Goal: Task Accomplishment & Management: Complete application form

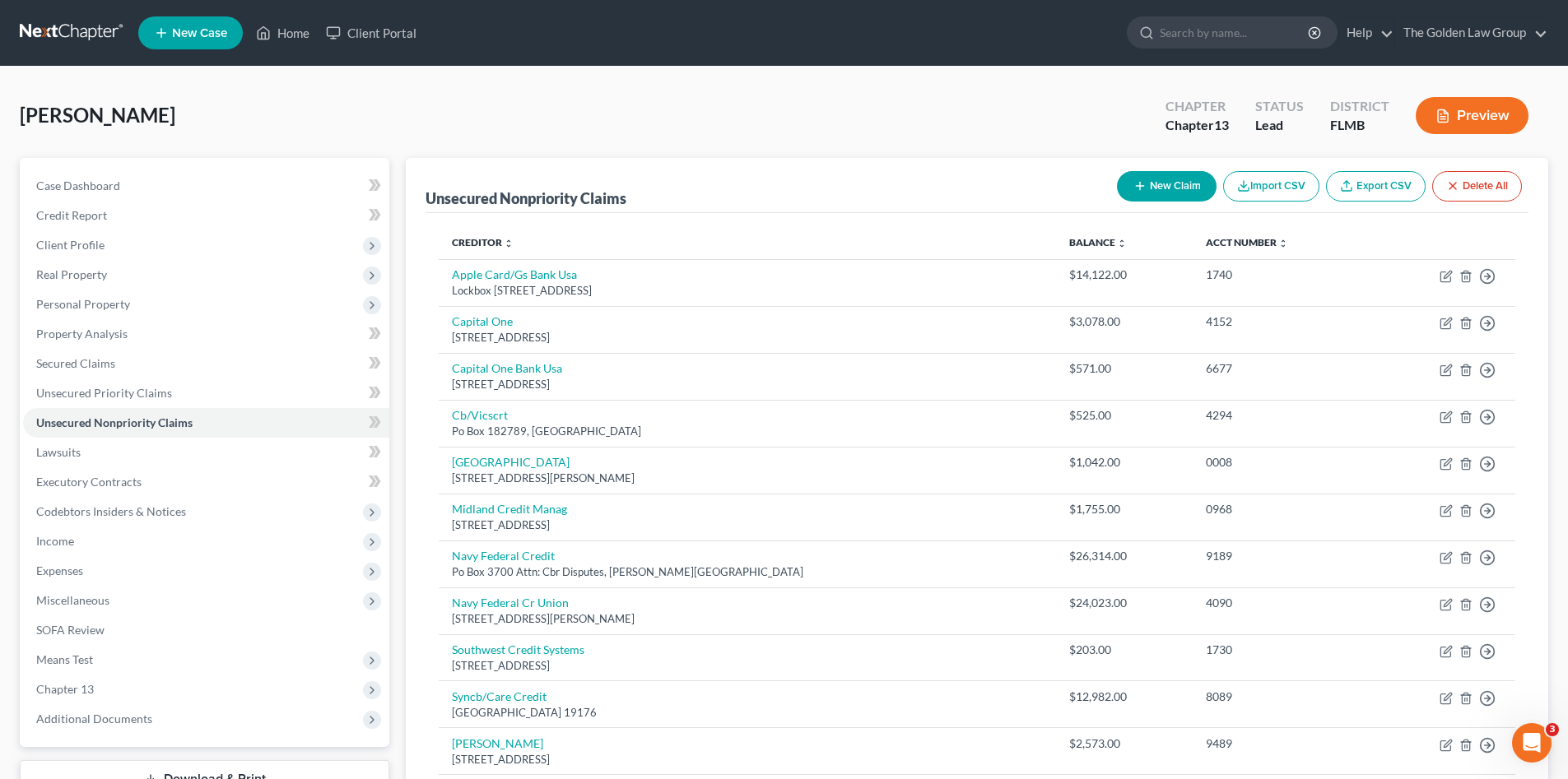
click at [40, 24] on link at bounding box center [72, 32] width 105 height 29
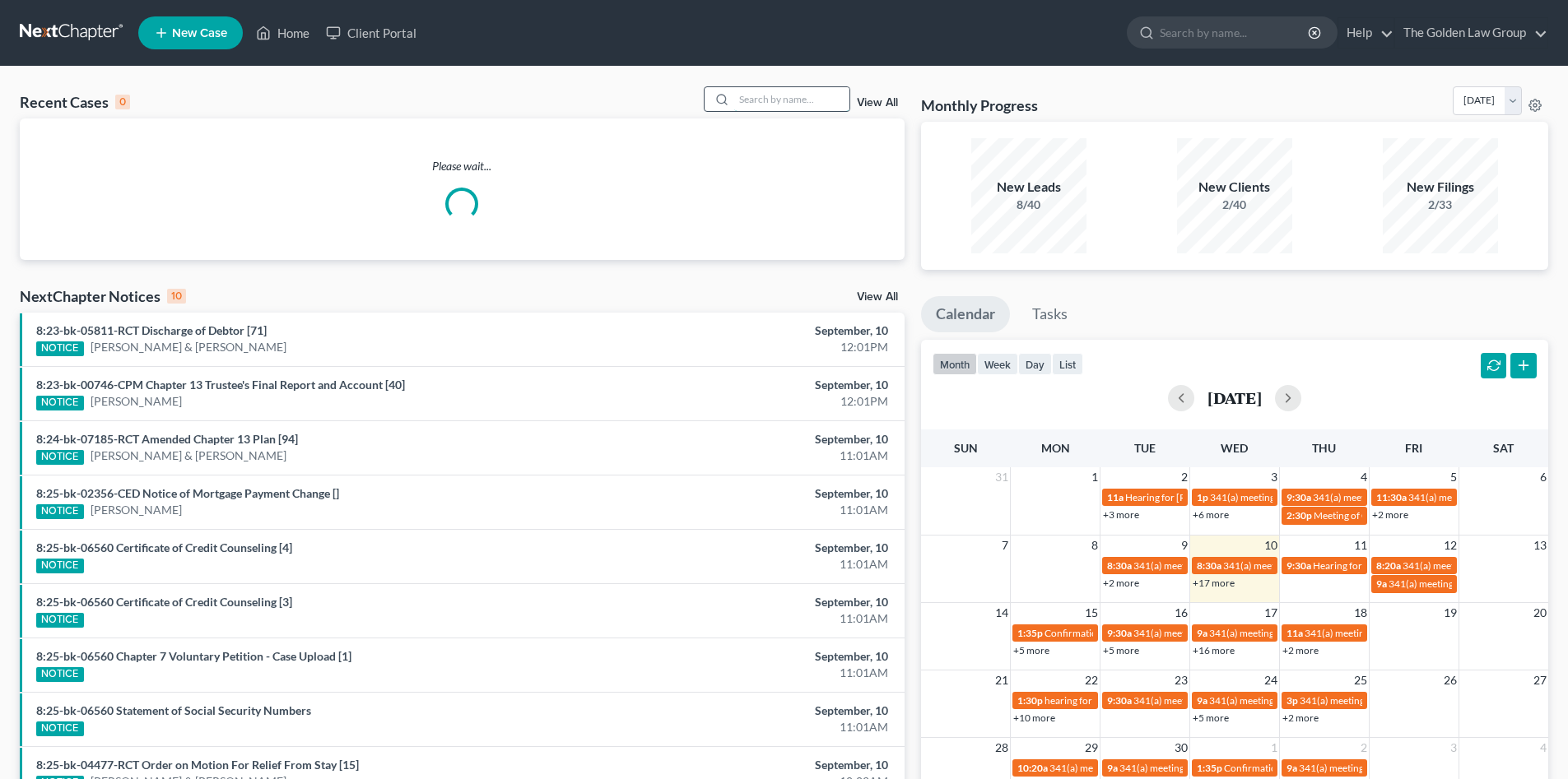
click at [783, 106] on input "search" at bounding box center [792, 98] width 115 height 24
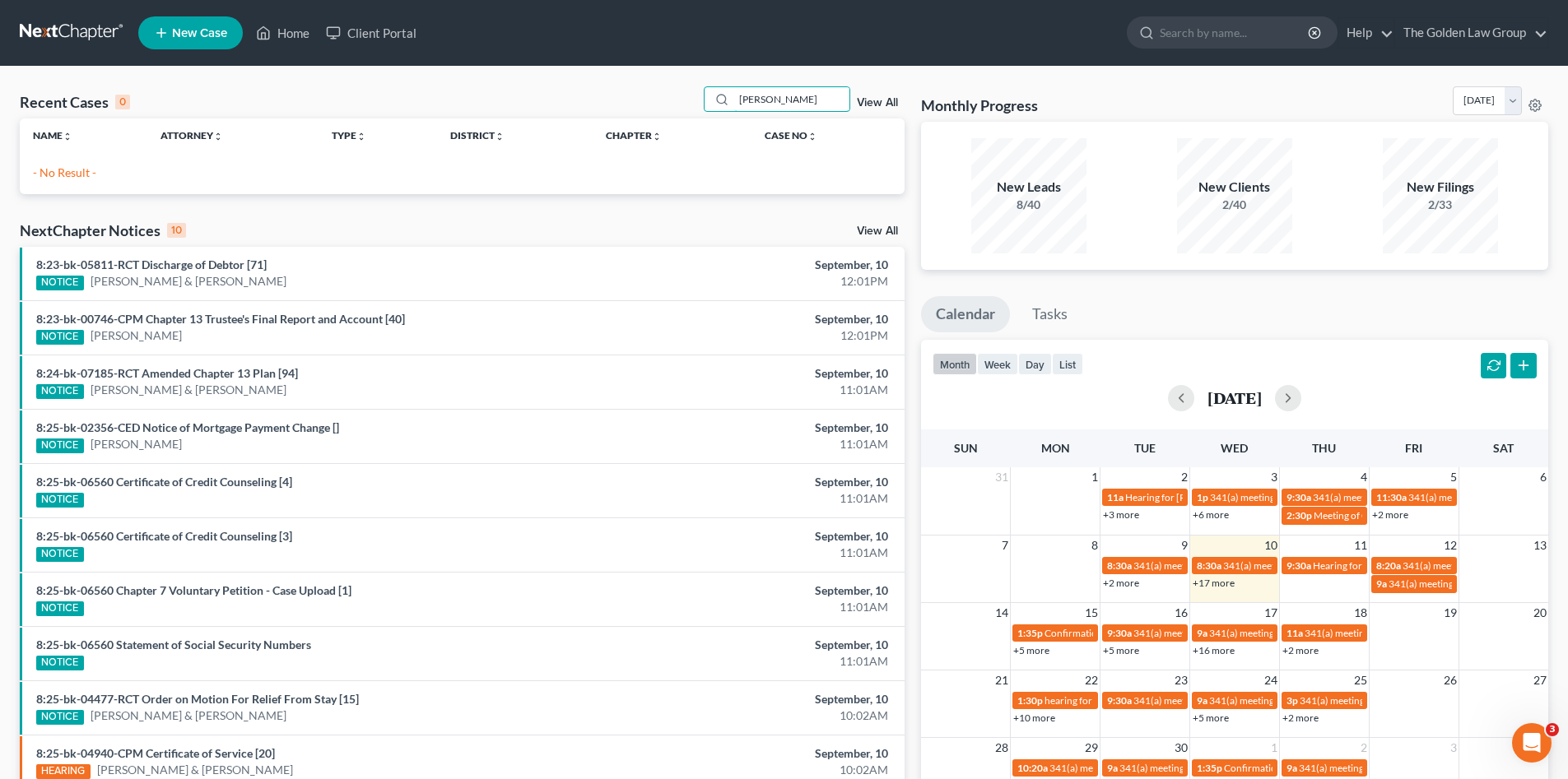
type input "lawton"
click at [282, 86] on div "Recent Cases 0 lawton View All" at bounding box center [462, 102] width 885 height 32
click at [187, 29] on span "New Case" at bounding box center [199, 34] width 55 height 12
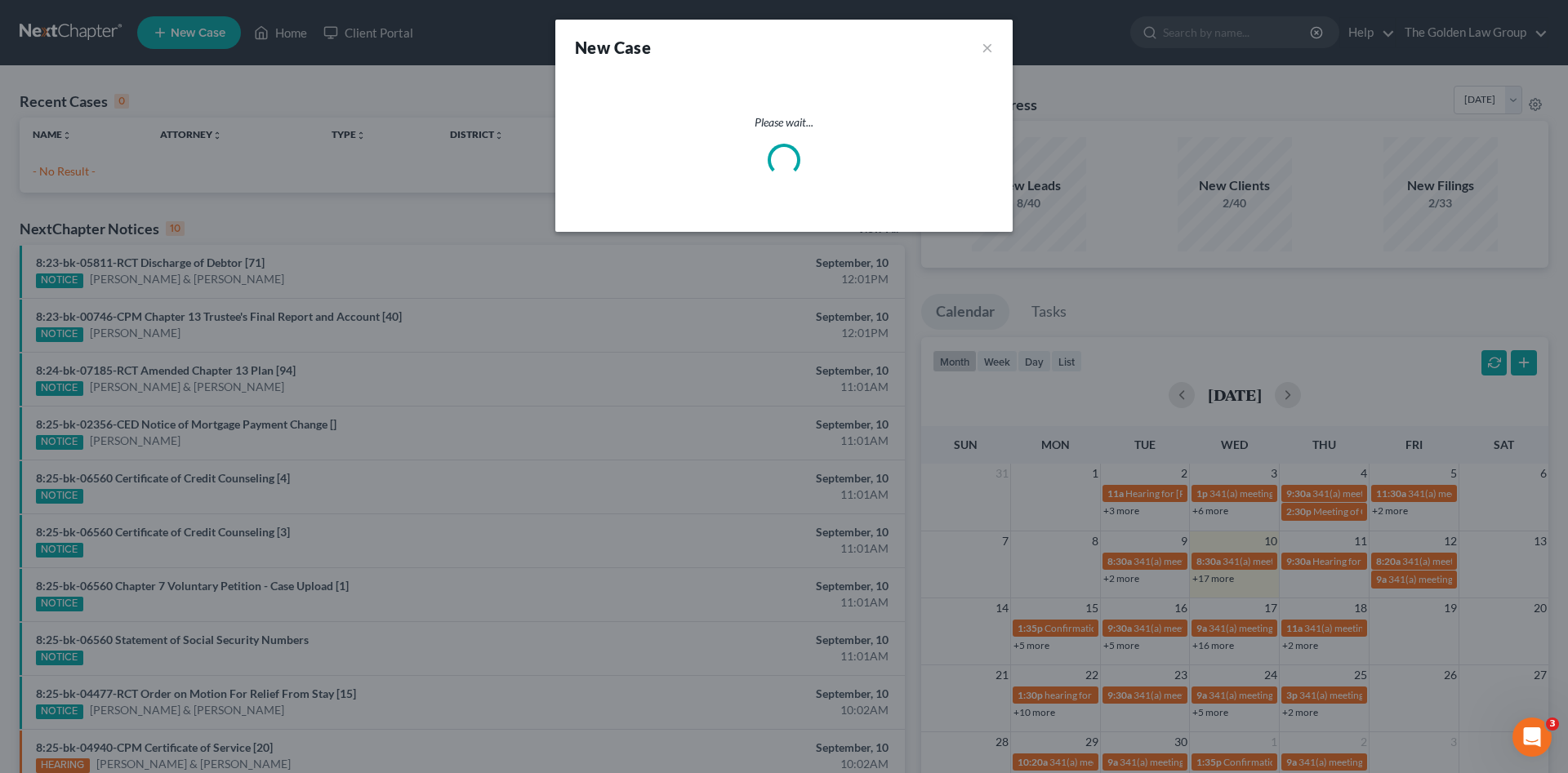
select select "15"
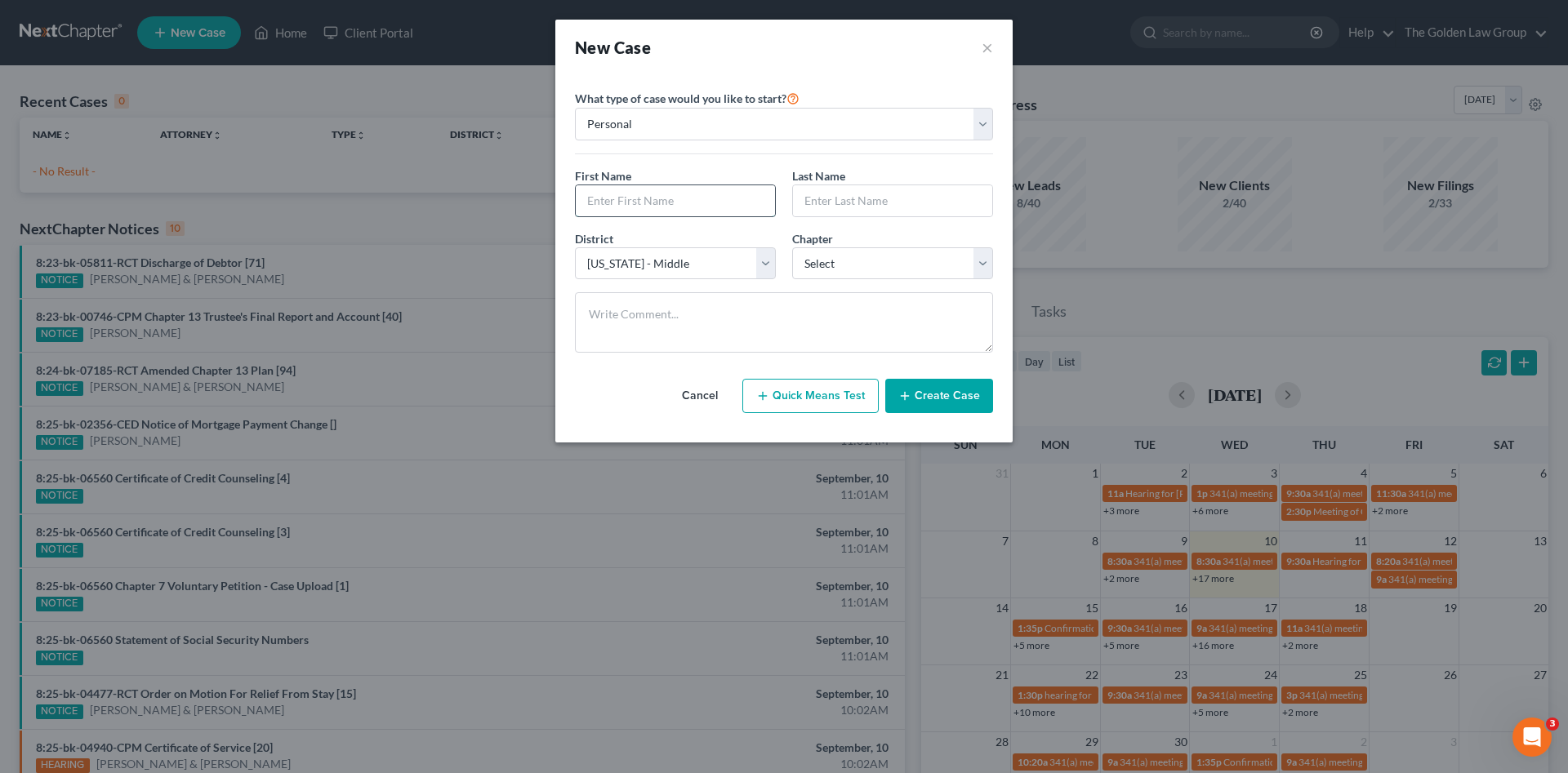
click at [693, 210] on input "text" at bounding box center [675, 201] width 200 height 31
click at [627, 213] on input "text" at bounding box center [675, 201] width 200 height 31
type input "John"
type input "Lowton"
select select "0"
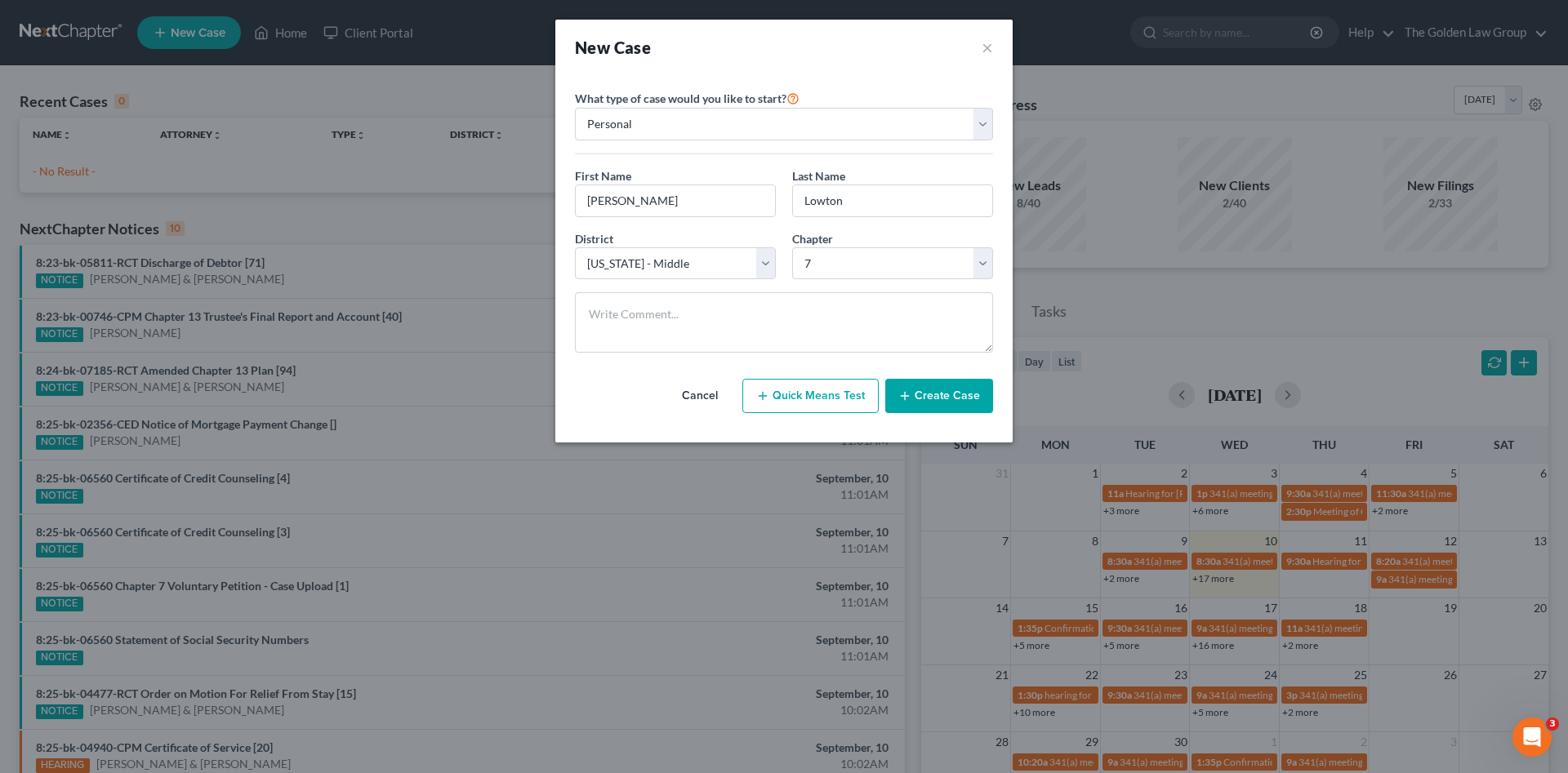
click at [962, 396] on button "Create Case" at bounding box center [938, 396] width 108 height 34
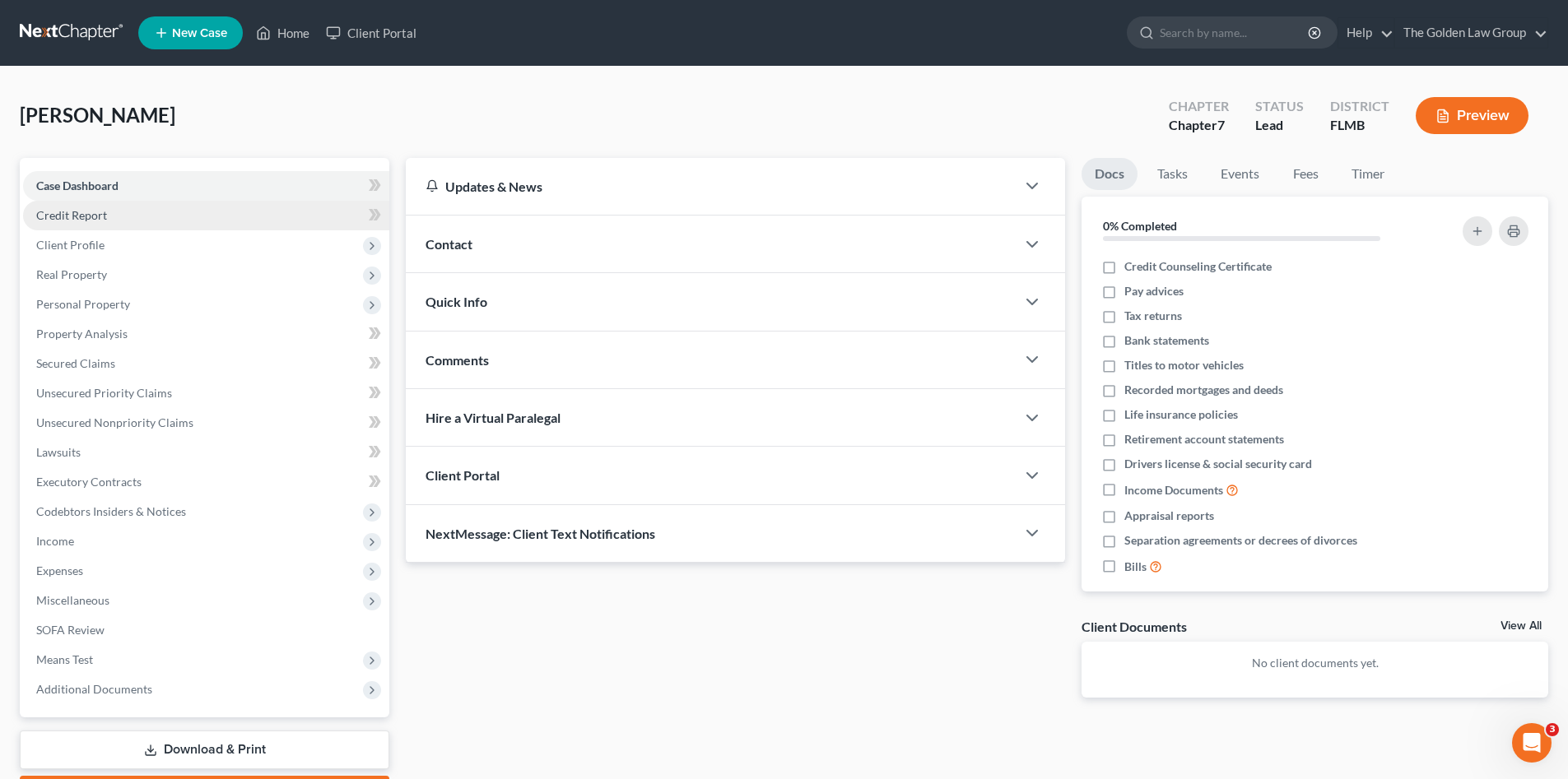
click at [89, 223] on link "Credit Report" at bounding box center [206, 215] width 366 height 29
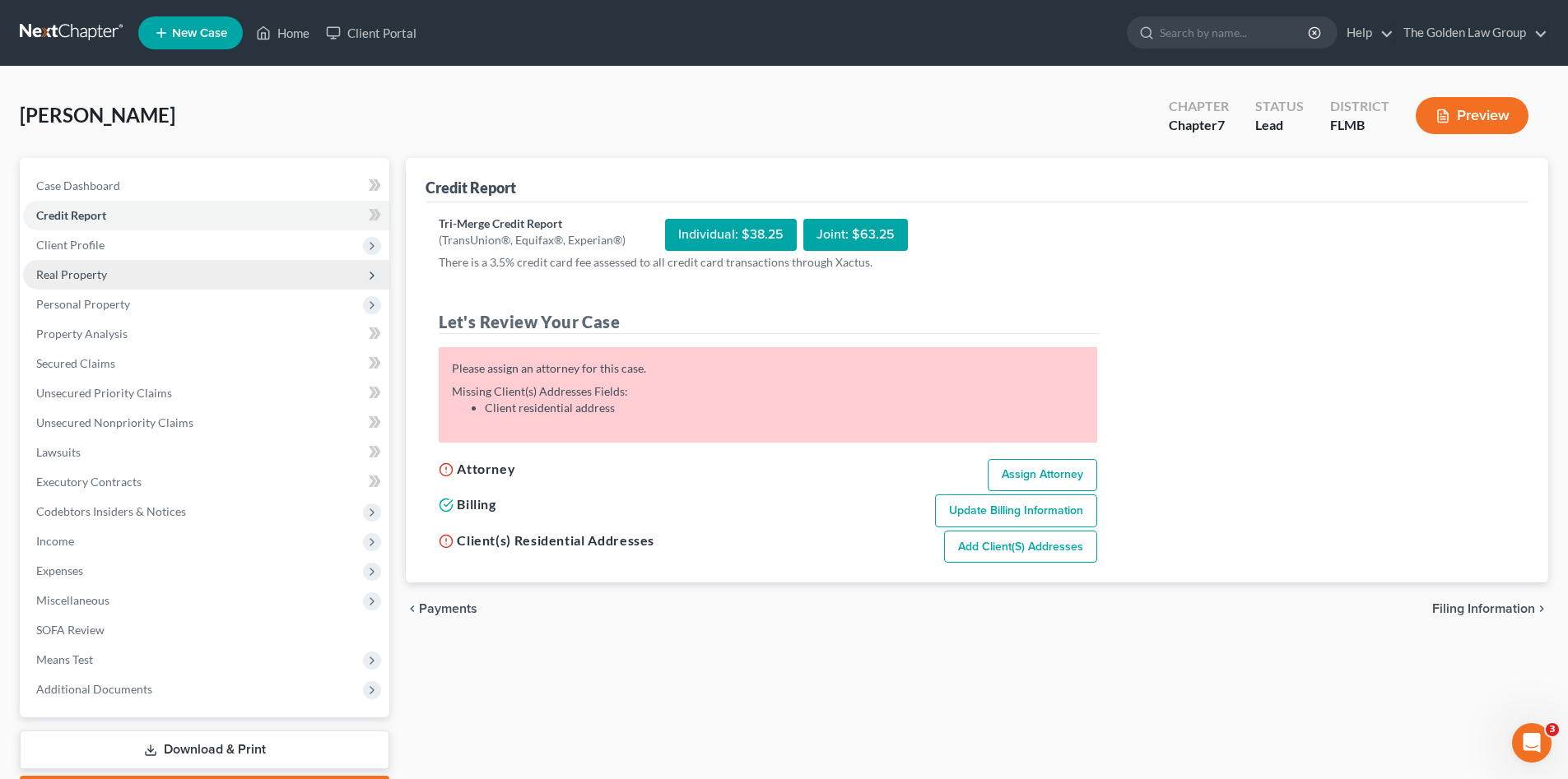
click at [98, 270] on span "Real Property" at bounding box center [72, 275] width 71 height 14
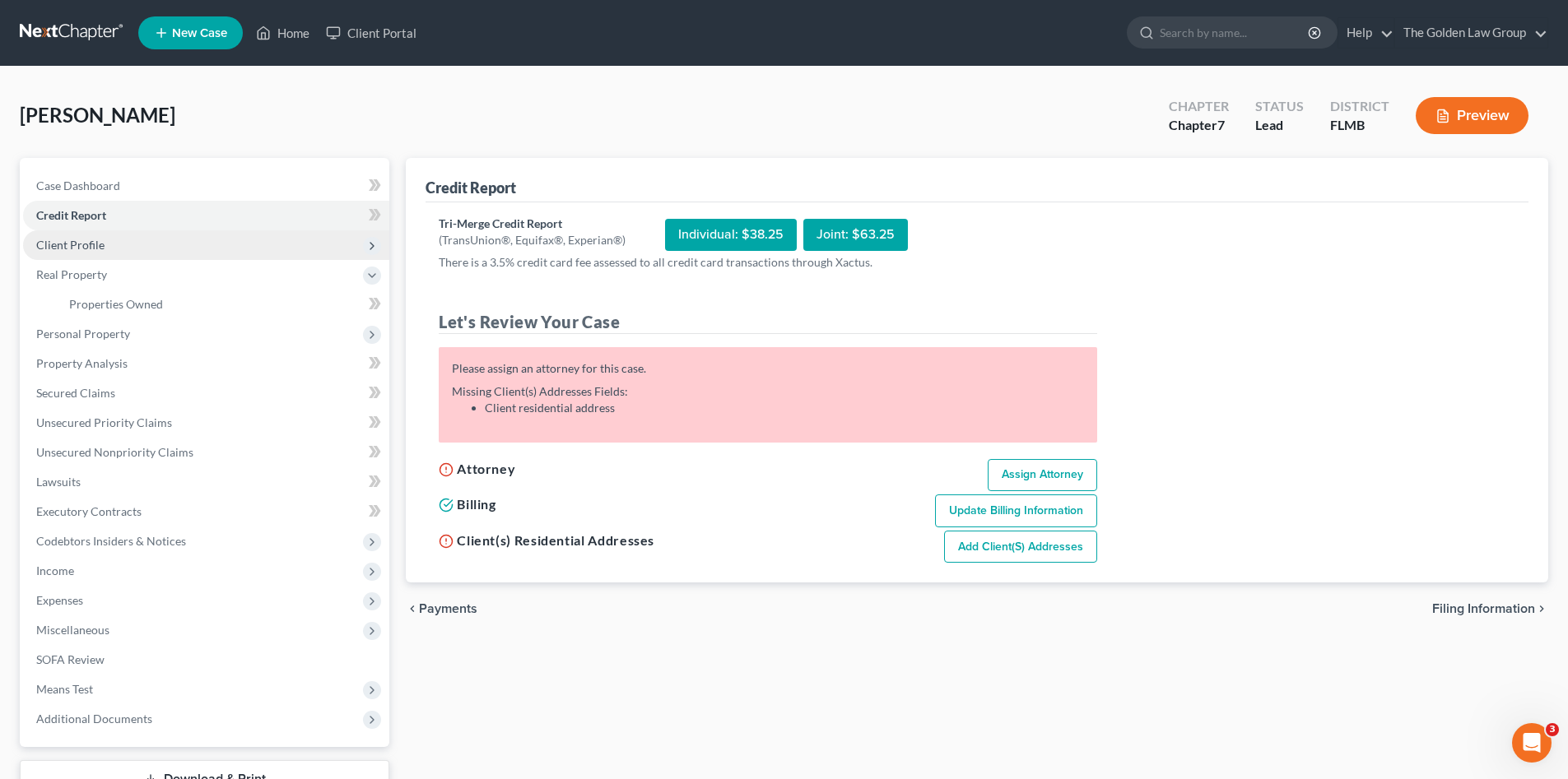
click at [95, 255] on span "Client Profile" at bounding box center [206, 245] width 366 height 29
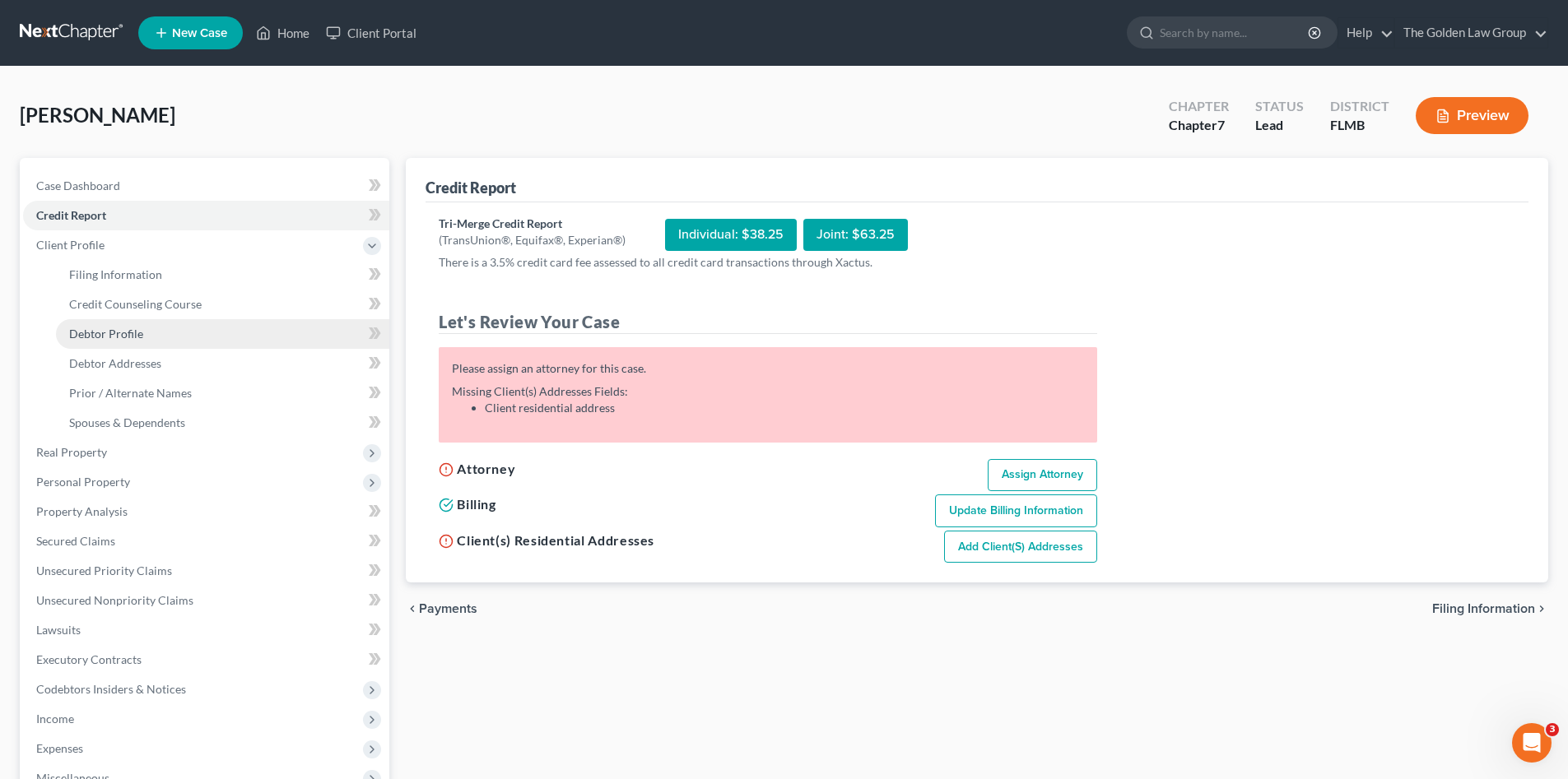
click at [131, 325] on link "Debtor Profile" at bounding box center [222, 333] width 333 height 29
select select "0"
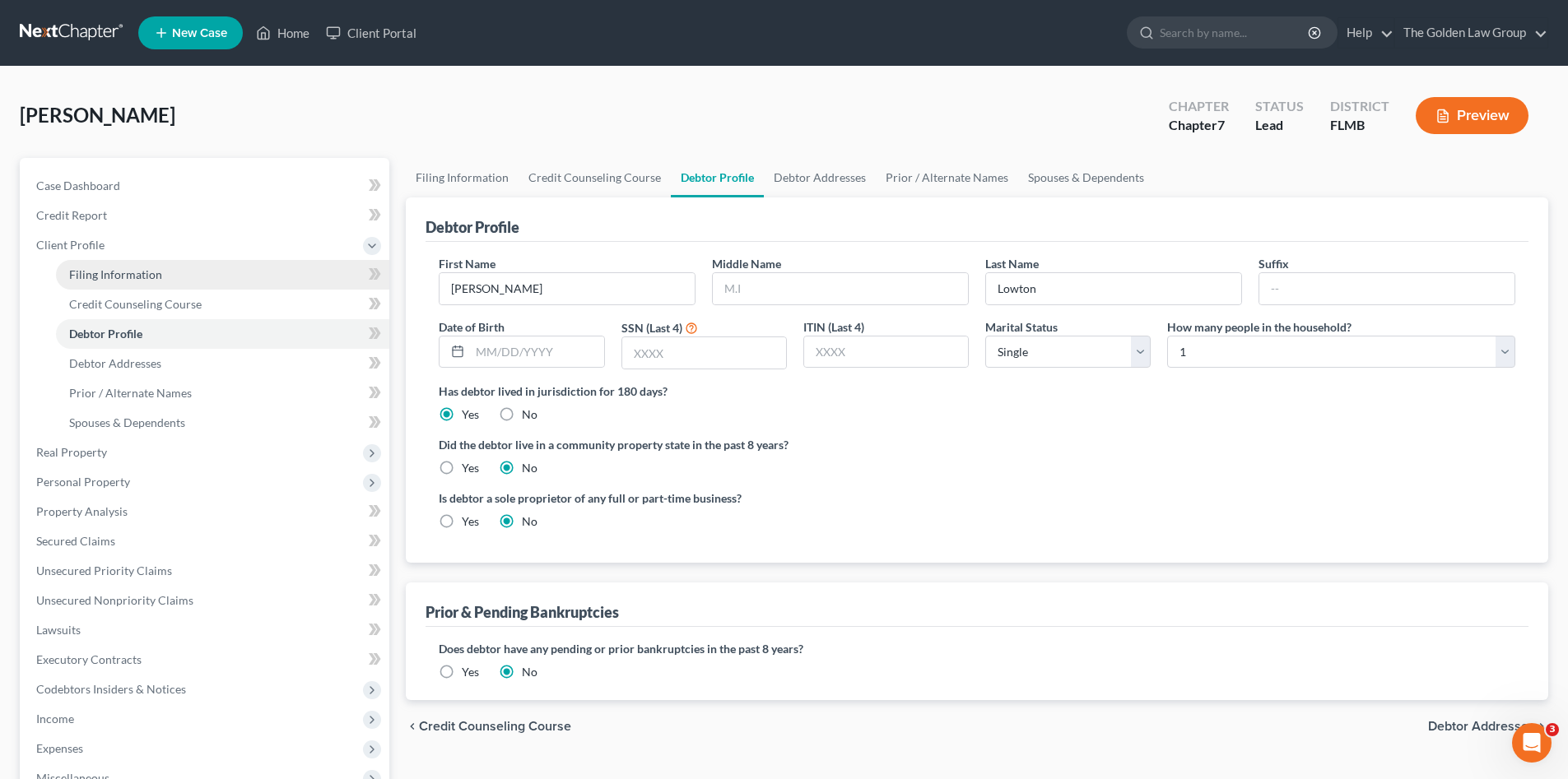
click at [128, 280] on span "Filing Information" at bounding box center [115, 275] width 93 height 14
select select "1"
select select "0"
select select "15"
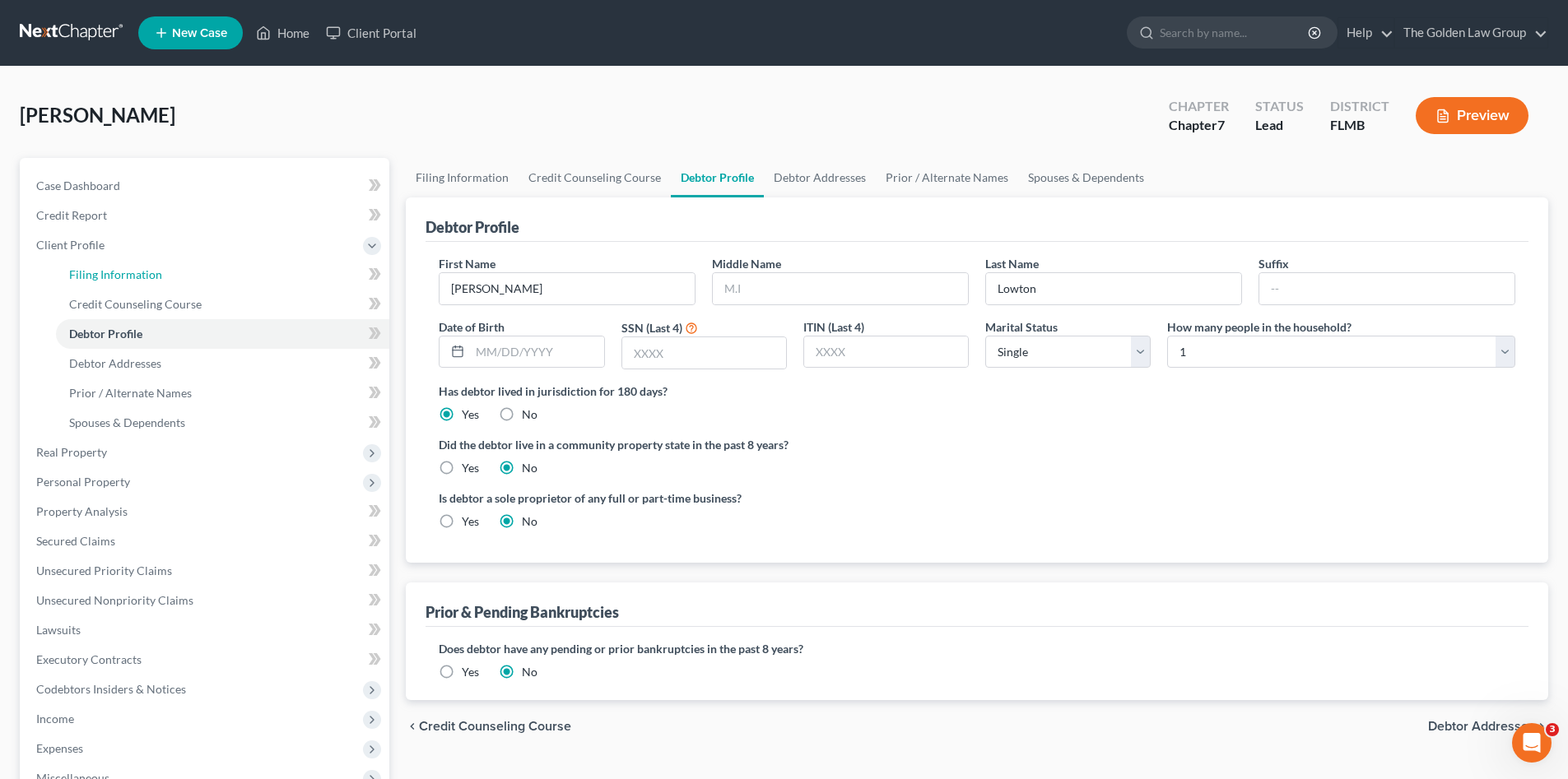
select select "9"
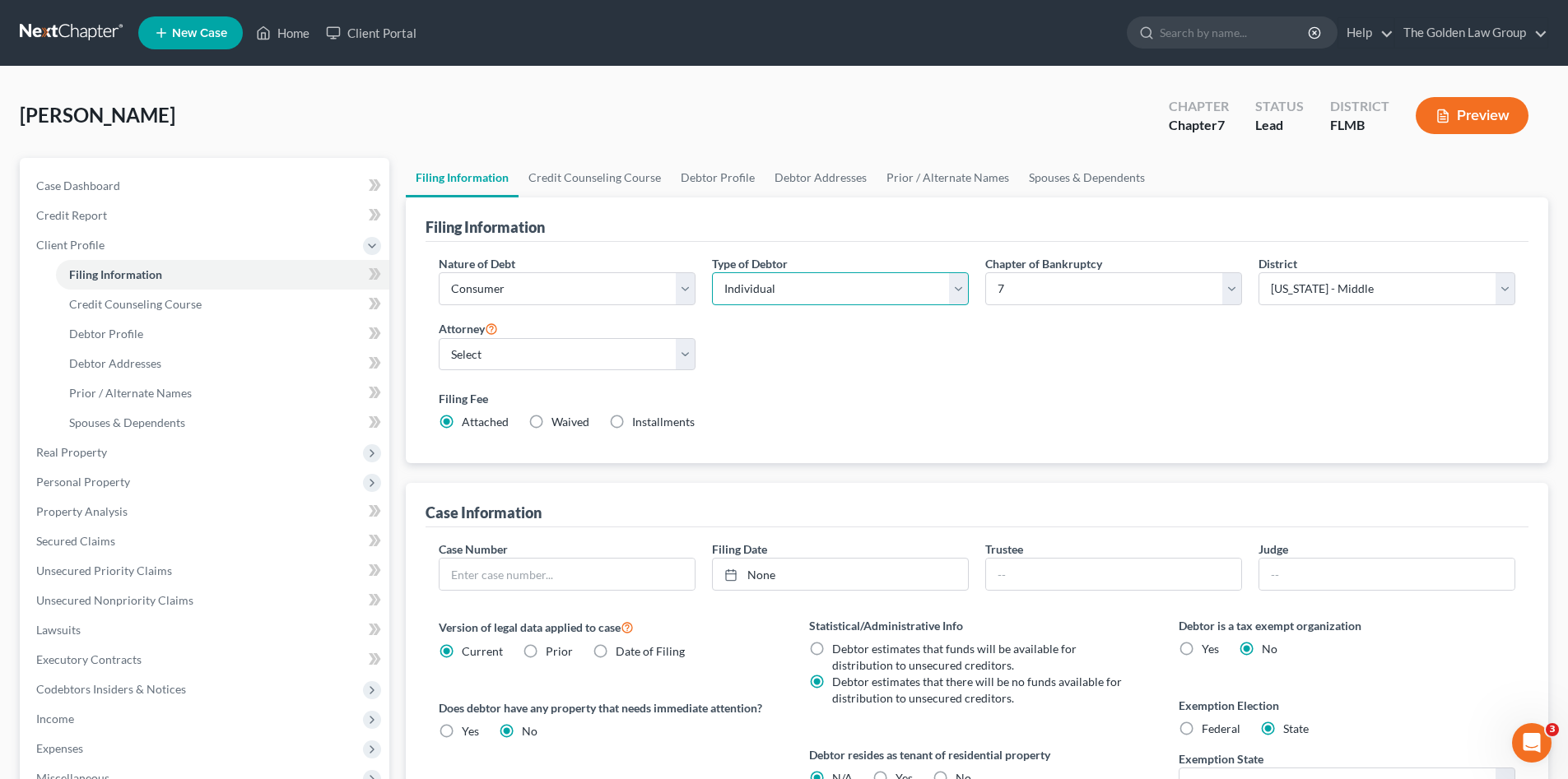
click at [793, 284] on select "Select Individual Joint" at bounding box center [840, 288] width 257 height 33
select select "1"
click at [712, 272] on select "Select Individual Joint" at bounding box center [840, 288] width 257 height 33
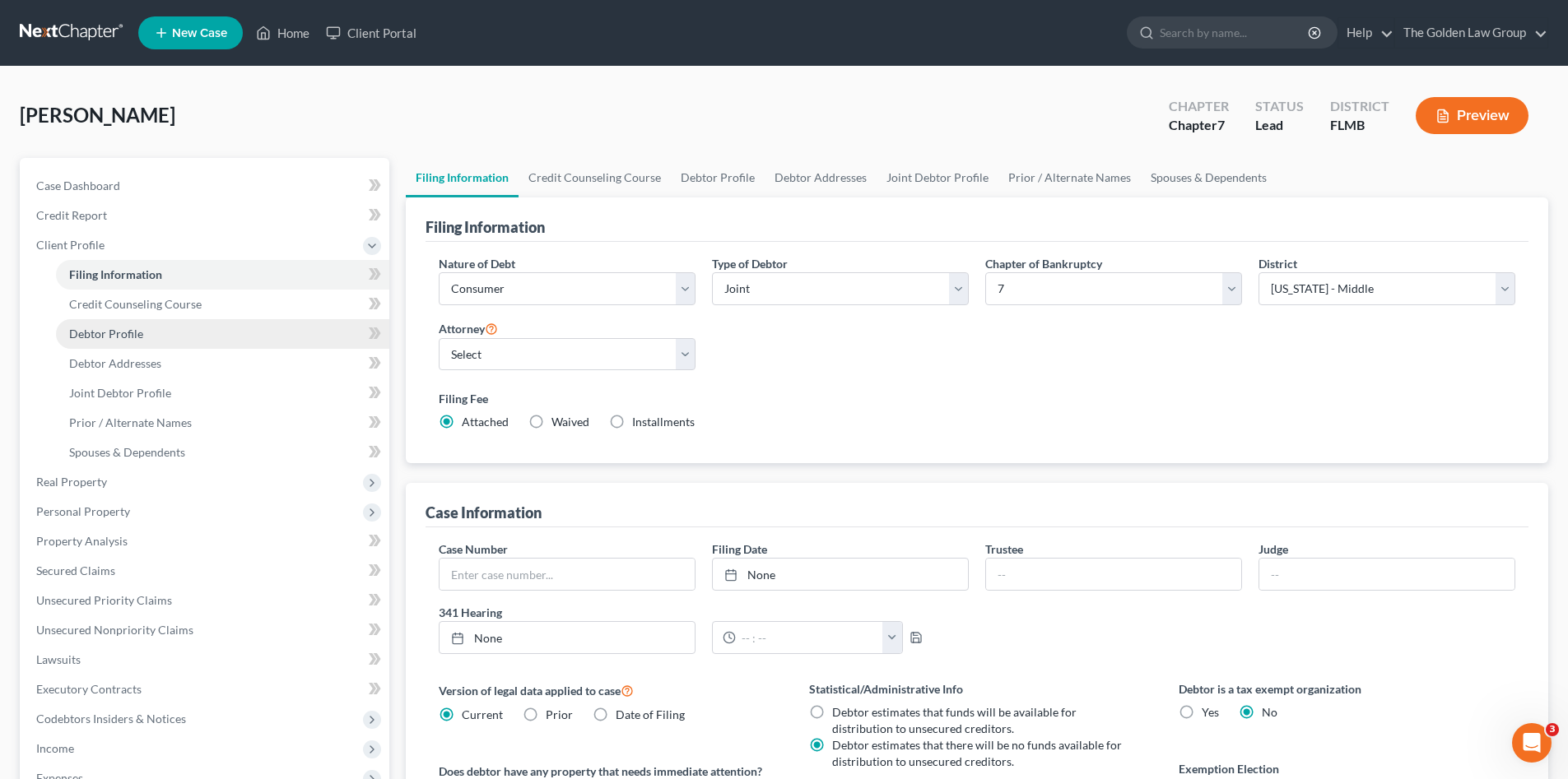
click at [132, 335] on span "Debtor Profile" at bounding box center [106, 334] width 74 height 14
select select "1"
select select "0"
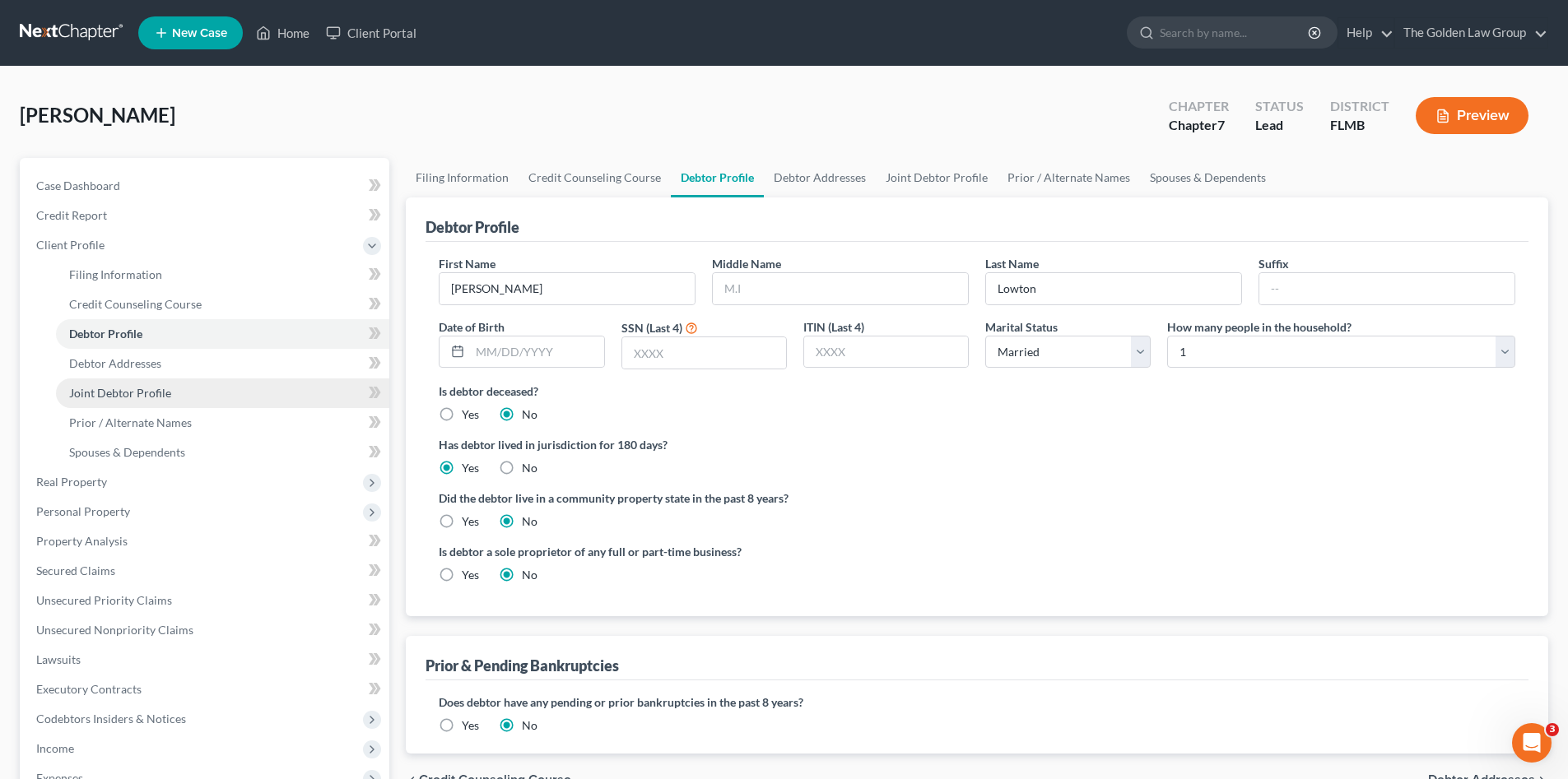
click at [151, 391] on span "Joint Debtor Profile" at bounding box center [120, 393] width 102 height 14
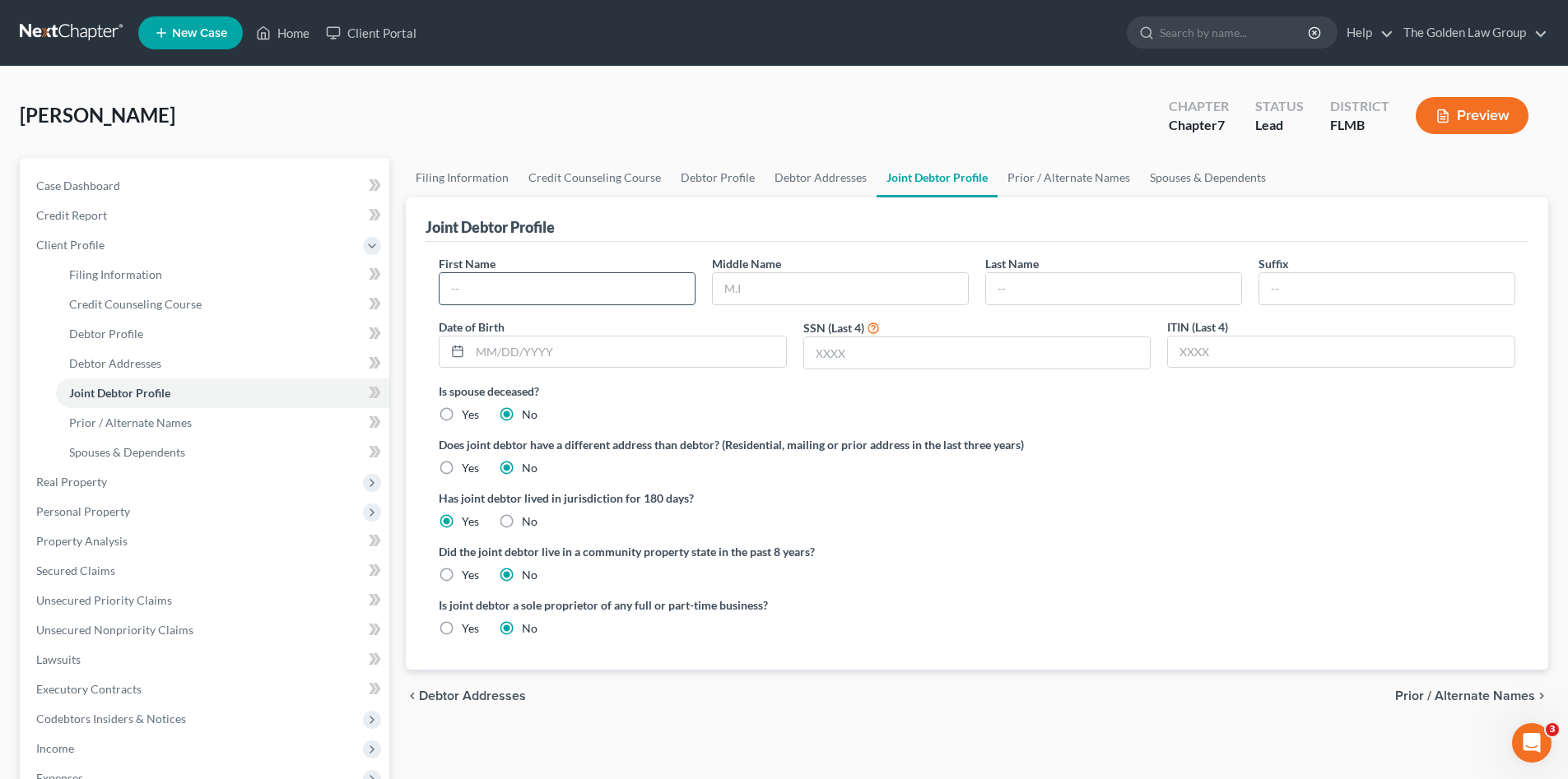
click at [583, 278] on input "text" at bounding box center [567, 288] width 255 height 31
type input "Vishwanie"
type input "Lowton"
click at [650, 352] on input "text" at bounding box center [628, 352] width 316 height 31
type input "07/30/1970"
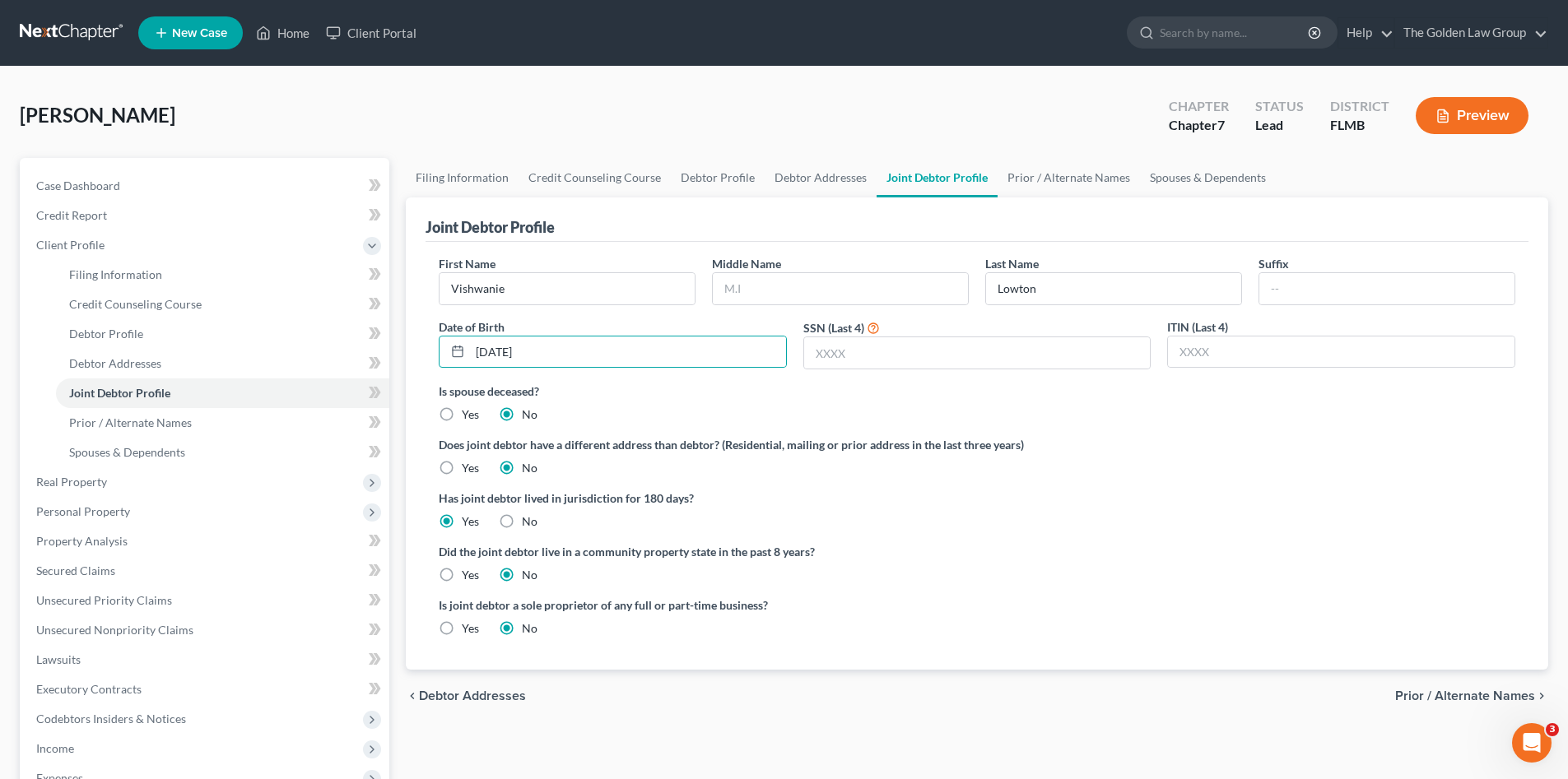
click at [830, 377] on div "First Name Vishwanie Middle Name Last Name Lowton Suffix Date of Birth 07/30/19…" at bounding box center [977, 319] width 1093 height 128
click at [853, 350] on input "text" at bounding box center [977, 353] width 347 height 31
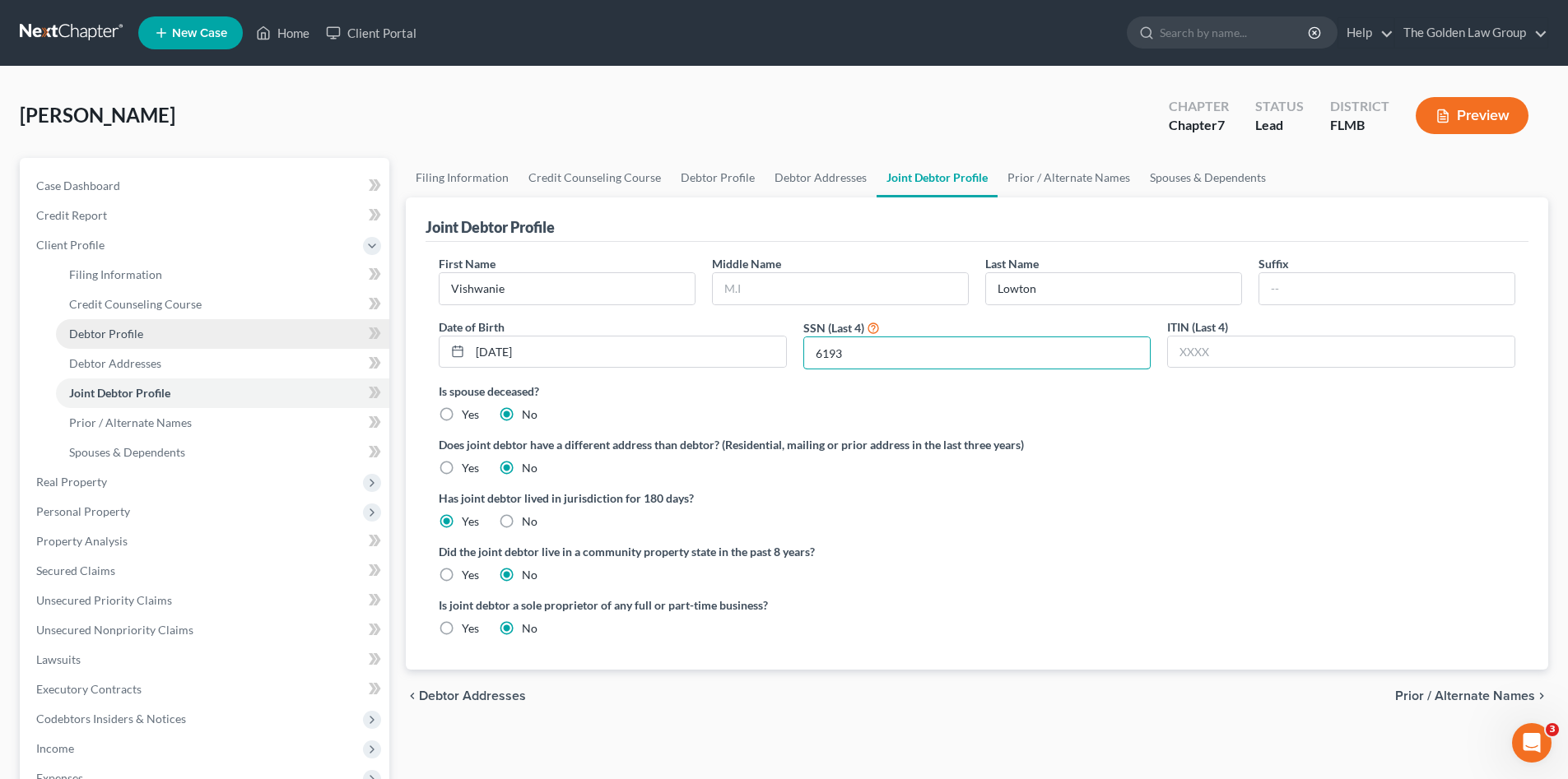
type input "6193"
click at [209, 338] on link "Debtor Profile" at bounding box center [222, 333] width 333 height 29
select select "1"
select select "0"
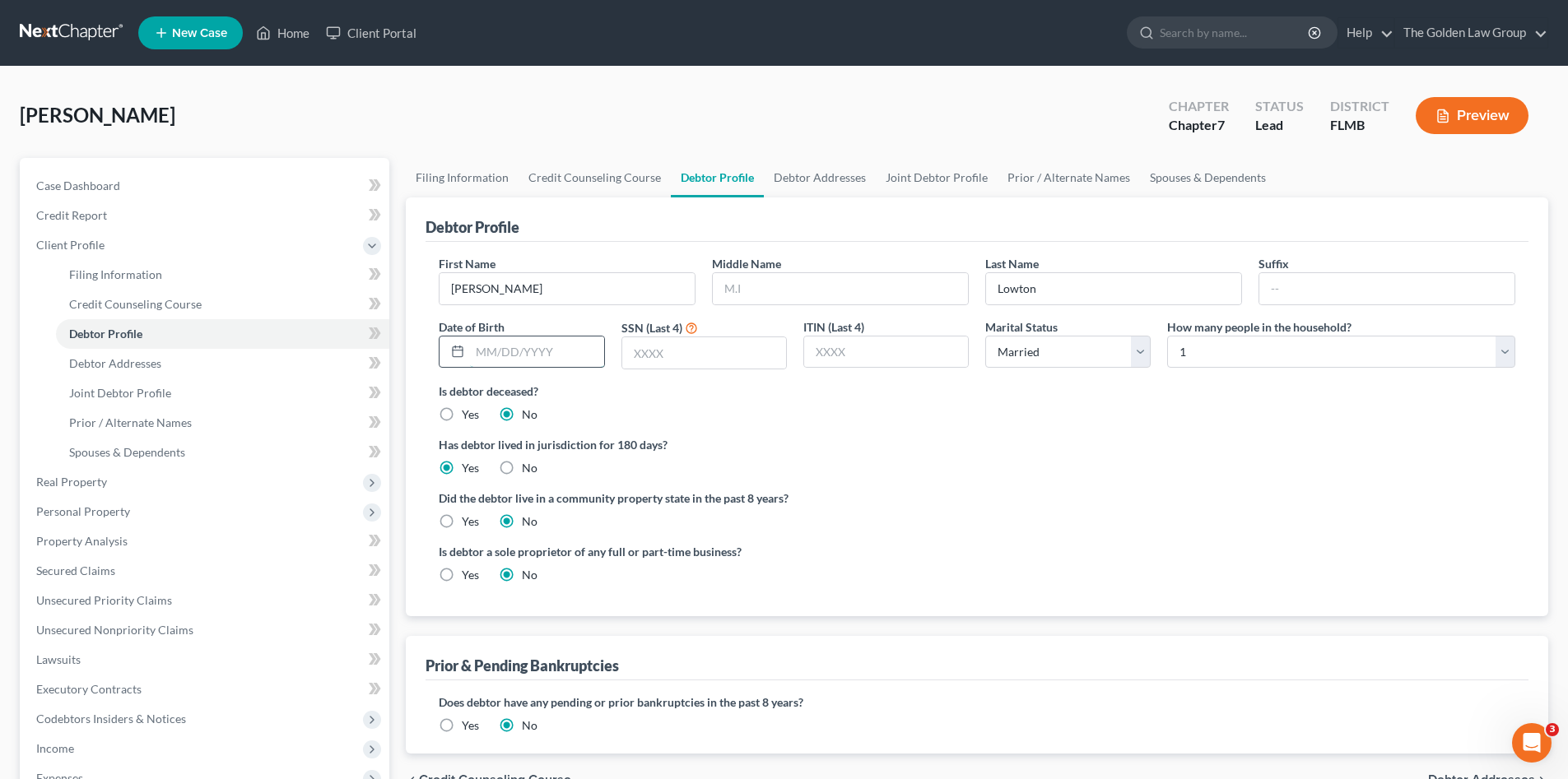
click at [495, 357] on input "text" at bounding box center [536, 352] width 133 height 31
type input "06/29/1968"
click at [666, 362] on input "text" at bounding box center [704, 353] width 164 height 31
type input "0462"
click at [1209, 349] on select "Select 1 2 3 4 5 6 7 8 9 10 11 12 13 14 15 16 17 18 19 20" at bounding box center [1340, 352] width 348 height 33
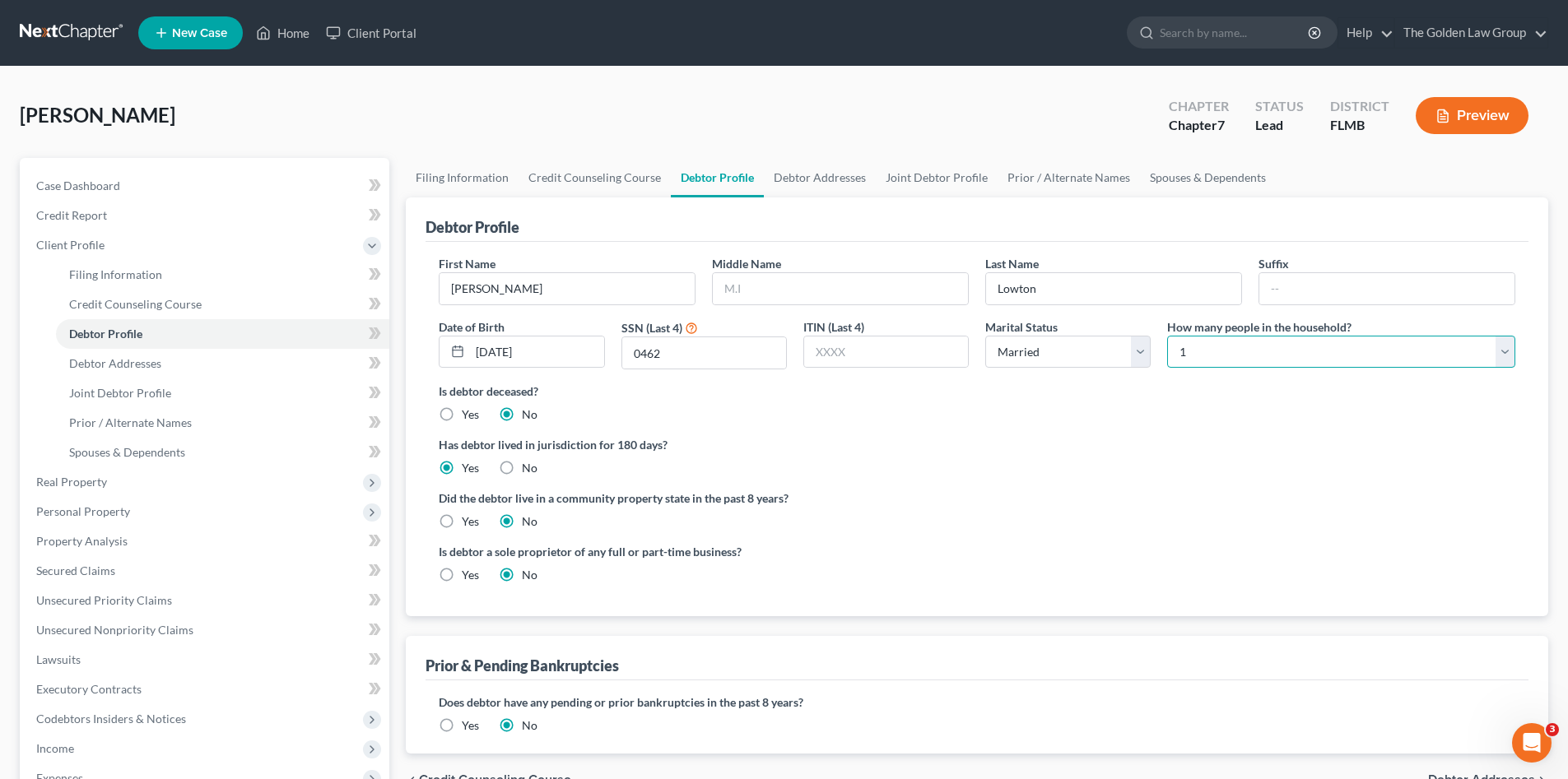
select select "1"
click at [1166, 336] on select "Select 1 2 3 4 5 6 7 8 9 10 11 12 13 14 15 16 17 18 19 20" at bounding box center [1340, 352] width 348 height 33
click at [1196, 454] on div "Has debtor lived in jurisdiction for 180 days? Yes No Debtor must reside in jur…" at bounding box center [977, 456] width 1076 height 40
click at [90, 213] on span "Credit Report" at bounding box center [72, 215] width 71 height 14
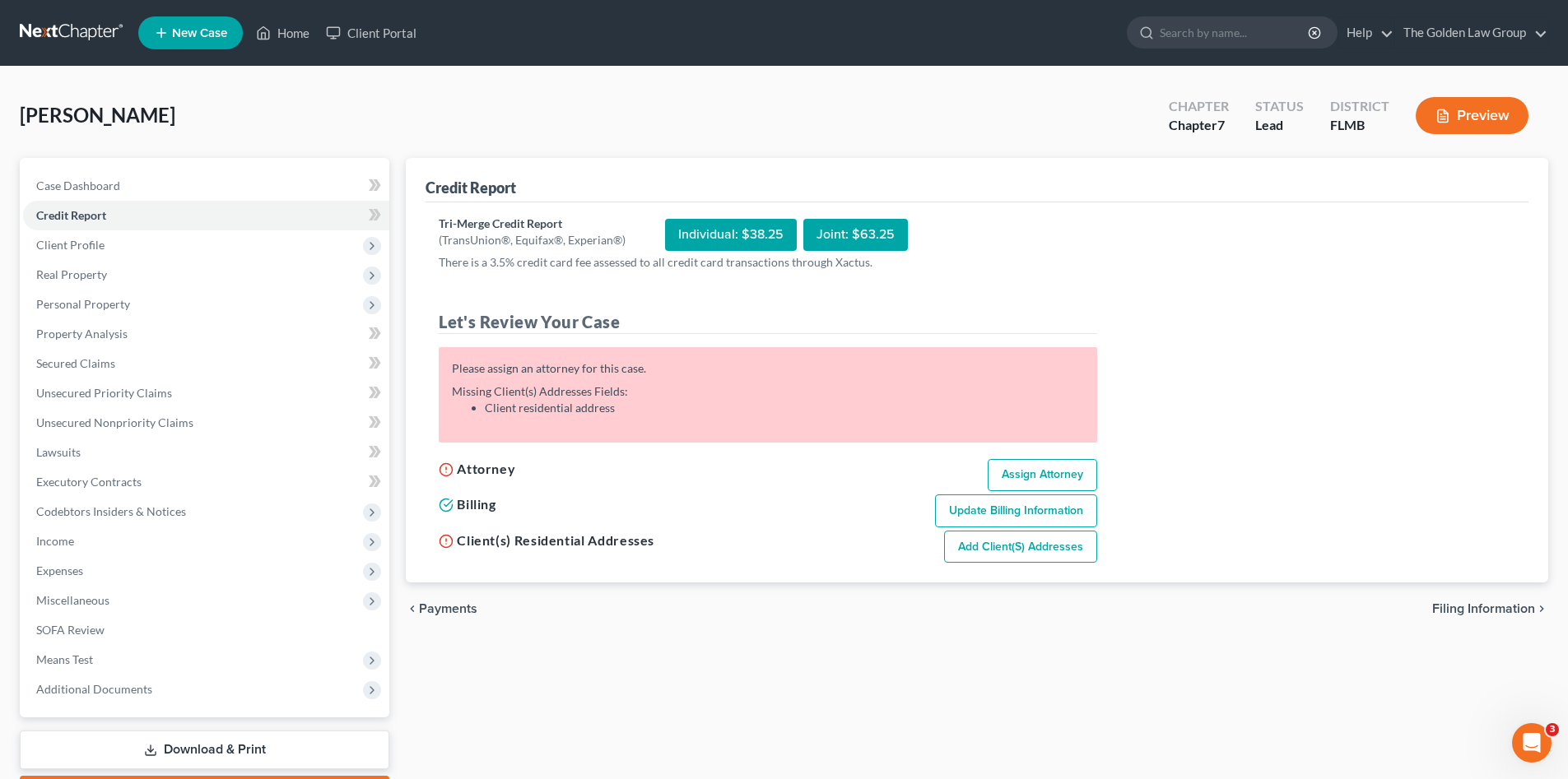
click at [1034, 483] on link "Assign Attorney" at bounding box center [1041, 475] width 109 height 33
select select "1"
select select "0"
select select "15"
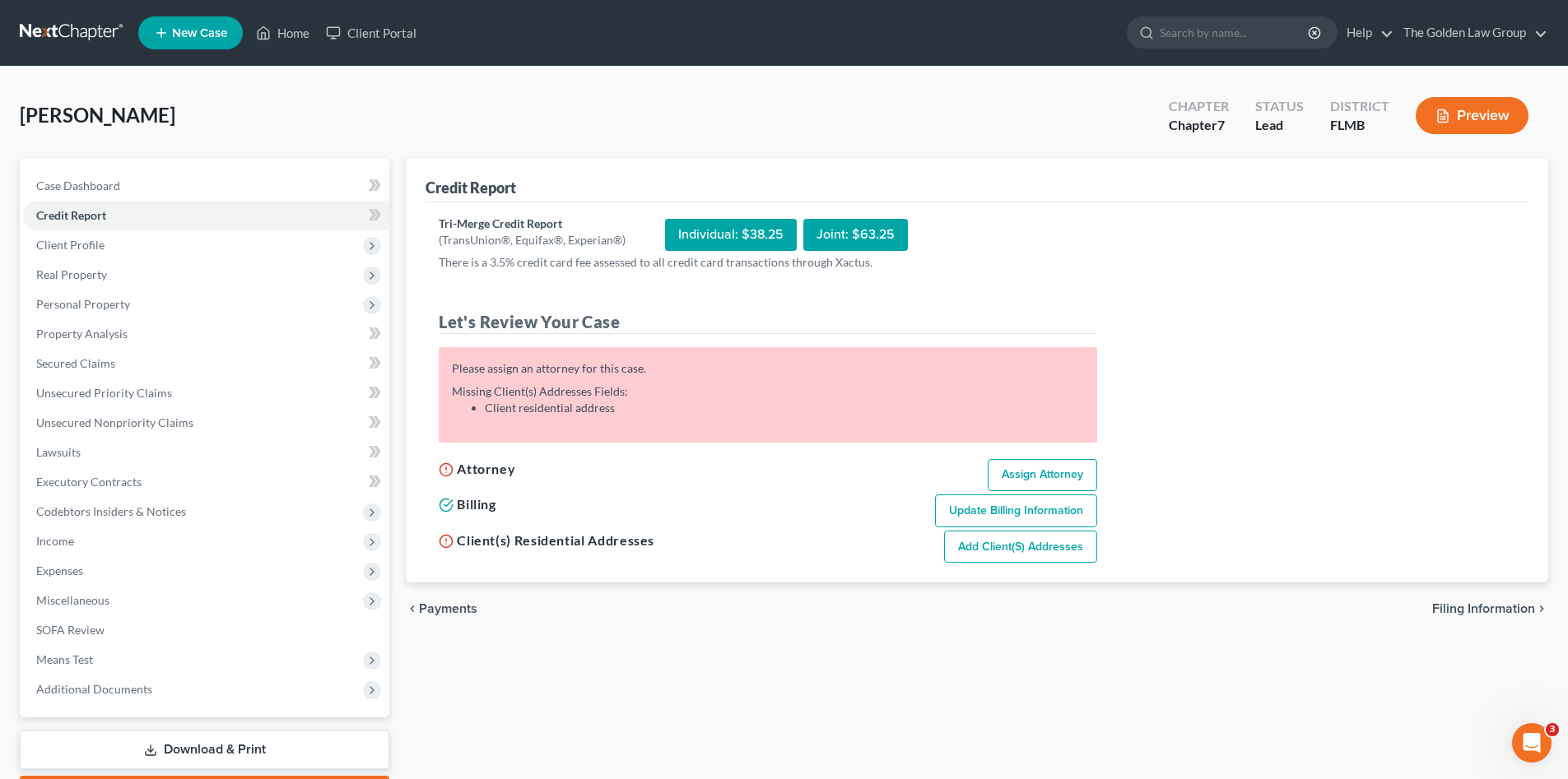
select select "9"
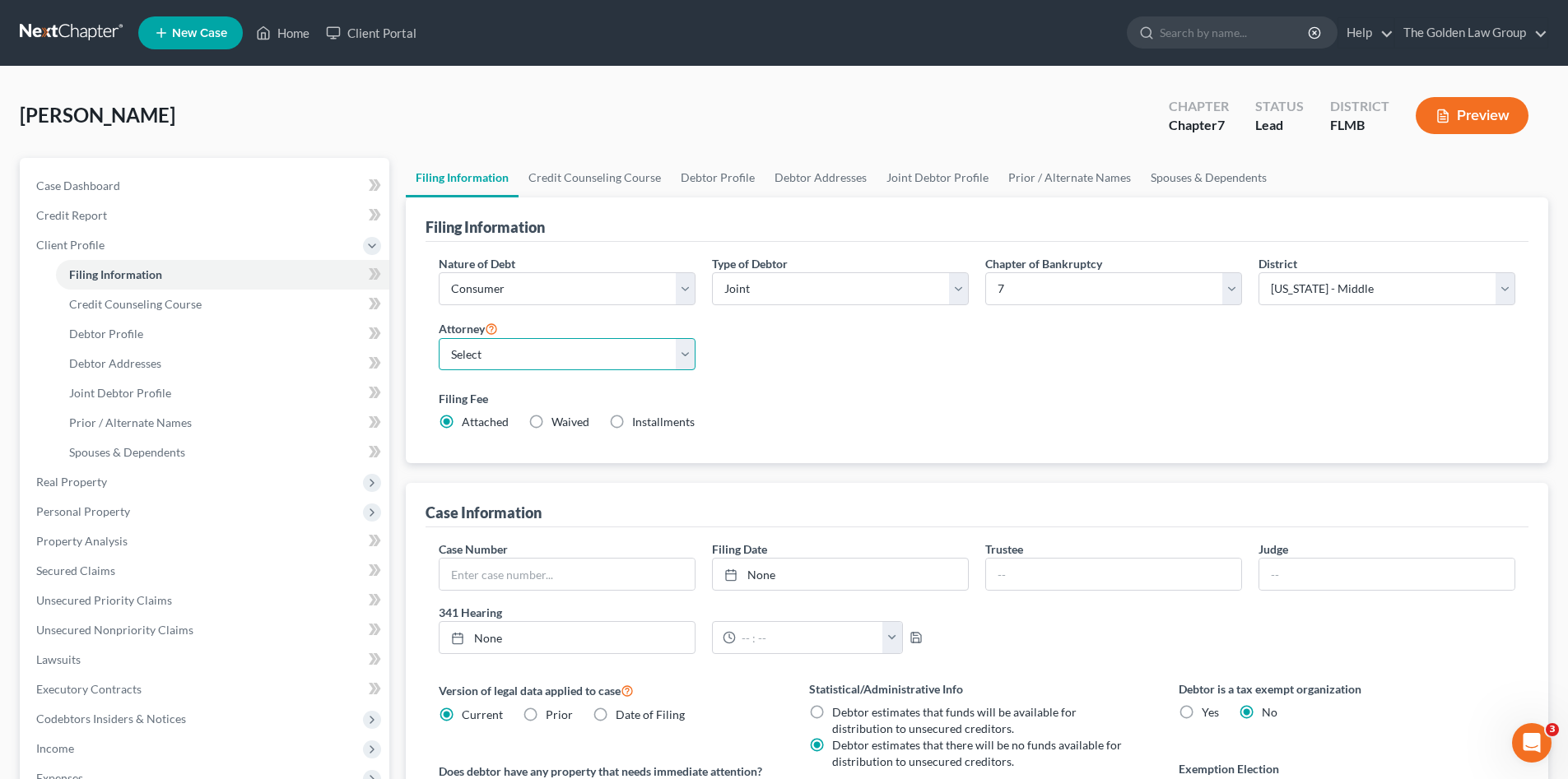
click at [499, 349] on select "Select G. Donald Golden - FLMB G. Donald Golden - FLNB Eric Barksdale - FLMB Er…" at bounding box center [567, 354] width 257 height 33
select select "4"
click at [439, 339] on select "Select G. Donald Golden - FLMB G. Donald Golden - FLNB Eric Barksdale - FLMB Er…" at bounding box center [567, 354] width 257 height 33
click at [817, 407] on label "Filing Fee" at bounding box center [977, 398] width 1076 height 17
click at [121, 362] on span "Debtor Addresses" at bounding box center [115, 363] width 92 height 14
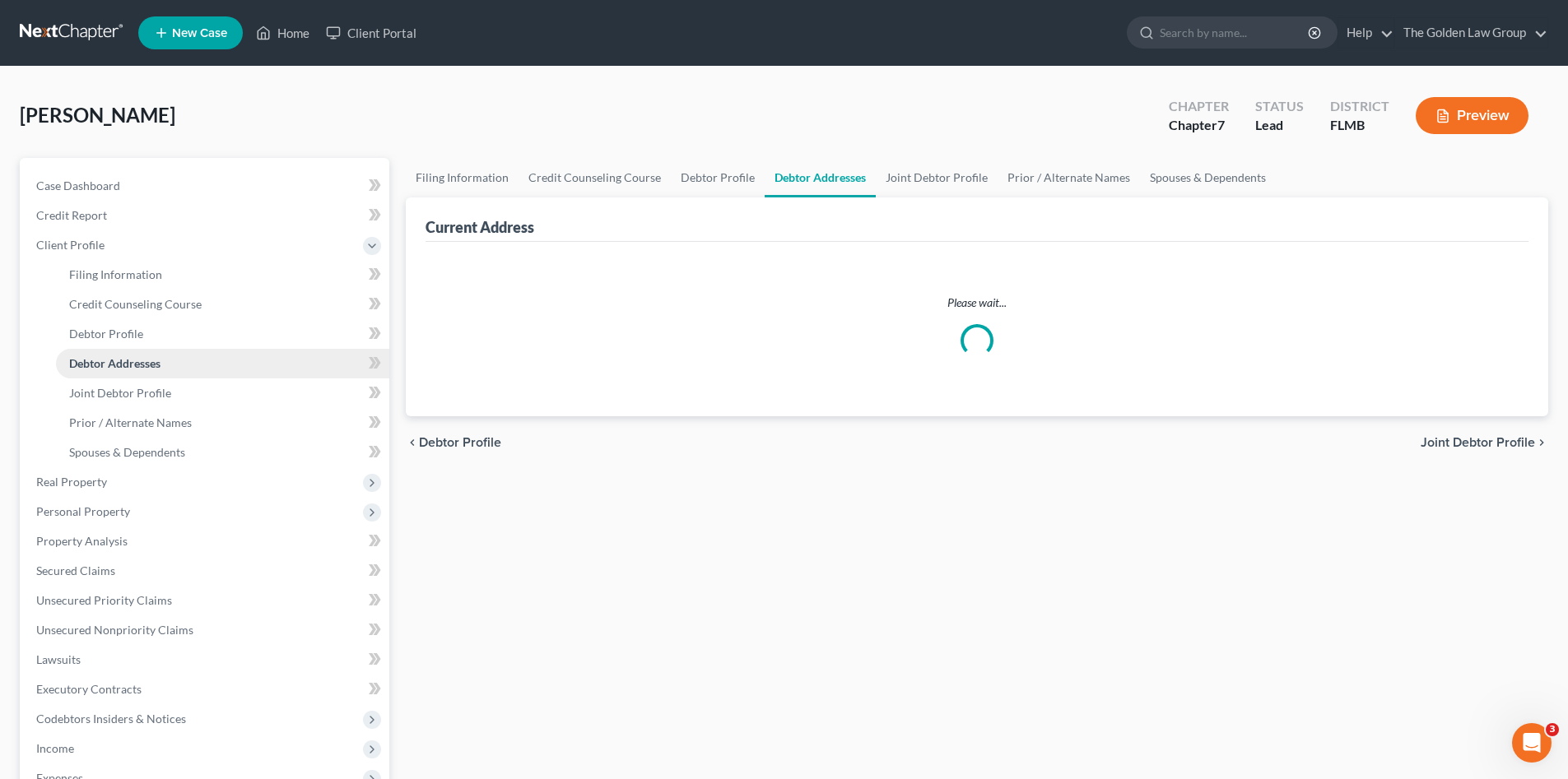
select select "0"
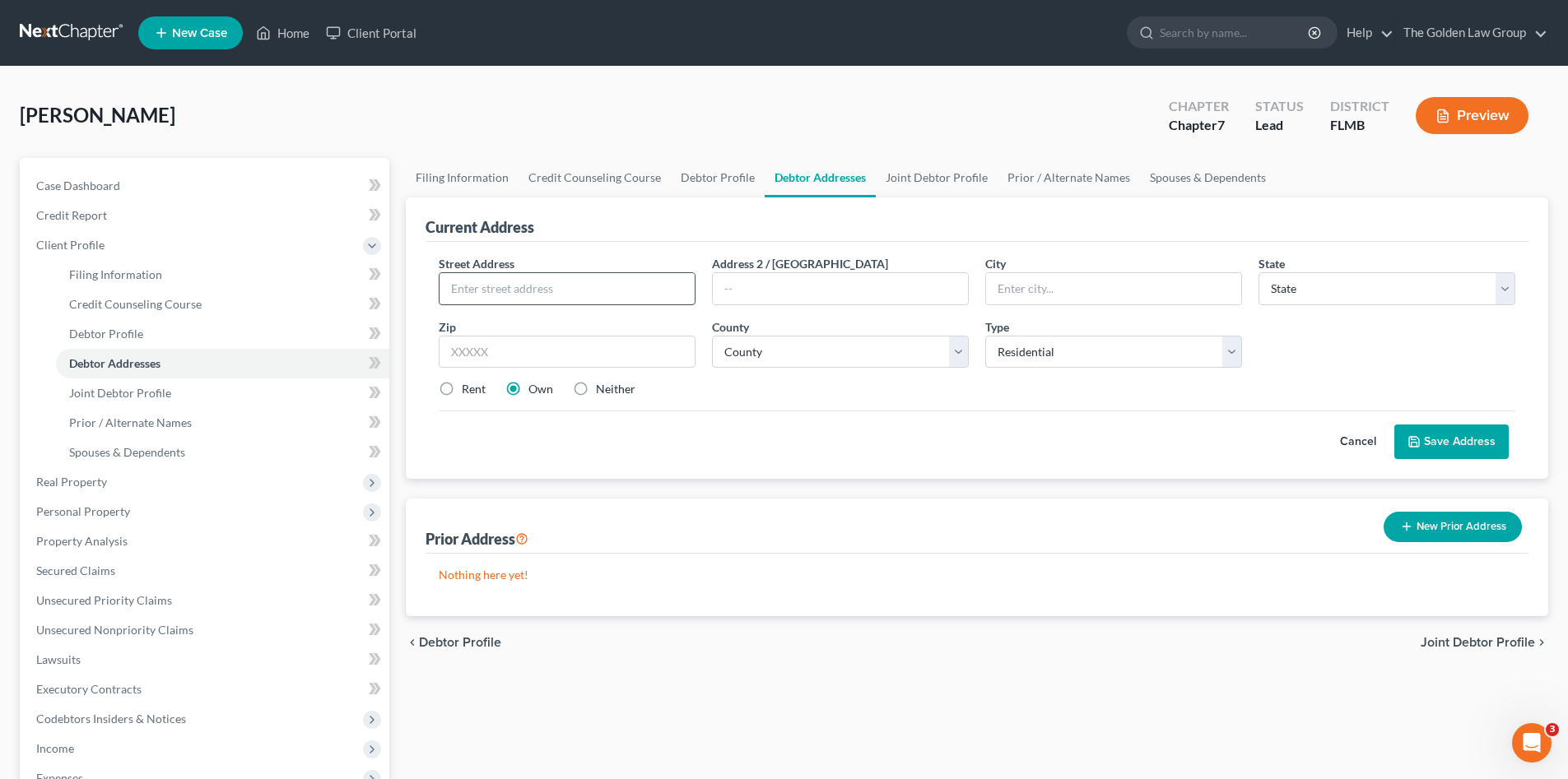
click at [617, 277] on input "text" at bounding box center [567, 288] width 255 height 31
type input "2770 Holiday Woods Drive"
type input "Kissimmee"
select select "9"
type input "34744"
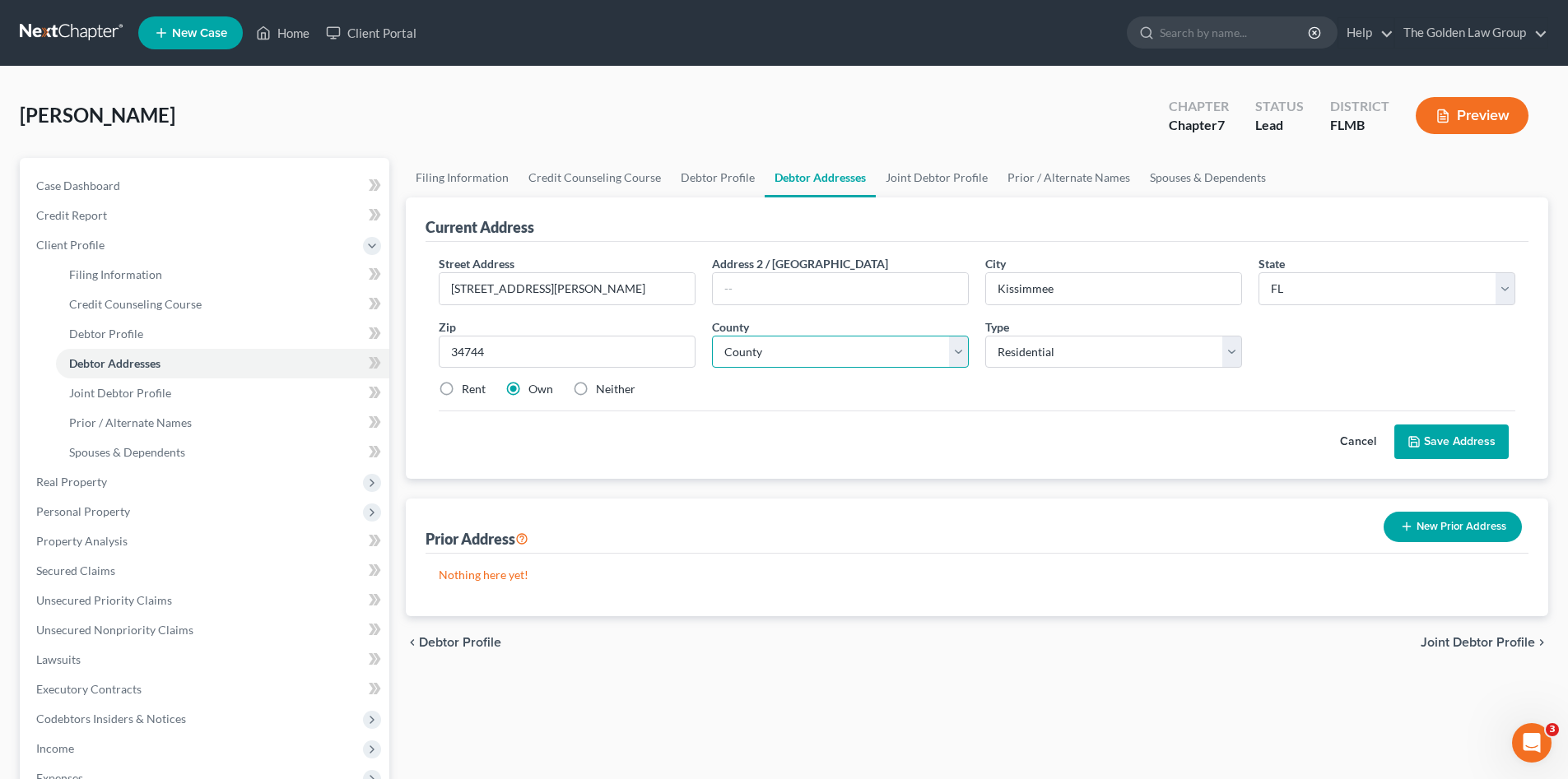
click at [809, 358] on select "County Alachua County Baker County Bay County Bradford County Brevard County Br…" at bounding box center [840, 352] width 257 height 33
select select "48"
click at [712, 336] on select "County Alachua County Baker County Bay County Bradford County Brevard County Br…" at bounding box center [840, 352] width 257 height 33
click at [786, 323] on div "County * County Alachua County Baker County Bay County Bradford County Brevard …" at bounding box center [840, 343] width 273 height 51
click at [818, 431] on div "Cancel Save Address" at bounding box center [977, 434] width 1076 height 49
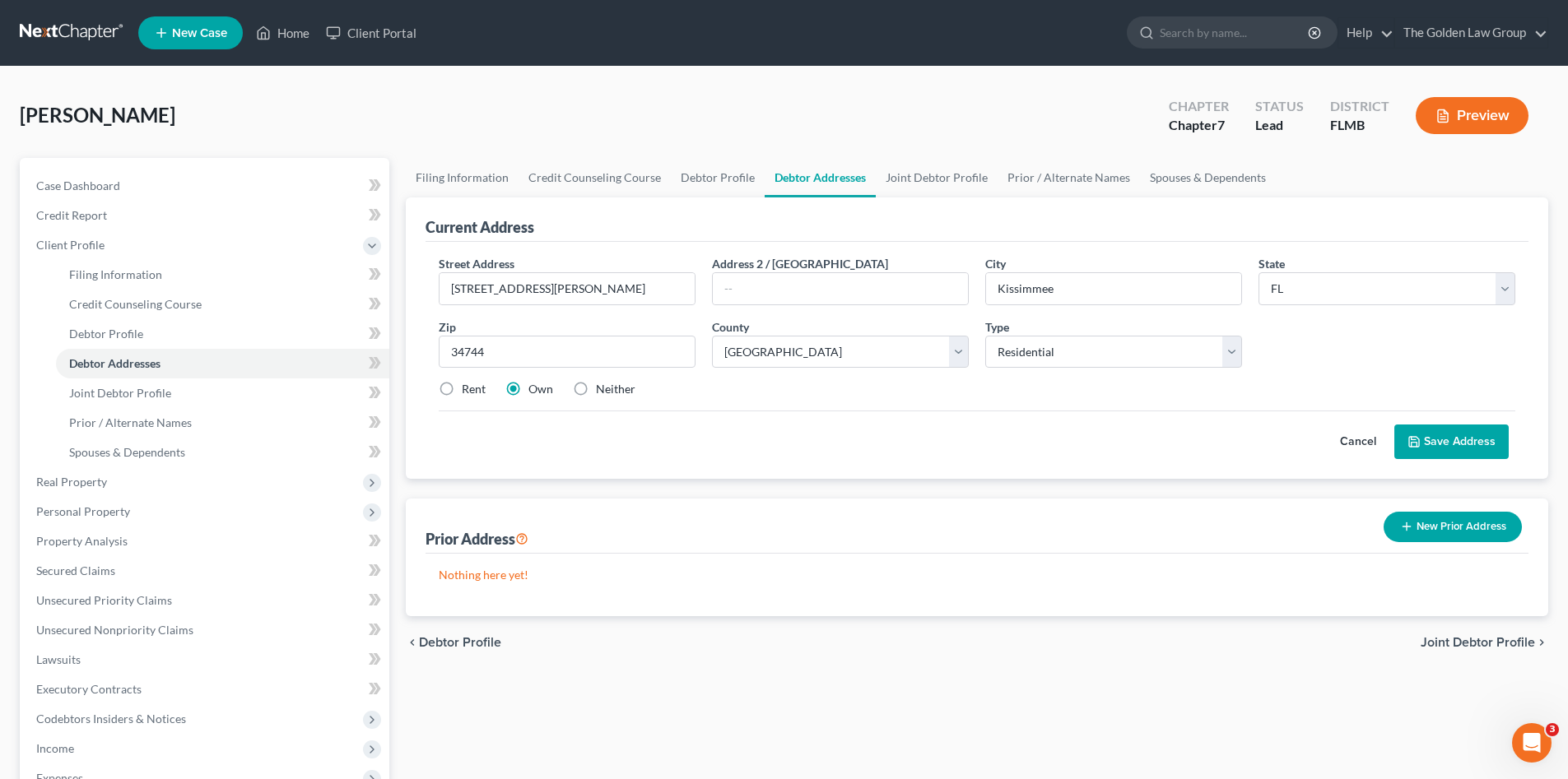
drag, startPoint x: 891, startPoint y: 477, endPoint x: 1406, endPoint y: 438, distance: 516.5
click at [915, 477] on div "Street Address * 2770 Holiday Woods Drive Address 2 / PO Box City * Kissimmee S…" at bounding box center [977, 360] width 1103 height 237
click at [1455, 435] on button "Save Address" at bounding box center [1451, 441] width 114 height 35
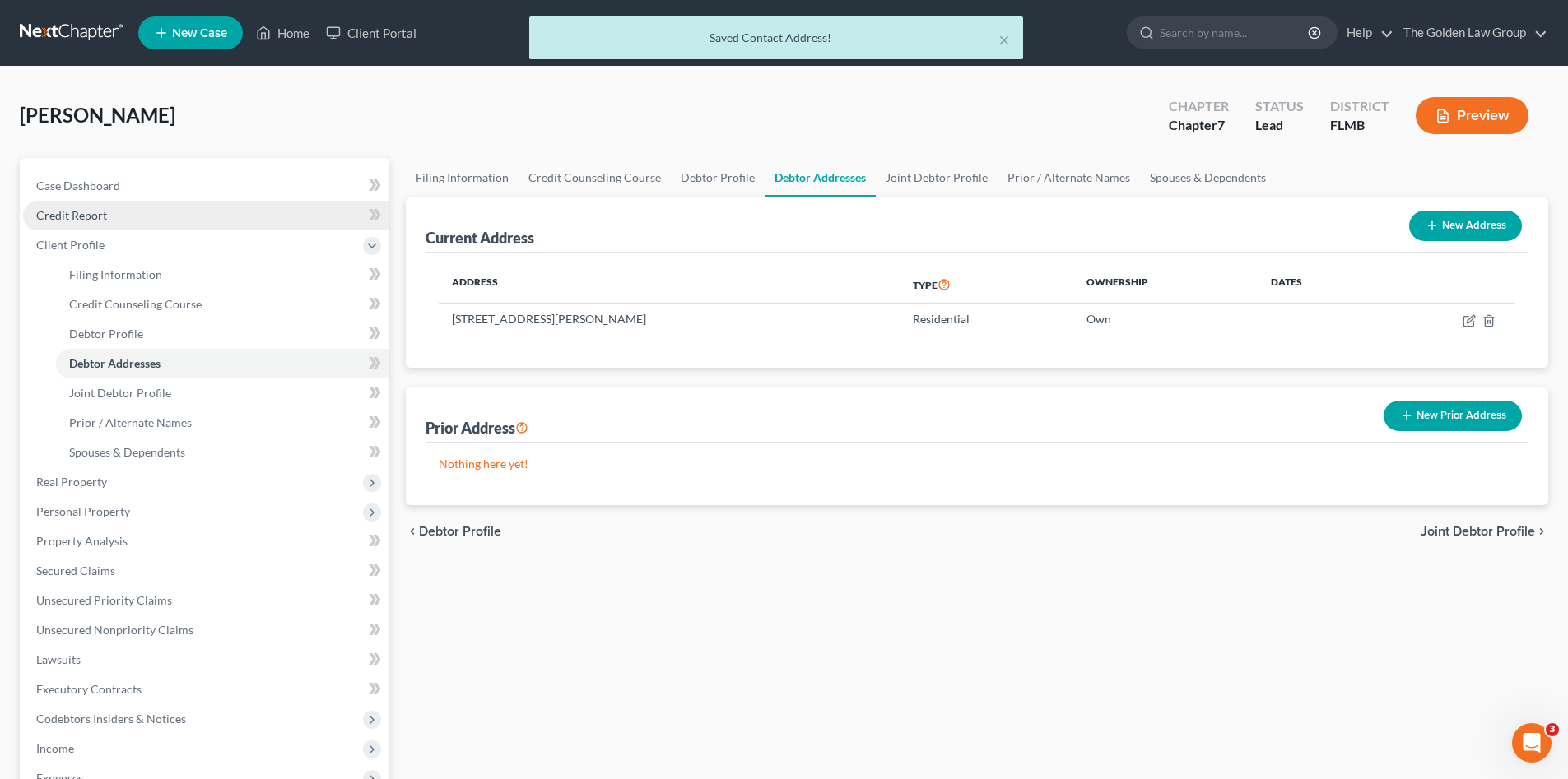
click at [92, 218] on span "Credit Report" at bounding box center [72, 215] width 71 height 14
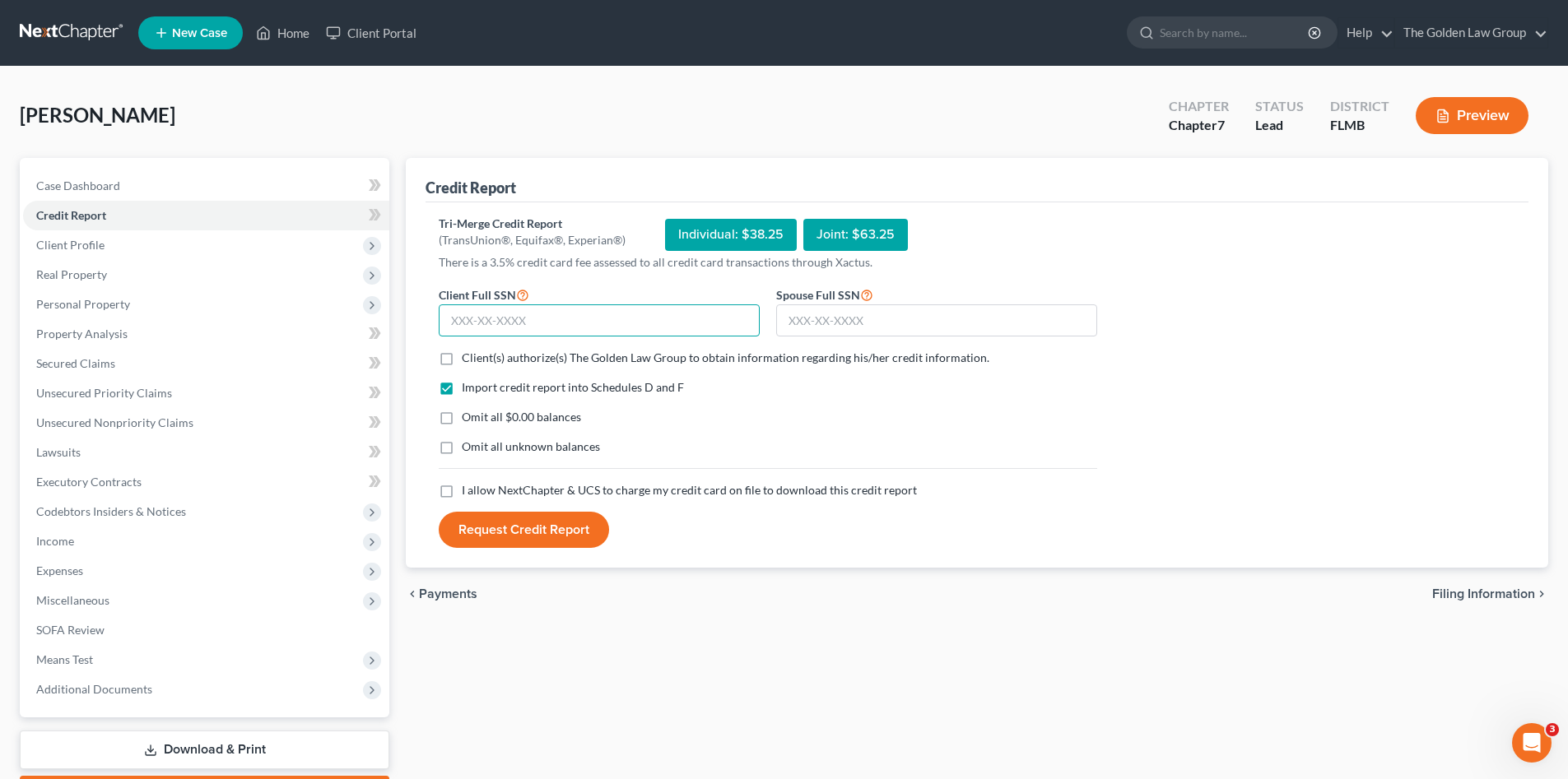
click at [465, 328] on input "text" at bounding box center [599, 321] width 321 height 33
type input "466-77-0462"
click at [826, 325] on input "text" at bounding box center [936, 321] width 321 height 33
type input "084-70-6193"
click at [462, 358] on label "Client(s) authorize(s) The Golden Law Group to obtain information regarding his…" at bounding box center [725, 358] width 527 height 17
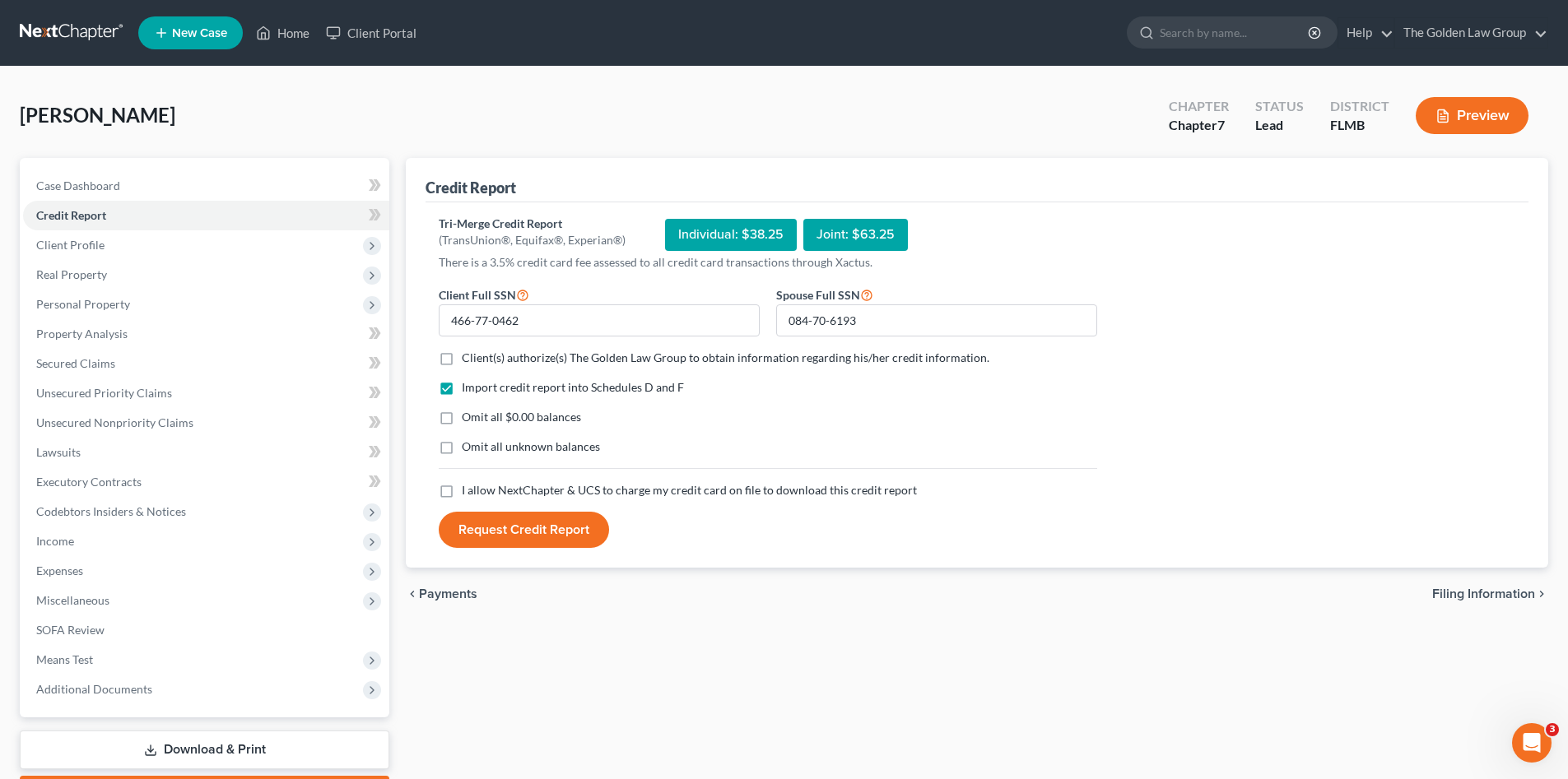
click at [468, 358] on input "Client(s) authorize(s) The Golden Law Group to obtain information regarding his…" at bounding box center [473, 355] width 11 height 11
checkbox input "true"
click at [462, 409] on label "Omit all $0.00 balances" at bounding box center [521, 417] width 120 height 17
click at [468, 409] on input "Omit all $0.00 balances" at bounding box center [473, 414] width 11 height 11
checkbox input "true"
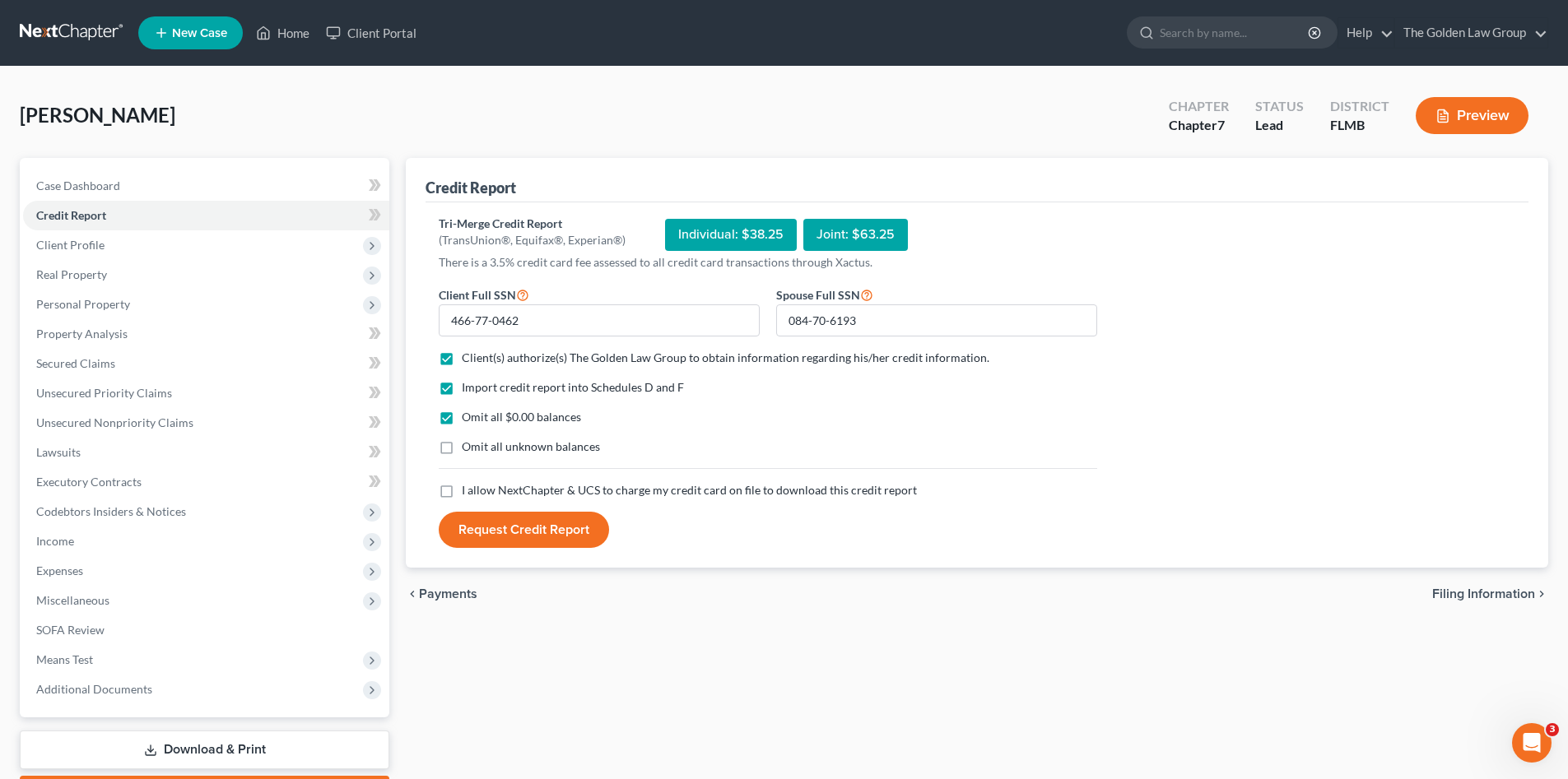
drag, startPoint x: 444, startPoint y: 452, endPoint x: 451, endPoint y: 500, distance: 48.5
click at [462, 452] on label "Omit all unknown balances" at bounding box center [531, 447] width 138 height 17
click at [468, 449] on input "Omit all unknown balances" at bounding box center [473, 444] width 11 height 11
checkbox input "true"
click at [462, 495] on label "I allow NextChapter & UCS to charge my credit card on file to download this cre…" at bounding box center [689, 490] width 455 height 17
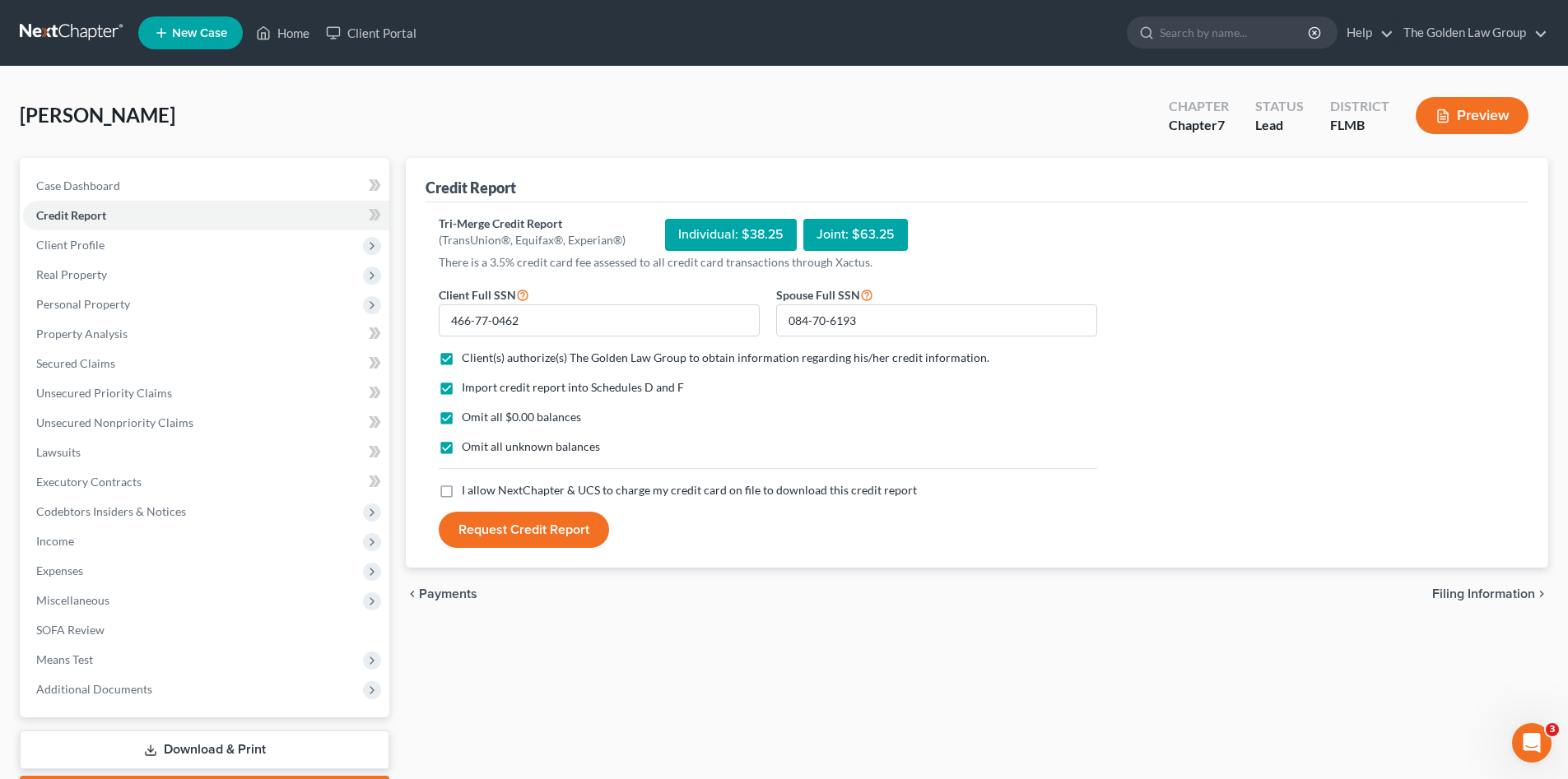
click at [468, 493] on input "I allow NextChapter & UCS to charge my credit card on file to download this cre…" at bounding box center [473, 487] width 11 height 11
checkbox input "true"
click at [478, 534] on button "Request Credit Report" at bounding box center [524, 529] width 170 height 36
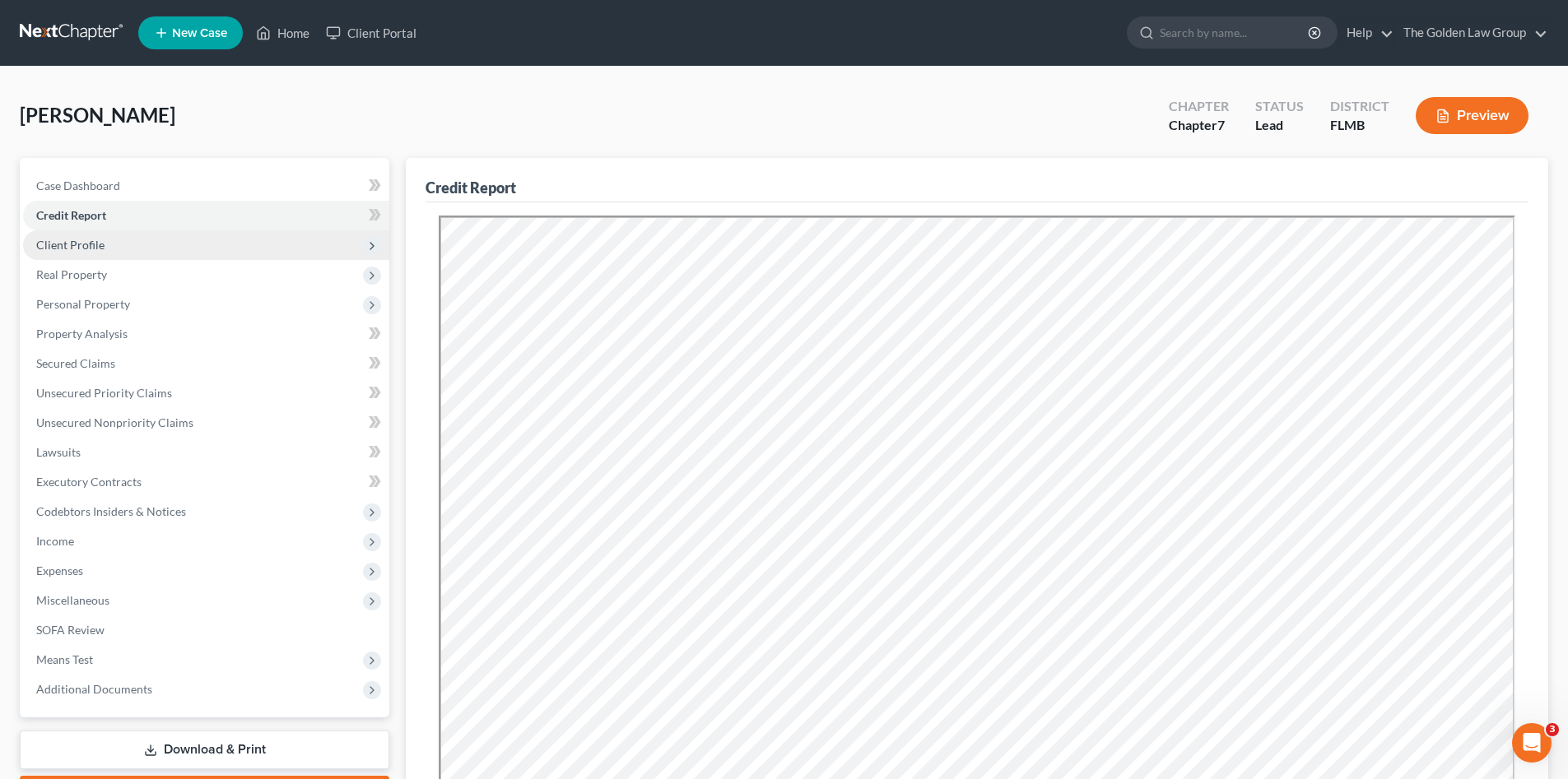
click at [66, 245] on span "Client Profile" at bounding box center [70, 245] width 68 height 14
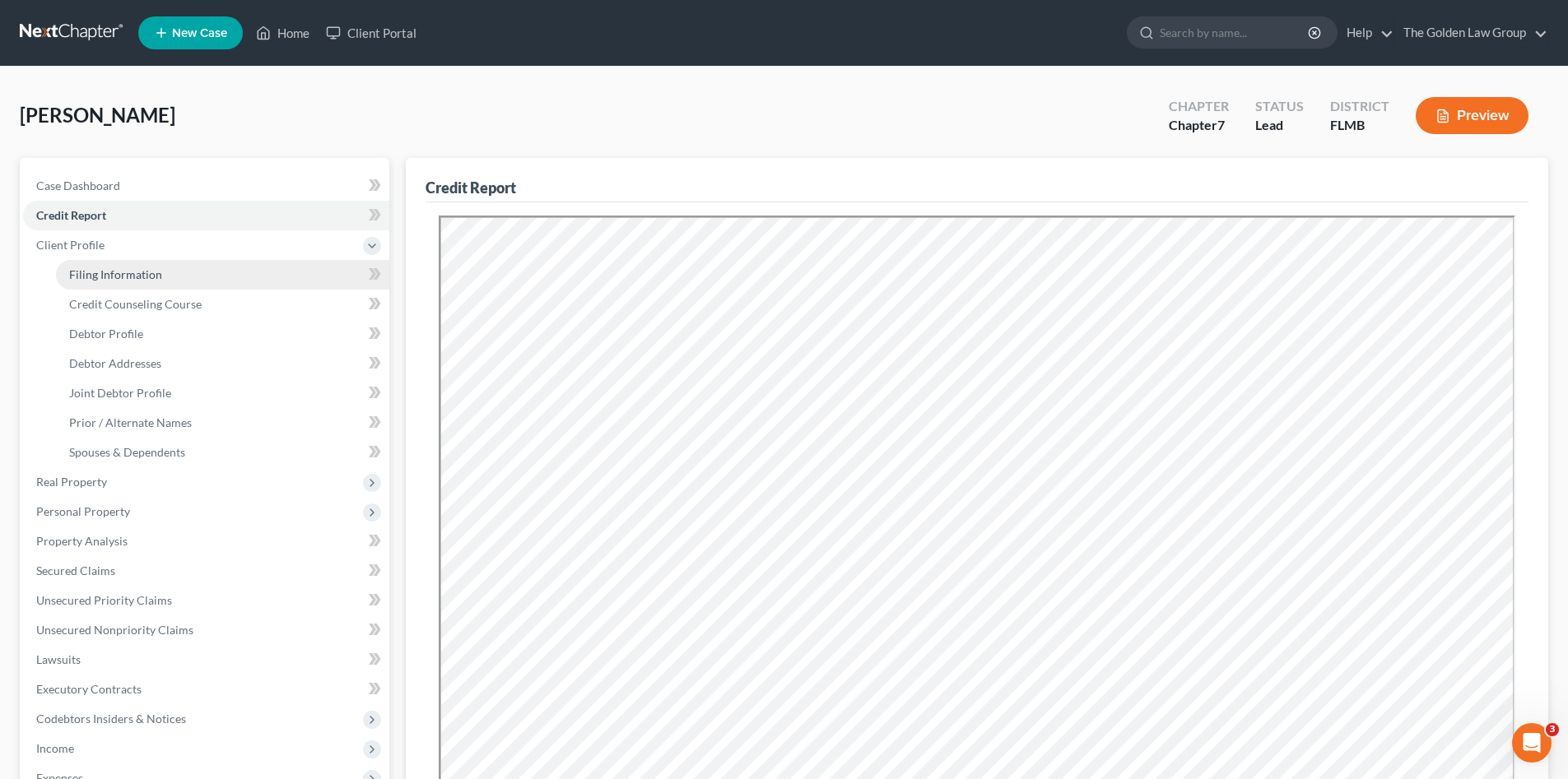
click at [82, 270] on span "Filing Information" at bounding box center [115, 275] width 93 height 14
select select "1"
select select "0"
select select "15"
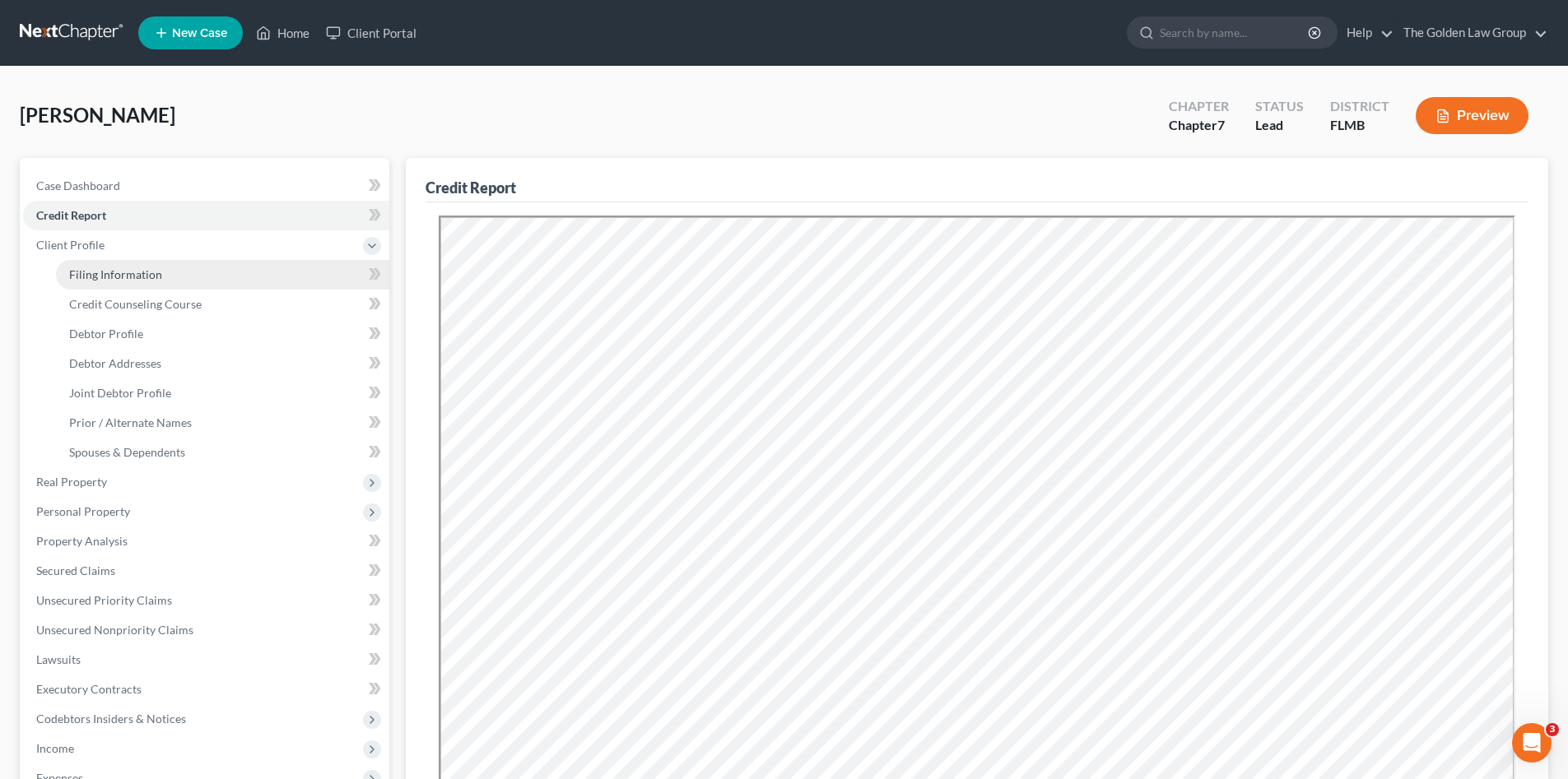
select select "4"
select select "9"
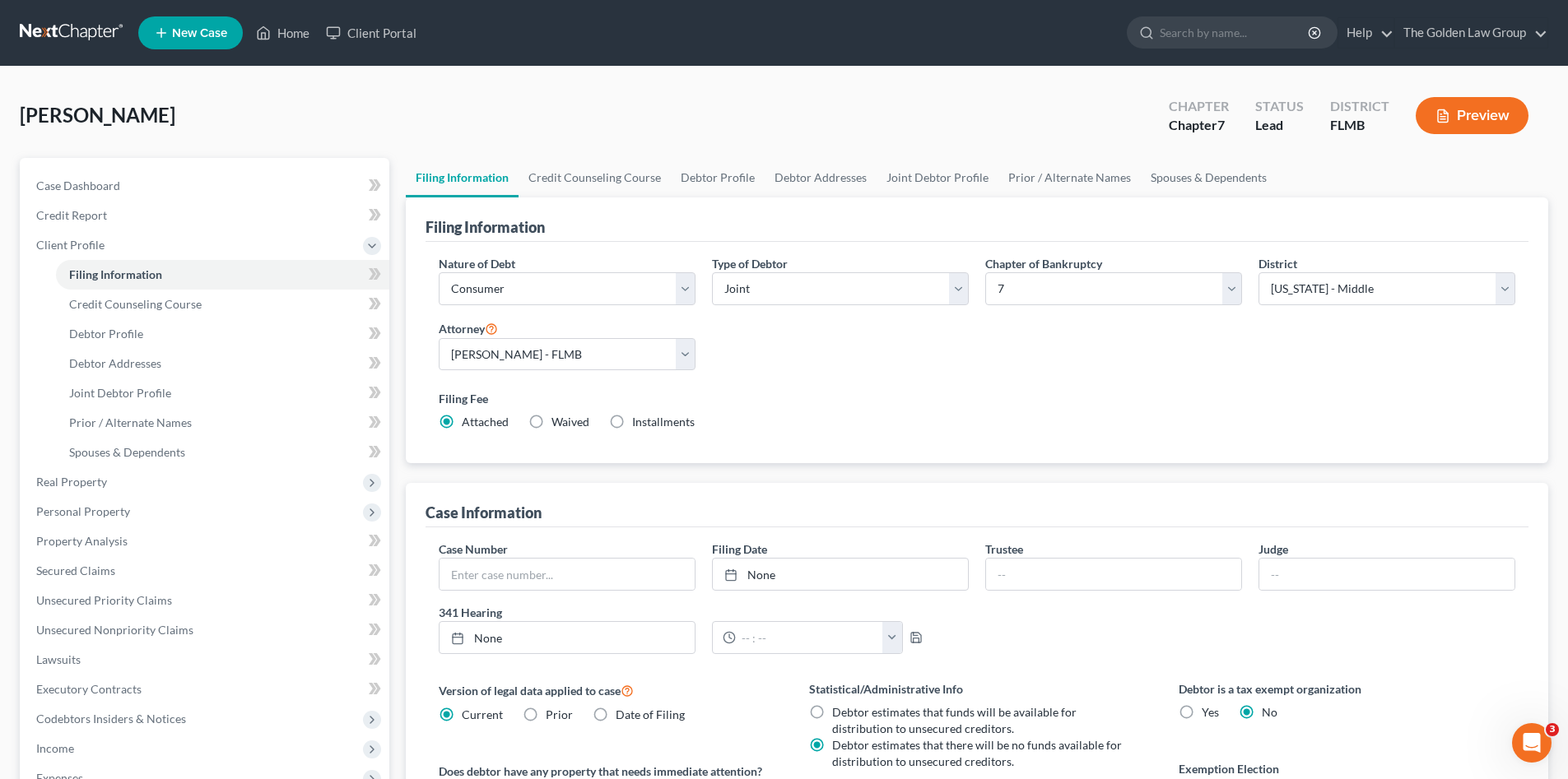
scroll to position [82, 0]
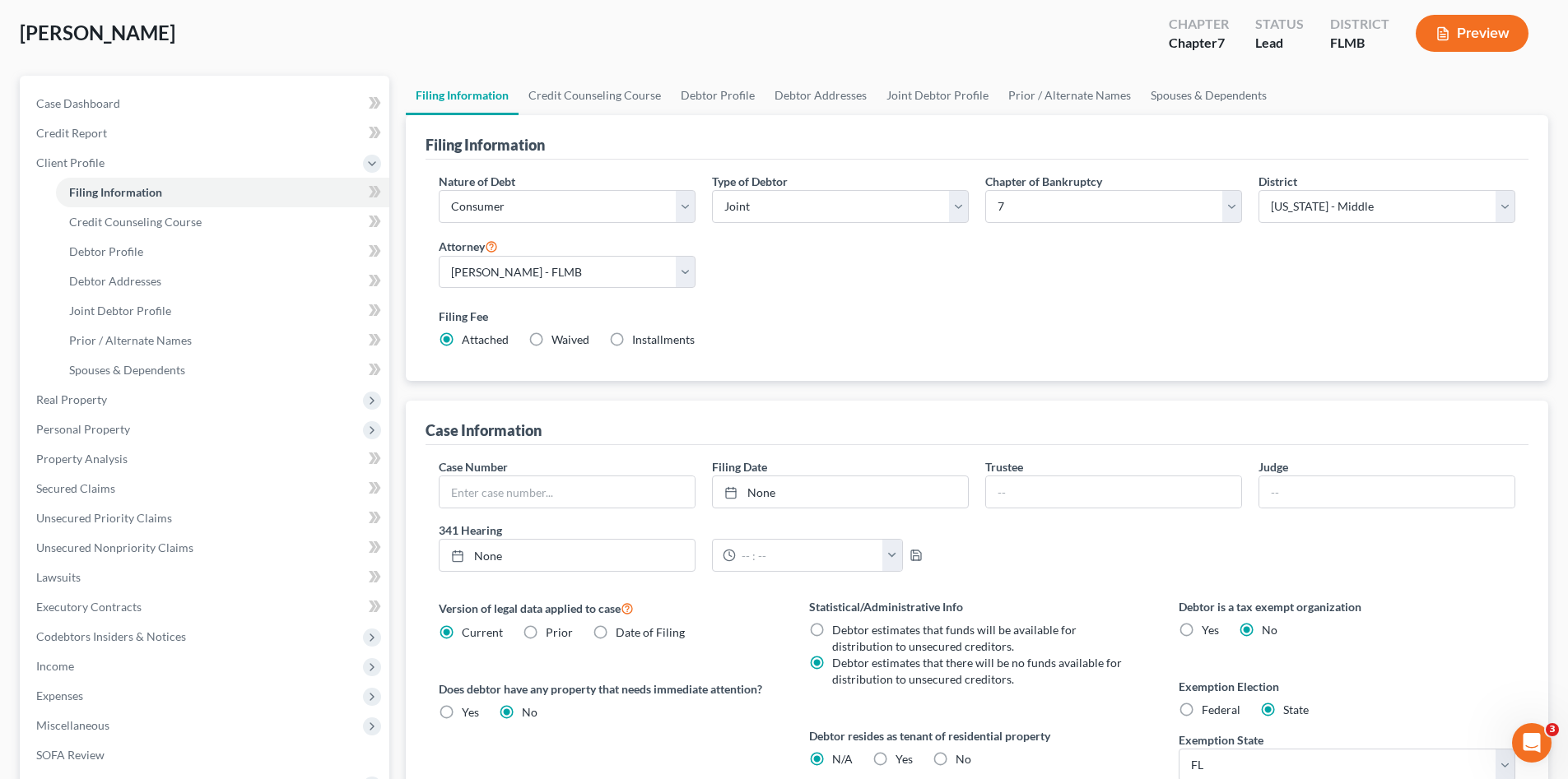
click at [956, 759] on label "No" at bounding box center [963, 760] width 16 height 17
click at [962, 759] on input "No" at bounding box center [967, 757] width 11 height 11
radio input "true"
radio input "false"
click at [193, 219] on span "Credit Counseling Course" at bounding box center [135, 222] width 132 height 14
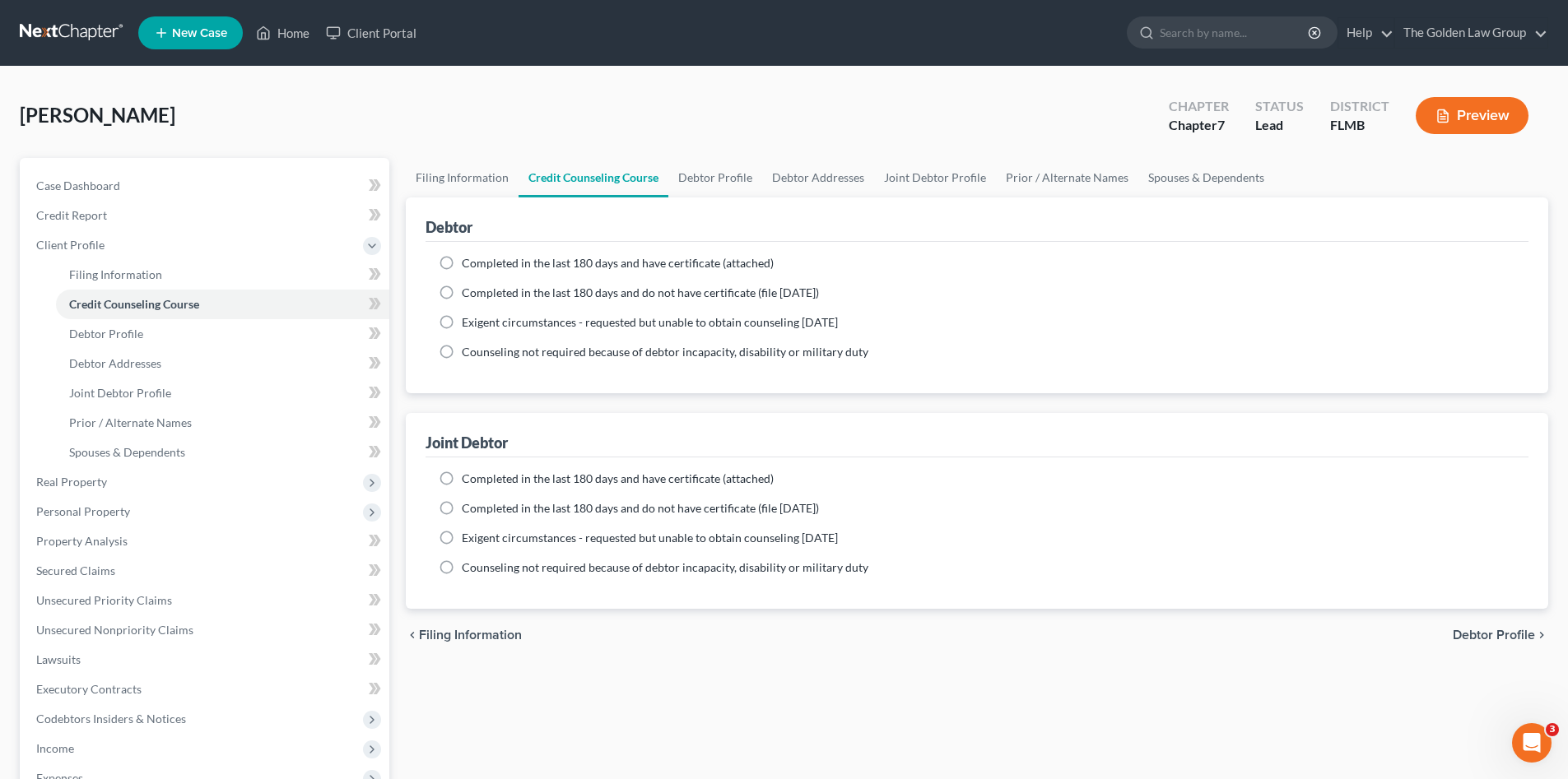
click at [538, 256] on span "Completed in the last 180 days and have certificate (attached)" at bounding box center [618, 263] width 312 height 14
click at [479, 256] on input "Completed in the last 180 days and have certificate (attached)" at bounding box center [473, 261] width 11 height 11
radio input "true"
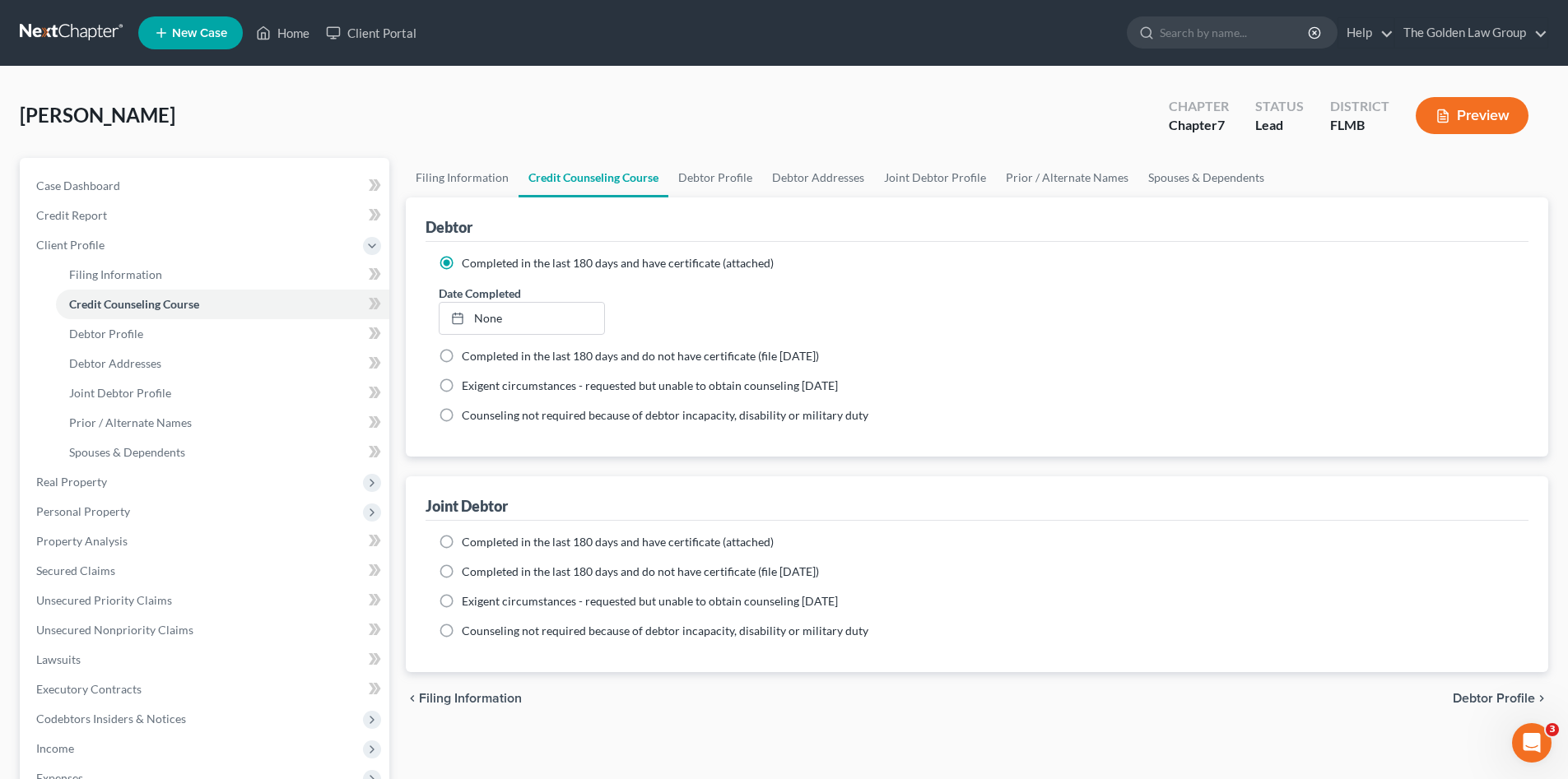
drag, startPoint x: 516, startPoint y: 539, endPoint x: 507, endPoint y: 554, distance: 17.5
click at [514, 541] on span "Completed in the last 180 days and have certificate (attached)" at bounding box center [618, 541] width 312 height 14
click at [481, 542] on span "Completed in the last 180 days and have certificate (attached)" at bounding box center [618, 541] width 312 height 14
click at [479, 542] on input "Completed in the last 180 days and have certificate (attached)" at bounding box center [473, 540] width 11 height 11
radio input "true"
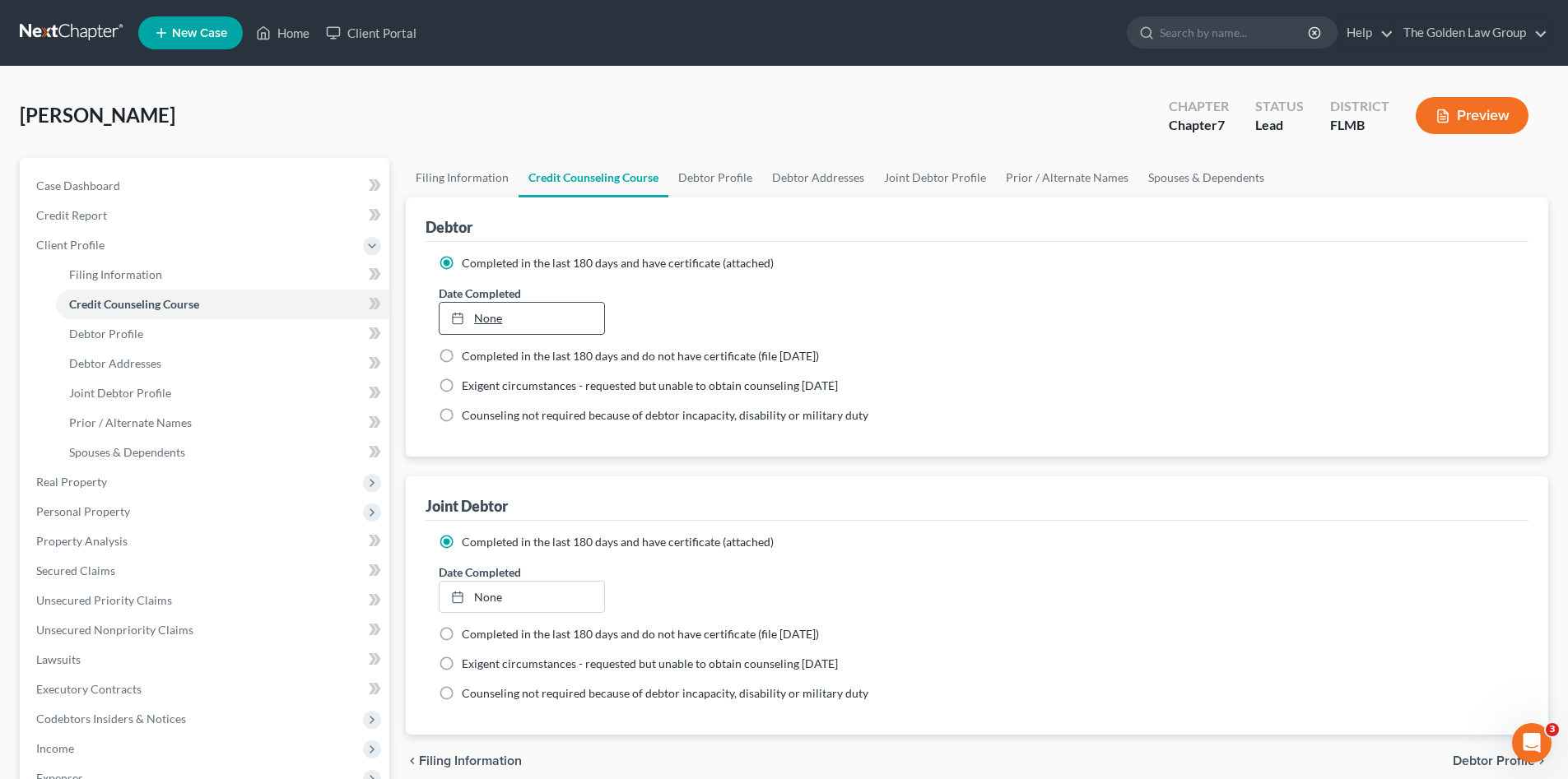
type input "9/10/2025"
click at [502, 321] on link "9/10/2025" at bounding box center [521, 318] width 164 height 31
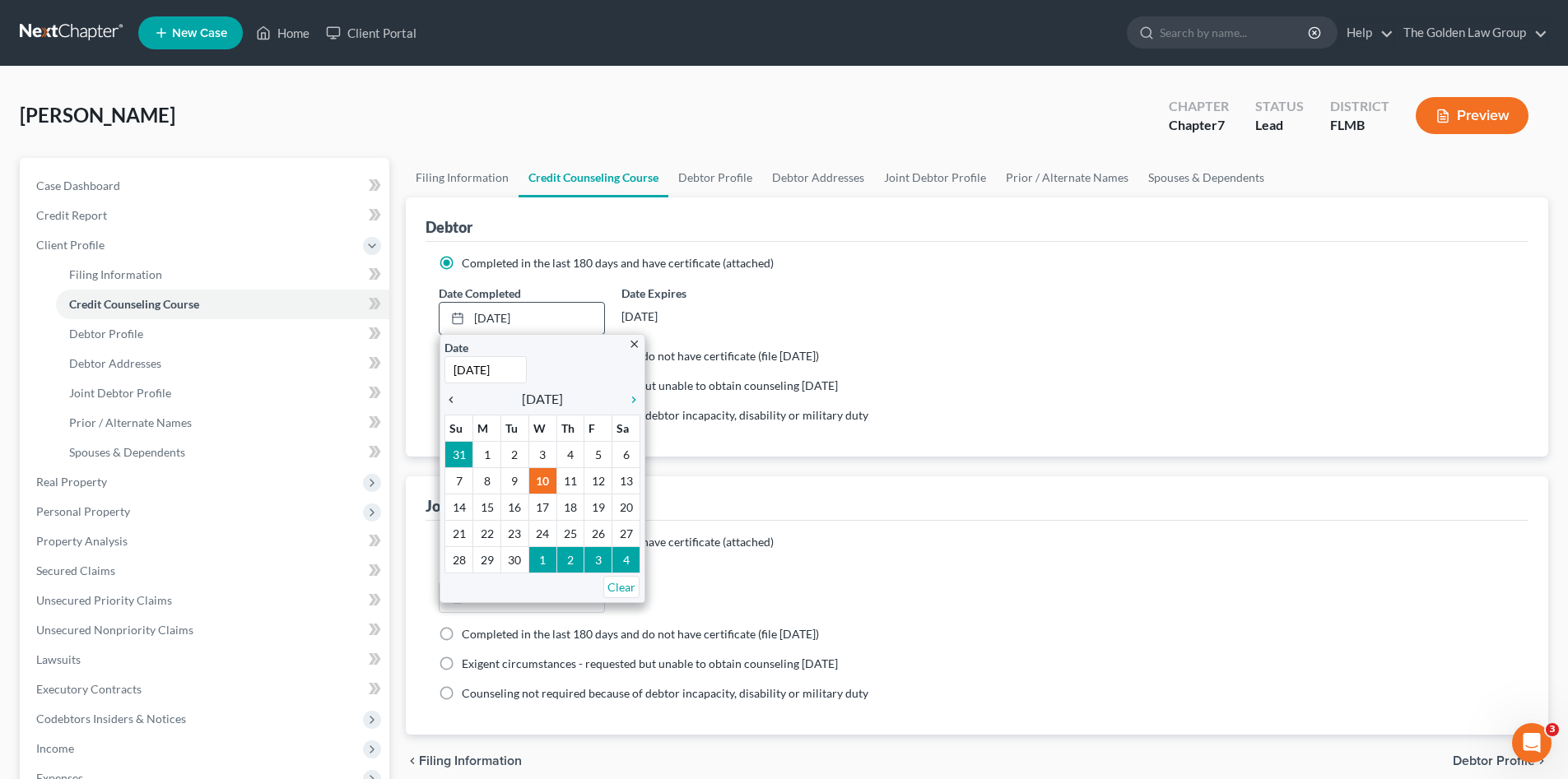
click at [454, 398] on icon "chevron_left" at bounding box center [455, 400] width 21 height 13
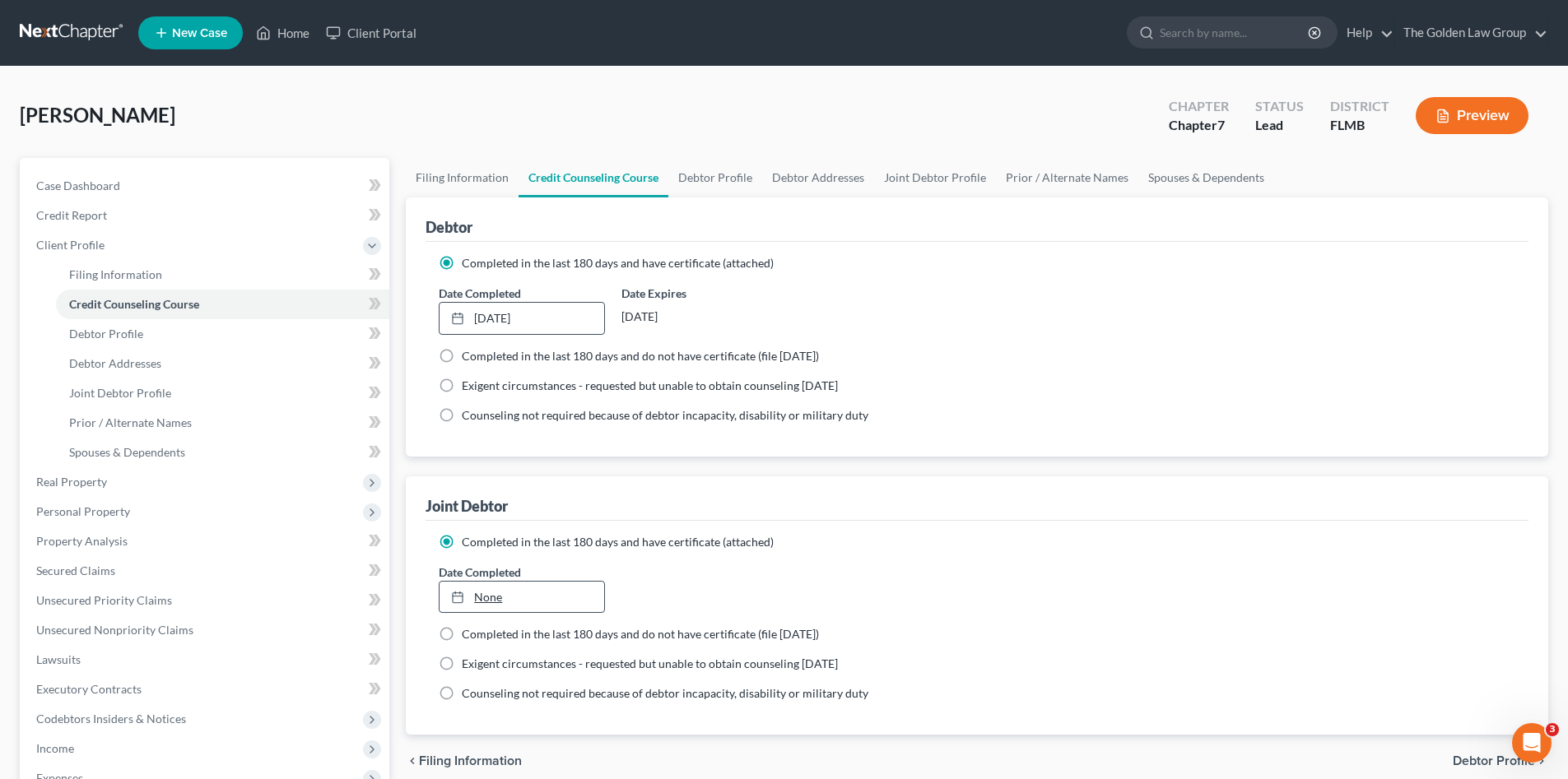
type input "9/10/2025"
click at [495, 593] on link "None" at bounding box center [521, 596] width 164 height 31
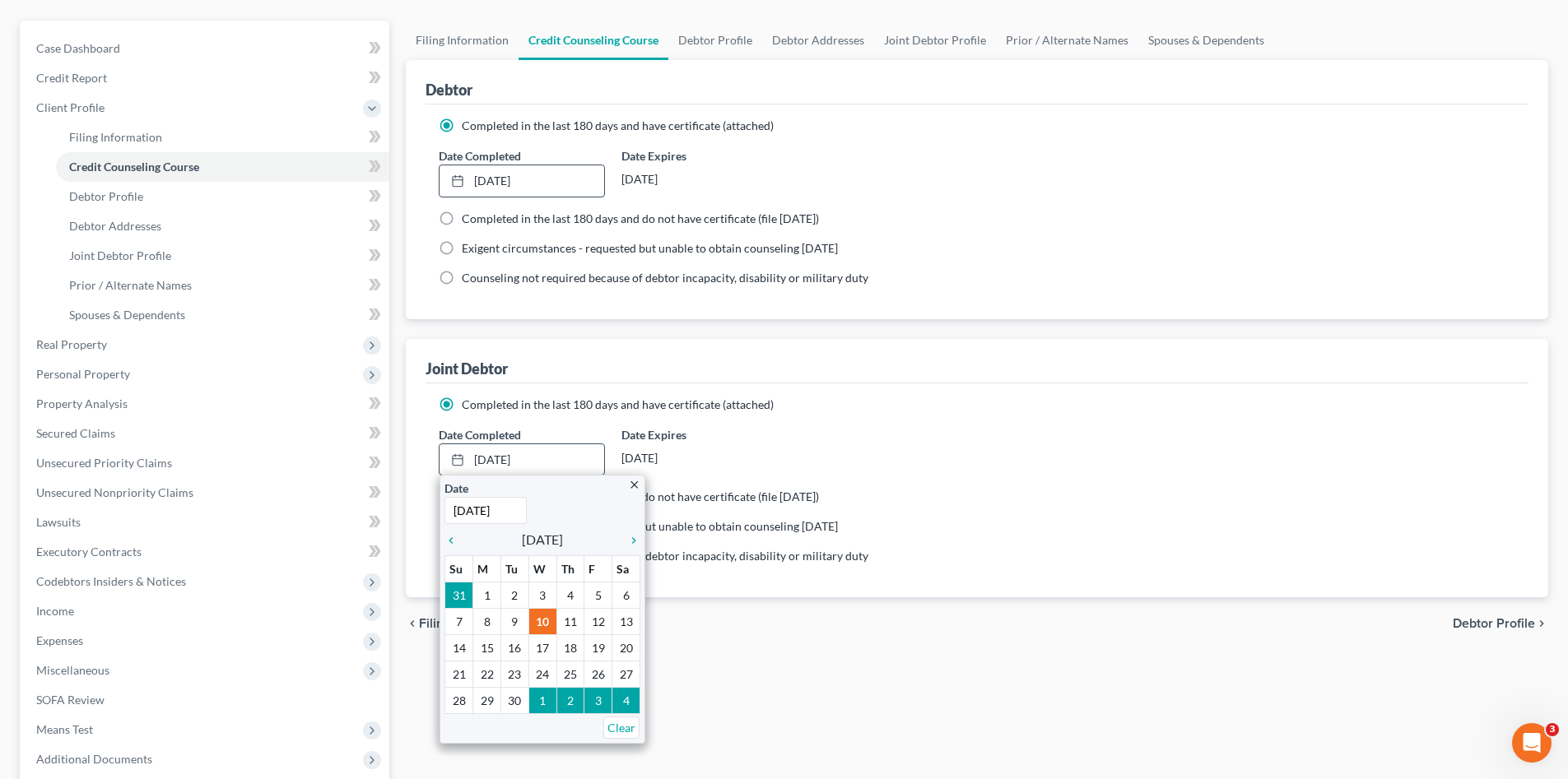
scroll to position [165, 0]
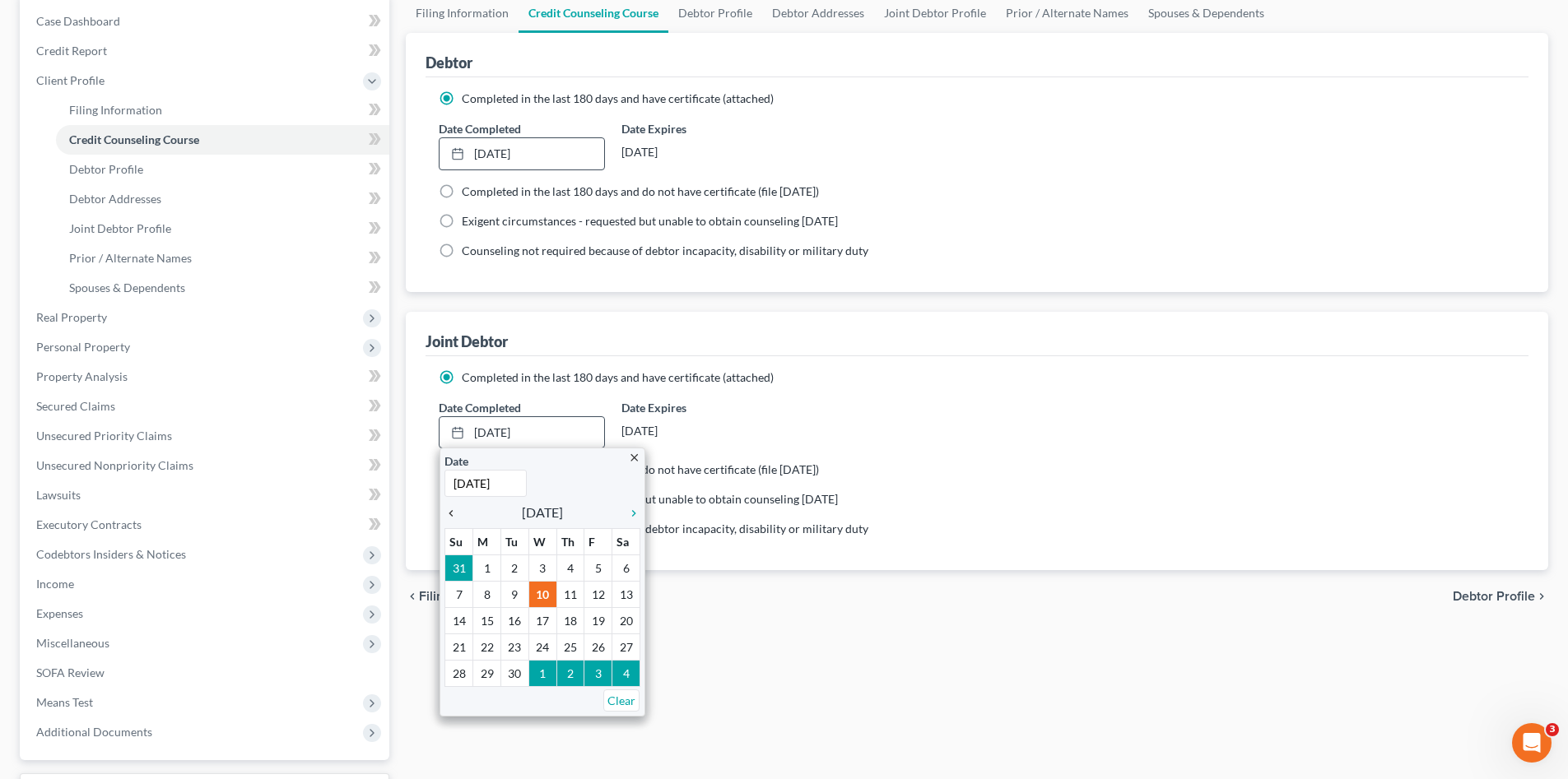
click at [451, 512] on icon "chevron_left" at bounding box center [455, 513] width 21 height 13
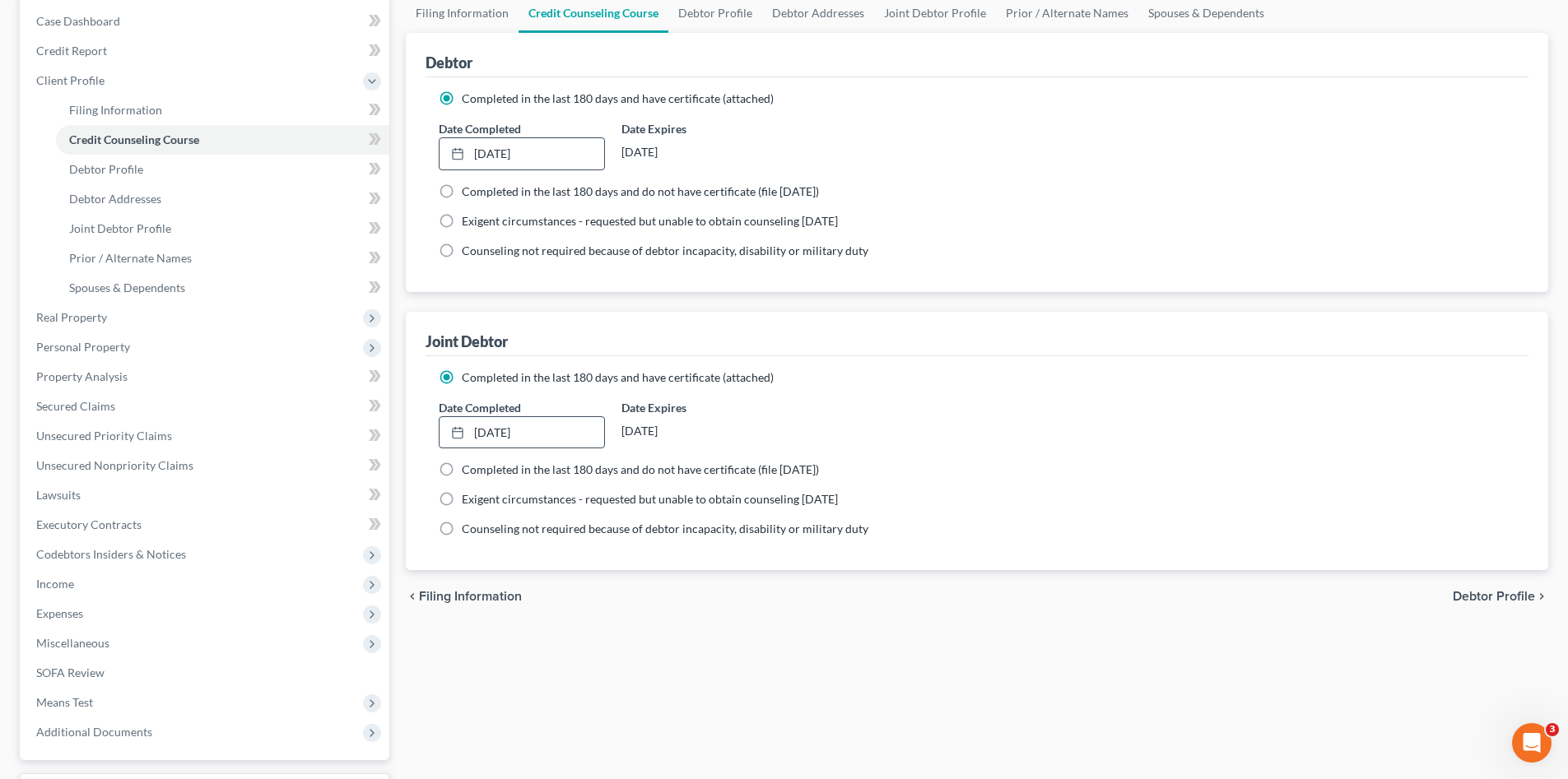
click at [737, 650] on div "Filing Information Credit Counseling Course Debtor Profile Debtor Addresses Joi…" at bounding box center [976, 425] width 1158 height 861
click at [72, 163] on span "Debtor Profile" at bounding box center [106, 169] width 74 height 14
select select "1"
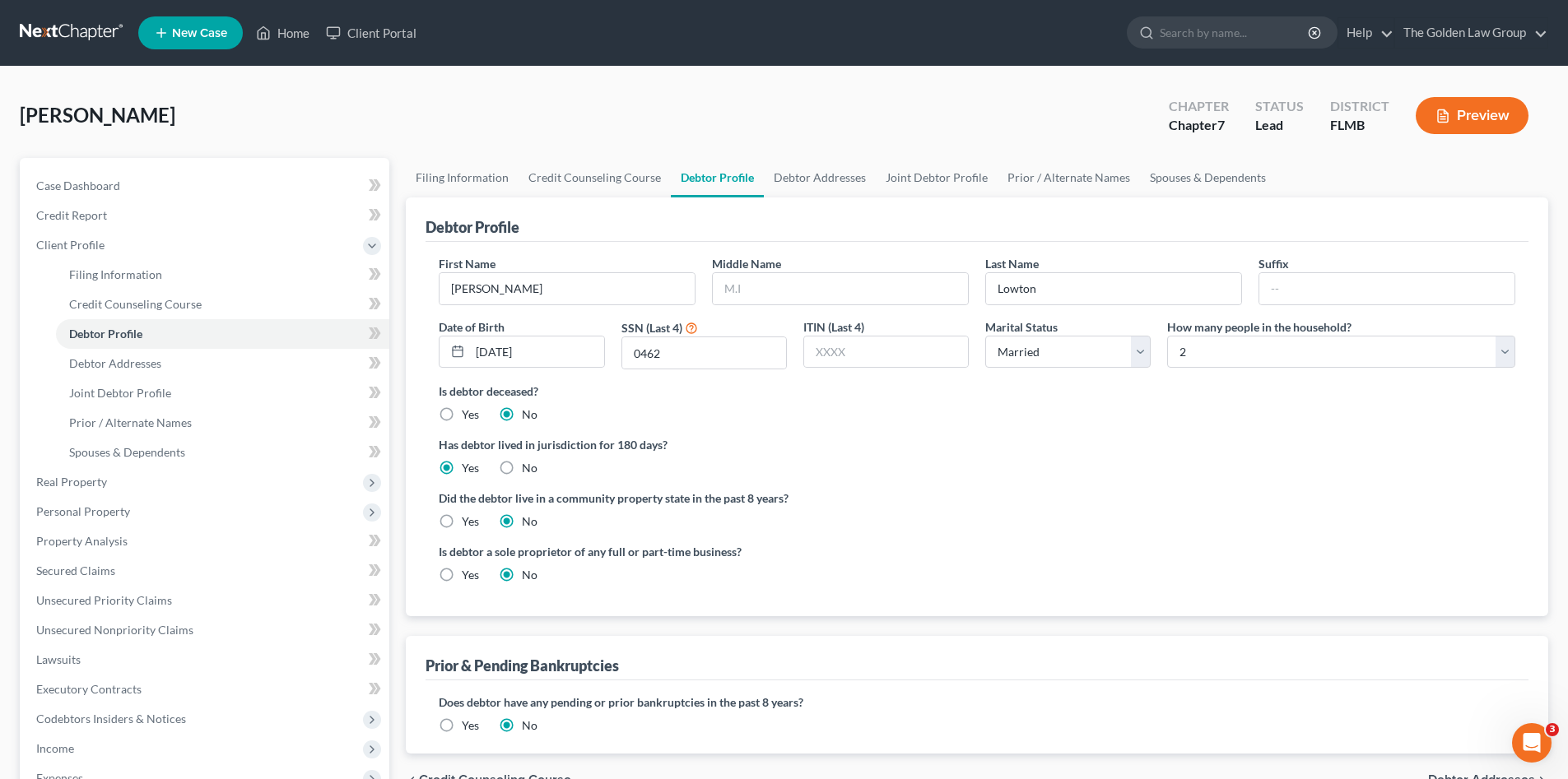
click at [1103, 541] on ng-include "First Name John Middle Name Last Name Lowton Suffix Date of Birth 06/29/1968 SS…" at bounding box center [977, 425] width 1076 height 341
drag, startPoint x: 852, startPoint y: 303, endPoint x: 841, endPoint y: 288, distance: 18.6
click at [848, 297] on input "text" at bounding box center [840, 288] width 255 height 31
type input "S."
click at [1010, 512] on div "Did the debtor live in a community property state in the past 8 years? Yes No" at bounding box center [977, 509] width 1076 height 40
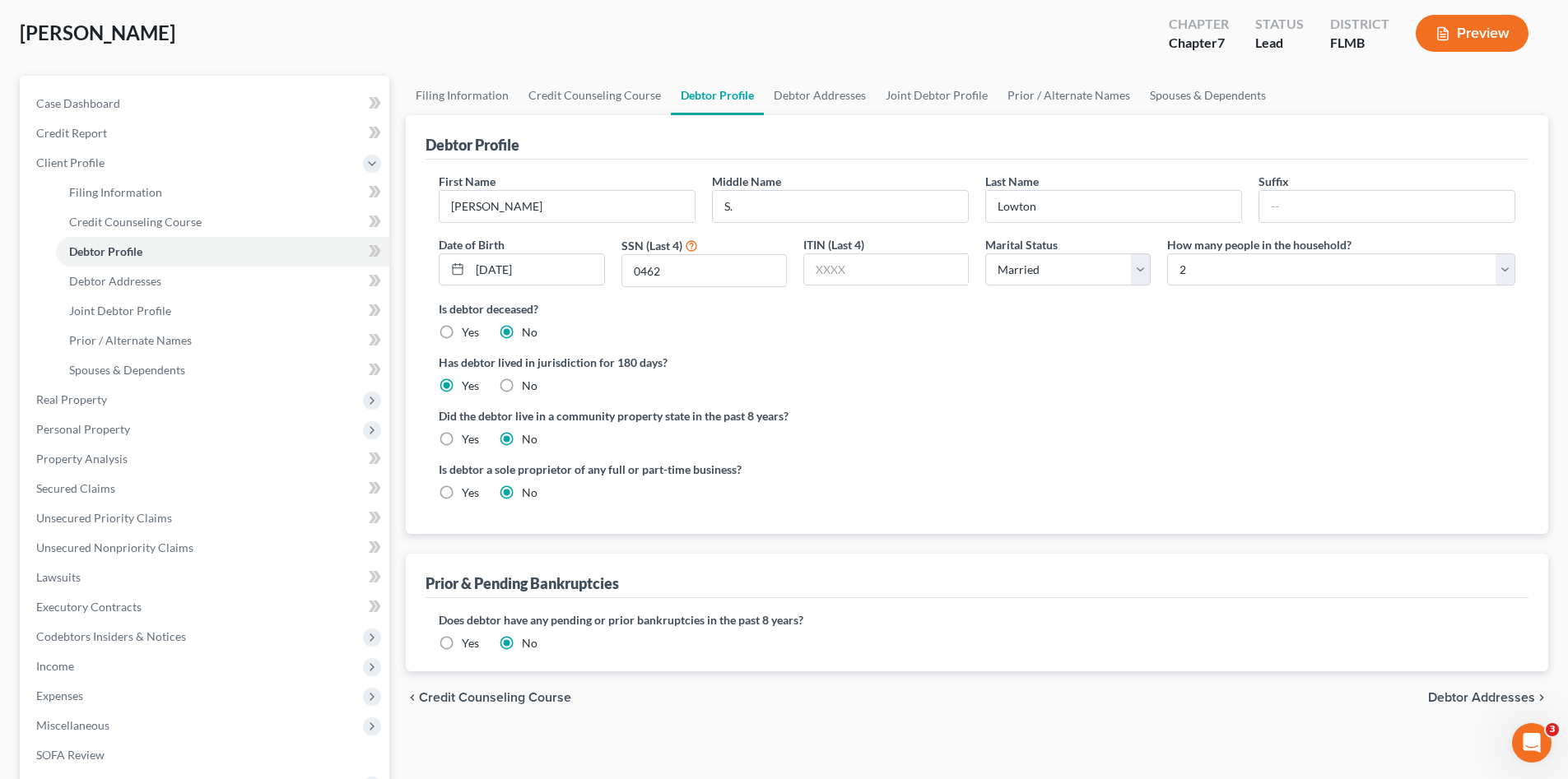
scroll to position [137, 0]
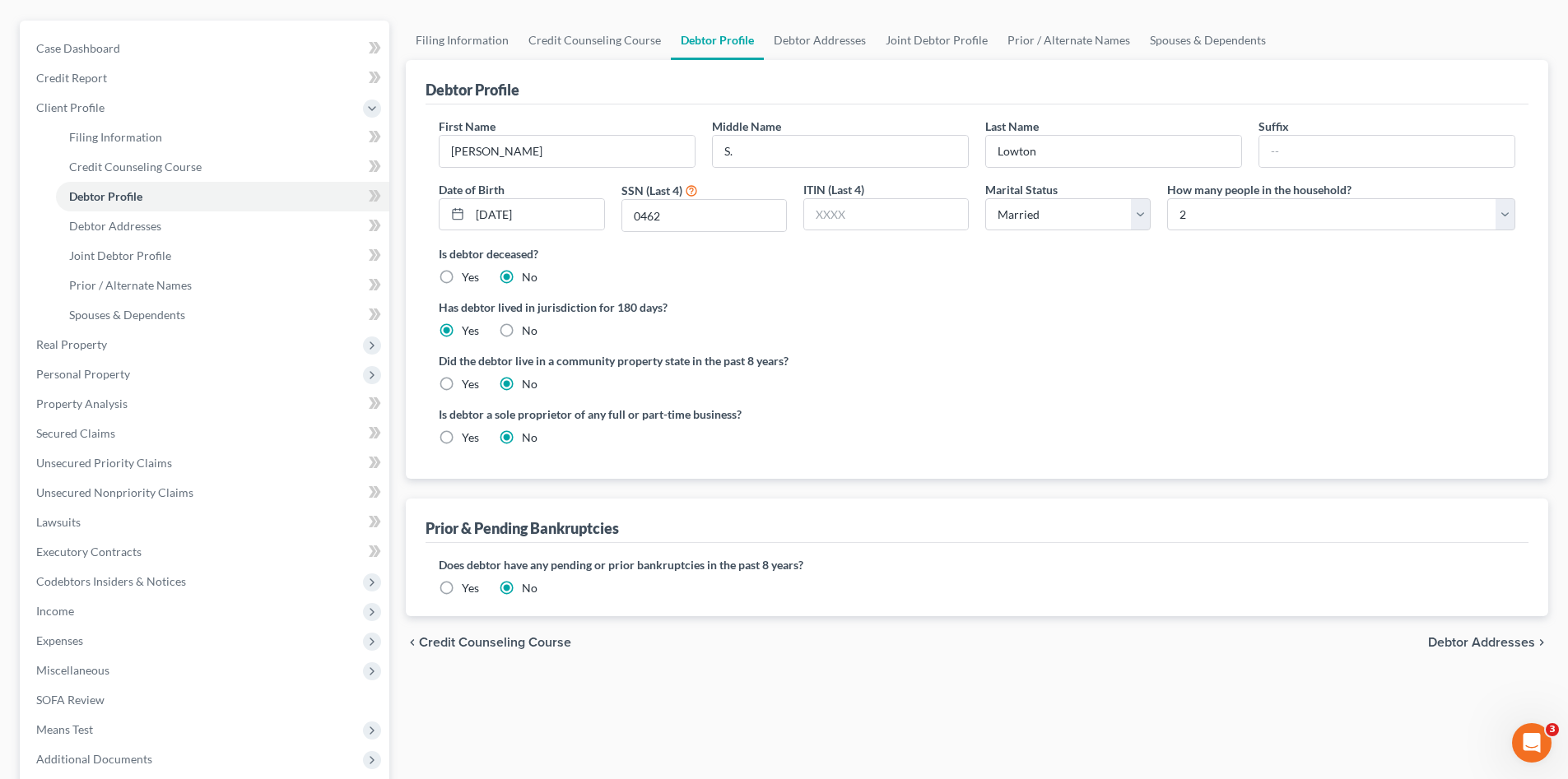
click at [1531, 644] on span "Debtor Addresses" at bounding box center [1481, 643] width 107 height 13
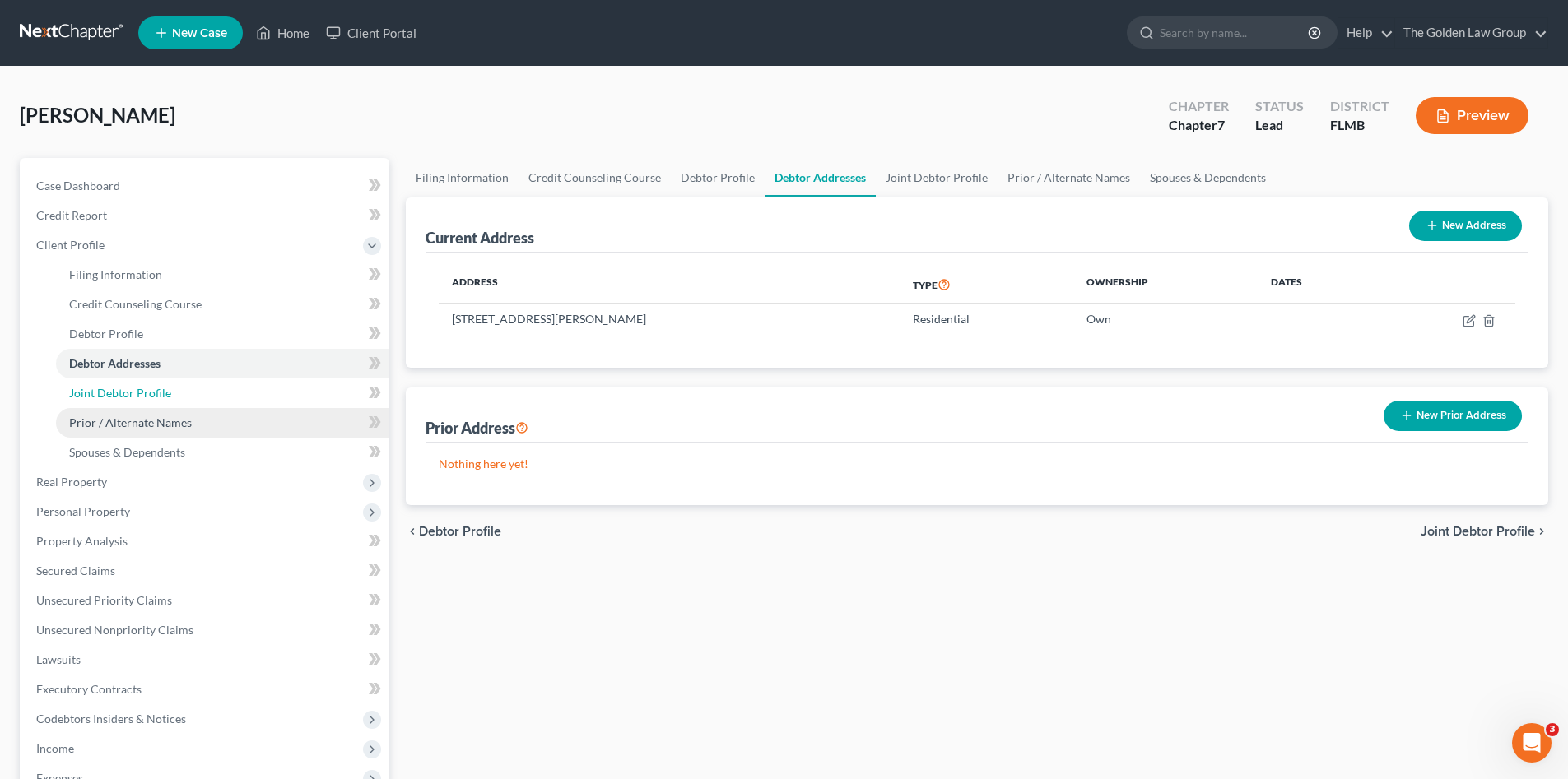
drag, startPoint x: 168, startPoint y: 392, endPoint x: 173, endPoint y: 423, distance: 31.4
click at [167, 392] on span "Joint Debtor Profile" at bounding box center [120, 393] width 102 height 14
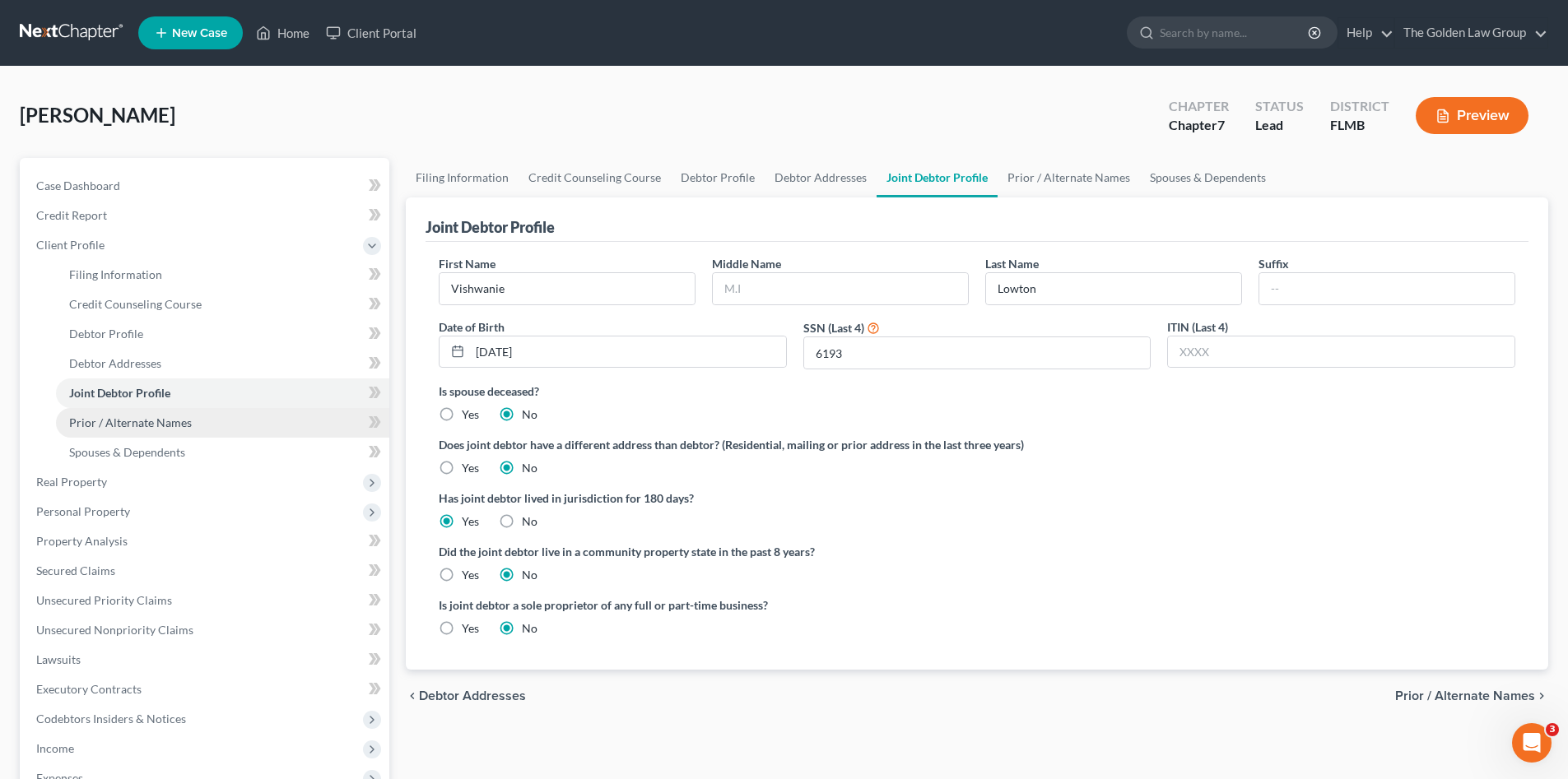
click at [113, 412] on link "Prior / Alternate Names" at bounding box center [222, 422] width 333 height 29
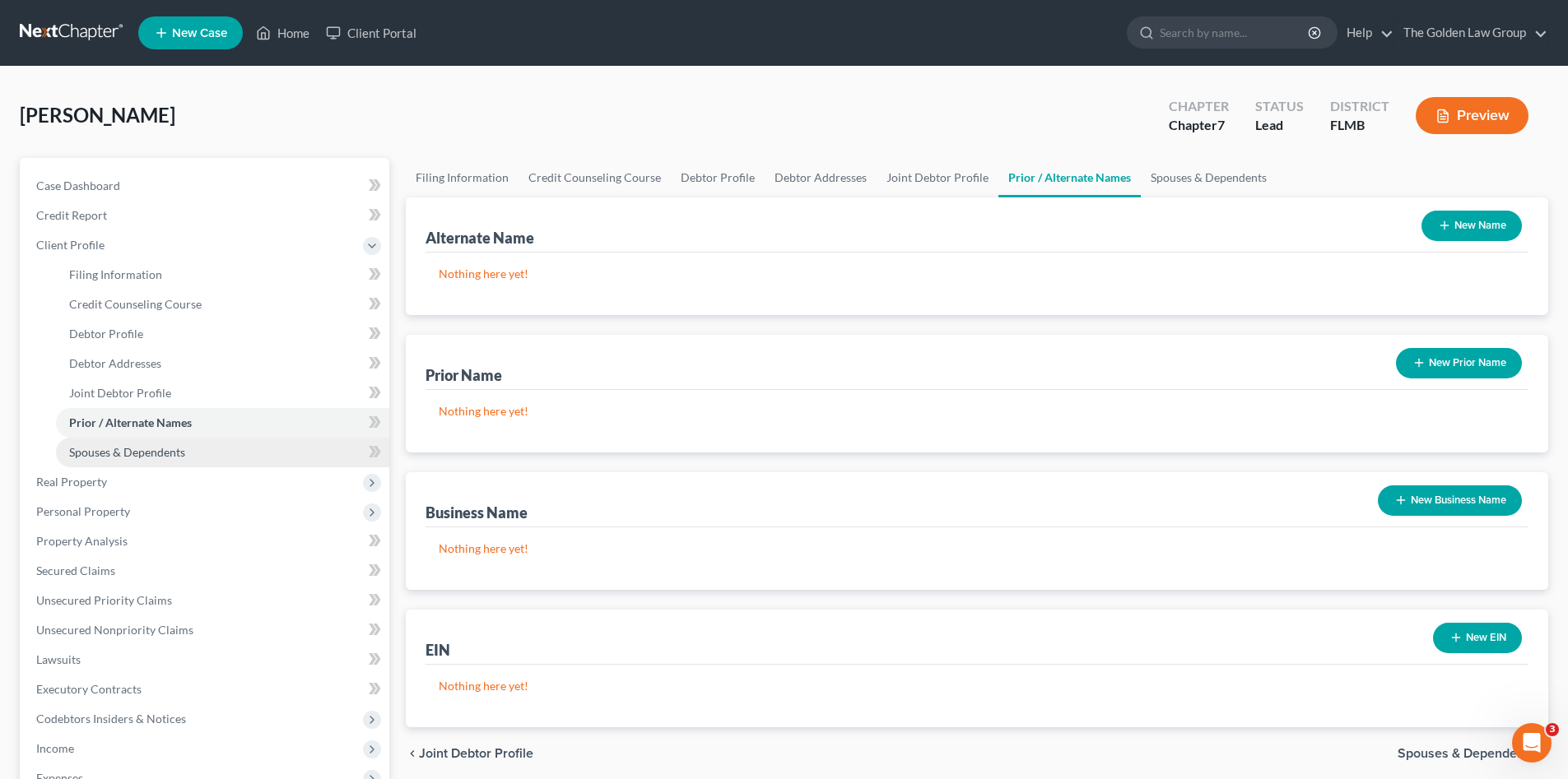
click at [123, 445] on span "Spouses & Dependents" at bounding box center [127, 452] width 116 height 14
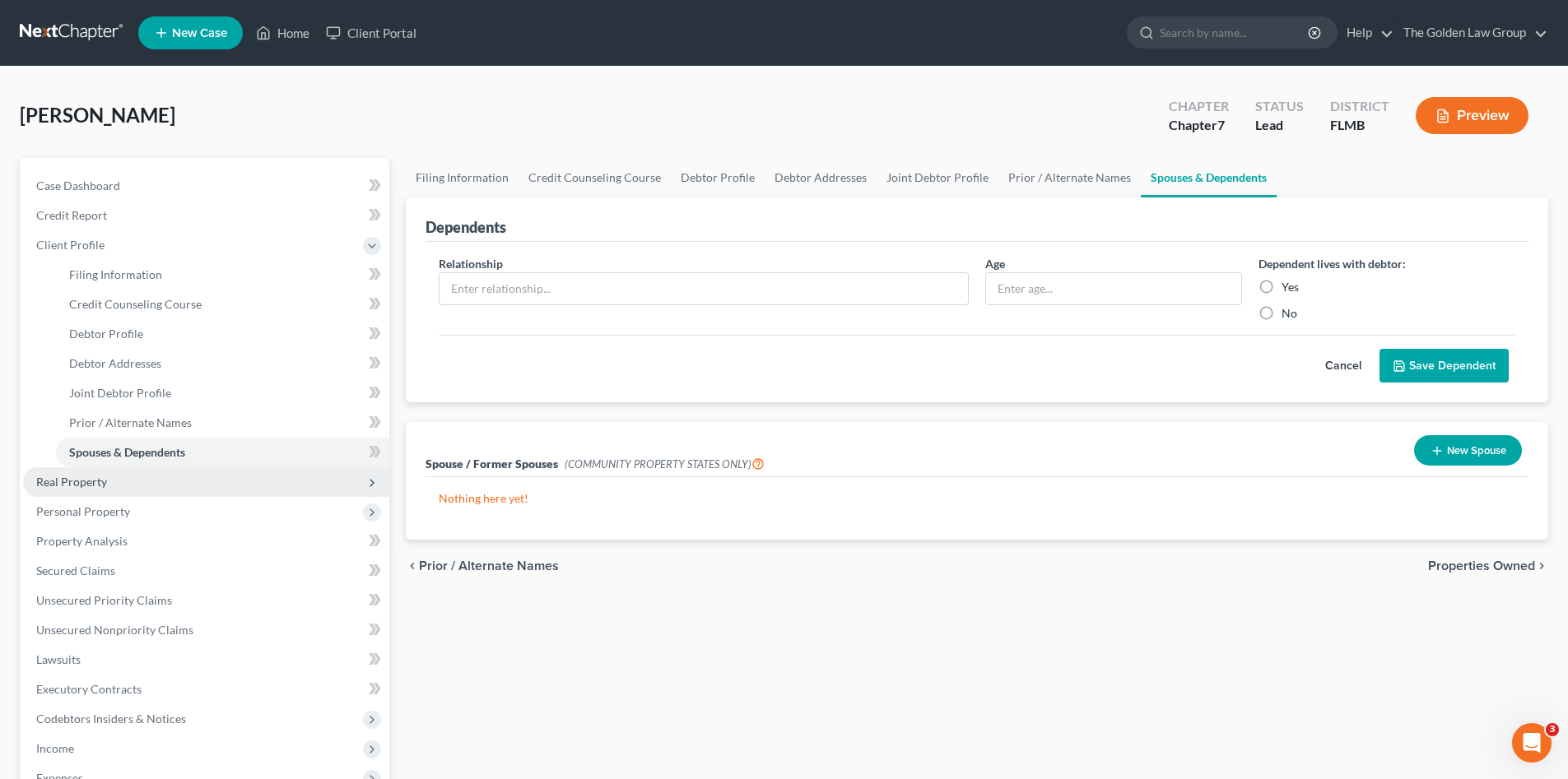
click at [72, 481] on span "Real Property" at bounding box center [72, 482] width 71 height 14
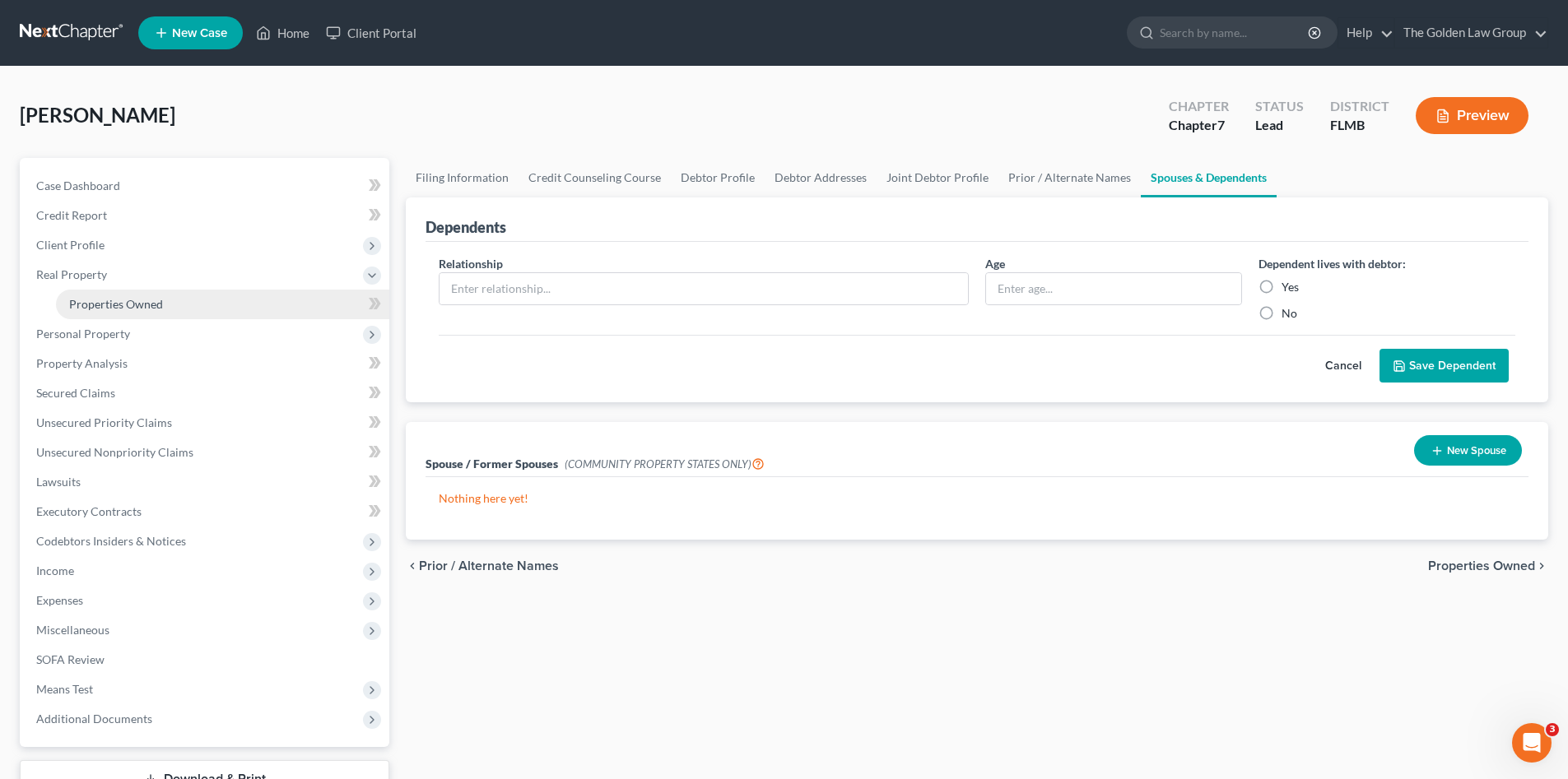
click at [119, 309] on span "Properties Owned" at bounding box center [116, 304] width 94 height 14
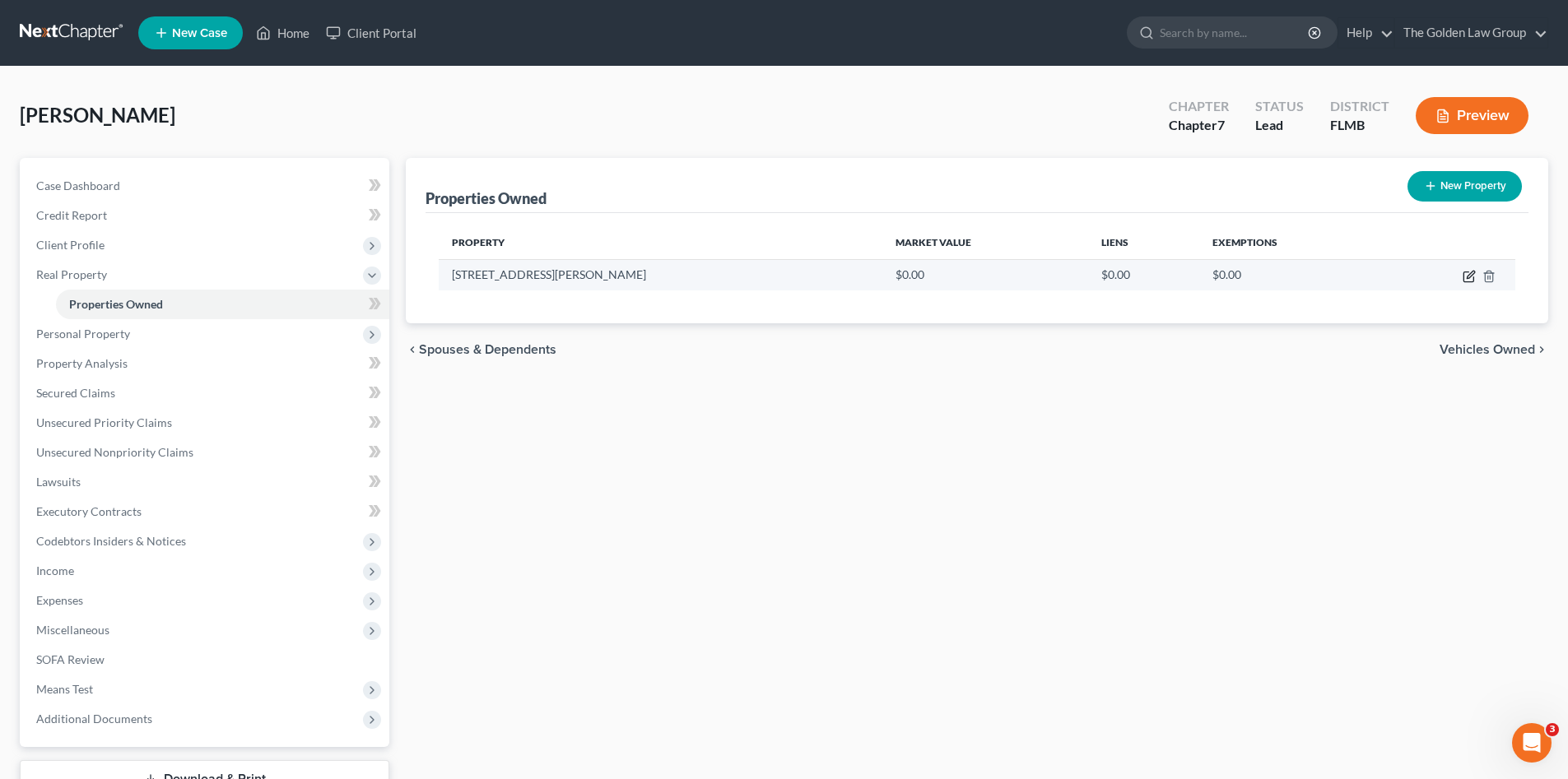
click at [1466, 274] on icon "button" at bounding box center [1469, 277] width 13 height 13
select select "9"
select select "48"
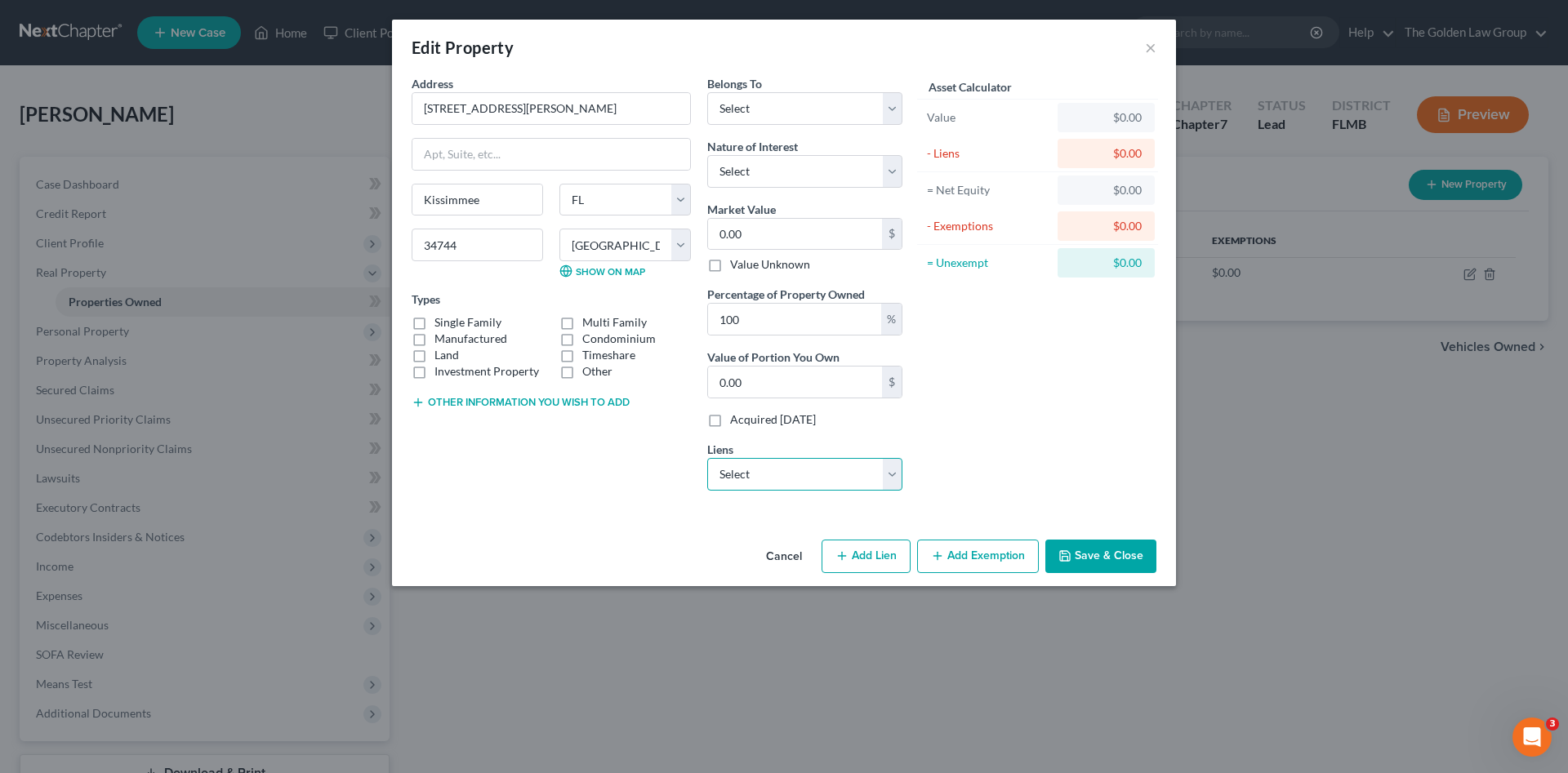
click at [748, 477] on select "Select Loancare Servicing C - $225,017.00 Td Auto Finance - $17,273.00" at bounding box center [805, 474] width 195 height 33
select select "0"
click at [707, 458] on select "Select Loancare Servicing C - $225,017.00 Td Auto Finance - $17,273.00" at bounding box center [805, 474] width 195 height 33
select select
select select "48"
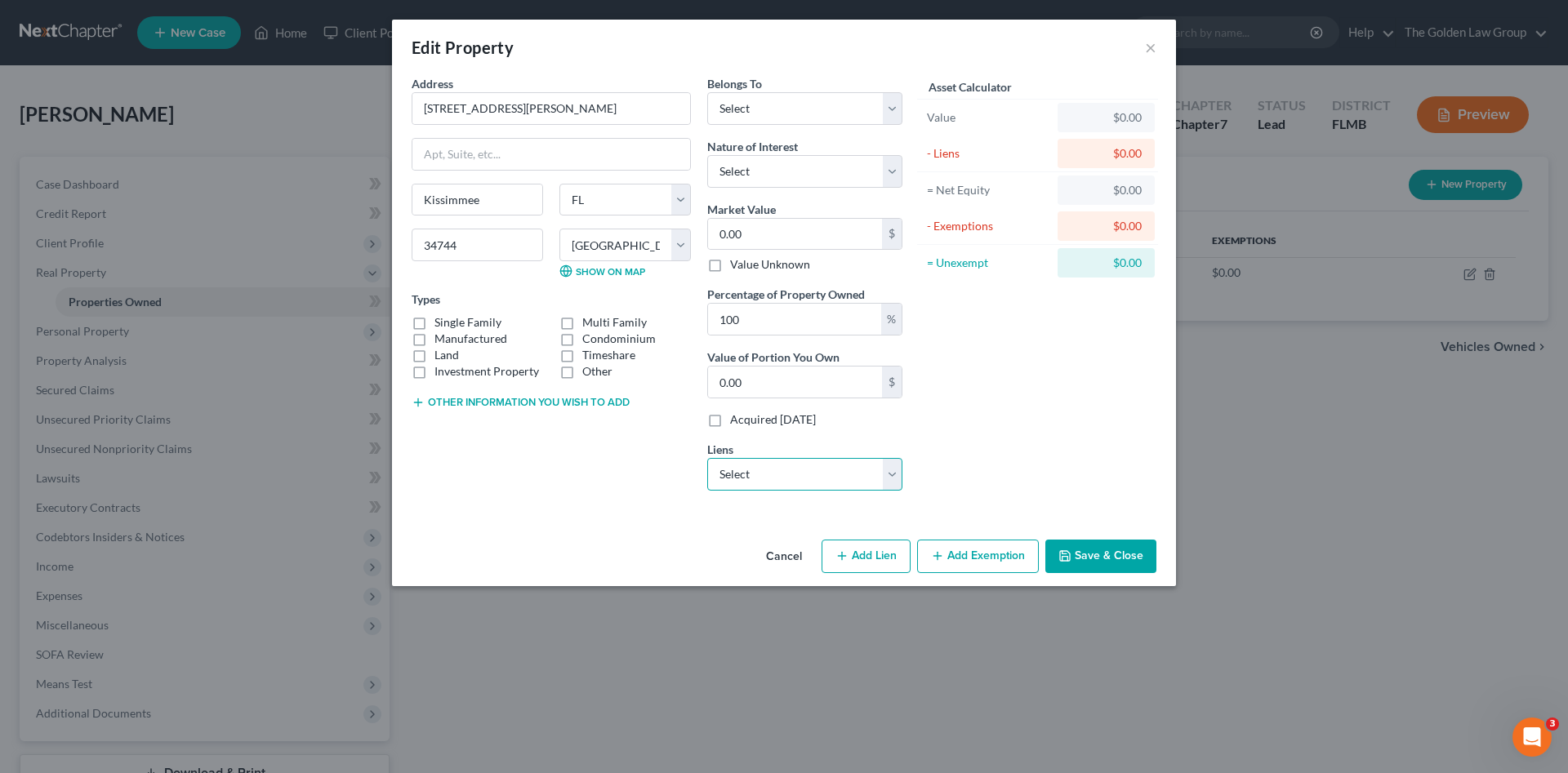
select select "1"
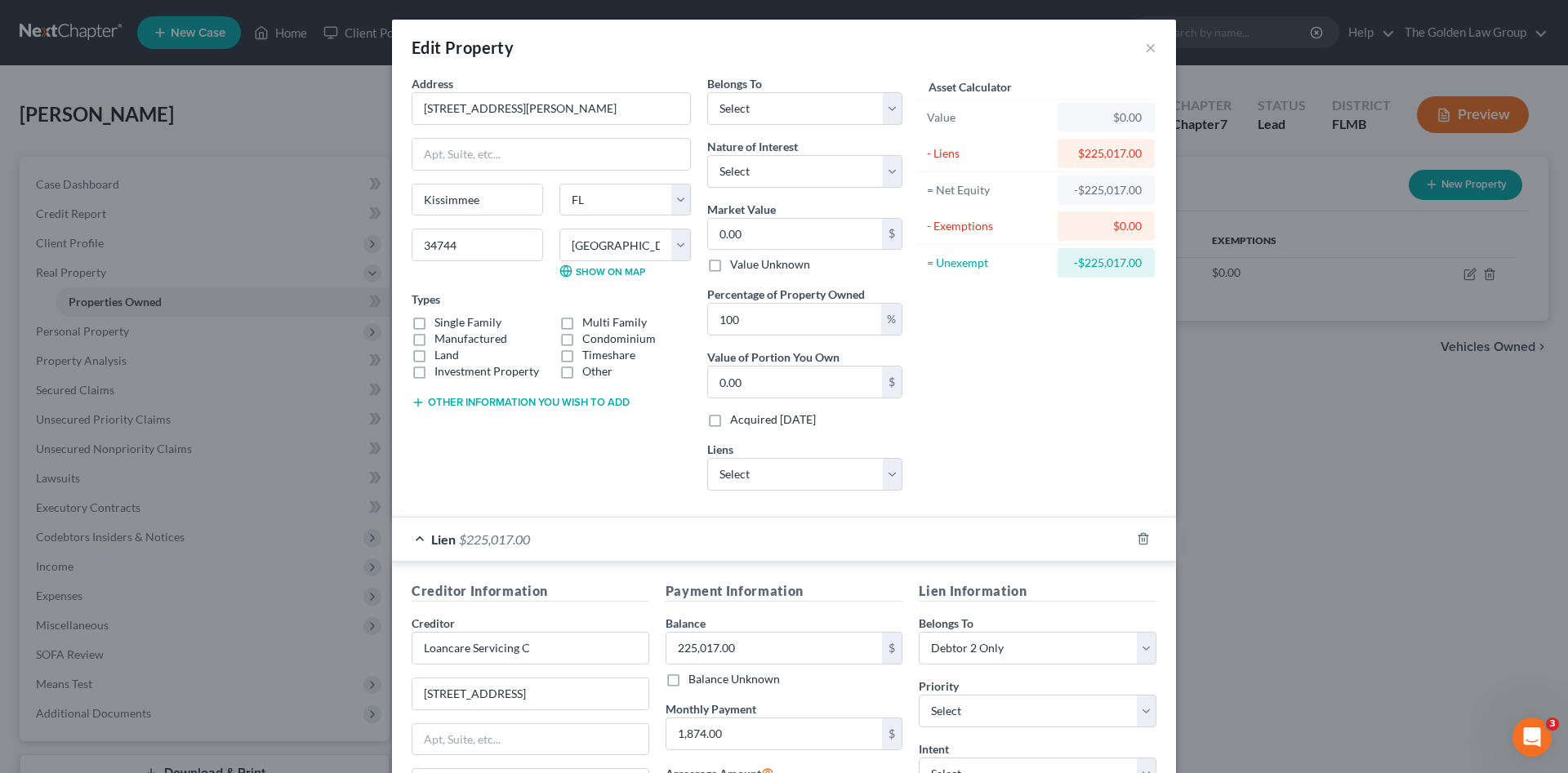
click at [459, 321] on label "Single Family" at bounding box center [468, 322] width 67 height 17
click at [451, 321] on input "Single Family" at bounding box center [446, 319] width 11 height 11
checkbox input "true"
click at [565, 456] on div "Address * 2770 Holiday Woods Drive Kissimmee State AL AK AR AZ CA CO CT DE DC F…" at bounding box center [551, 288] width 295 height 428
click at [714, 112] on select "Select Debtor 1 Only Debtor 2 Only Debtor 1 And Debtor 2 Only At Least One Of T…" at bounding box center [805, 108] width 195 height 33
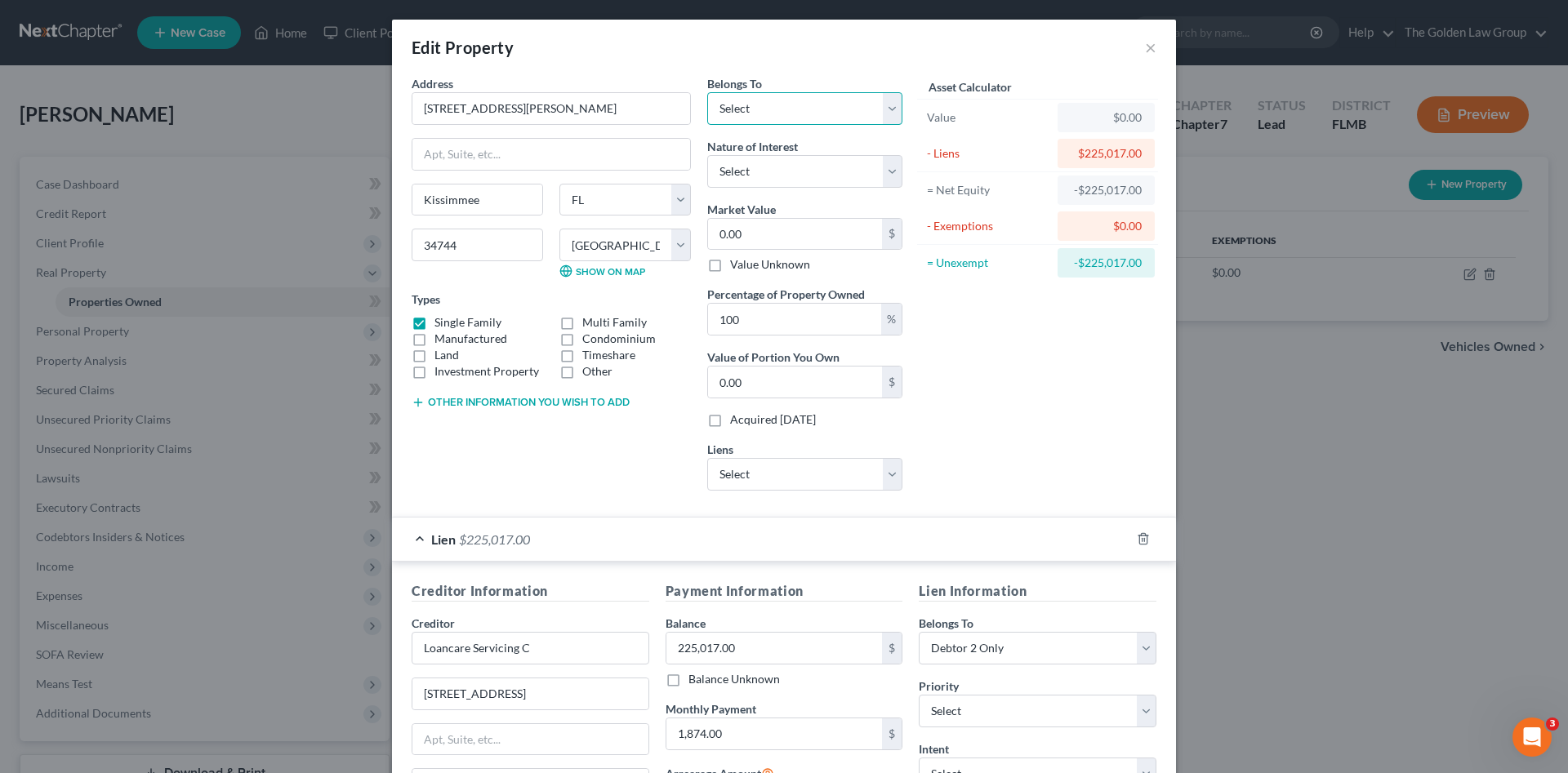
click at [773, 114] on select "Select Debtor 1 Only Debtor 2 Only Debtor 1 And Debtor 2 Only At Least One Of T…" at bounding box center [805, 108] width 195 height 33
select select "1"
click at [707, 92] on select "Select Debtor 1 Only Debtor 2 Only Debtor 1 And Debtor 2 Only At Least One Of T…" at bounding box center [805, 108] width 195 height 33
click at [551, 401] on button "Other information you wish to add" at bounding box center [521, 402] width 218 height 13
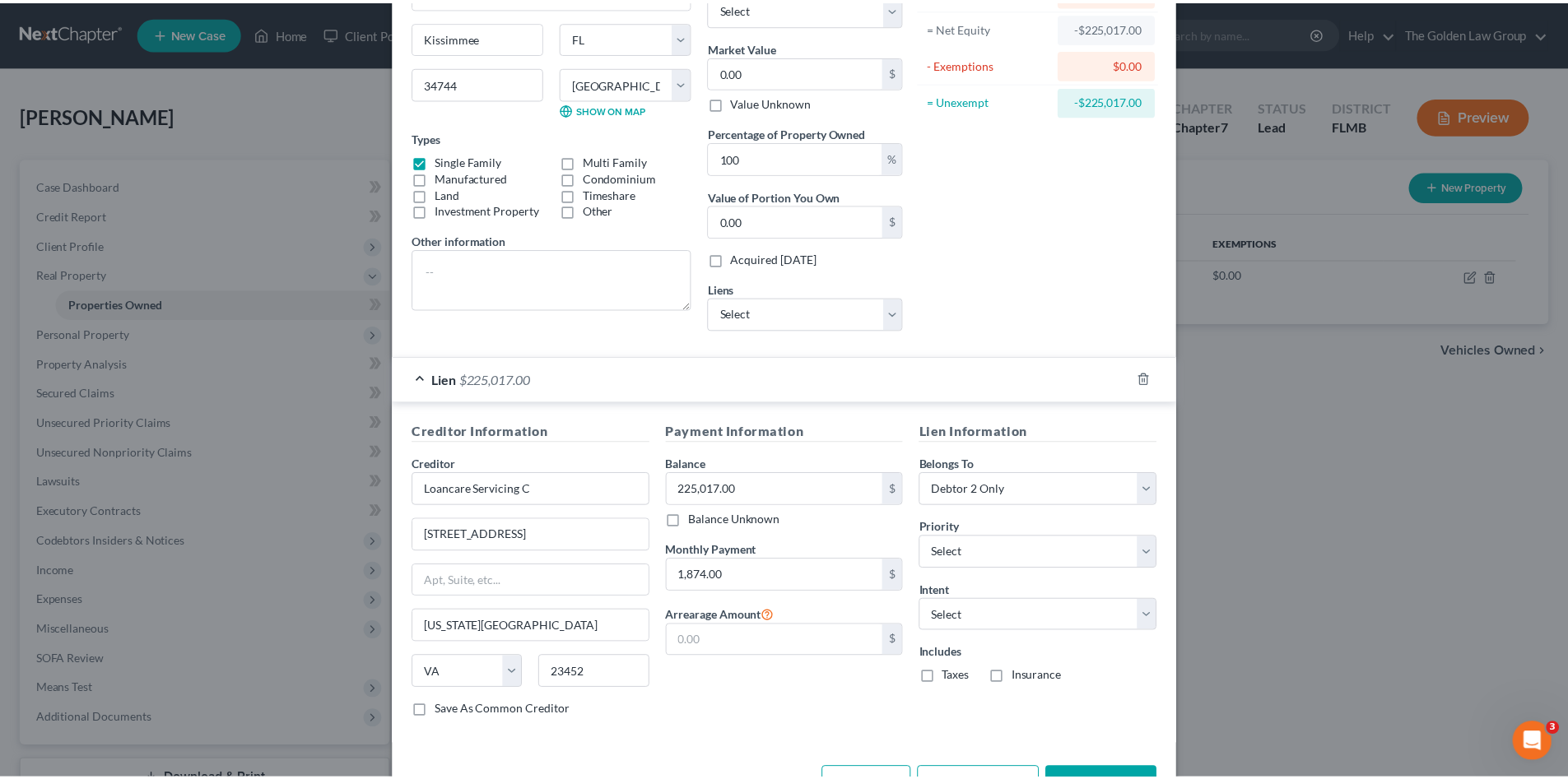
scroll to position [221, 0]
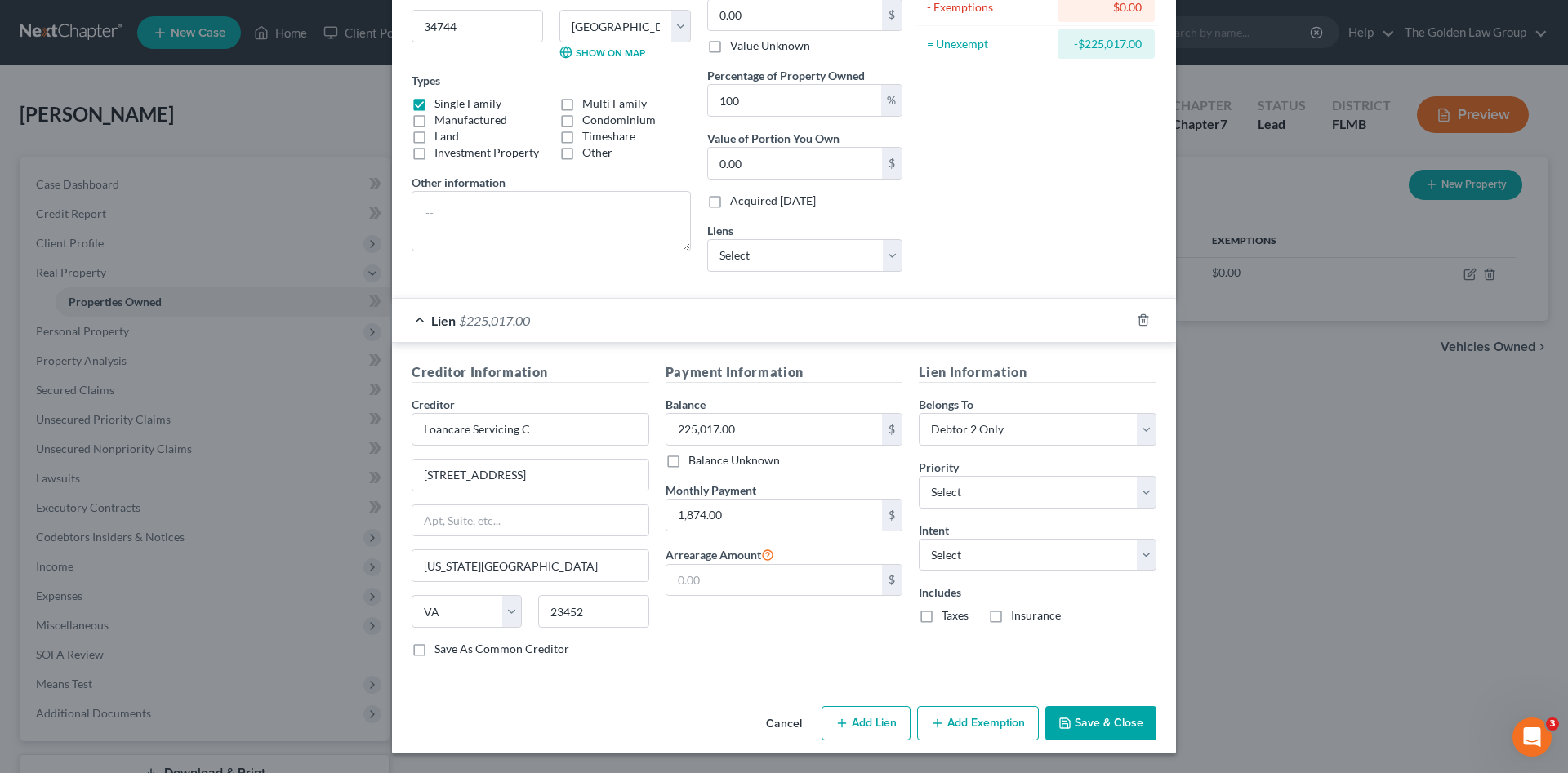
click at [1078, 730] on button "Save & Close" at bounding box center [1100, 723] width 111 height 34
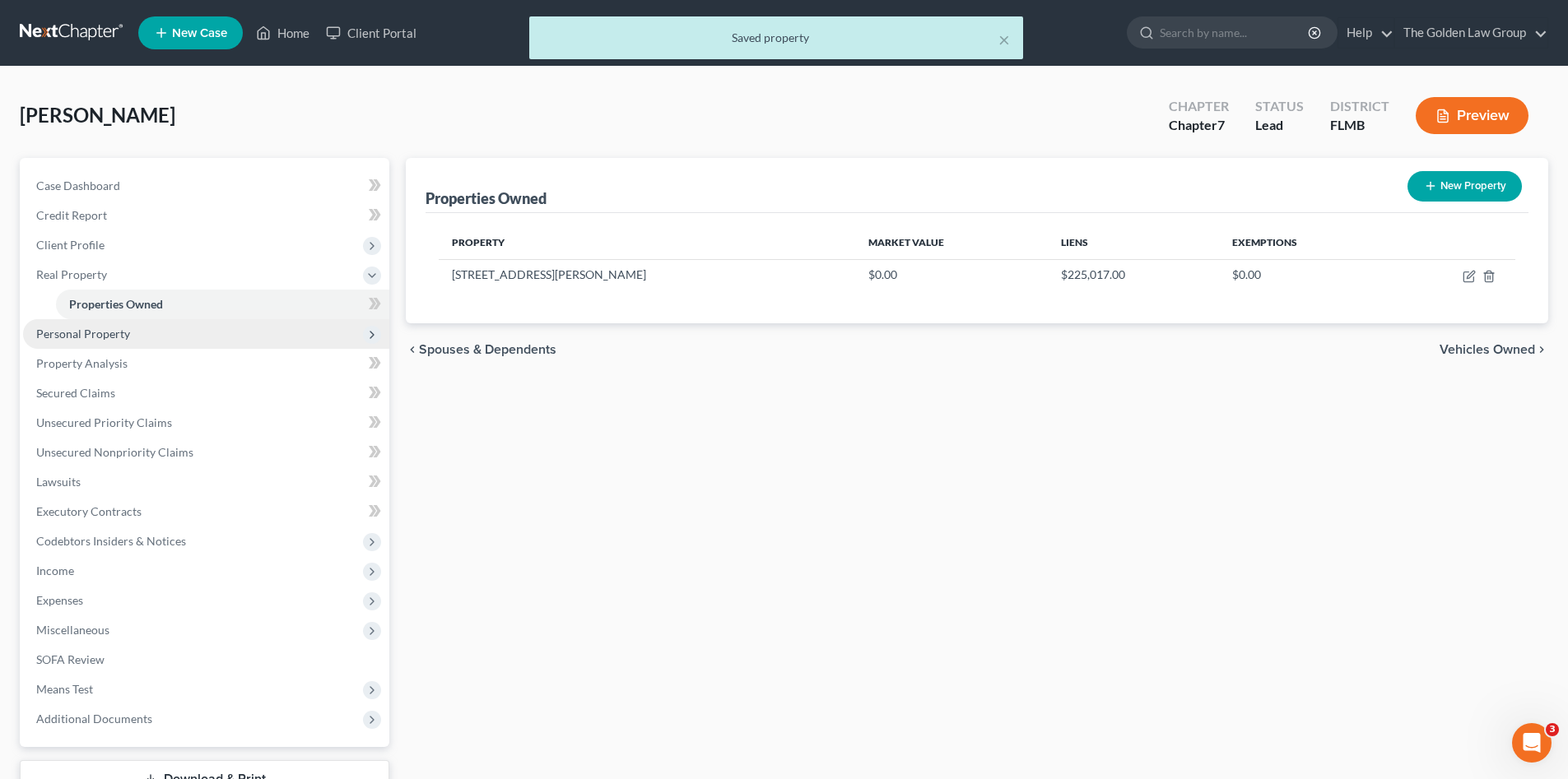
click at [113, 329] on span "Personal Property" at bounding box center [83, 334] width 94 height 14
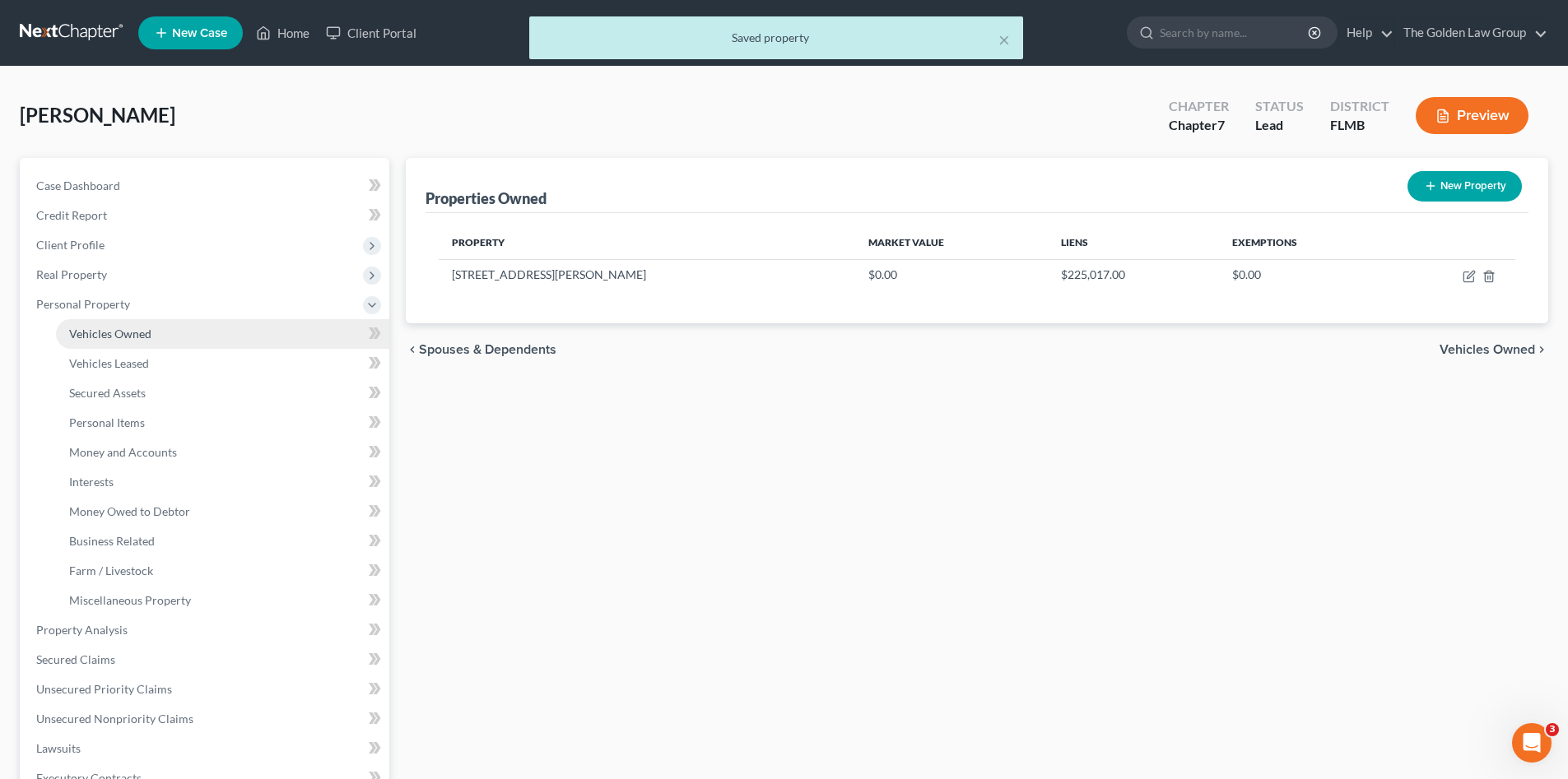
click at [113, 339] on span "Vehicles Owned" at bounding box center [110, 334] width 82 height 14
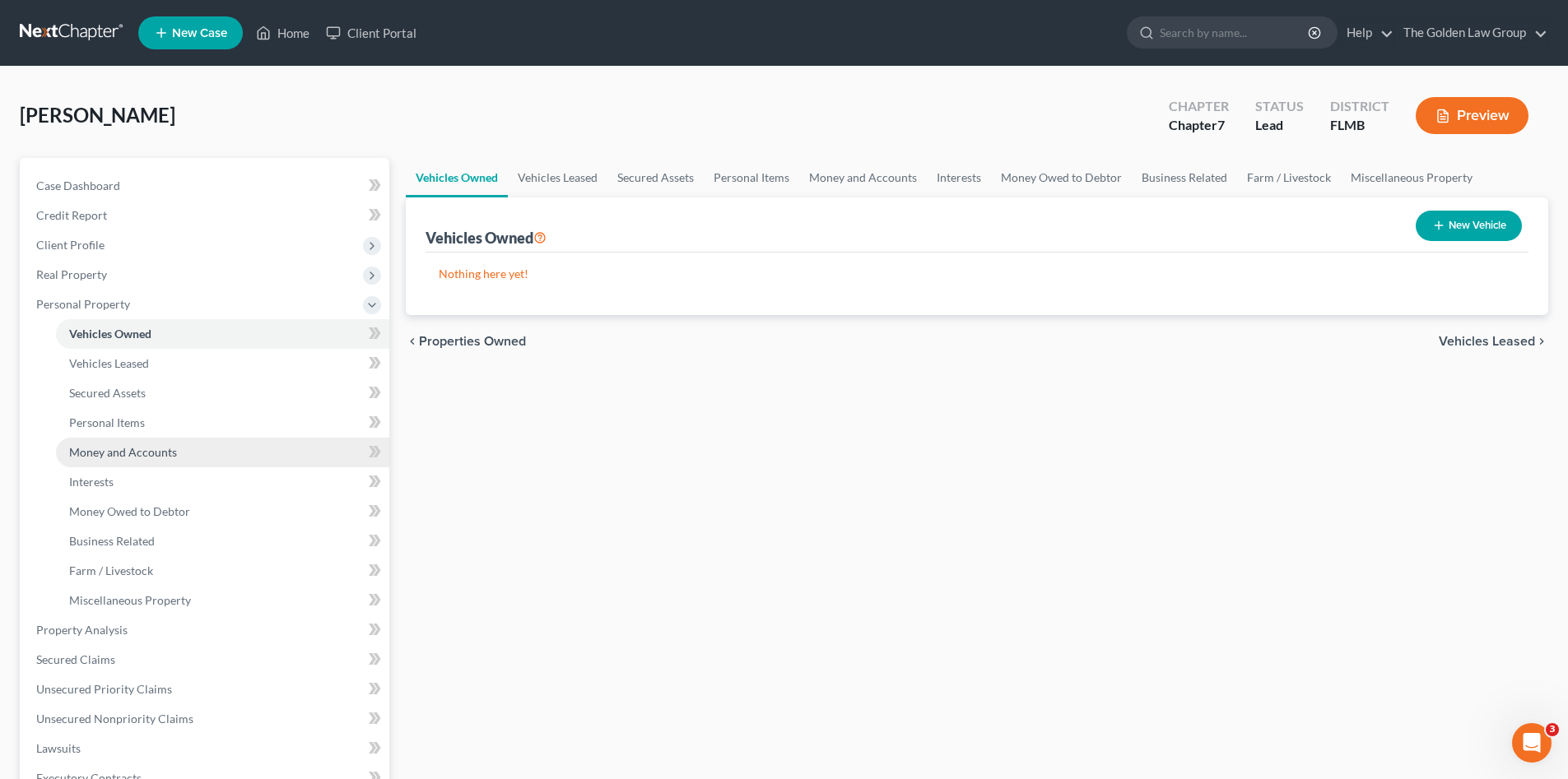
click at [206, 454] on link "Money and Accounts" at bounding box center [222, 452] width 333 height 29
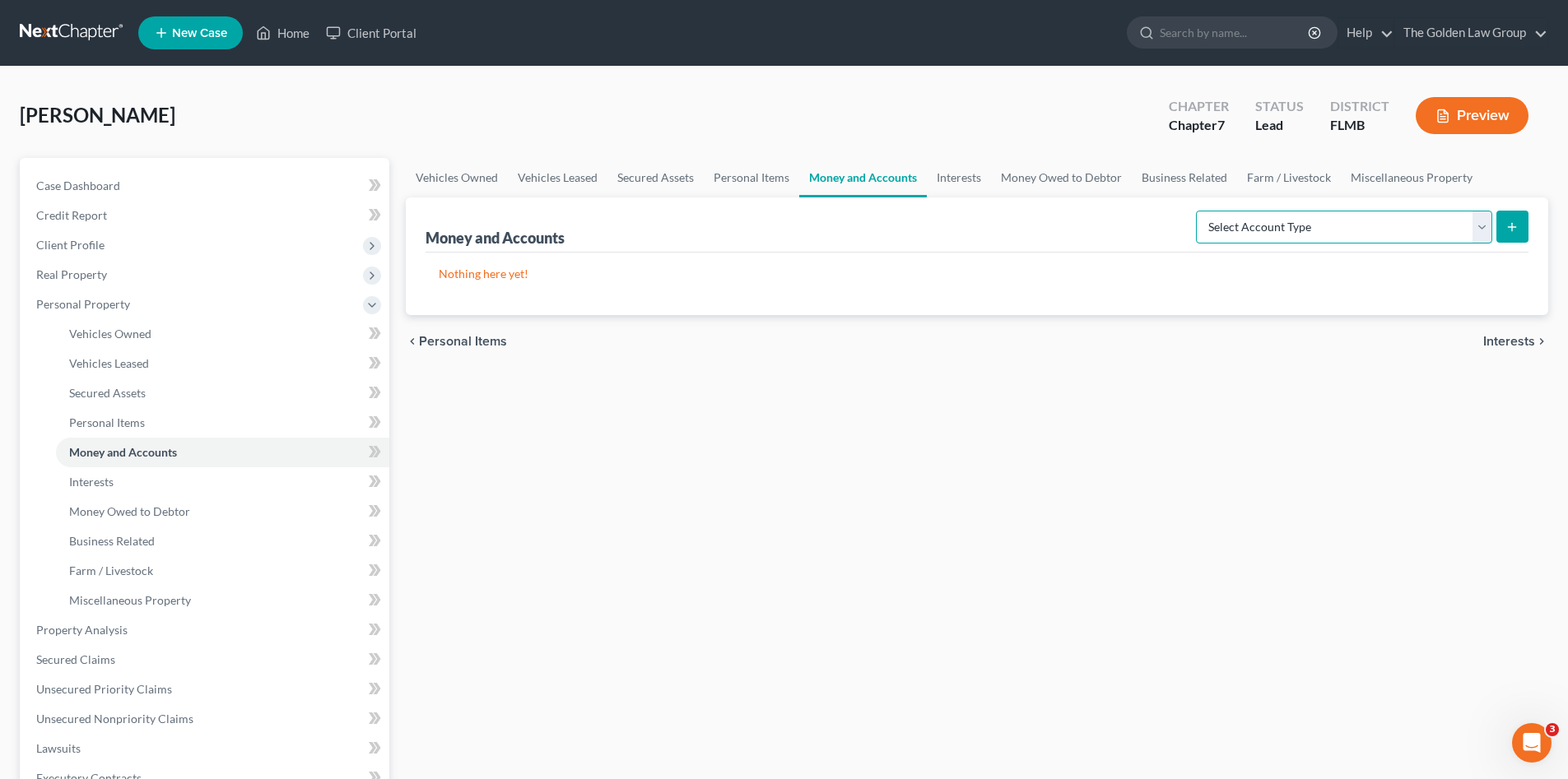
click at [1277, 230] on select "Select Account Type Brokerage Cash on Hand Certificates of Deposit Checking Acc…" at bounding box center [1344, 227] width 296 height 33
select select "checking"
click at [1199, 211] on select "Select Account Type Brokerage Cash on Hand Certificates of Deposit Checking Acc…" at bounding box center [1344, 227] width 296 height 33
click at [1517, 214] on button "submit" at bounding box center [1512, 227] width 32 height 32
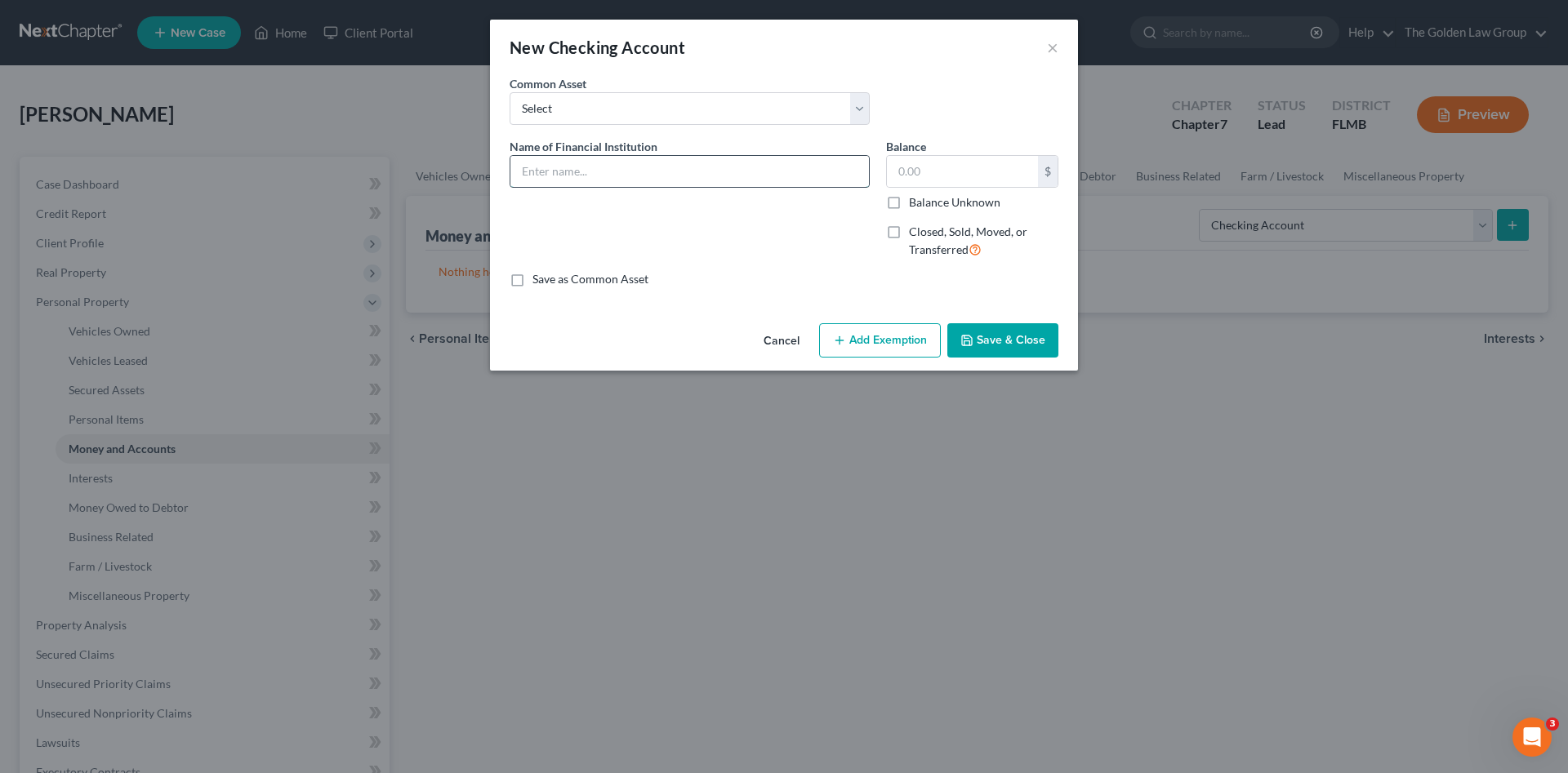
click at [585, 183] on input "text" at bounding box center [689, 171] width 359 height 31
type input "Capital One_Checking_7831"
click at [663, 209] on div "Name of Financial Institution * Capital One_Checking_7831" at bounding box center [689, 205] width 376 height 134
click at [967, 180] on input "text" at bounding box center [962, 171] width 151 height 31
type input "0.05"
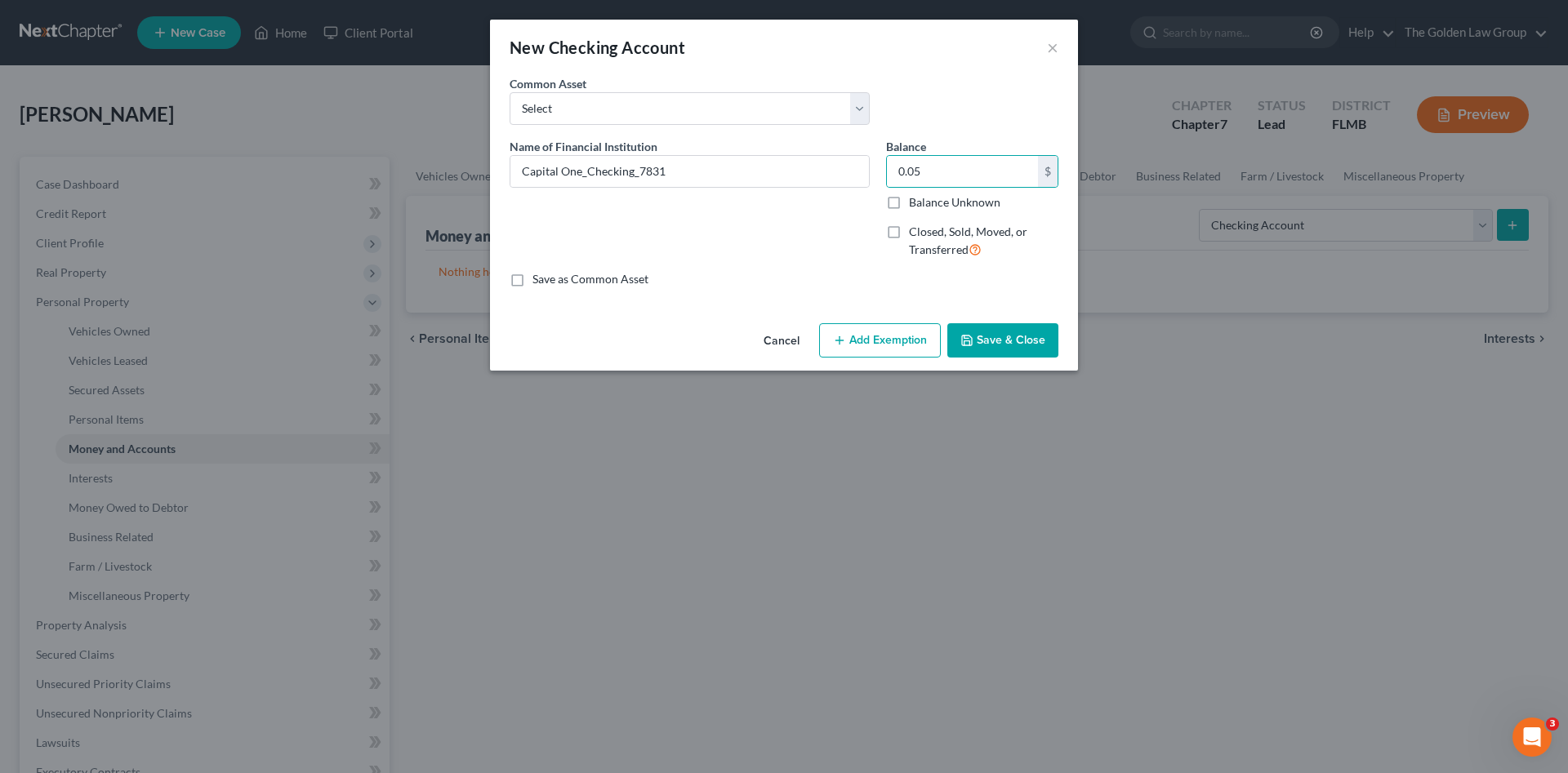
drag, startPoint x: 1025, startPoint y: 329, endPoint x: 892, endPoint y: 331, distance: 133.0
click at [1024, 329] on button "Save & Close" at bounding box center [1003, 340] width 111 height 34
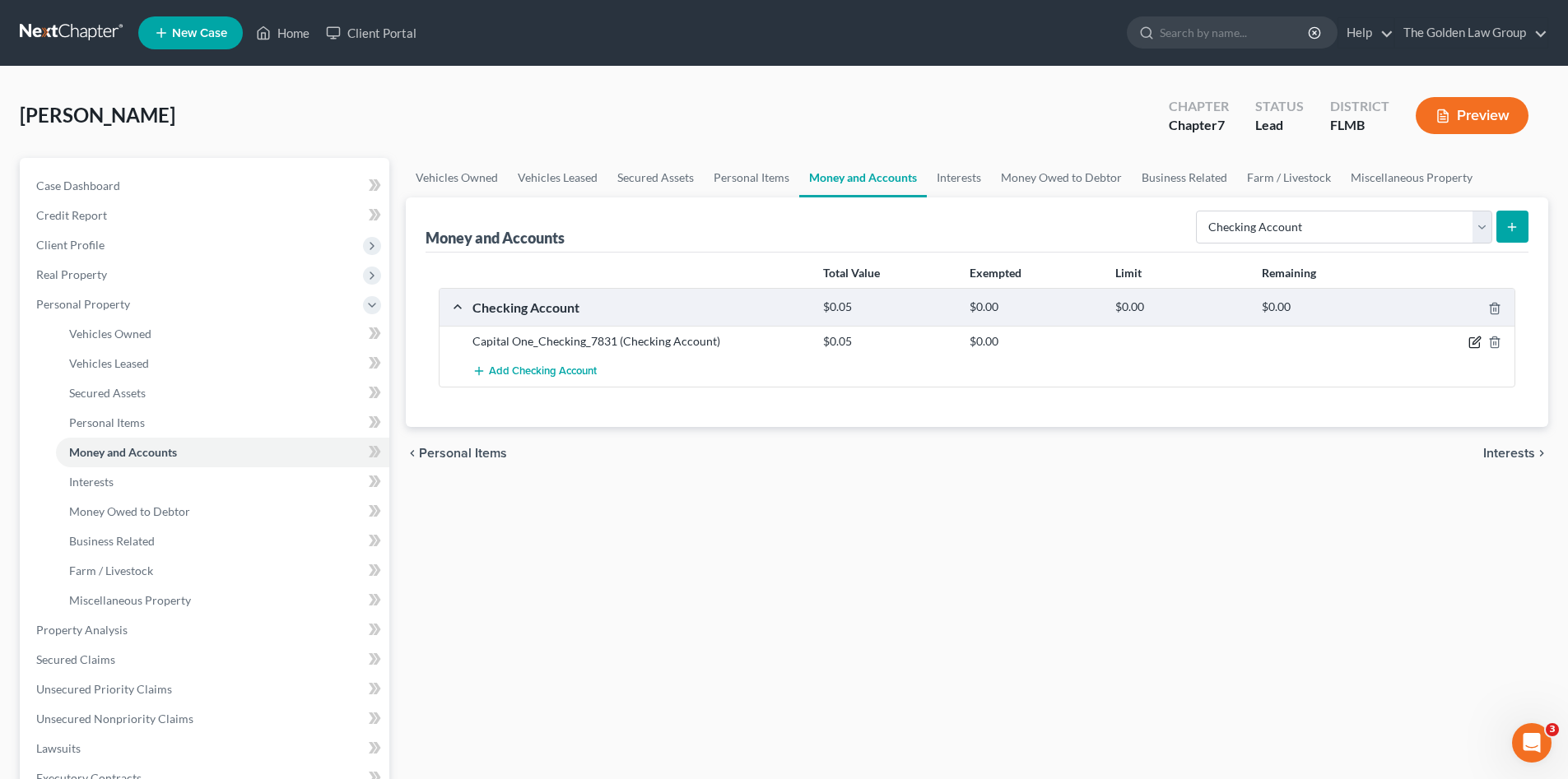
drag, startPoint x: 1470, startPoint y: 339, endPoint x: 1455, endPoint y: 338, distance: 15.0
click at [1470, 339] on icon "button" at bounding box center [1473, 343] width 10 height 10
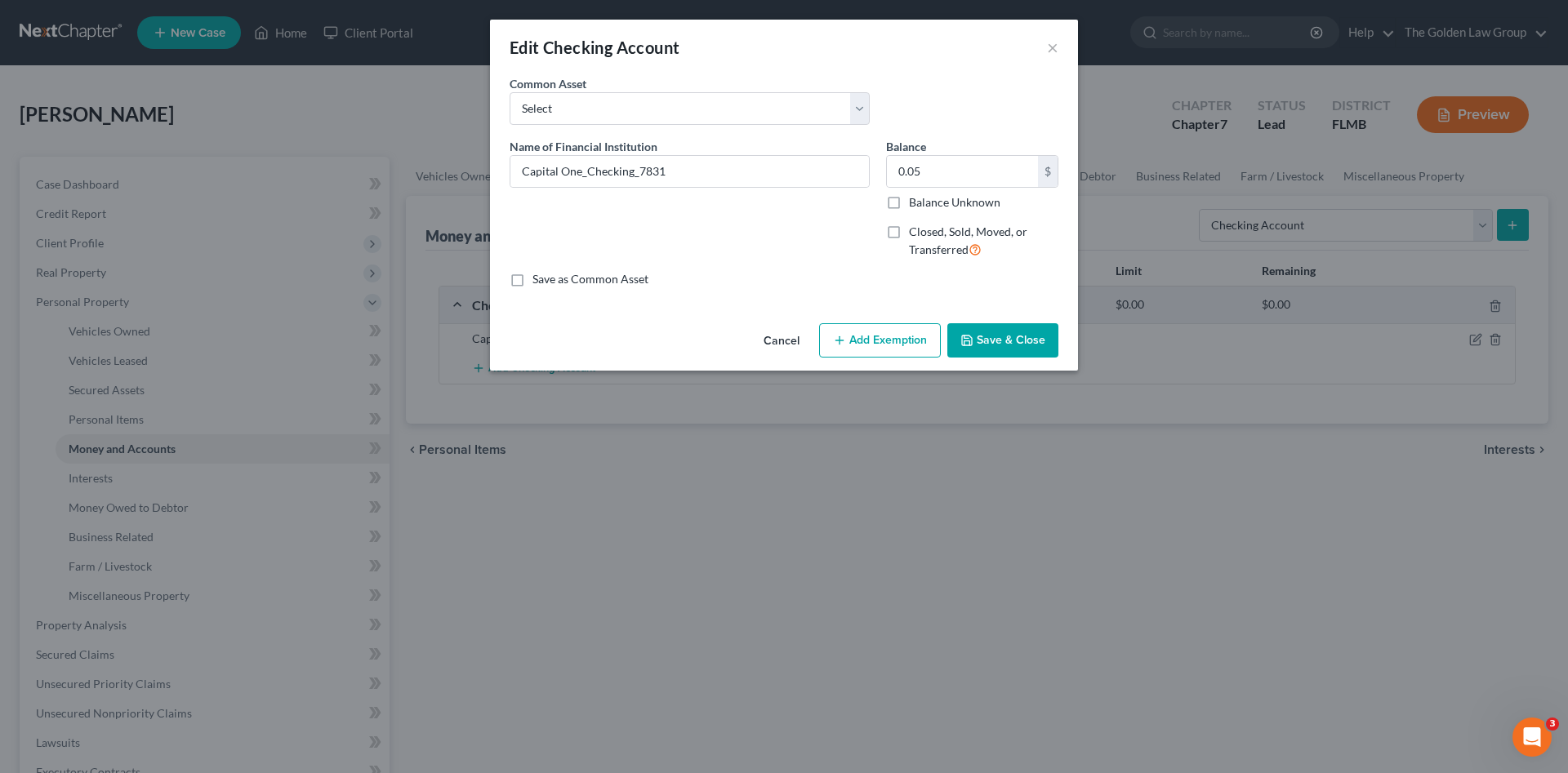
click at [978, 338] on button "Save & Close" at bounding box center [1003, 340] width 111 height 34
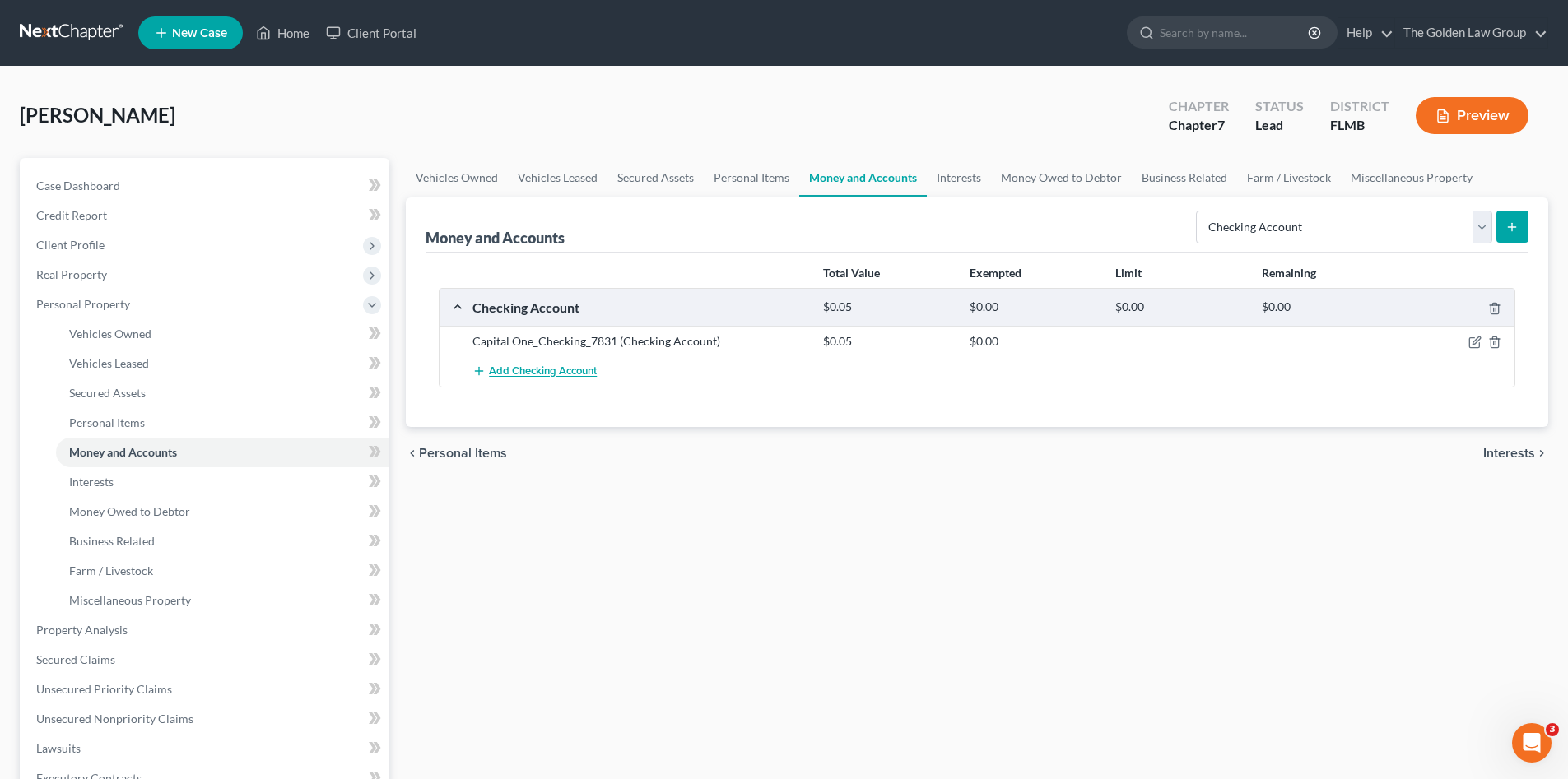
click at [535, 370] on span "Add Checking Account" at bounding box center [542, 371] width 108 height 13
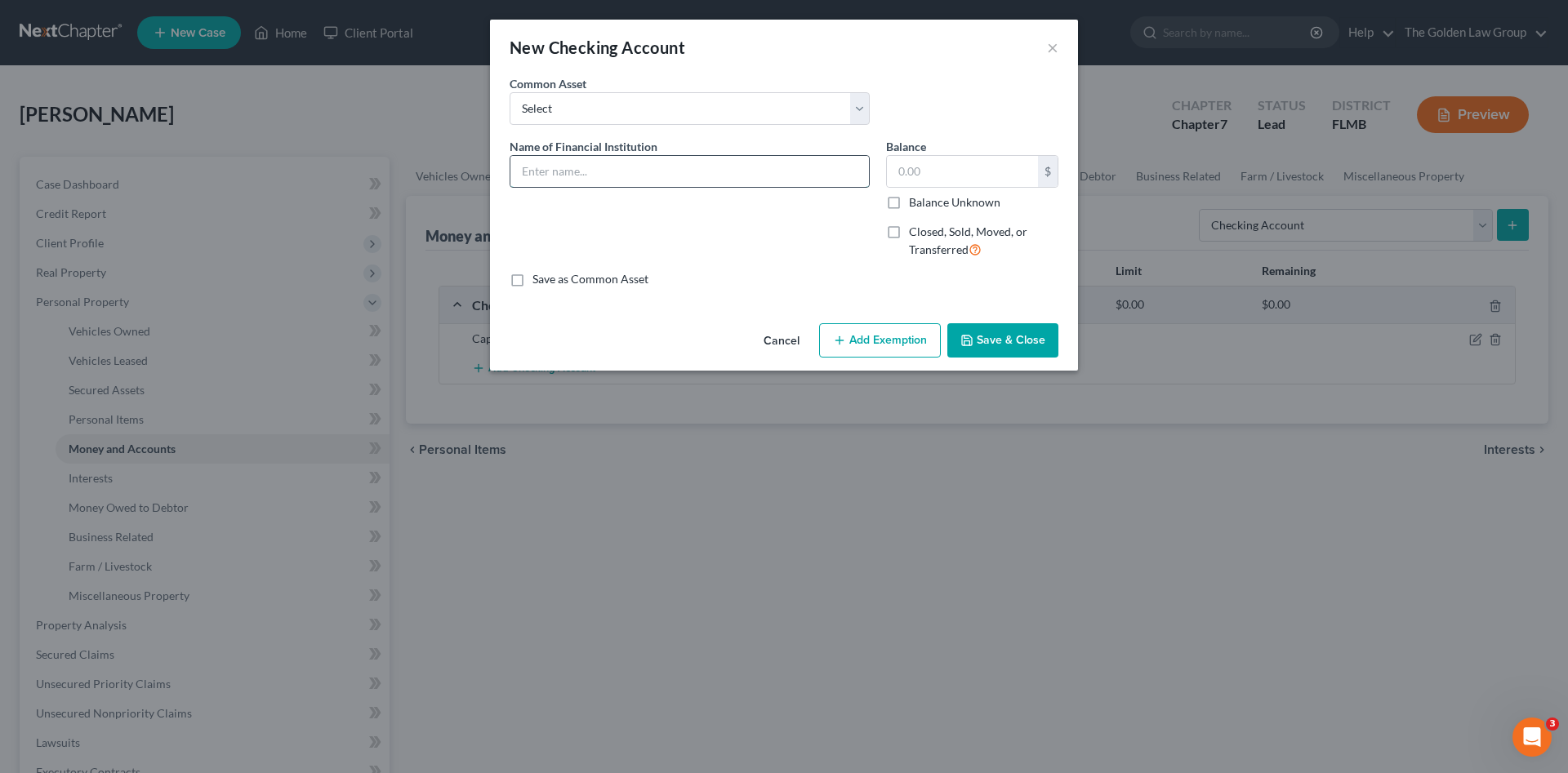
click at [606, 181] on input "text" at bounding box center [689, 171] width 359 height 31
type input "C"
click at [743, 175] on input "JPMorgan Chase Bank, NA_Checking_" at bounding box center [689, 171] width 359 height 31
type input "JPMorgan Chase Bank, NA_Checking_7062"
click at [1030, 337] on button "Save & Close" at bounding box center [1003, 340] width 111 height 34
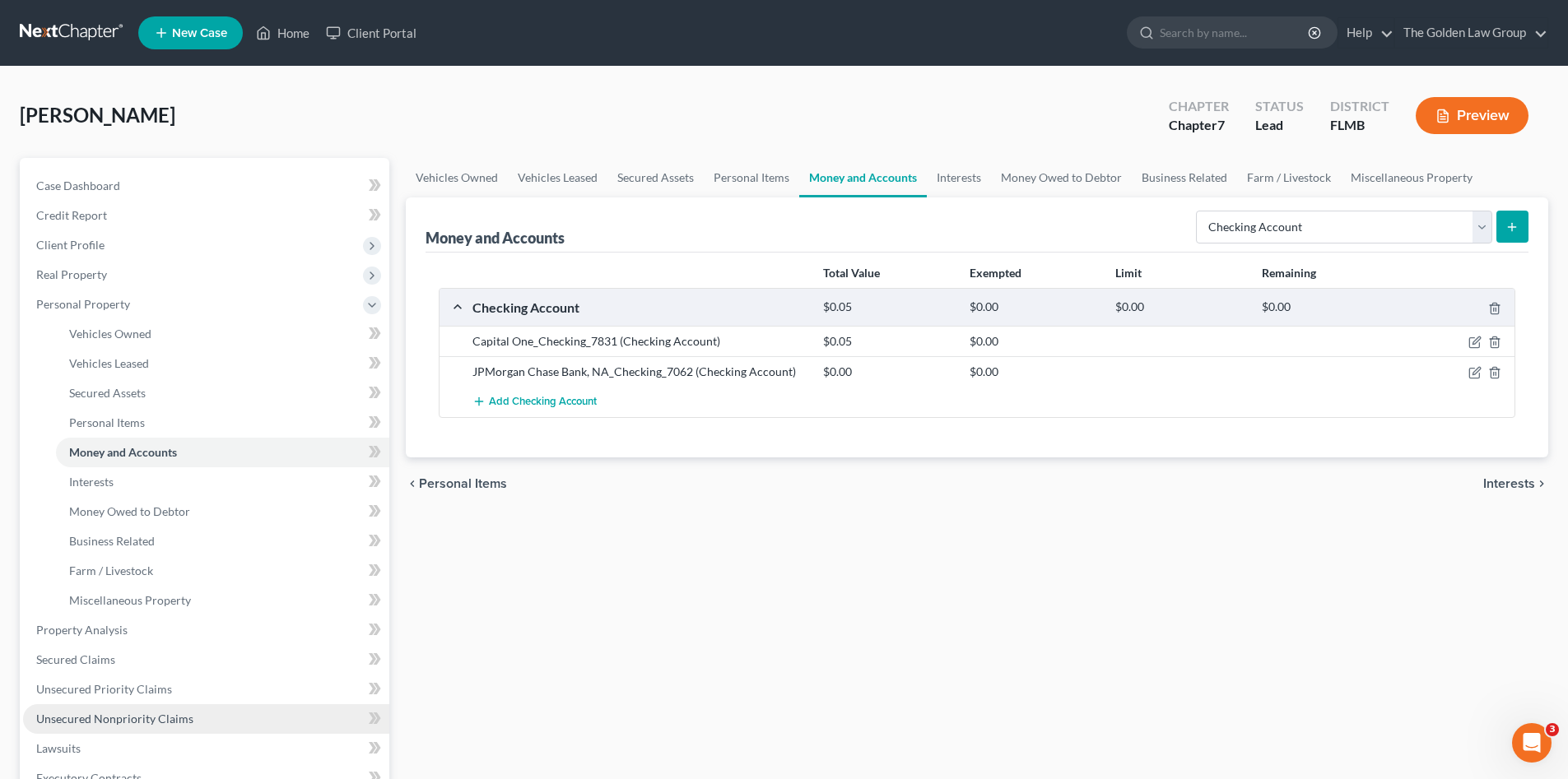
click at [180, 714] on span "Unsecured Nonpriority Claims" at bounding box center [114, 719] width 157 height 14
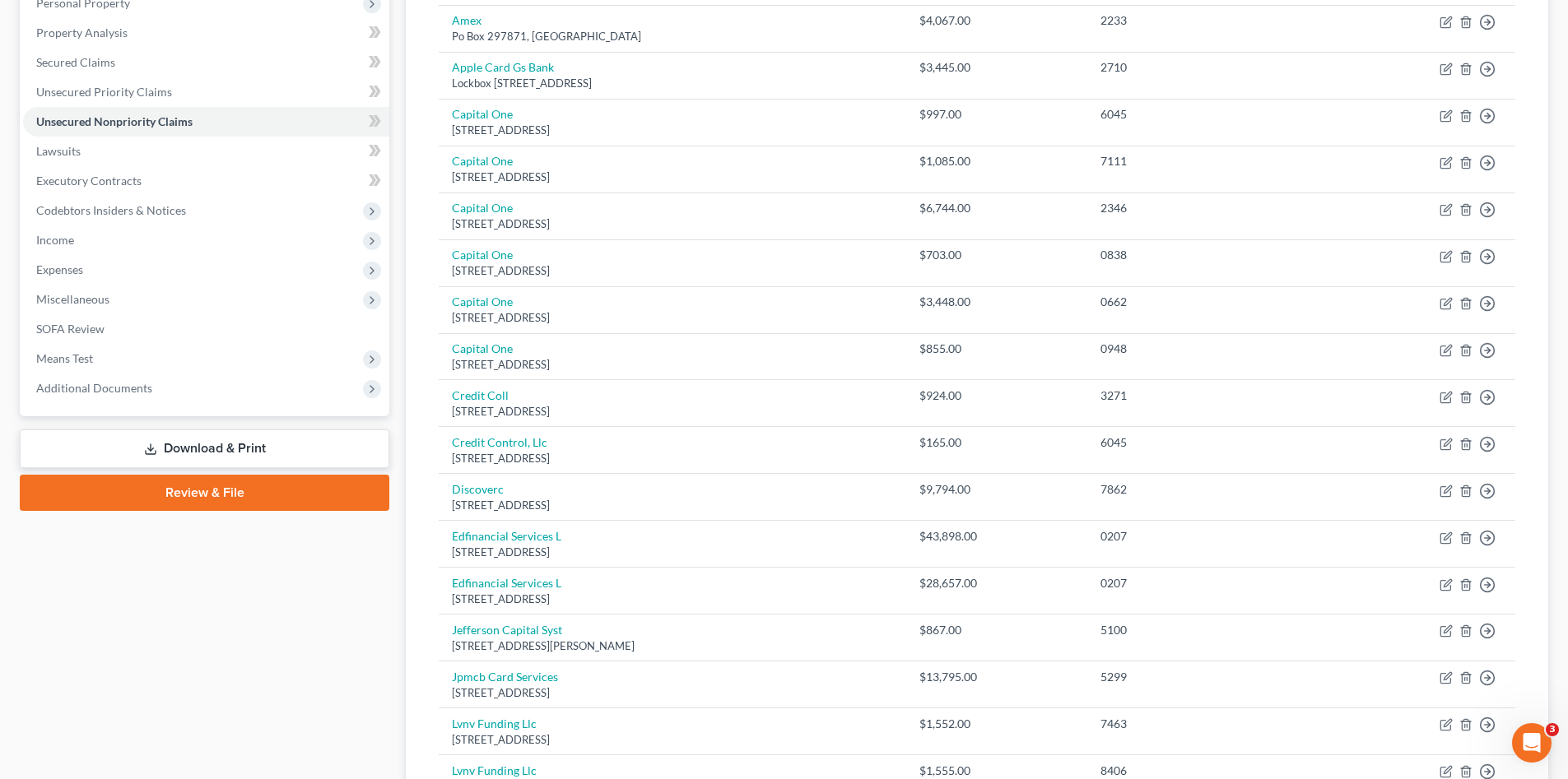
scroll to position [191, 0]
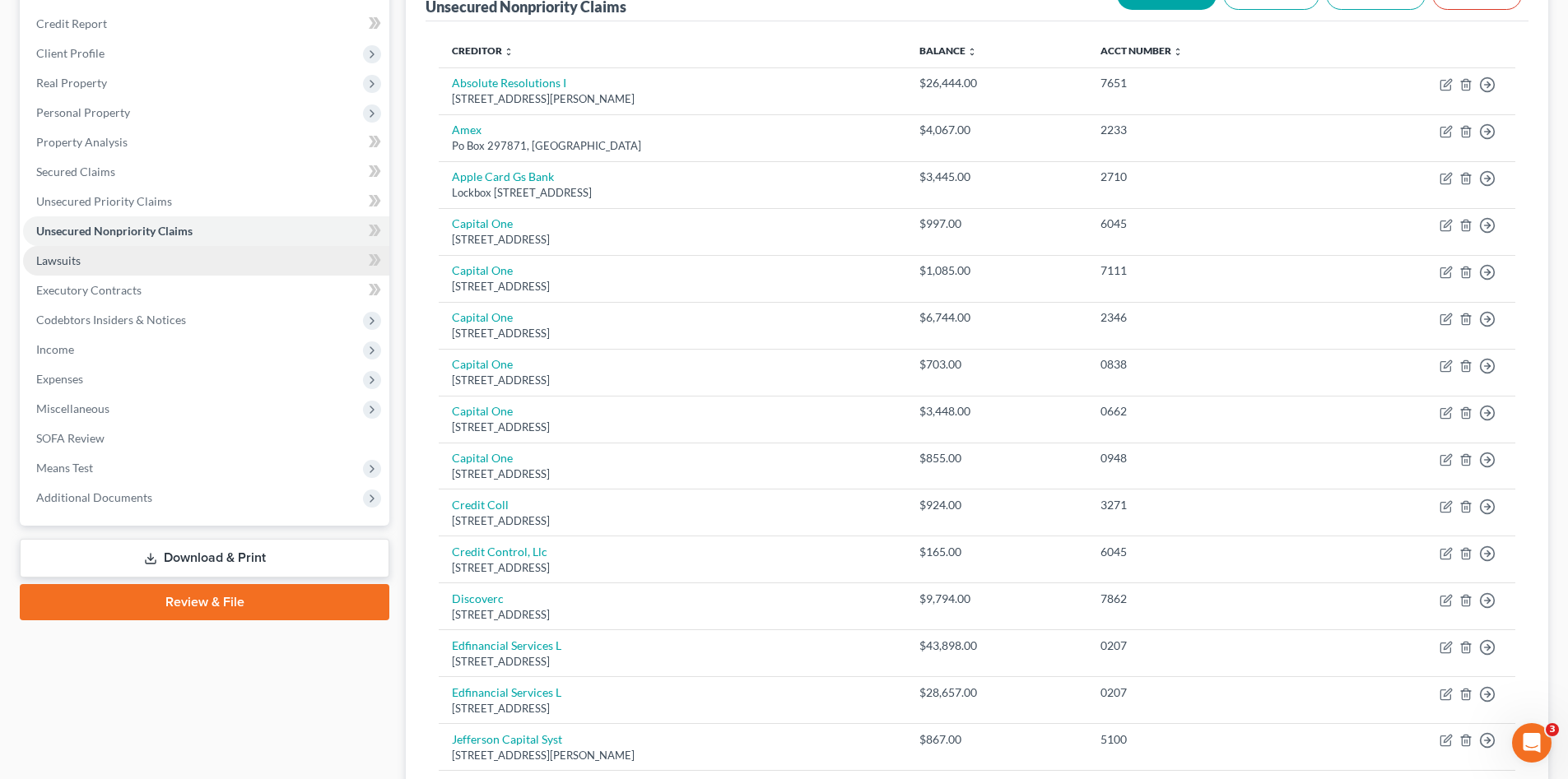
click at [155, 259] on link "Lawsuits" at bounding box center [206, 261] width 366 height 29
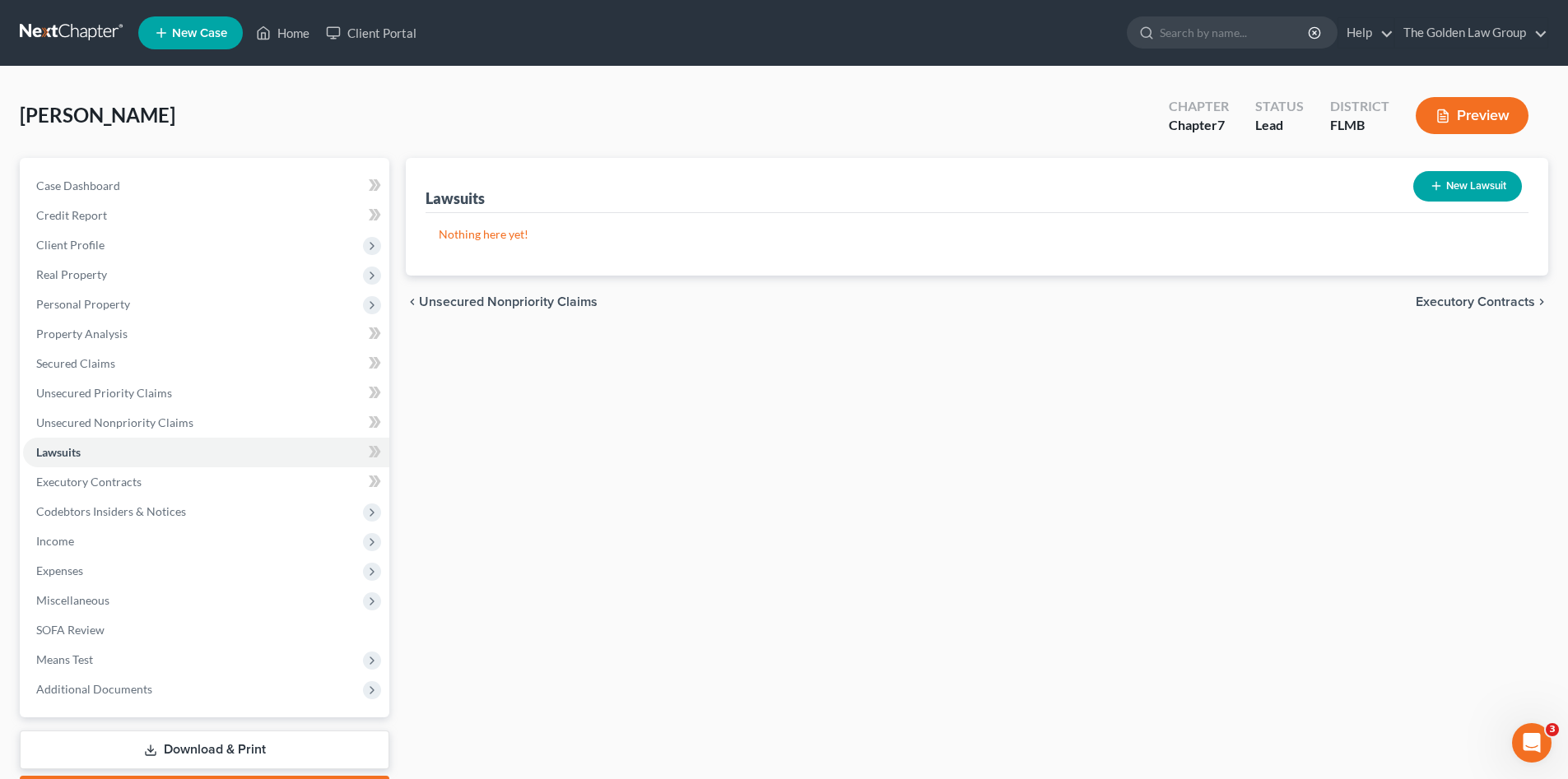
drag, startPoint x: 93, startPoint y: 305, endPoint x: 98, endPoint y: 323, distance: 18.7
click at [93, 306] on span "Personal Property" at bounding box center [83, 304] width 94 height 14
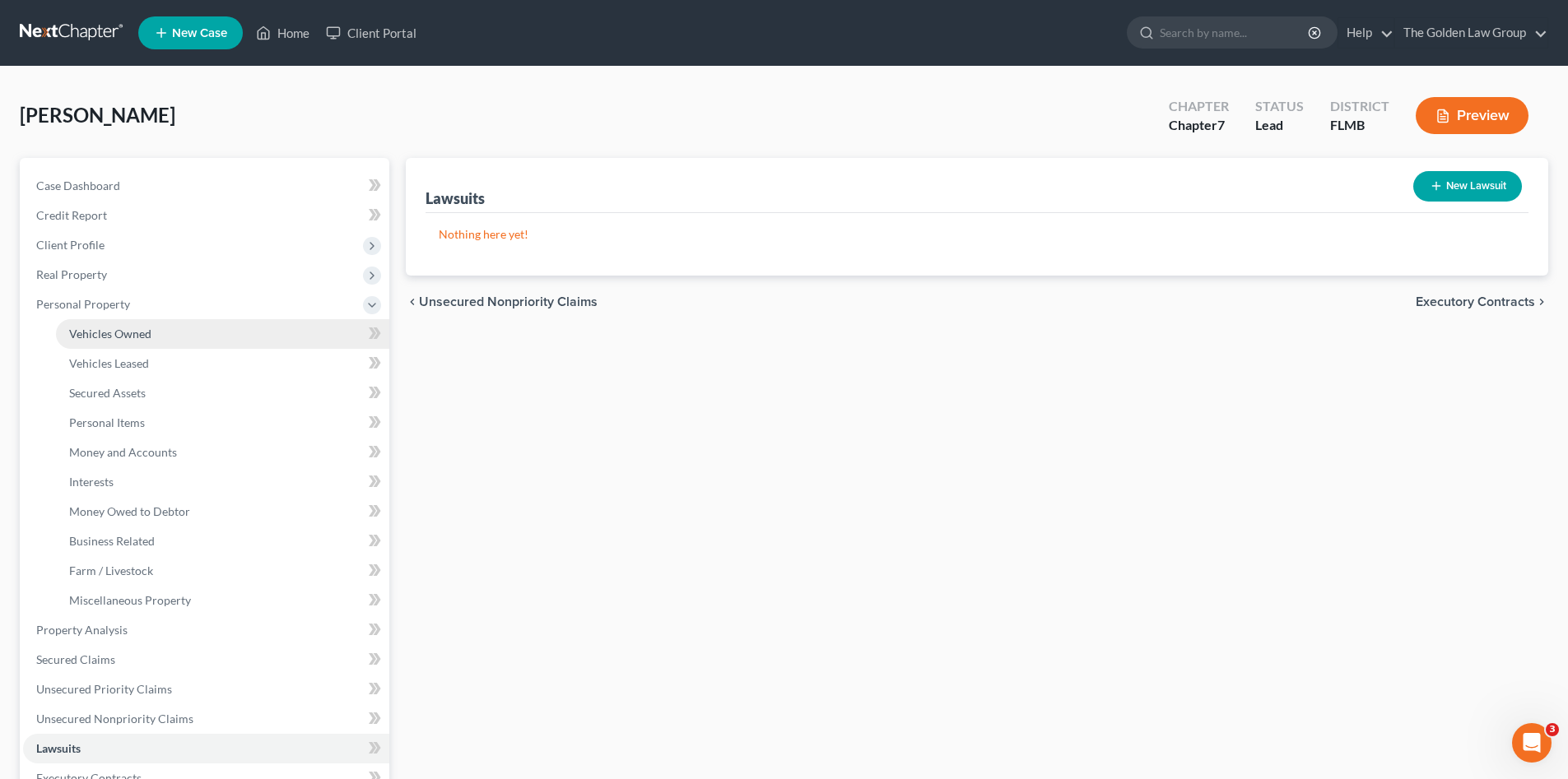
click at [98, 336] on span "Vehicles Owned" at bounding box center [110, 334] width 82 height 14
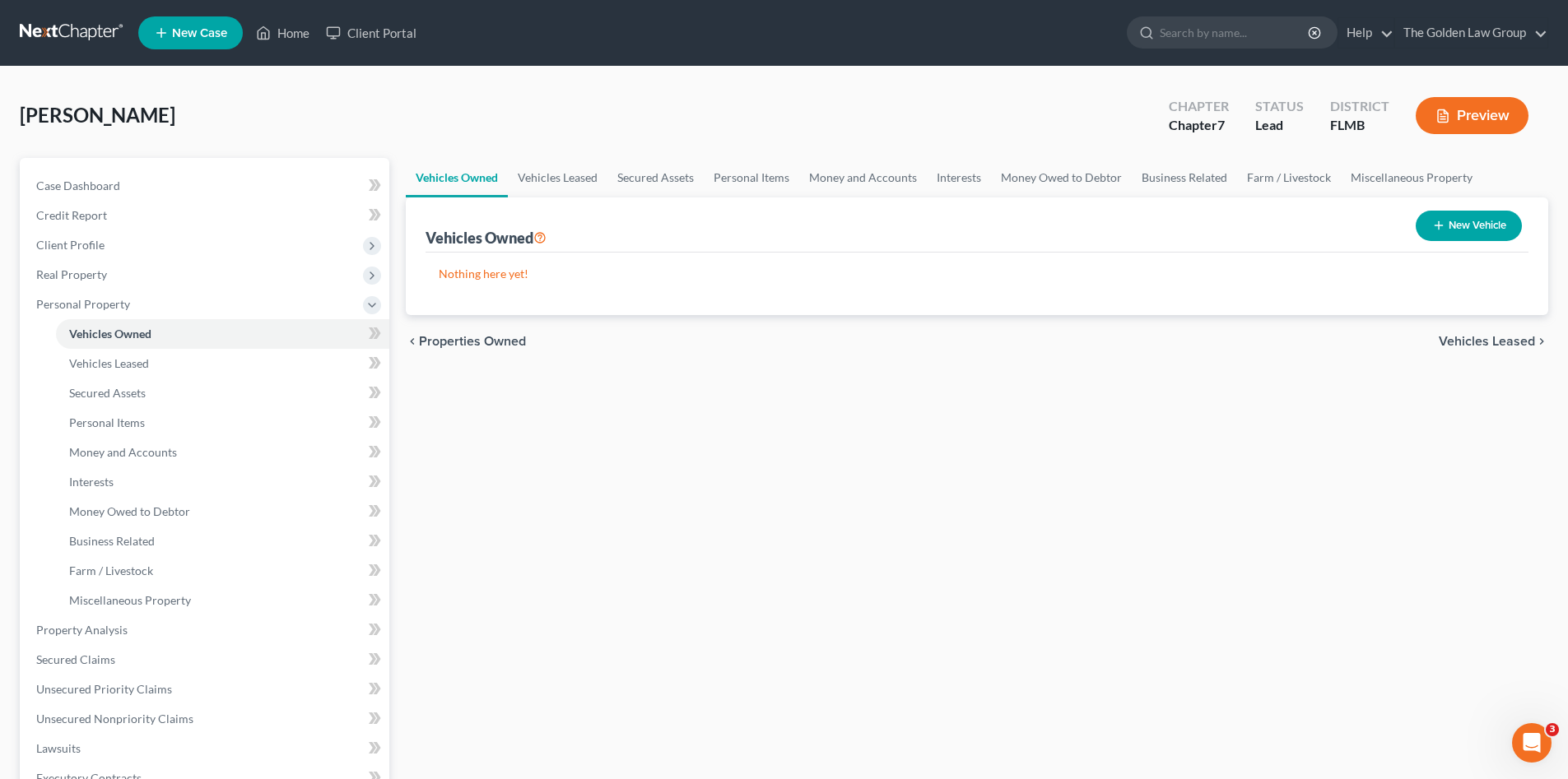
click at [1427, 236] on button "New Vehicle" at bounding box center [1469, 226] width 106 height 30
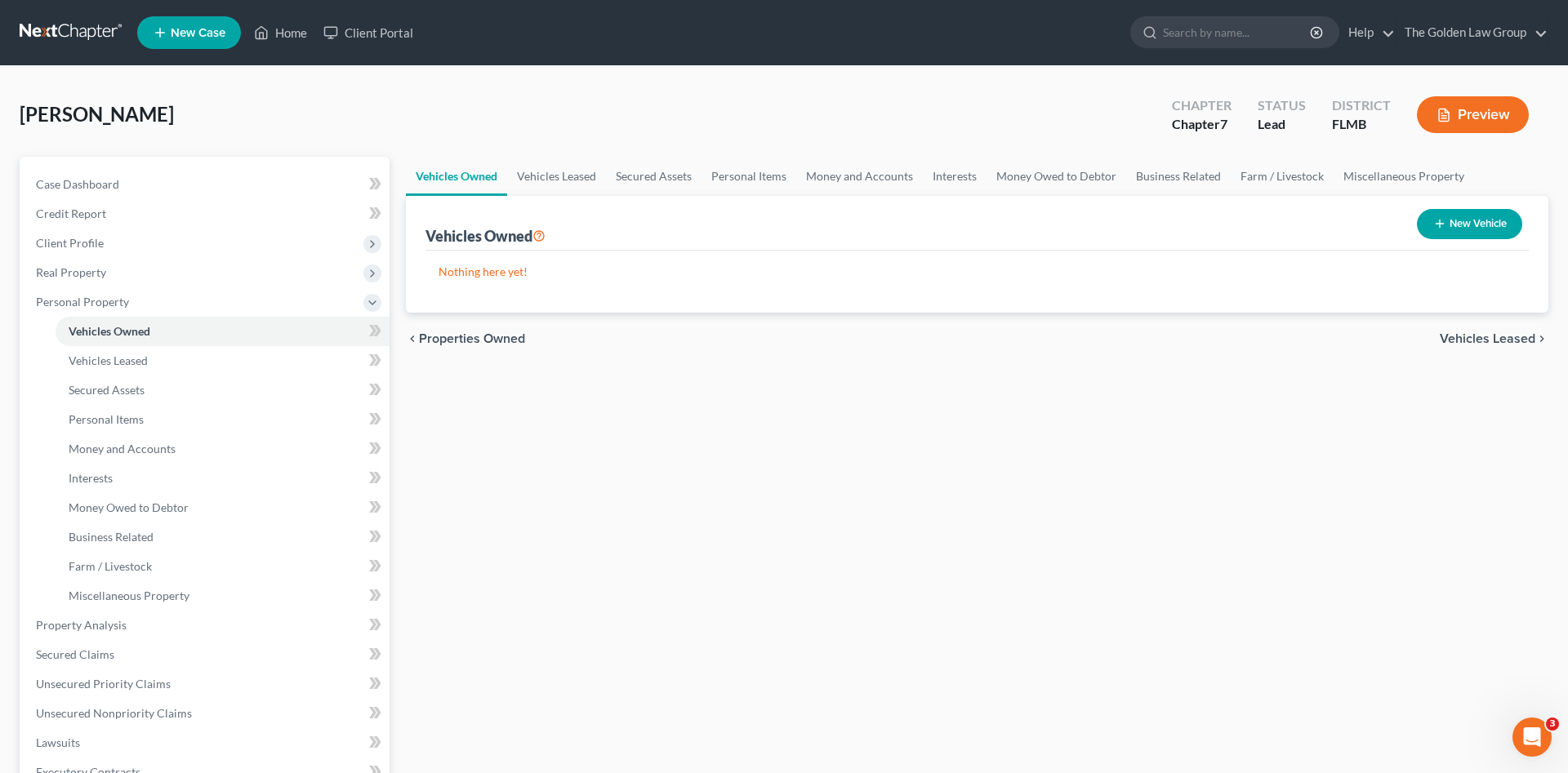
select select "0"
select select "2"
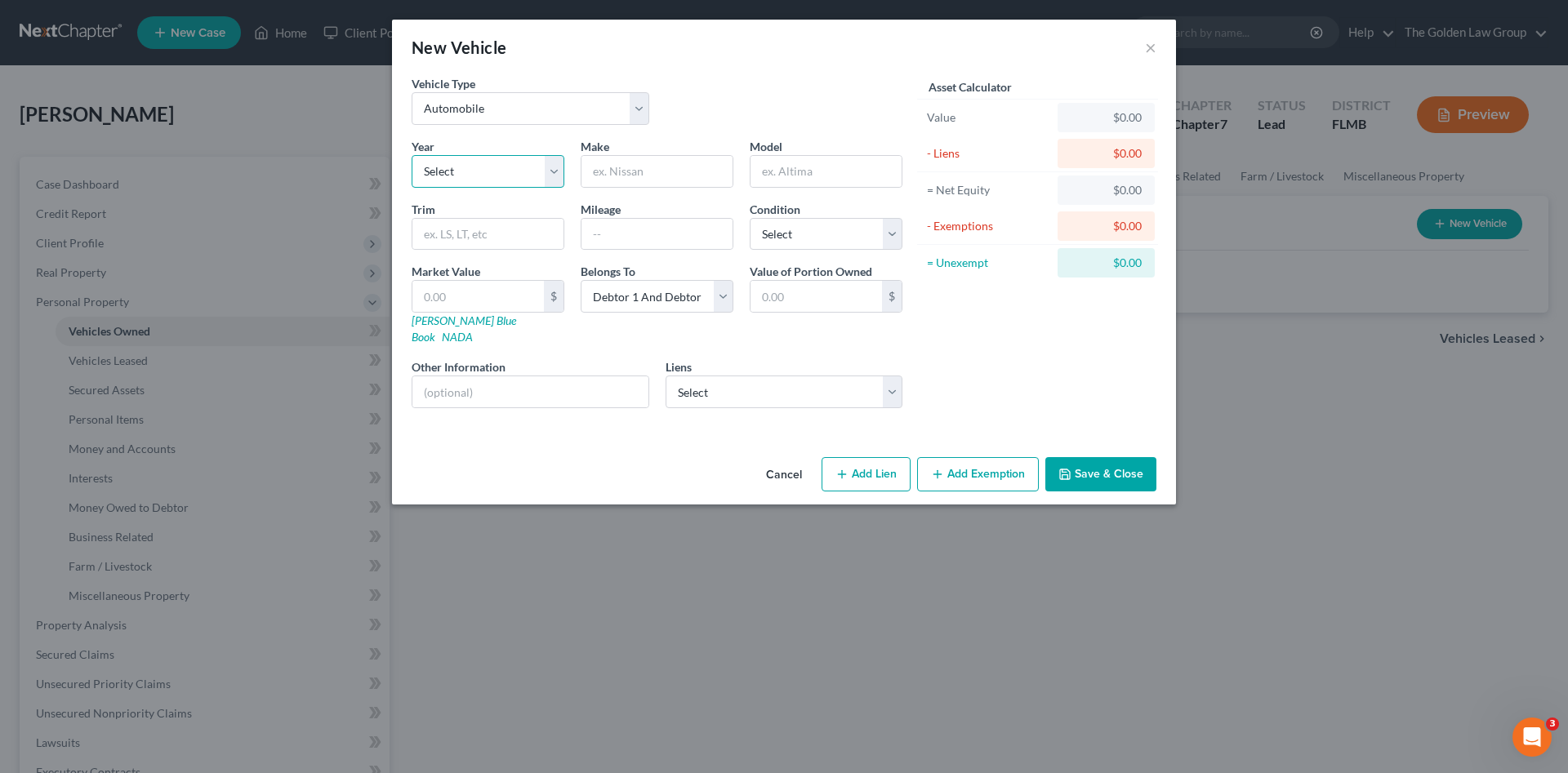
click at [465, 169] on select "Select 2026 2025 2024 2023 2022 2021 2020 2019 2018 2017 2016 2015 2014 2013 20…" at bounding box center [488, 171] width 153 height 33
select select "21"
click at [412, 155] on select "Select 2026 2025 2024 2023 2022 2021 2020 2019 2018 2017 2016 2015 2014 2013 20…" at bounding box center [488, 171] width 153 height 33
click at [622, 165] on input "text" at bounding box center [657, 171] width 151 height 31
type input "Ford"
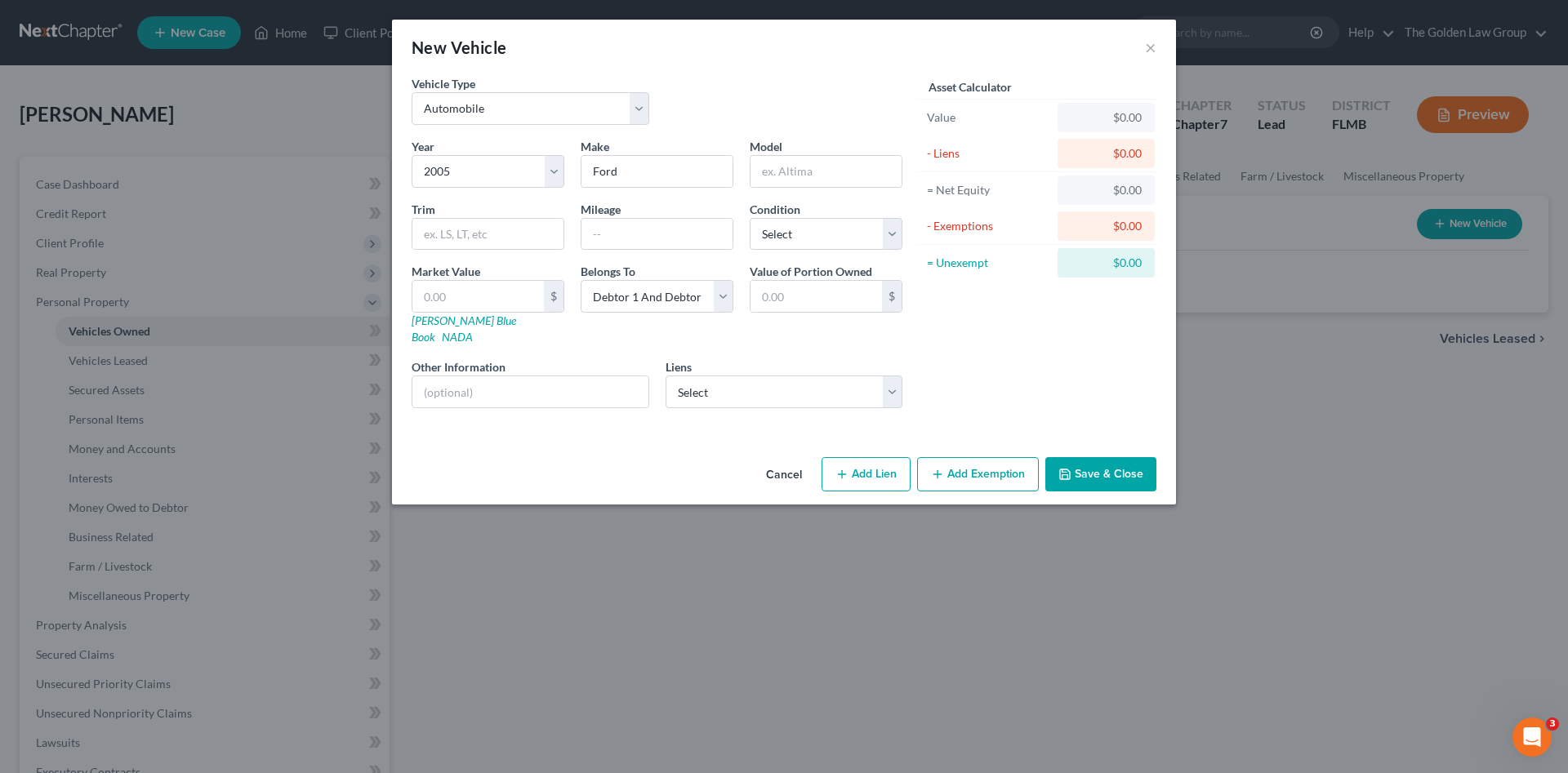
click at [1112, 457] on button "Save & Close" at bounding box center [1100, 474] width 111 height 34
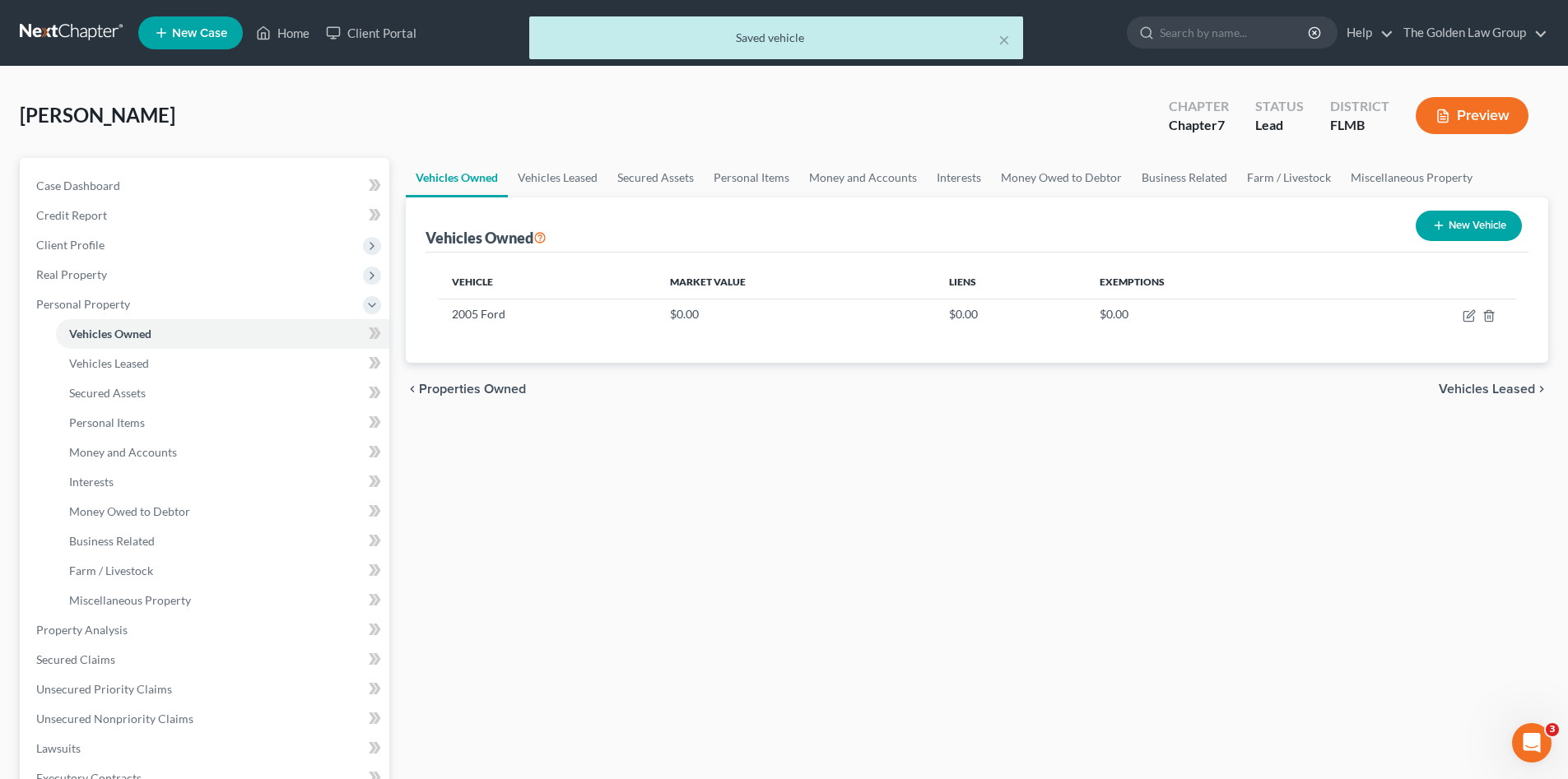
click at [1500, 231] on button "New Vehicle" at bounding box center [1469, 226] width 106 height 30
select select "0"
select select "2"
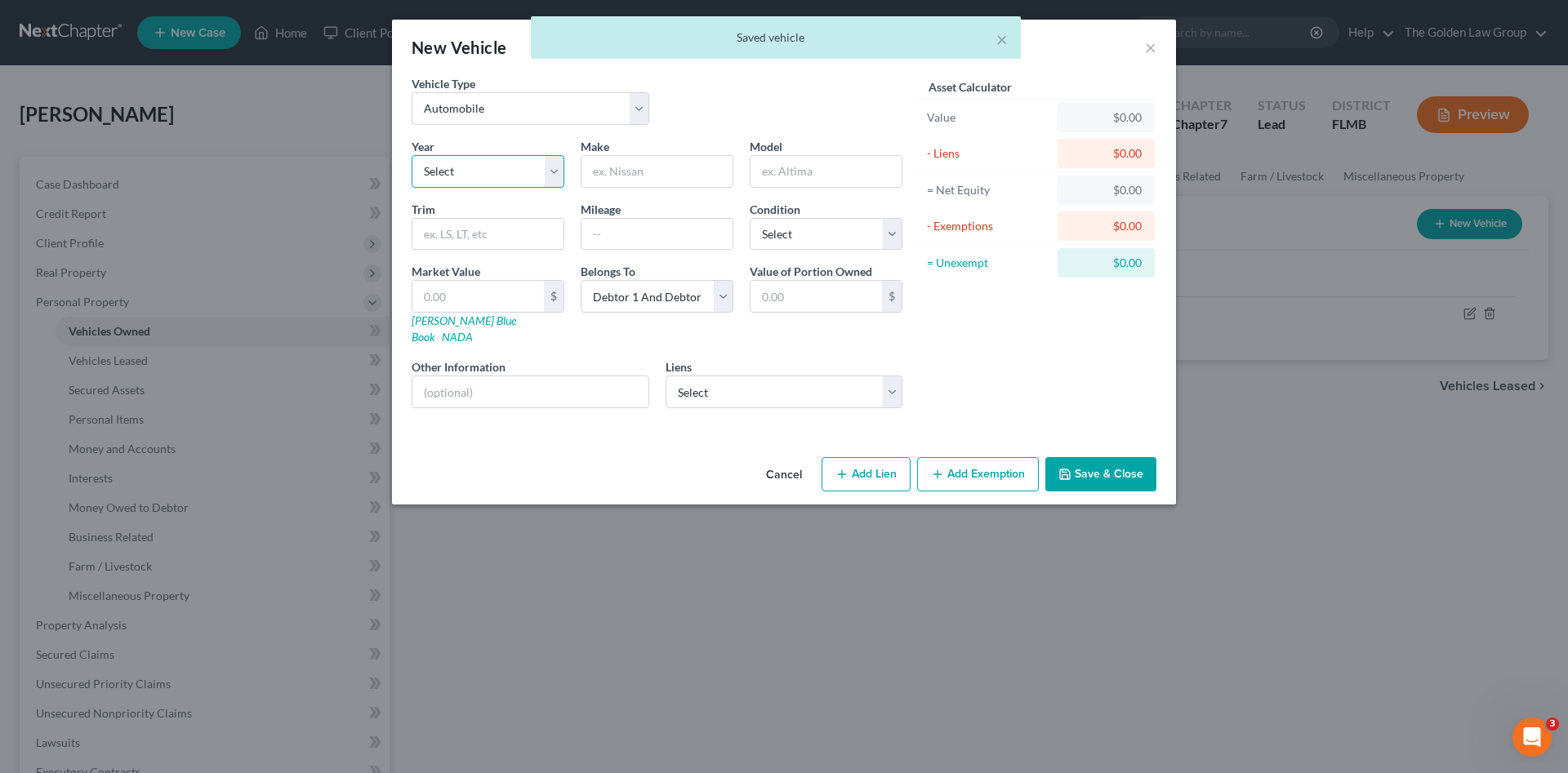
click at [501, 175] on select "Select 2026 2025 2024 2023 2022 2021 2020 2019 2018 2017 2016 2015 2014 2013 20…" at bounding box center [488, 171] width 153 height 33
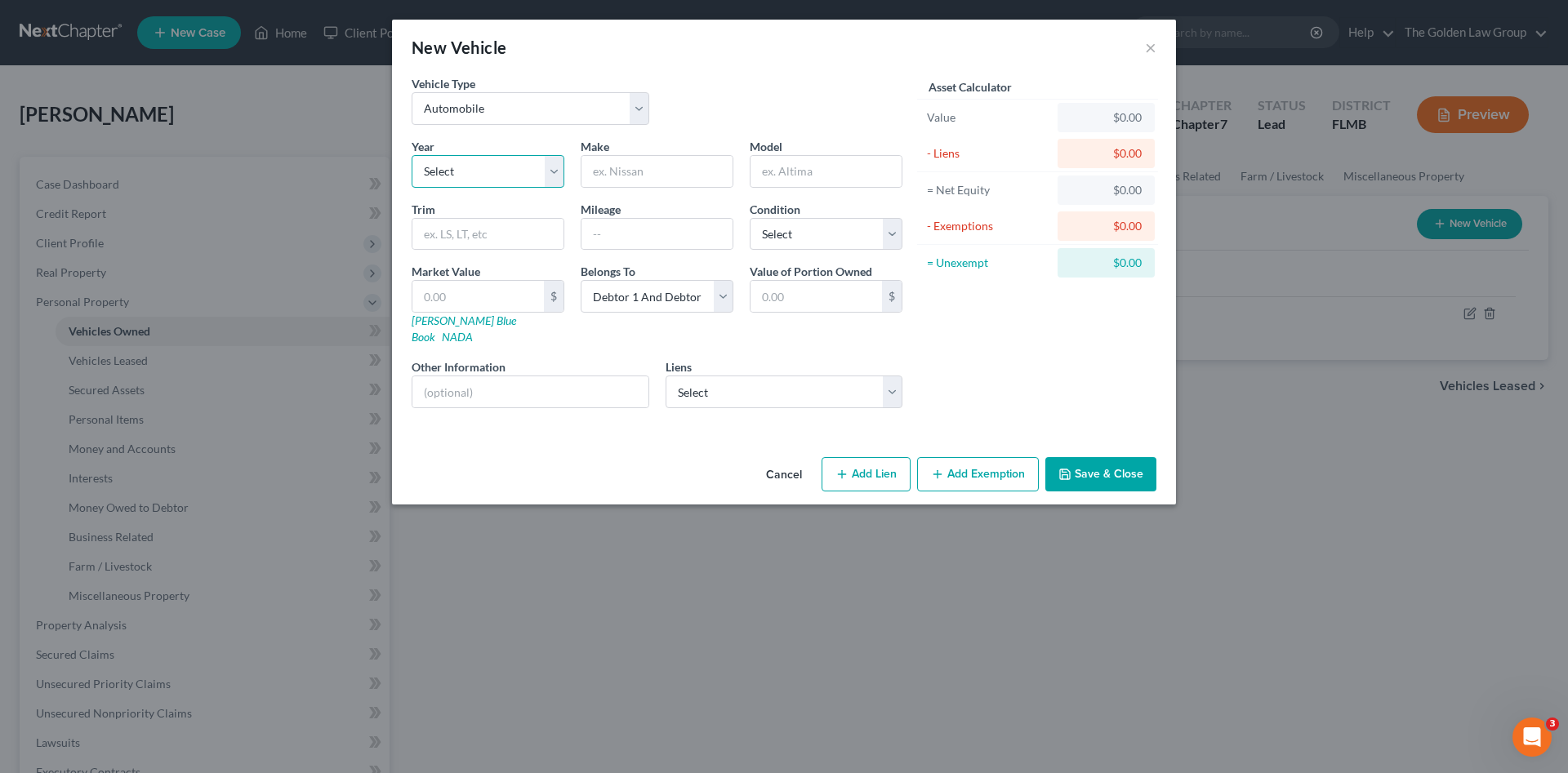
select select "17"
click at [412, 155] on select "Select 2026 2025 2024 2023 2022 2021 2020 2019 2018 2017 2016 2015 2014 2013 20…" at bounding box center [488, 171] width 153 height 33
click at [616, 171] on input "text" at bounding box center [657, 171] width 151 height 31
type input "Audi"
click at [648, 293] on select "Select Debtor 1 Only Debtor 2 Only Debtor 1 And Debtor 2 Only At Least One Of T…" at bounding box center [657, 295] width 153 height 33
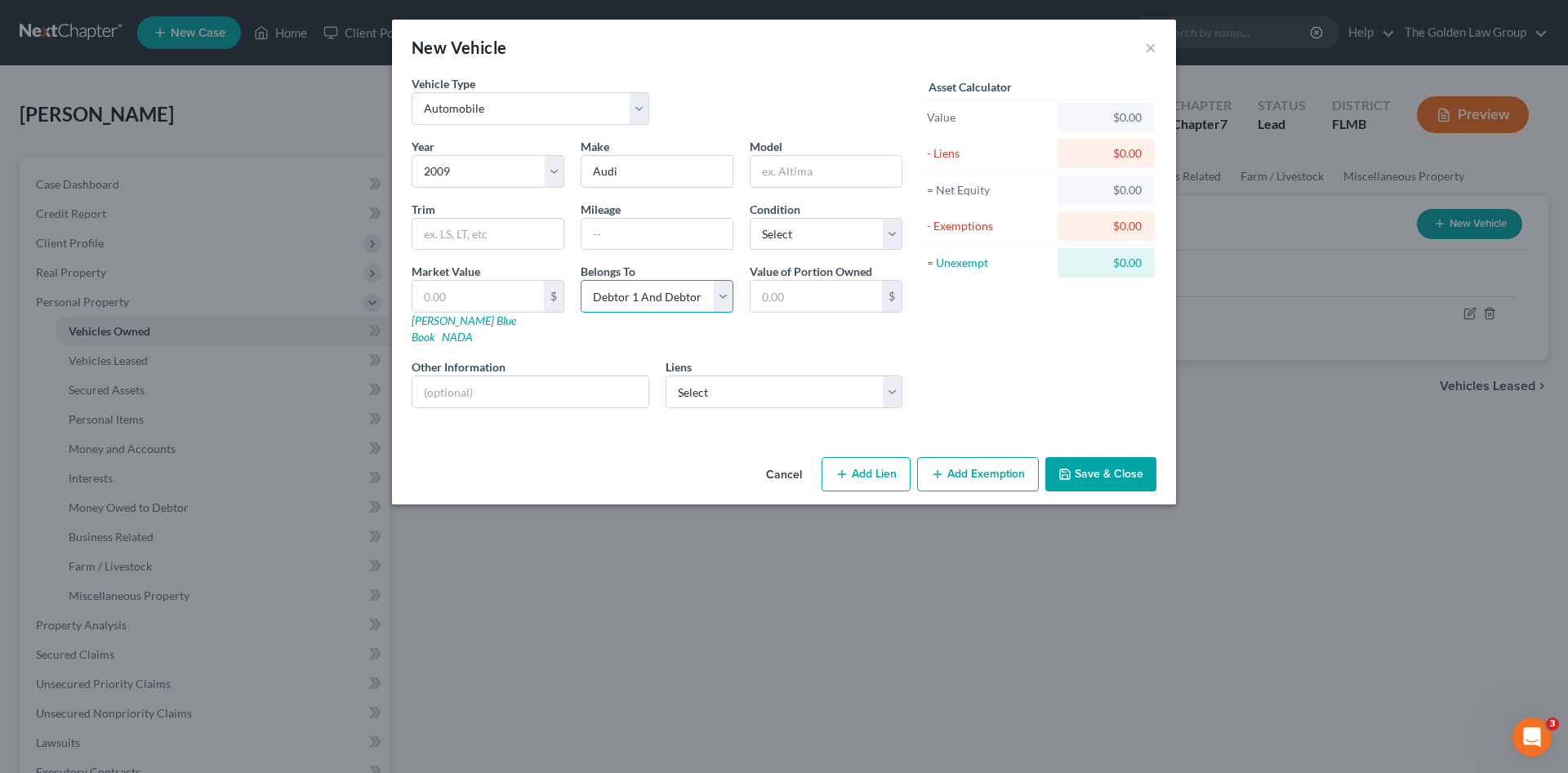
select select "1"
click at [580, 280] on select "Select Debtor 1 Only Debtor 2 Only Debtor 1 And Debtor 2 Only At Least One Of T…" at bounding box center [657, 295] width 153 height 33
click at [1090, 457] on button "Save & Close" at bounding box center [1100, 474] width 111 height 34
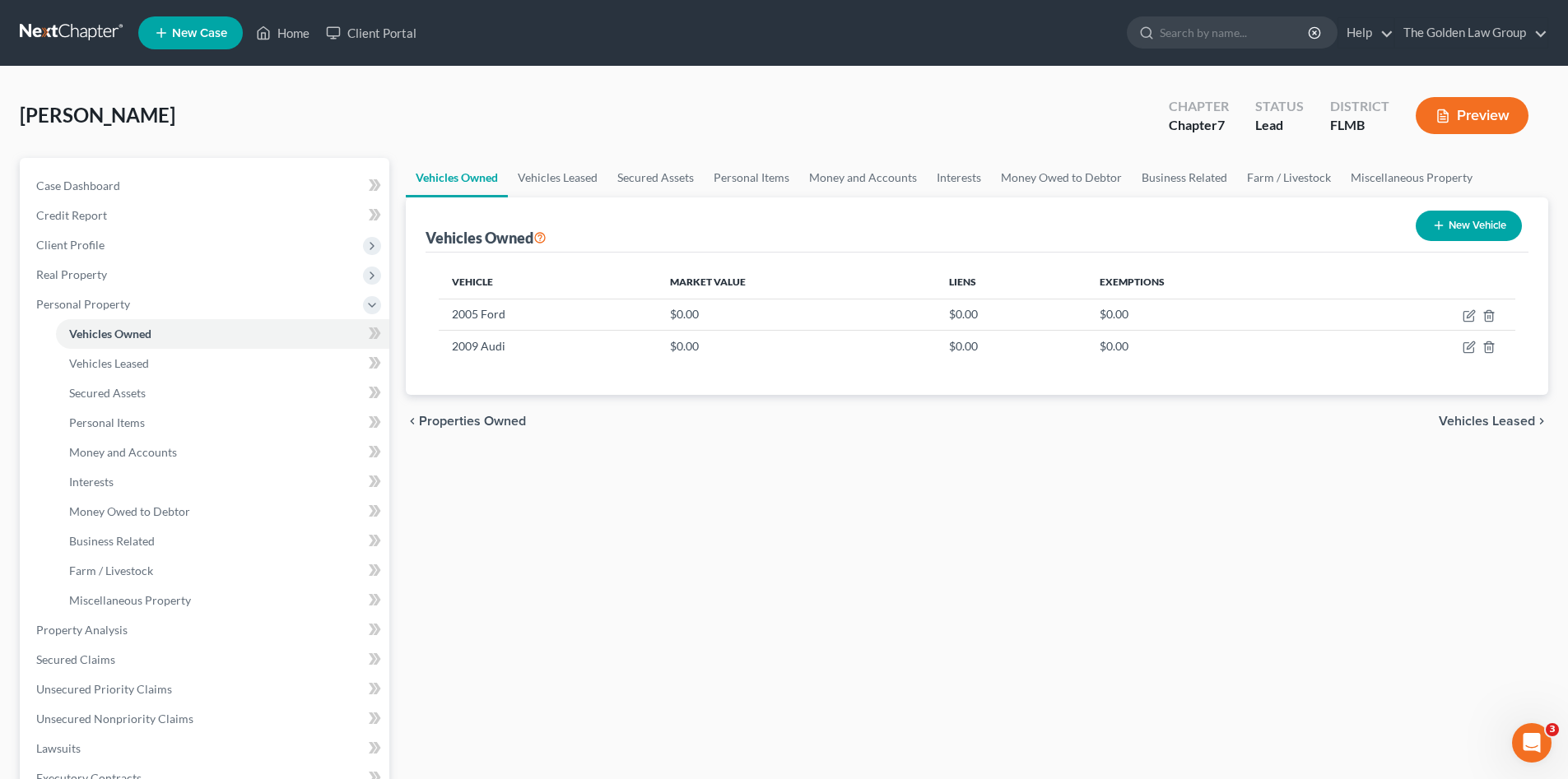
click at [1454, 225] on button "New Vehicle" at bounding box center [1469, 226] width 106 height 30
select select "0"
select select "2"
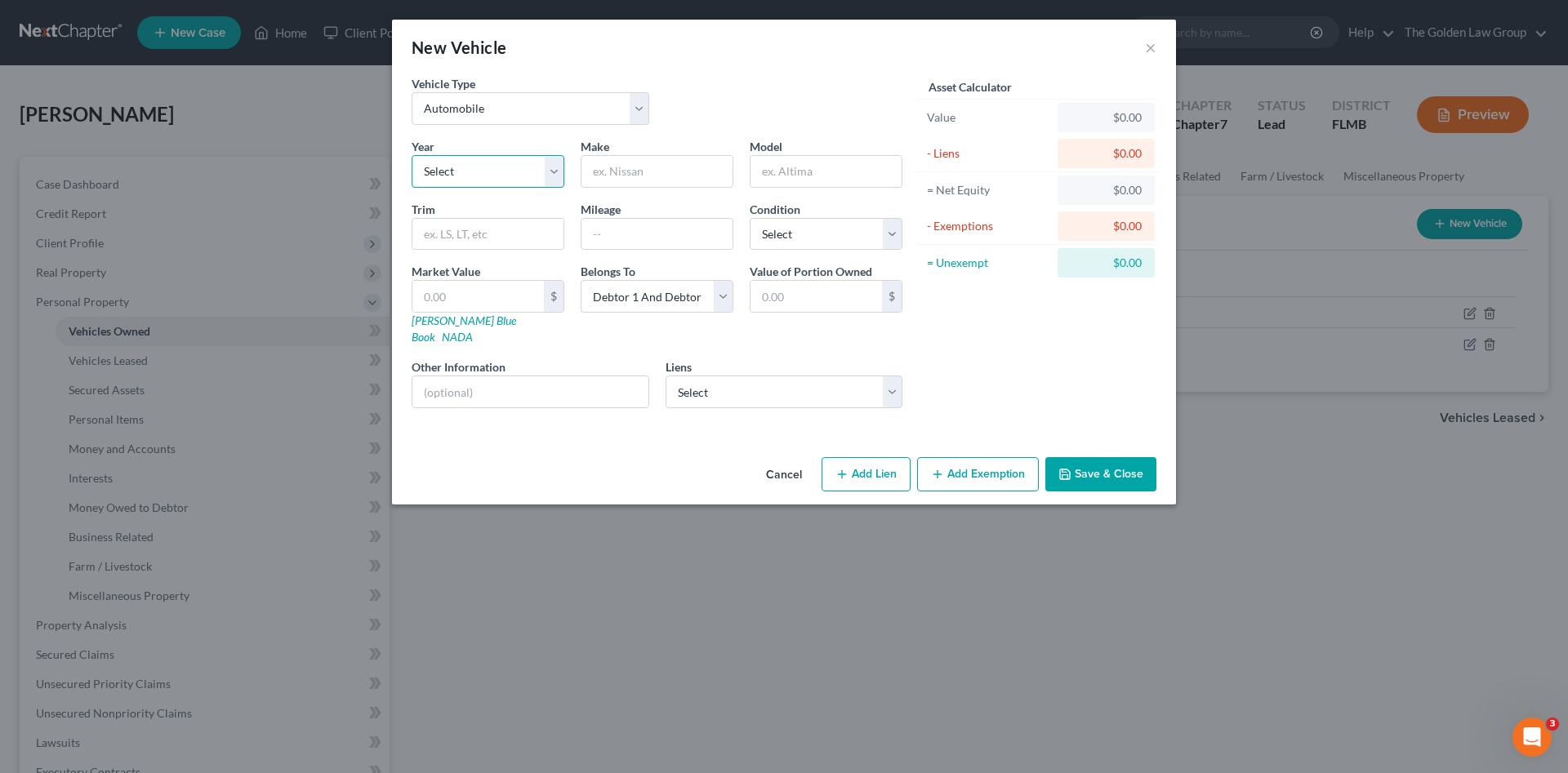
drag, startPoint x: 507, startPoint y: 176, endPoint x: 500, endPoint y: 186, distance: 12.2
click at [507, 176] on select "Select 2026 2025 2024 2023 2022 2021 2020 2019 2018 2017 2016 2015 2014 2013 20…" at bounding box center [488, 171] width 153 height 33
select select "11"
click at [412, 155] on select "Select 2026 2025 2024 2023 2022 2021 2020 2019 2018 2017 2016 2015 2014 2013 20…" at bounding box center [488, 171] width 153 height 33
click at [637, 174] on input "text" at bounding box center [657, 171] width 151 height 31
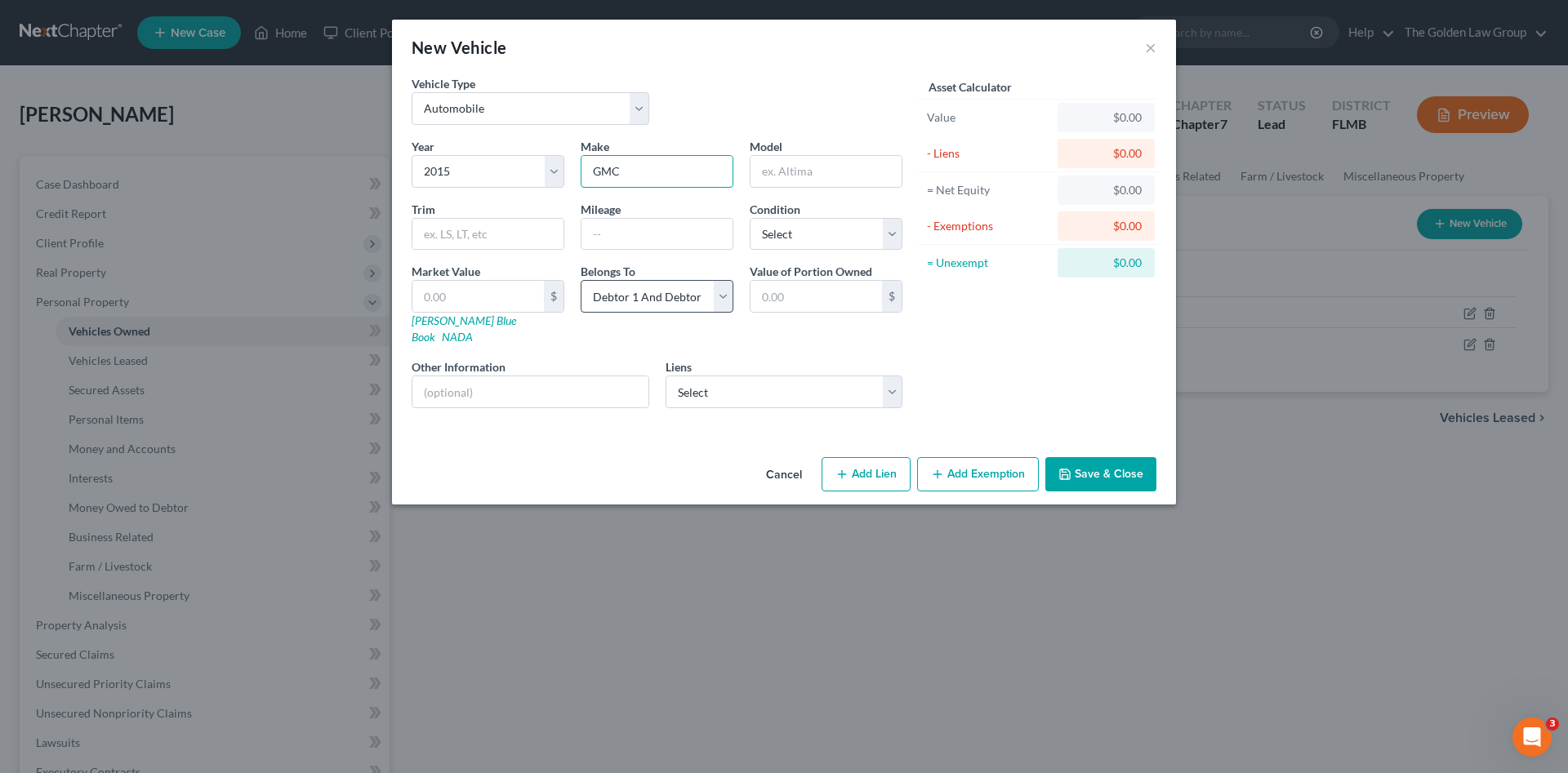
type input "GMC"
click at [656, 292] on select "Select Debtor 1 Only Debtor 2 Only Debtor 1 And Debtor 2 Only At Least One Of T…" at bounding box center [657, 295] width 153 height 33
select select "0"
click at [580, 280] on select "Select Debtor 1 Only Debtor 2 Only Debtor 1 And Debtor 2 Only At Least One Of T…" at bounding box center [657, 295] width 153 height 33
click at [1105, 462] on button "Save & Close" at bounding box center [1100, 474] width 111 height 34
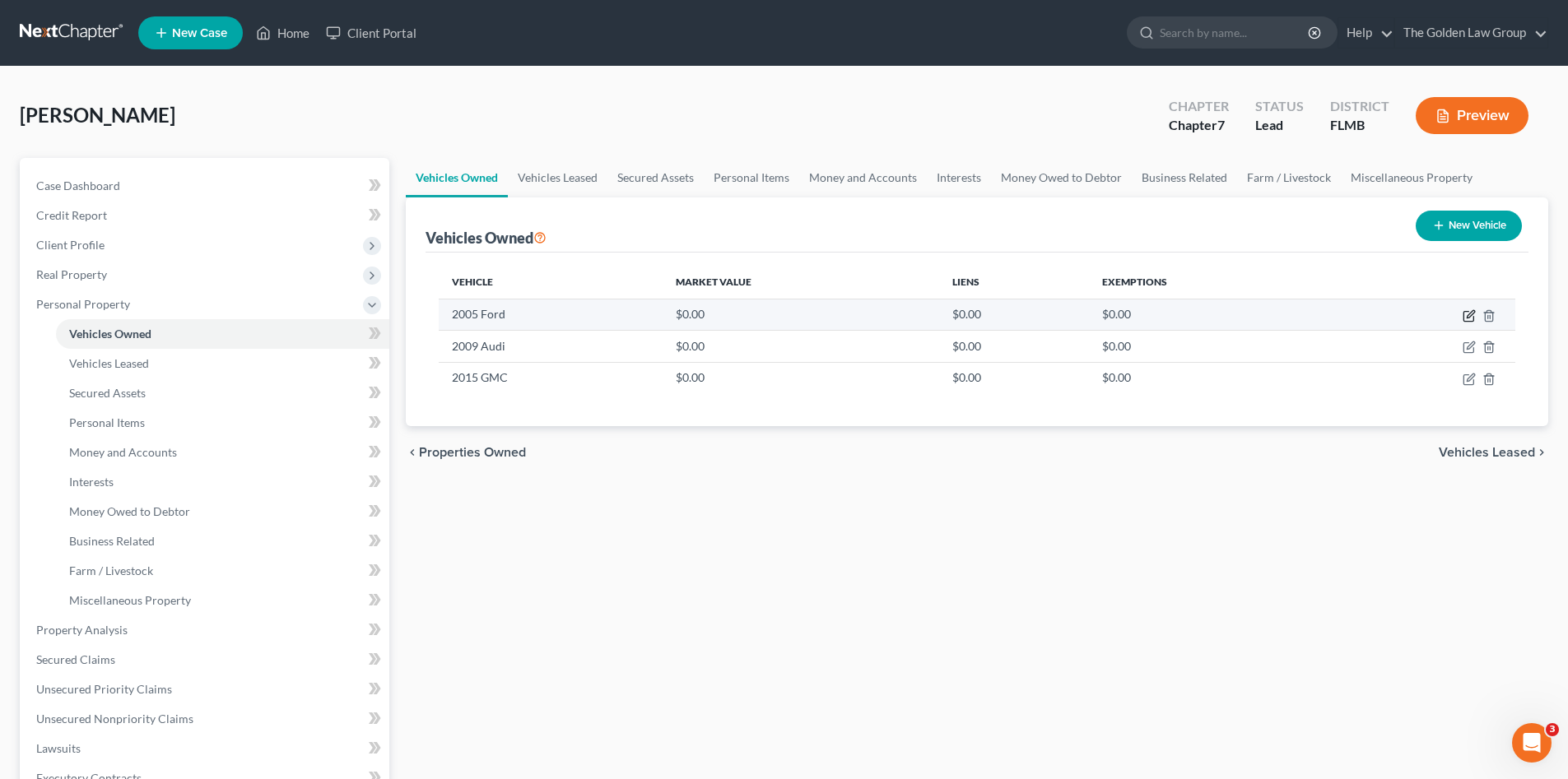
click at [1466, 319] on icon "button" at bounding box center [1469, 315] width 13 height 13
select select "0"
select select "21"
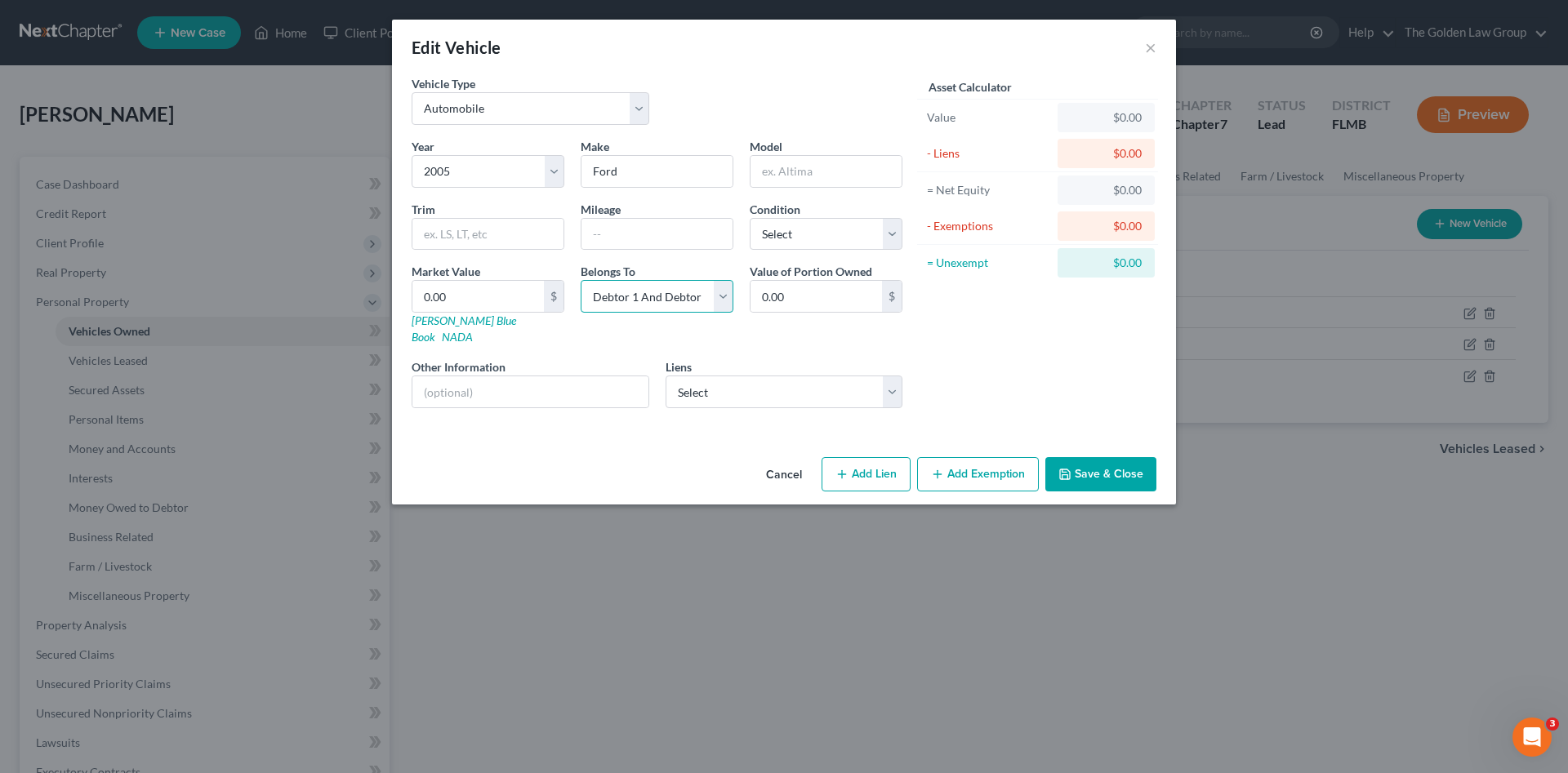
click at [685, 299] on select "Select Debtor 1 Only Debtor 2 Only Debtor 1 And Debtor 2 Only At Least One Of T…" at bounding box center [657, 295] width 153 height 33
select select "1"
click at [580, 280] on select "Select Debtor 1 Only Debtor 2 Only Debtor 1 And Debtor 2 Only At Least One Of T…" at bounding box center [657, 295] width 153 height 33
click at [696, 450] on div "Cancel Add Lien Add Lease Add Exemption Save & Close" at bounding box center [784, 477] width 784 height 54
click at [1113, 458] on button "Save & Close" at bounding box center [1100, 474] width 111 height 34
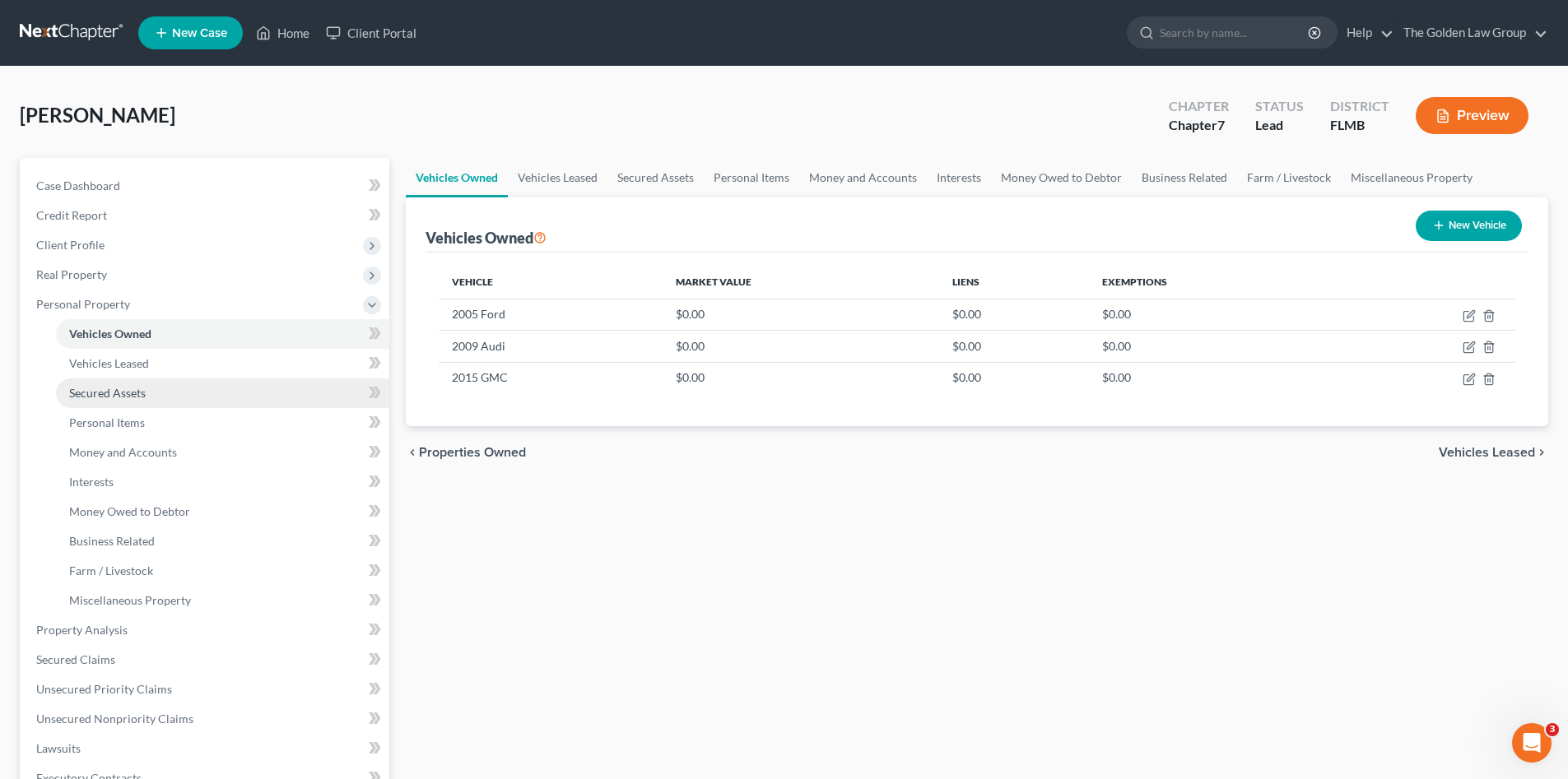
click at [133, 389] on span "Secured Assets" at bounding box center [107, 393] width 76 height 14
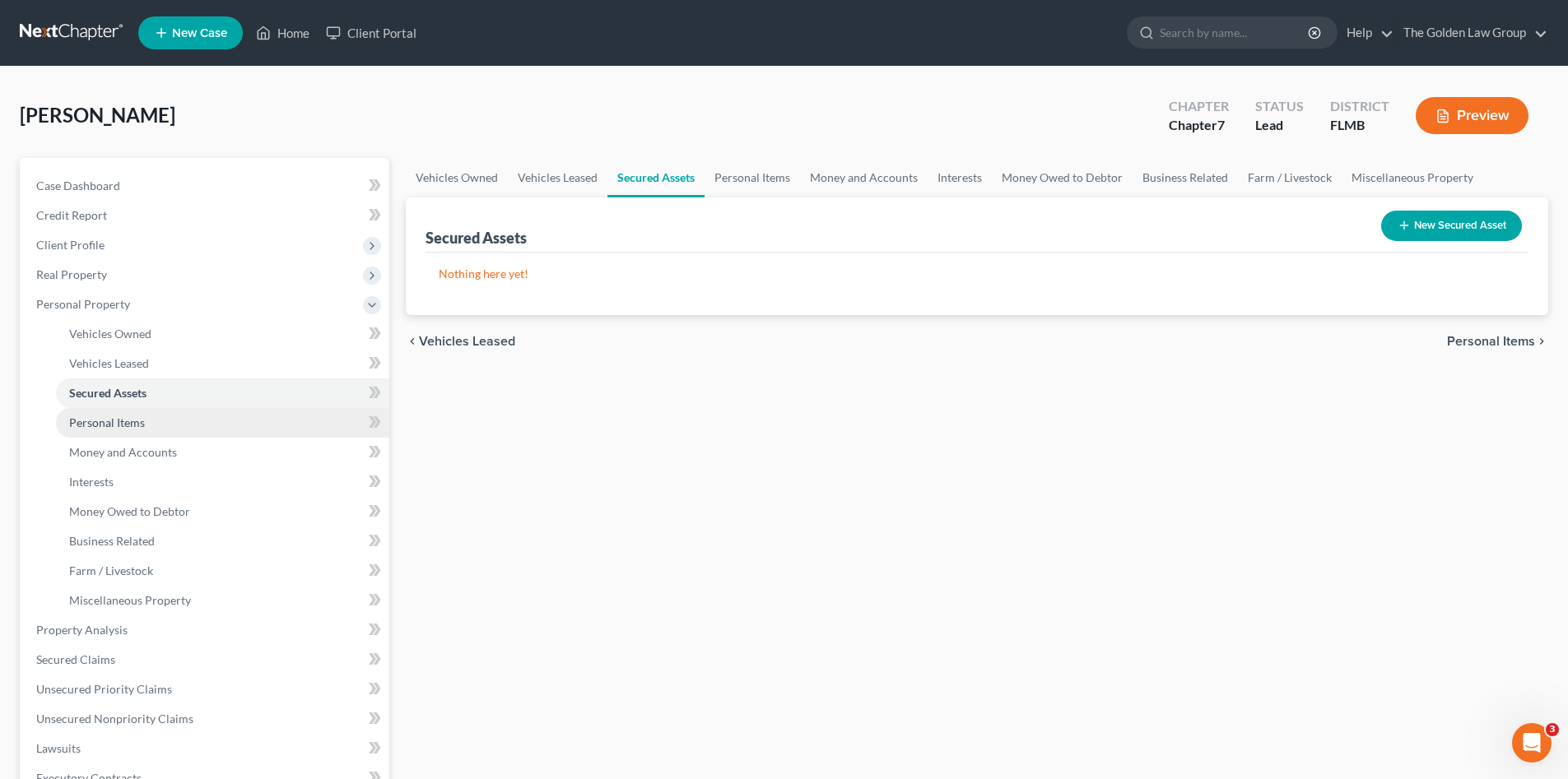
drag, startPoint x: 131, startPoint y: 417, endPoint x: 111, endPoint y: 426, distance: 21.9
click at [131, 417] on span "Personal Items" at bounding box center [106, 423] width 75 height 14
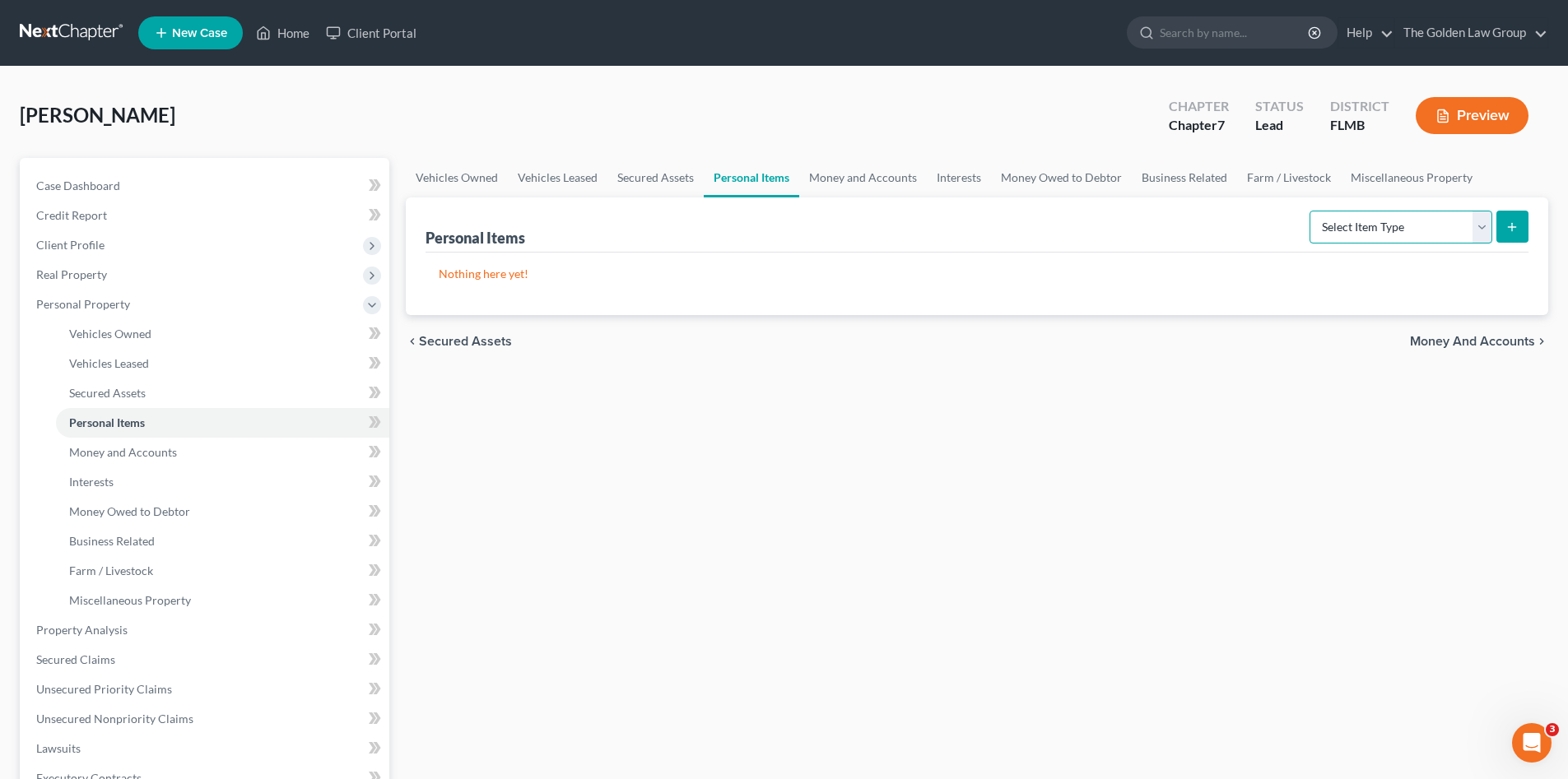
drag, startPoint x: 1372, startPoint y: 219, endPoint x: 1373, endPoint y: 232, distance: 13.0
click at [1372, 219] on select "Select Item Type Clothing Collectibles Of Value Electronics Firearms Household …" at bounding box center [1400, 227] width 183 height 33
select select "electronics"
click at [1311, 211] on select "Select Item Type Clothing Collectibles Of Value Electronics Firearms Household …" at bounding box center [1400, 227] width 183 height 33
click at [1510, 228] on icon "submit" at bounding box center [1511, 227] width 13 height 13
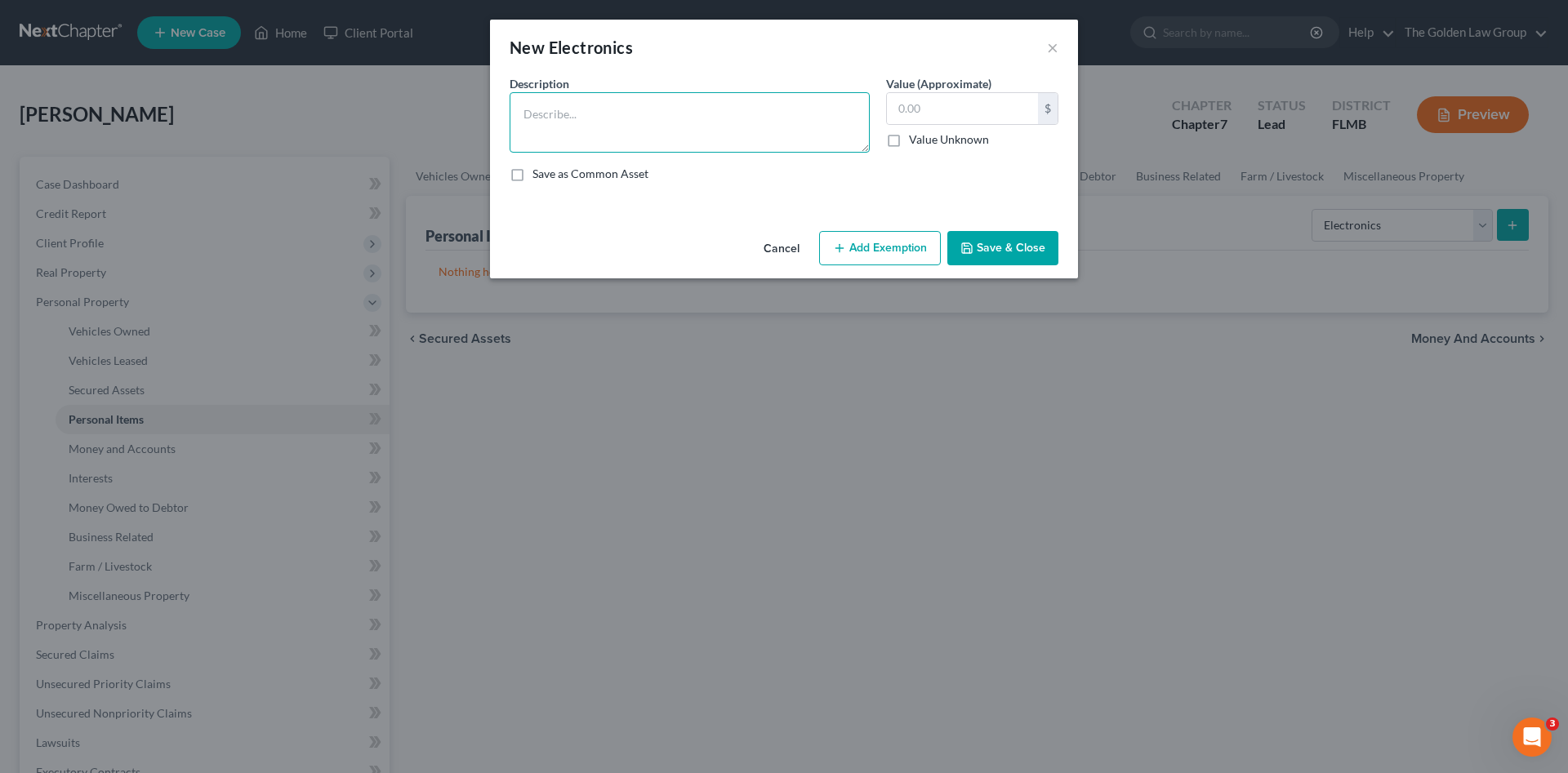
click at [690, 140] on textarea at bounding box center [689, 122] width 360 height 61
type textarea "2 Cell Phones"
drag, startPoint x: 1017, startPoint y: 263, endPoint x: 1197, endPoint y: 231, distance: 182.8
click at [1018, 260] on button "Save & Close" at bounding box center [1003, 248] width 111 height 34
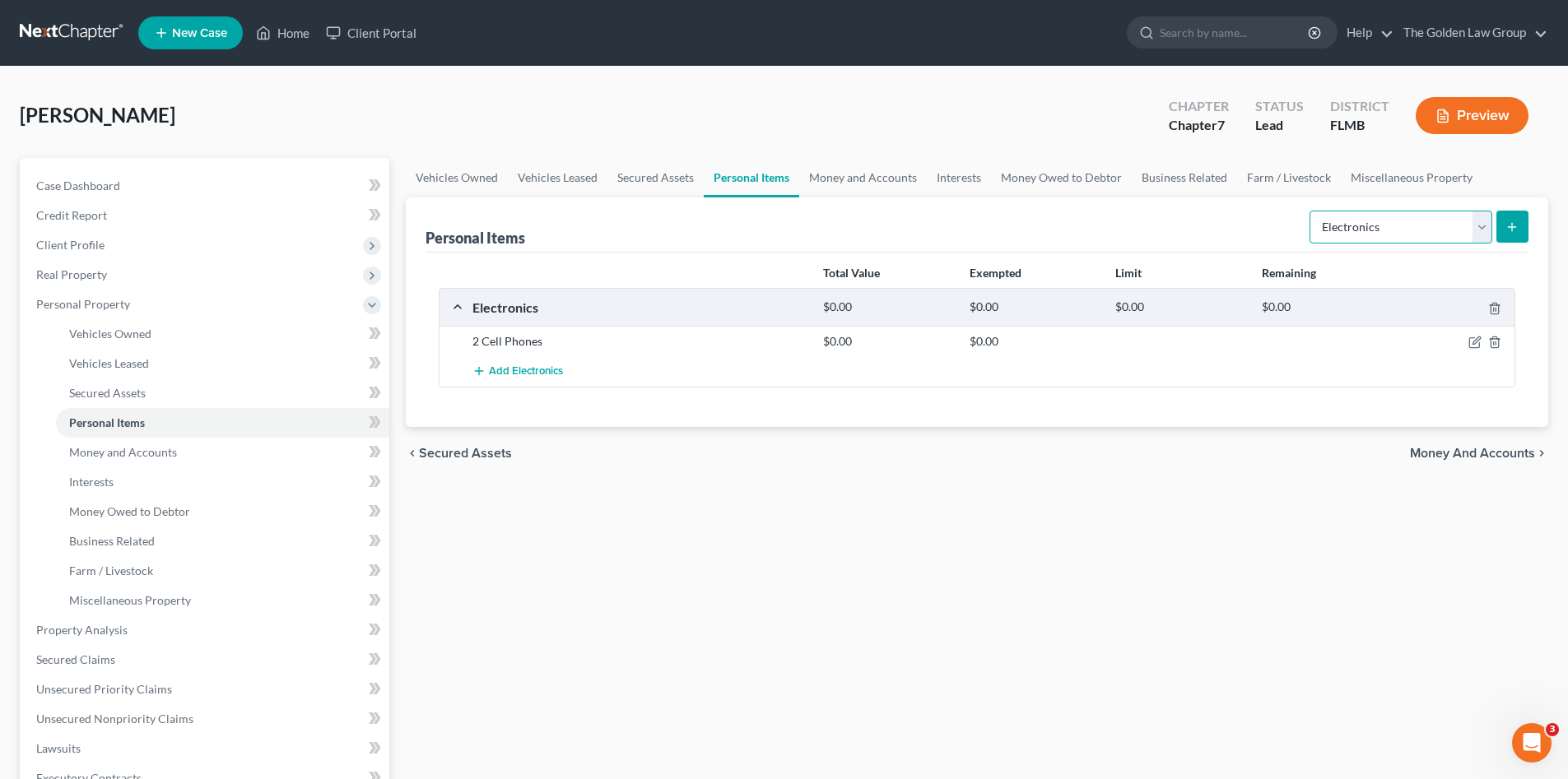
drag, startPoint x: 1347, startPoint y: 224, endPoint x: 1343, endPoint y: 242, distance: 18.4
click at [1347, 224] on select "Select Item Type Clothing Collectibles Of Value Electronics Firearms Household …" at bounding box center [1400, 227] width 183 height 33
select select "clothing"
click at [1311, 211] on select "Select Item Type Clothing Collectibles Of Value Electronics Firearms Household …" at bounding box center [1400, 227] width 183 height 33
click at [1502, 233] on button "submit" at bounding box center [1512, 227] width 32 height 32
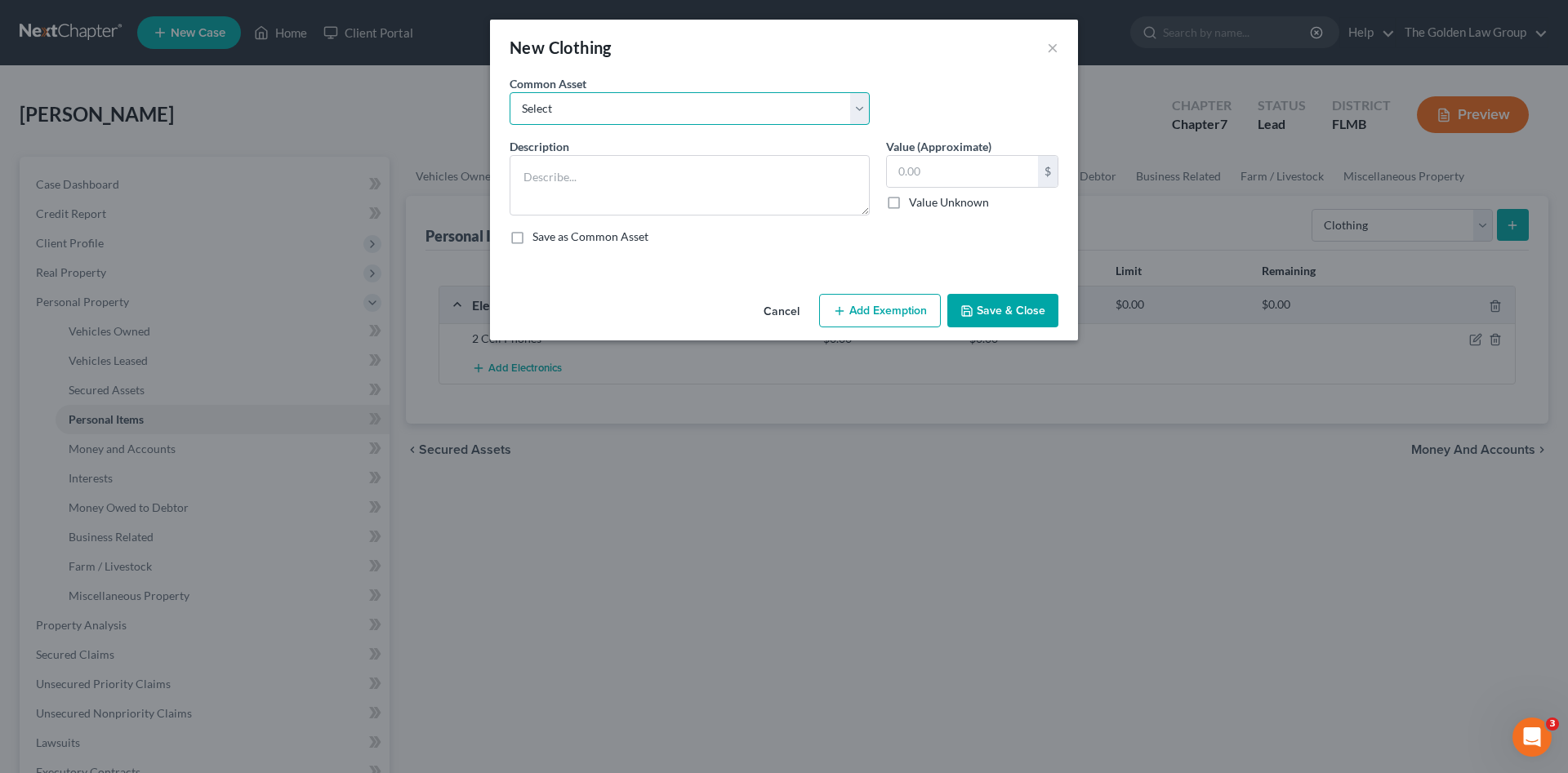
drag, startPoint x: 661, startPoint y: 113, endPoint x: 666, endPoint y: 128, distance: 15.8
click at [661, 113] on select "Select Debtor's Clothes Joint-Debtor's clothing Debtor's Clothes" at bounding box center [689, 108] width 360 height 33
select select "0"
click at [509, 92] on select "Select Debtor's Clothes Joint-Debtor's clothing Debtor's Clothes" at bounding box center [689, 108] width 360 height 33
type textarea "Debtor's Clothes"
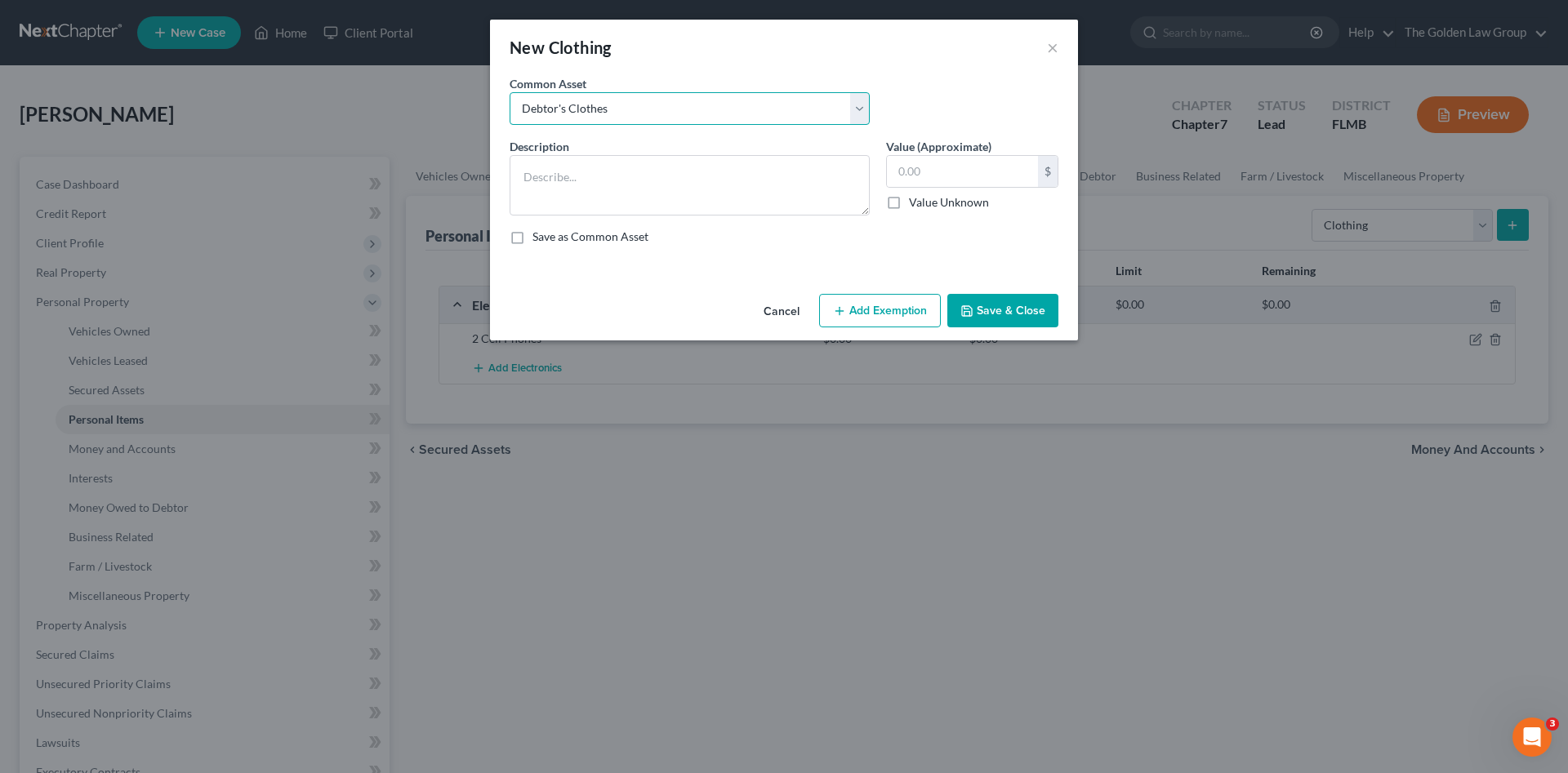
type input "100.00"
drag, startPoint x: 1010, startPoint y: 317, endPoint x: 1229, endPoint y: 273, distance: 223.4
click at [1015, 314] on button "Save & Close" at bounding box center [1003, 310] width 111 height 34
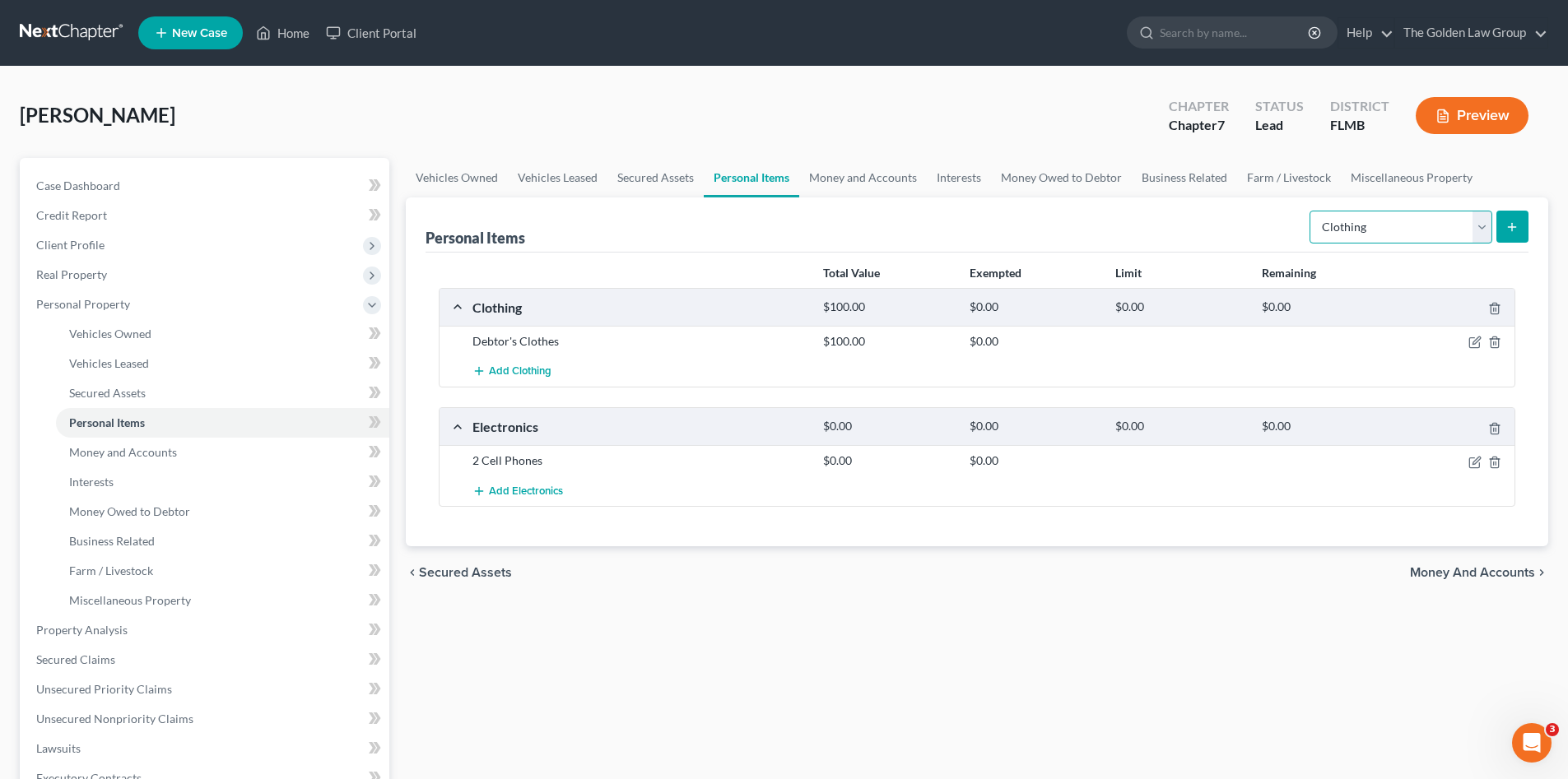
click at [1398, 227] on select "Select Item Type Clothing Collectibles Of Value Electronics Firearms Household …" at bounding box center [1400, 227] width 183 height 33
click at [1311, 211] on select "Select Item Type Clothing Collectibles Of Value Electronics Firearms Household …" at bounding box center [1400, 227] width 183 height 33
click at [1513, 230] on icon "submit" at bounding box center [1511, 227] width 13 height 13
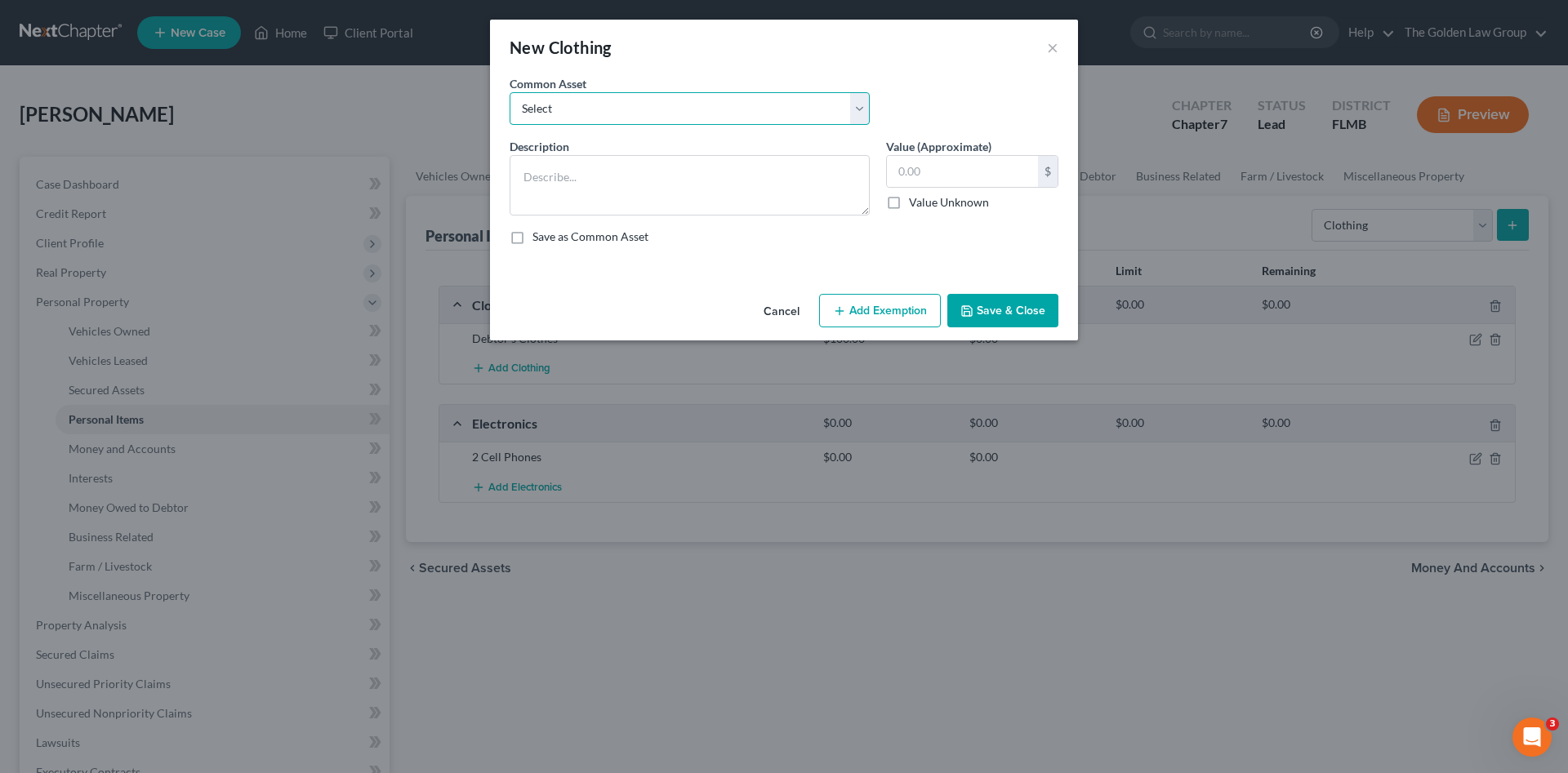
click at [597, 114] on select "Select Debtor's Clothes Joint-Debtor's clothing Debtor's Clothes" at bounding box center [689, 108] width 360 height 33
select select "1"
click at [509, 92] on select "Select Debtor's Clothes Joint-Debtor's clothing Debtor's Clothes" at bounding box center [689, 108] width 360 height 33
type textarea "Joint-Debtor's clothing"
type input "100.00"
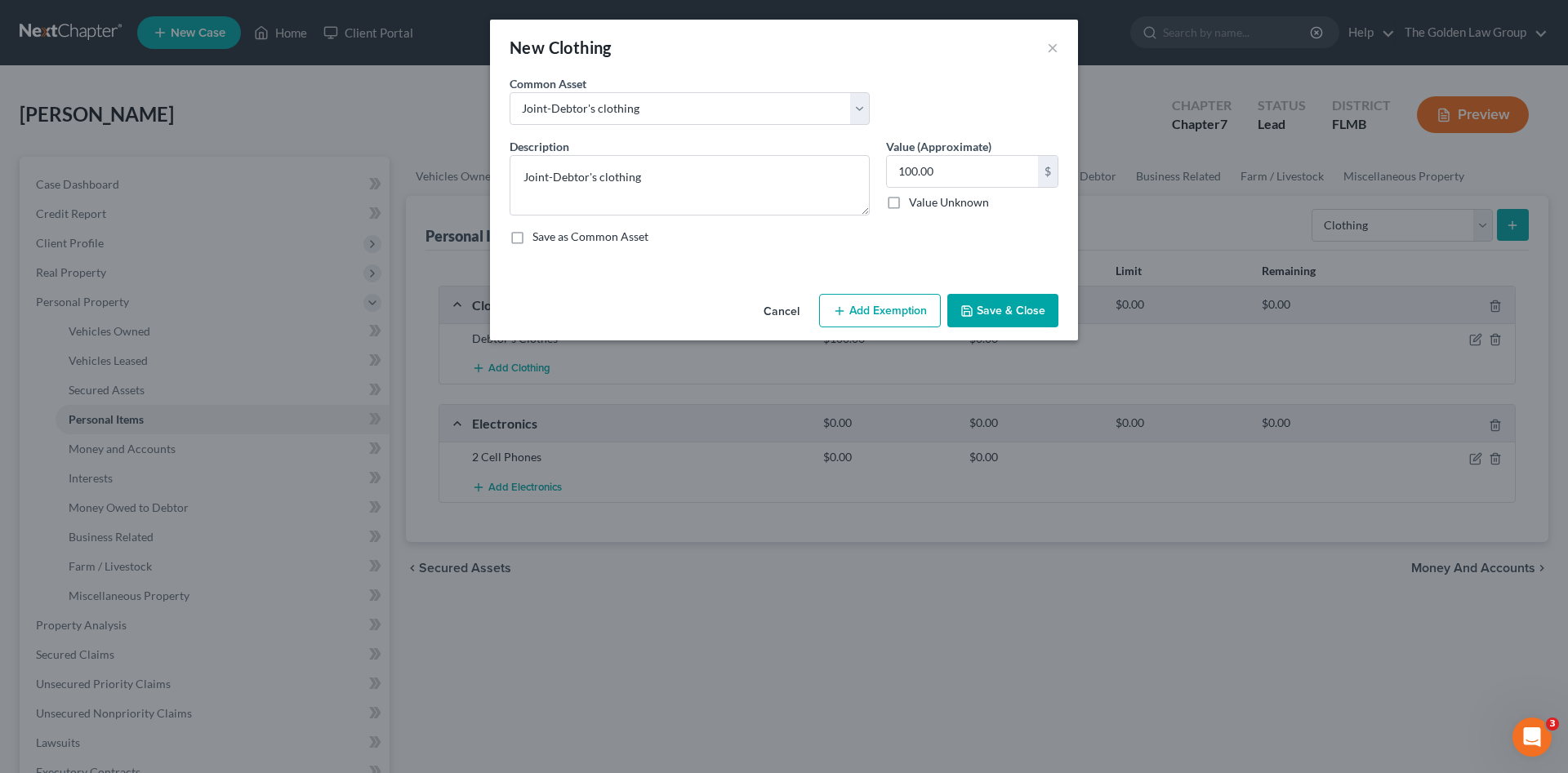
drag, startPoint x: 986, startPoint y: 291, endPoint x: 1002, endPoint y: 306, distance: 21.9
click at [987, 291] on div "Cancel Add Exemption Save & Close" at bounding box center [784, 314] width 587 height 54
drag, startPoint x: 1004, startPoint y: 306, endPoint x: 1113, endPoint y: 286, distance: 110.8
click at [1005, 306] on button "Save & Close" at bounding box center [1003, 310] width 111 height 34
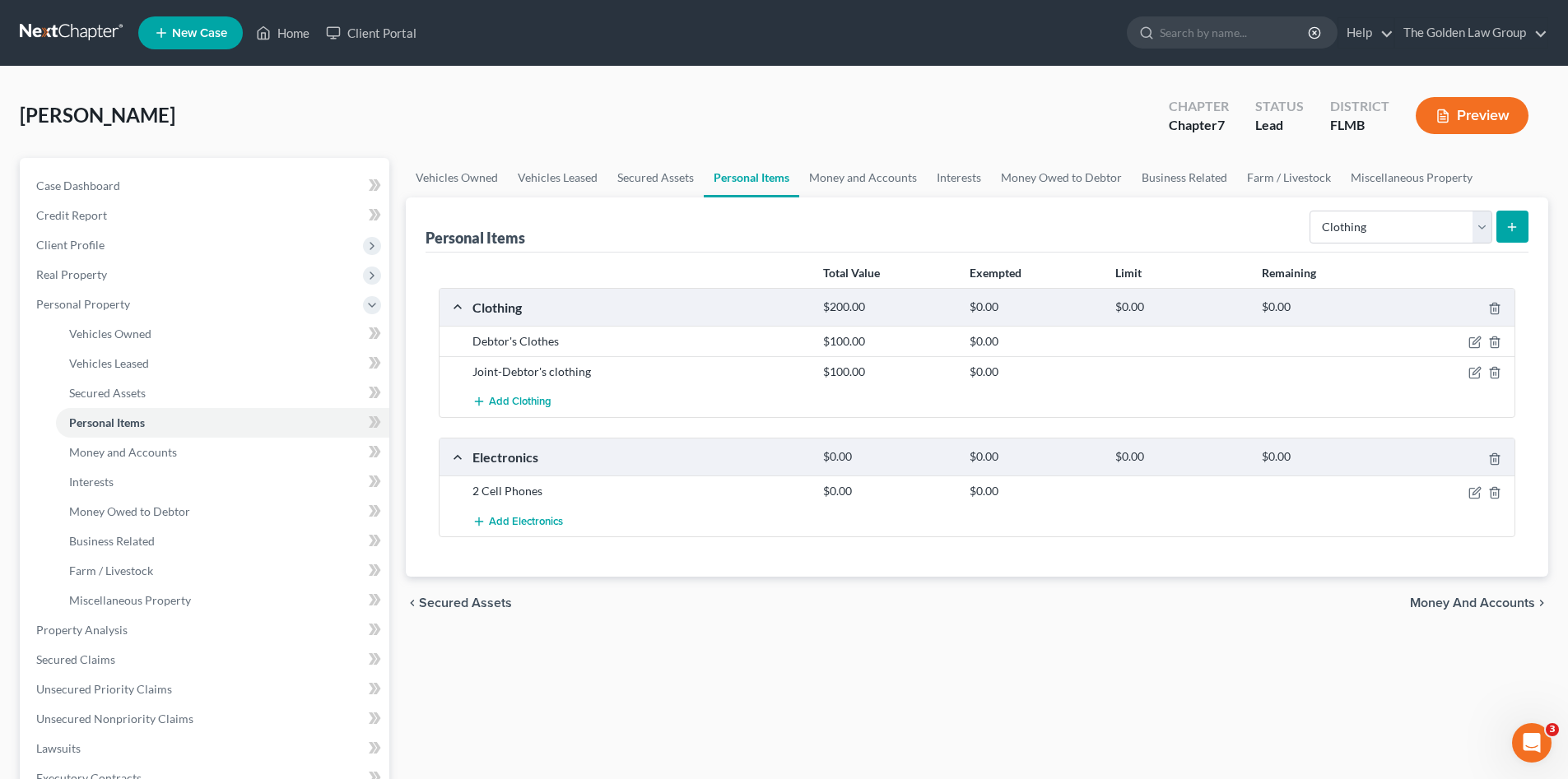
click at [1486, 600] on span "Money and Accounts" at bounding box center [1471, 603] width 125 height 13
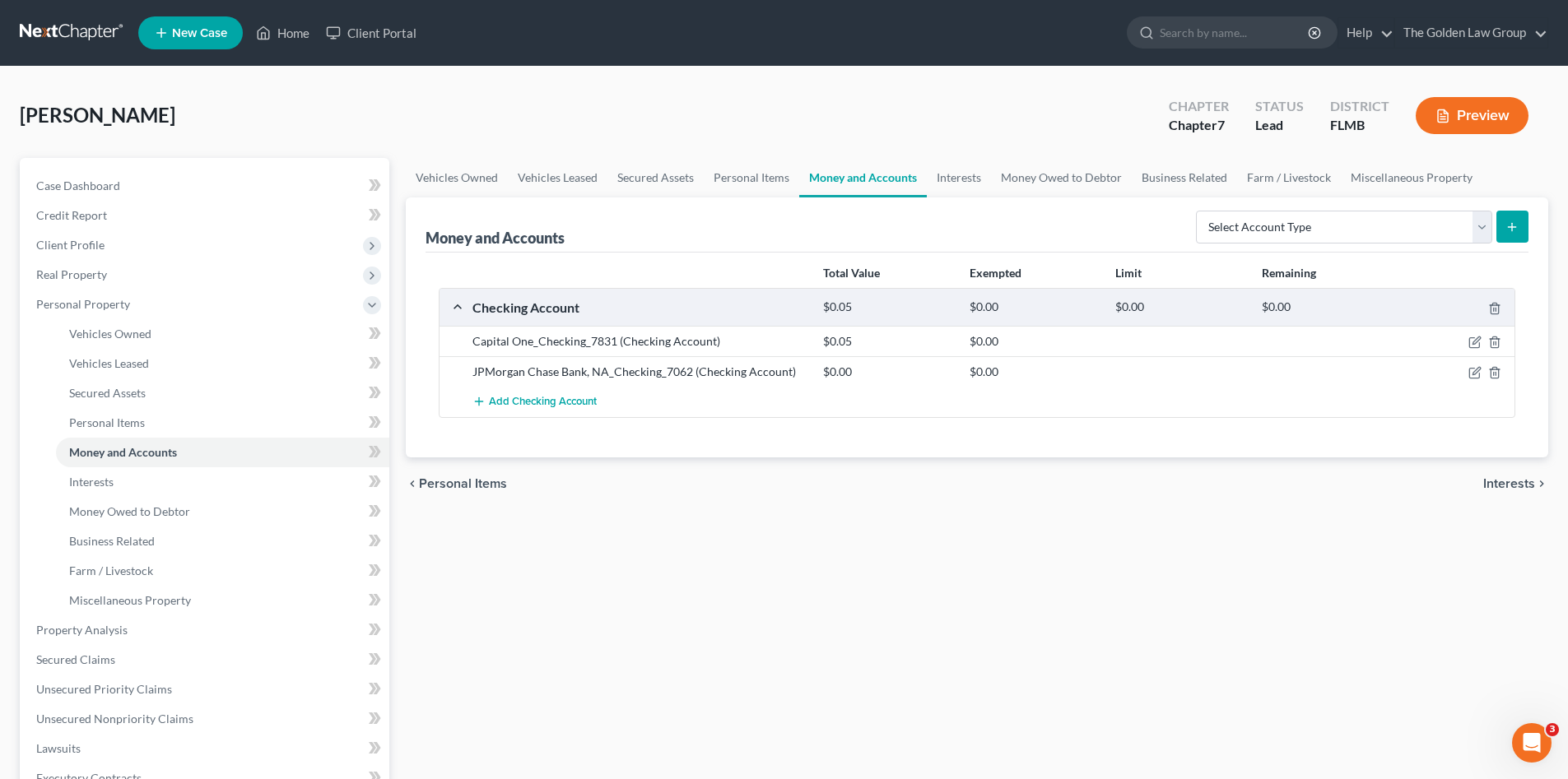
click at [897, 567] on div "Vehicles Owned Vehicles Leased Secured Assets Personal Items Money and Accounts…" at bounding box center [976, 633] width 1158 height 950
click at [108, 486] on span "Interests" at bounding box center [91, 482] width 44 height 14
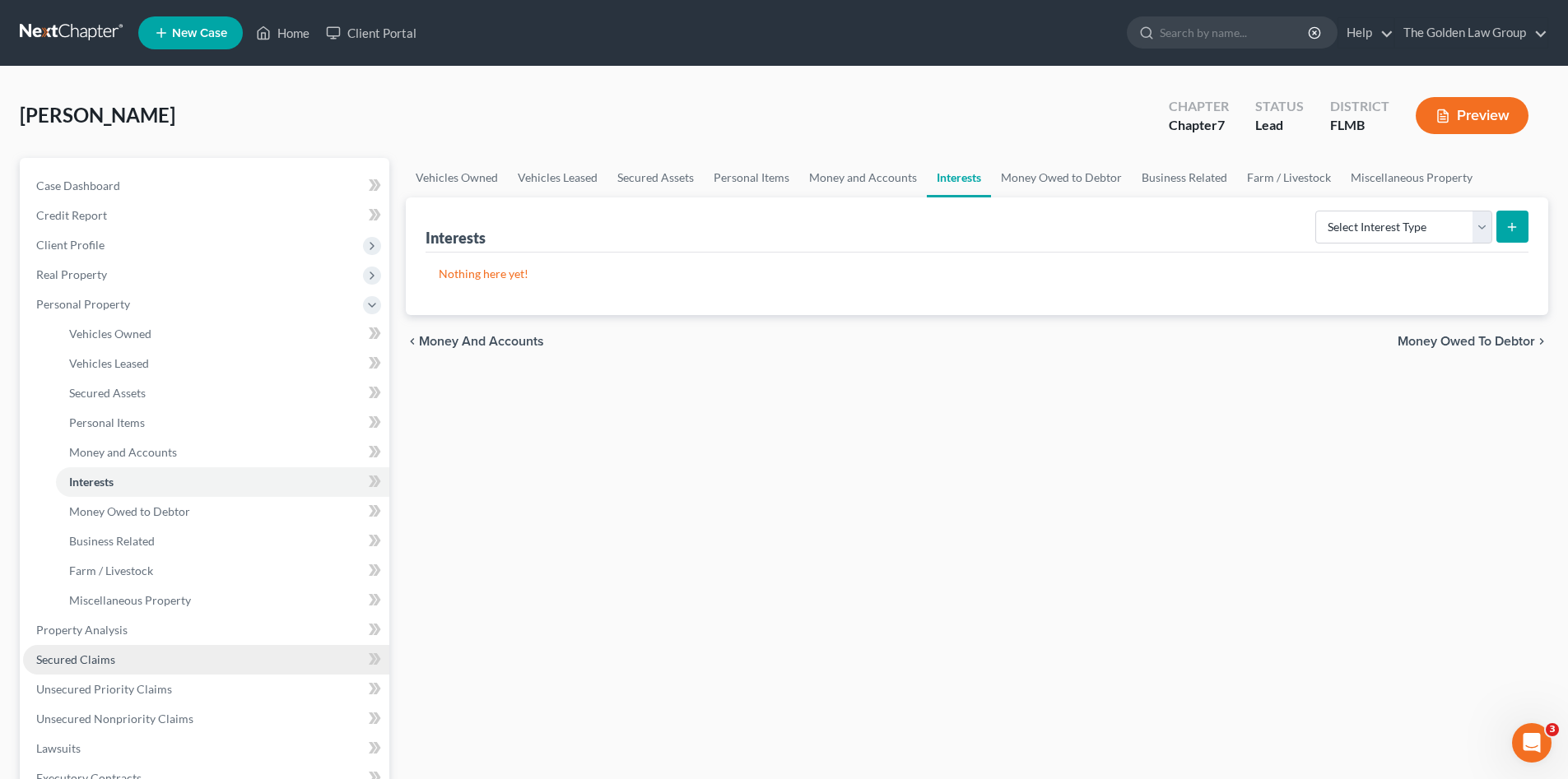
click at [96, 658] on span "Secured Claims" at bounding box center [75, 659] width 79 height 14
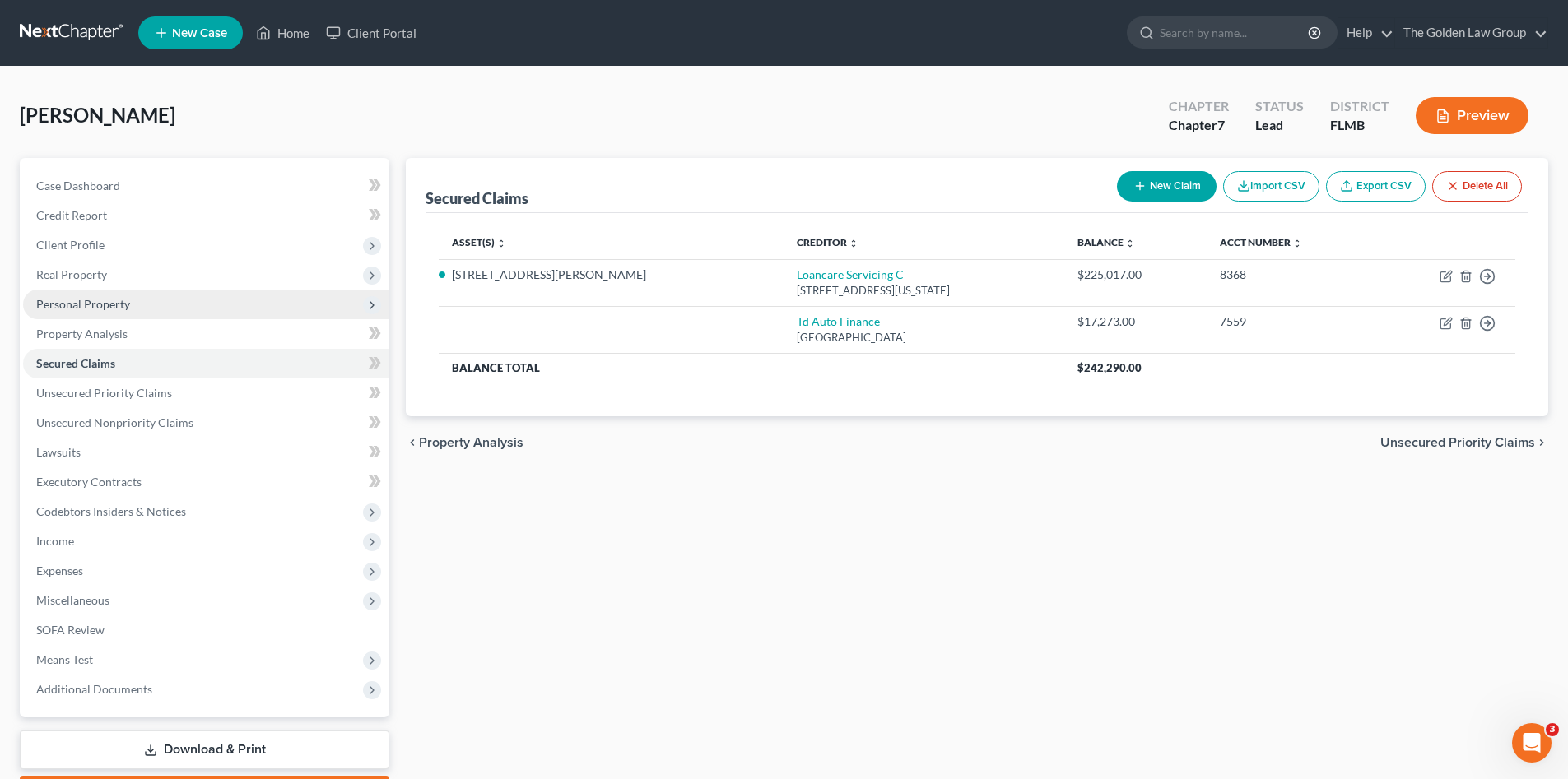
click at [121, 308] on span "Personal Property" at bounding box center [83, 304] width 94 height 14
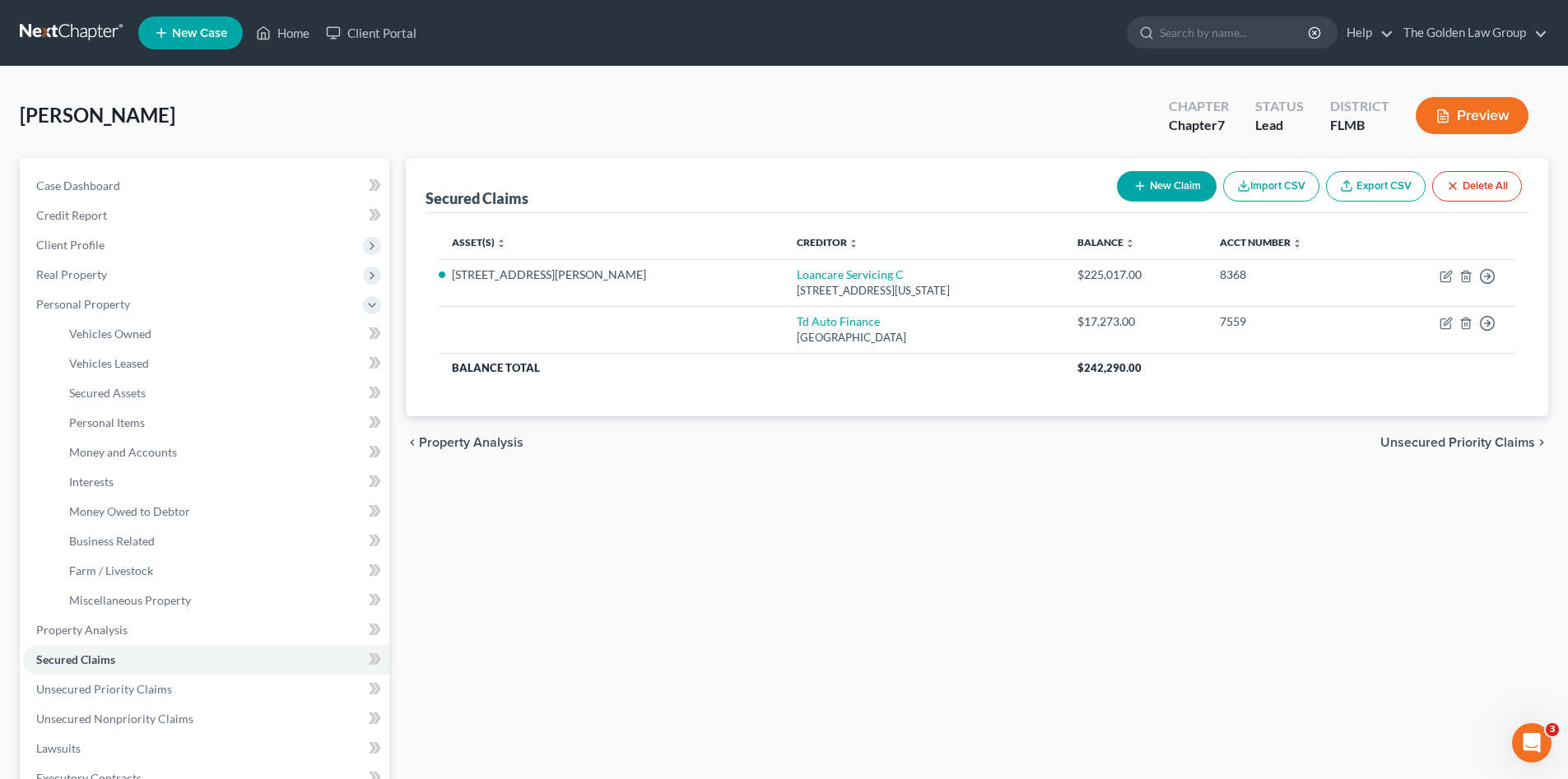
click at [730, 603] on div "Secured Claims New Claim Import CSV Export CSV Delete All Asset(s) expand_more …" at bounding box center [976, 633] width 1158 height 950
click at [190, 696] on link "Unsecured Priority Claims" at bounding box center [206, 689] width 366 height 29
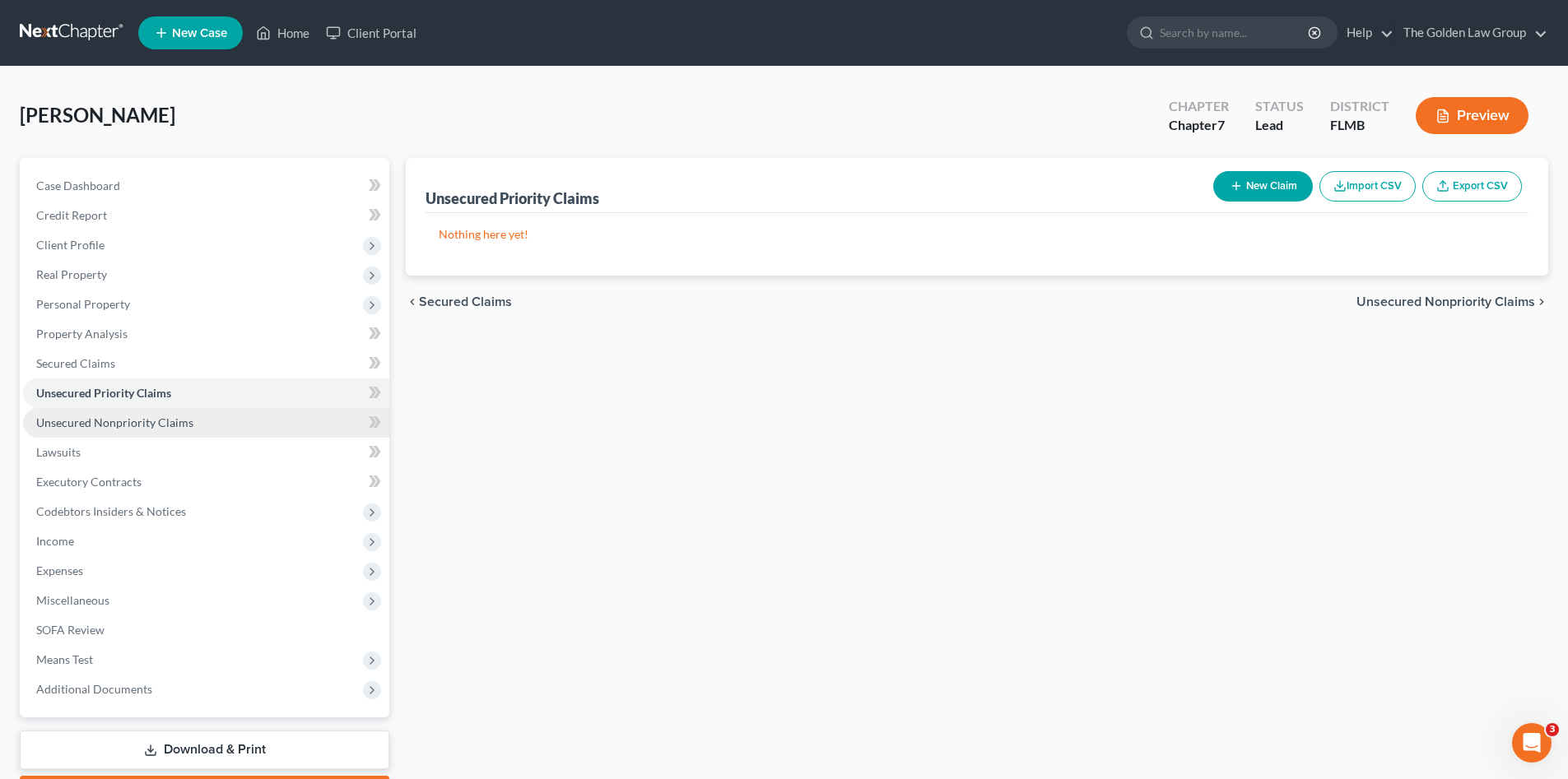
click at [128, 409] on link "Unsecured Nonpriority Claims" at bounding box center [206, 422] width 366 height 29
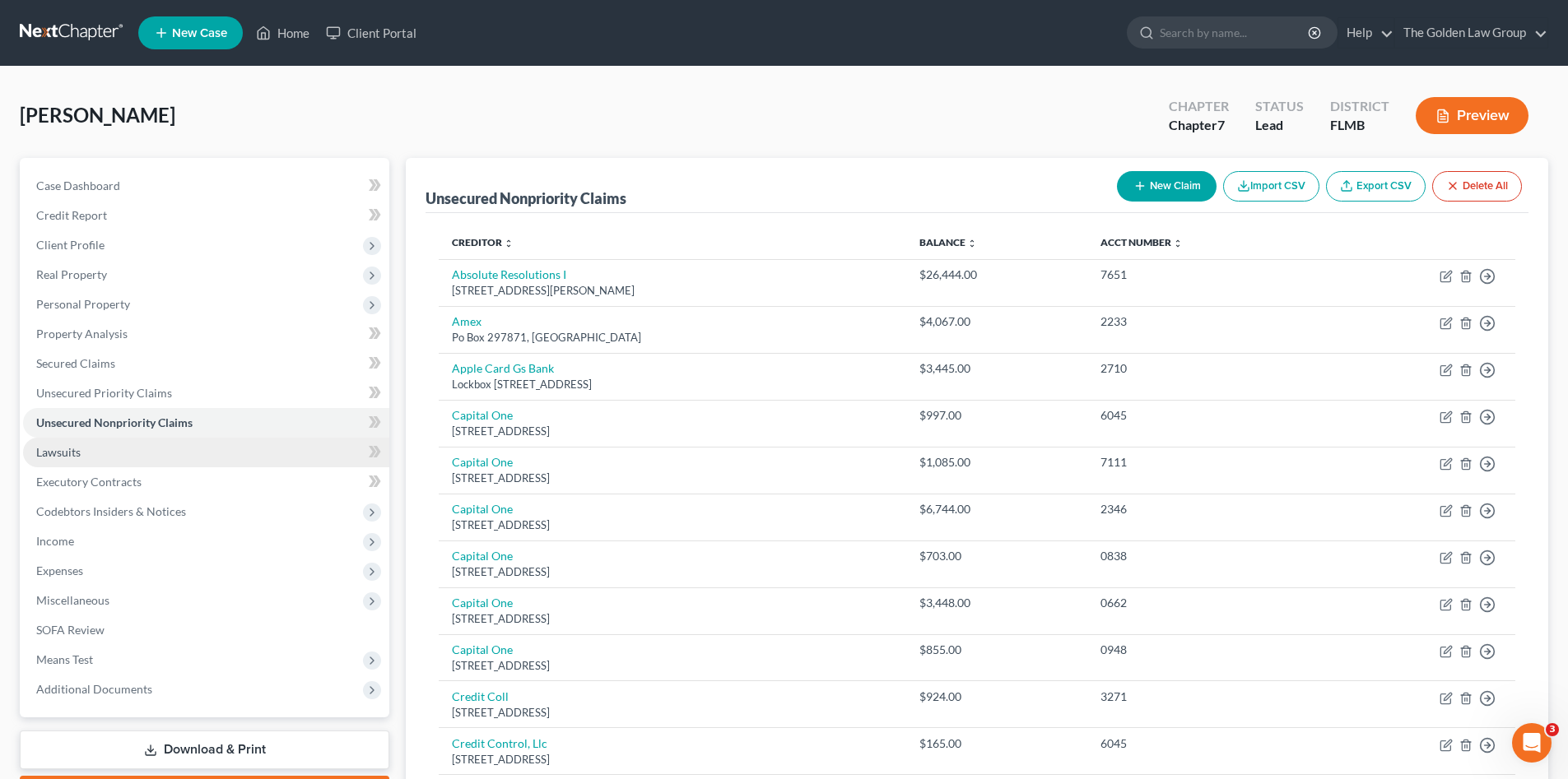
click at [89, 451] on link "Lawsuits" at bounding box center [206, 452] width 366 height 29
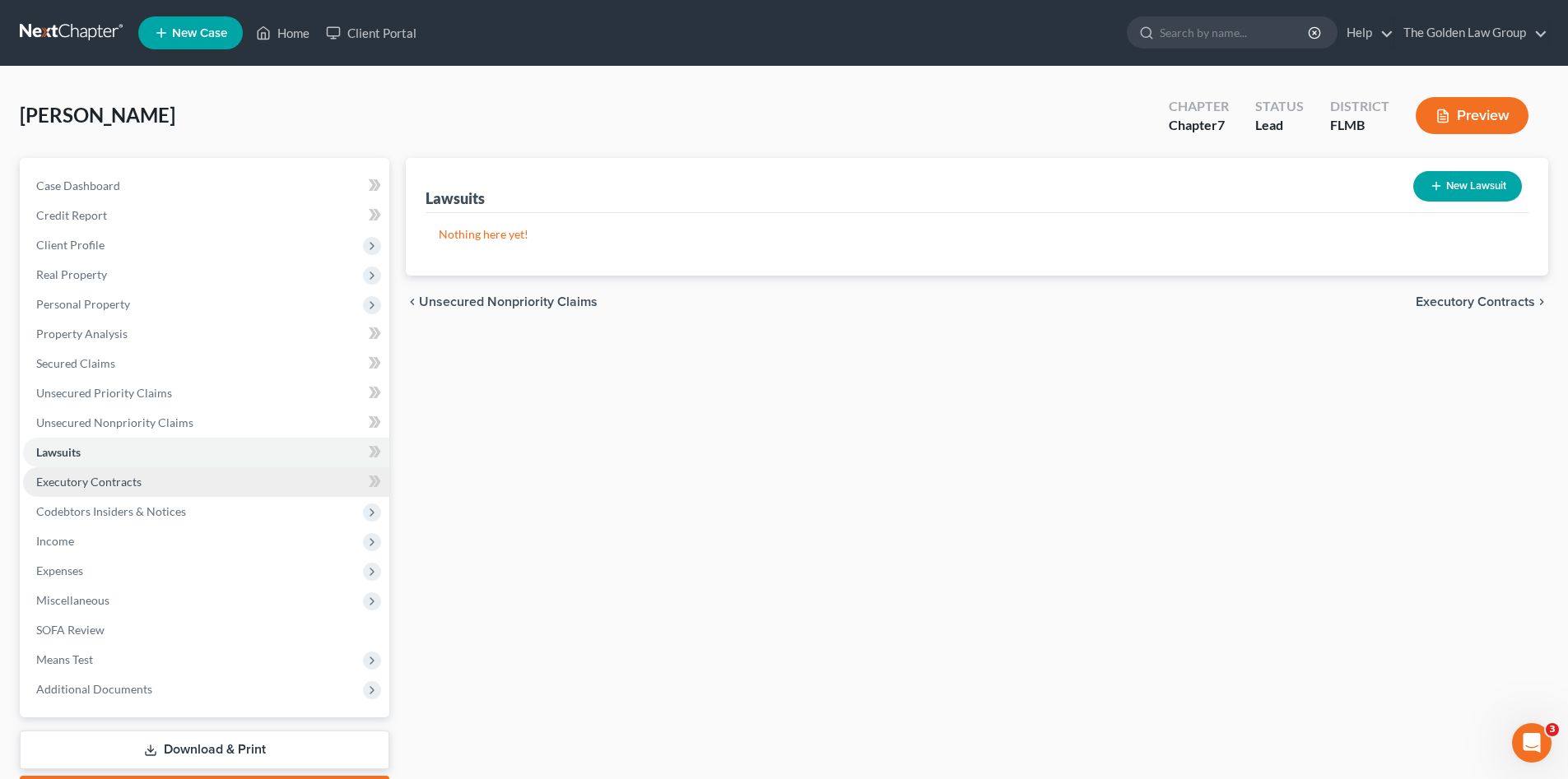
click at [101, 475] on span "Executory Contracts" at bounding box center [89, 482] width 105 height 14
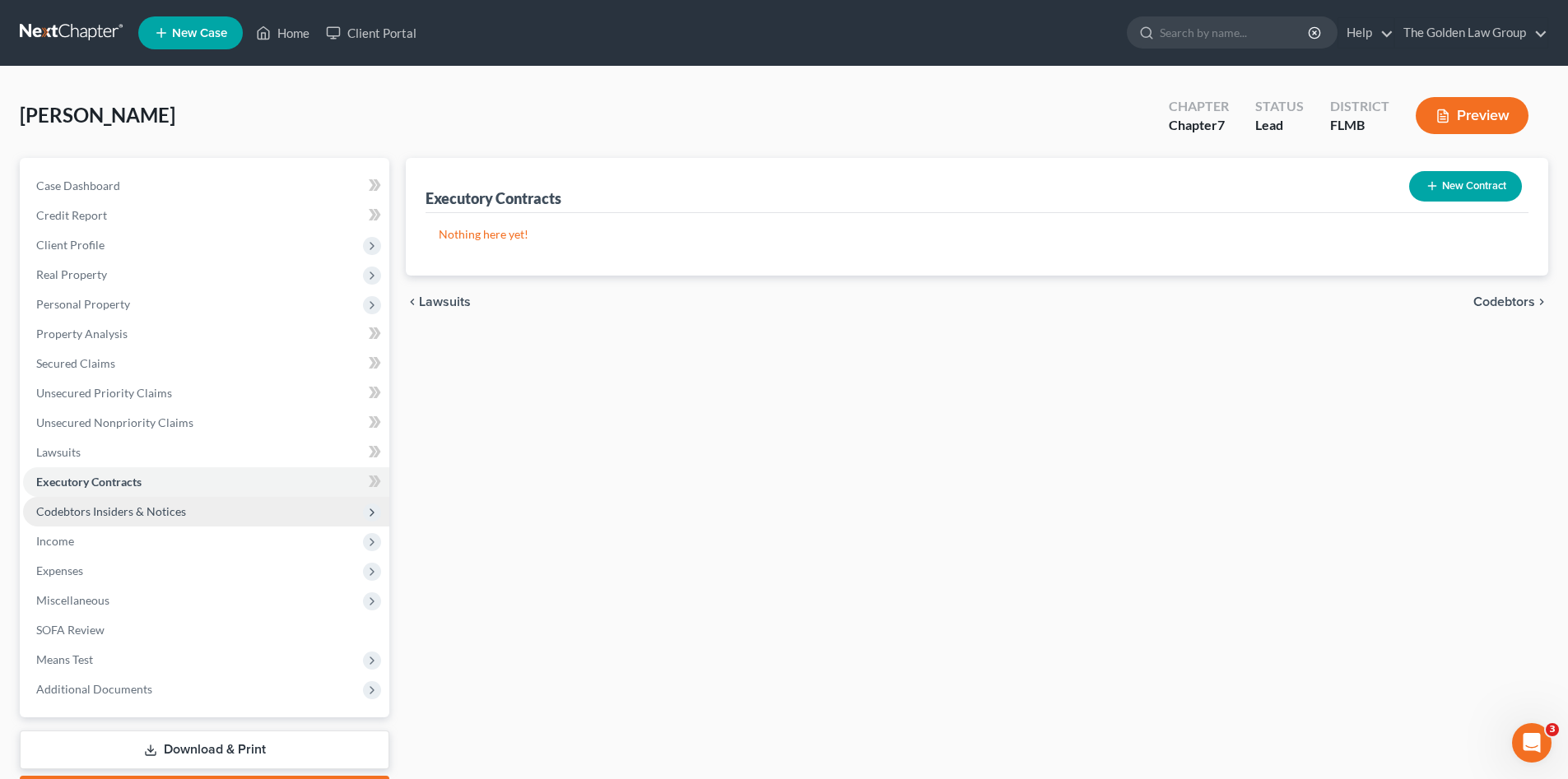
click at [123, 518] on span "Codebtors Insiders & Notices" at bounding box center [111, 511] width 150 height 14
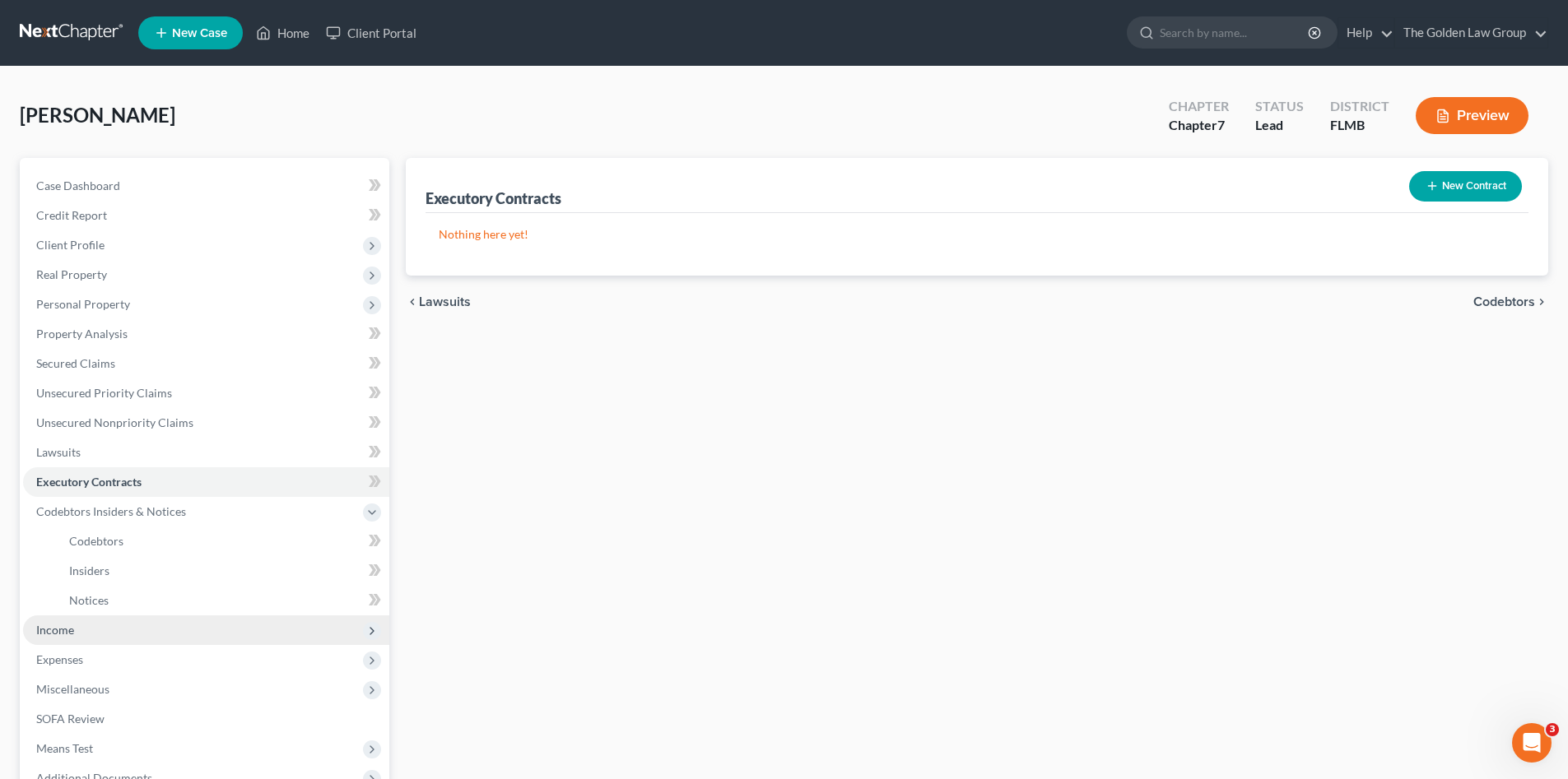
click at [94, 634] on span "Income" at bounding box center [206, 629] width 366 height 29
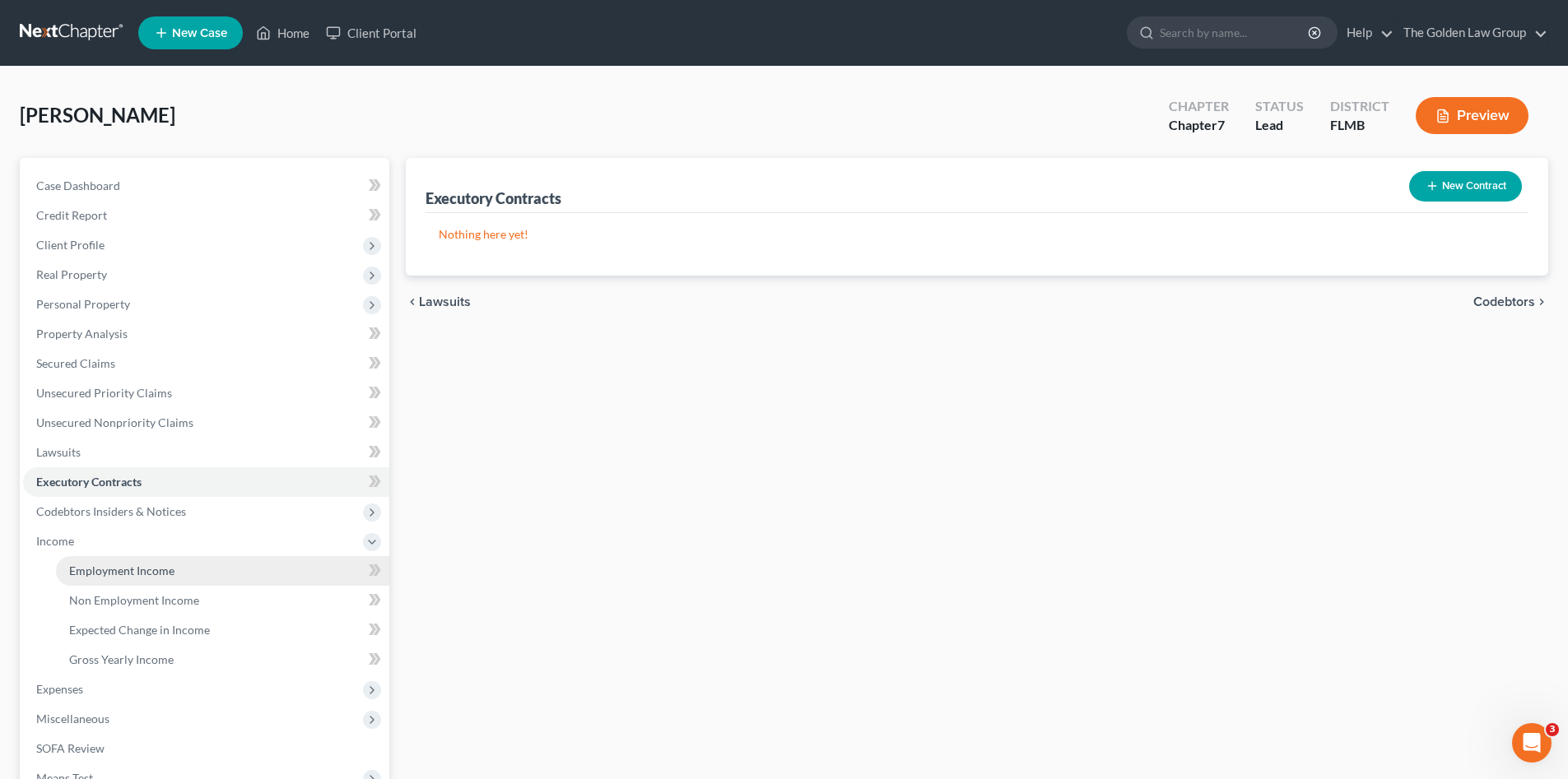
click at [139, 558] on link "Employment Income" at bounding box center [222, 571] width 333 height 29
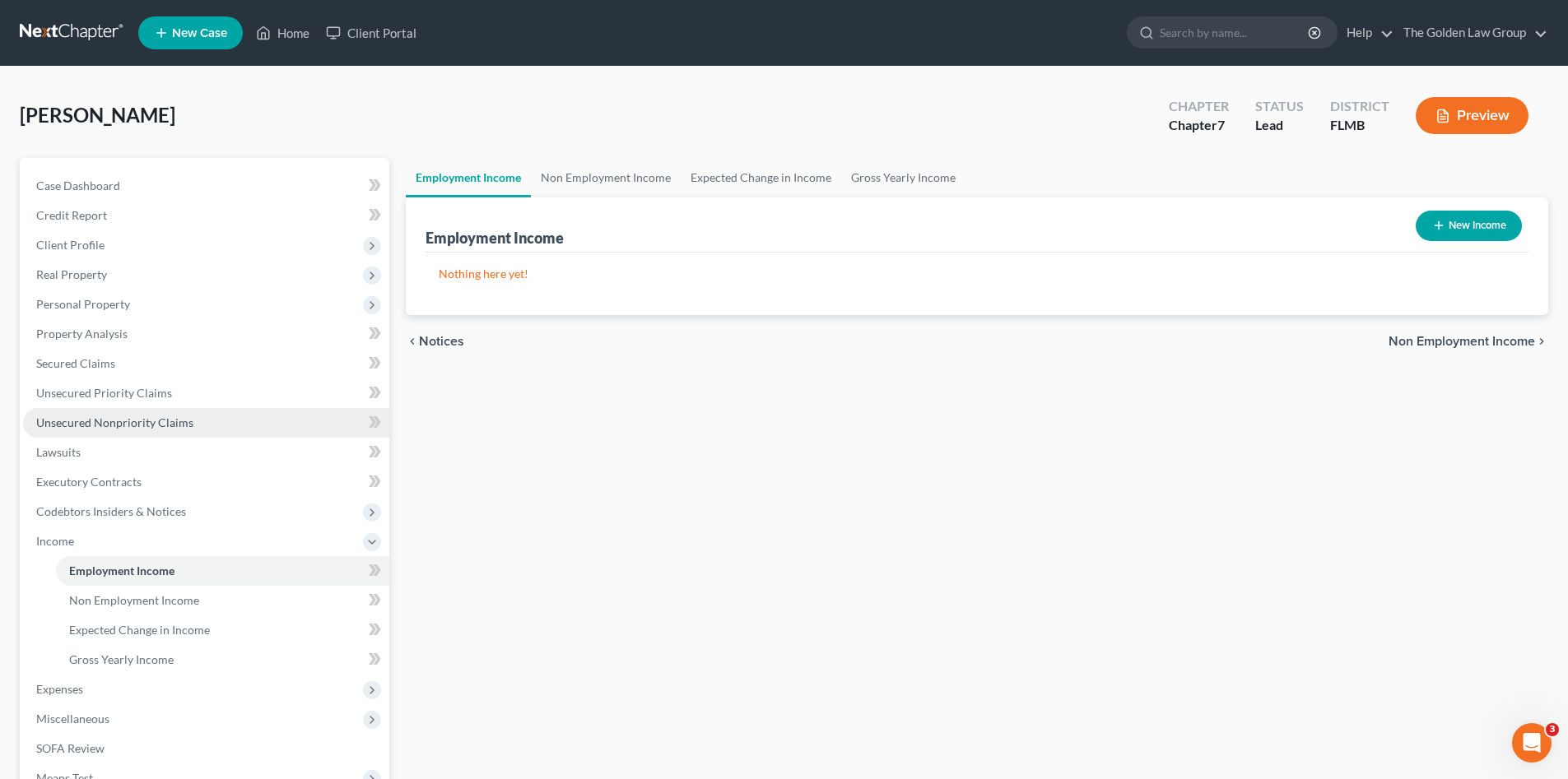
click at [156, 419] on span "Unsecured Nonpriority Claims" at bounding box center [114, 423] width 157 height 14
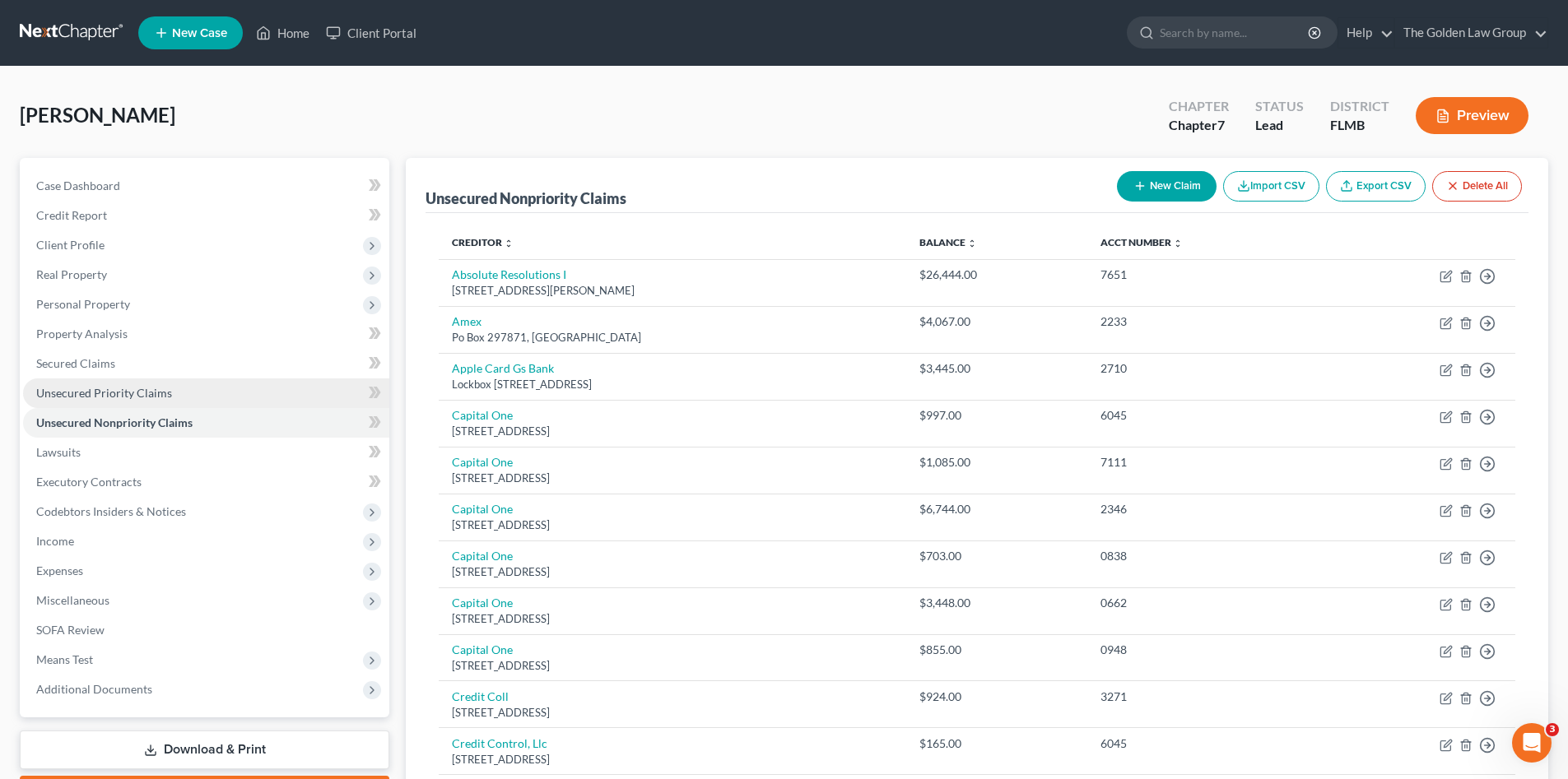
click at [192, 397] on link "Unsecured Priority Claims" at bounding box center [206, 393] width 366 height 29
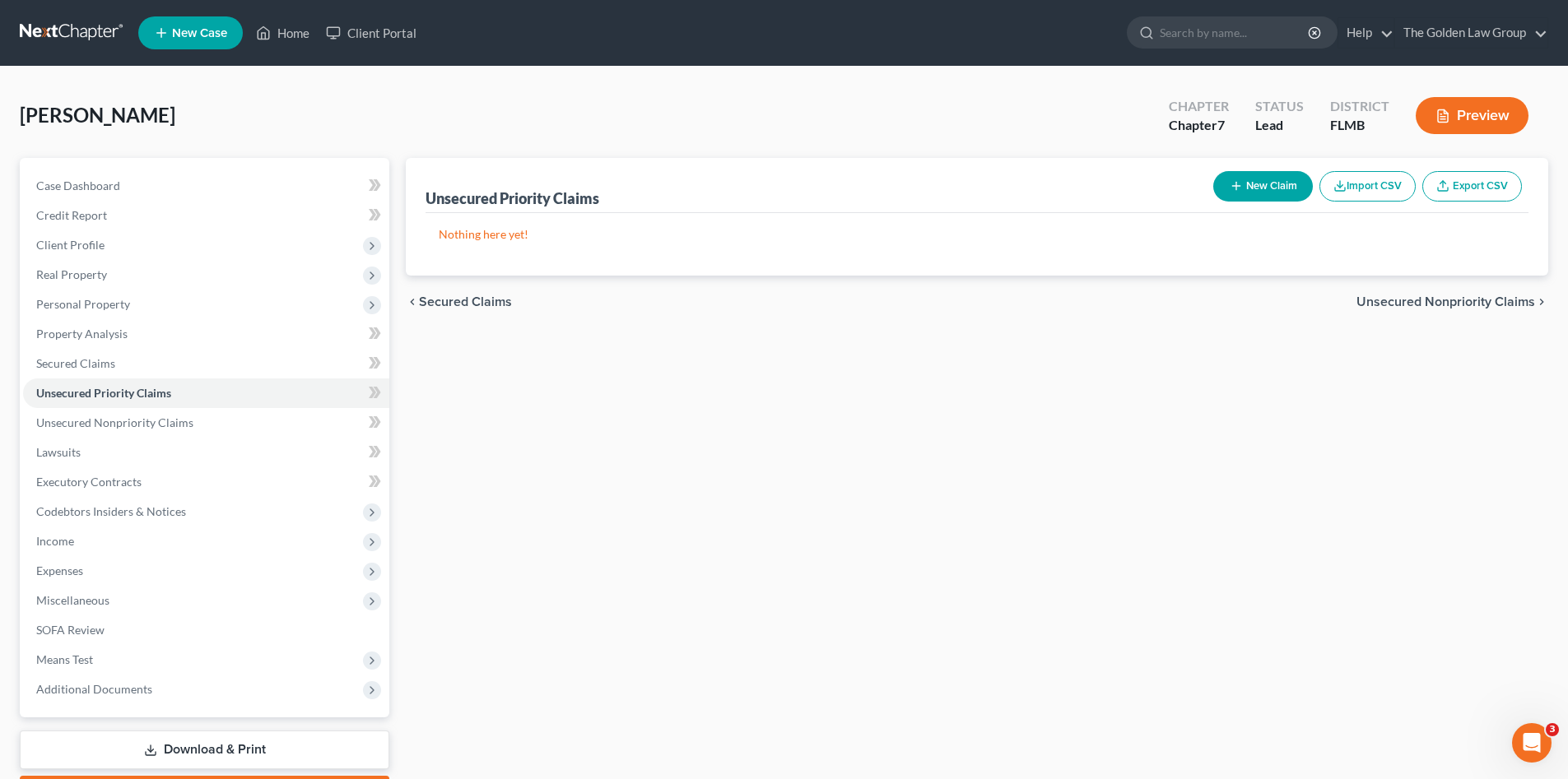
click at [1220, 195] on button "New Claim" at bounding box center [1262, 186] width 99 height 30
select select "2"
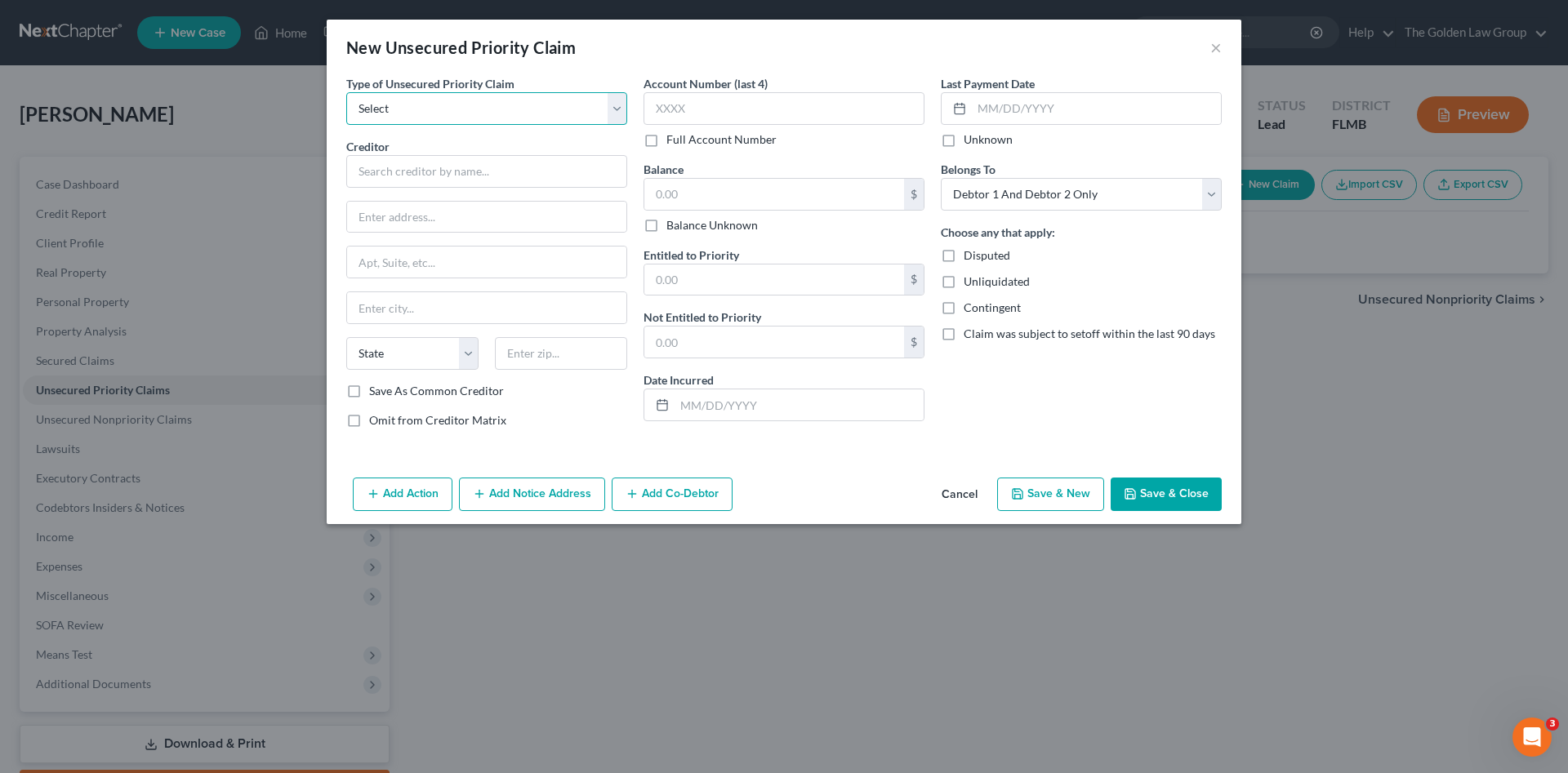
drag, startPoint x: 439, startPoint y: 96, endPoint x: 438, endPoint y: 105, distance: 9.1
click at [439, 96] on select "Select Taxes & Other Government Units Domestic Support Obligations Extensions o…" at bounding box center [486, 108] width 281 height 33
select select "1"
click at [346, 92] on select "Select Taxes & Other Government Units Domestic Support Obligations Extensions o…" at bounding box center [486, 108] width 281 height 33
click at [446, 172] on input "text" at bounding box center [486, 171] width 281 height 33
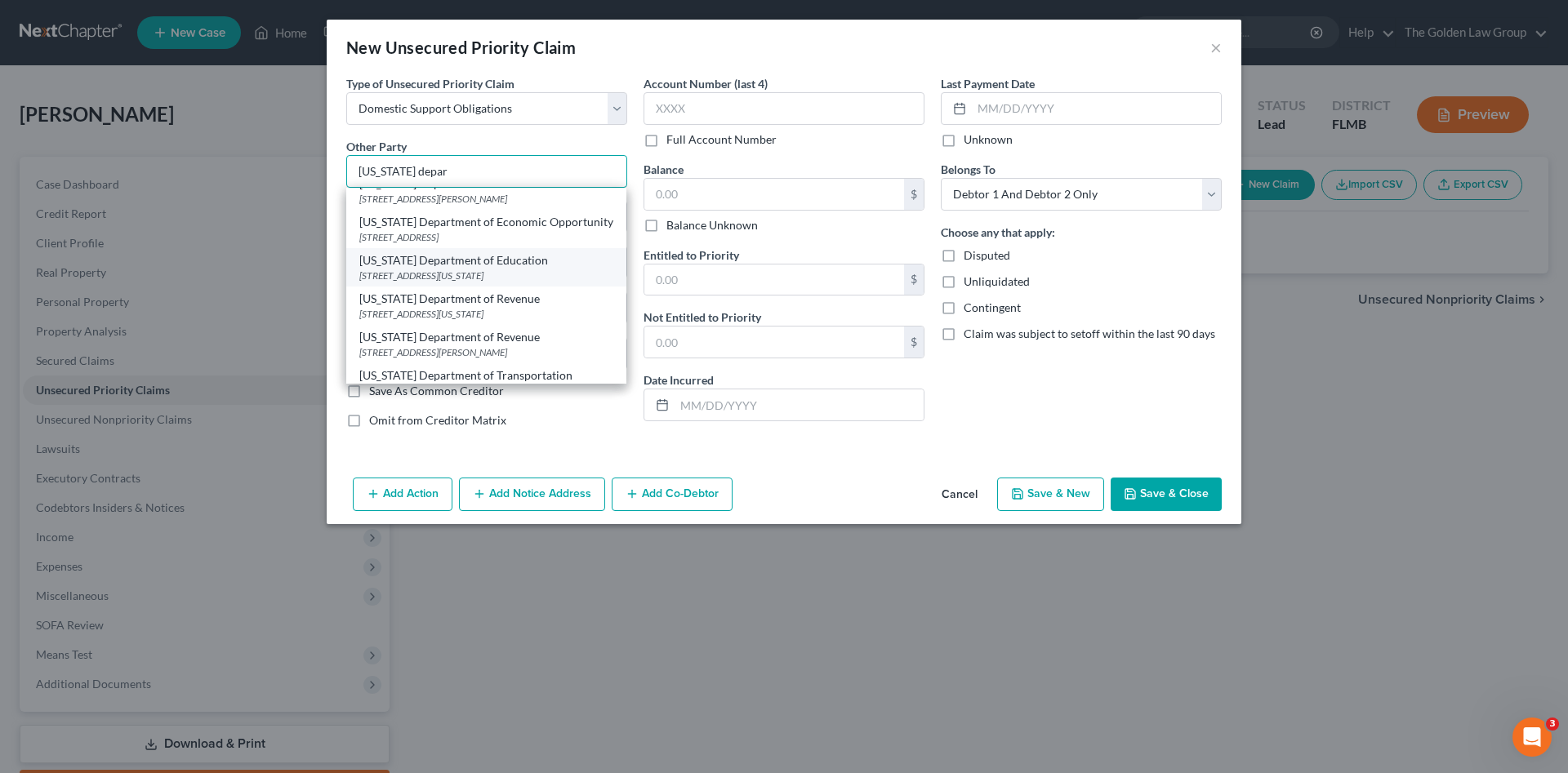
scroll to position [74, 0]
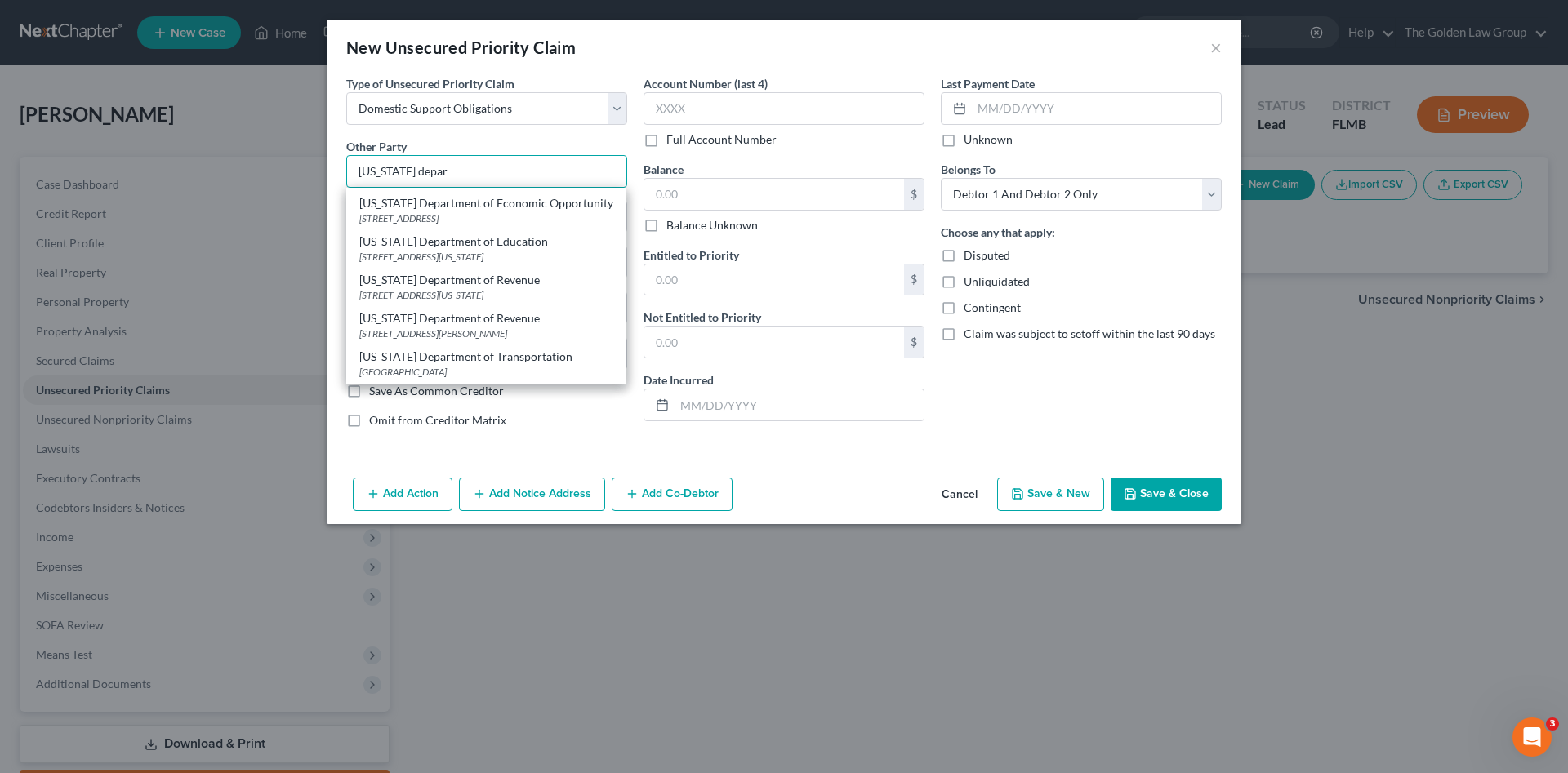
drag, startPoint x: 277, startPoint y: 162, endPoint x: 268, endPoint y: 162, distance: 9.0
click at [268, 162] on div "New Unsecured Priority Claim × Type of Unsecured Priority Claim * Select Taxes …" at bounding box center [784, 386] width 1568 height 773
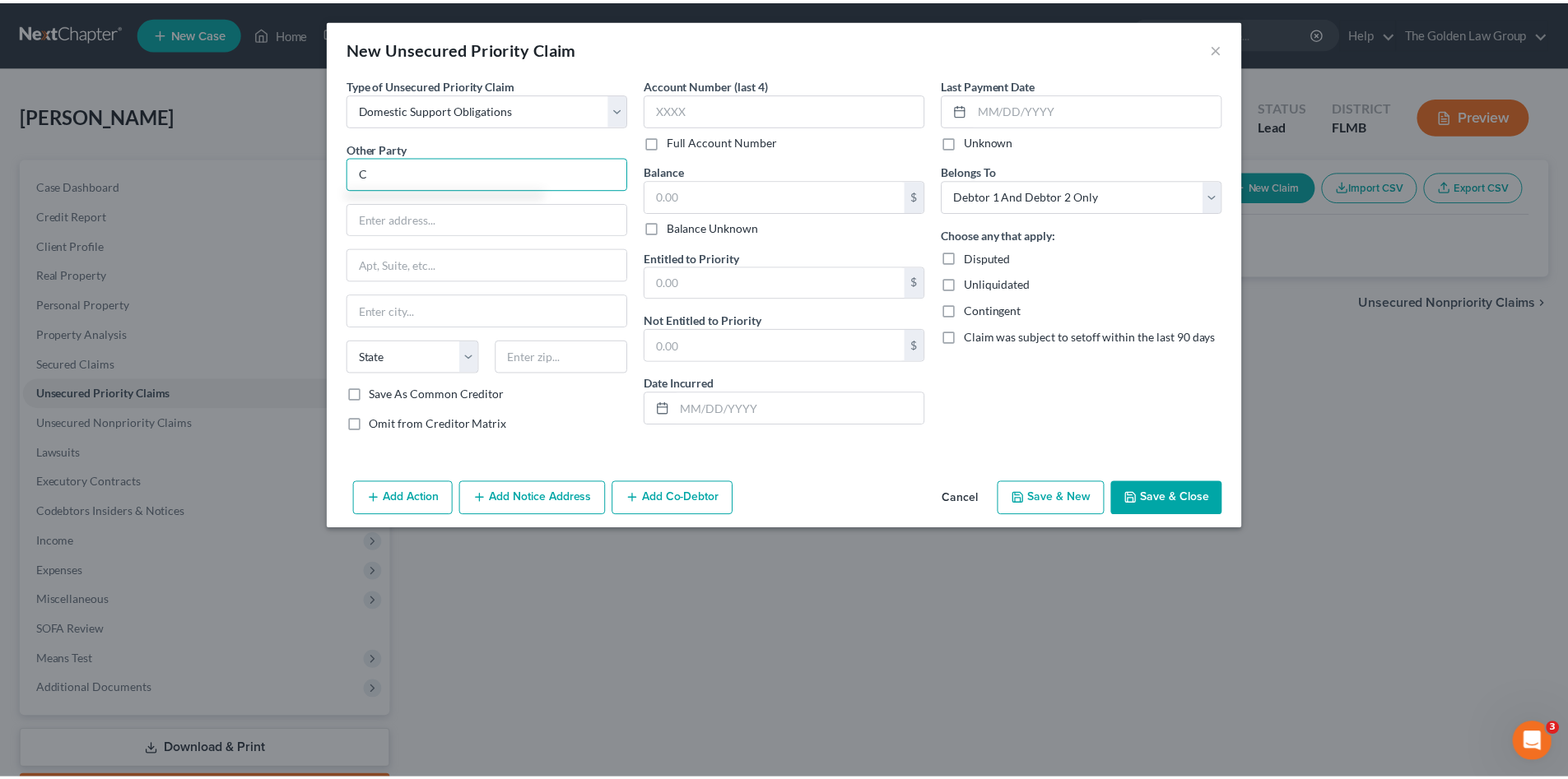
scroll to position [0, 0]
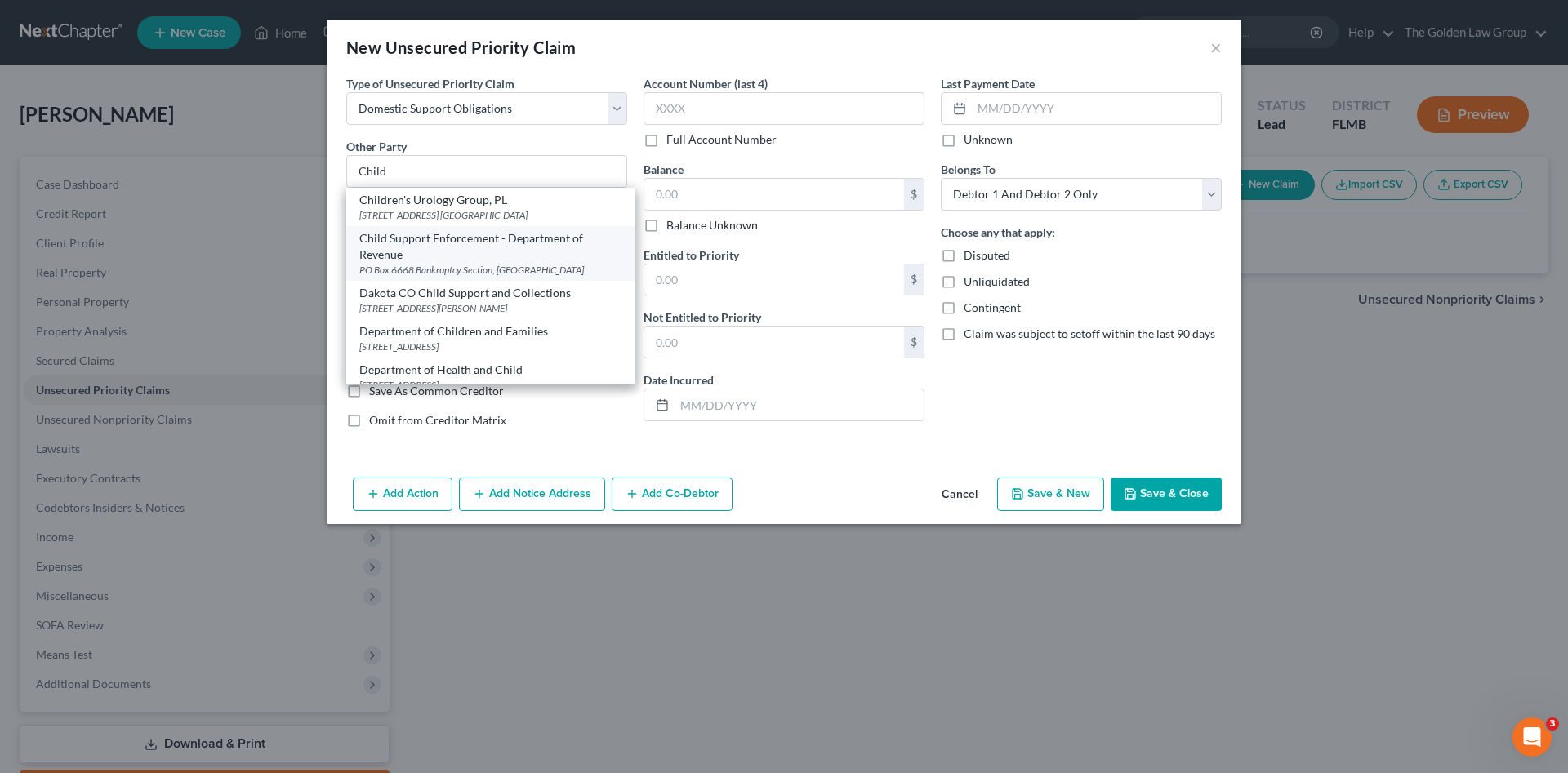
click at [453, 256] on div "Child Support Enforcement - Department of Revenue" at bounding box center [491, 246] width 263 height 33
type input "Child Support Enforcement - Department of Revenue"
type input "PO Box 6668"
type input "Bankruptcy Section"
type input "Tallahassee"
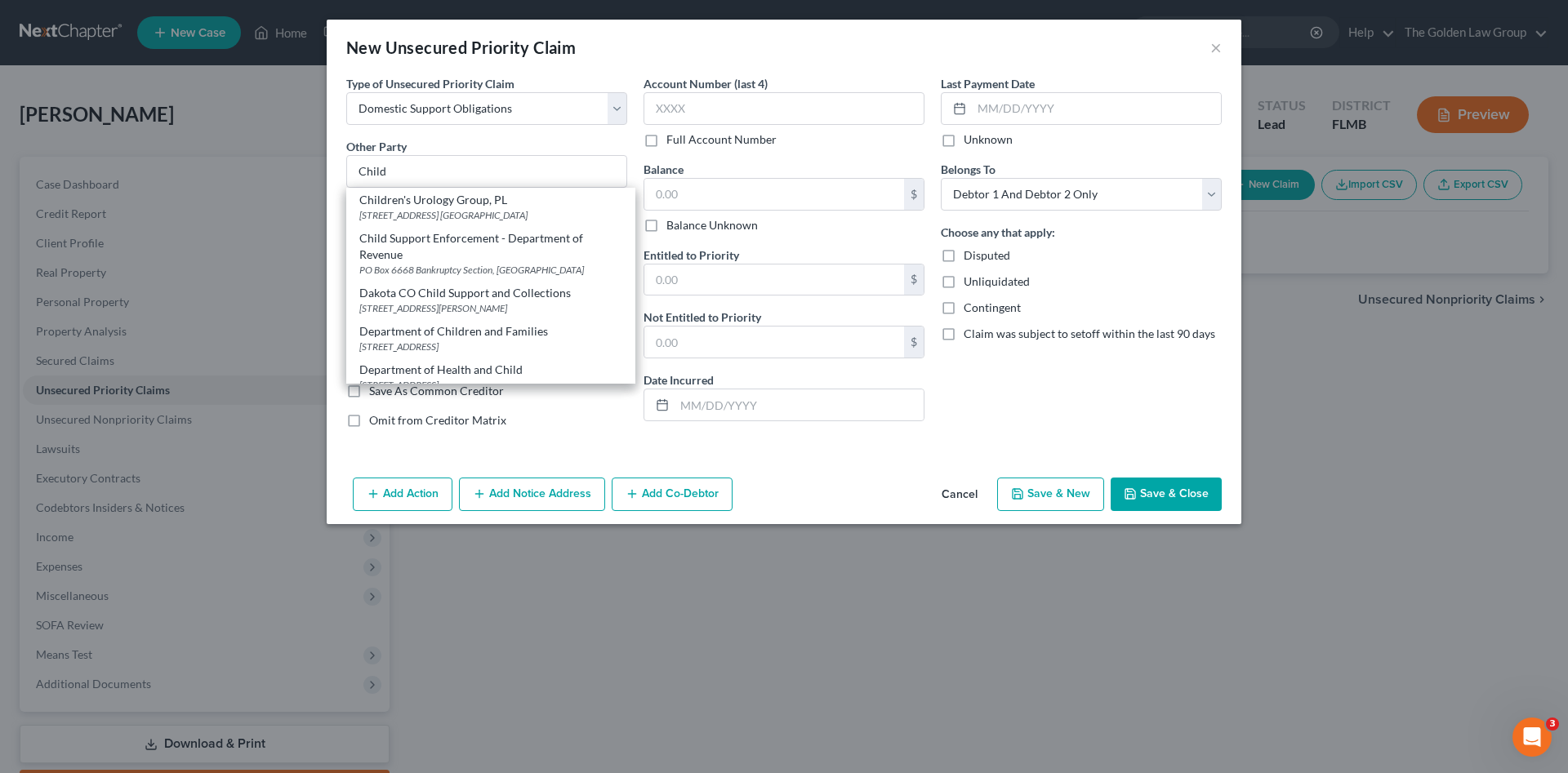
select select "9"
type input "32314"
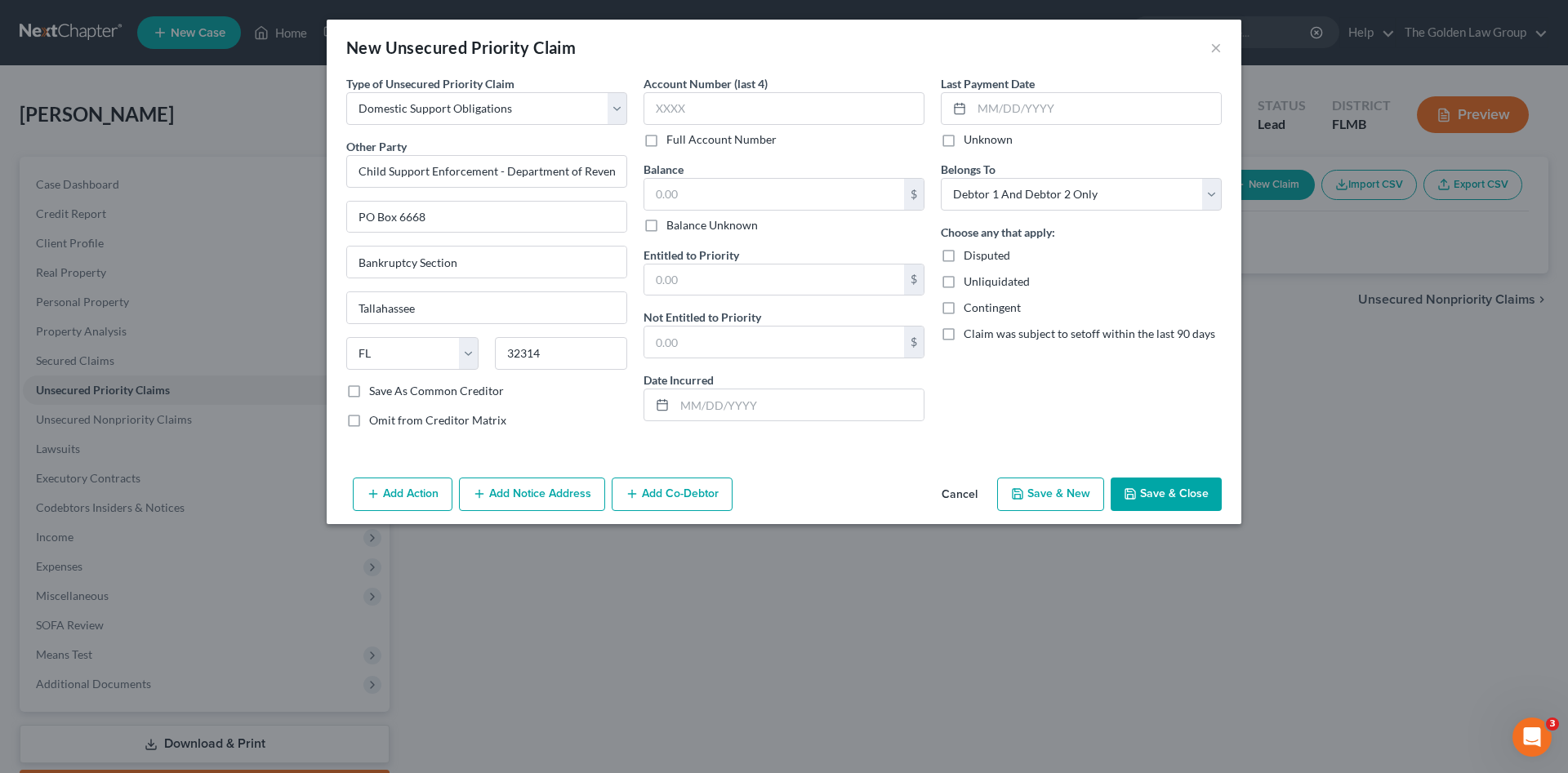
click at [1081, 436] on div "Last Payment Date Unknown Belongs To * Select Debtor 1 Only Debtor 2 Only Debto…" at bounding box center [1081, 258] width 297 height 367
click at [660, 175] on label "Balance" at bounding box center [663, 169] width 40 height 17
click at [955, 493] on button "Cancel" at bounding box center [959, 495] width 62 height 33
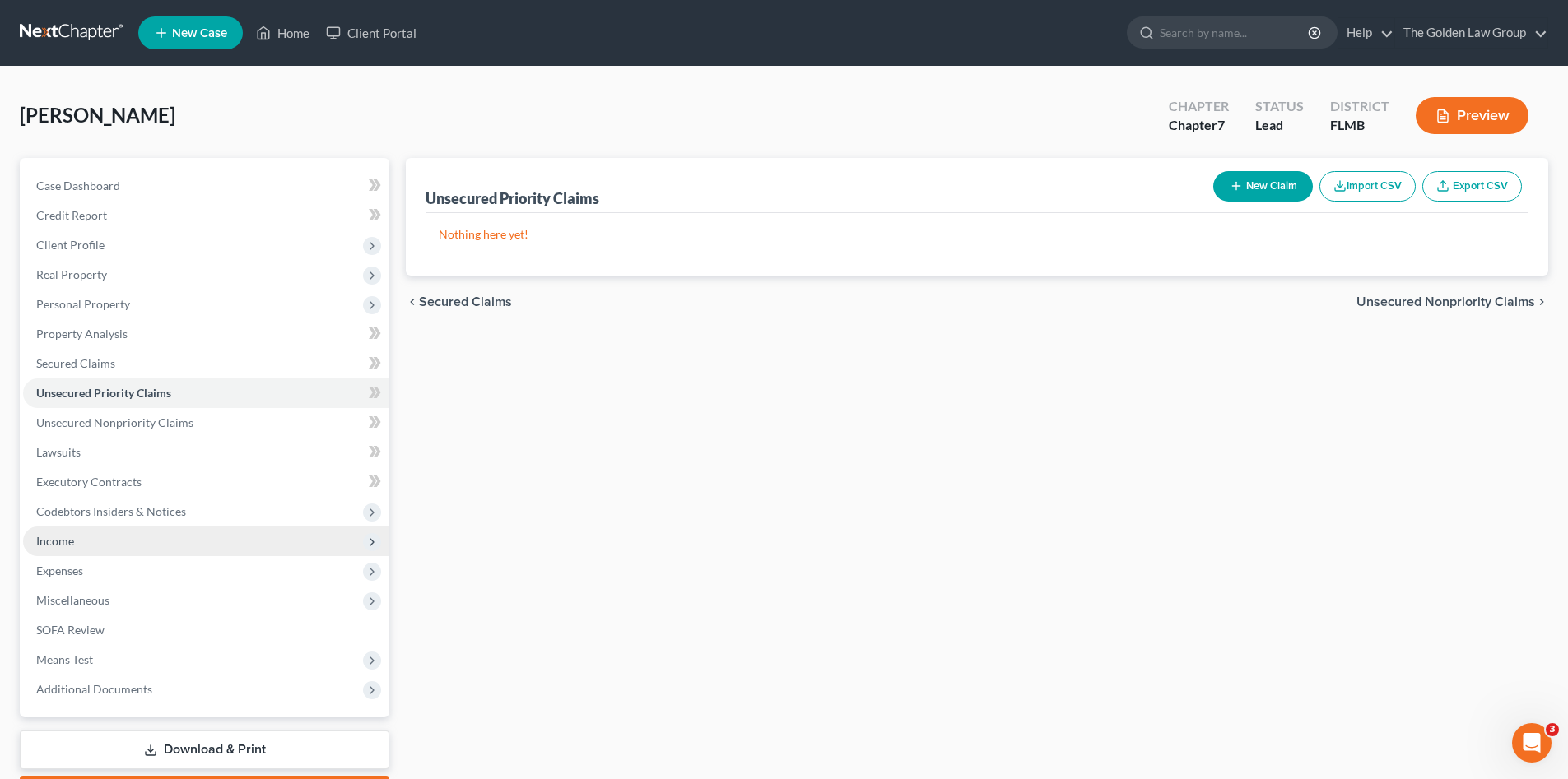
click at [68, 542] on span "Income" at bounding box center [55, 541] width 38 height 14
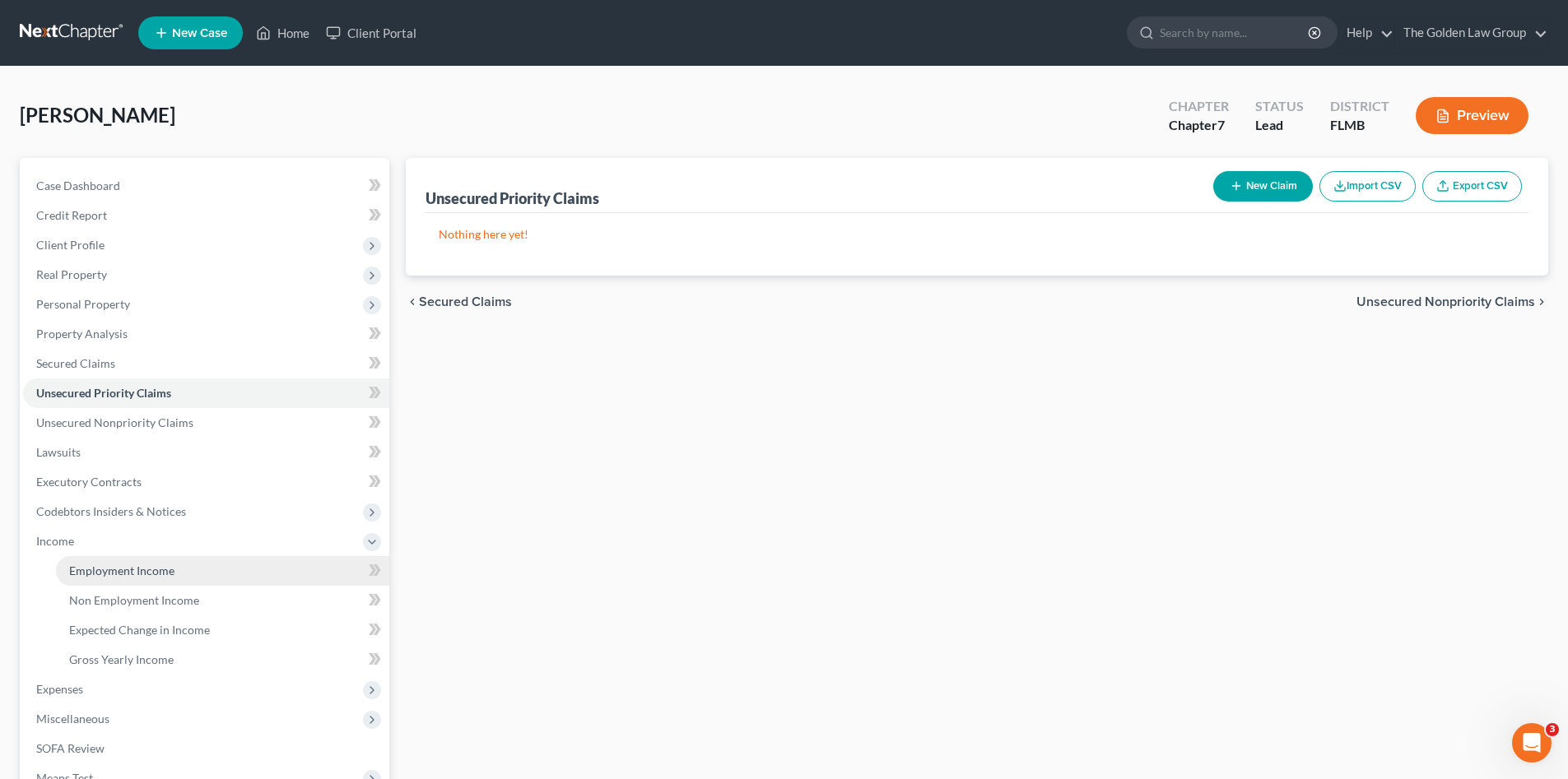
click at [100, 567] on span "Employment Income" at bounding box center [121, 571] width 105 height 14
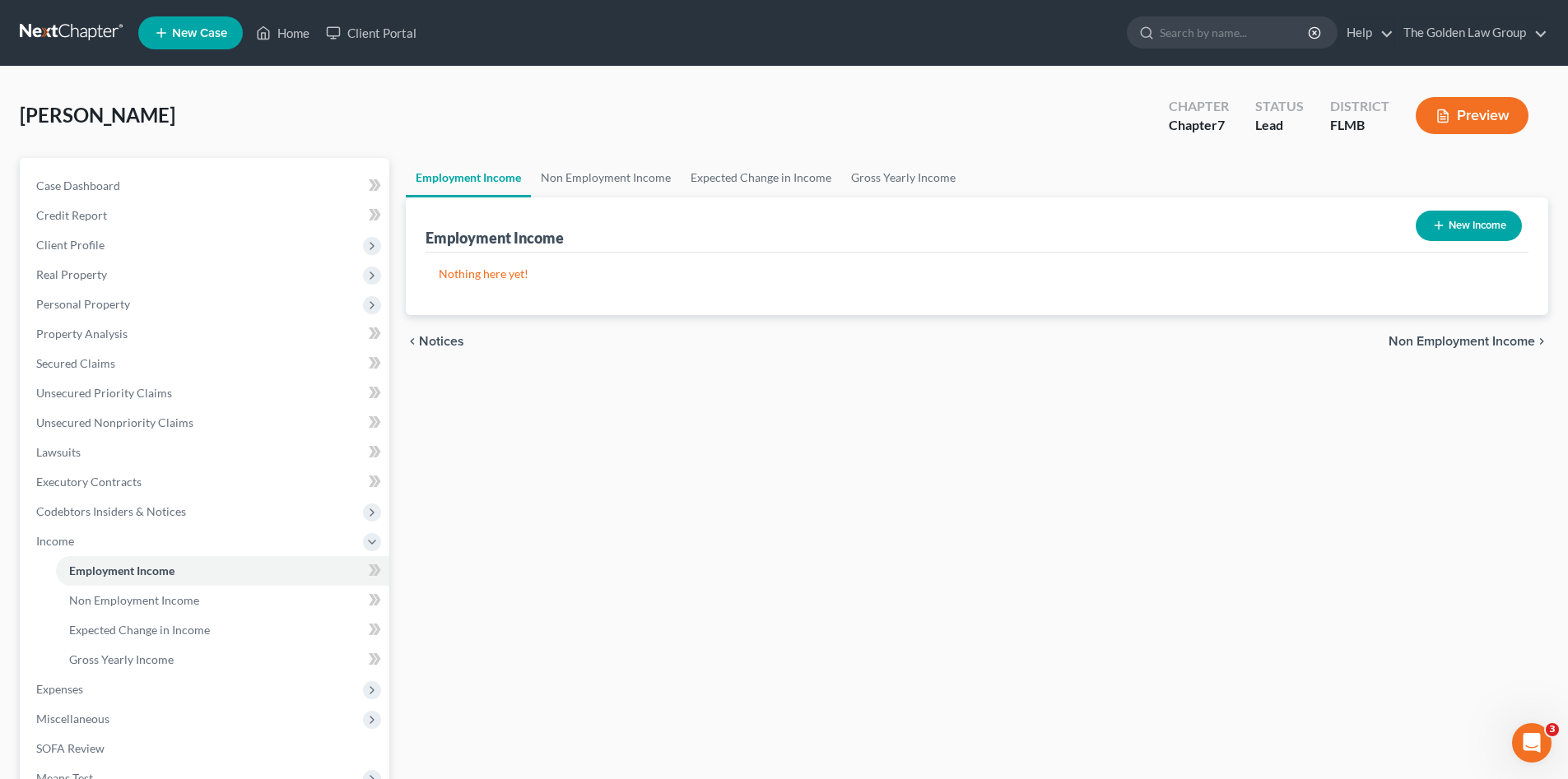
click at [1444, 220] on button "New Income" at bounding box center [1469, 226] width 106 height 30
select select "0"
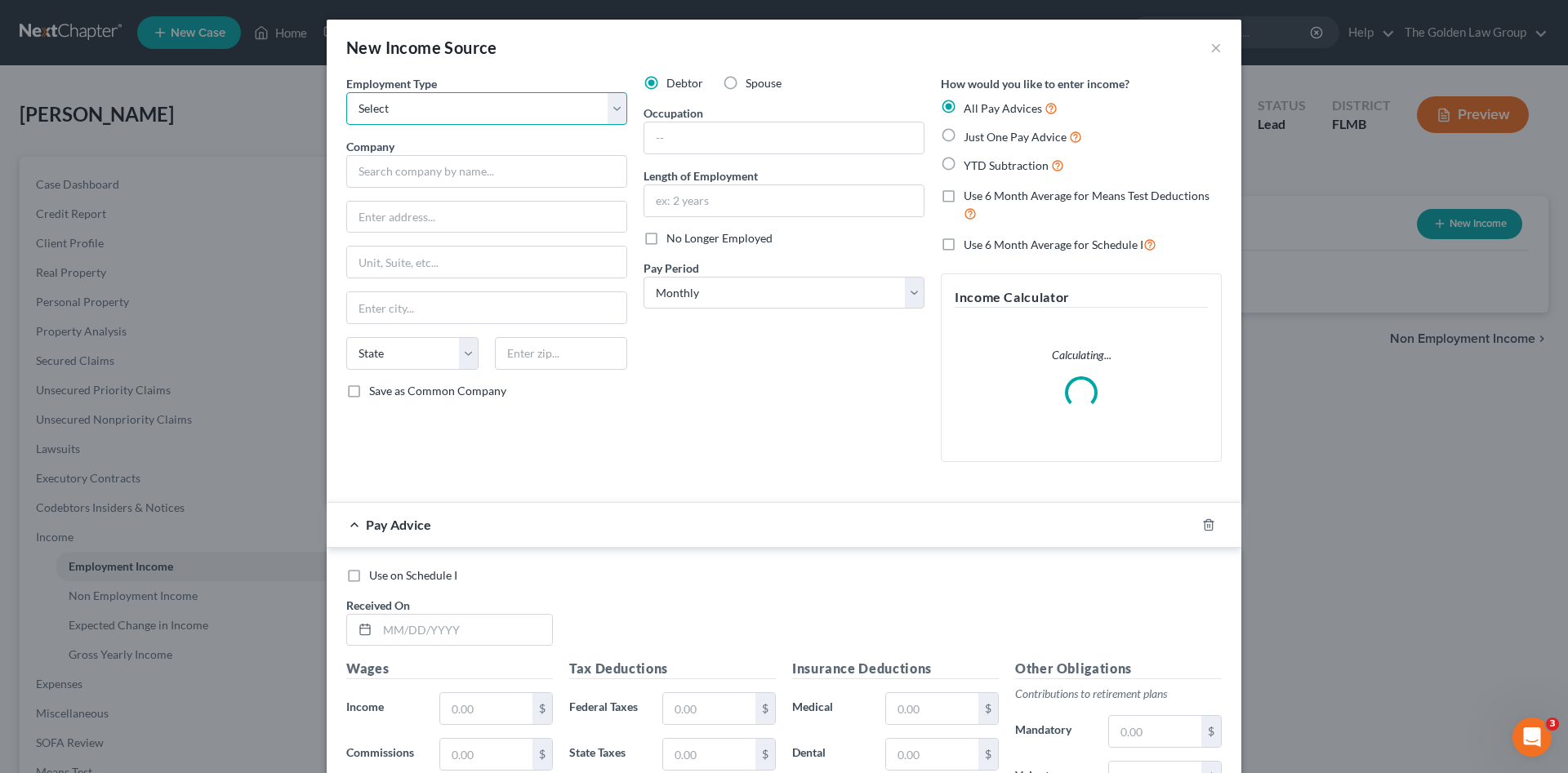
click at [508, 120] on select "Select Full or Part Time Employment Self Employment" at bounding box center [486, 108] width 281 height 33
select select "1"
click at [346, 92] on select "Select Full or Part Time Employment Self Employment" at bounding box center [486, 108] width 281 height 33
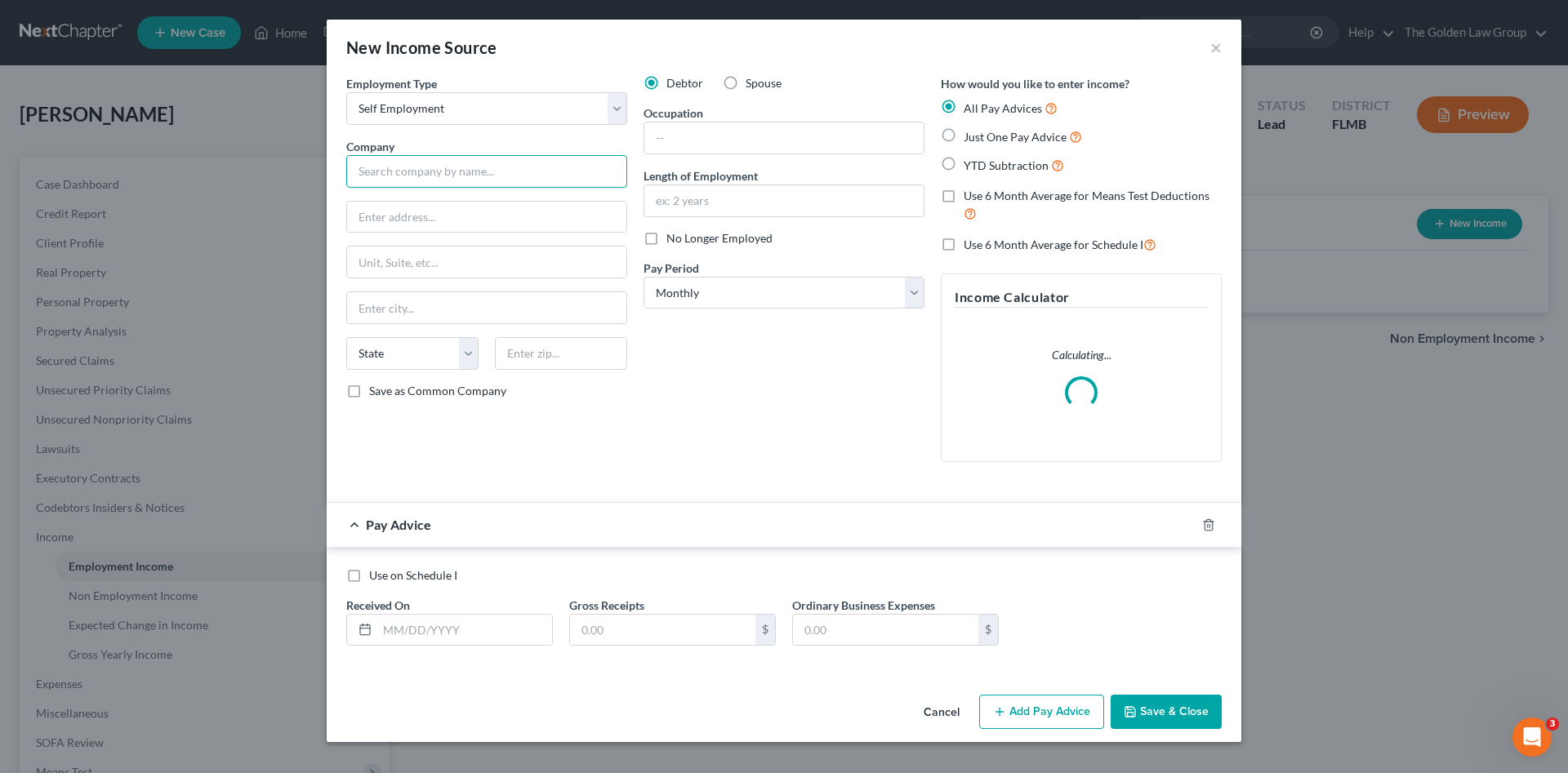
click at [485, 172] on input "text" at bounding box center [486, 171] width 281 height 33
paste input "JVLowton Inc"
type input "JVLowton Inc"
click at [735, 383] on div "Debtor Spouse Occupation Length of Employment No Longer Employed Pay Period * S…" at bounding box center [784, 274] width 297 height 400
click at [1207, 521] on icon "button" at bounding box center [1207, 524] width 7 height 11
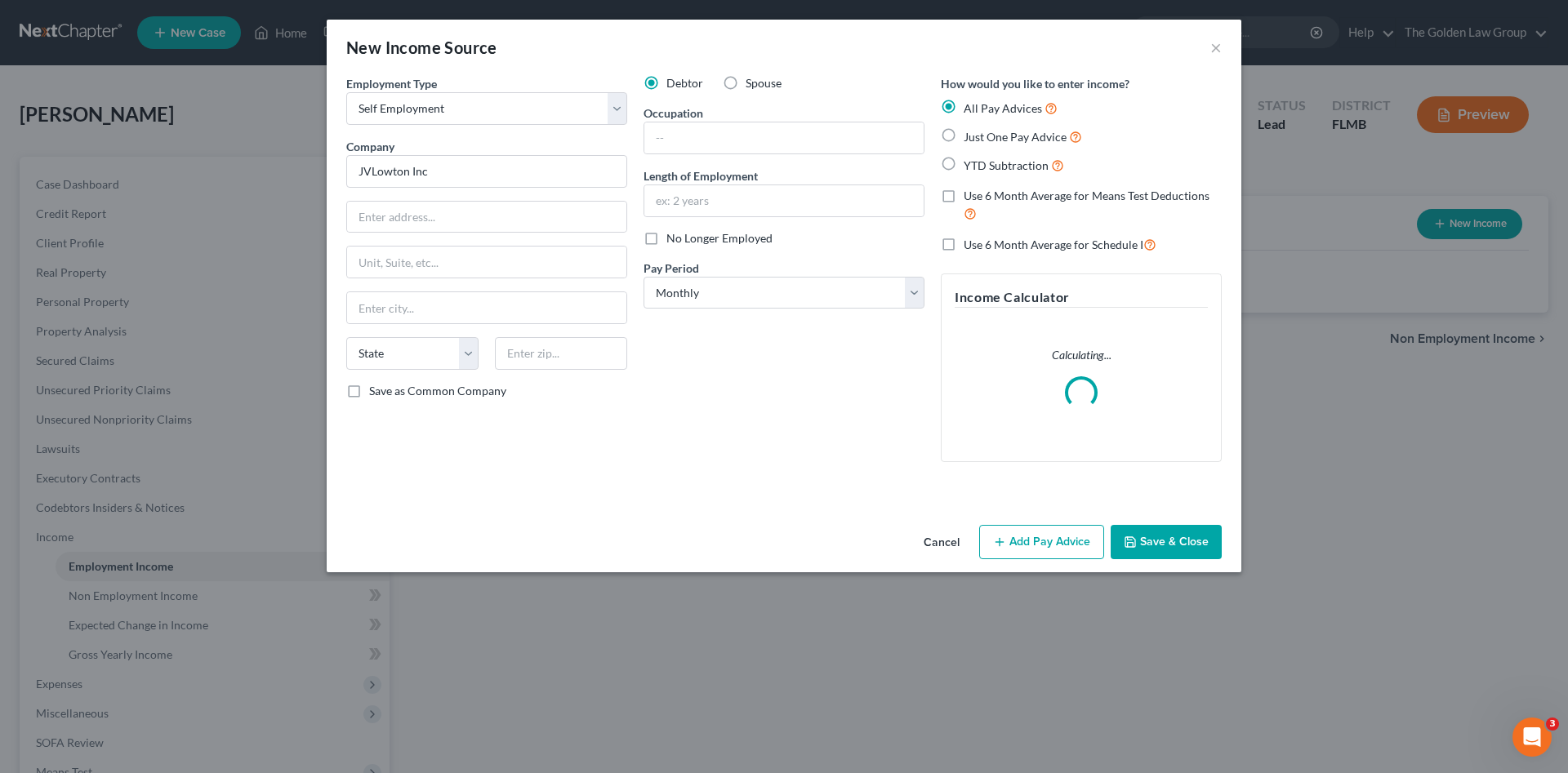
drag, startPoint x: 1171, startPoint y: 551, endPoint x: 510, endPoint y: 463, distance: 666.8
click at [1170, 551] on button "Save & Close" at bounding box center [1166, 542] width 111 height 34
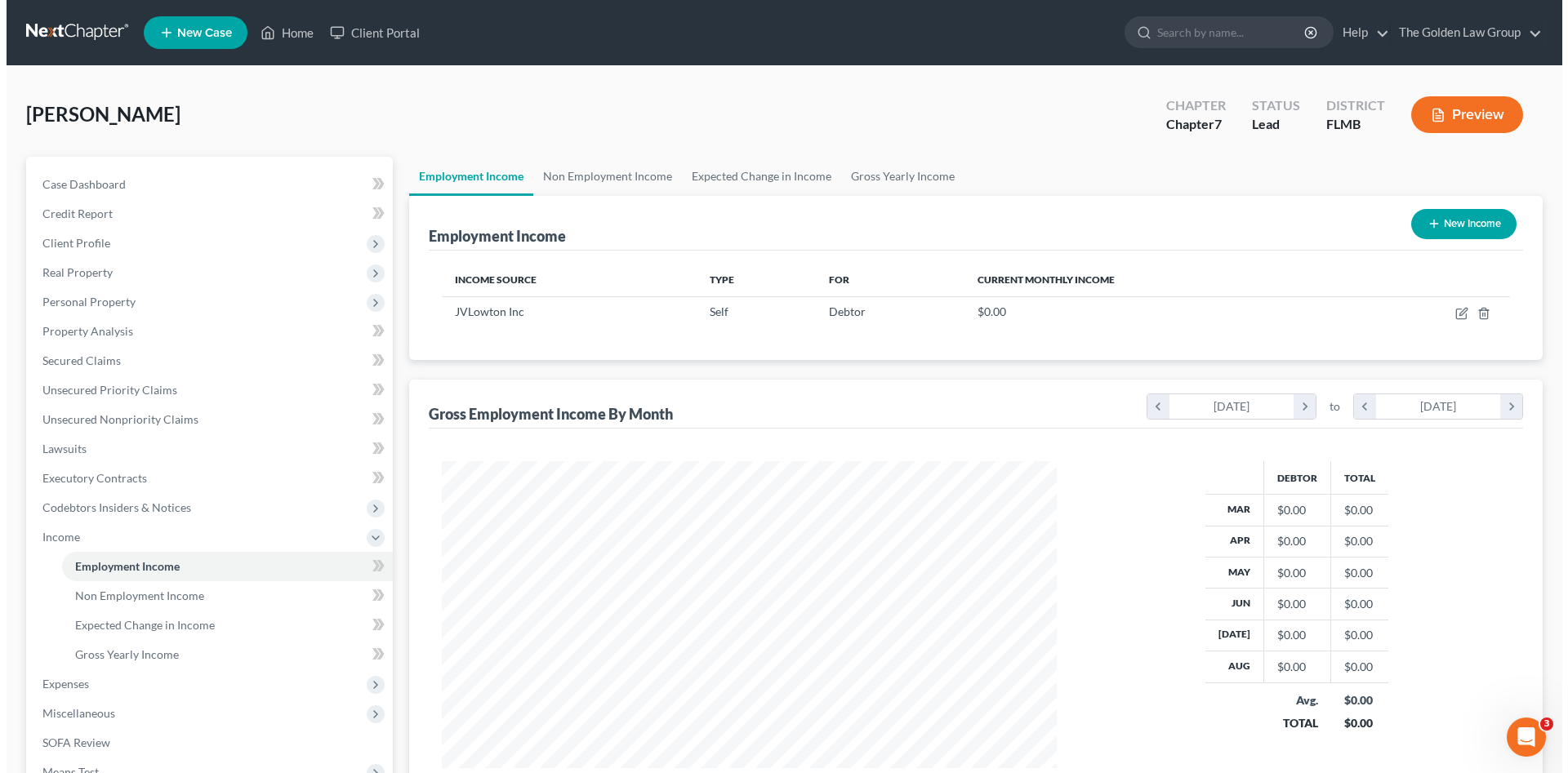
scroll to position [816152, 815822]
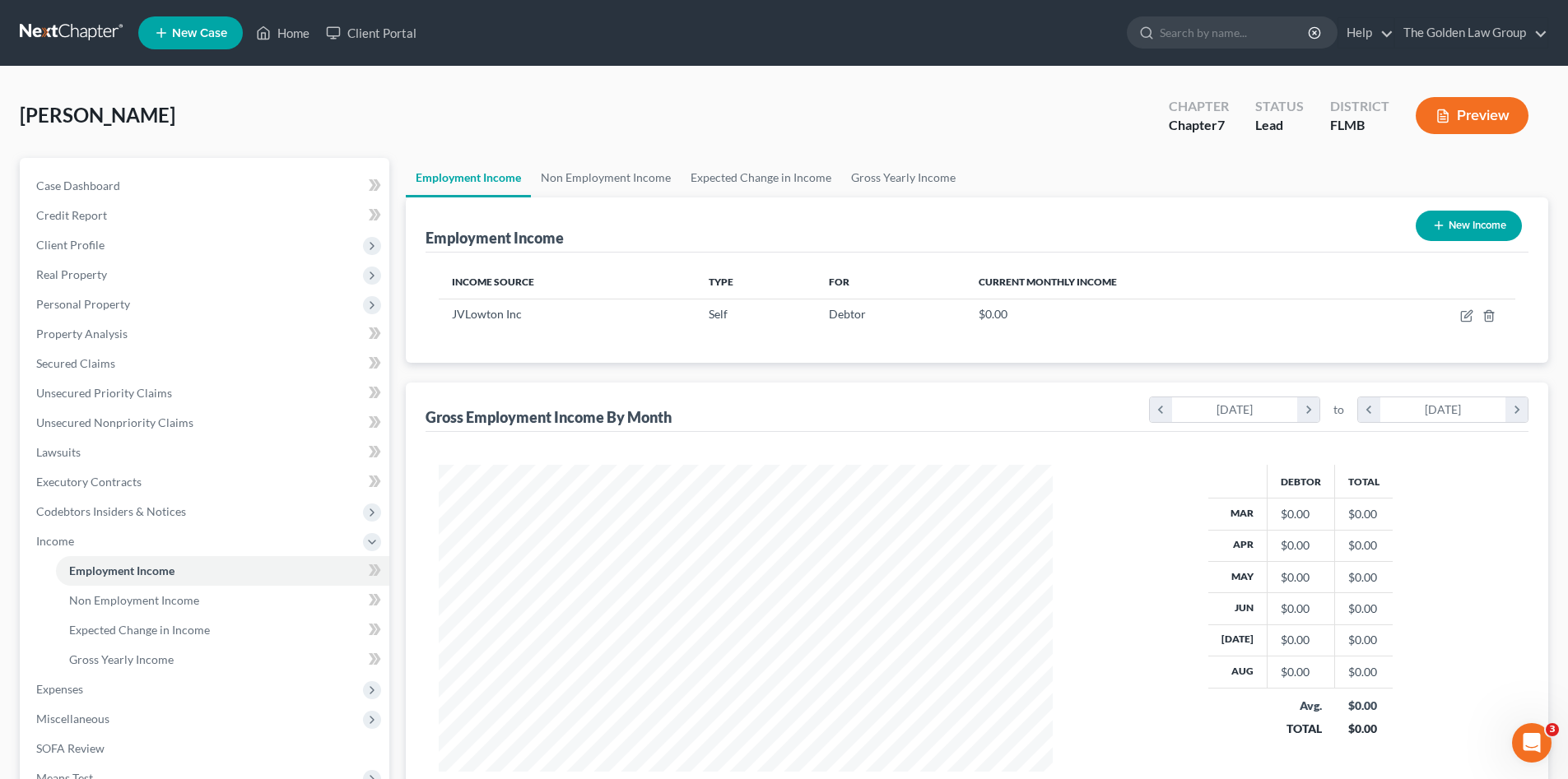
click at [1501, 232] on button "New Income" at bounding box center [1469, 226] width 106 height 30
select select "0"
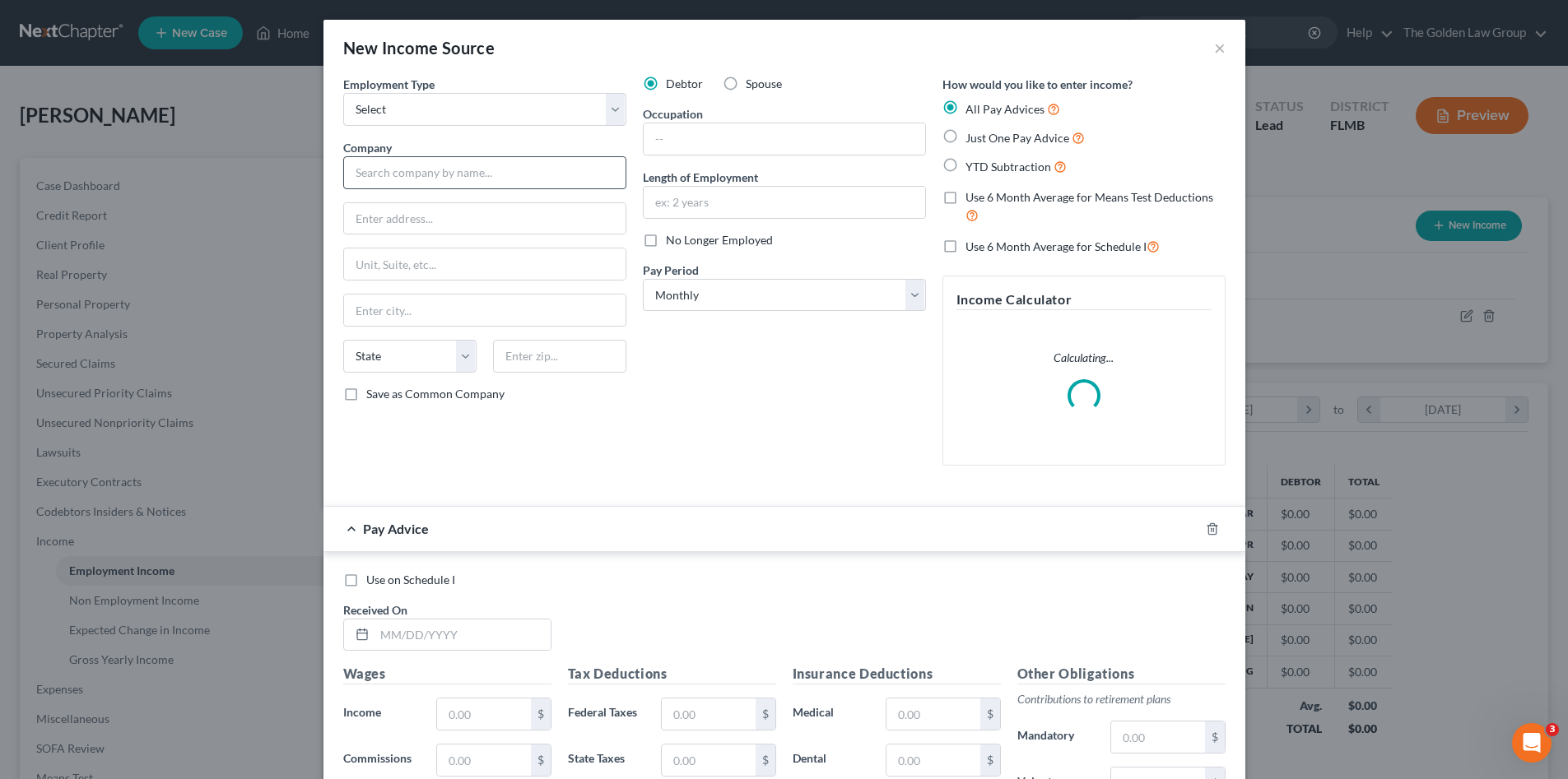
scroll to position [309, 652]
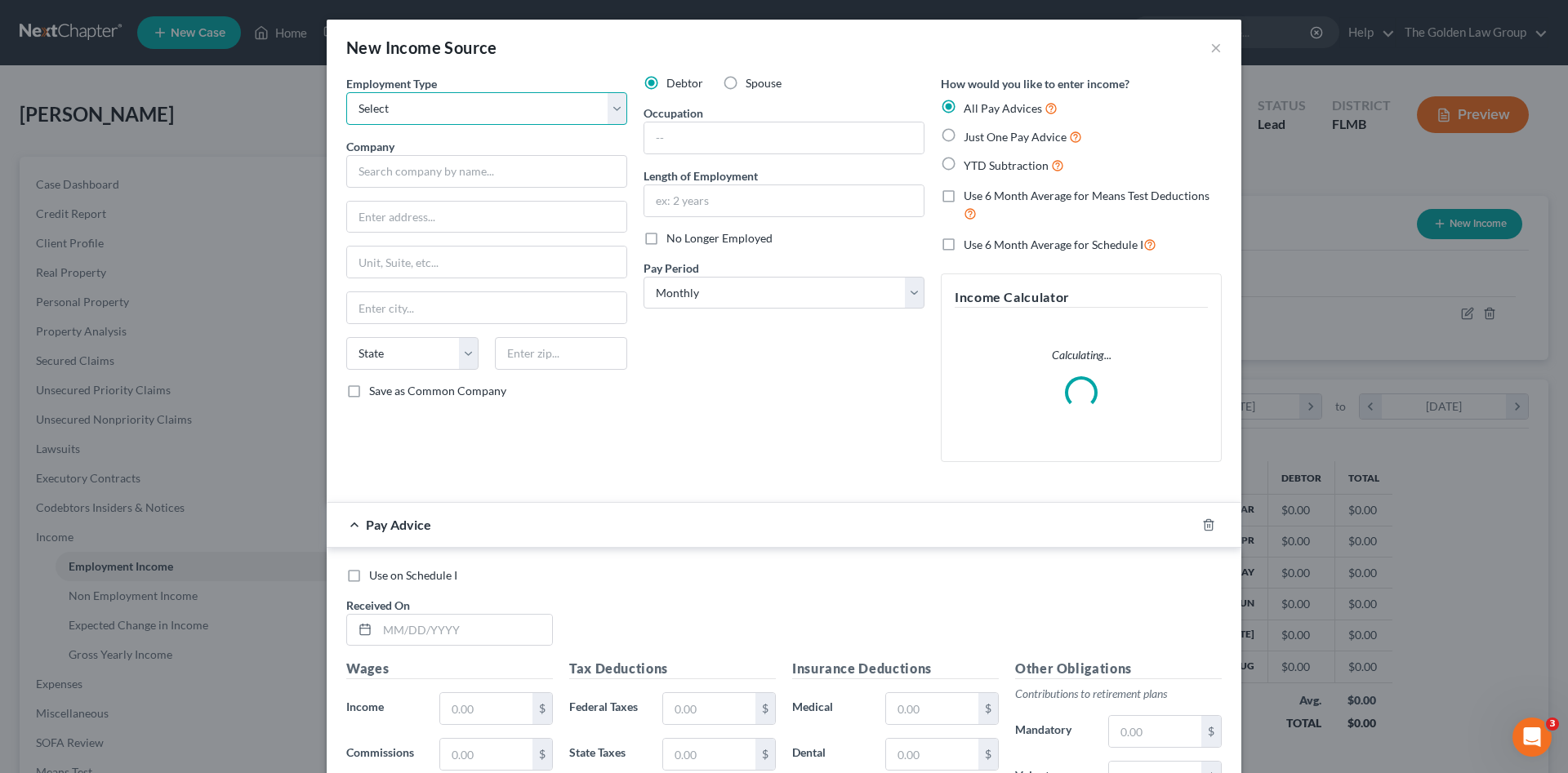
click at [437, 112] on select "Select Full or Part Time Employment Self Employment" at bounding box center [486, 108] width 281 height 33
select select "0"
click at [346, 92] on select "Select Full or Part Time Employment Self Employment" at bounding box center [486, 108] width 281 height 33
click at [434, 170] on input "text" at bounding box center [486, 171] width 281 height 33
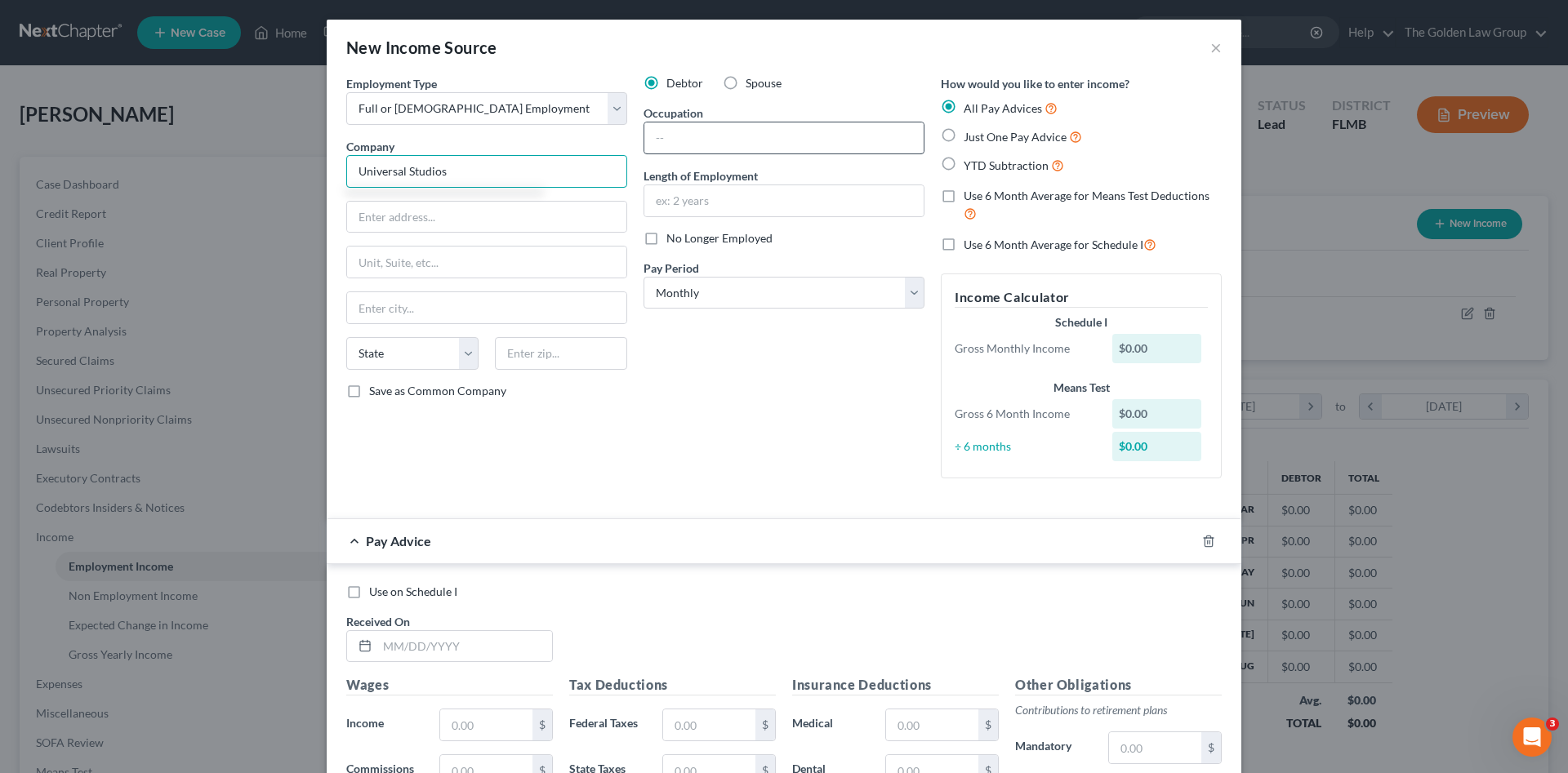
type input "Universal Studios"
click at [715, 129] on input "text" at bounding box center [784, 137] width 280 height 31
type input "Plumber"
click at [781, 202] on input "text" at bounding box center [784, 201] width 280 height 31
type input "2 Months"
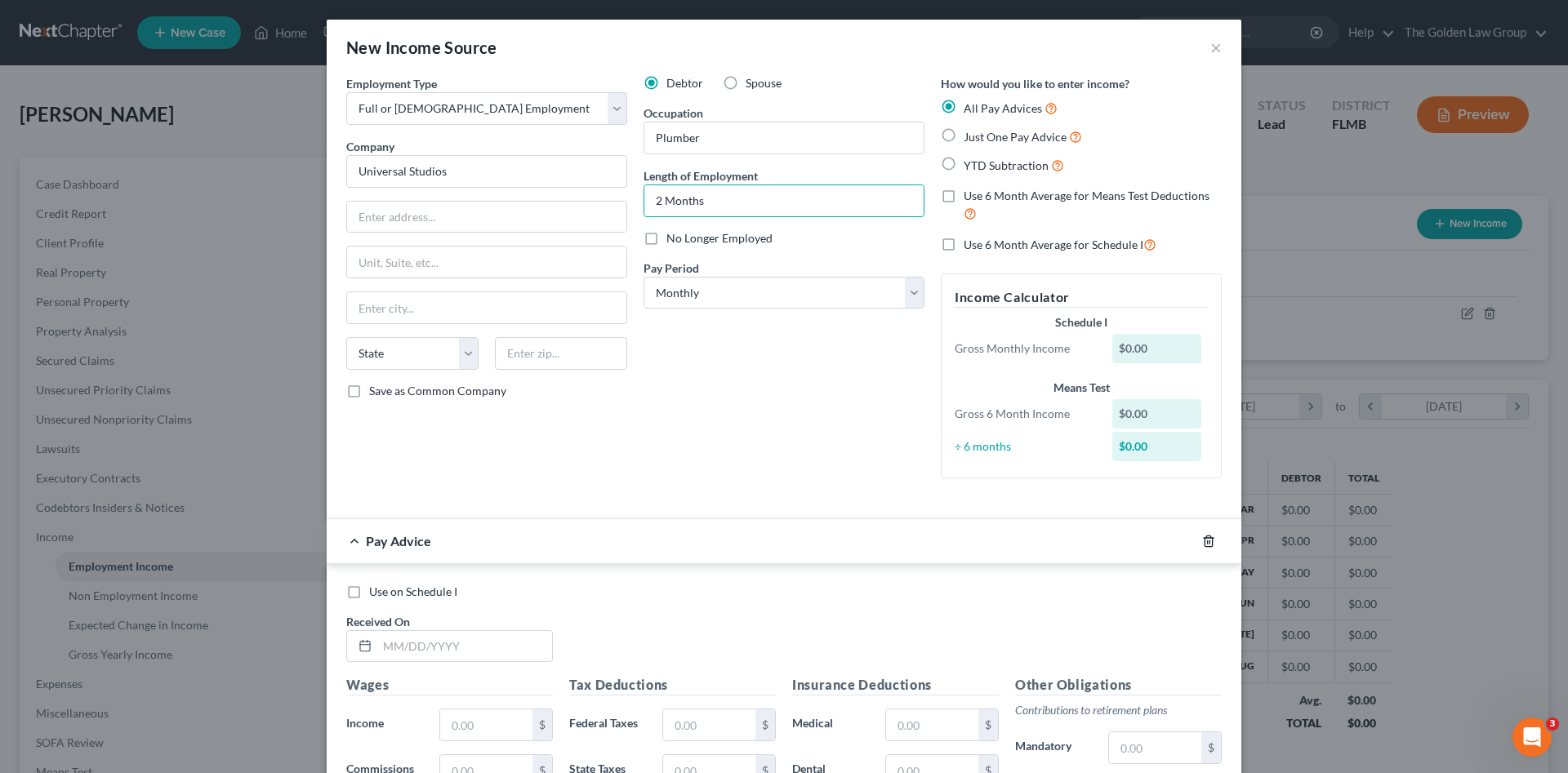
click at [1203, 540] on icon "button" at bounding box center [1208, 541] width 13 height 13
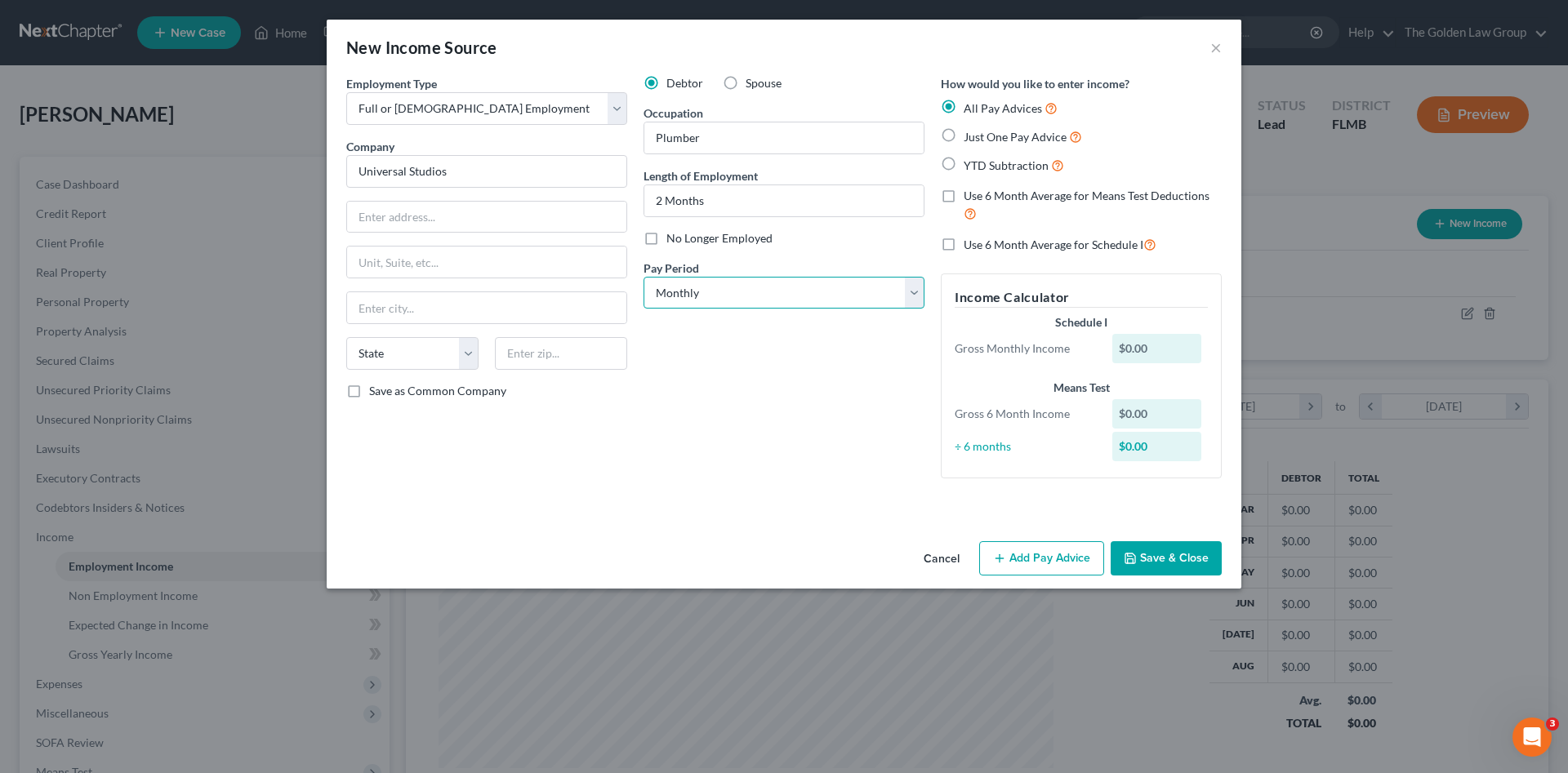
click at [736, 297] on select "Select Monthly Twice Monthly Every Other Week Weekly" at bounding box center [784, 293] width 281 height 33
select select "3"
click at [644, 277] on select "Select Monthly Twice Monthly Every Other Week Weekly" at bounding box center [784, 293] width 281 height 33
drag, startPoint x: 738, startPoint y: 432, endPoint x: 1005, endPoint y: 560, distance: 296.1
click at [743, 434] on div "Debtor Spouse Occupation Plumber Length of Employment 2 Months No Longer Employ…" at bounding box center [784, 282] width 297 height 416
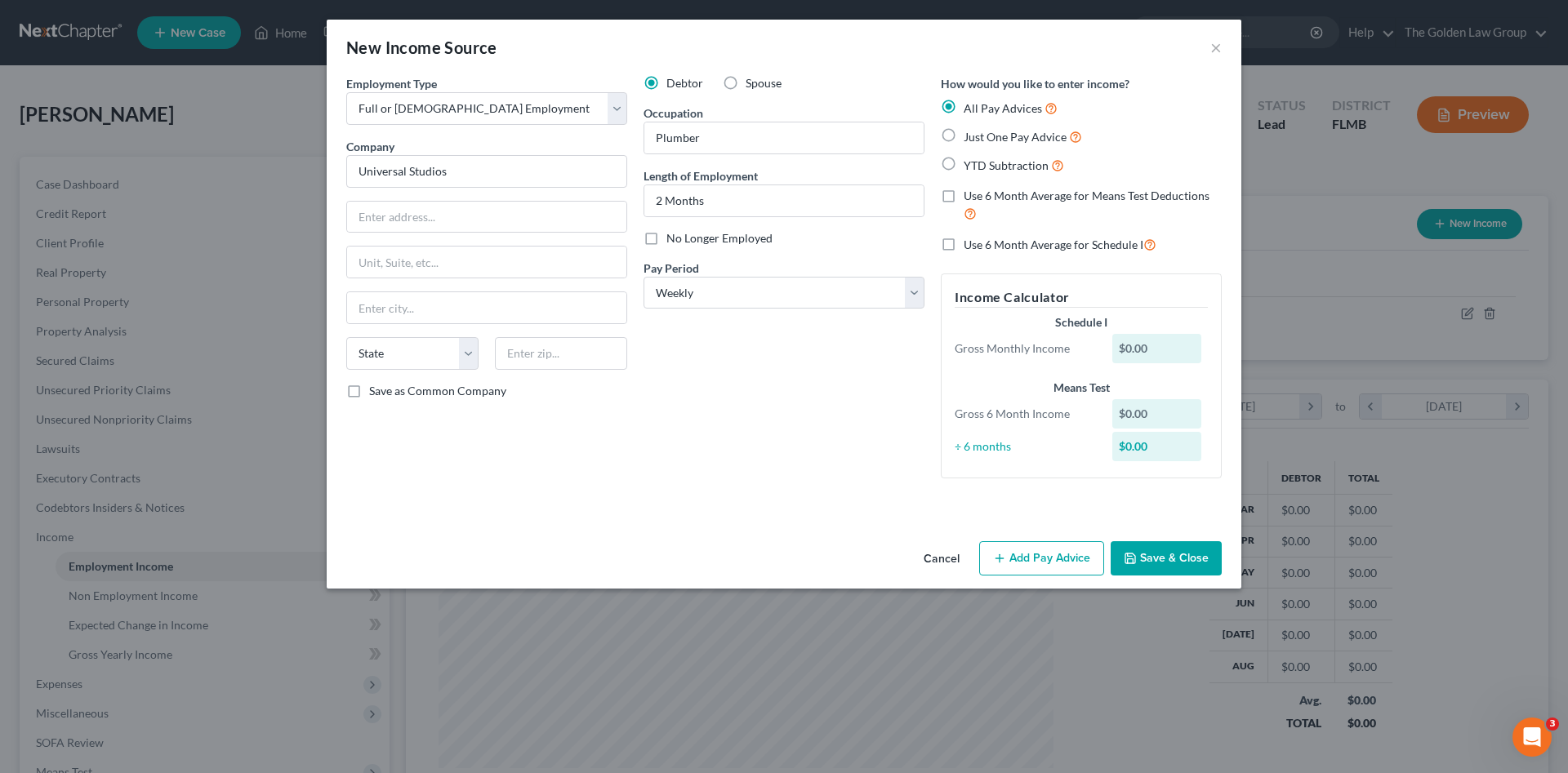
drag, startPoint x: 1169, startPoint y: 549, endPoint x: 88, endPoint y: 514, distance: 1081.6
click at [1168, 549] on button "Save & Close" at bounding box center [1166, 558] width 111 height 34
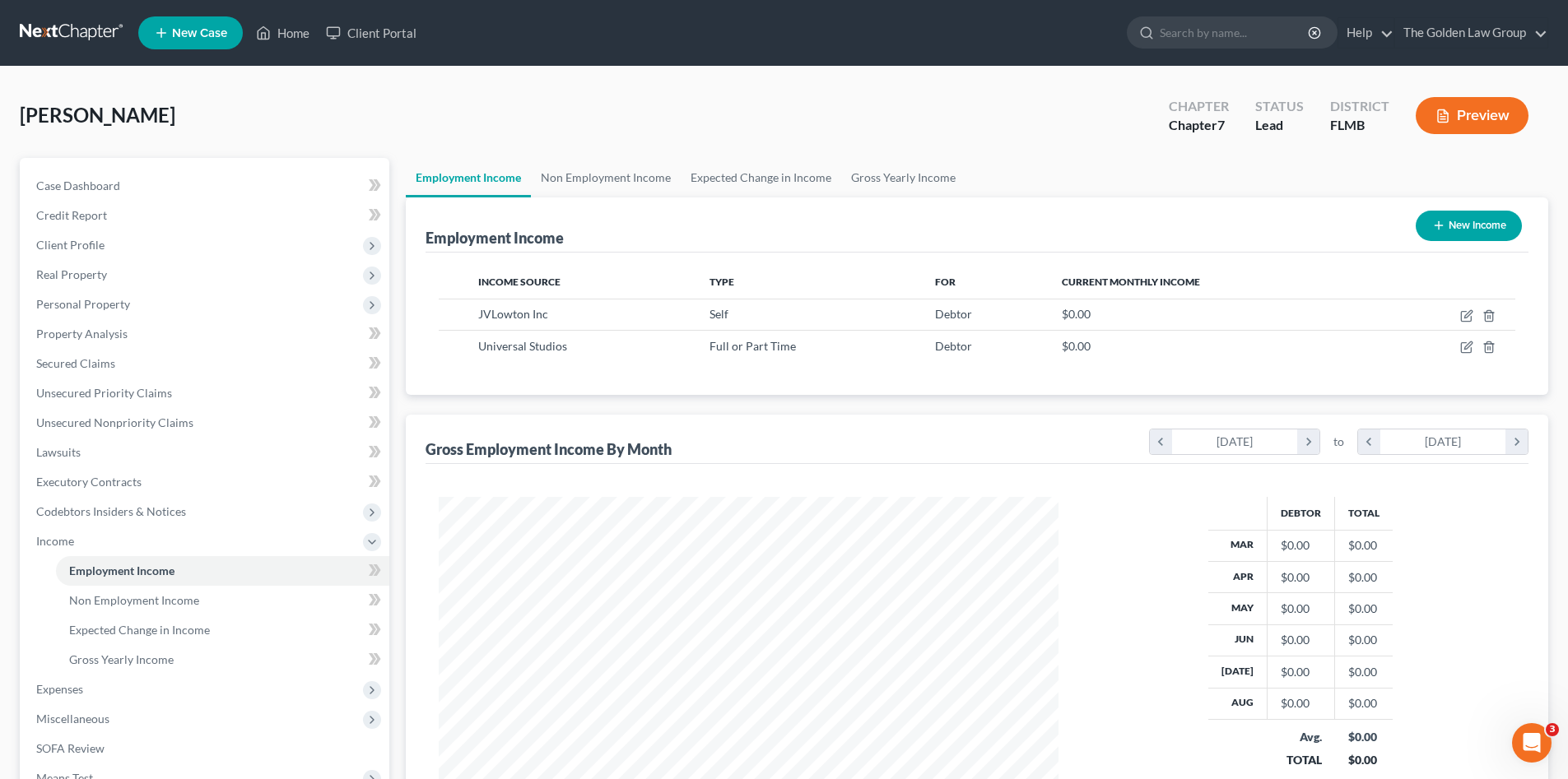
scroll to position [822487, 822278]
click at [86, 221] on span "Credit Report" at bounding box center [72, 215] width 71 height 14
drag, startPoint x: 69, startPoint y: 209, endPoint x: 74, endPoint y: 218, distance: 10.3
click at [71, 209] on span "Credit Report" at bounding box center [72, 215] width 71 height 14
click at [93, 222] on span "Credit Report" at bounding box center [72, 215] width 71 height 14
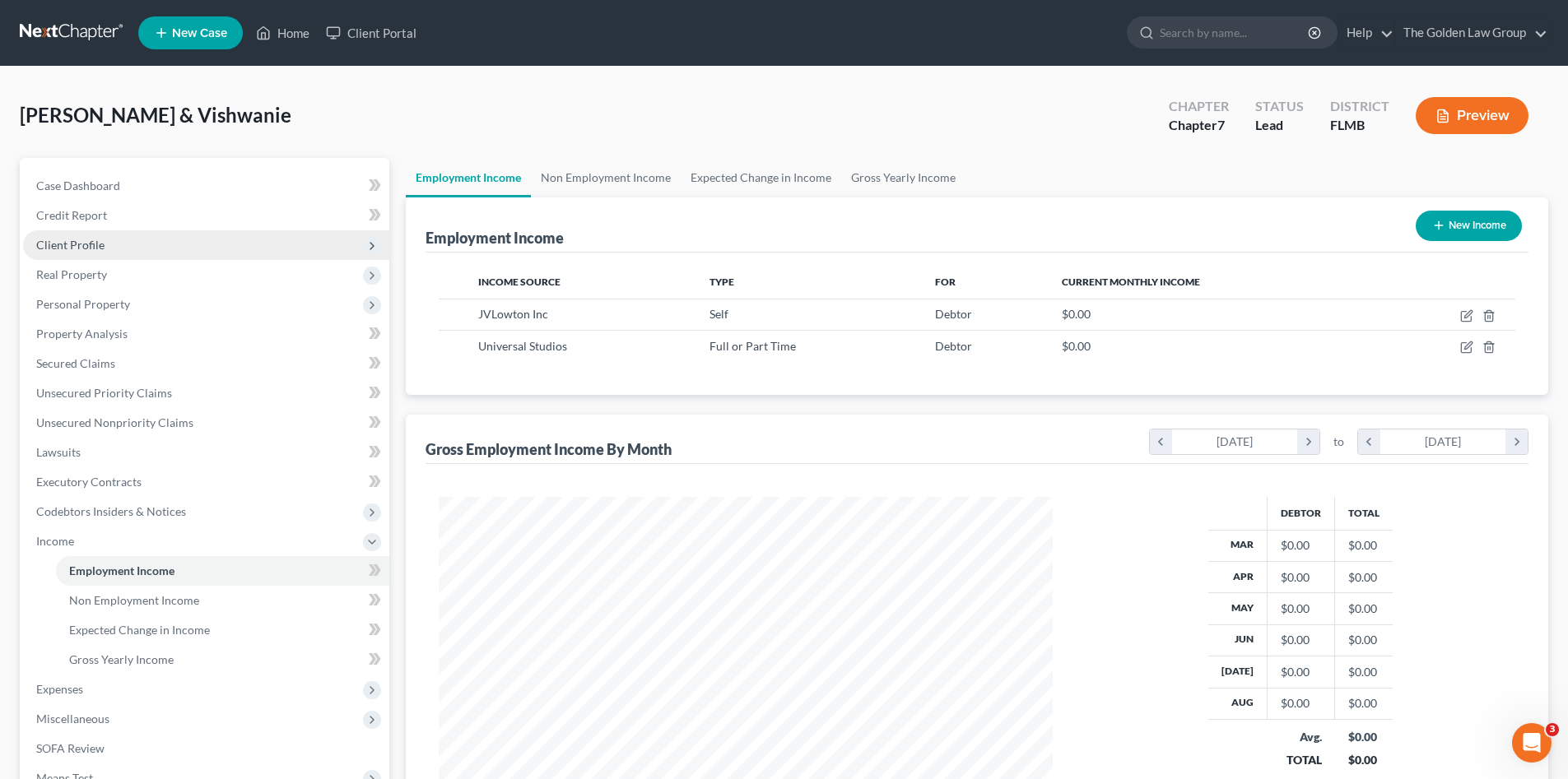
scroll to position [307, 647]
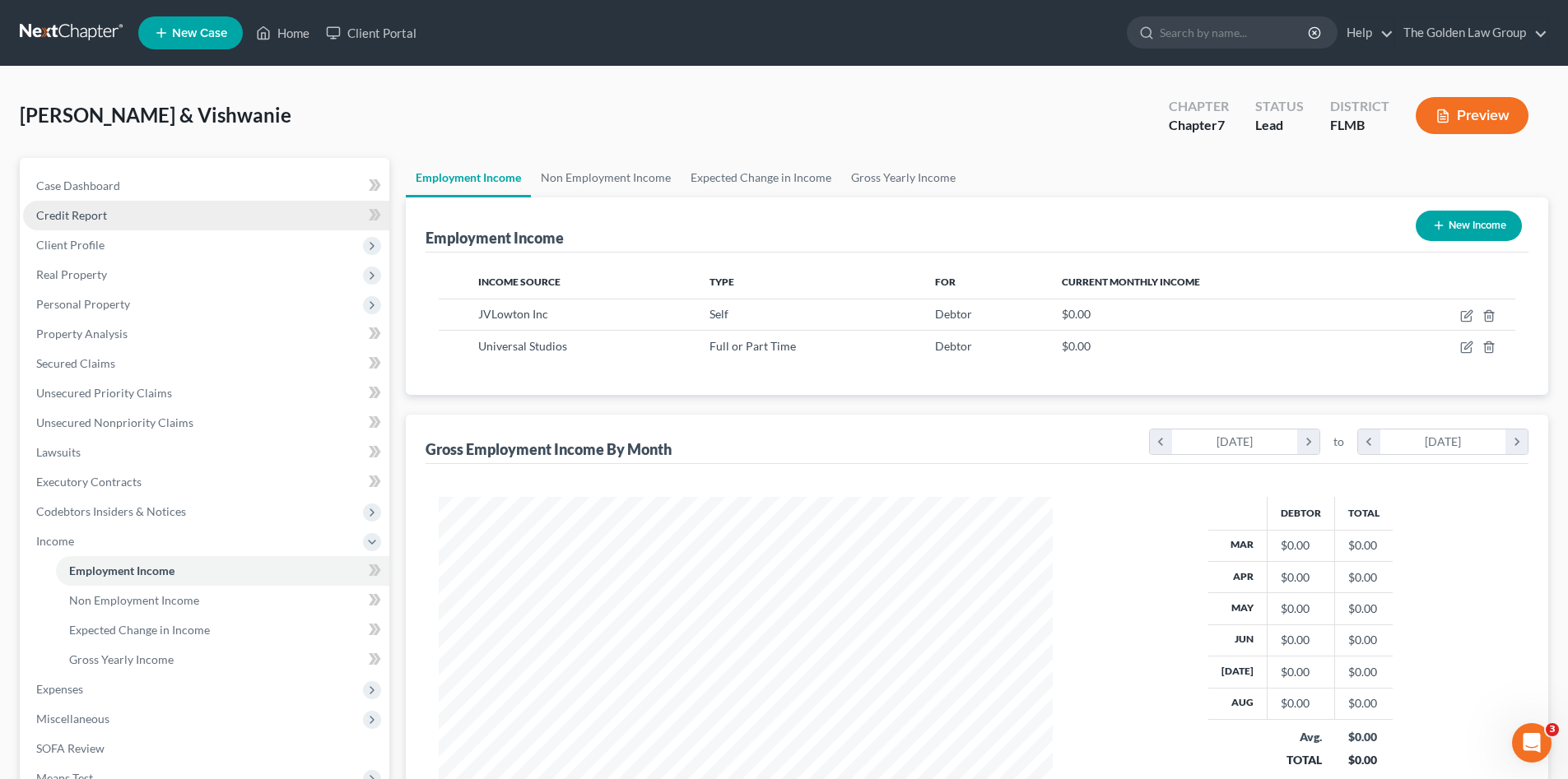
click at [126, 207] on link "Credit Report" at bounding box center [206, 215] width 366 height 29
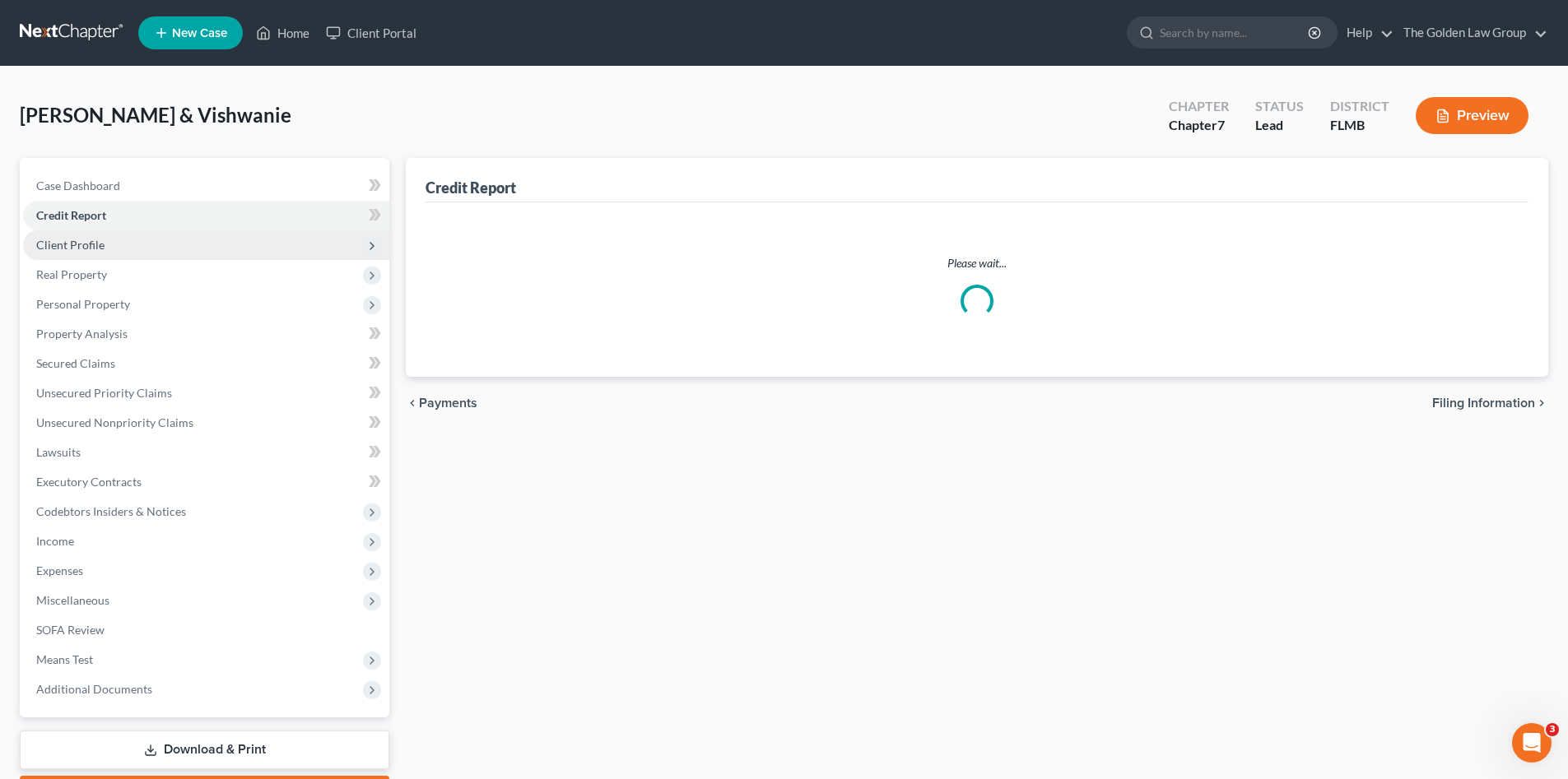
click at [134, 248] on span "Client Profile" at bounding box center [206, 245] width 366 height 29
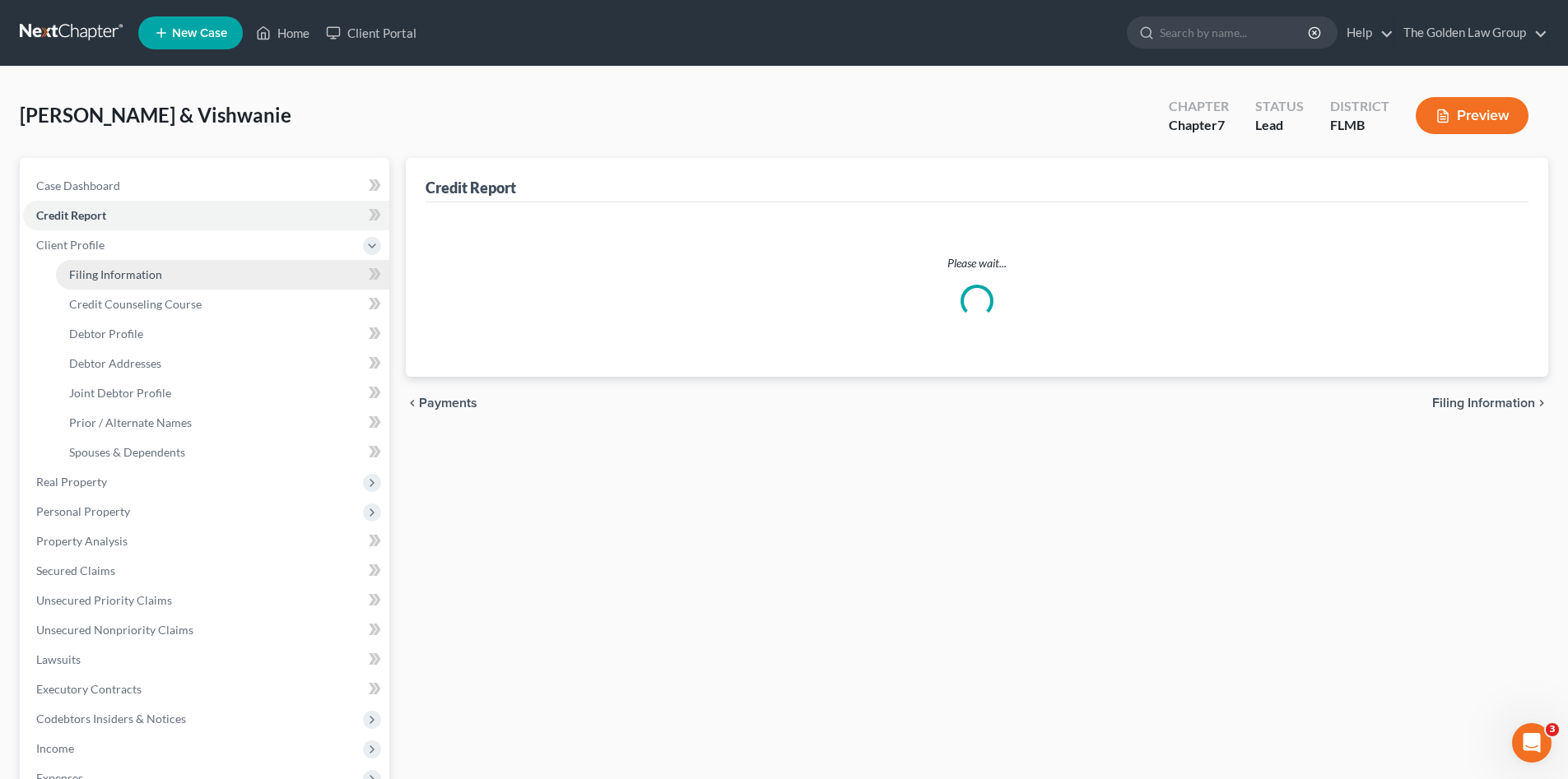
click at [147, 277] on span "Filing Information" at bounding box center [115, 275] width 93 height 14
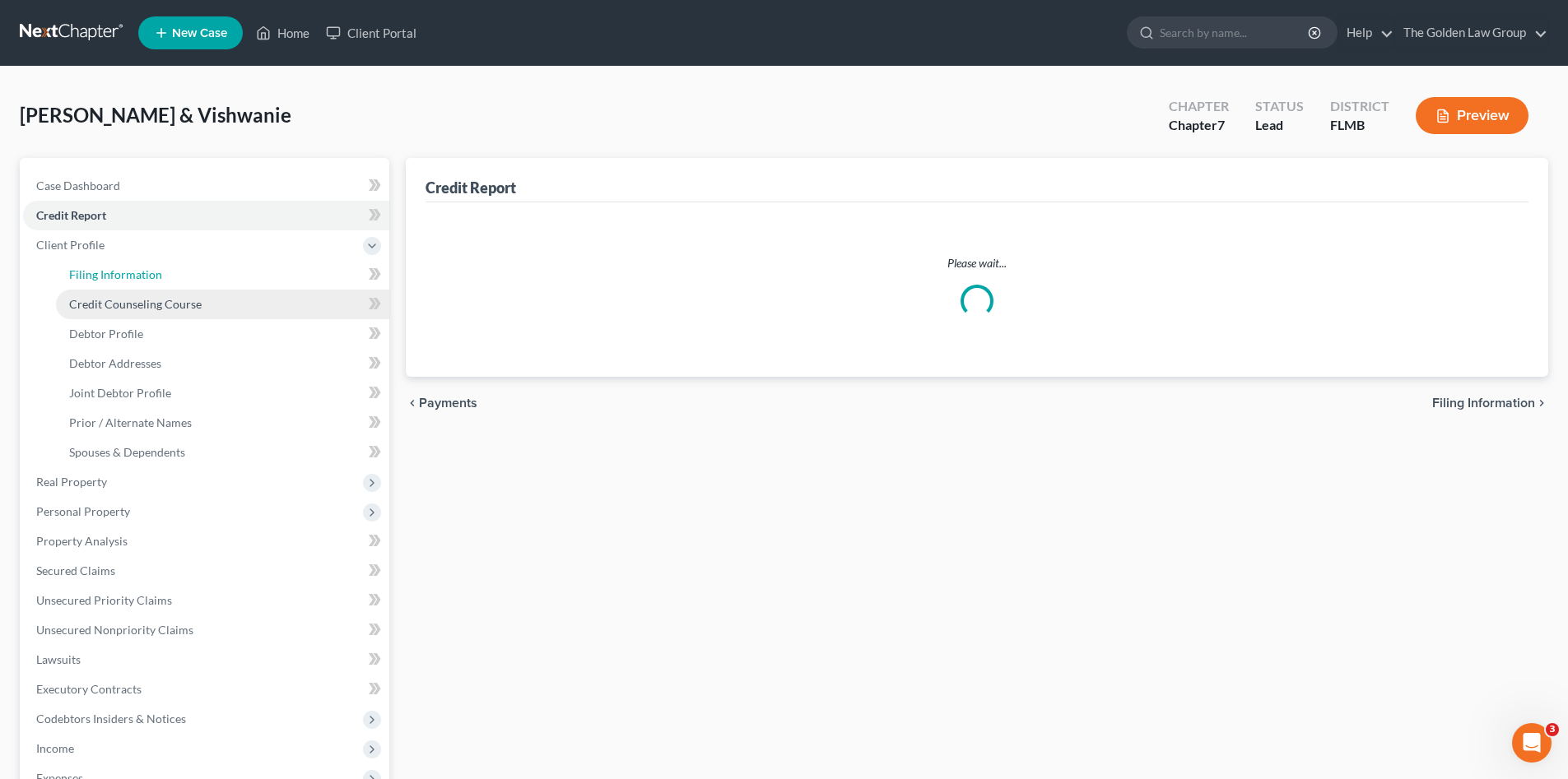
select select "1"
select select "0"
select select "9"
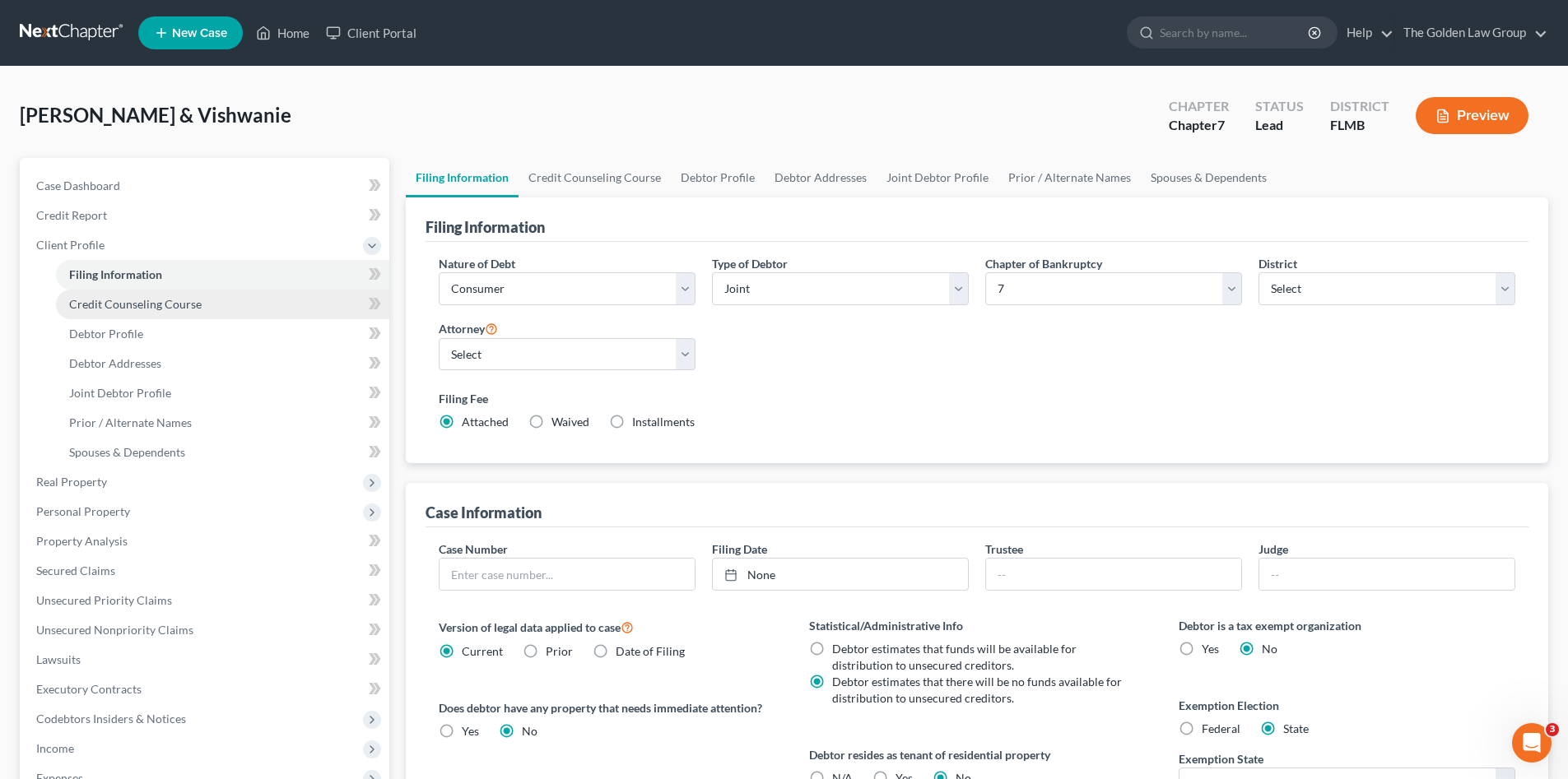
click at [176, 302] on span "Credit Counseling Course" at bounding box center [135, 304] width 132 height 14
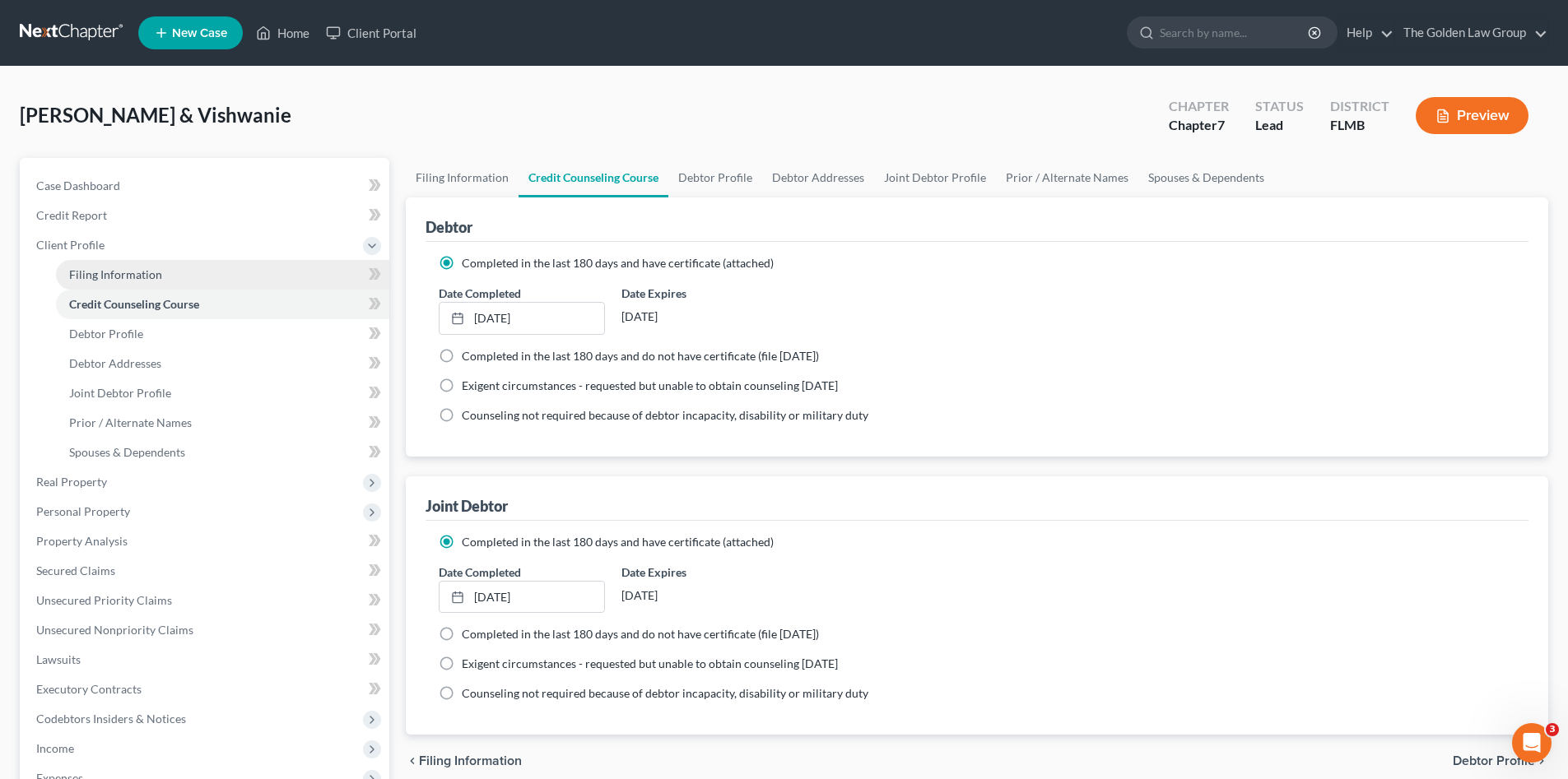
click at [167, 278] on link "Filing Information" at bounding box center [222, 274] width 333 height 29
select select "1"
select select "0"
select select "15"
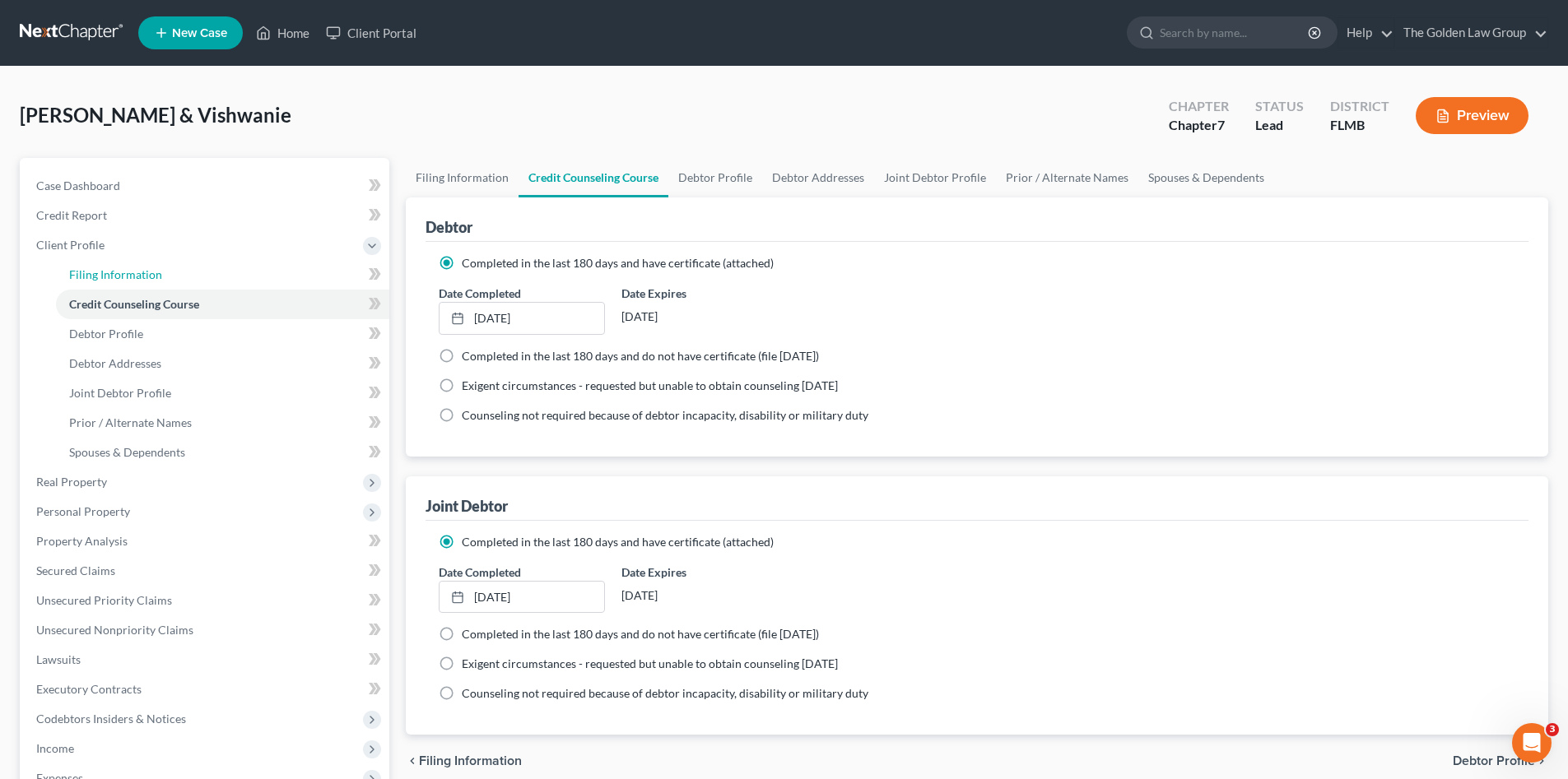
select select "4"
select select "9"
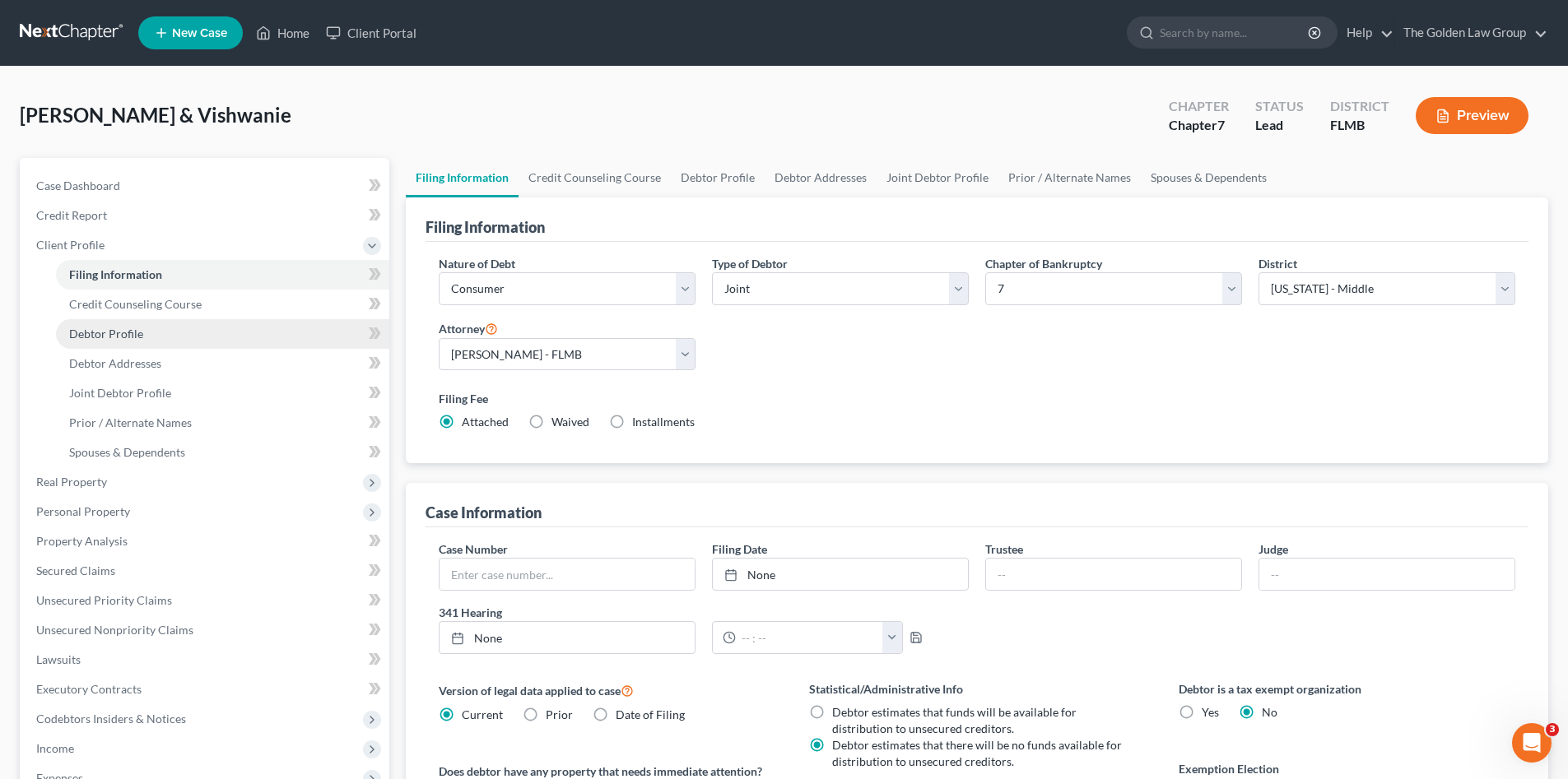
click at [158, 341] on link "Debtor Profile" at bounding box center [222, 333] width 333 height 29
select select "1"
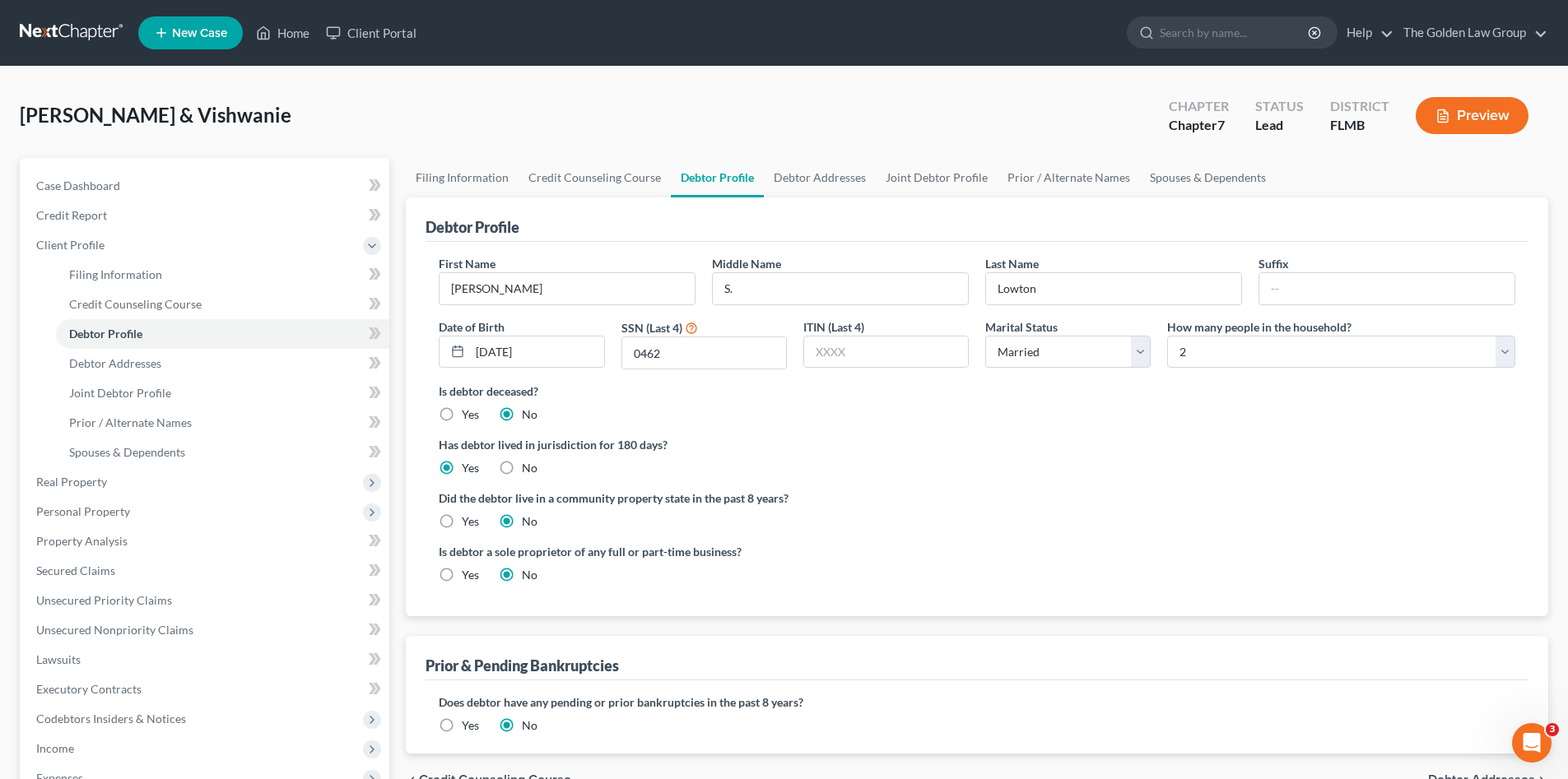
click at [850, 541] on ng-include "First Name John Middle Name S. Last Name Lowton Suffix Date of Birth 06/29/1968…" at bounding box center [977, 425] width 1076 height 341
click at [954, 498] on label "Did the debtor live in a community property state in the past 8 years?" at bounding box center [977, 497] width 1076 height 17
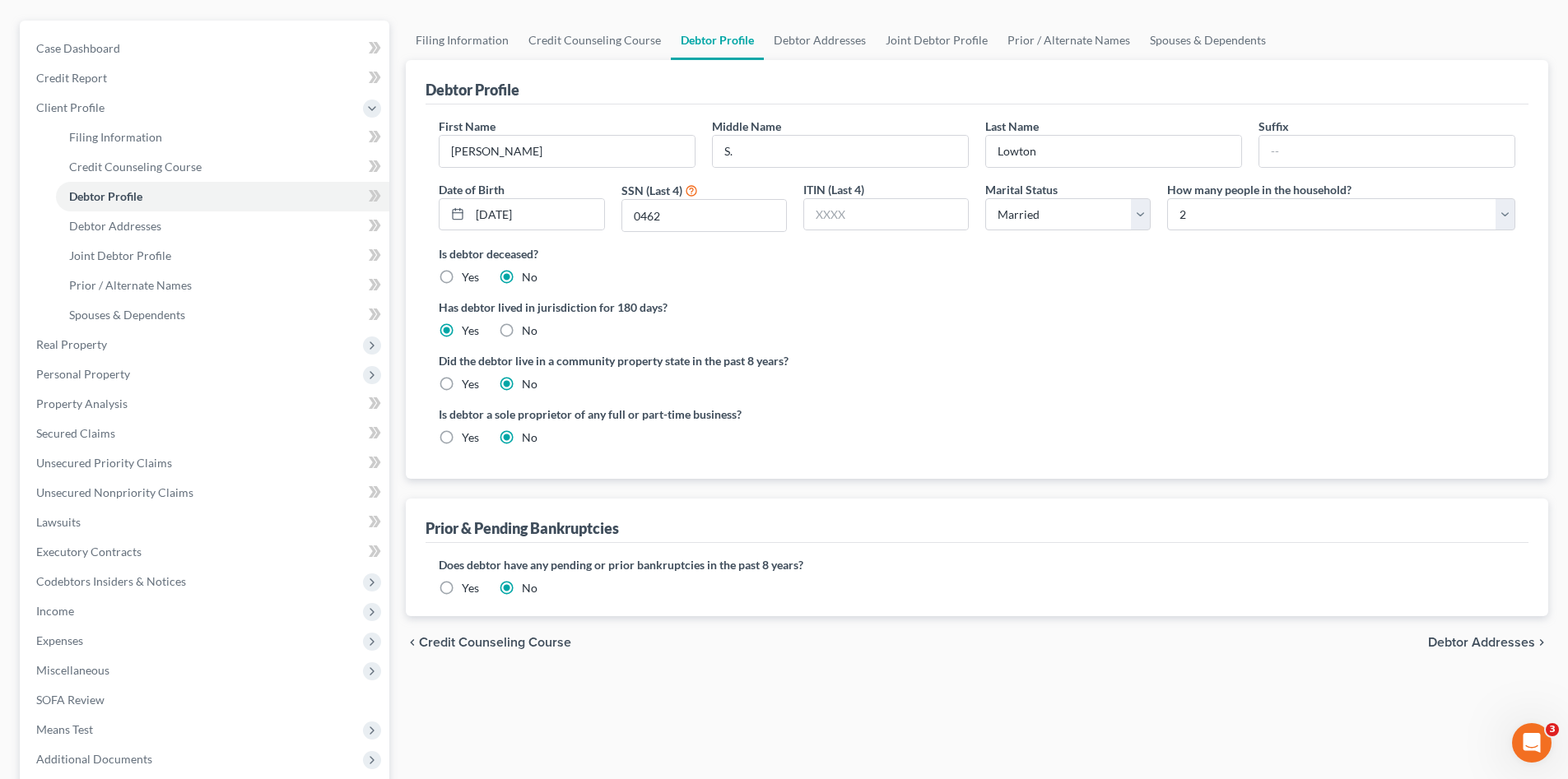
click at [1448, 638] on span "Debtor Addresses" at bounding box center [1481, 643] width 107 height 13
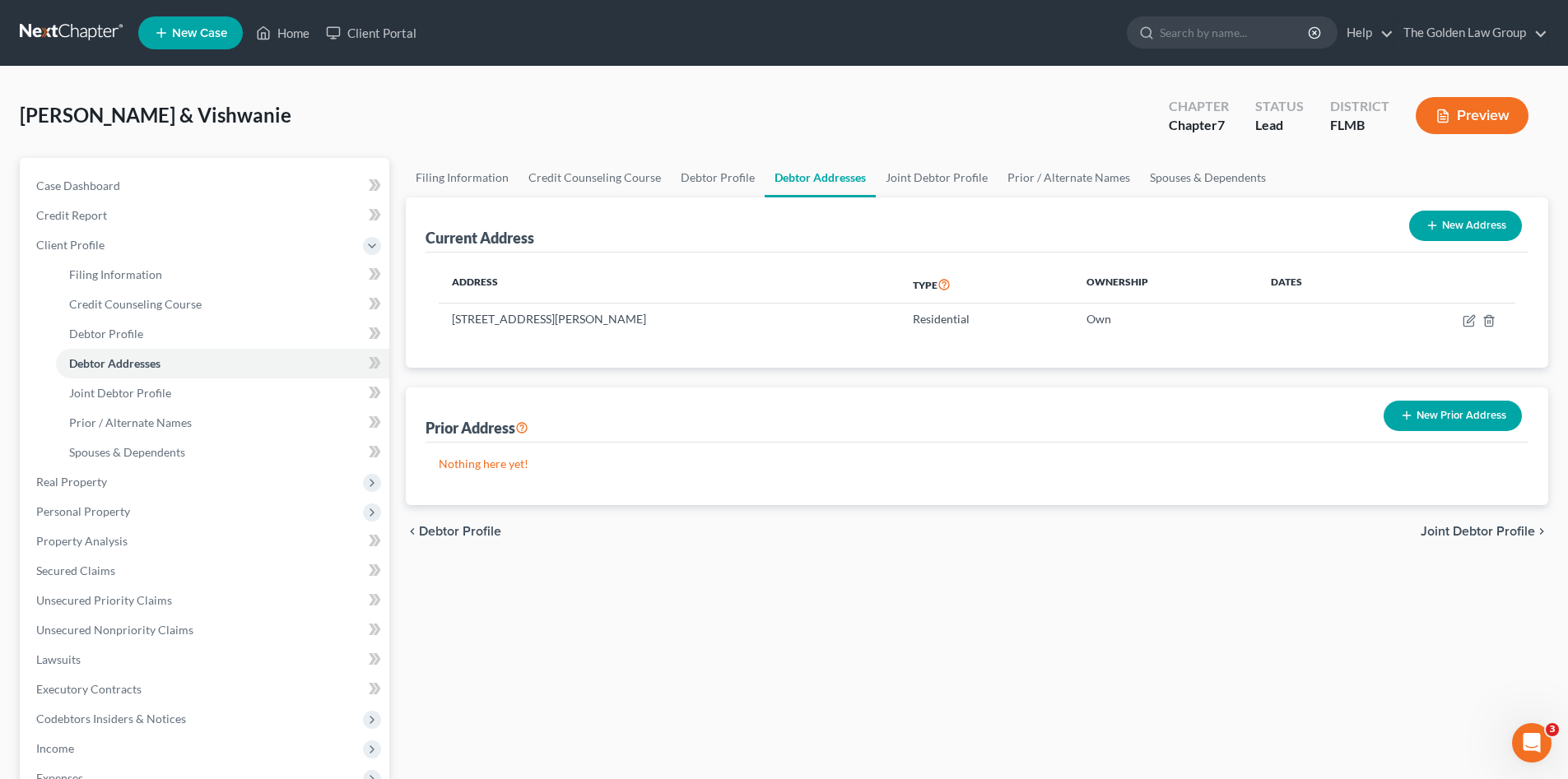
drag, startPoint x: 935, startPoint y: 580, endPoint x: 950, endPoint y: 580, distance: 15.0
click at [937, 580] on div "Filing Information Credit Counseling Course Debtor Profile Debtor Addresses Joi…" at bounding box center [976, 588] width 1158 height 861
click at [1484, 536] on span "Joint Debtor Profile" at bounding box center [1477, 531] width 114 height 13
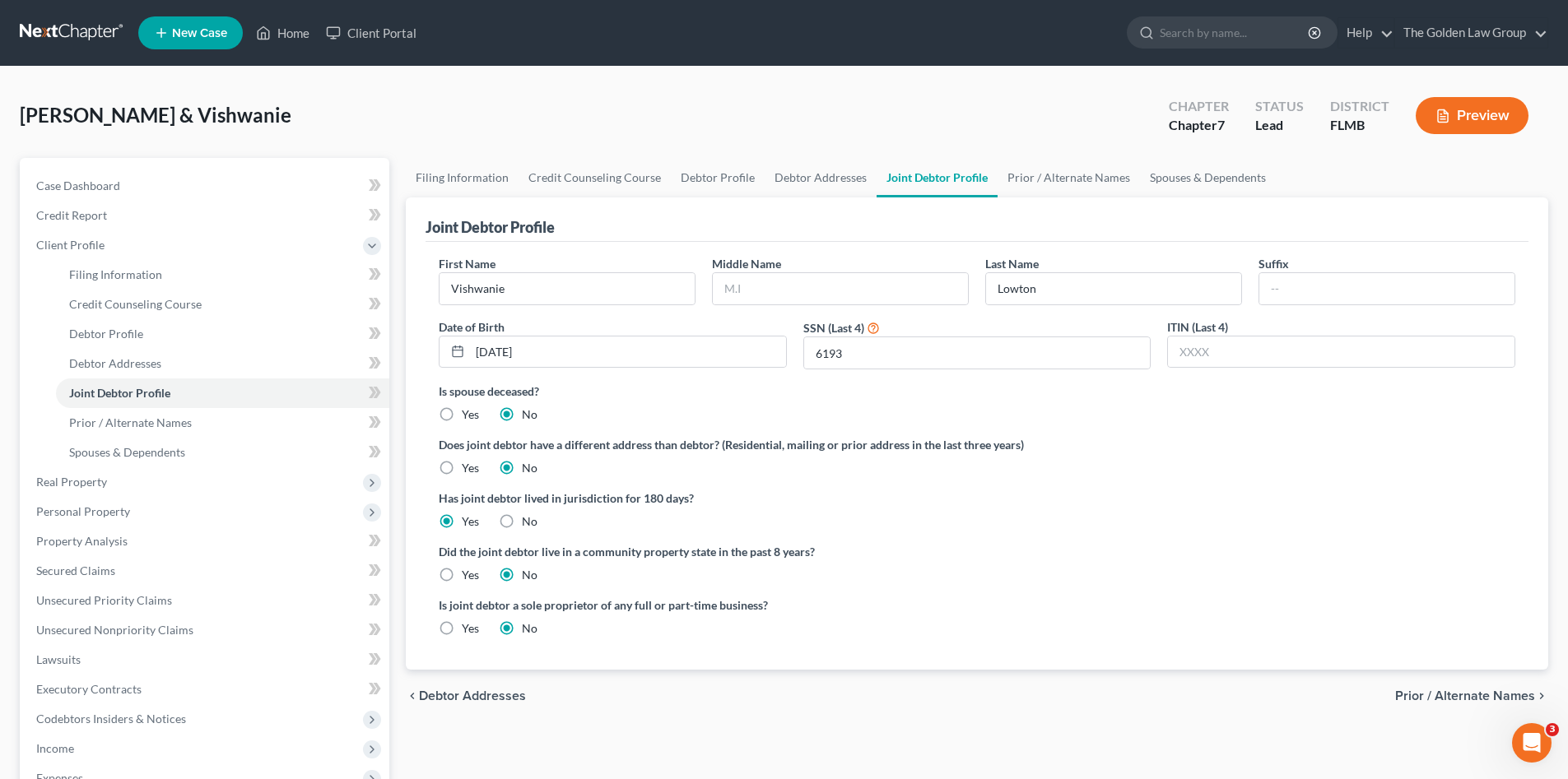
drag, startPoint x: 1058, startPoint y: 557, endPoint x: 1049, endPoint y: 560, distance: 9.5
click at [1058, 557] on label "Did the joint debtor live in a community property state in the past 8 years?" at bounding box center [977, 551] width 1076 height 17
click at [1479, 696] on span "Prior / Alternate Names" at bounding box center [1465, 696] width 140 height 13
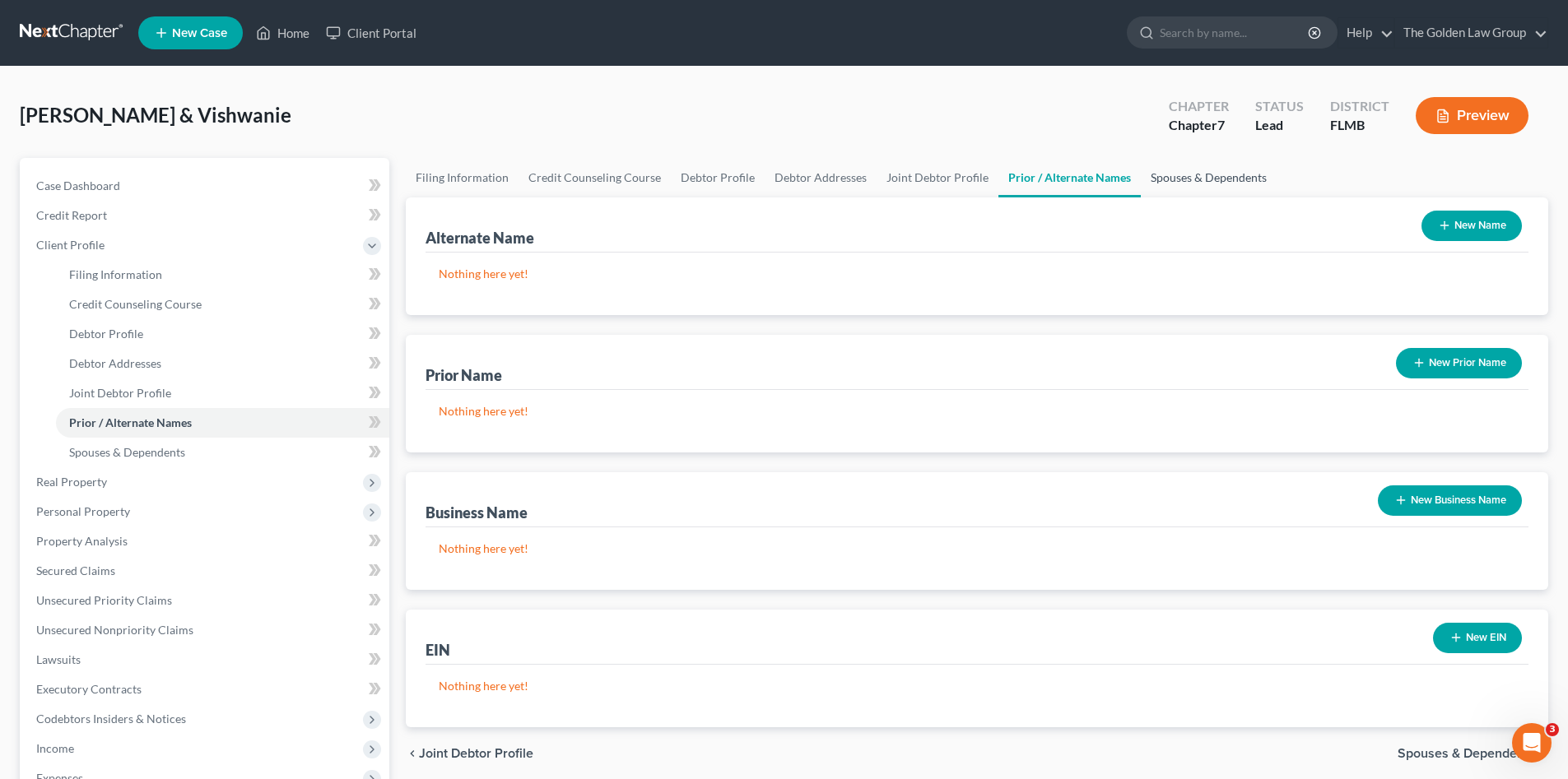
click at [1190, 167] on link "Spouses & Dependents" at bounding box center [1208, 177] width 136 height 40
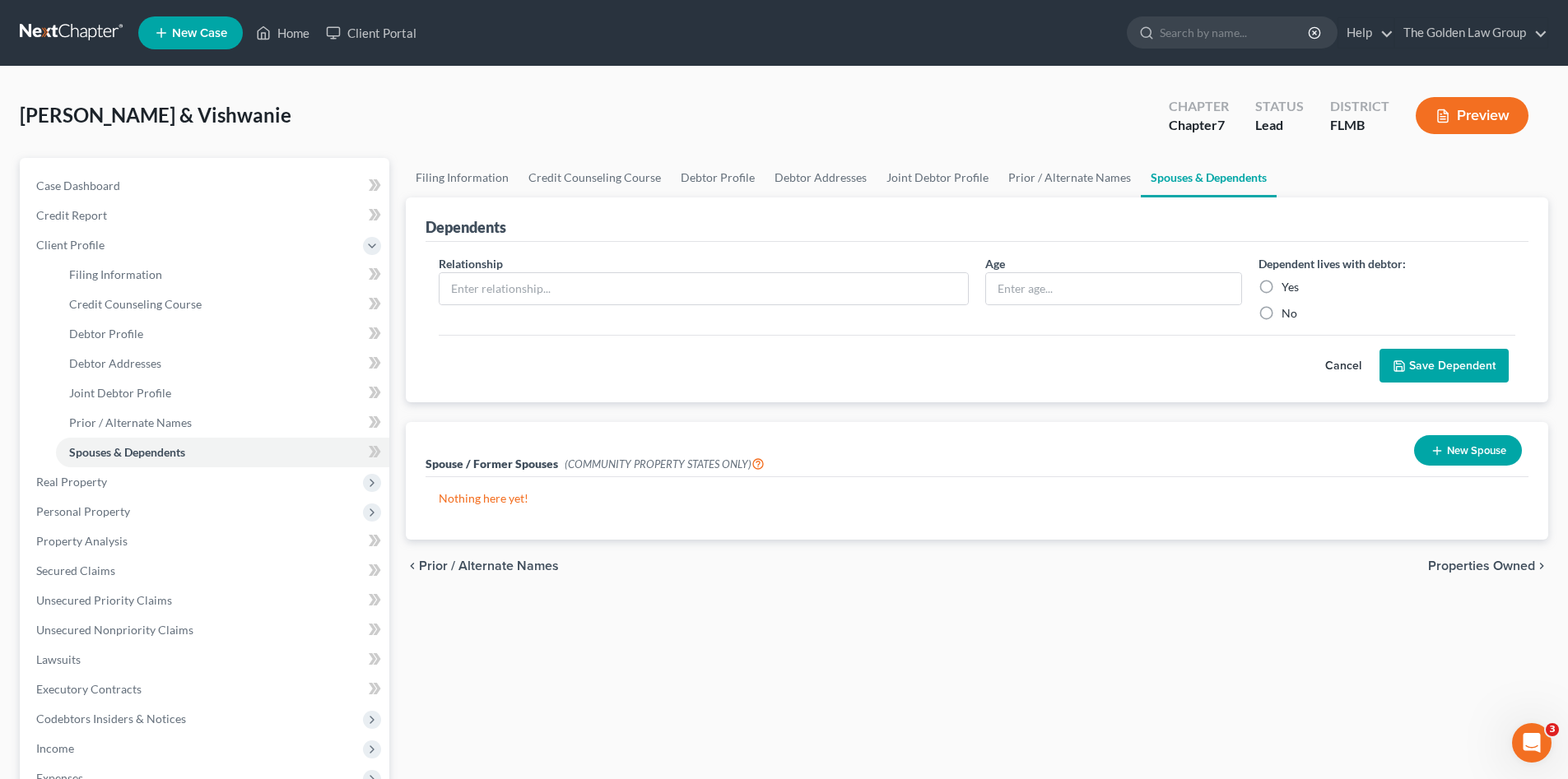
click at [1002, 591] on div "chevron_left Prior / Alternate Names Properties Owned chevron_right" at bounding box center [977, 565] width 1143 height 52
click at [1504, 566] on span "Properties Owned" at bounding box center [1481, 565] width 107 height 13
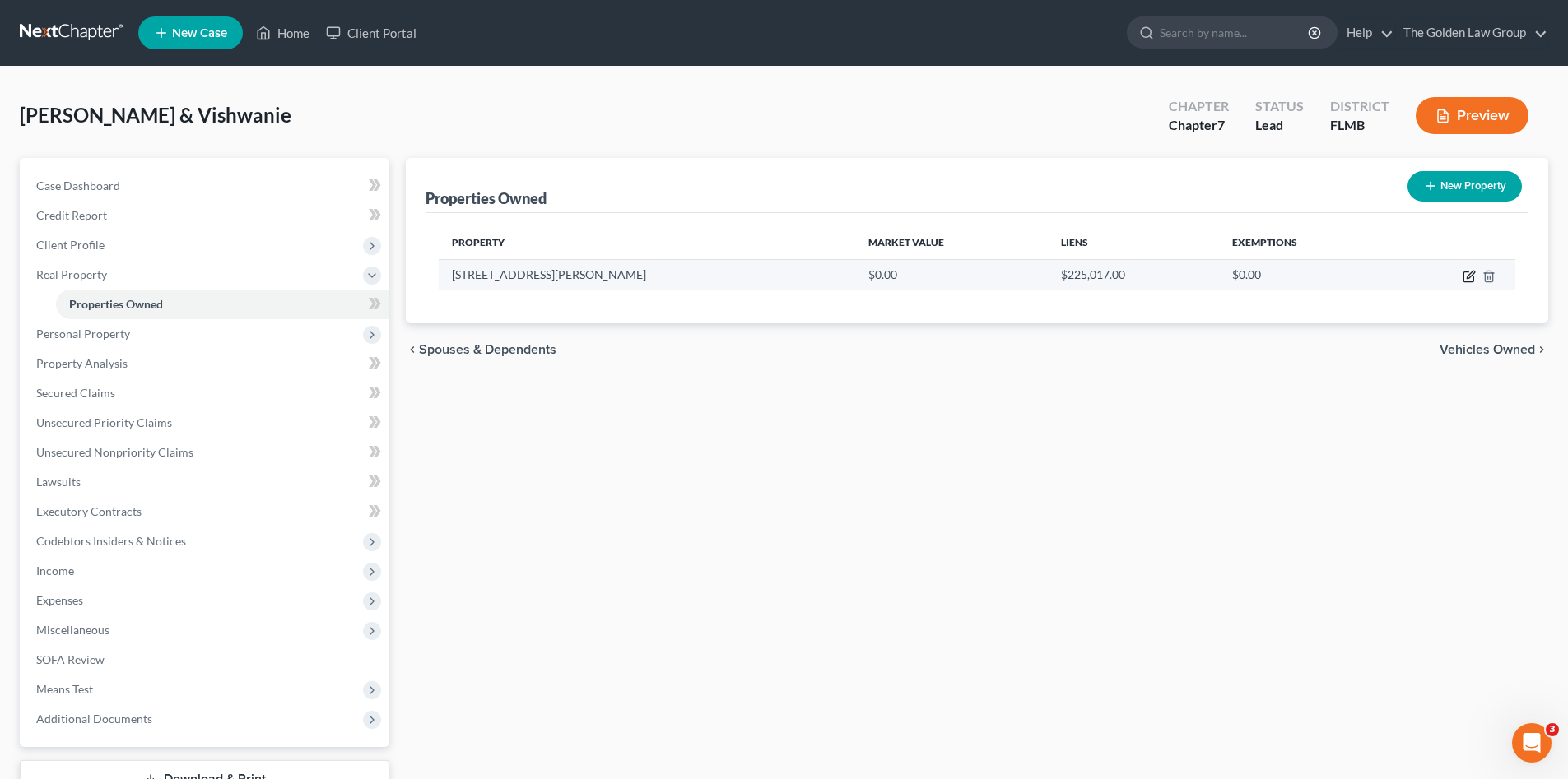
click at [1467, 277] on icon "button" at bounding box center [1469, 277] width 13 height 13
select select "9"
select select "1"
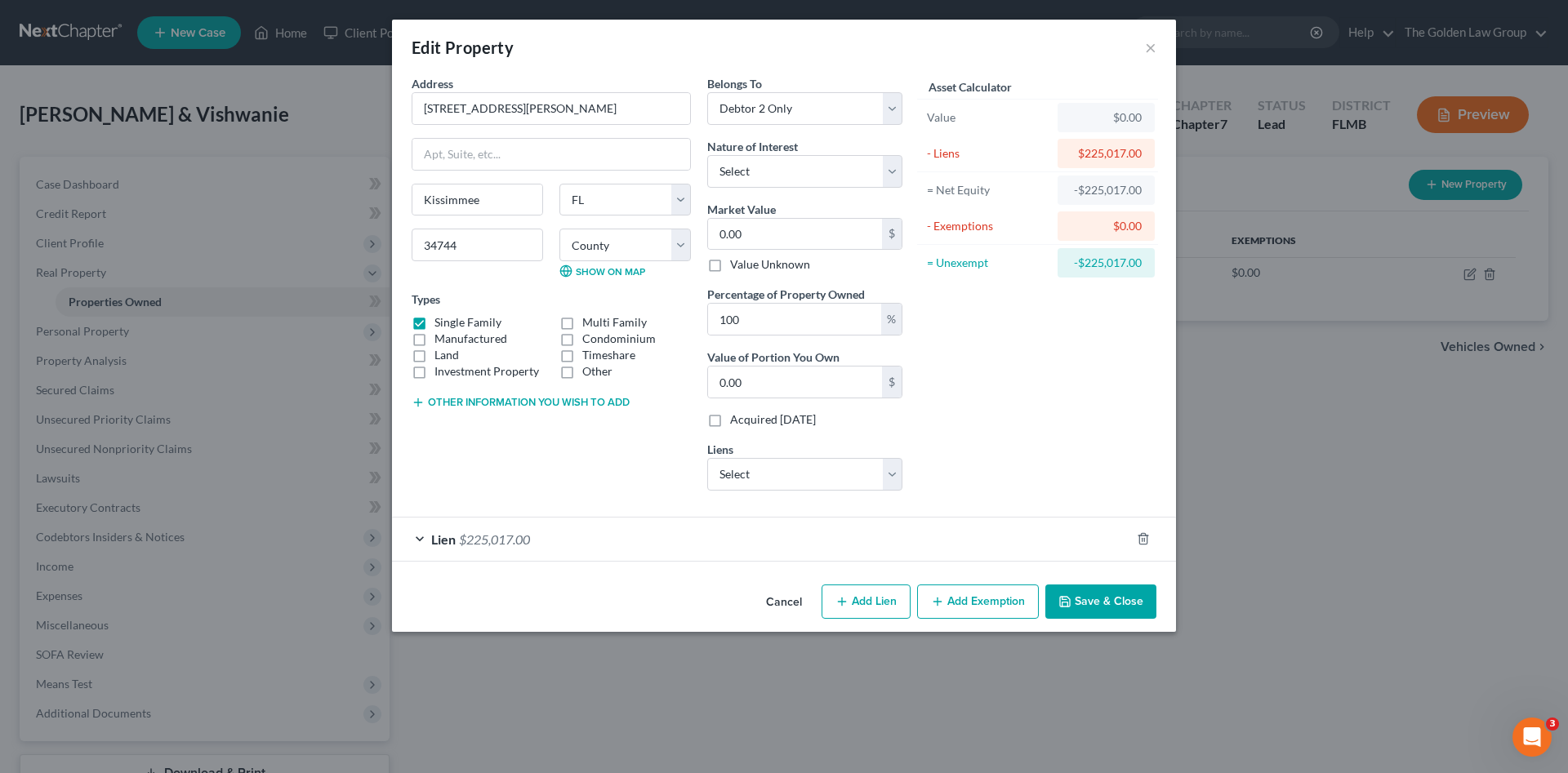
click at [547, 552] on div "Lien $225,017.00" at bounding box center [761, 539] width 738 height 43
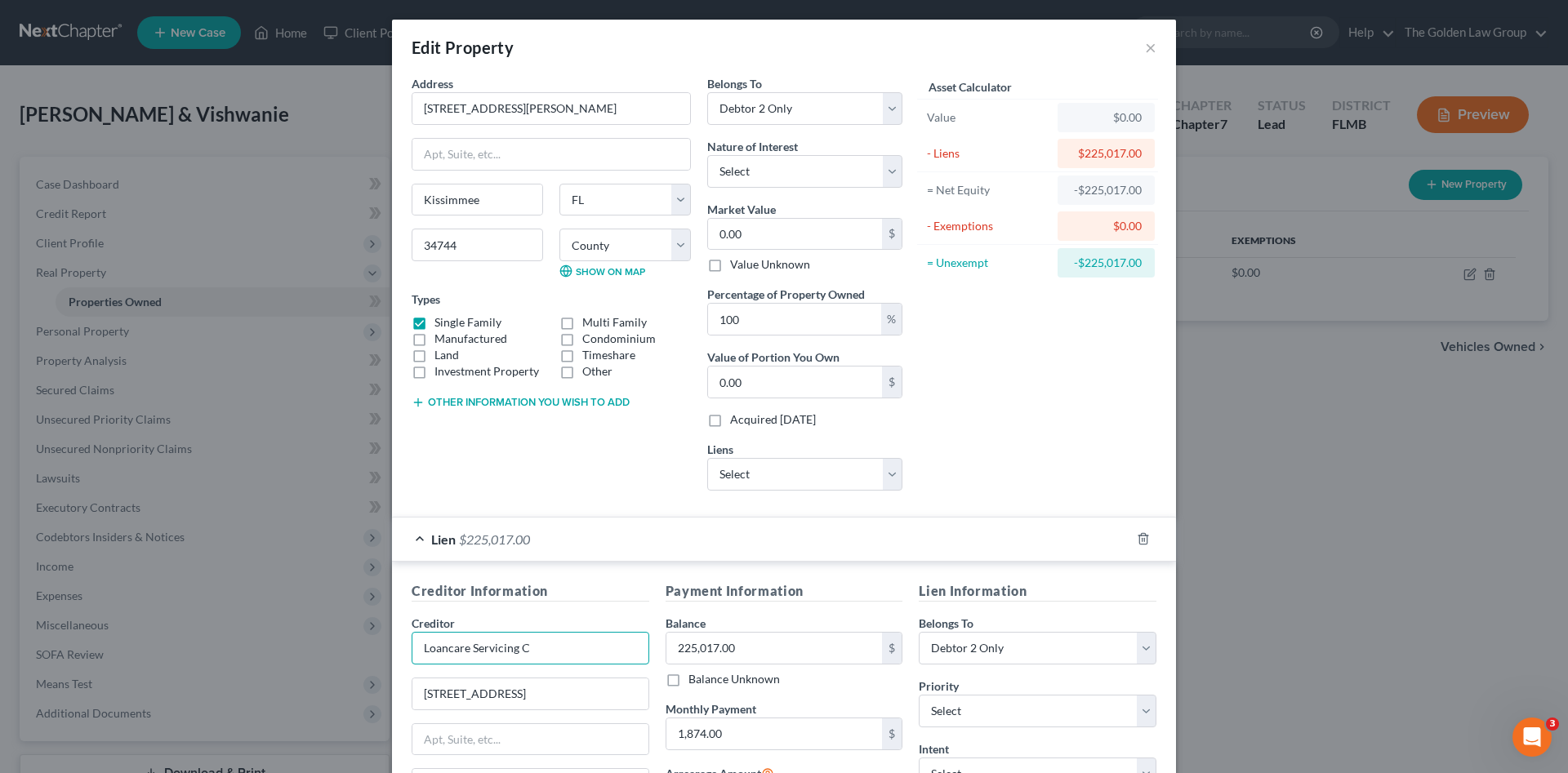
click at [534, 645] on input "Loancare Servicing C" at bounding box center [530, 648] width 237 height 33
click at [576, 477] on div "Address * 2770 Holiday Woods Drive Kissimmee State AL AK AR AZ CA CO CT DE DC F…" at bounding box center [551, 288] width 295 height 428
type input "Loancare Servicing"
click at [582, 470] on div "Address * 2770 Holiday Woods Drive Kissimmee State AL AK AR AZ CA CO CT DE DC F…" at bounding box center [551, 288] width 295 height 428
click at [1008, 414] on div "Asset Calculator Value $0.00 - Liens $225,017.00 = Net Equity -$225,017.00 - Ex…" at bounding box center [1037, 288] width 254 height 428
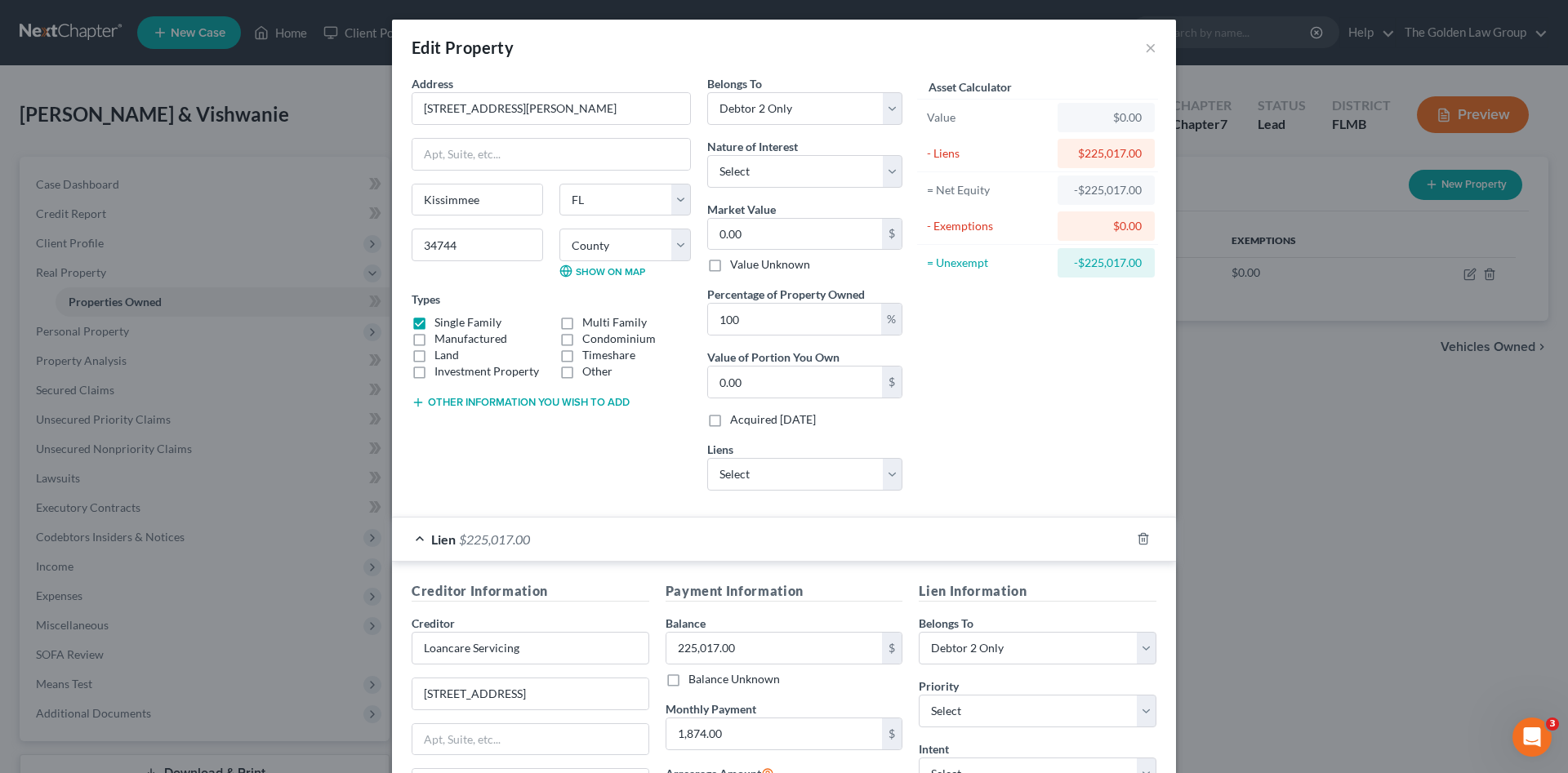
click at [471, 400] on button "Other information you wish to add" at bounding box center [521, 402] width 218 height 13
click at [809, 92] on select "Select Debtor 1 Only Debtor 2 Only Debtor 1 And Debtor 2 Only At Least One Of T…" at bounding box center [805, 108] width 195 height 33
click at [991, 439] on div "Asset Calculator Value $0.00 - Liens $225,017.00 = Net Equity -$225,017.00 - Ex…" at bounding box center [1037, 288] width 254 height 428
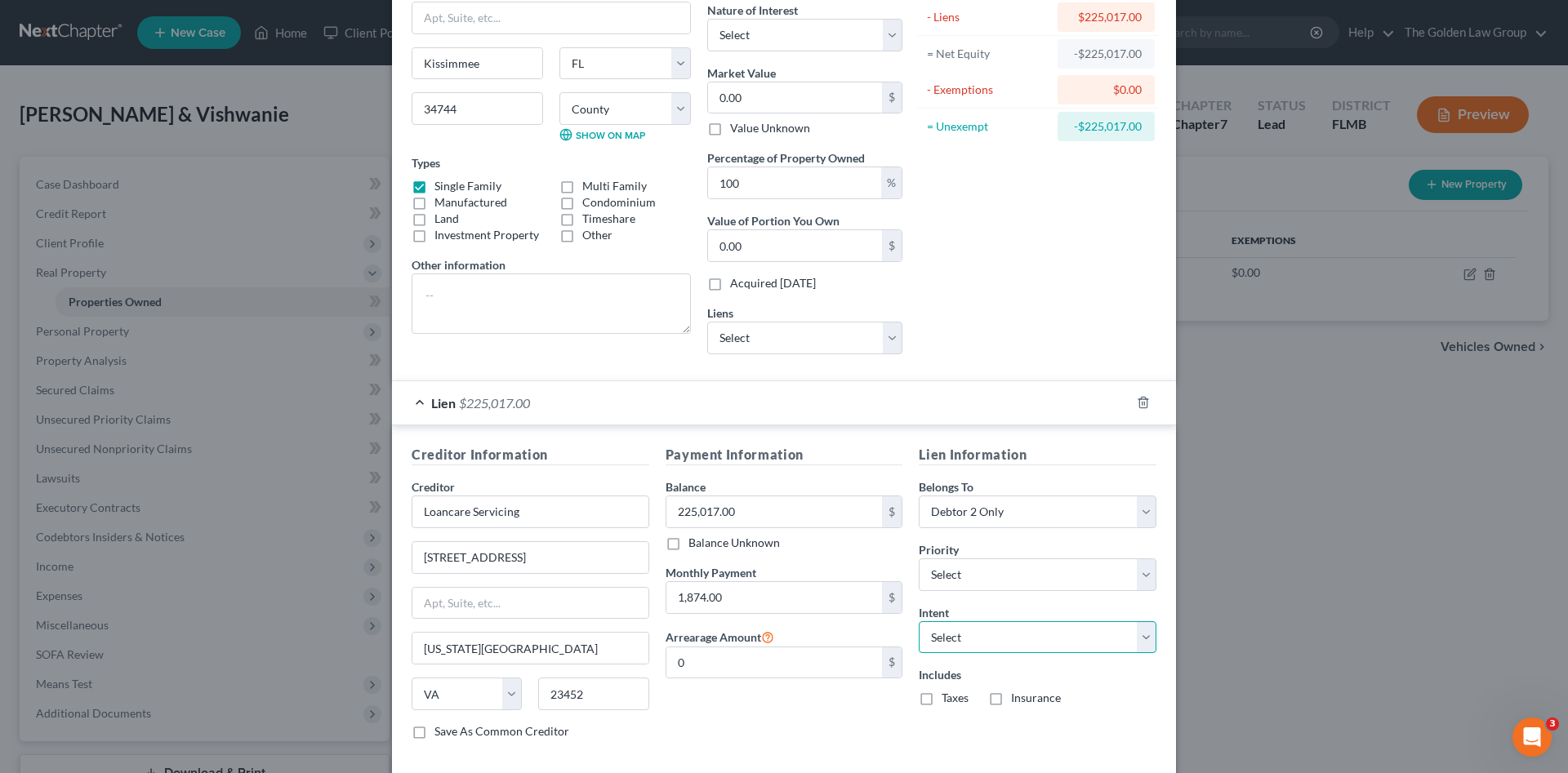
click at [950, 633] on select "Select Surrender Redeem Reaffirm Avoid Other" at bounding box center [1037, 638] width 237 height 33
select select "4"
click at [918, 622] on select "Select Surrender Redeem Reaffirm Avoid Other" at bounding box center [1037, 638] width 237 height 33
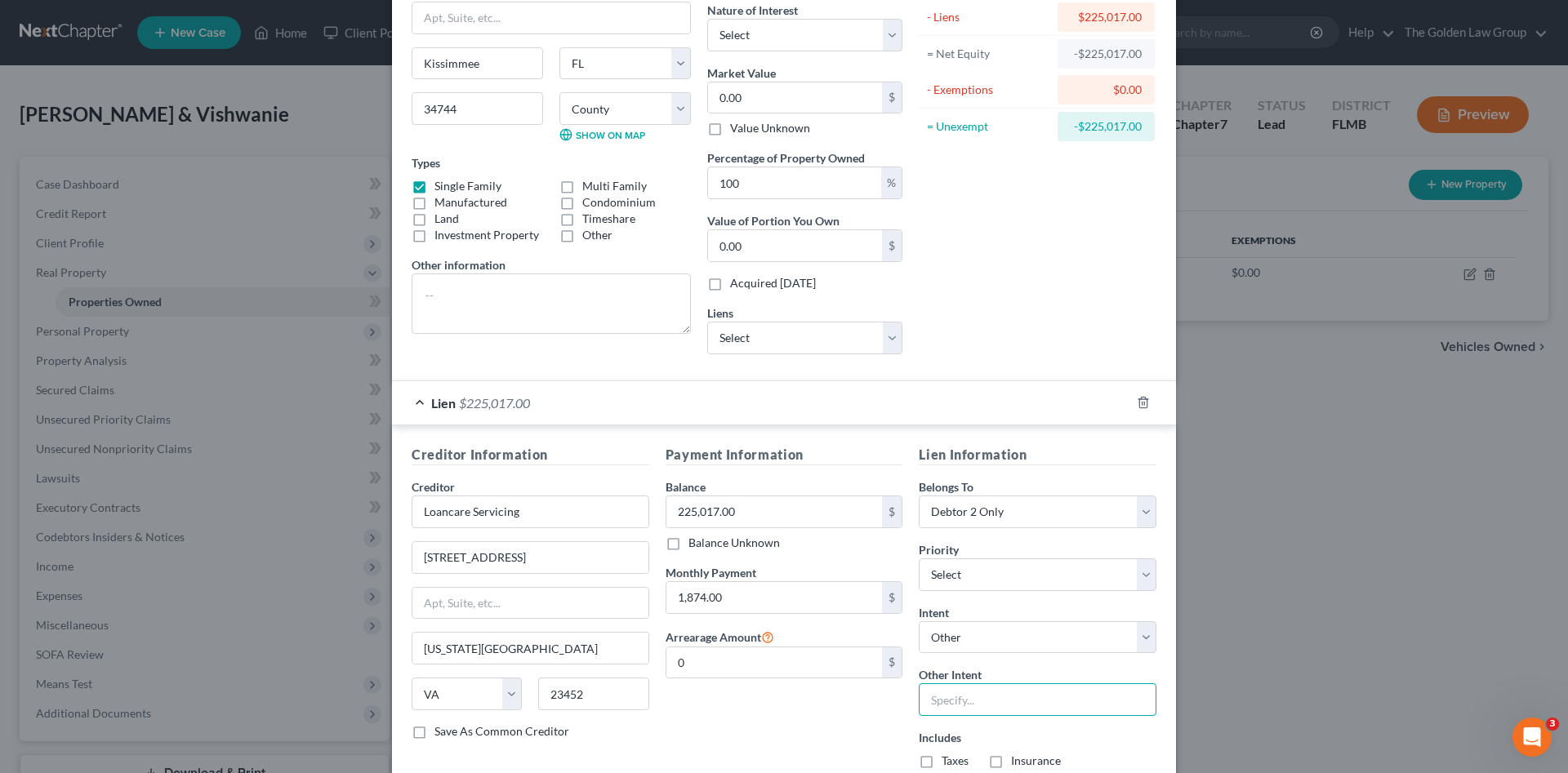
click at [981, 702] on input "text" at bounding box center [1037, 699] width 237 height 33
type input "Retain and Continue to Make Payments"
drag, startPoint x: 828, startPoint y: 717, endPoint x: 887, endPoint y: 736, distance: 62.0
click at [828, 718] on div "Payment Information Balance 225,017.00 $ Balance Unknown Balance Undetermined 2…" at bounding box center [784, 613] width 254 height 337
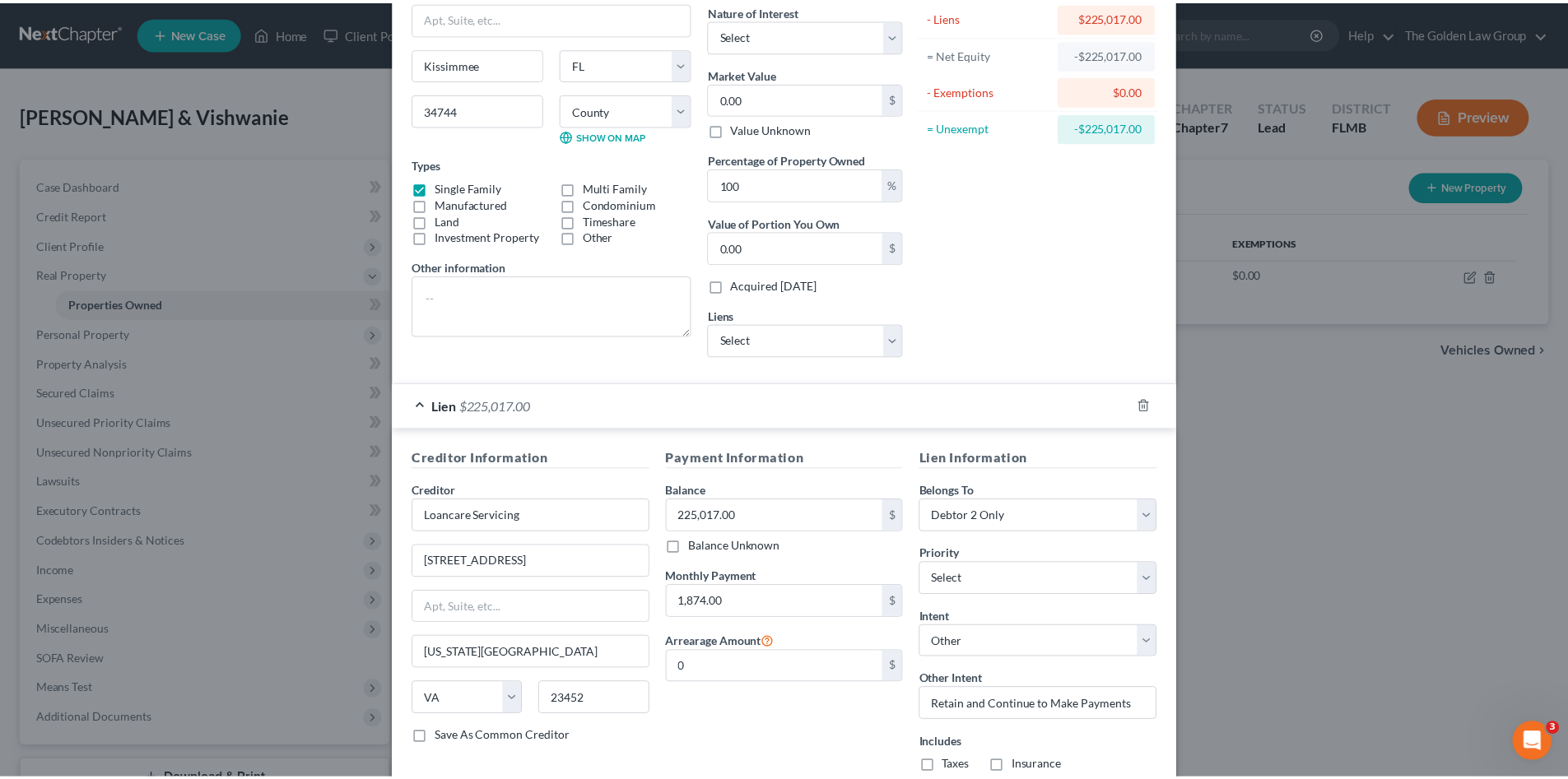
scroll to position [220, 0]
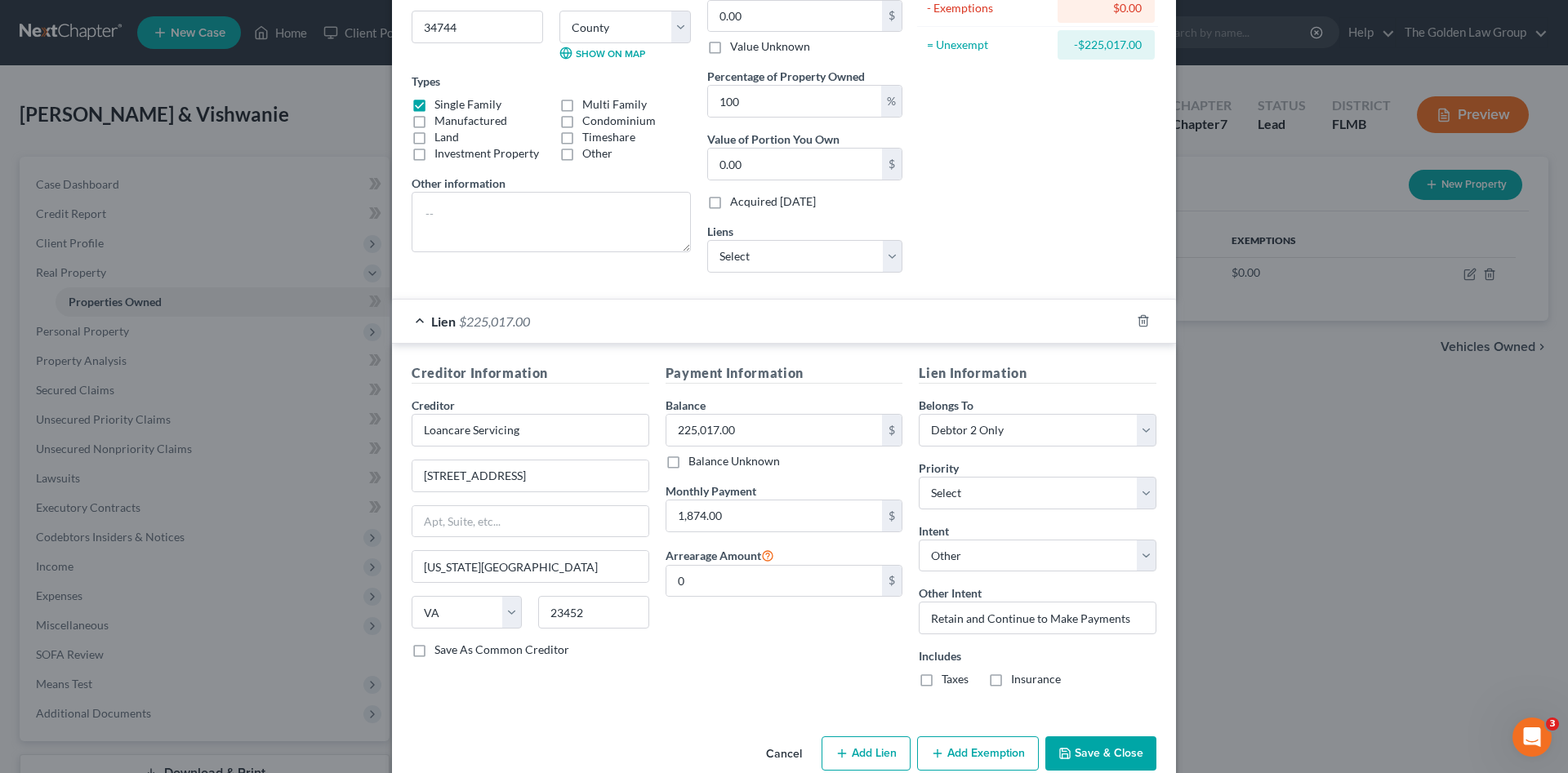
click at [941, 679] on label "Taxes" at bounding box center [954, 679] width 27 height 17
click at [948, 679] on input "Taxes" at bounding box center [953, 676] width 11 height 11
checkbox input "true"
click at [1010, 682] on label "Insurance" at bounding box center [1035, 679] width 50 height 17
click at [1017, 682] on input "Insurance" at bounding box center [1023, 676] width 11 height 11
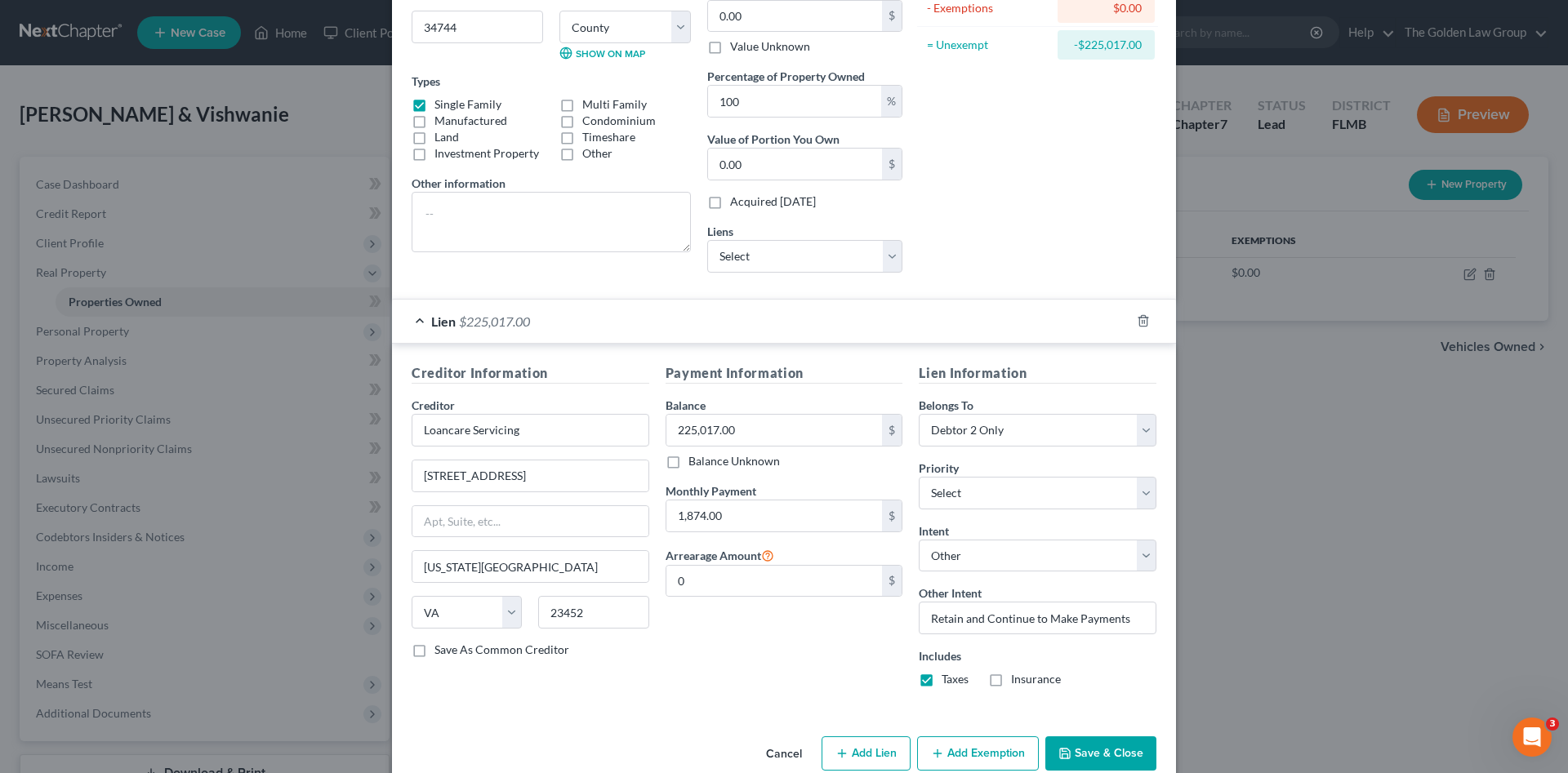
checkbox input "true"
click at [1124, 755] on button "Save & Close" at bounding box center [1100, 753] width 111 height 34
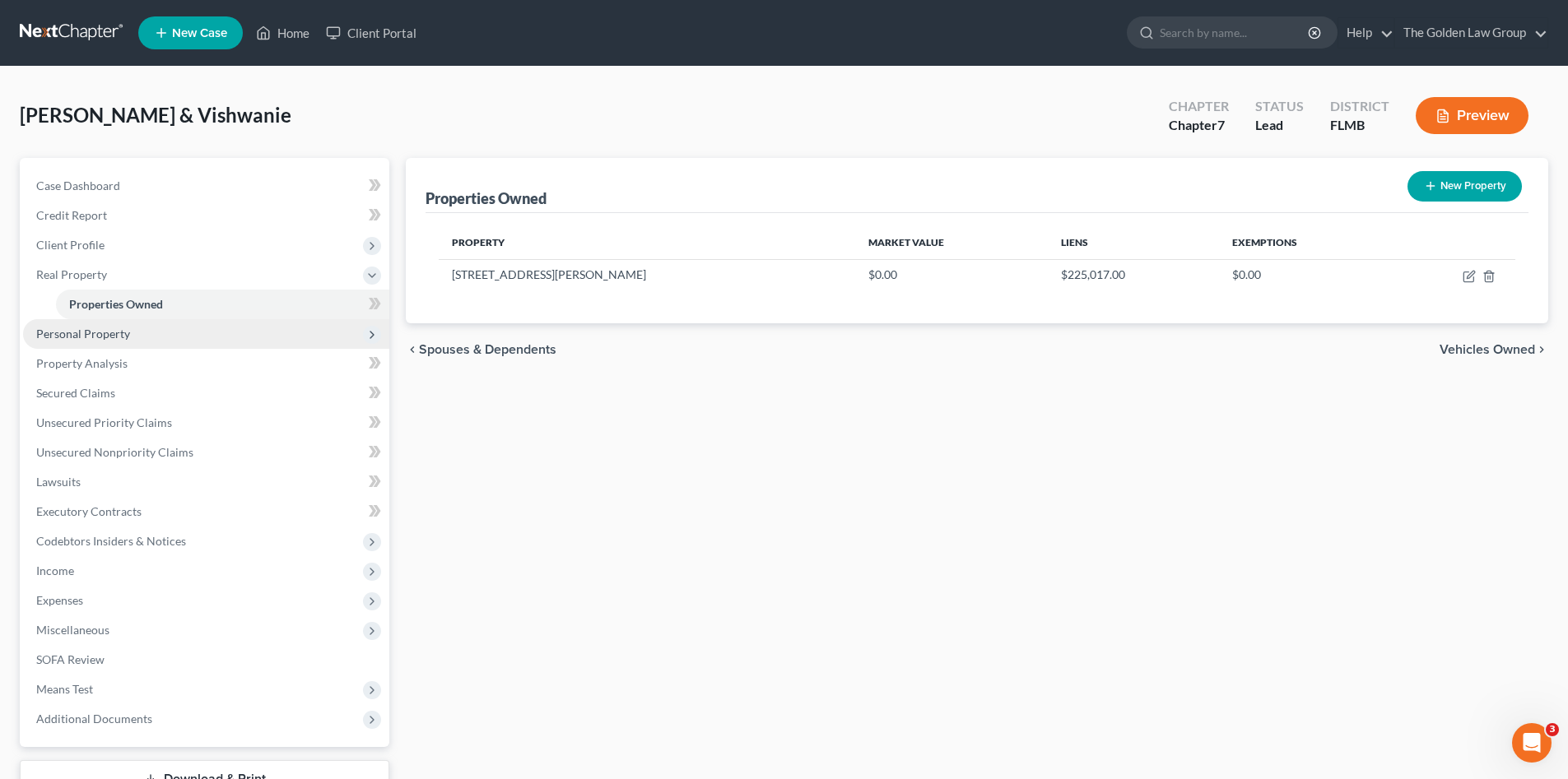
click at [108, 330] on span "Personal Property" at bounding box center [83, 334] width 94 height 14
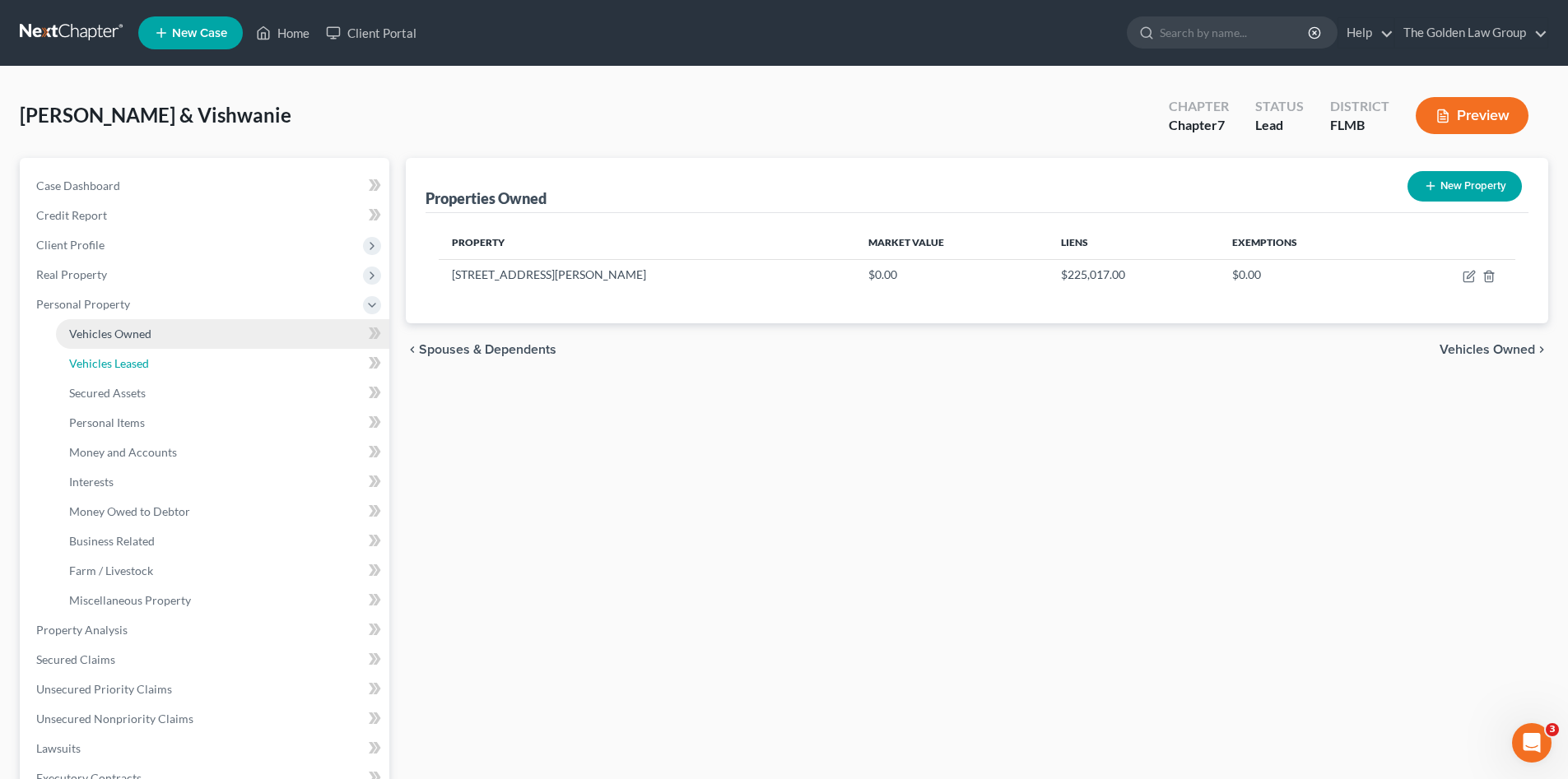
click at [123, 351] on link "Vehicles Leased" at bounding box center [222, 363] width 333 height 29
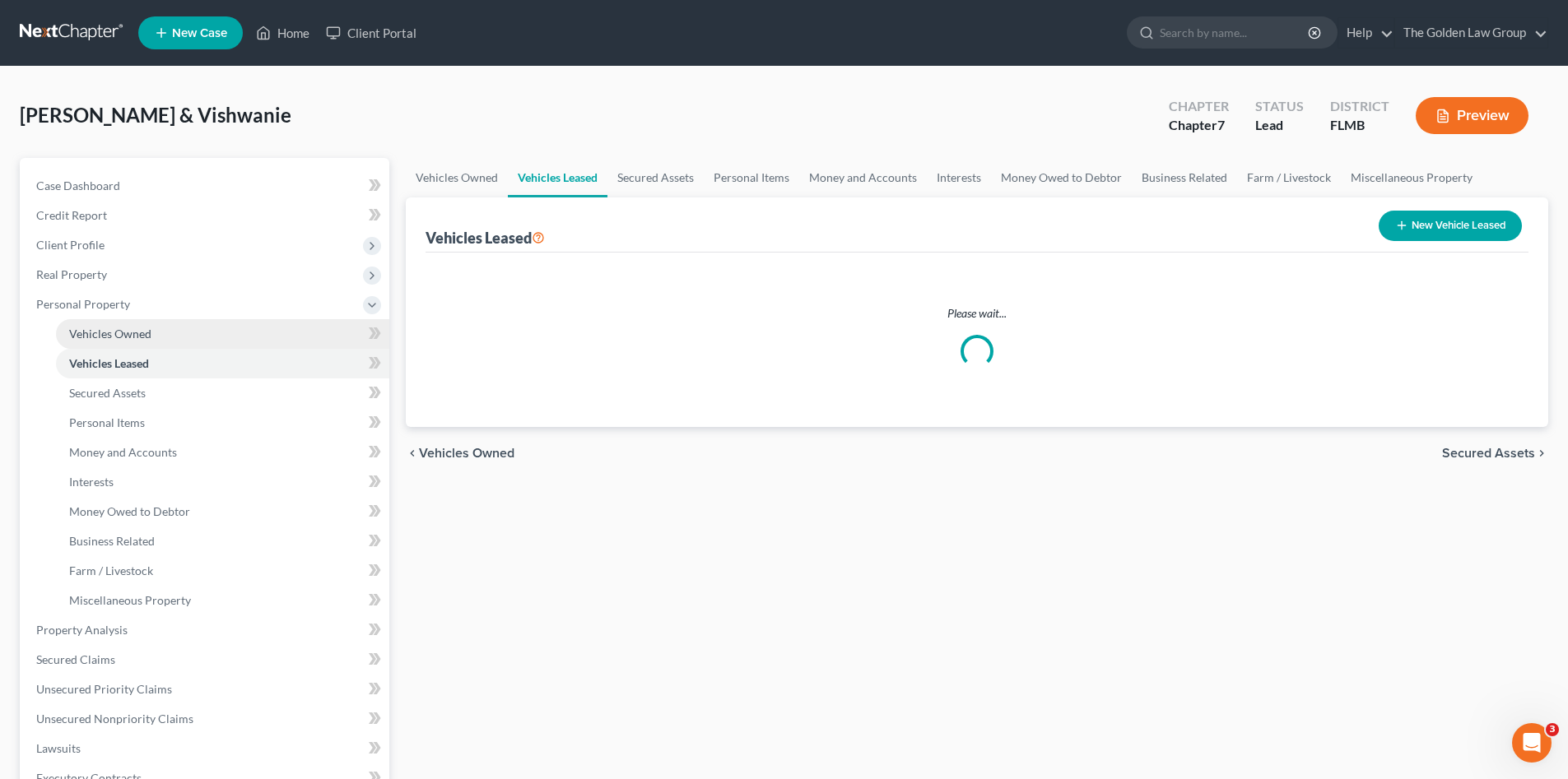
click at [125, 340] on link "Vehicles Owned" at bounding box center [222, 333] width 333 height 29
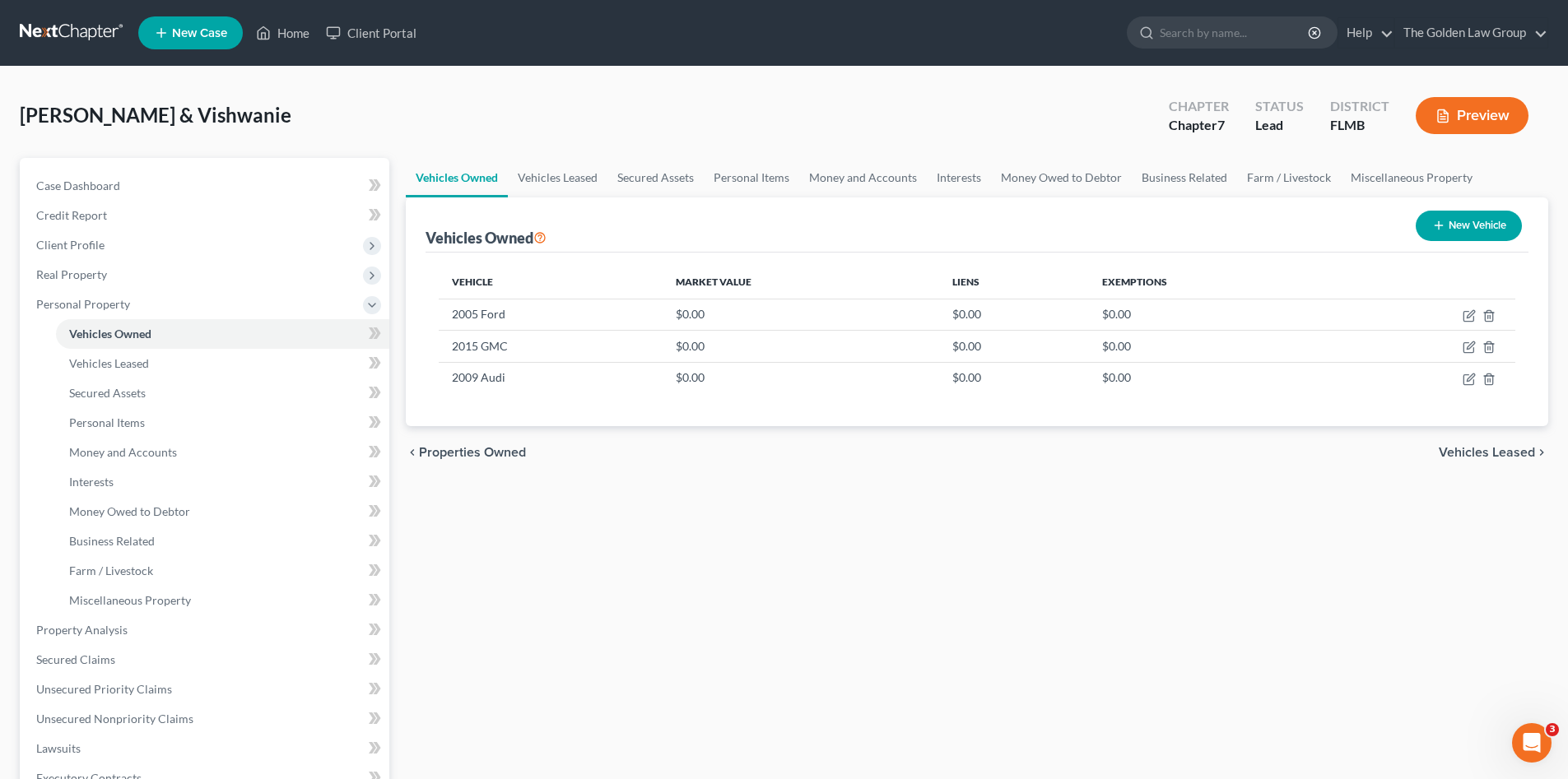
click at [842, 595] on div "Vehicles Owned Vehicles Leased Secured Assets Personal Items Money and Accounts…" at bounding box center [976, 633] width 1158 height 950
drag, startPoint x: 1468, startPoint y: 378, endPoint x: 1456, endPoint y: 381, distance: 12.4
click at [1468, 378] on icon "button" at bounding box center [1470, 378] width 7 height 7
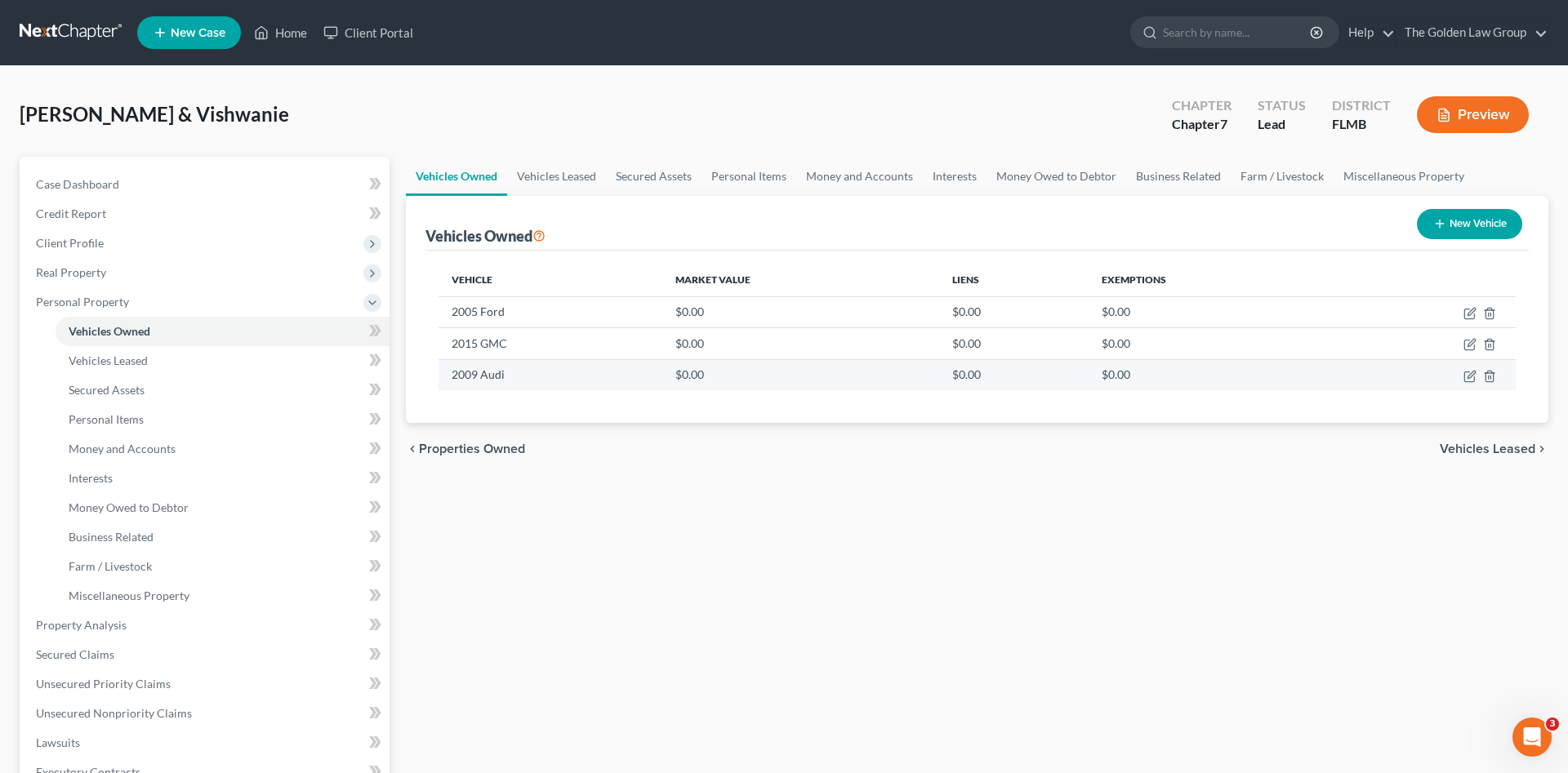
select select "0"
select select "17"
select select "1"
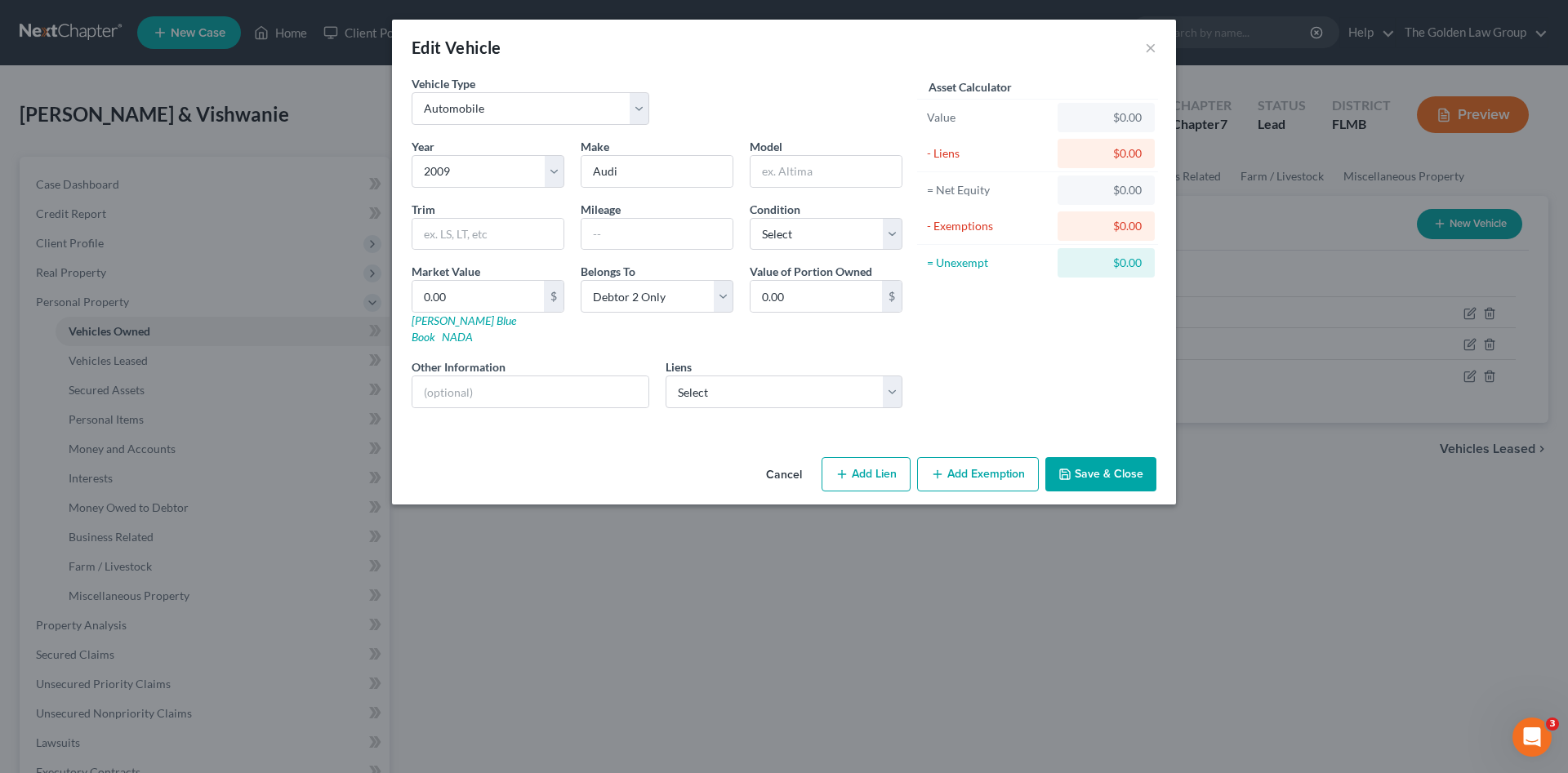
click at [594, 450] on div "Cancel Add Lien Add Lease Add Exemption Save & Close" at bounding box center [784, 477] width 784 height 54
click at [540, 376] on input "text" at bounding box center [530, 391] width 236 height 31
type input "VIN:"
click at [640, 231] on input "text" at bounding box center [657, 234] width 151 height 31
click at [575, 424] on div "Vehicle Type Select Automobile Truck Trailer Watercraft Aircraft Motor Home Atv…" at bounding box center [784, 262] width 784 height 376
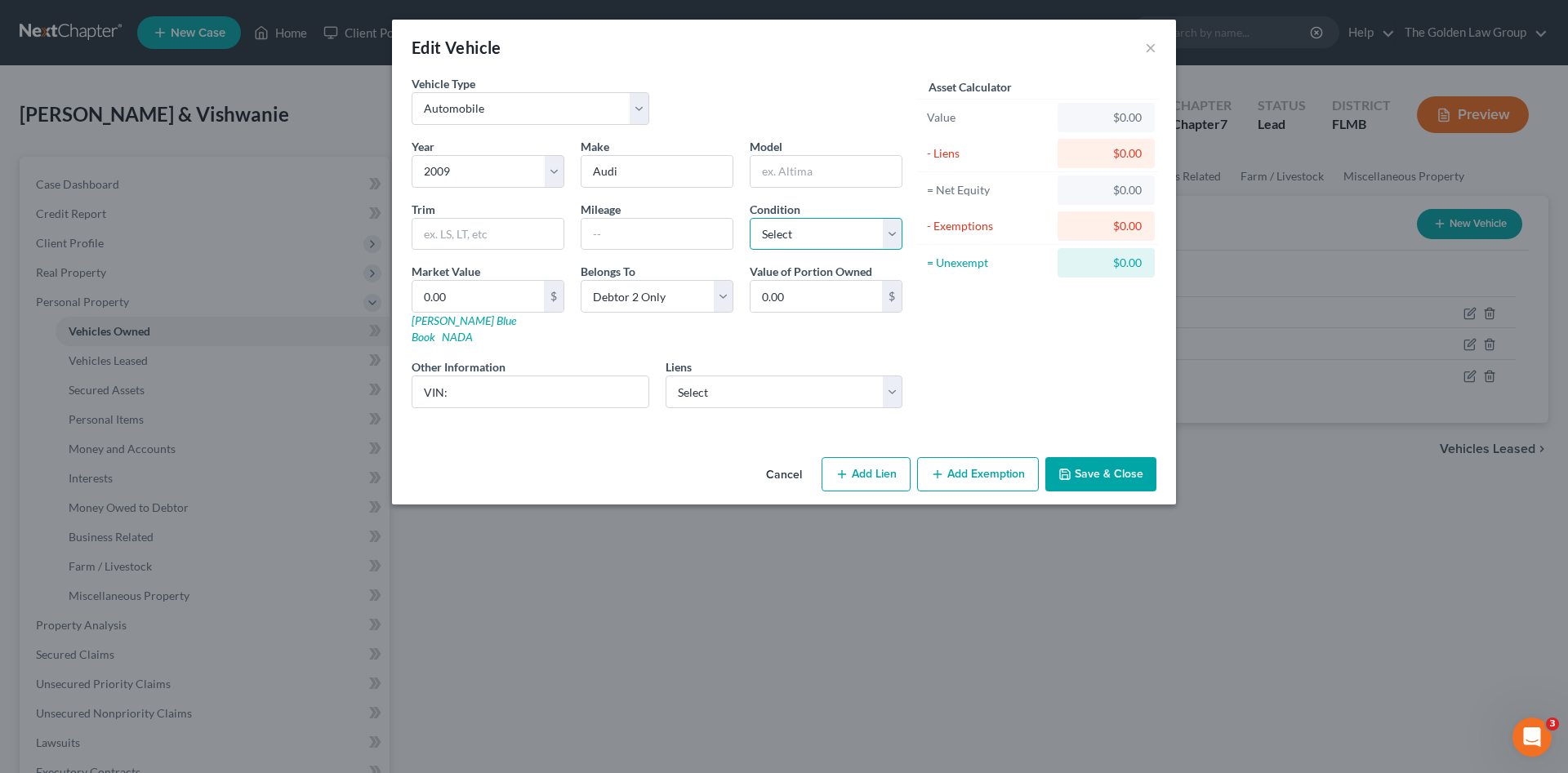
click at [806, 230] on select "Select Excellent Very Good Good Fair Poor" at bounding box center [826, 234] width 153 height 33
click at [749, 218] on select "Select Excellent Very Good Good Fair Poor" at bounding box center [826, 234] width 153 height 33
click at [797, 292] on input "0.00" at bounding box center [815, 295] width 131 height 31
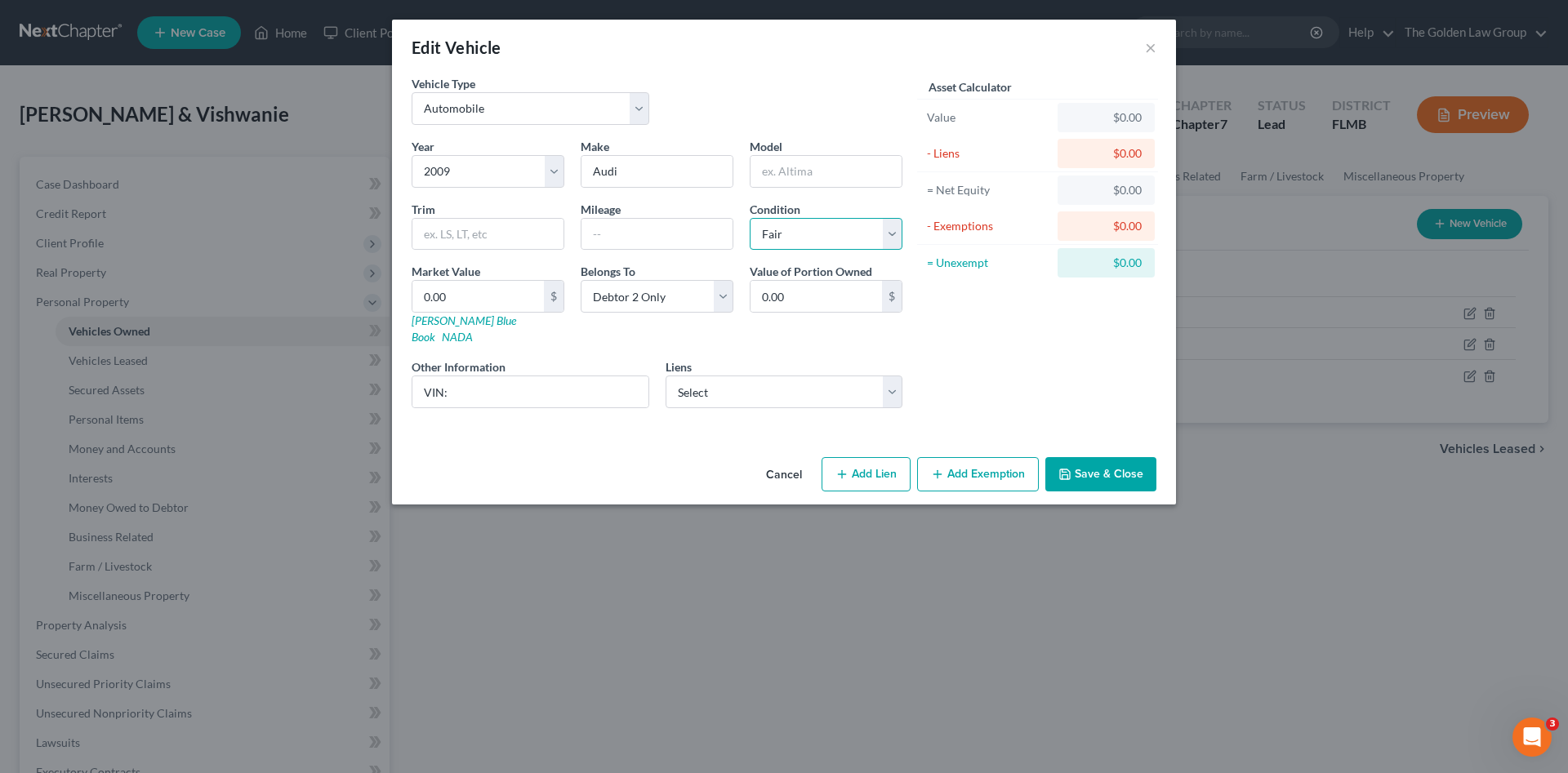
drag, startPoint x: 794, startPoint y: 230, endPoint x: 794, endPoint y: 239, distance: 9.0
click at [794, 230] on select "Select Excellent Very Good Good Fair Poor" at bounding box center [826, 234] width 153 height 33
select select "4"
click at [749, 218] on select "Select Excellent Very Good Good Fair Poor" at bounding box center [826, 234] width 153 height 33
click at [941, 346] on div "Asset Calculator Value $0.00 - Liens $0.00 = Net Equity $0.00 - Exemptions $0.0…" at bounding box center [1037, 248] width 254 height 346
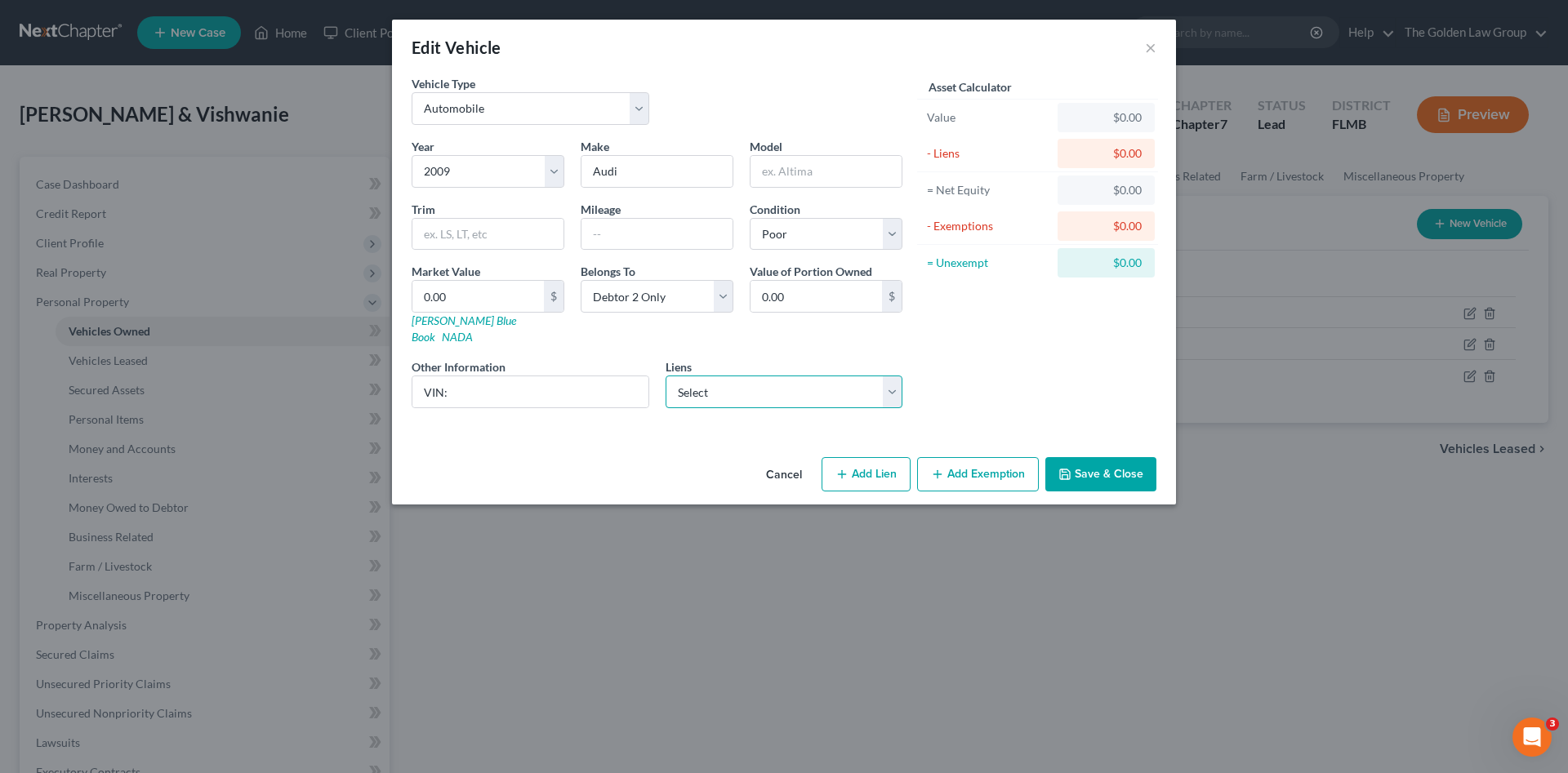
drag, startPoint x: 837, startPoint y: 371, endPoint x: 875, endPoint y: 360, distance: 39.6
click at [838, 376] on select "Select Td Auto Finance - $17,273.00" at bounding box center [784, 391] width 237 height 33
click at [986, 361] on div "Asset Calculator Value $0.00 - Liens $0.00 = Net Equity $0.00 - Exemptions $0.0…" at bounding box center [1037, 248] width 254 height 346
click at [1090, 460] on button "Save & Close" at bounding box center [1100, 474] width 111 height 34
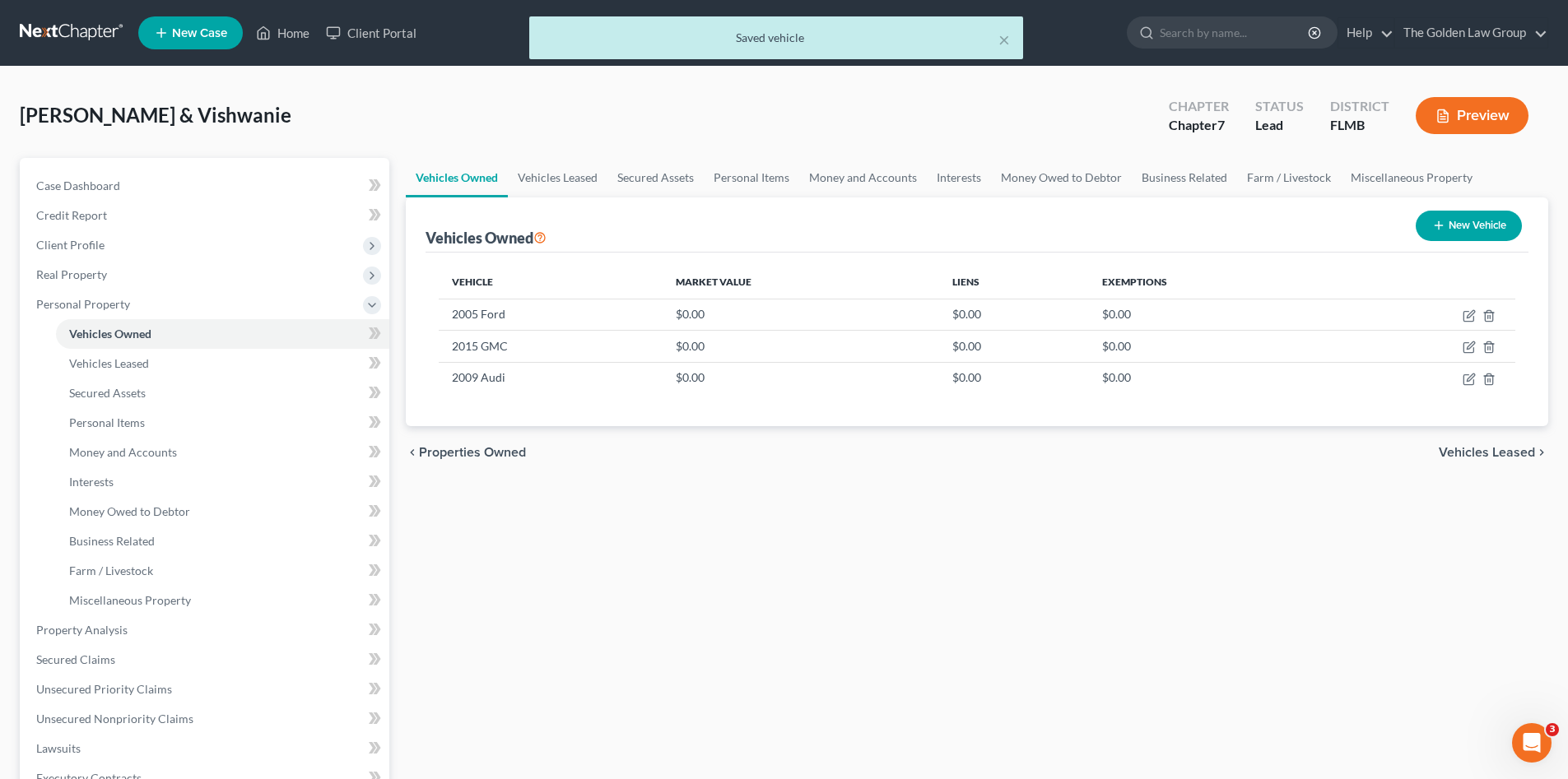
drag, startPoint x: 703, startPoint y: 565, endPoint x: 627, endPoint y: 534, distance: 82.1
click at [703, 560] on div "Vehicles Owned Vehicles Leased Secured Assets Personal Items Money and Accounts…" at bounding box center [976, 633] width 1158 height 950
click at [1467, 346] on icon "button" at bounding box center [1469, 347] width 13 height 13
select select "0"
select select "11"
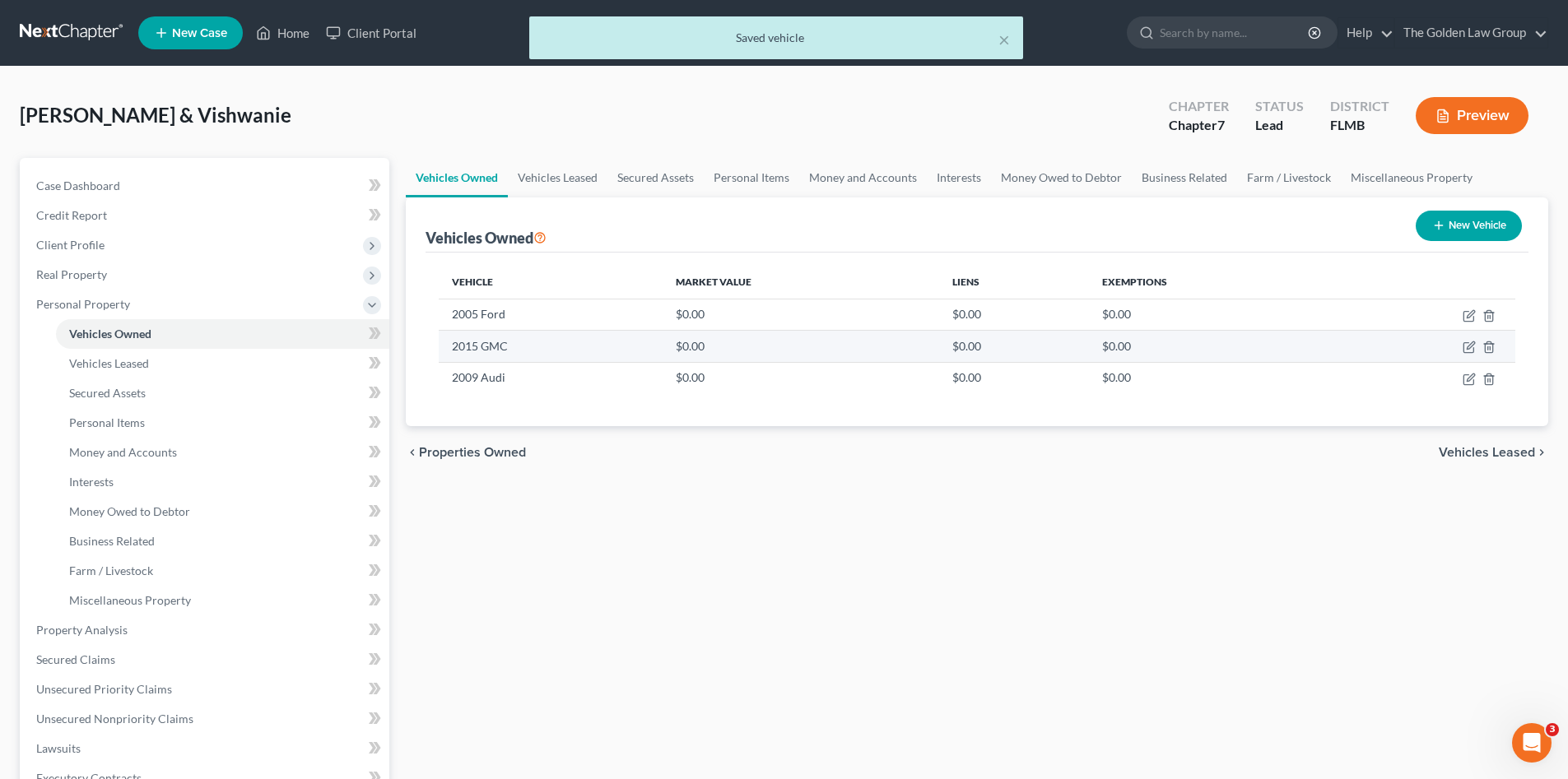
select select "0"
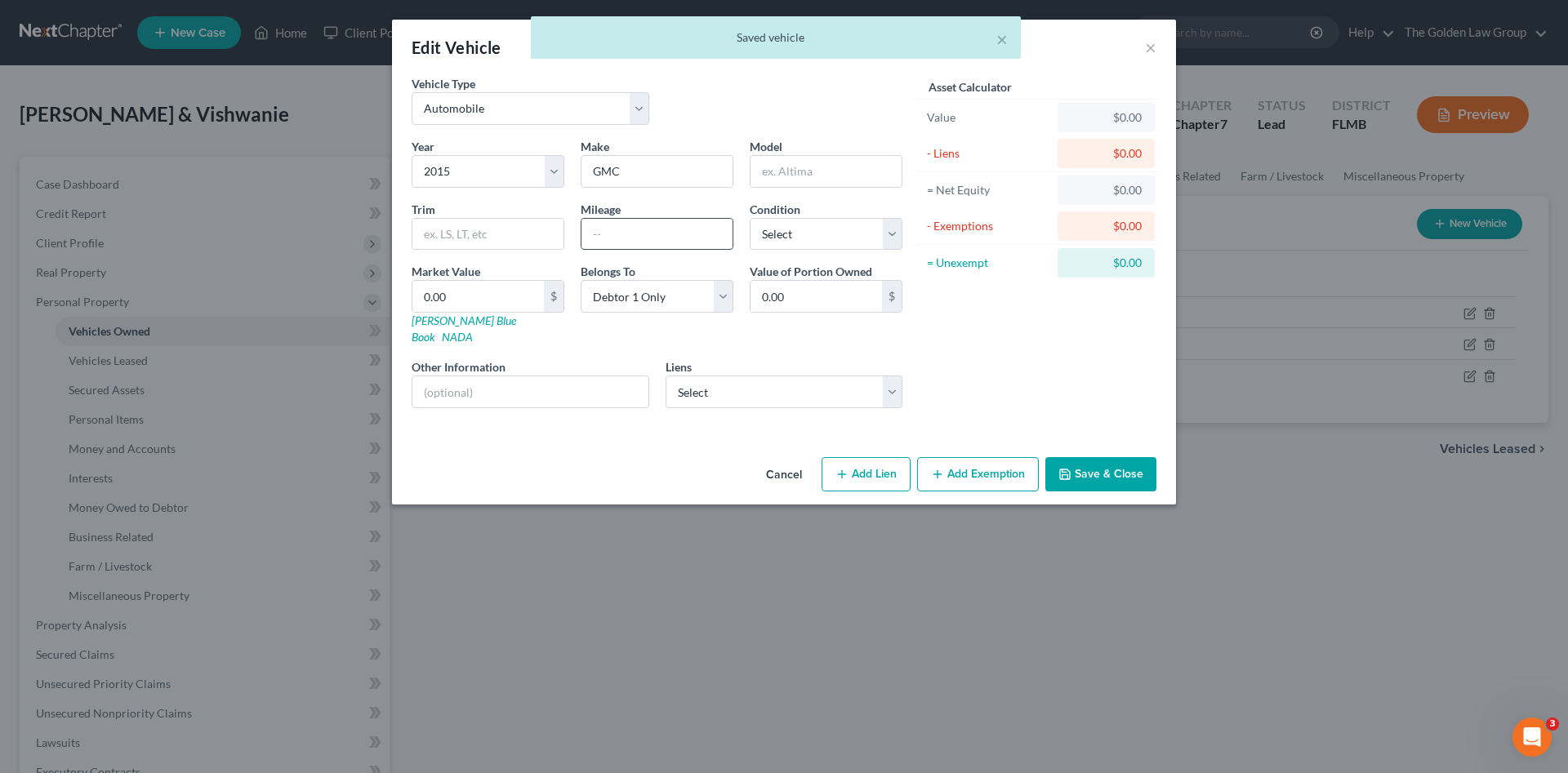
click at [666, 231] on input "text" at bounding box center [657, 234] width 151 height 31
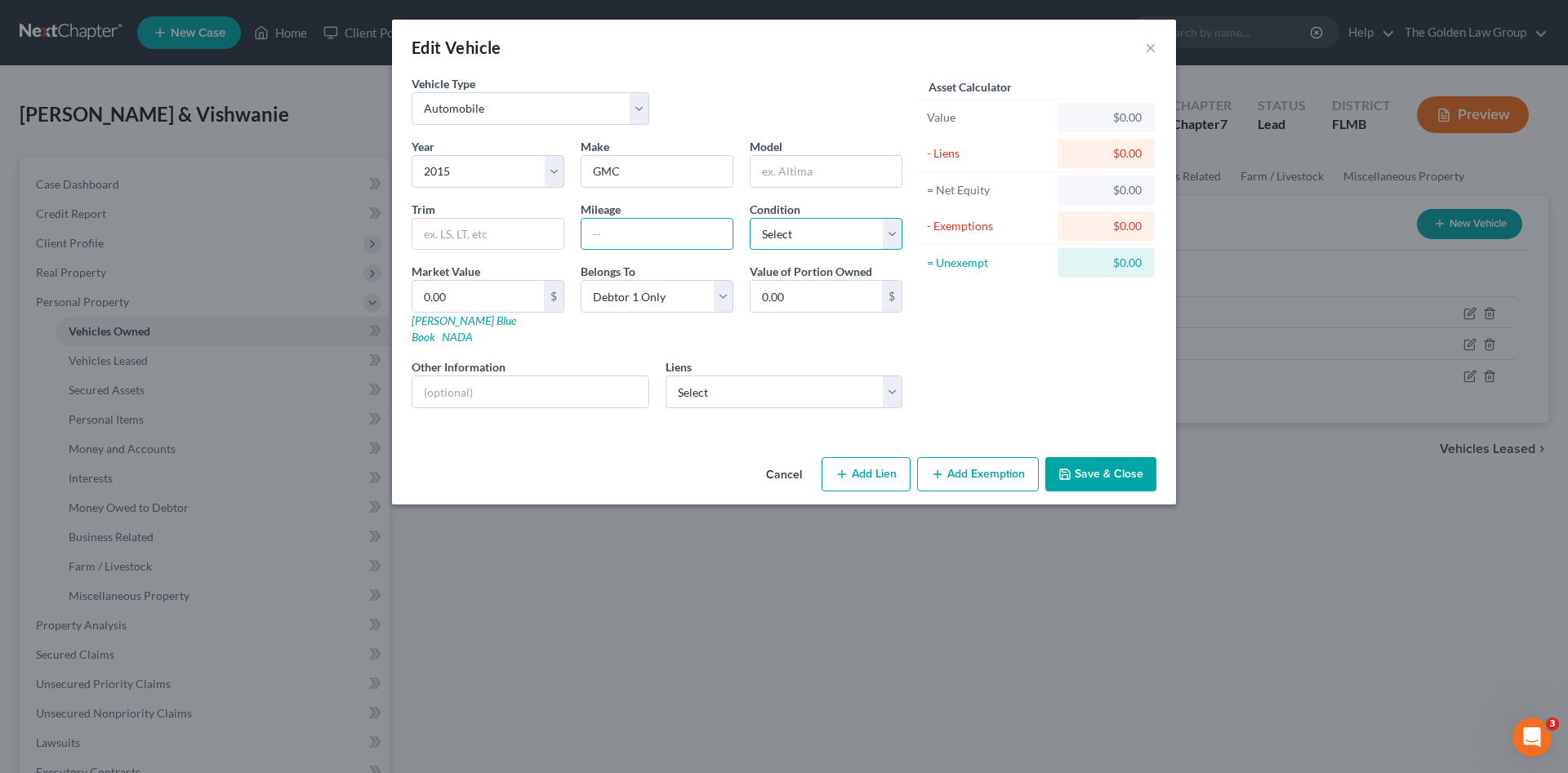
click at [784, 245] on select "Select Excellent Very Good Good Fair Poor" at bounding box center [826, 234] width 153 height 33
select select "4"
click at [749, 218] on select "Select Excellent Very Good Good Fair Poor" at bounding box center [826, 234] width 153 height 33
click at [595, 382] on input "text" at bounding box center [530, 391] width 236 height 31
click at [1118, 464] on button "Save & Close" at bounding box center [1100, 474] width 111 height 34
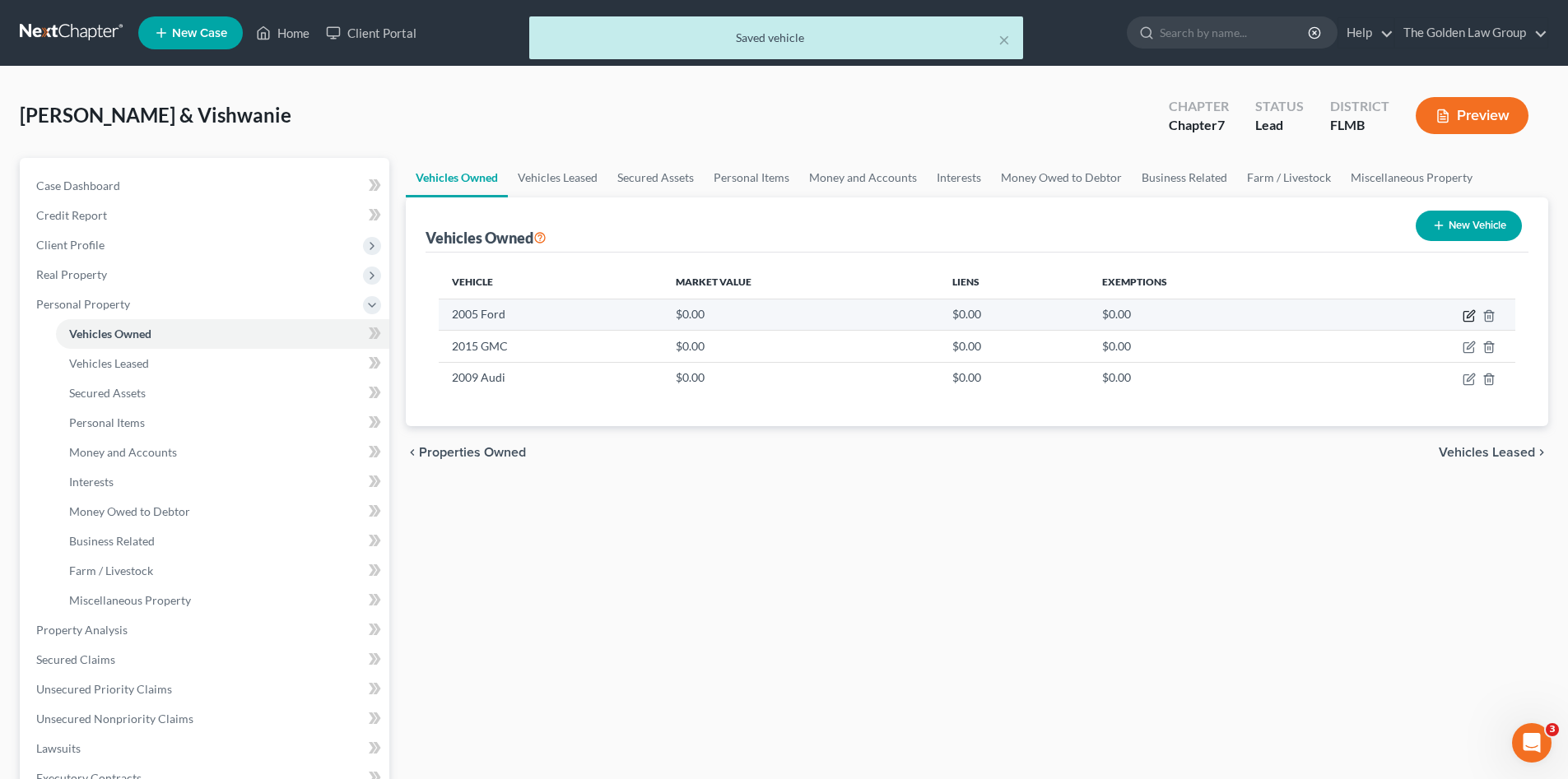
click at [1466, 316] on icon "button" at bounding box center [1469, 315] width 13 height 13
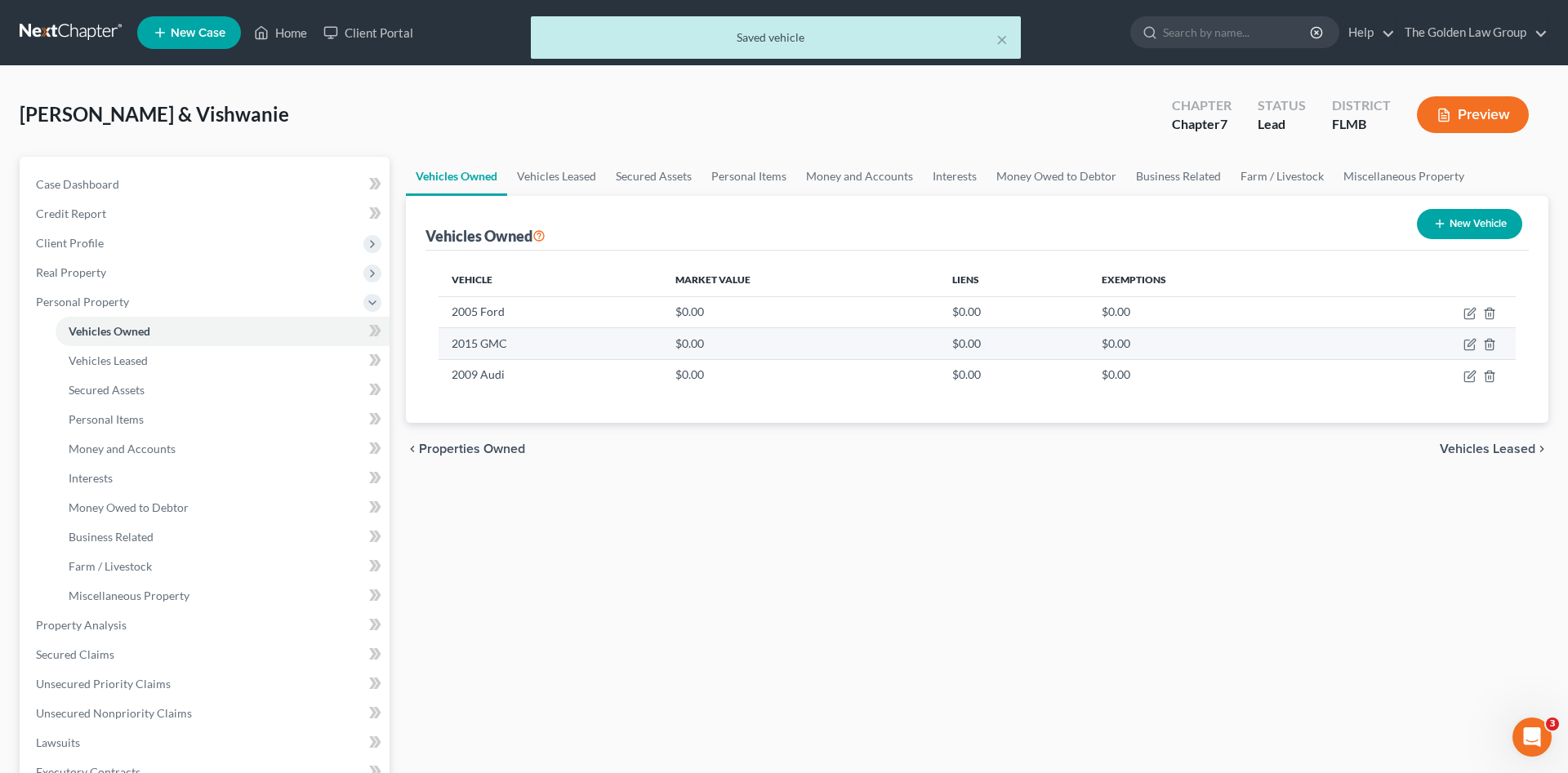
select select "0"
select select "21"
select select "1"
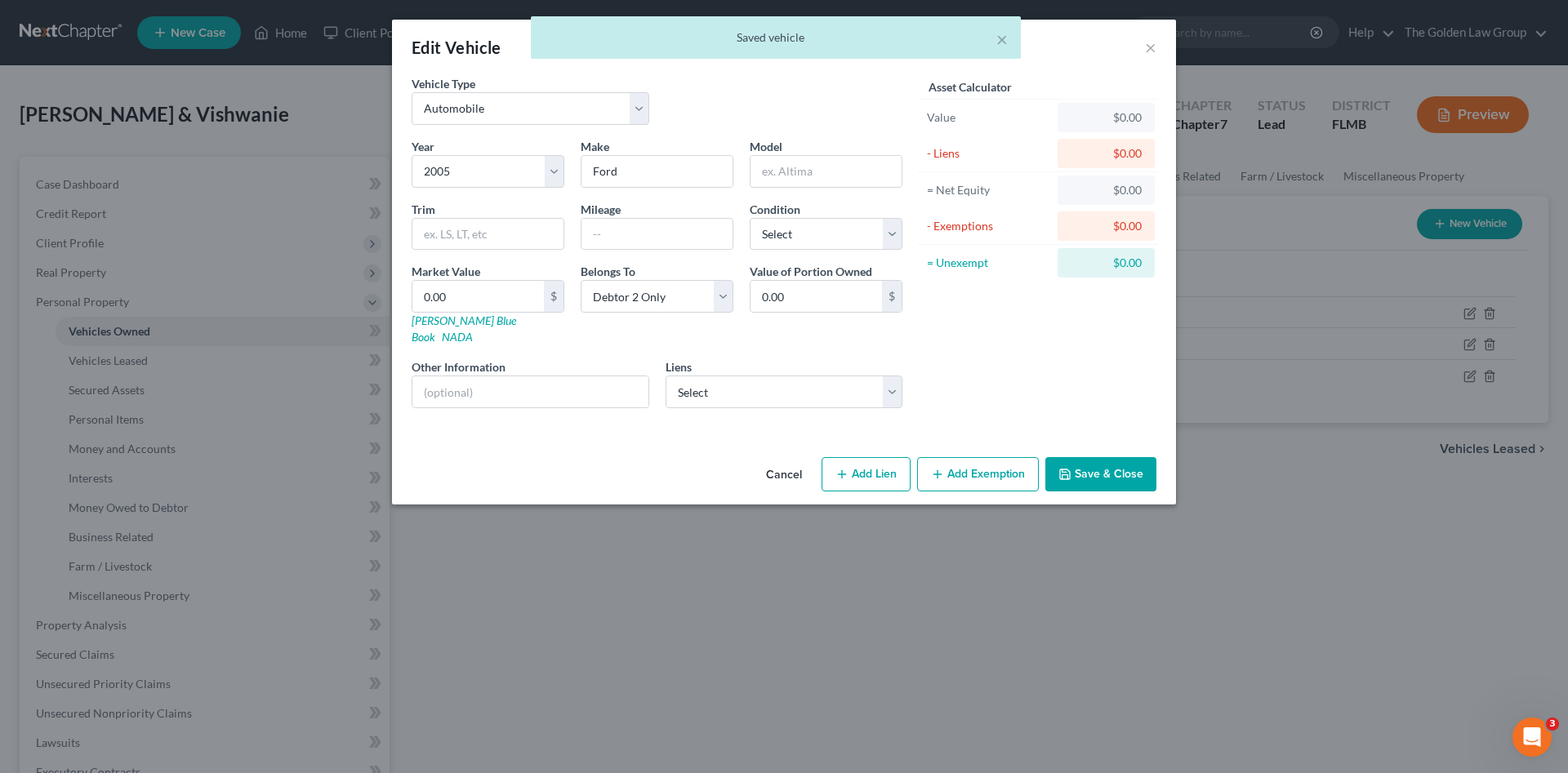
click at [519, 450] on div "Cancel Add Lien Add Lease Add Exemption Save & Close" at bounding box center [784, 477] width 784 height 54
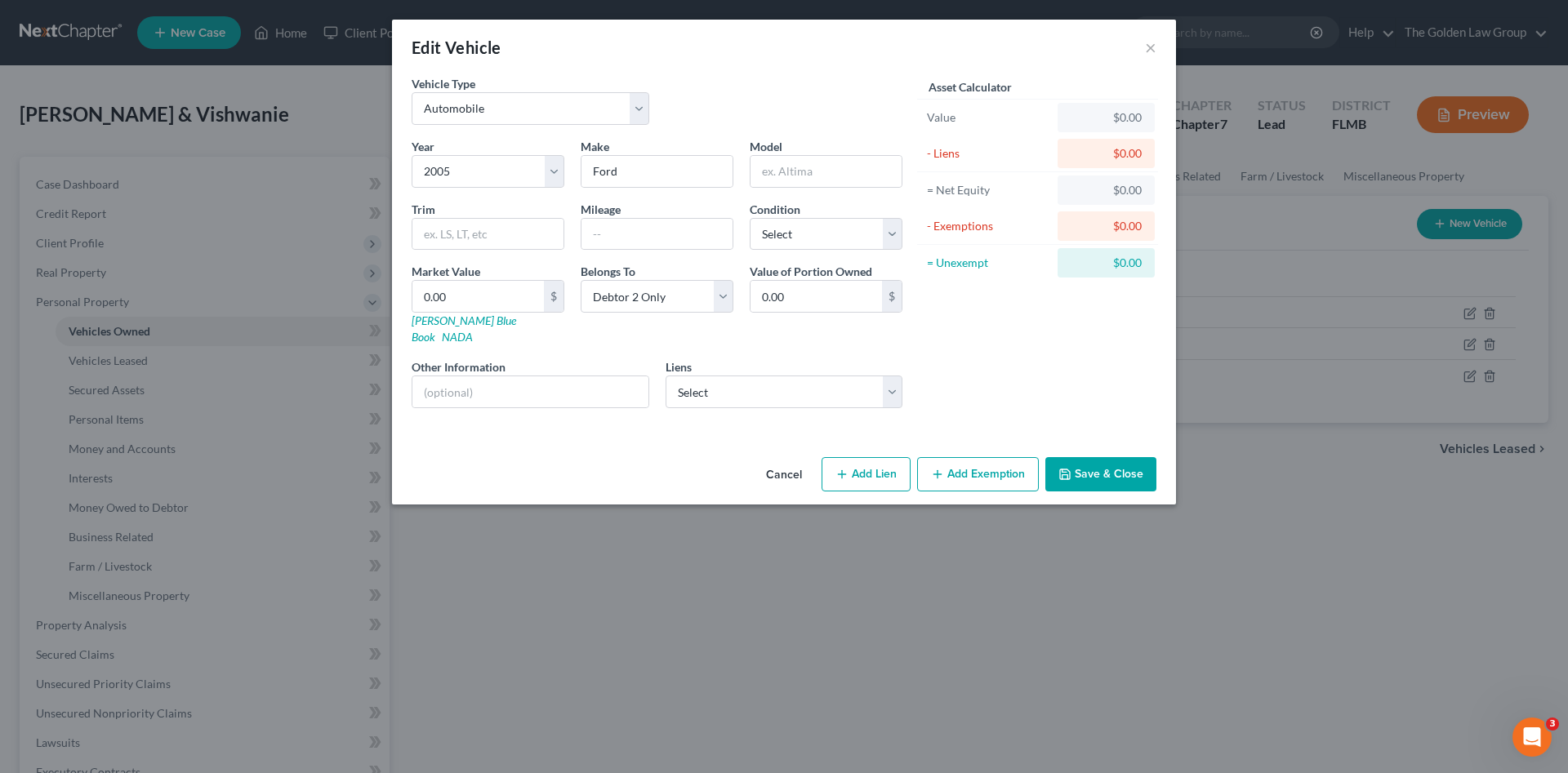
click at [793, 461] on button "Cancel" at bounding box center [784, 475] width 62 height 33
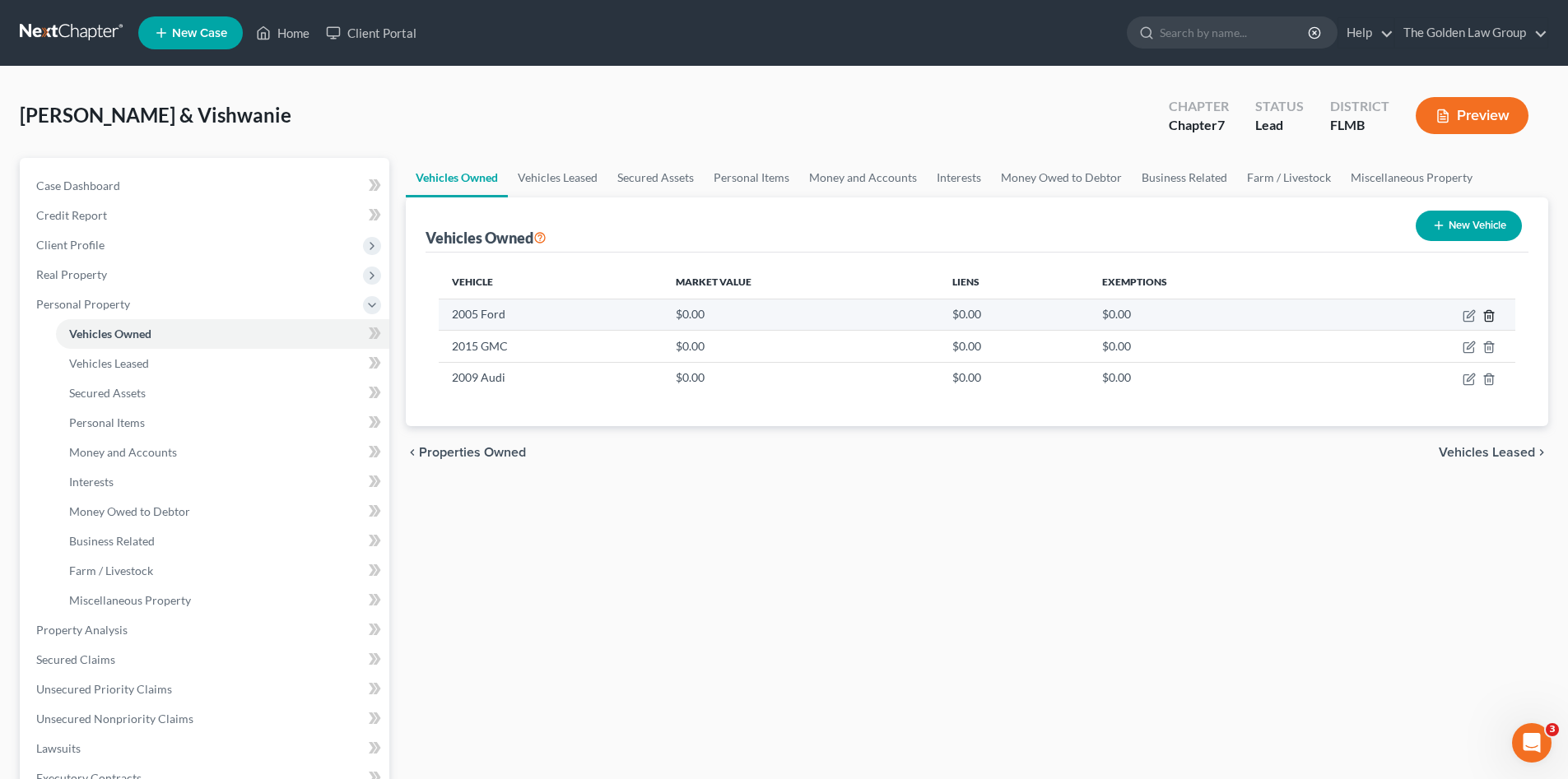
click at [1488, 316] on line "button" at bounding box center [1488, 317] width 0 height 4
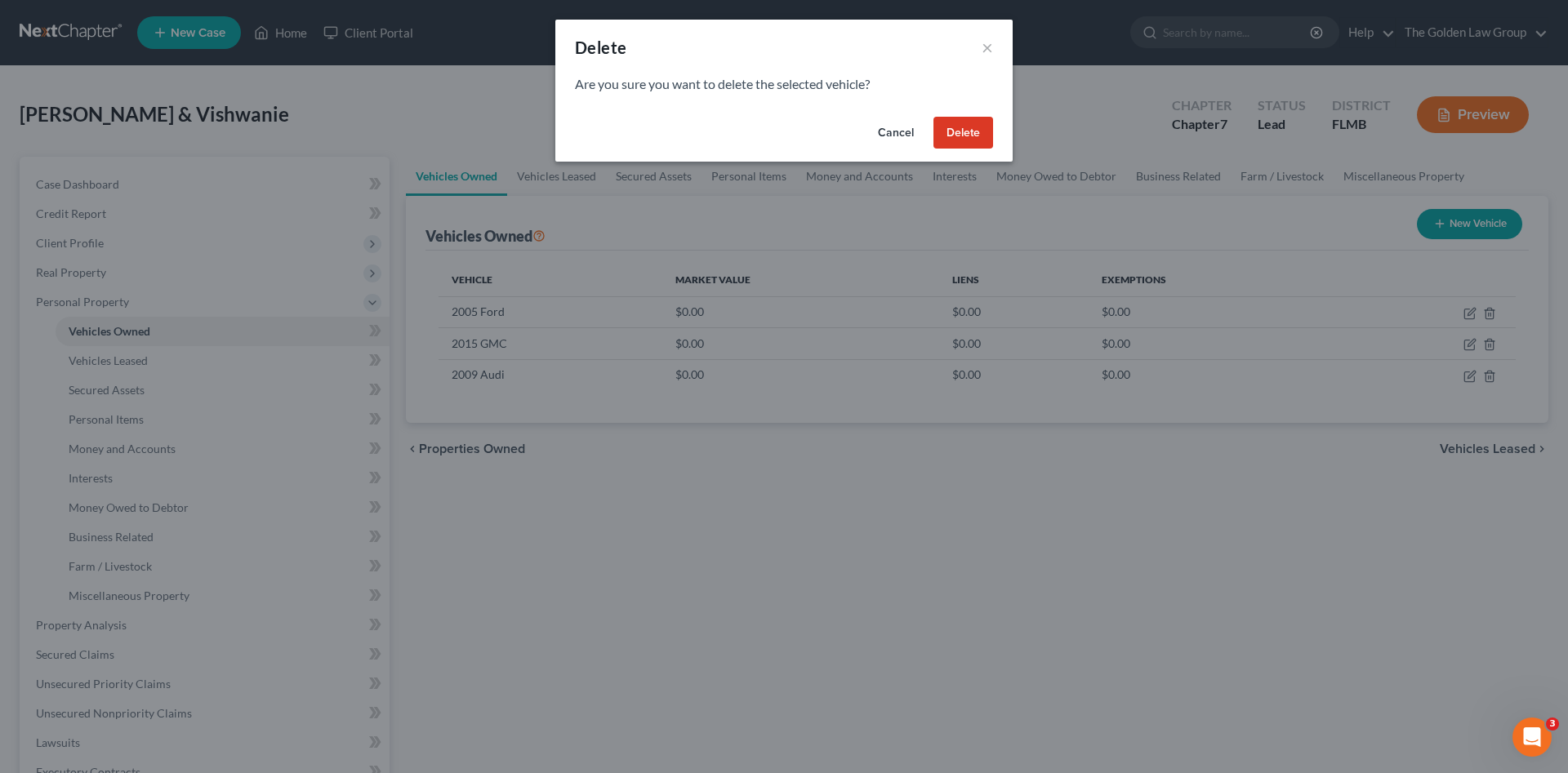
click at [962, 130] on button "Delete" at bounding box center [963, 133] width 60 height 33
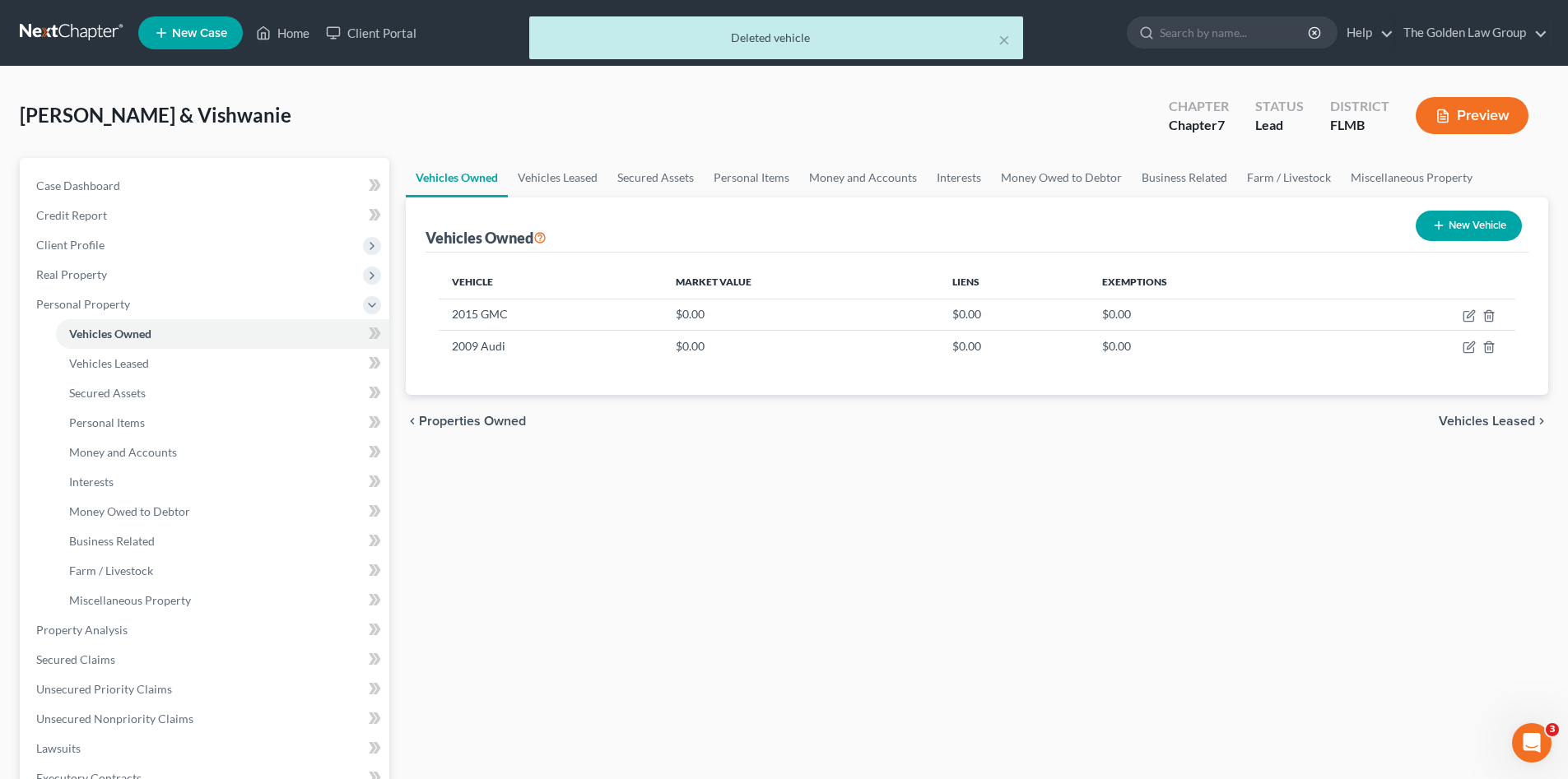
click at [974, 628] on div "Vehicles Owned Vehicles Leased Secured Assets Personal Items Money and Accounts…" at bounding box center [976, 633] width 1158 height 950
click at [793, 558] on div "Vehicles Owned Vehicles Leased Secured Assets Personal Items Money and Accounts…" at bounding box center [976, 633] width 1158 height 950
click at [131, 359] on span "Vehicles Leased" at bounding box center [109, 363] width 80 height 14
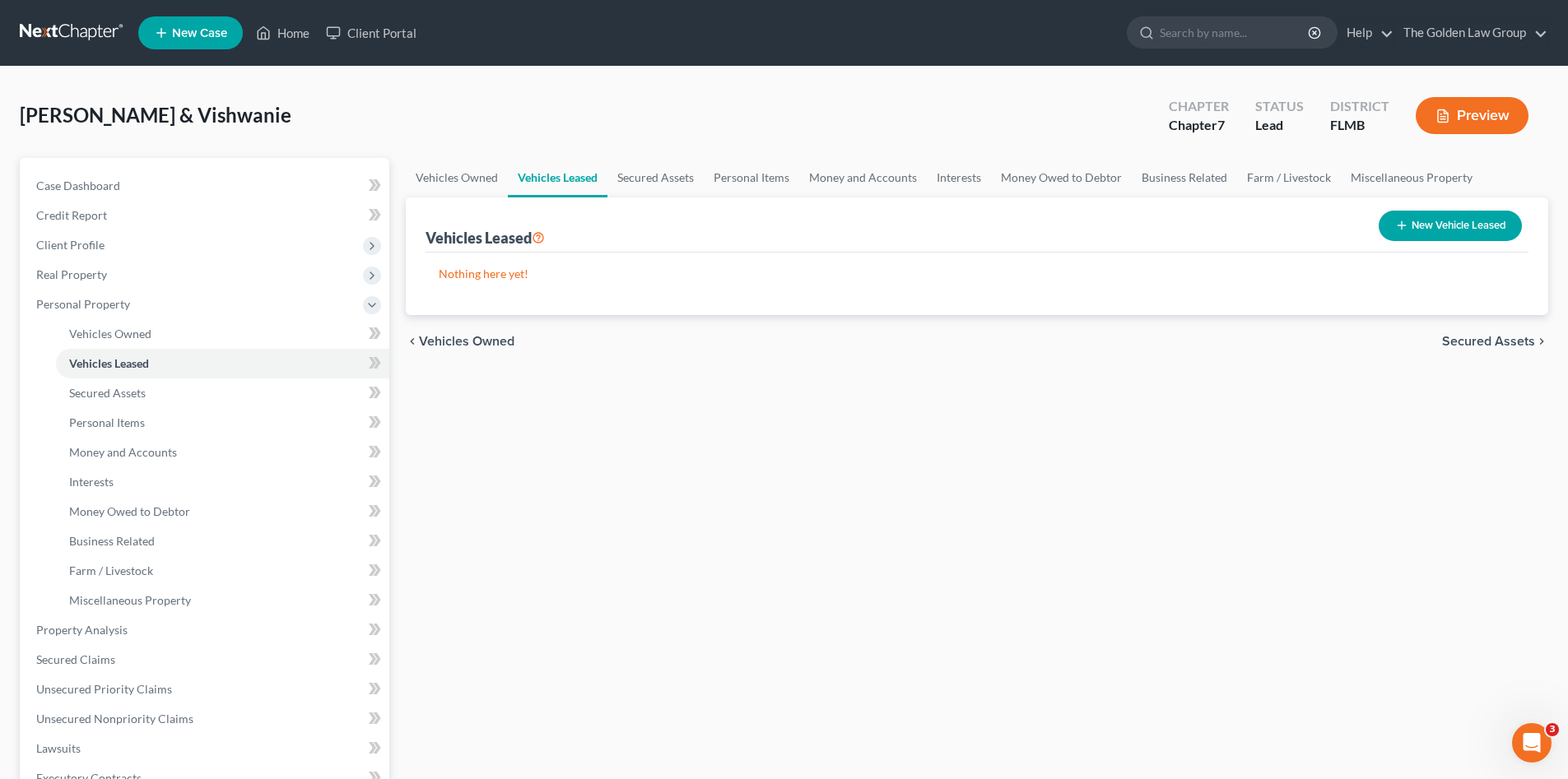
click at [627, 511] on div "Vehicles Owned Vehicles Leased Secured Assets Personal Items Money and Accounts…" at bounding box center [976, 633] width 1158 height 950
click at [98, 393] on span "Secured Assets" at bounding box center [107, 393] width 76 height 14
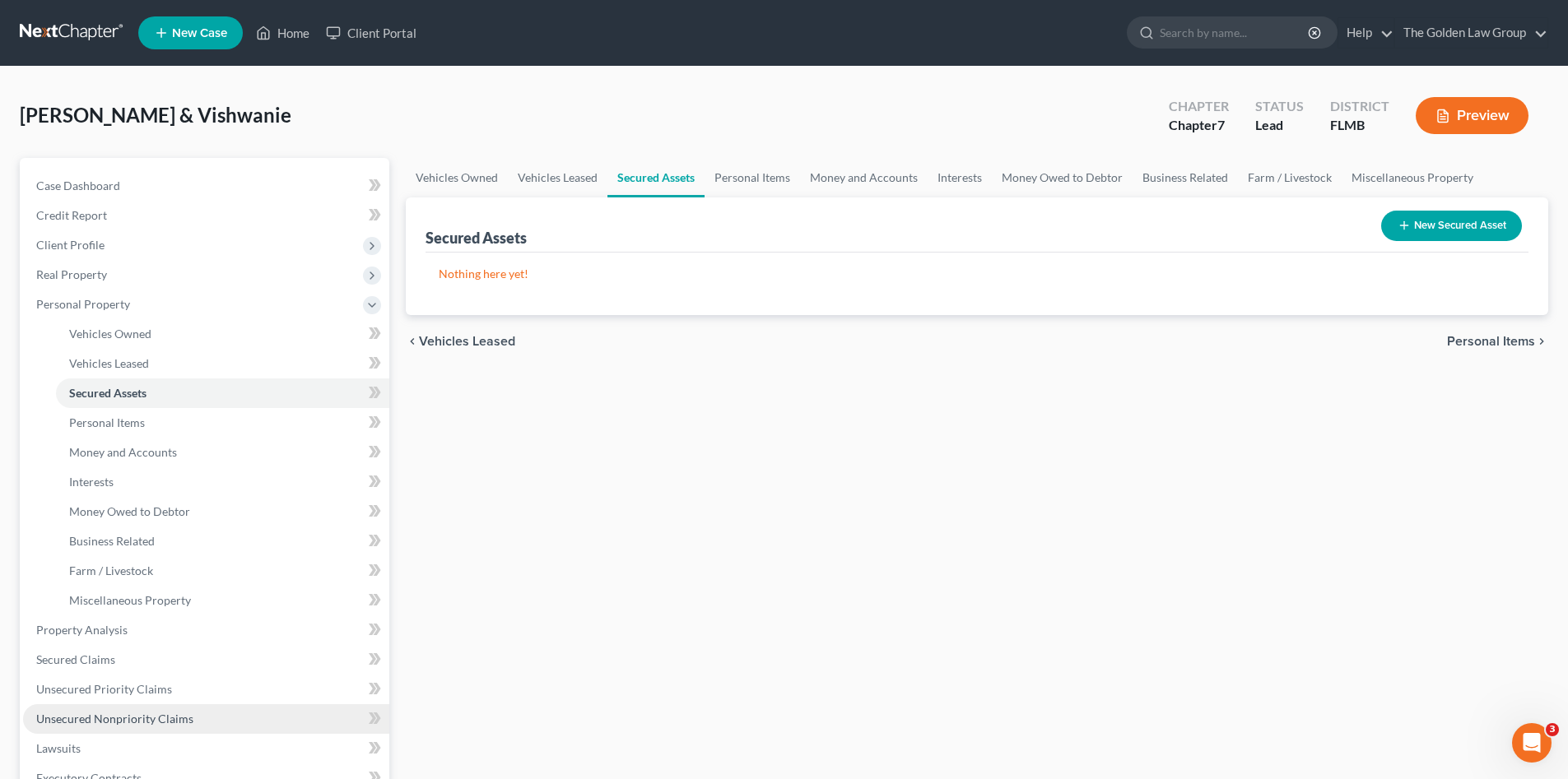
click at [171, 712] on span "Unsecured Nonpriority Claims" at bounding box center [114, 719] width 157 height 14
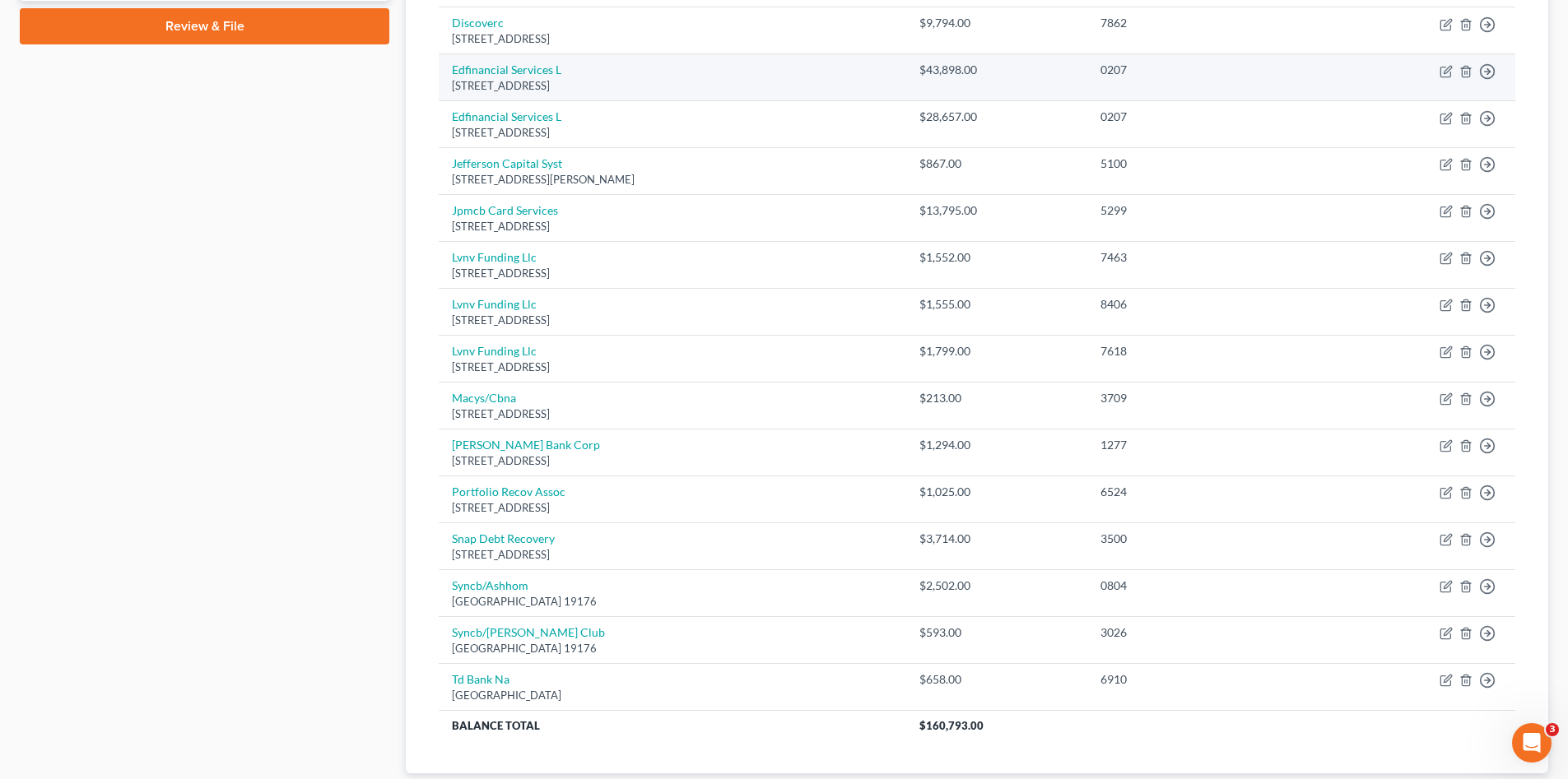
scroll to position [822, 0]
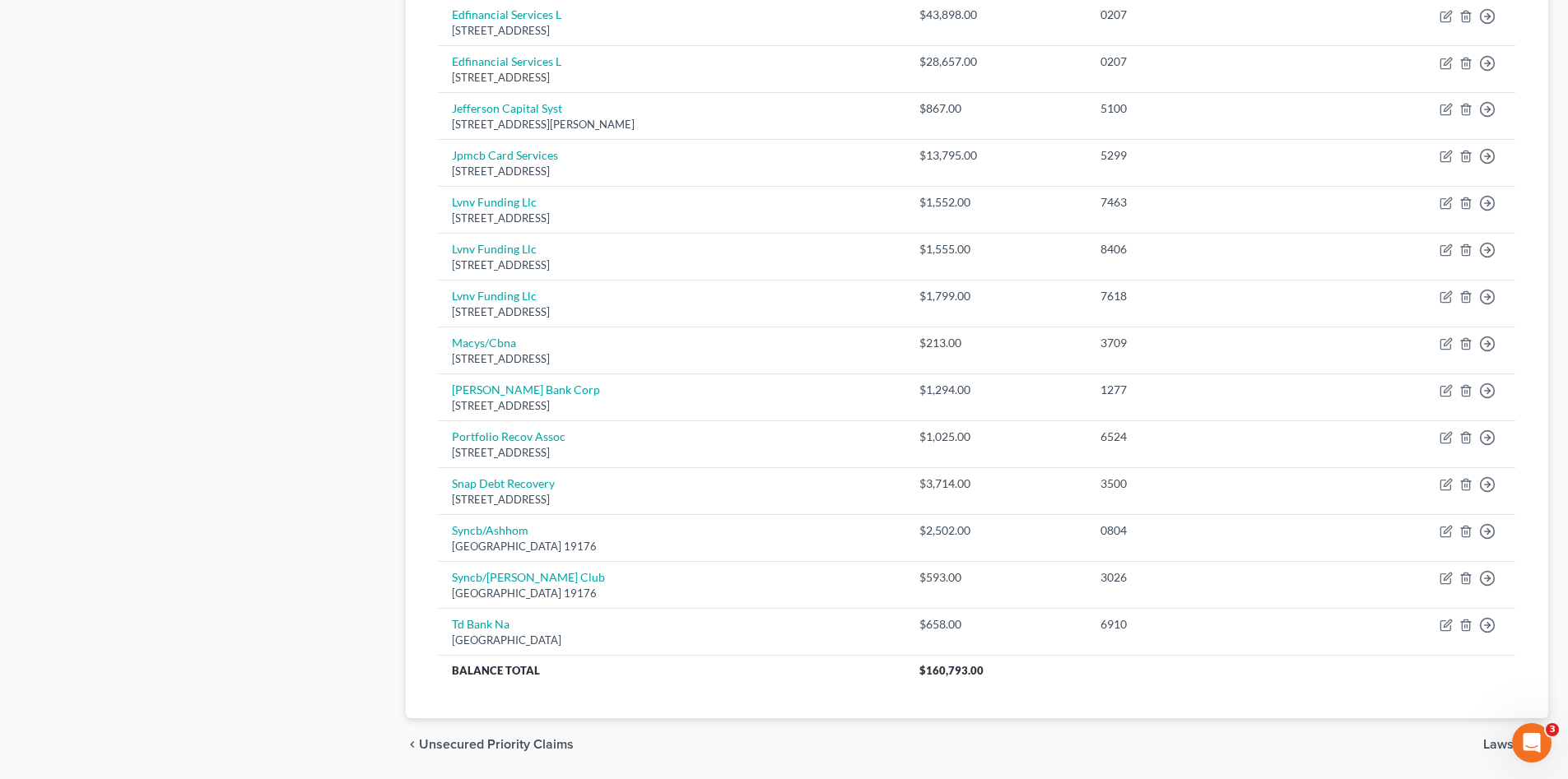
drag, startPoint x: 247, startPoint y: 500, endPoint x: 387, endPoint y: 527, distance: 142.6
click at [285, 510] on div "Case Dashboard Payments Invoices Payments Payments Credit Report Client Profile" at bounding box center [204, 53] width 386 height 1436
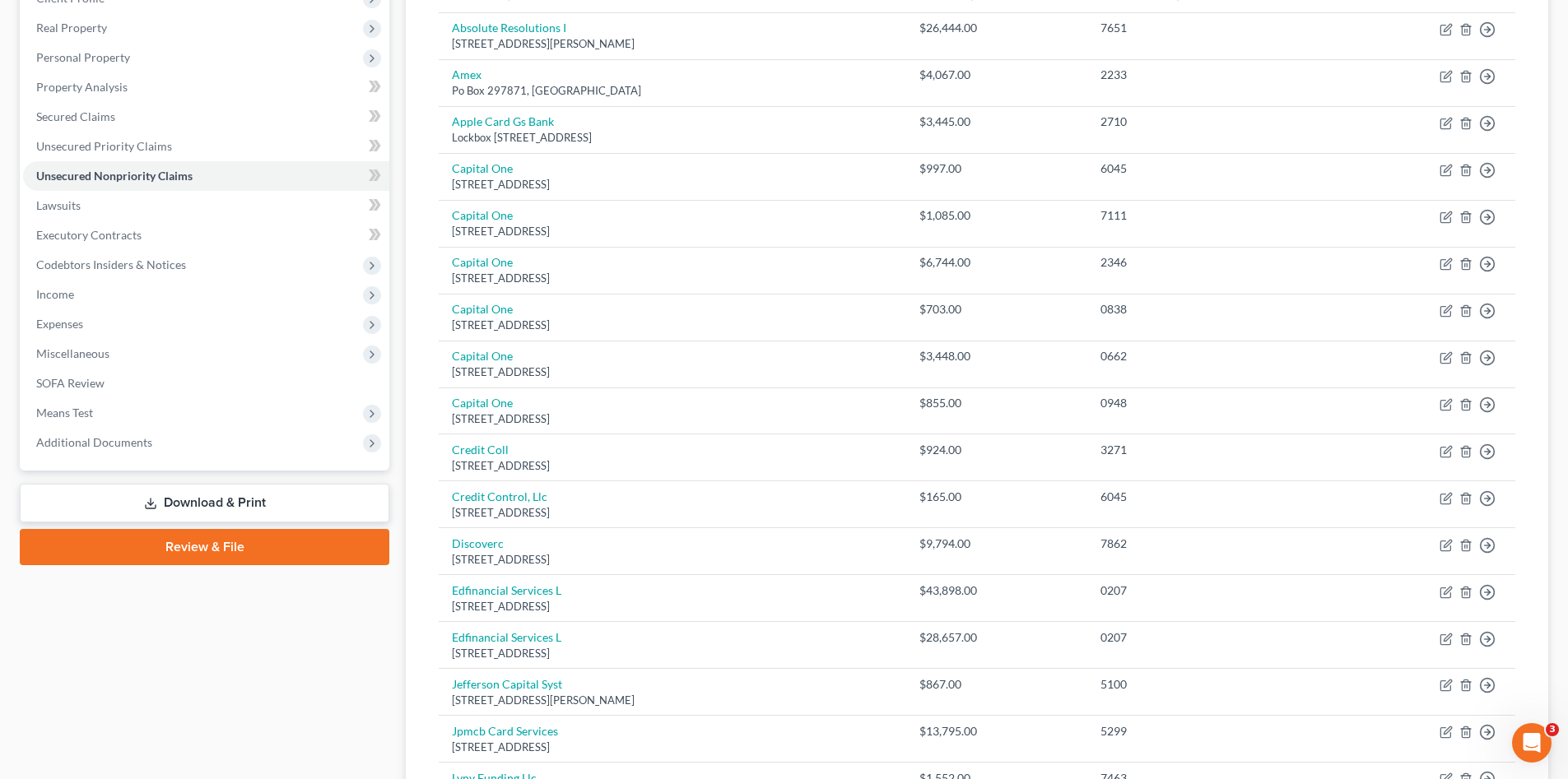
scroll to position [55, 0]
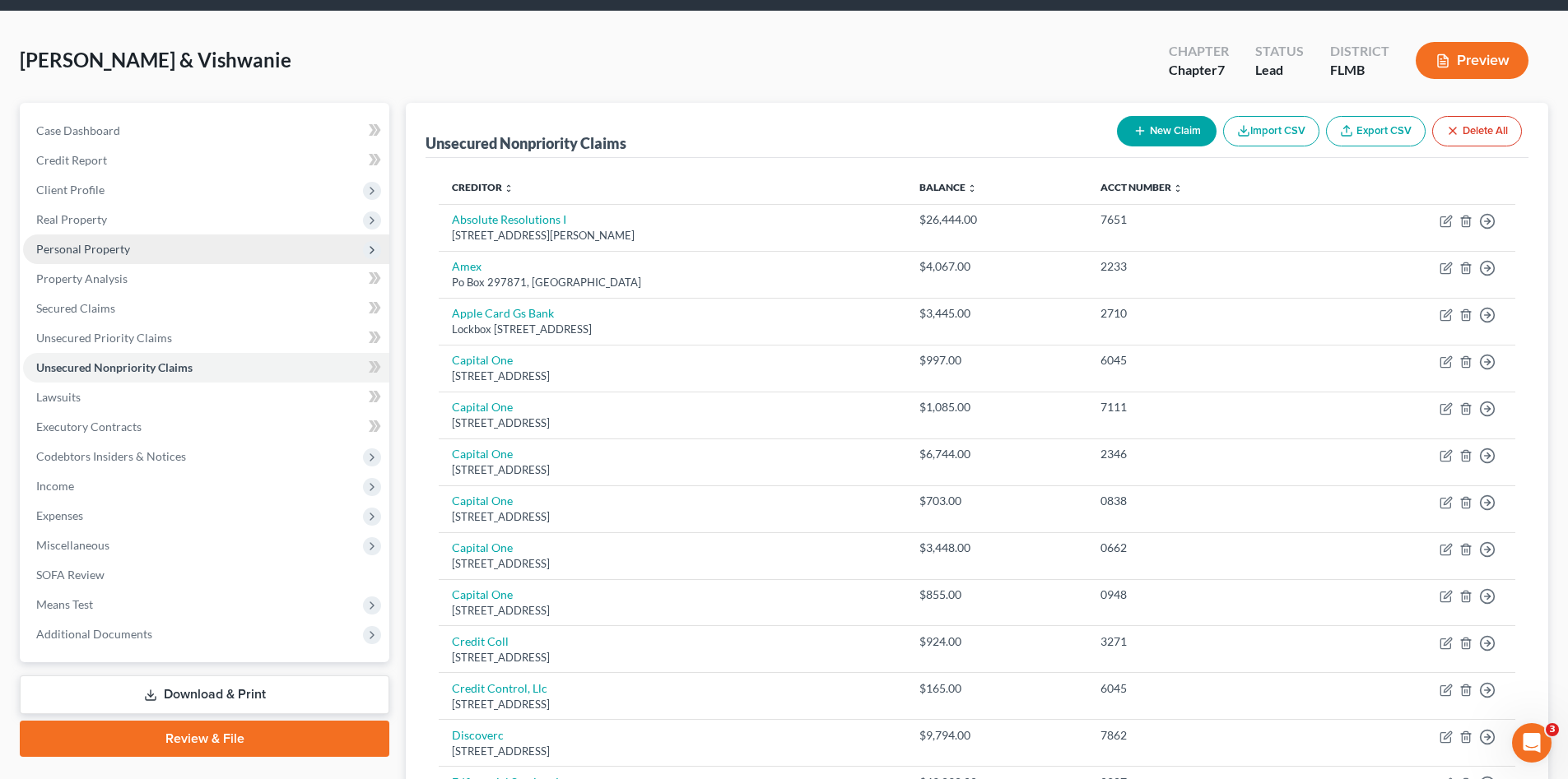
click at [95, 254] on span "Personal Property" at bounding box center [83, 249] width 94 height 14
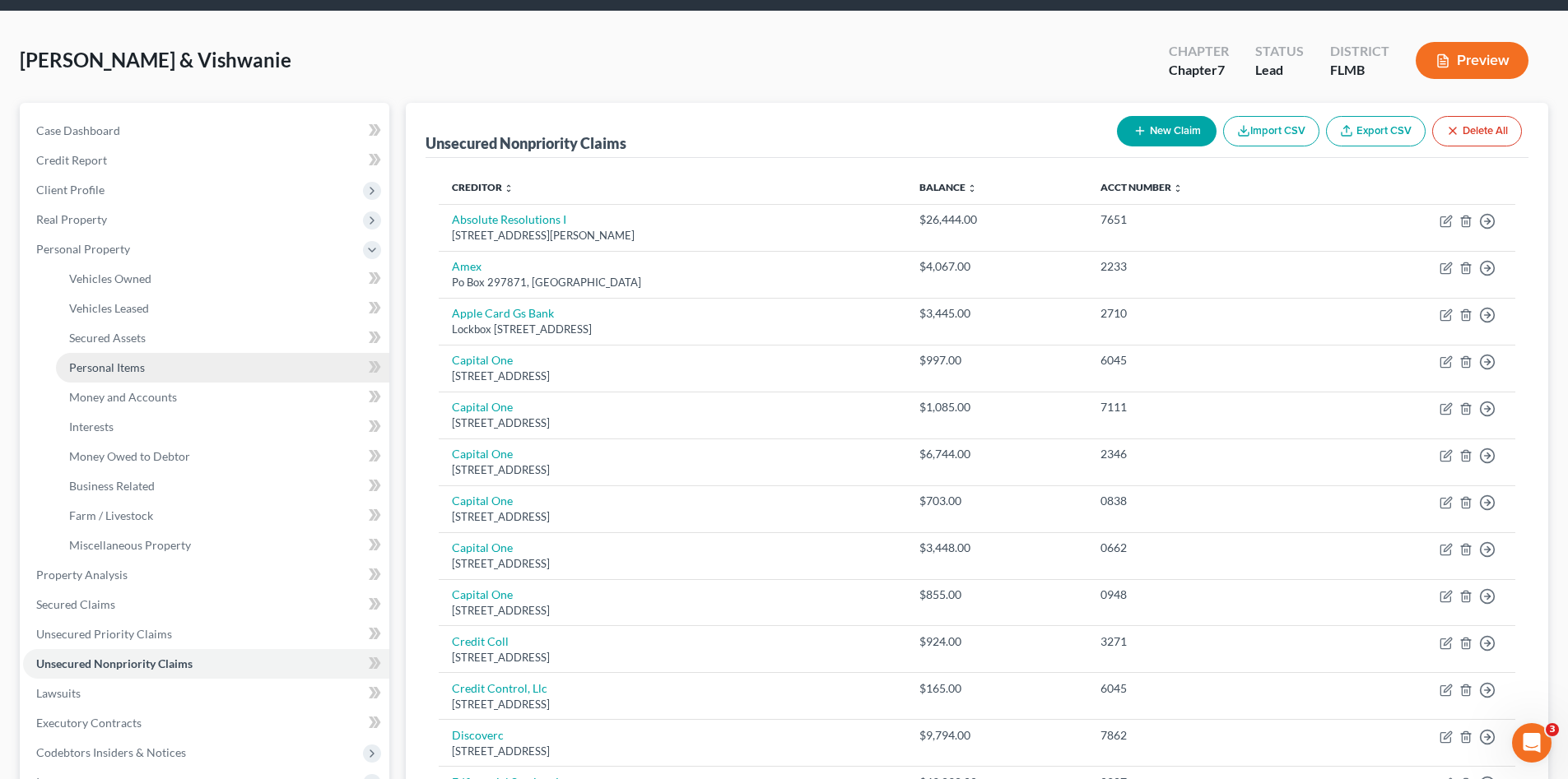
click at [151, 372] on link "Personal Items" at bounding box center [222, 367] width 333 height 29
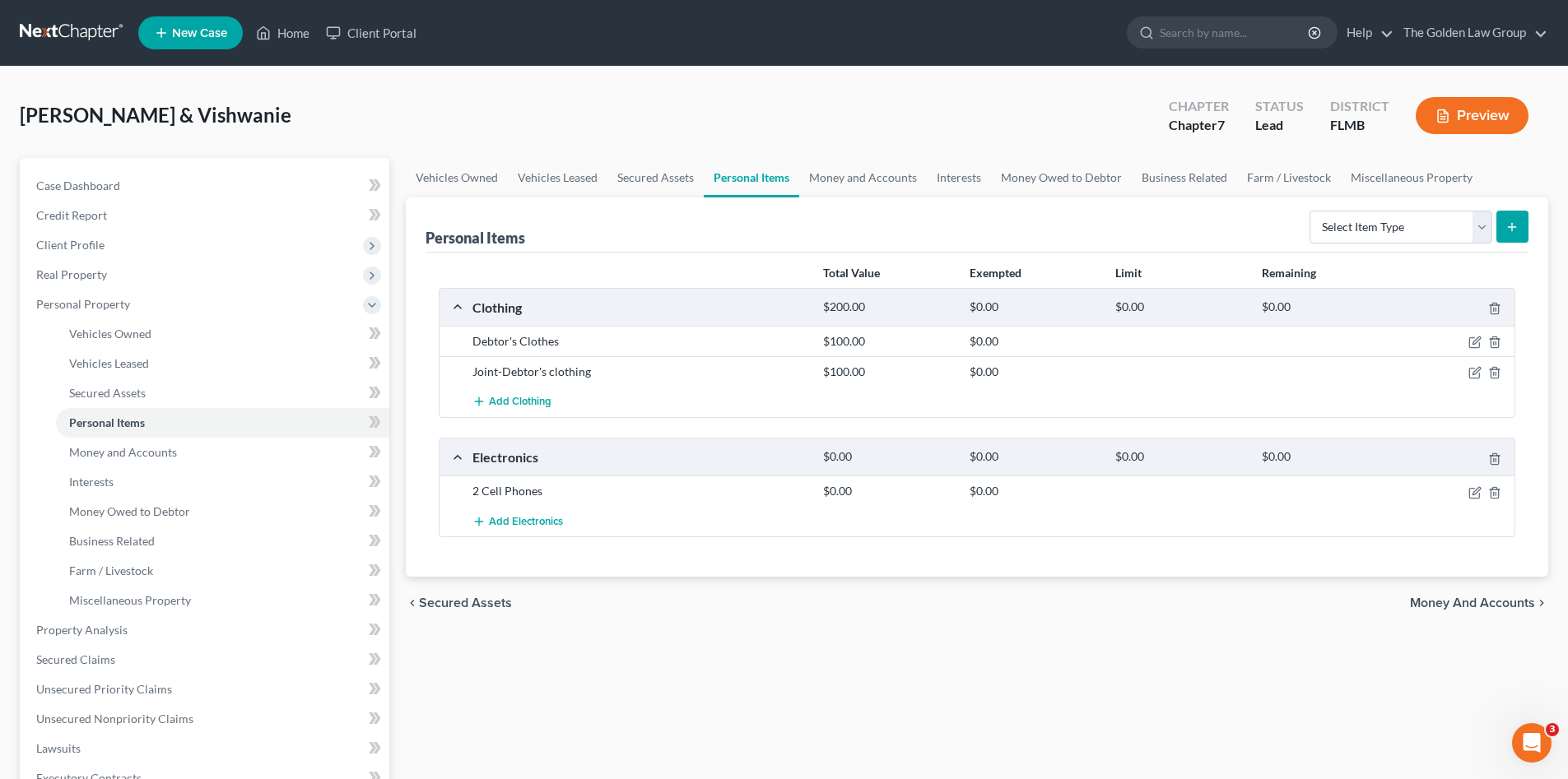
click at [753, 580] on div "chevron_left Secured Assets Money and Accounts chevron_right" at bounding box center [977, 603] width 1143 height 52
click at [1473, 491] on icon "button" at bounding box center [1474, 493] width 13 height 13
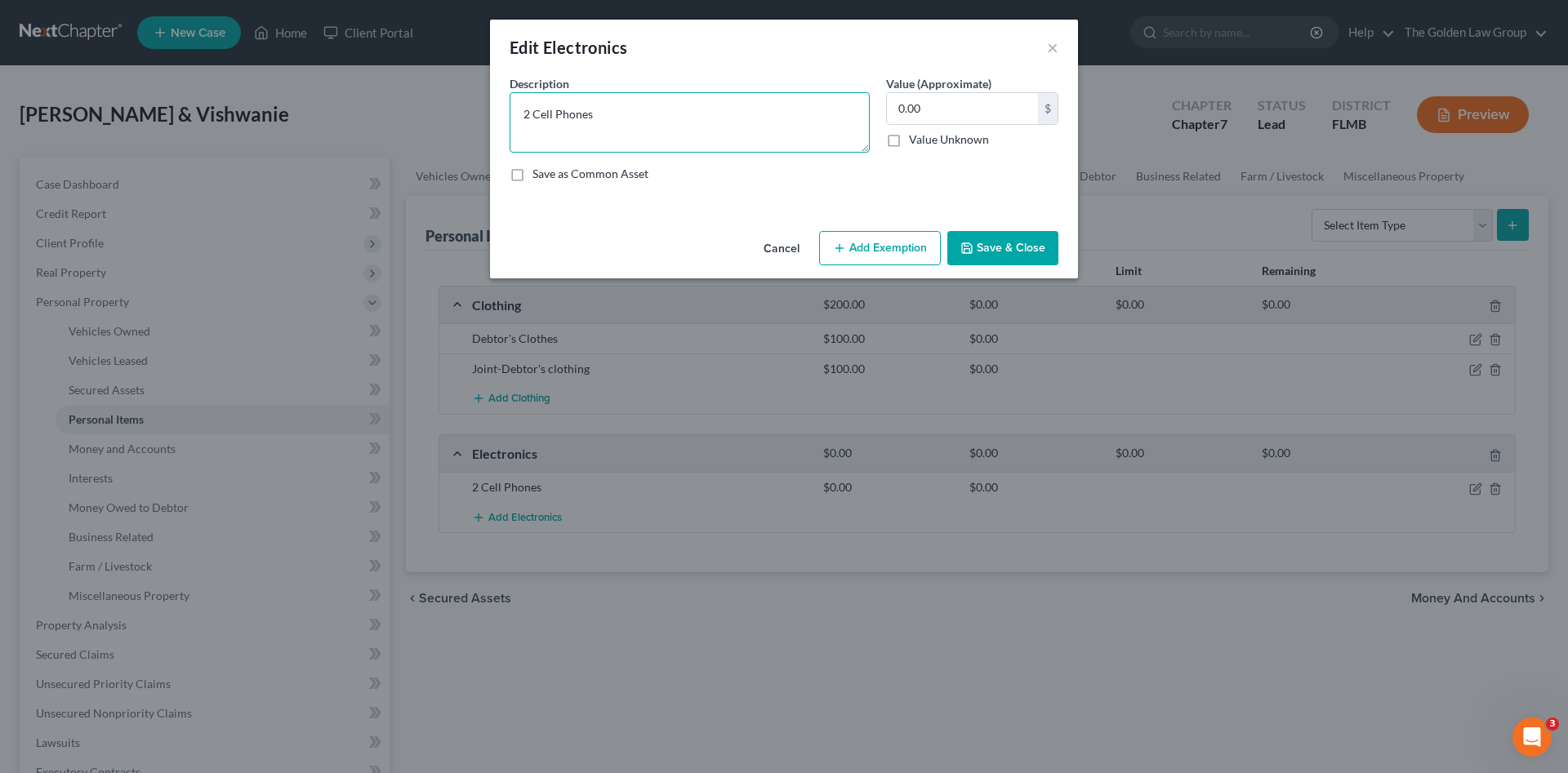
click at [639, 120] on textarea "2 Cell Phones" at bounding box center [689, 122] width 360 height 61
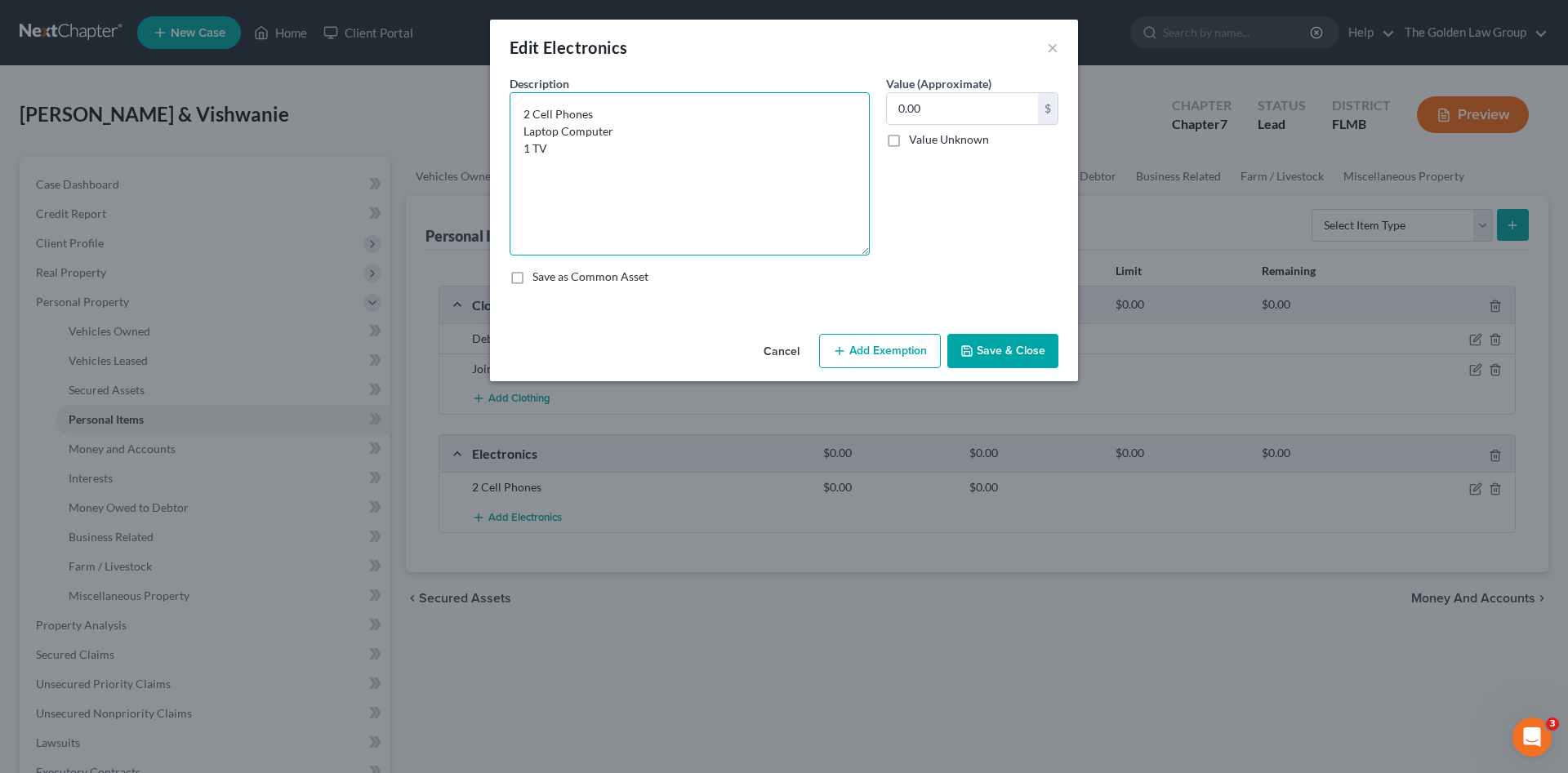
drag, startPoint x: 861, startPoint y: 150, endPoint x: 853, endPoint y: 253, distance: 103.3
click at [853, 253] on textarea "2 Cell Phones Laptop Computer 1 TV" at bounding box center [689, 174] width 360 height 164
click at [529, 164] on textarea "2 Cell Phones Laptop Computer 1 TV" at bounding box center [689, 174] width 360 height 164
click at [588, 196] on textarea "2 Cell Phones Laptop Computer 1 TV Stereo" at bounding box center [689, 174] width 360 height 164
type textarea "2 Cell Phones Laptop Computer 1 TV Stereo"
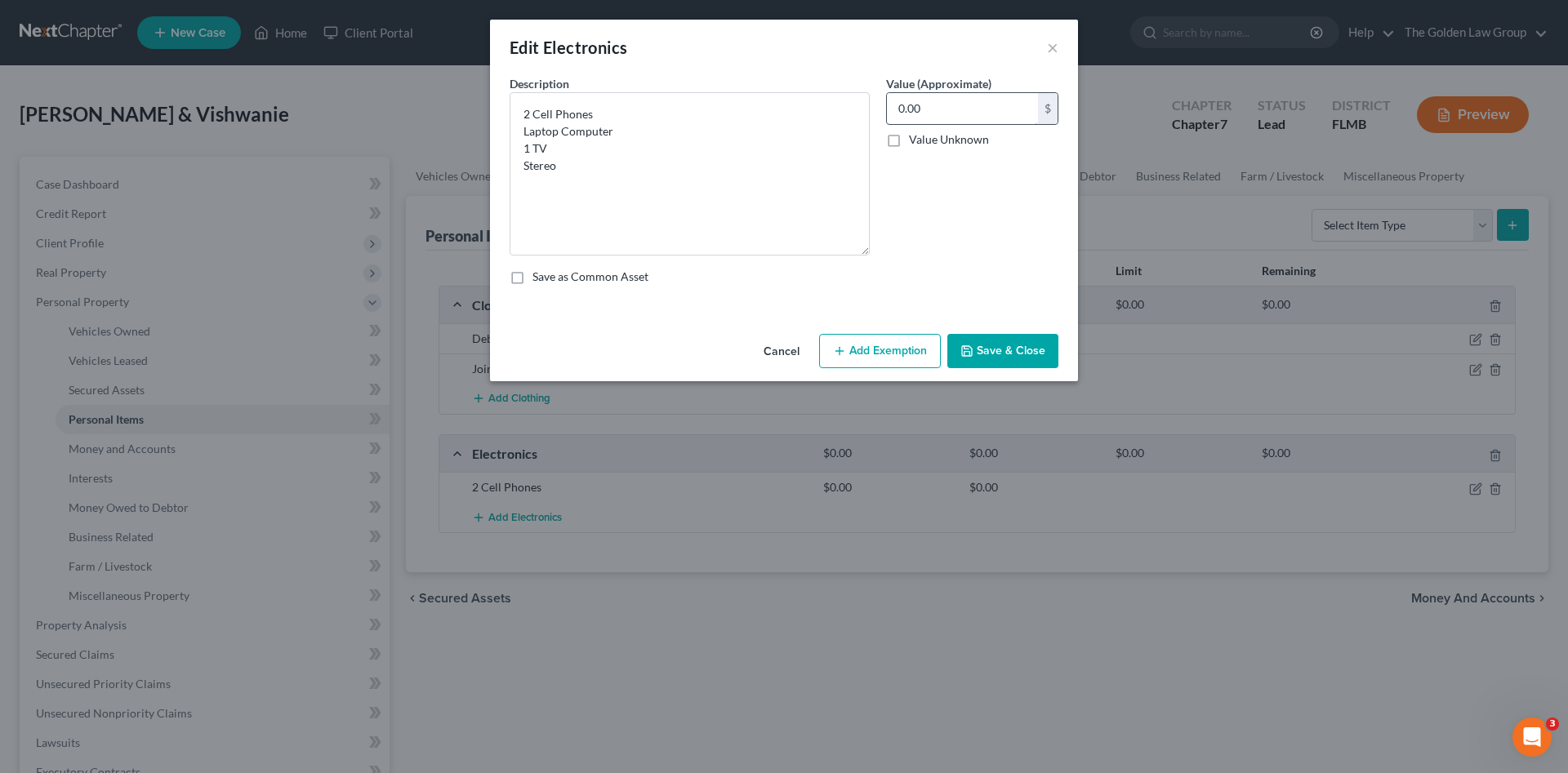
click at [929, 114] on input "0.00" at bounding box center [962, 108] width 151 height 31
type input "200.00"
click at [1004, 354] on button "Save & Close" at bounding box center [1003, 351] width 111 height 34
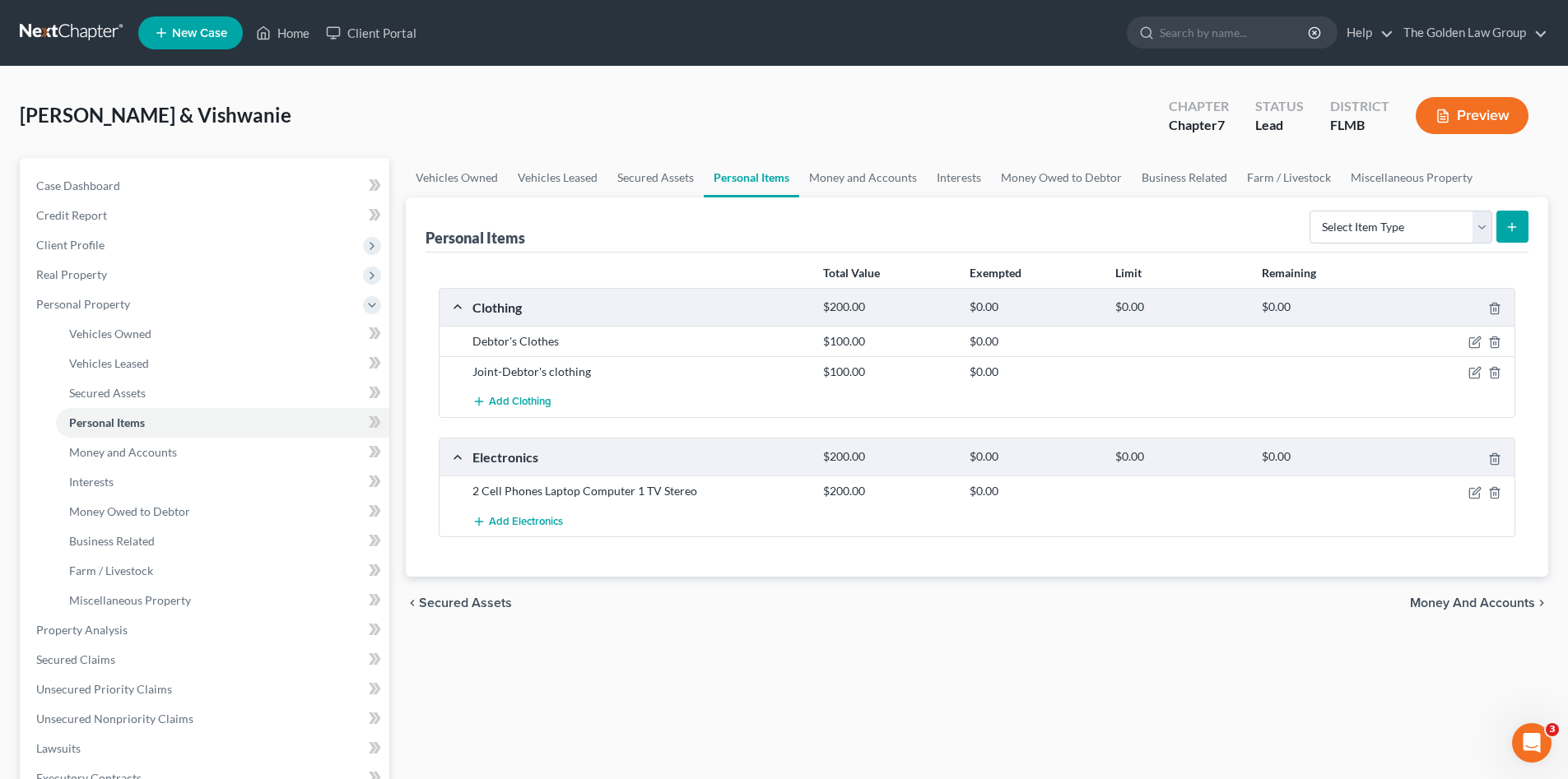
click at [1347, 209] on div "Select Item Type Clothing Collectibles Of Value Electronics Firearms Household …" at bounding box center [1416, 225] width 225 height 43
click at [1356, 228] on select "Select Item Type Clothing Collectibles Of Value Electronics Firearms Household …" at bounding box center [1400, 227] width 183 height 33
select select "firearms"
click at [1311, 211] on select "Select Item Type Clothing Collectibles Of Value Electronics Firearms Household …" at bounding box center [1400, 227] width 183 height 33
click at [1514, 224] on icon "submit" at bounding box center [1511, 227] width 13 height 13
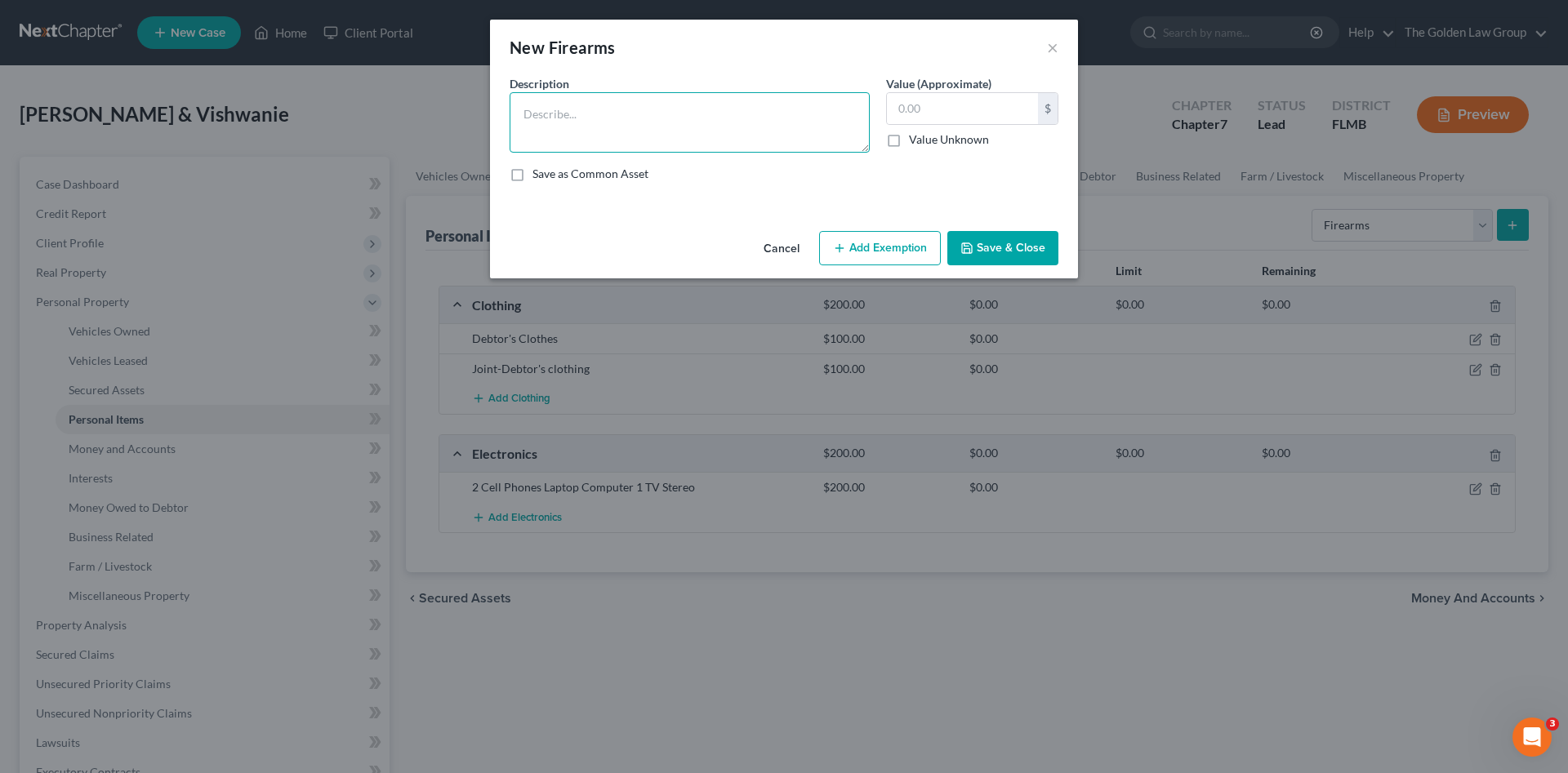
click at [580, 128] on textarea at bounding box center [689, 122] width 360 height 61
type textarea "Handgun"
type input "200.00"
click at [989, 243] on button "Save & Close" at bounding box center [1003, 248] width 111 height 34
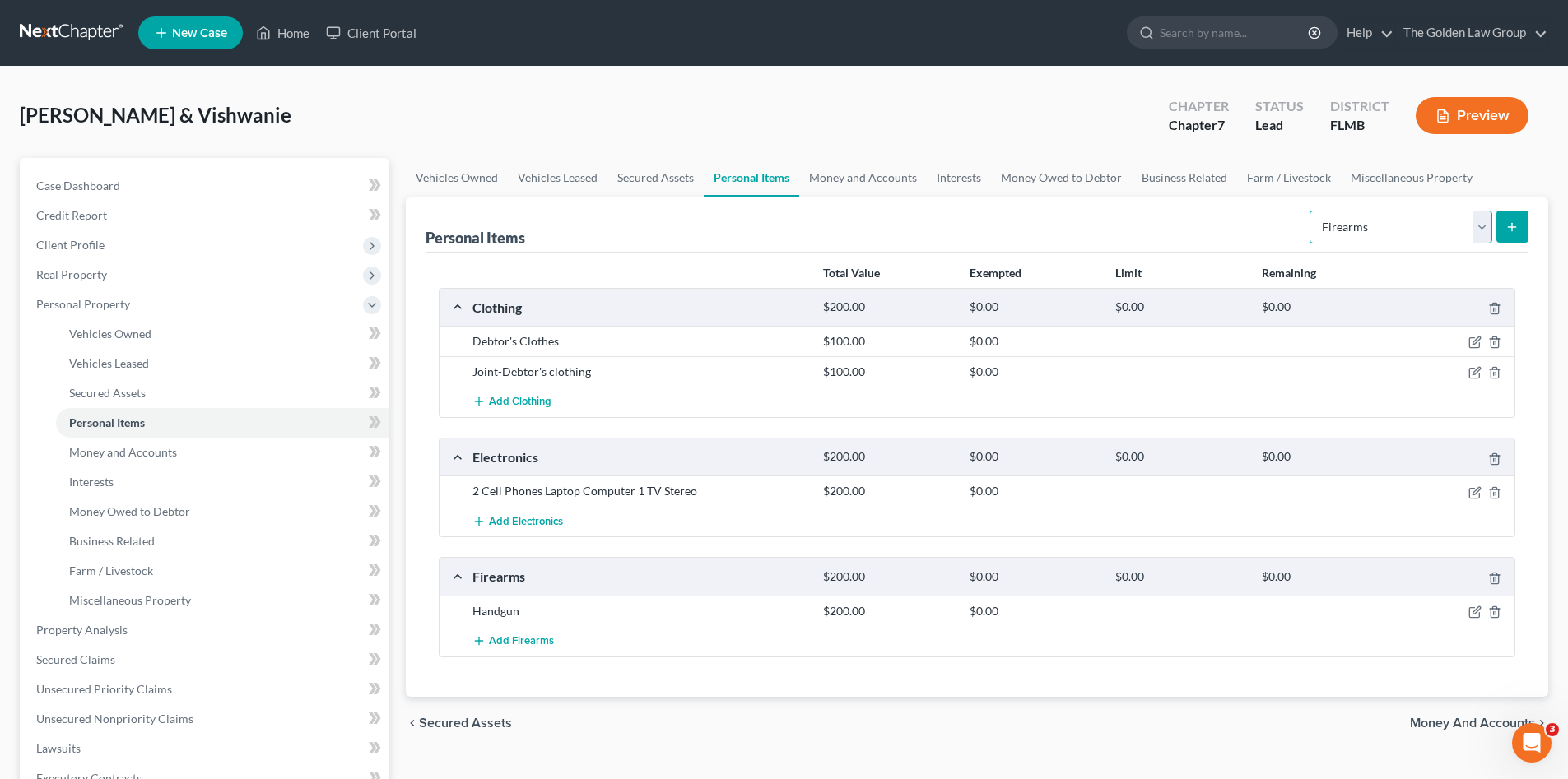
click at [1392, 223] on select "Select Item Type Clothing Collectibles Of Value Electronics Firearms Household …" at bounding box center [1400, 227] width 183 height 33
select select "household_goods"
click at [1311, 211] on select "Select Item Type Clothing Collectibles Of Value Electronics Firearms Household …" at bounding box center [1400, 227] width 183 height 33
click at [1509, 238] on button "submit" at bounding box center [1512, 227] width 32 height 32
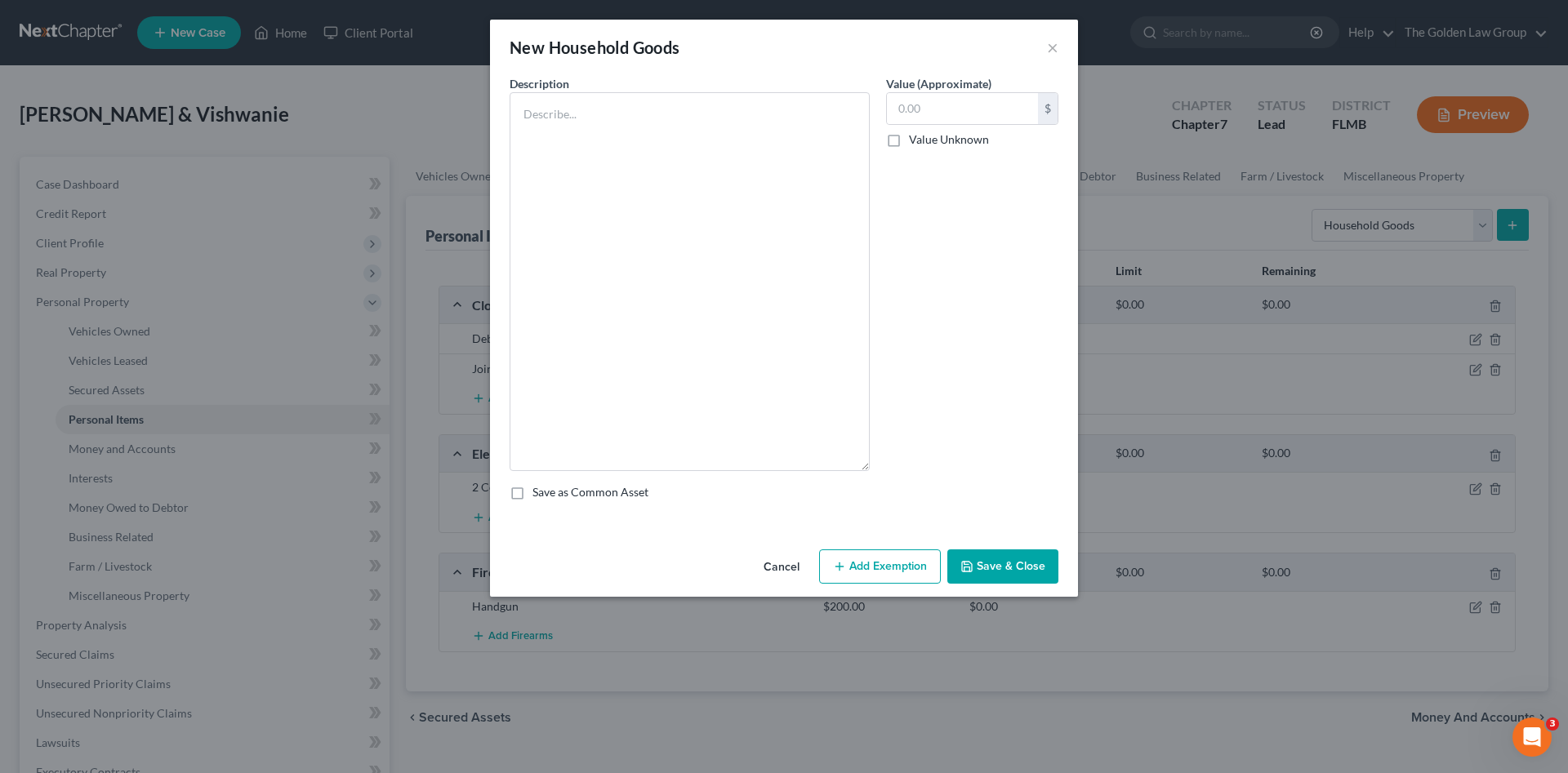
drag, startPoint x: 866, startPoint y: 151, endPoint x: 836, endPoint y: 470, distance: 320.4
click at [836, 470] on textarea at bounding box center [689, 281] width 360 height 379
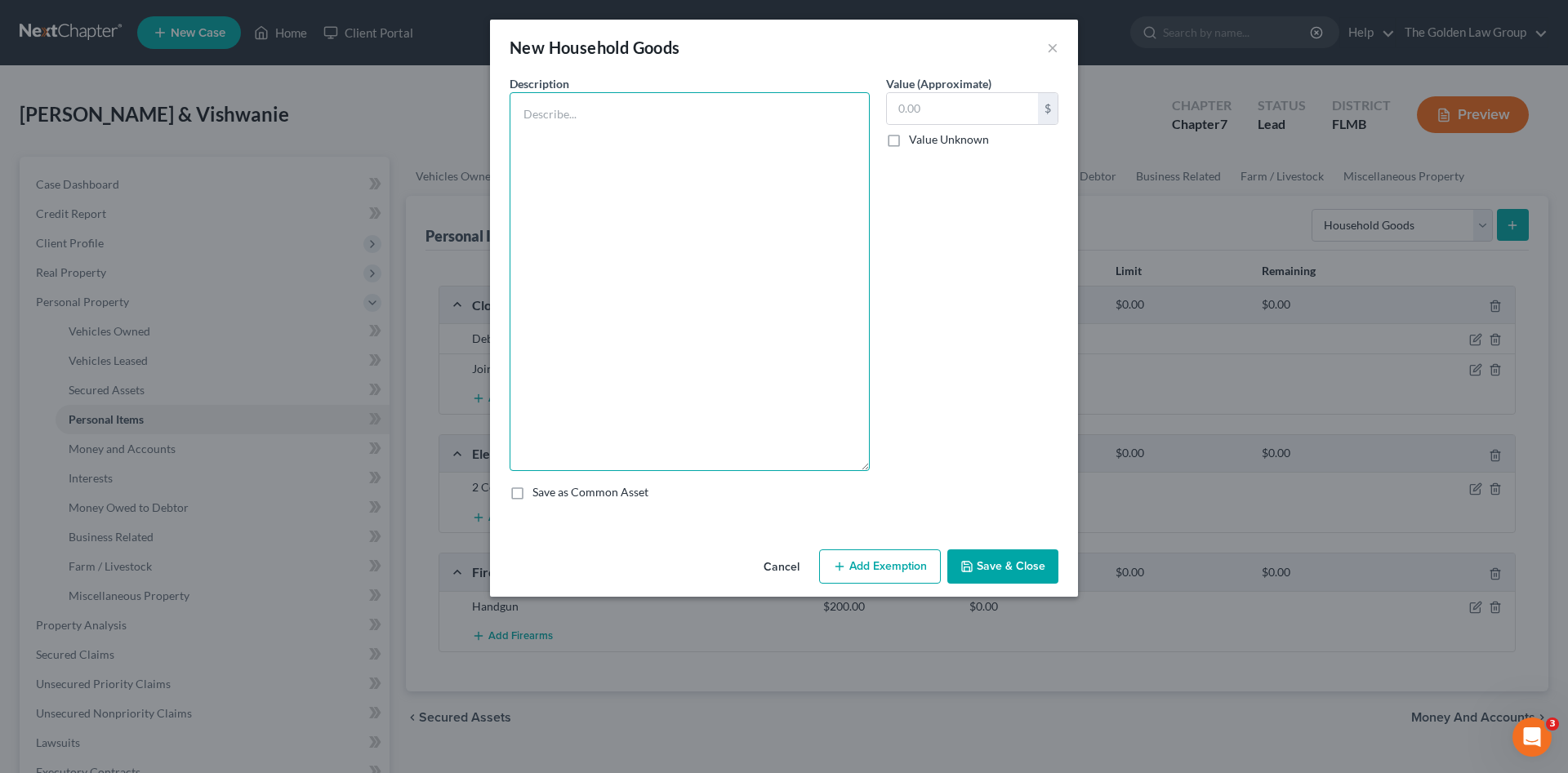
click at [624, 115] on textarea at bounding box center [689, 281] width 360 height 379
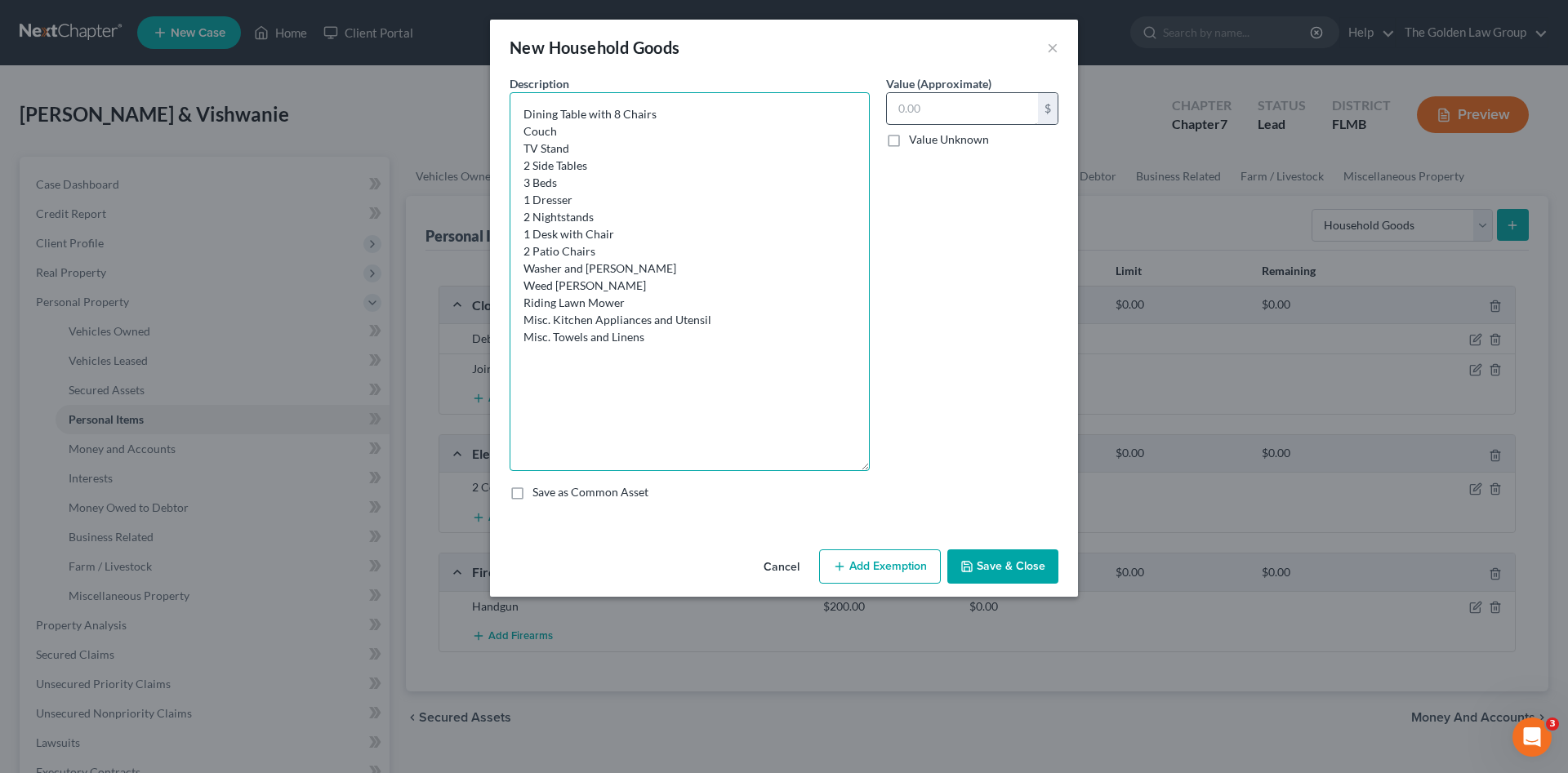
type textarea "Dining Table with 8 Chairs Couch TV Stand 2 Side Tables 3 Beds 1 Dresser 2 Nigh…"
click at [952, 103] on input "text" at bounding box center [962, 108] width 151 height 31
type input "2,500.00"
click at [994, 554] on button "Save & Close" at bounding box center [1003, 566] width 111 height 34
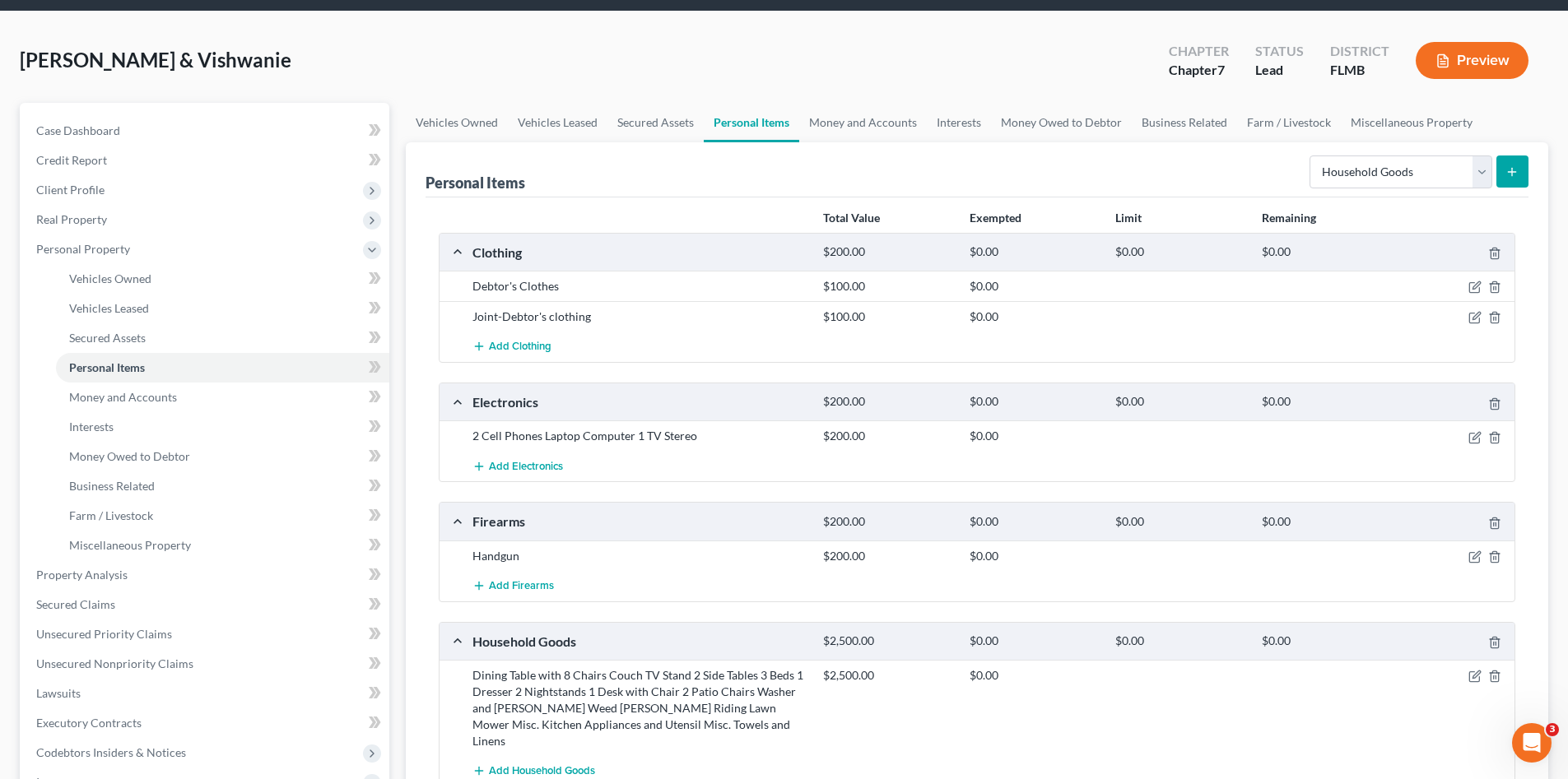
scroll to position [137, 0]
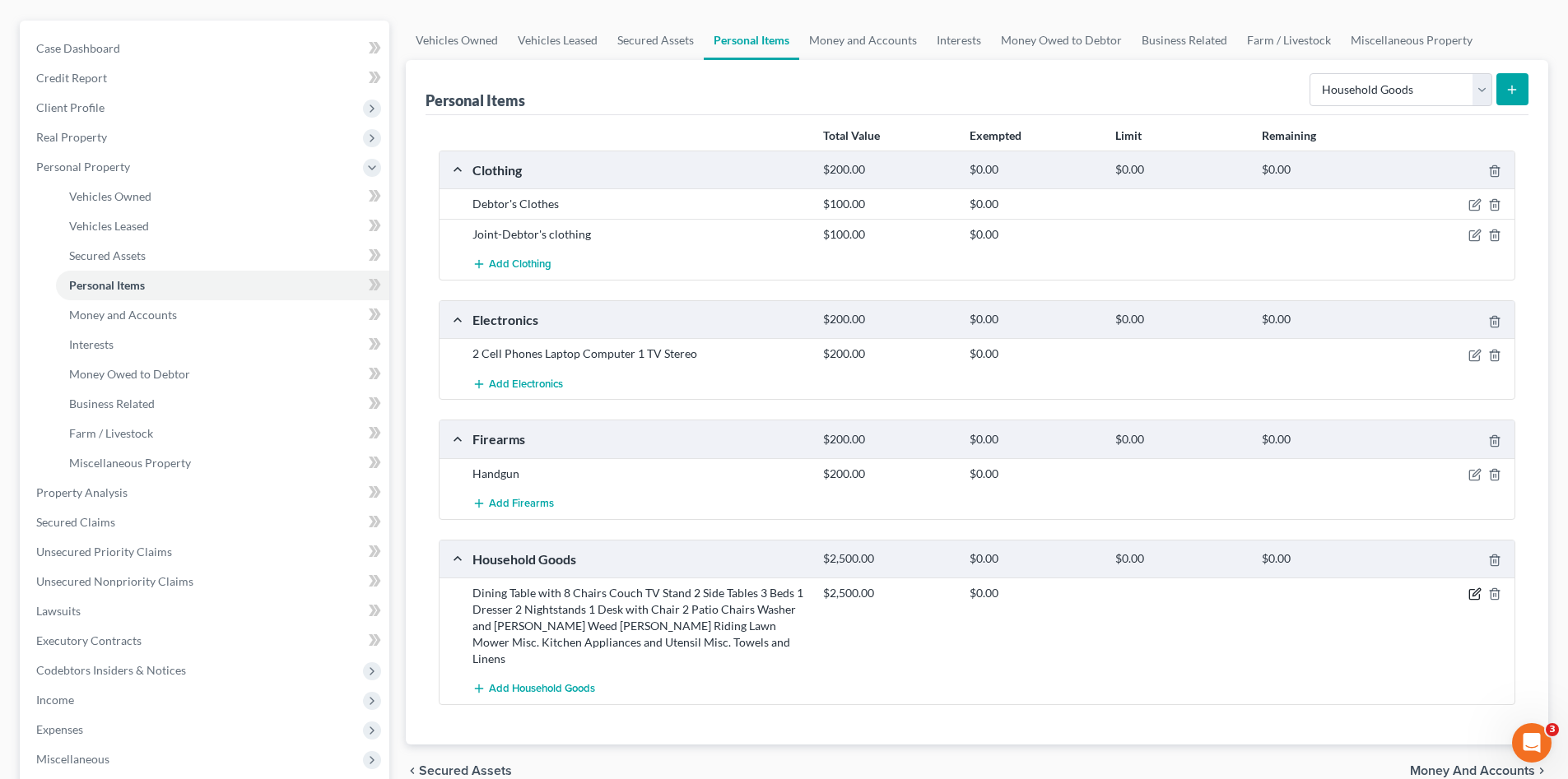
click at [1476, 592] on icon "button" at bounding box center [1476, 593] width 7 height 7
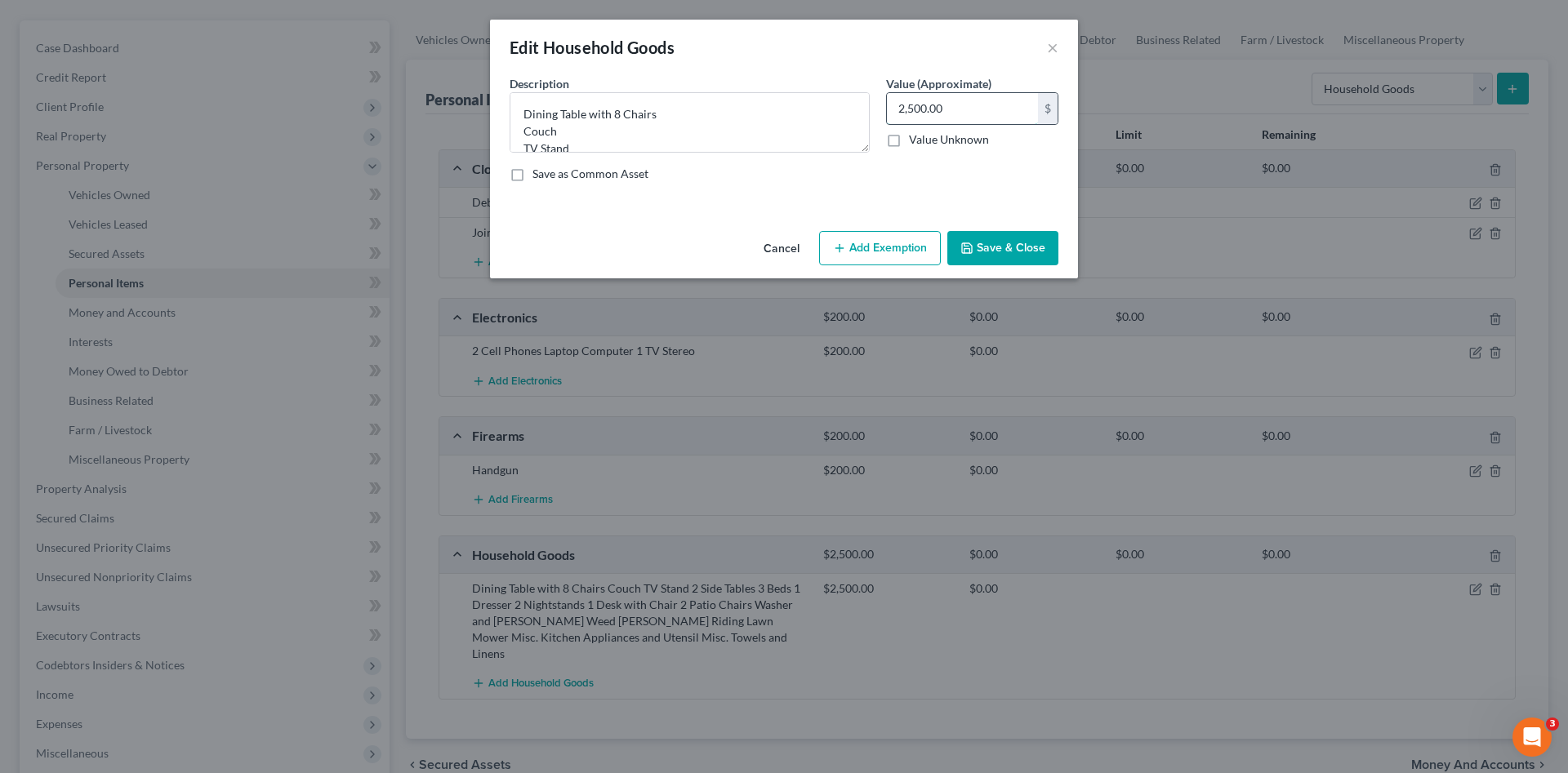
click at [953, 102] on input "2,500.00" at bounding box center [962, 108] width 151 height 31
type input "1,500.00"
click at [1042, 253] on button "Save & Close" at bounding box center [1003, 248] width 111 height 34
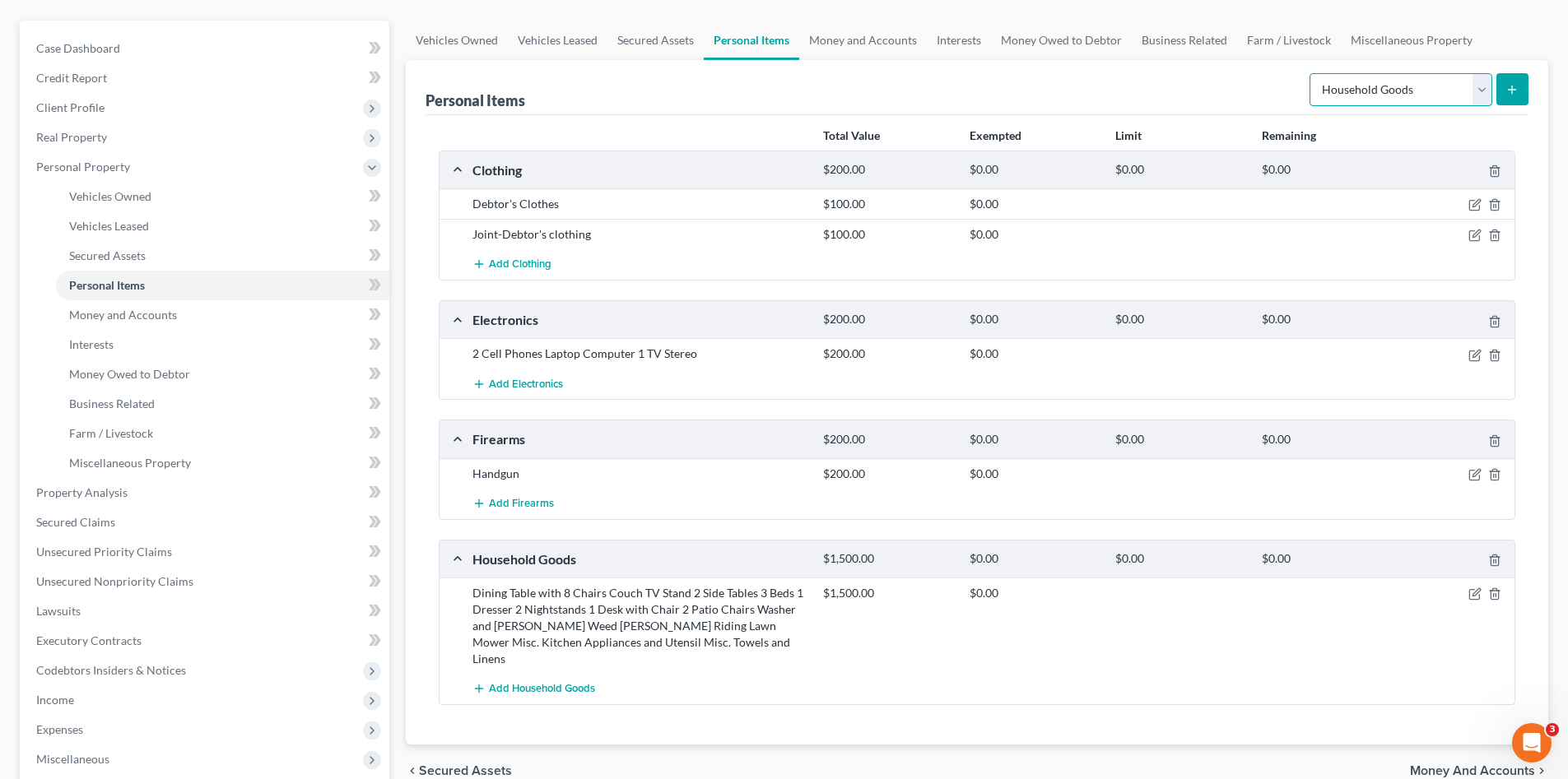
click at [1390, 90] on select "Select Item Type Clothing Collectibles Of Value Electronics Firearms Household …" at bounding box center [1400, 90] width 183 height 33
select select "jewelry"
click at [1311, 74] on select "Select Item Type Clothing Collectibles Of Value Electronics Firearms Household …" at bounding box center [1400, 90] width 183 height 33
click at [1500, 86] on button "submit" at bounding box center [1512, 90] width 32 height 32
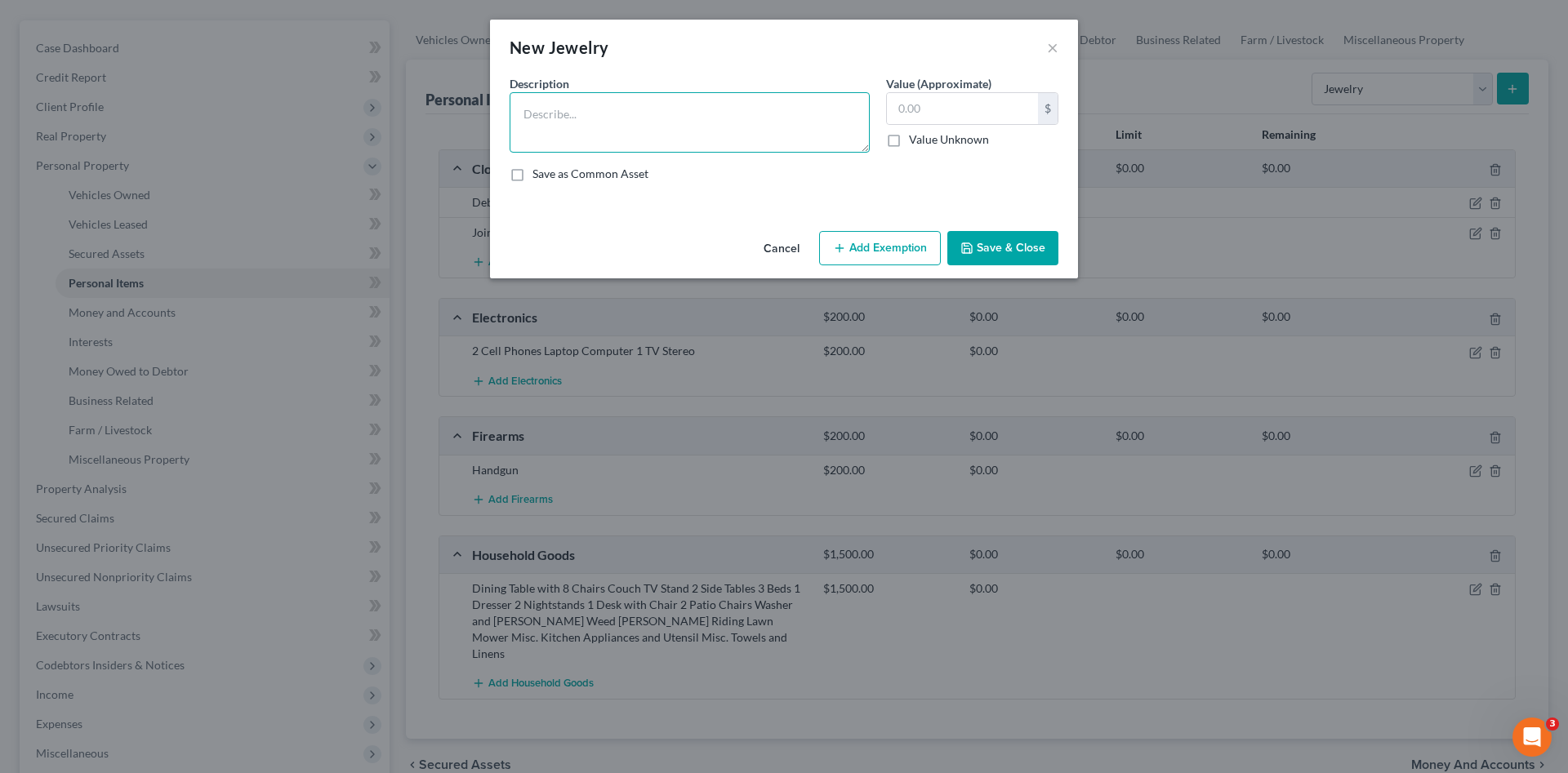
click at [754, 134] on textarea at bounding box center [689, 122] width 360 height 61
type textarea "Misc. Costume Jewelry"
type input "50.00"
click at [1009, 251] on button "Save & Close" at bounding box center [1003, 248] width 111 height 34
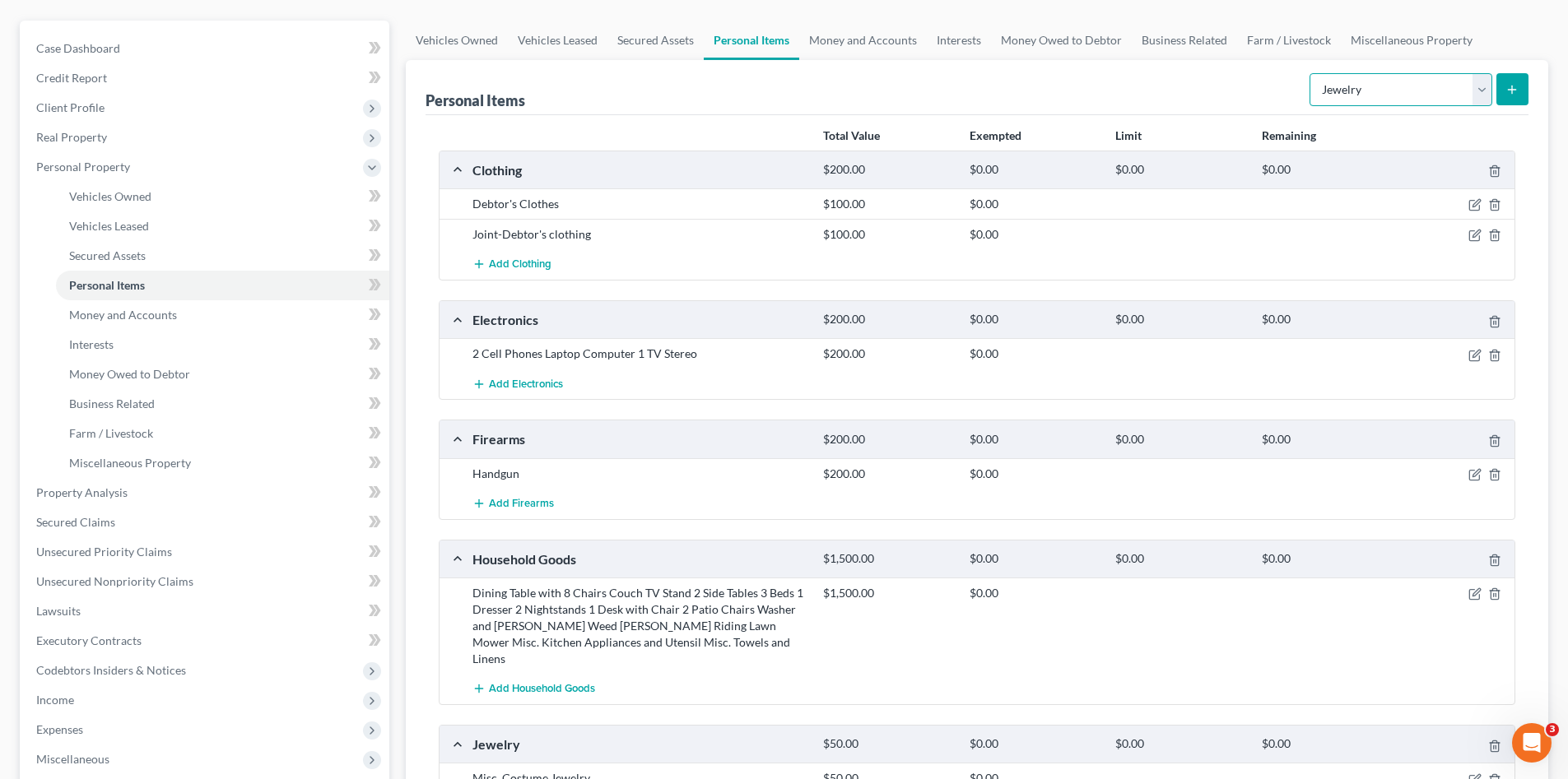
click at [1359, 95] on select "Select Item Type Clothing Collectibles Of Value Electronics Firearms Household …" at bounding box center [1400, 90] width 183 height 33
click at [1221, 82] on div "Personal Items Select Item Type Clothing Collectibles Of Value Electronics Fire…" at bounding box center [977, 88] width 1103 height 55
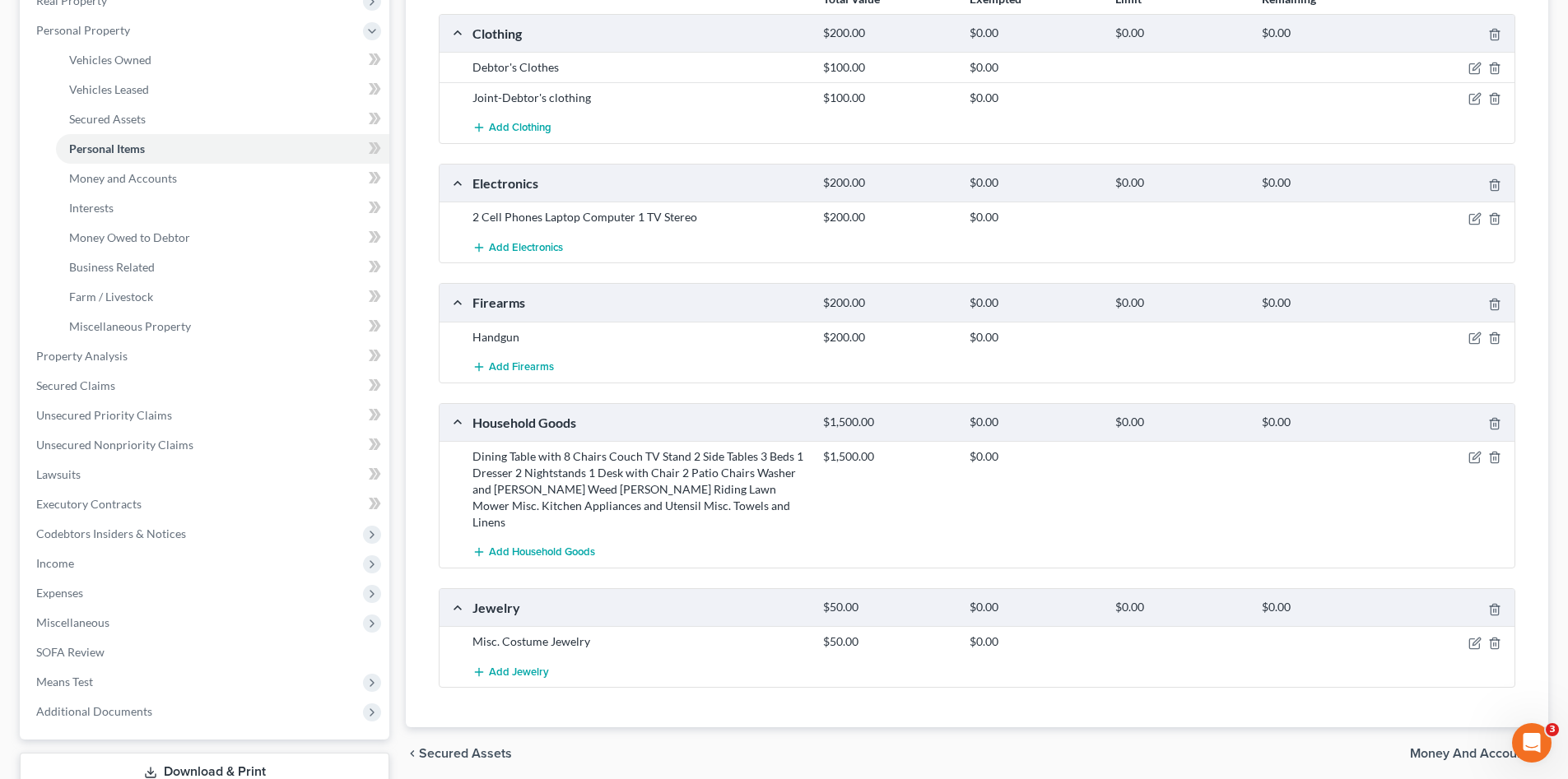
scroll to position [329, 0]
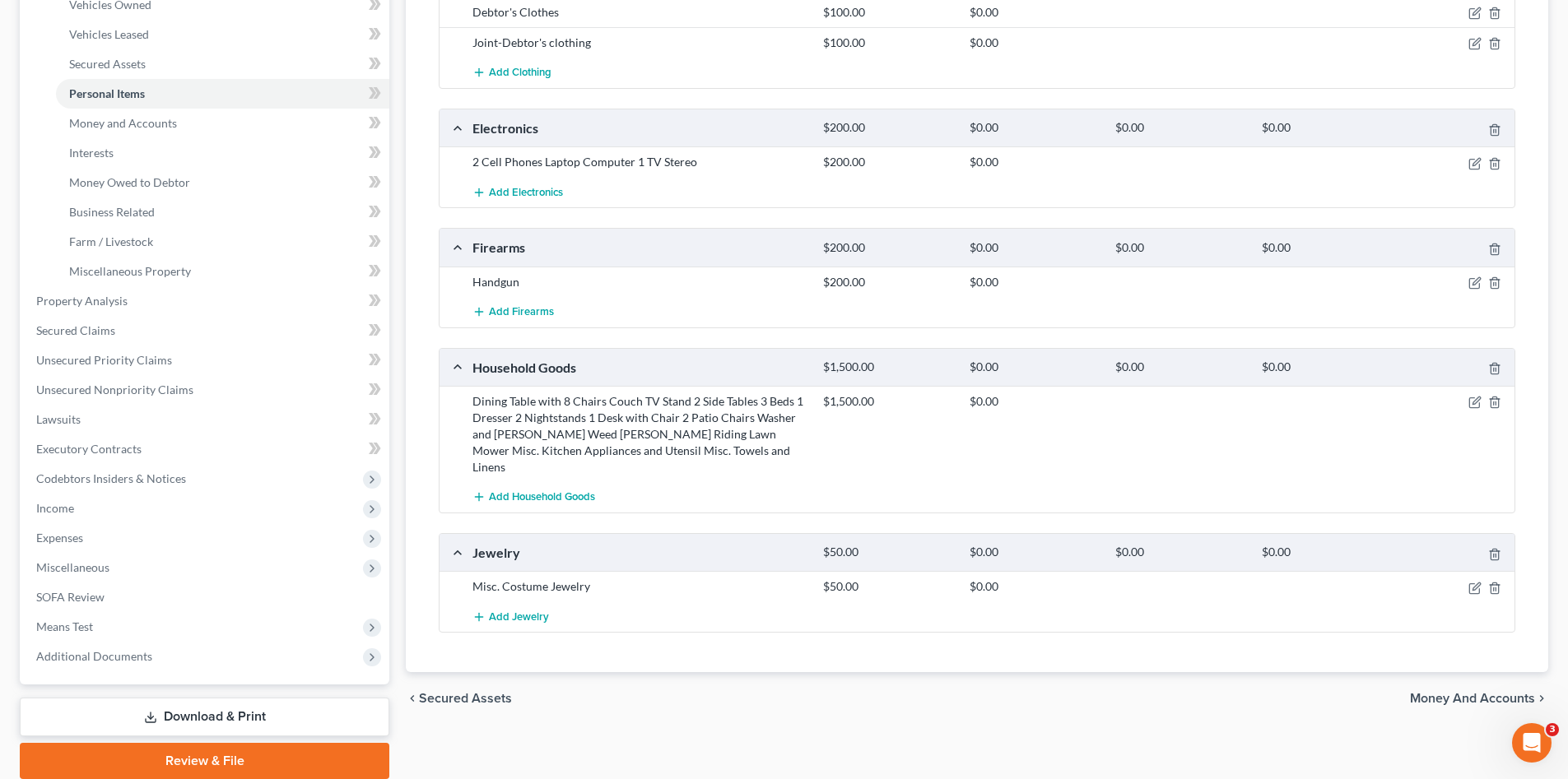
click at [1341, 704] on div "chevron_left Secured Assets Money and Accounts chevron_right" at bounding box center [977, 698] width 1143 height 52
click at [1424, 692] on span "Money and Accounts" at bounding box center [1471, 698] width 125 height 13
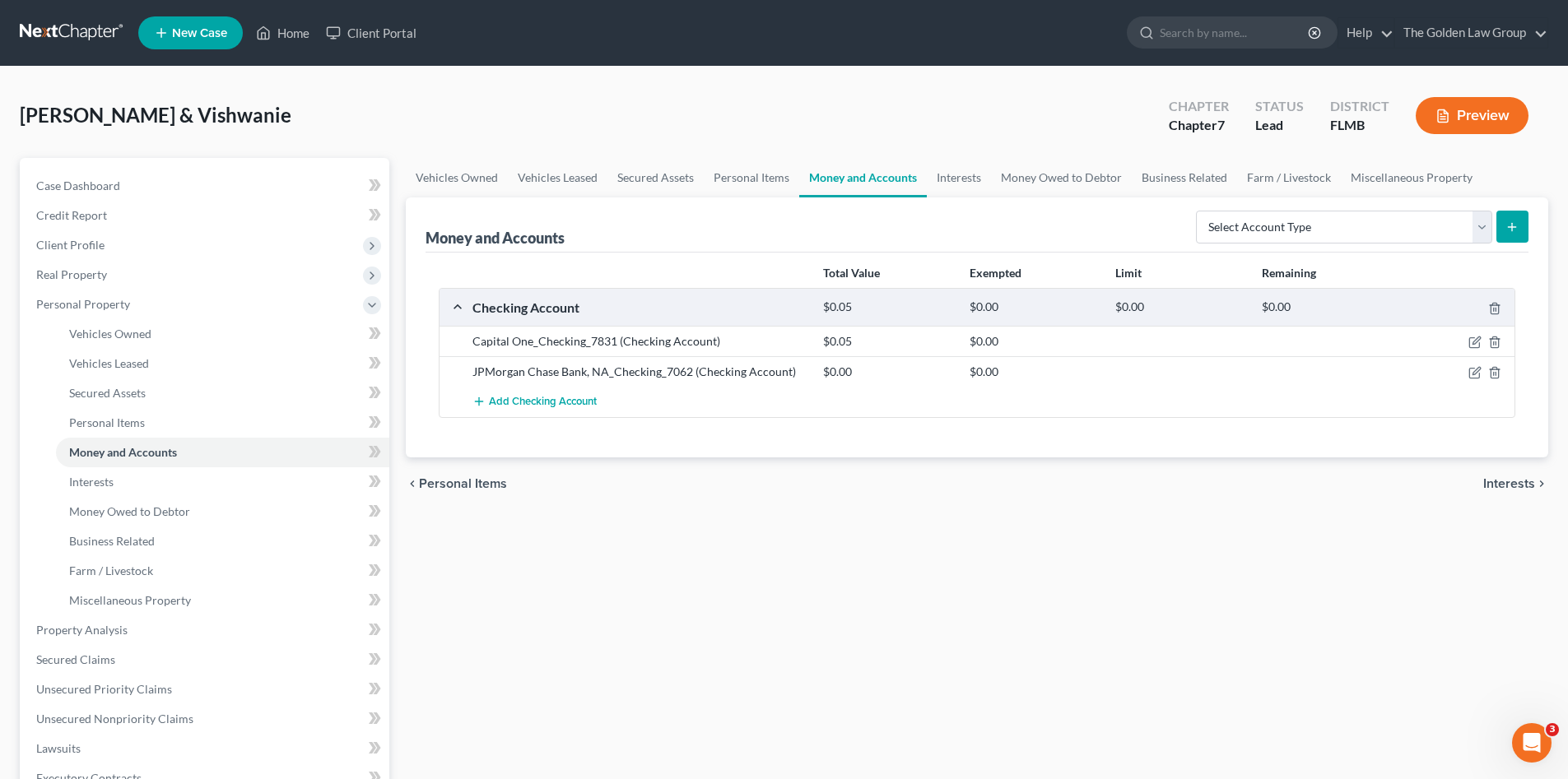
click at [858, 578] on div "Vehicles Owned Vehicles Leased Secured Assets Personal Items Money and Accounts…" at bounding box center [976, 633] width 1158 height 950
click at [1469, 339] on icon "button" at bounding box center [1473, 343] width 10 height 10
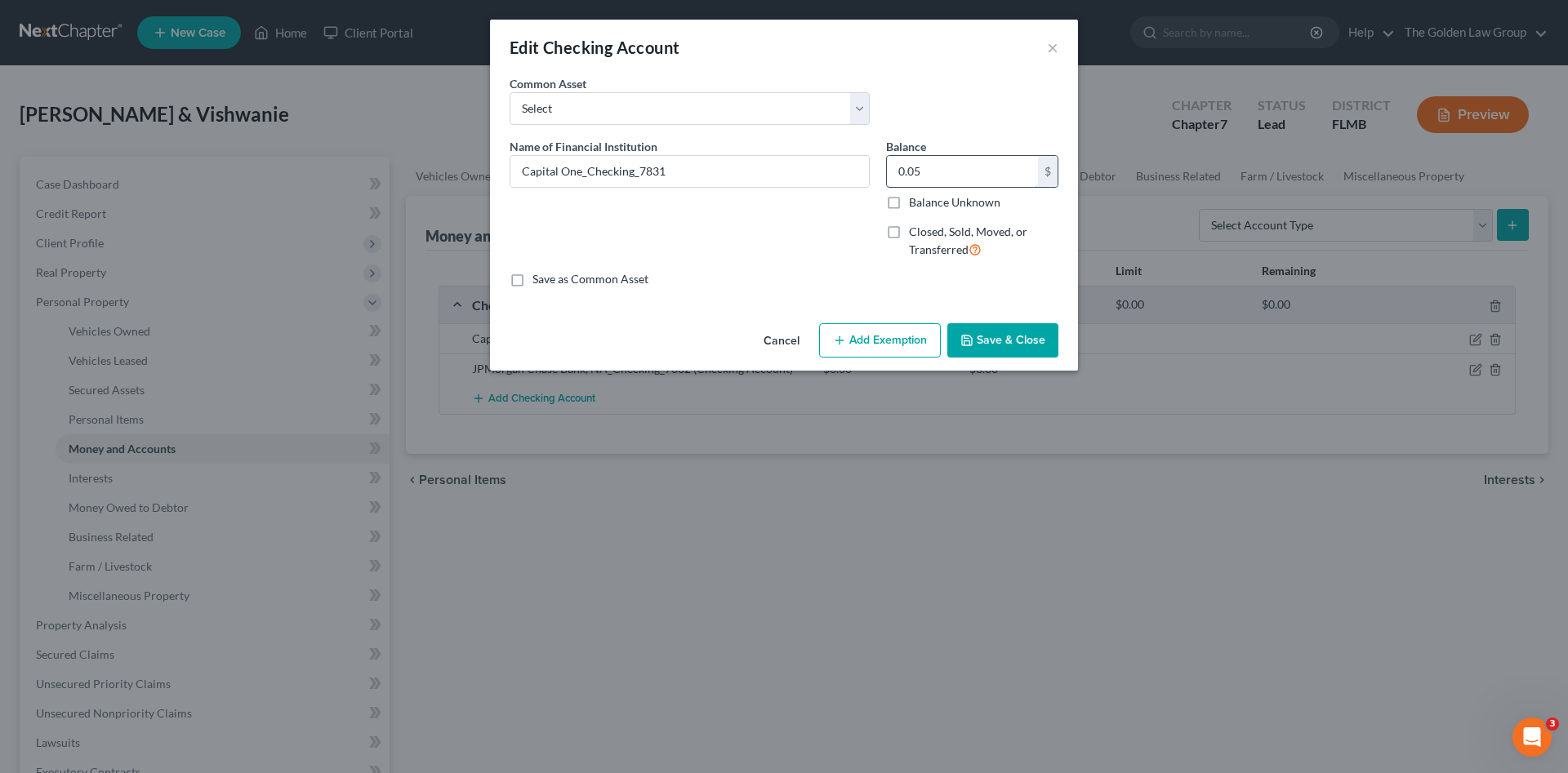
click at [945, 169] on input "0.05" at bounding box center [962, 171] width 151 height 31
type input "53.00"
click at [1008, 332] on button "Save & Close" at bounding box center [1003, 340] width 111 height 34
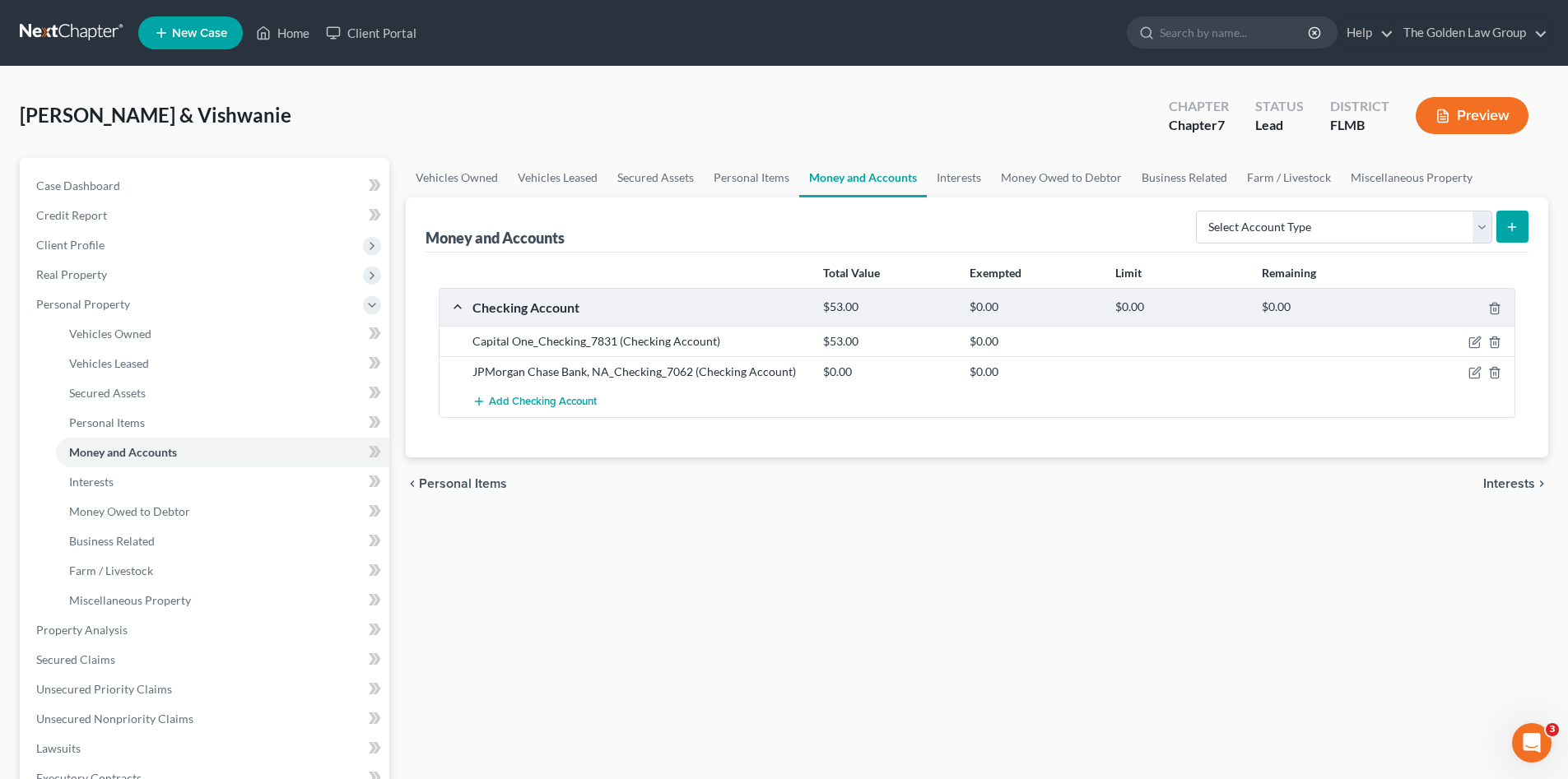
click at [932, 509] on div "chevron_left Personal Items Interests chevron_right" at bounding box center [977, 483] width 1143 height 52
click at [894, 563] on div "Vehicles Owned Vehicles Leased Secured Assets Personal Items Money and Accounts…" at bounding box center [976, 633] width 1158 height 950
click at [158, 719] on span "Unsecured Nonpriority Claims" at bounding box center [114, 719] width 157 height 14
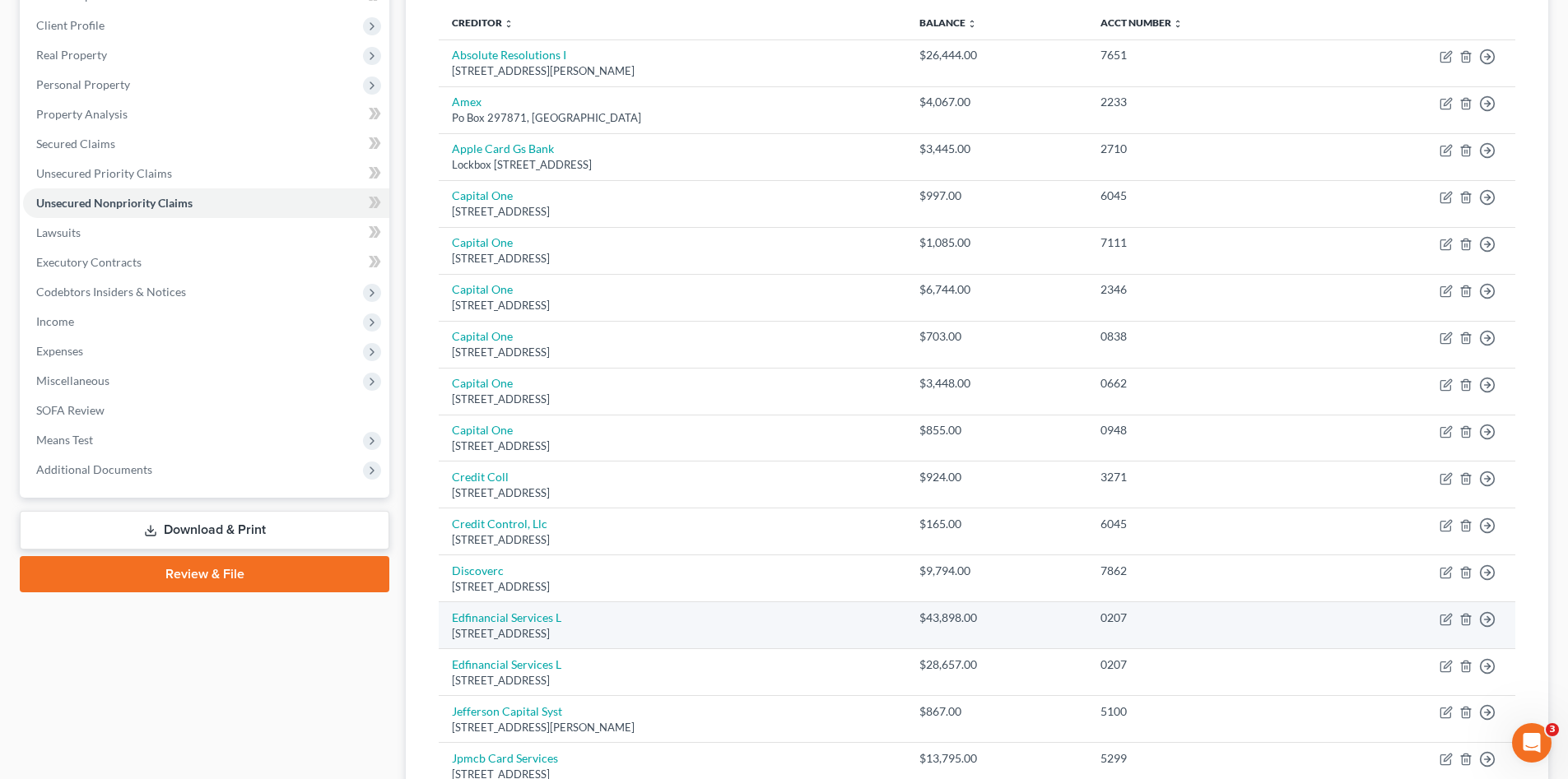
scroll to position [55, 0]
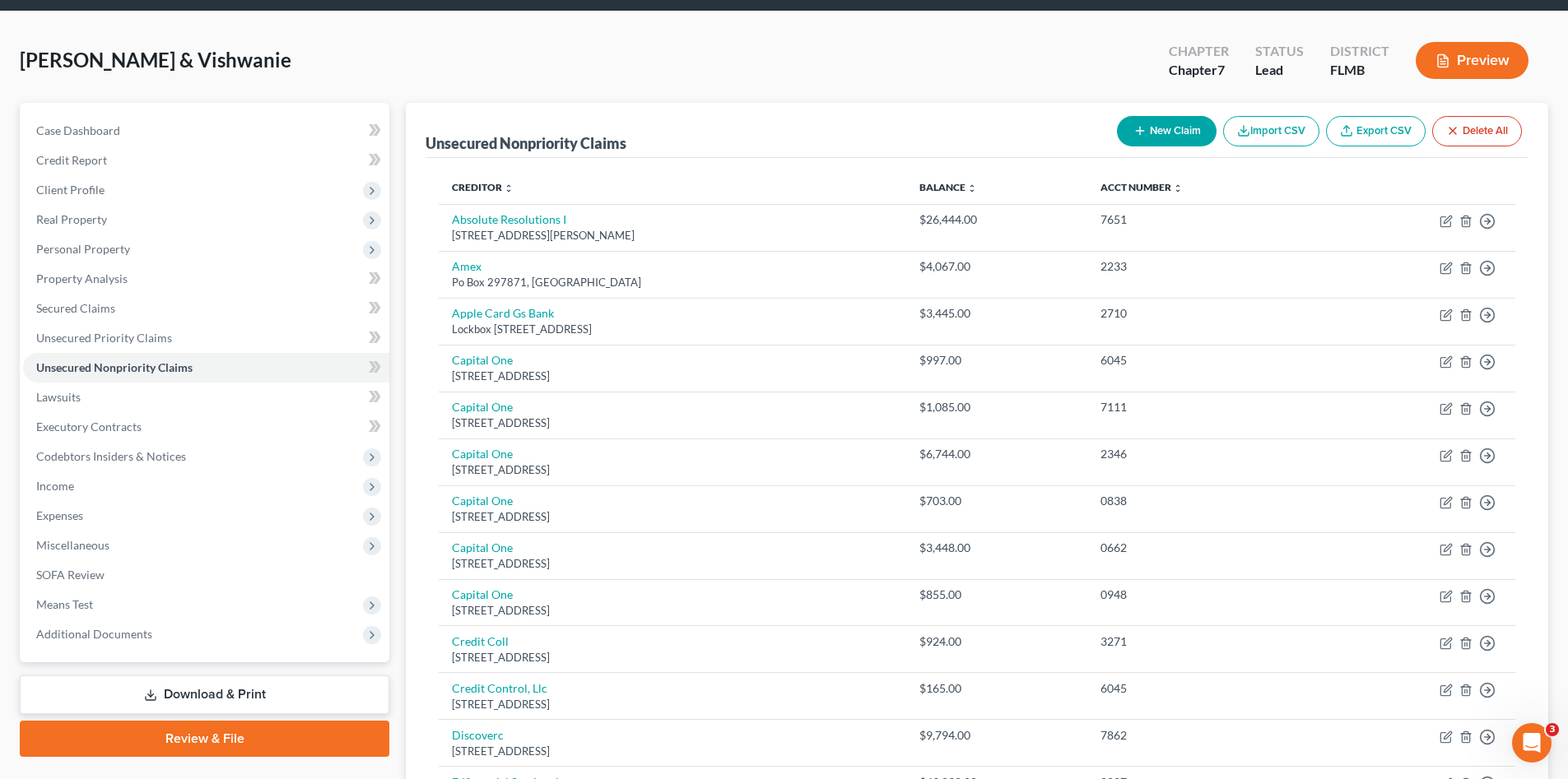
click at [485, 38] on div "Lowton, John & Vishwanie Upgraded Chapter Chapter 7 Status Lead District FLMB P…" at bounding box center [784, 66] width 1528 height 72
click at [145, 305] on link "Secured Claims" at bounding box center [206, 308] width 366 height 29
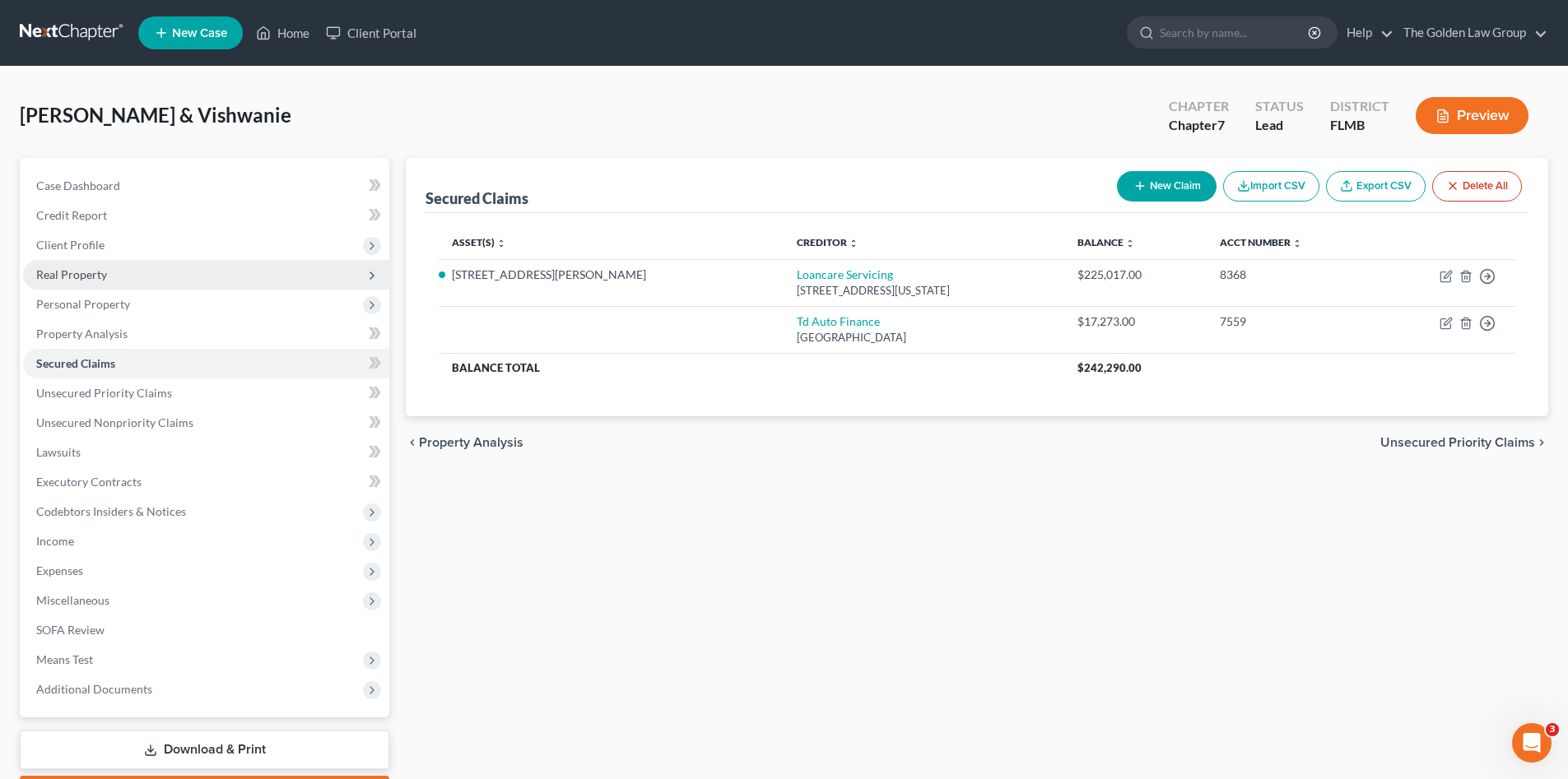
click at [90, 277] on span "Real Property" at bounding box center [72, 275] width 71 height 14
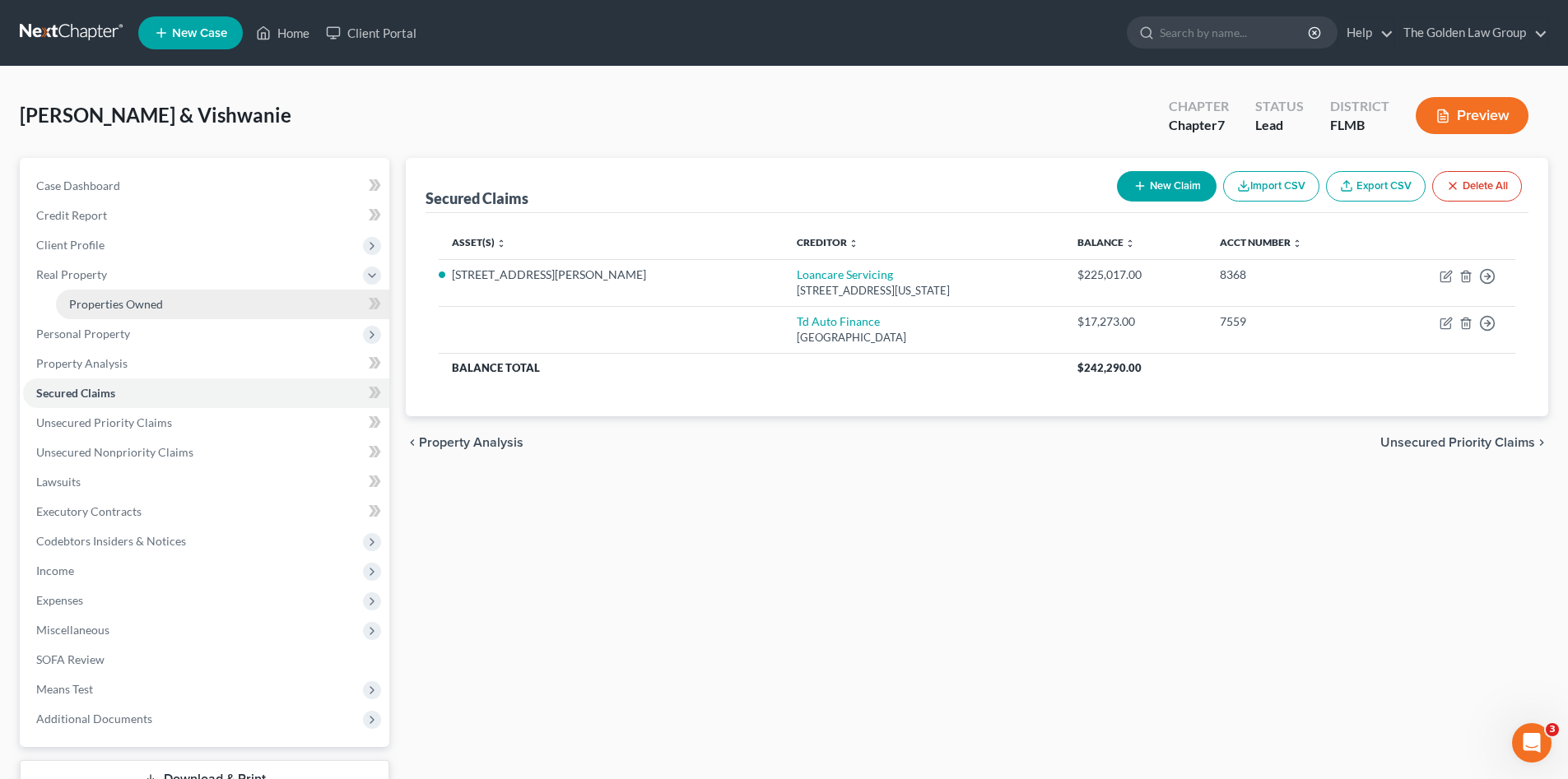
click at [157, 310] on span "Properties Owned" at bounding box center [116, 304] width 94 height 14
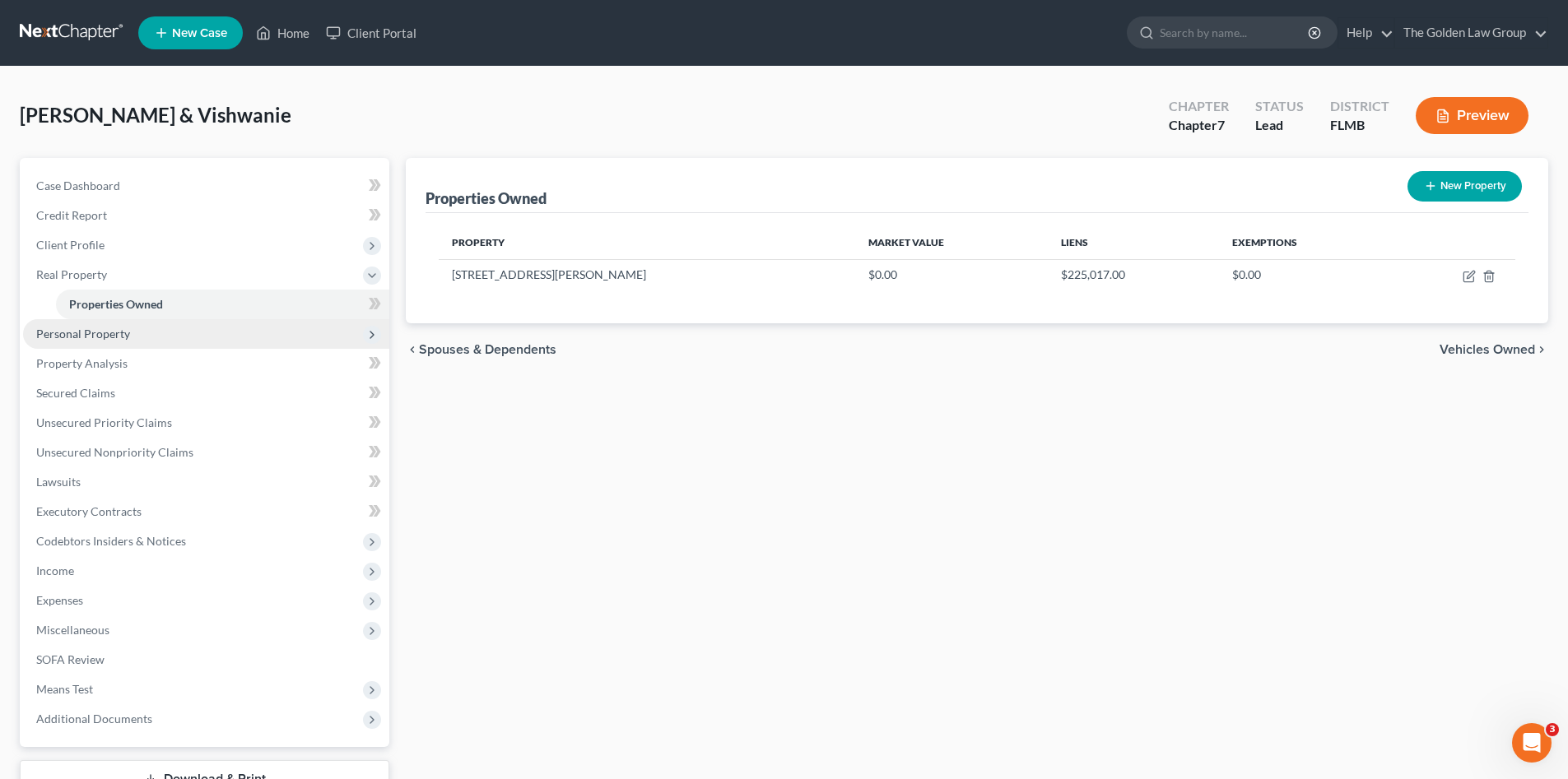
click at [133, 329] on span "Personal Property" at bounding box center [206, 333] width 366 height 29
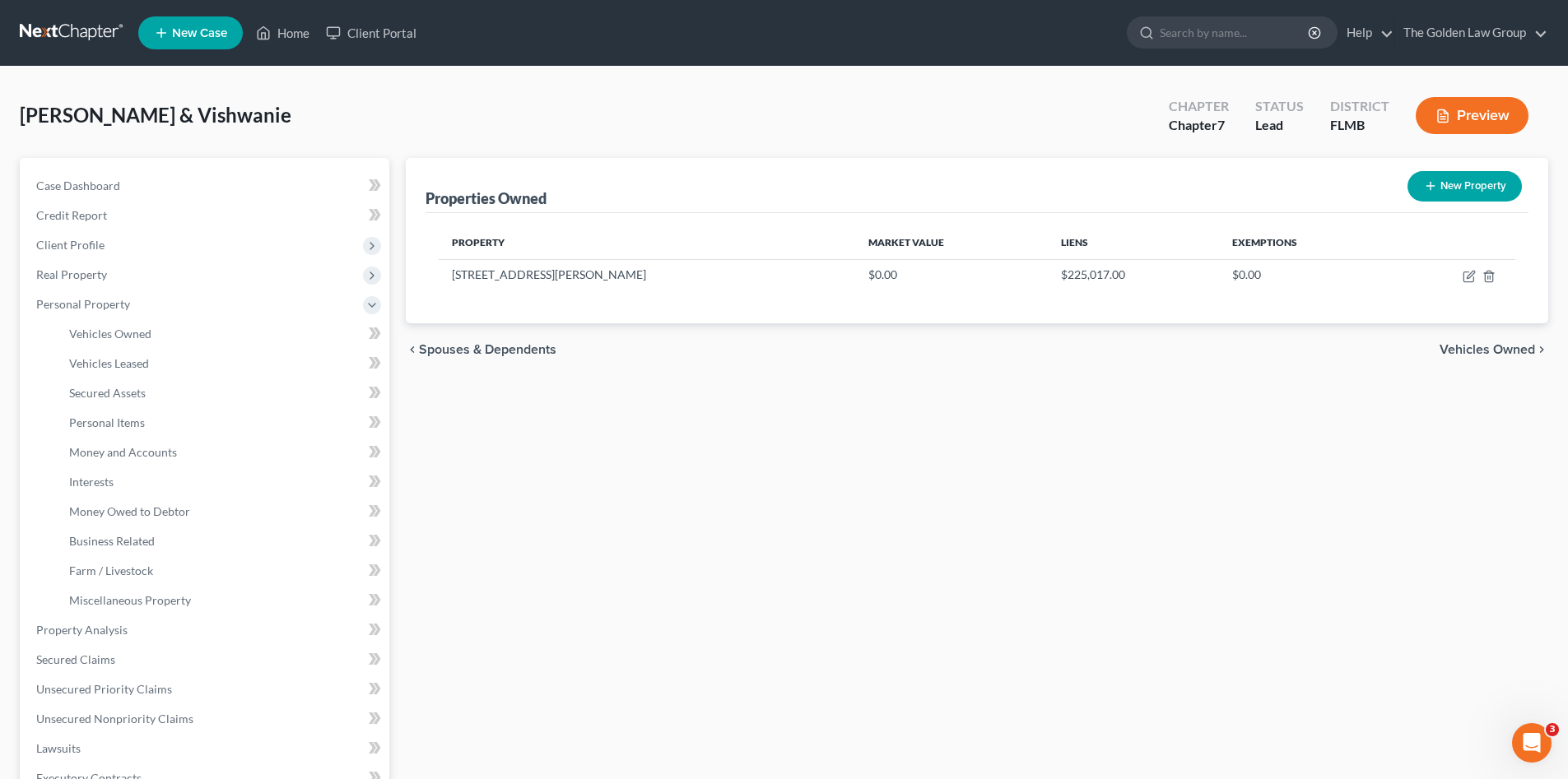
click at [685, 536] on div "Properties Owned New Property Property Market Value Liens Exemptions 2770 Holid…" at bounding box center [976, 633] width 1158 height 950
click at [160, 452] on span "Money and Accounts" at bounding box center [123, 452] width 108 height 14
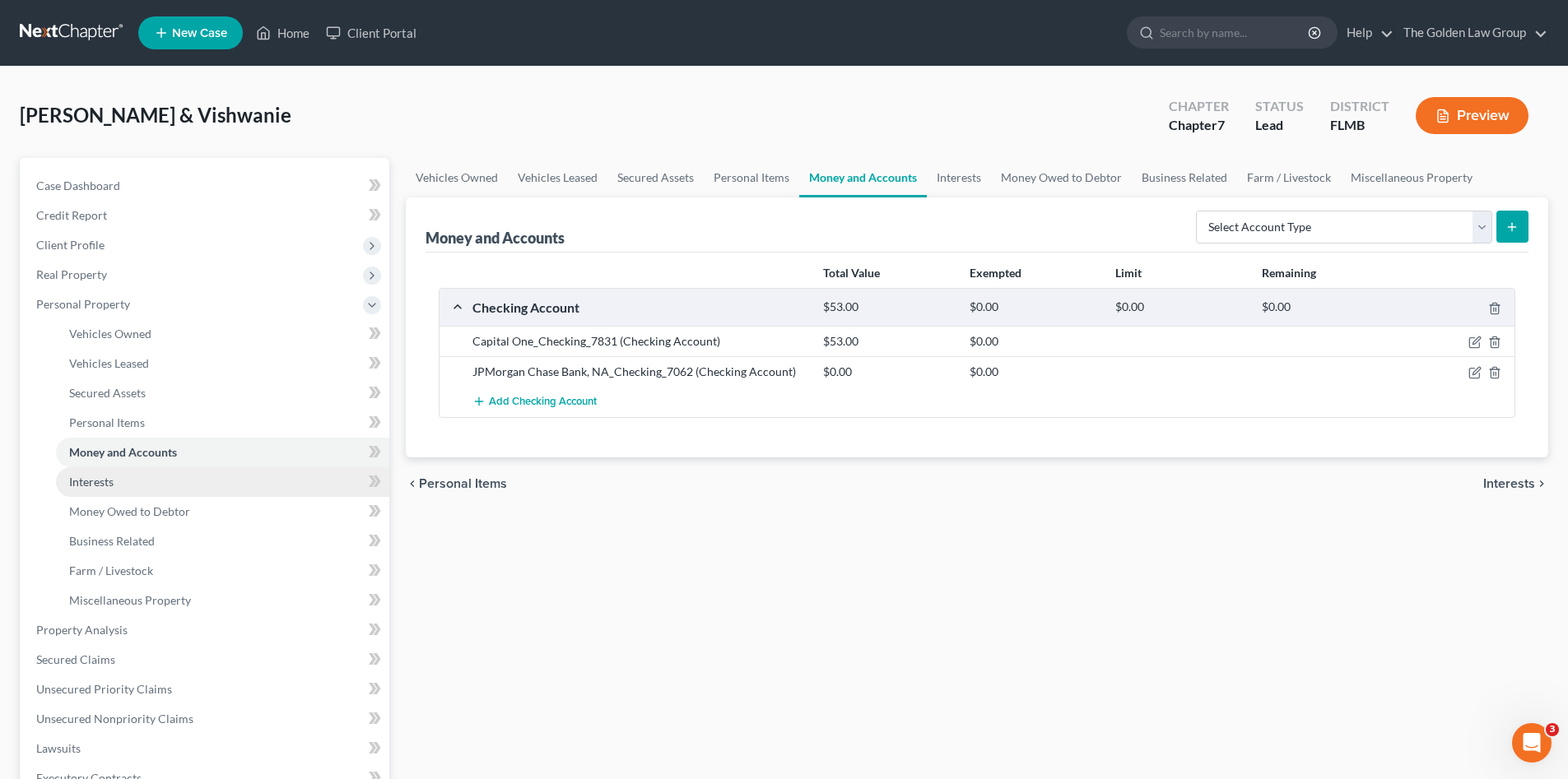
click at [92, 481] on span "Interests" at bounding box center [91, 482] width 44 height 14
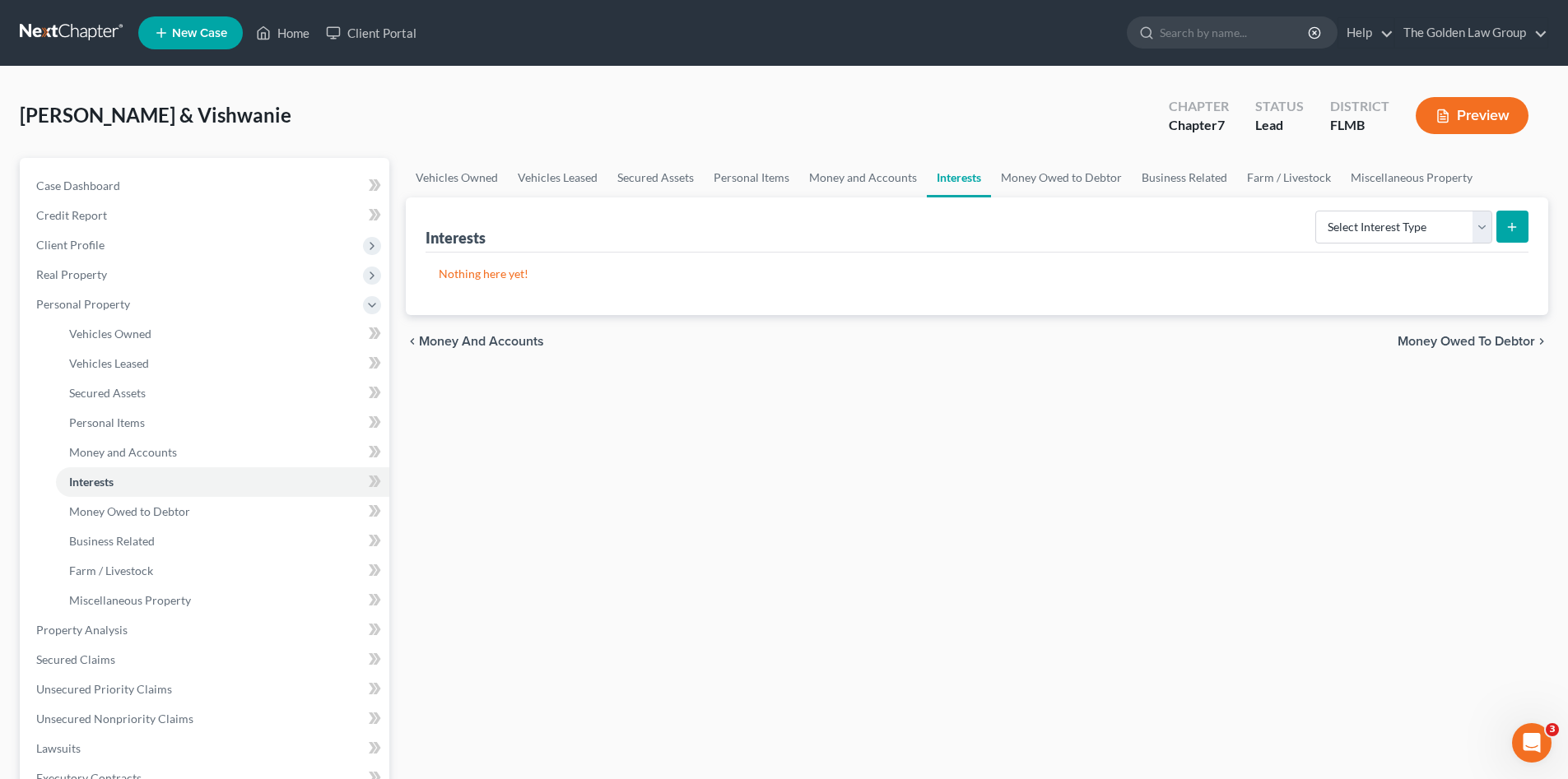
click at [709, 523] on div "Vehicles Owned Vehicles Leased Secured Assets Personal Items Money and Accounts…" at bounding box center [976, 633] width 1158 height 950
click at [109, 484] on span "Interests" at bounding box center [91, 482] width 44 height 14
click at [1071, 186] on link "Money Owed to Debtor" at bounding box center [1061, 177] width 141 height 40
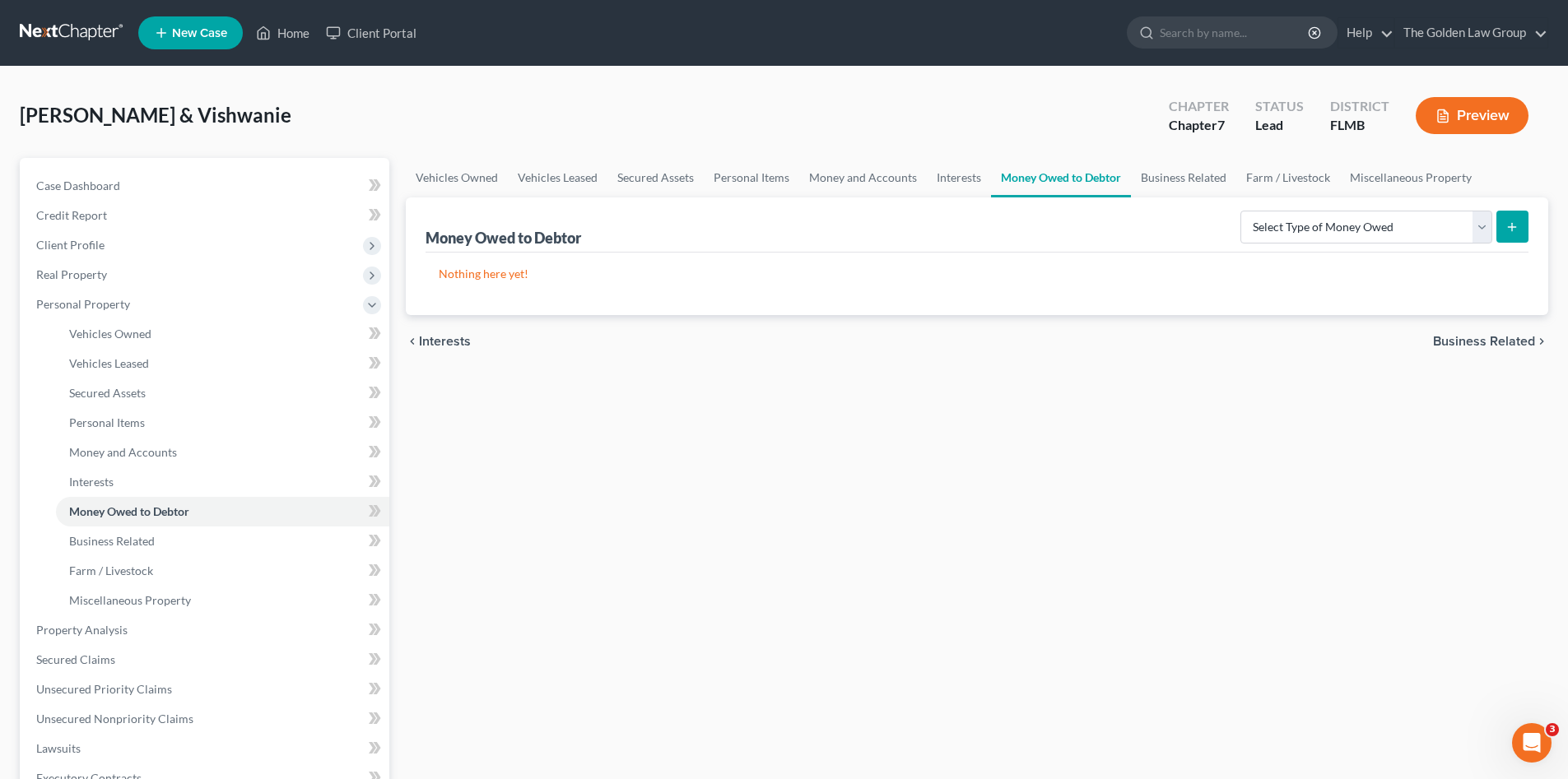
click at [702, 610] on div "Vehicles Owned Vehicles Leased Secured Assets Personal Items Money and Accounts…" at bounding box center [976, 633] width 1158 height 950
click at [1166, 183] on link "Business Related" at bounding box center [1183, 177] width 105 height 40
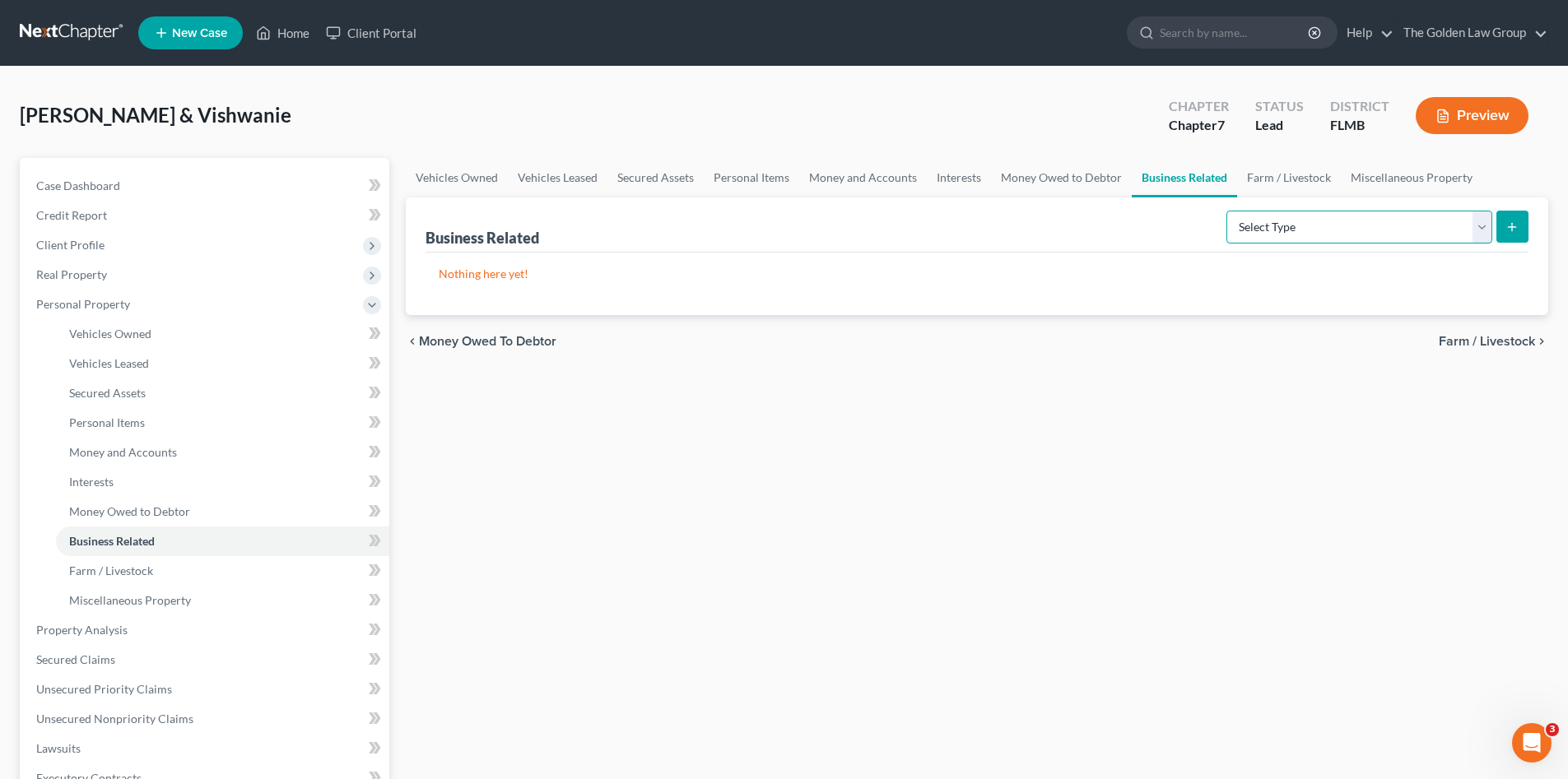
drag, startPoint x: 1342, startPoint y: 224, endPoint x: 1333, endPoint y: 245, distance: 22.8
click at [1342, 224] on select "Select Type Customer Lists Franchises Inventory Licenses Machinery Office Equip…" at bounding box center [1359, 227] width 266 height 33
click at [955, 167] on link "Interests" at bounding box center [958, 177] width 64 height 40
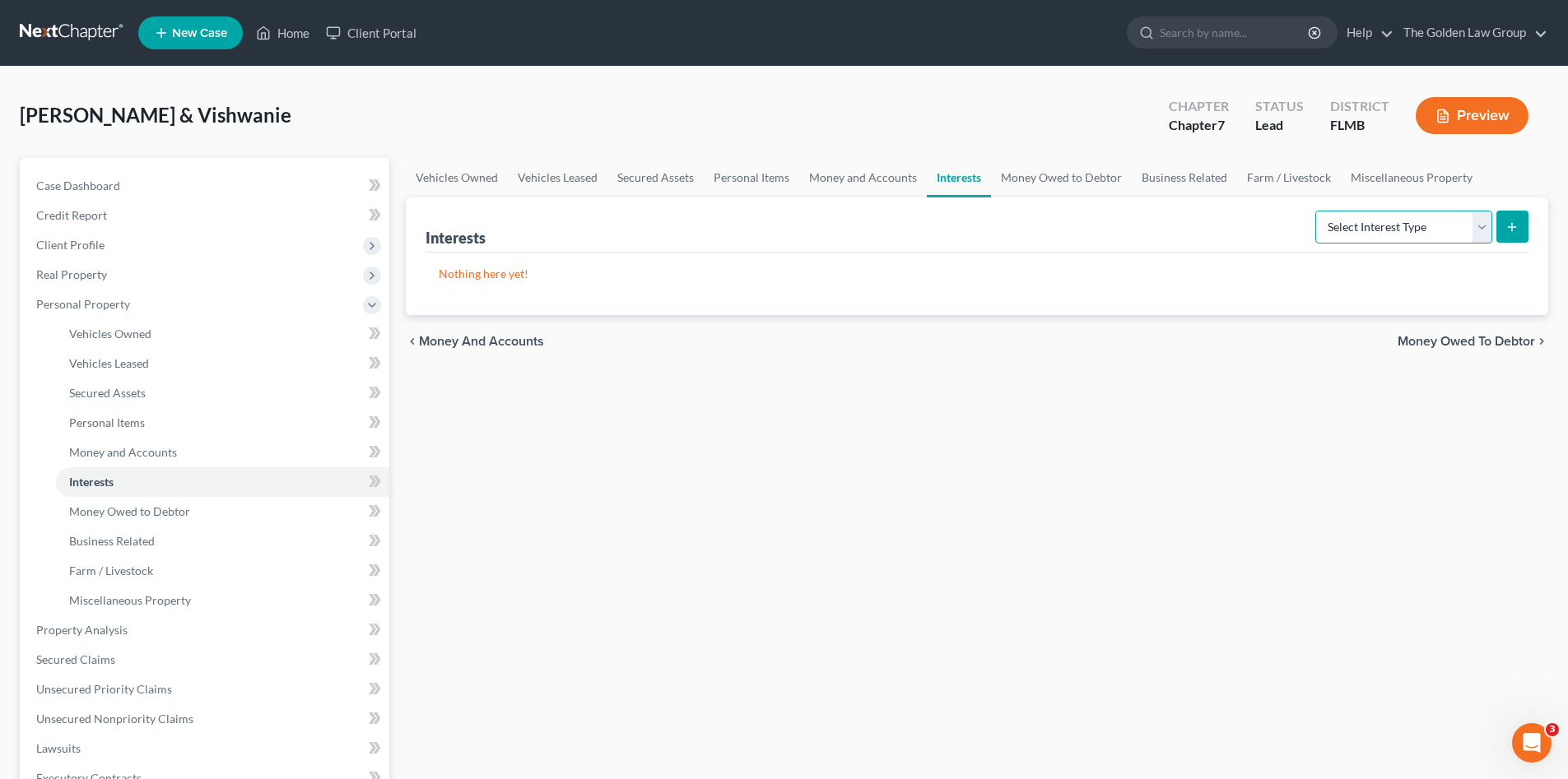
click at [1409, 229] on select "Select Interest Type 401K Annuity Bond Education IRA Government Bond Government…" at bounding box center [1404, 227] width 177 height 33
select select "incorporated_business"
click at [1316, 211] on select "Select Interest Type 401K Annuity Bond Education IRA Government Bond Government…" at bounding box center [1404, 227] width 177 height 33
click at [1509, 225] on icon "submit" at bounding box center [1511, 227] width 13 height 13
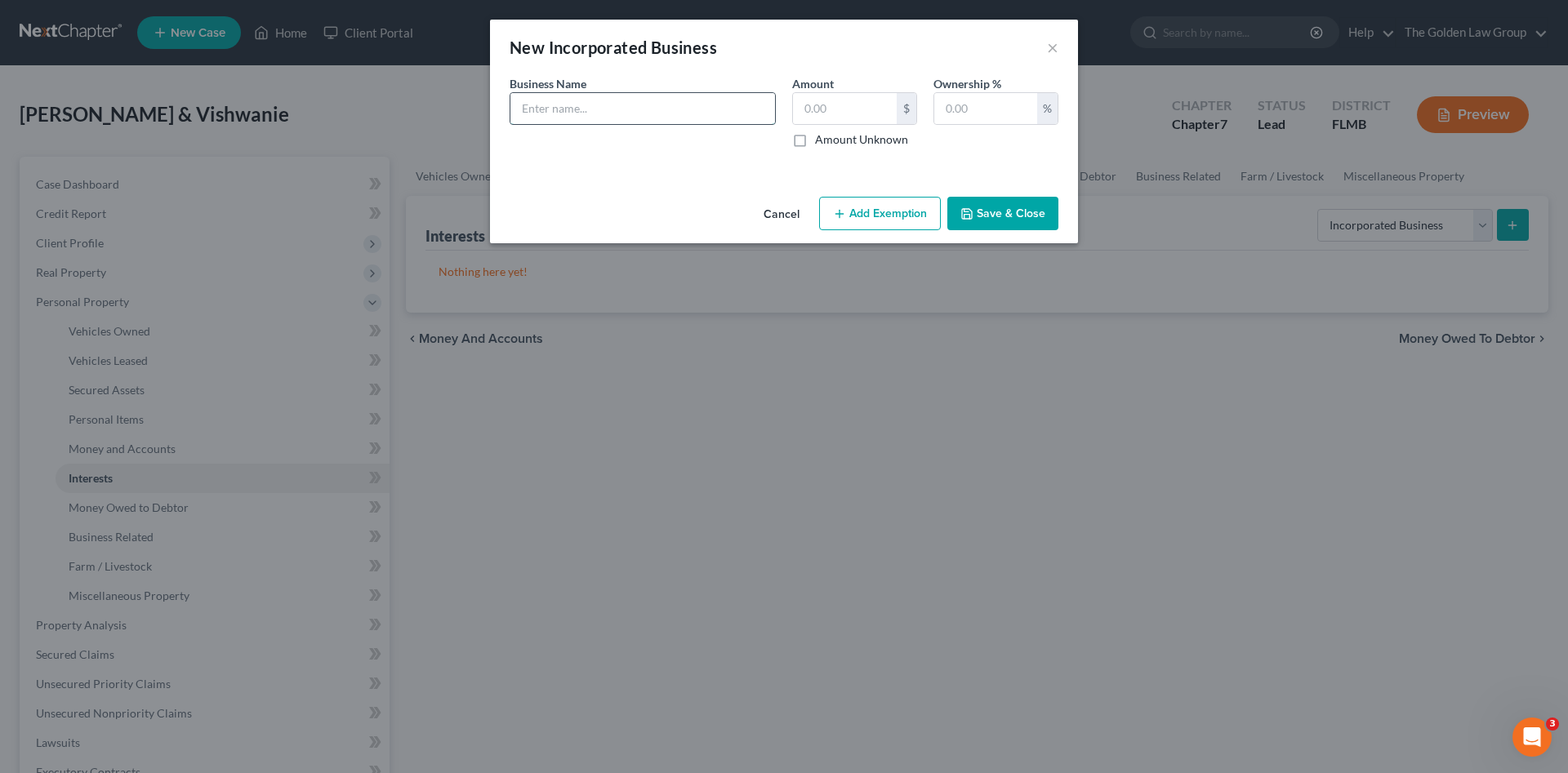
click at [565, 106] on input "text" at bounding box center [642, 108] width 265 height 31
type input "JV Lowton, Inc."
type input "0.00"
click at [964, 115] on input "text" at bounding box center [985, 108] width 103 height 31
type input "100"
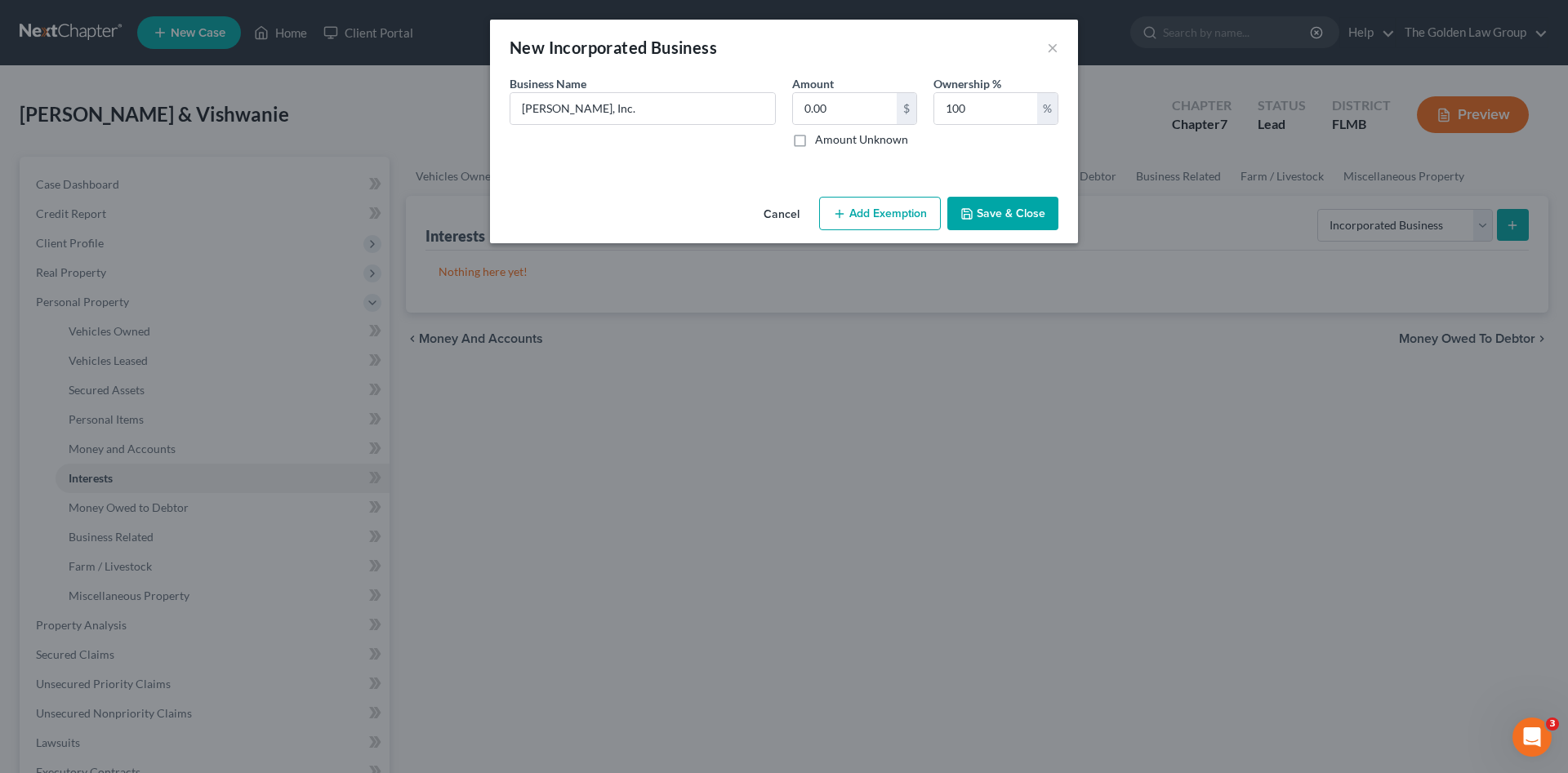
drag, startPoint x: 993, startPoint y: 211, endPoint x: 979, endPoint y: 215, distance: 14.6
click at [993, 211] on button "Save & Close" at bounding box center [1003, 214] width 111 height 34
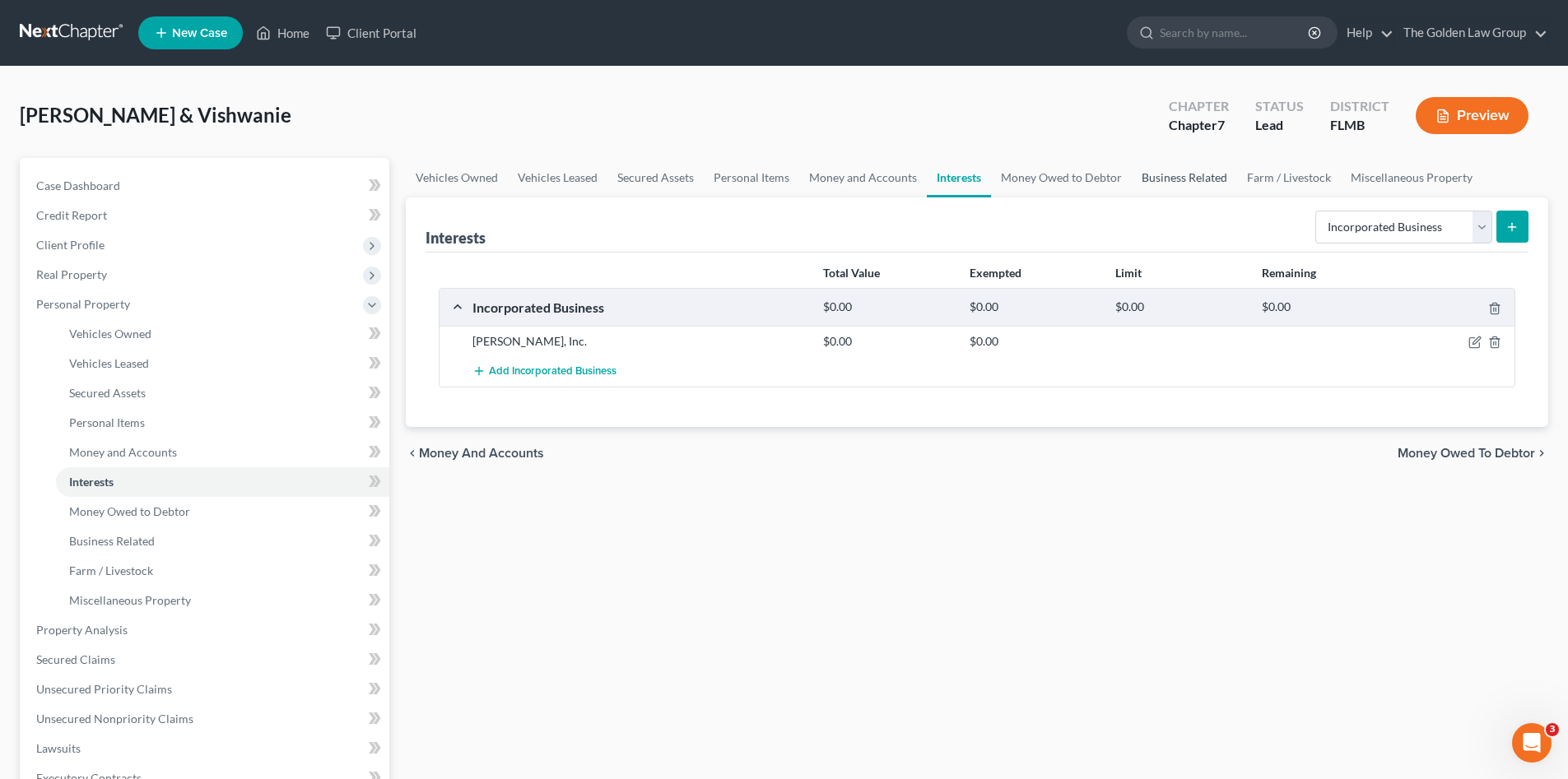
click at [1166, 173] on link "Business Related" at bounding box center [1184, 177] width 105 height 40
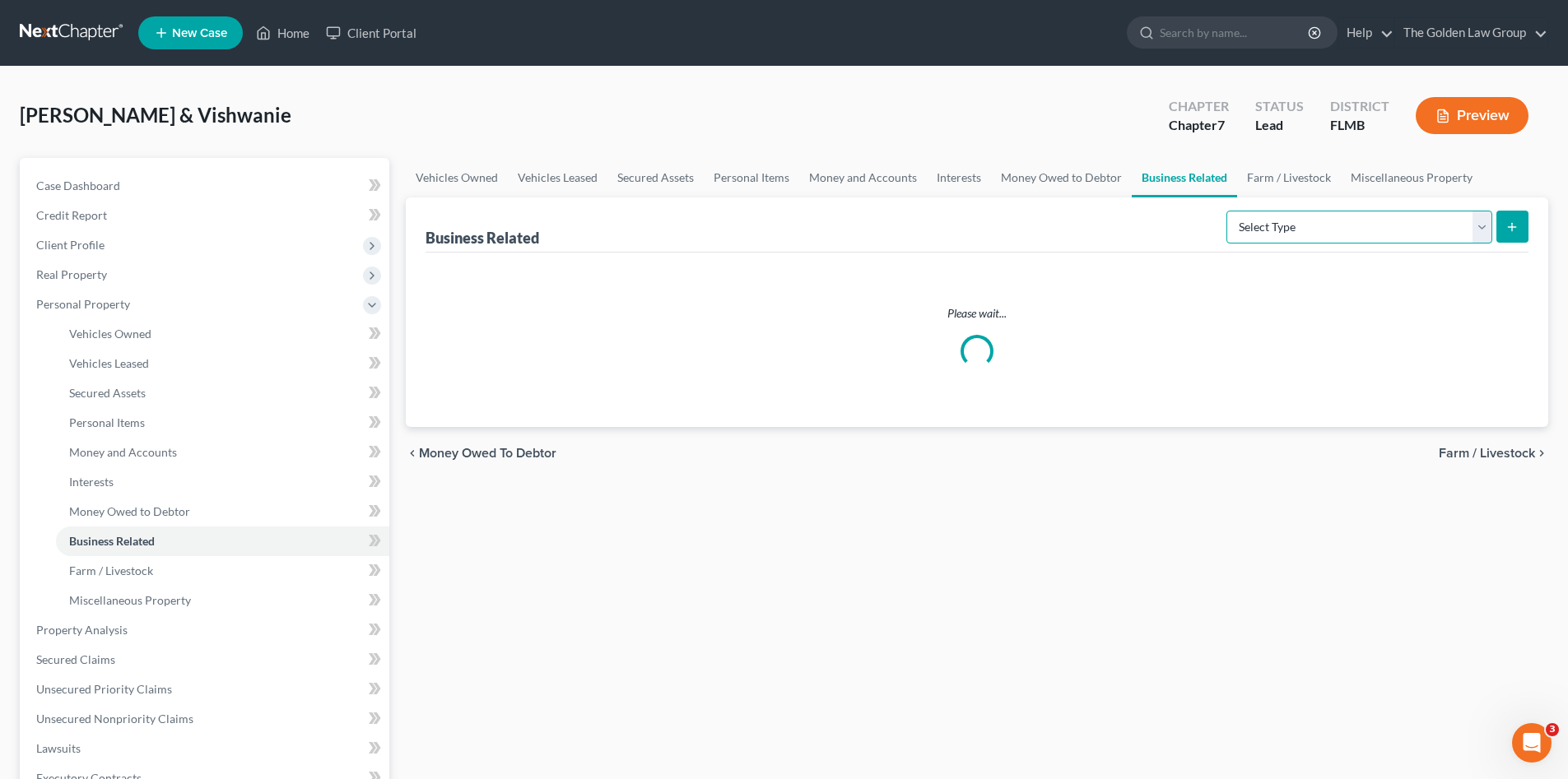
click at [1293, 230] on select "Select Type Customer Lists Franchises Inventory Licenses Machinery Office Equip…" at bounding box center [1359, 227] width 266 height 33
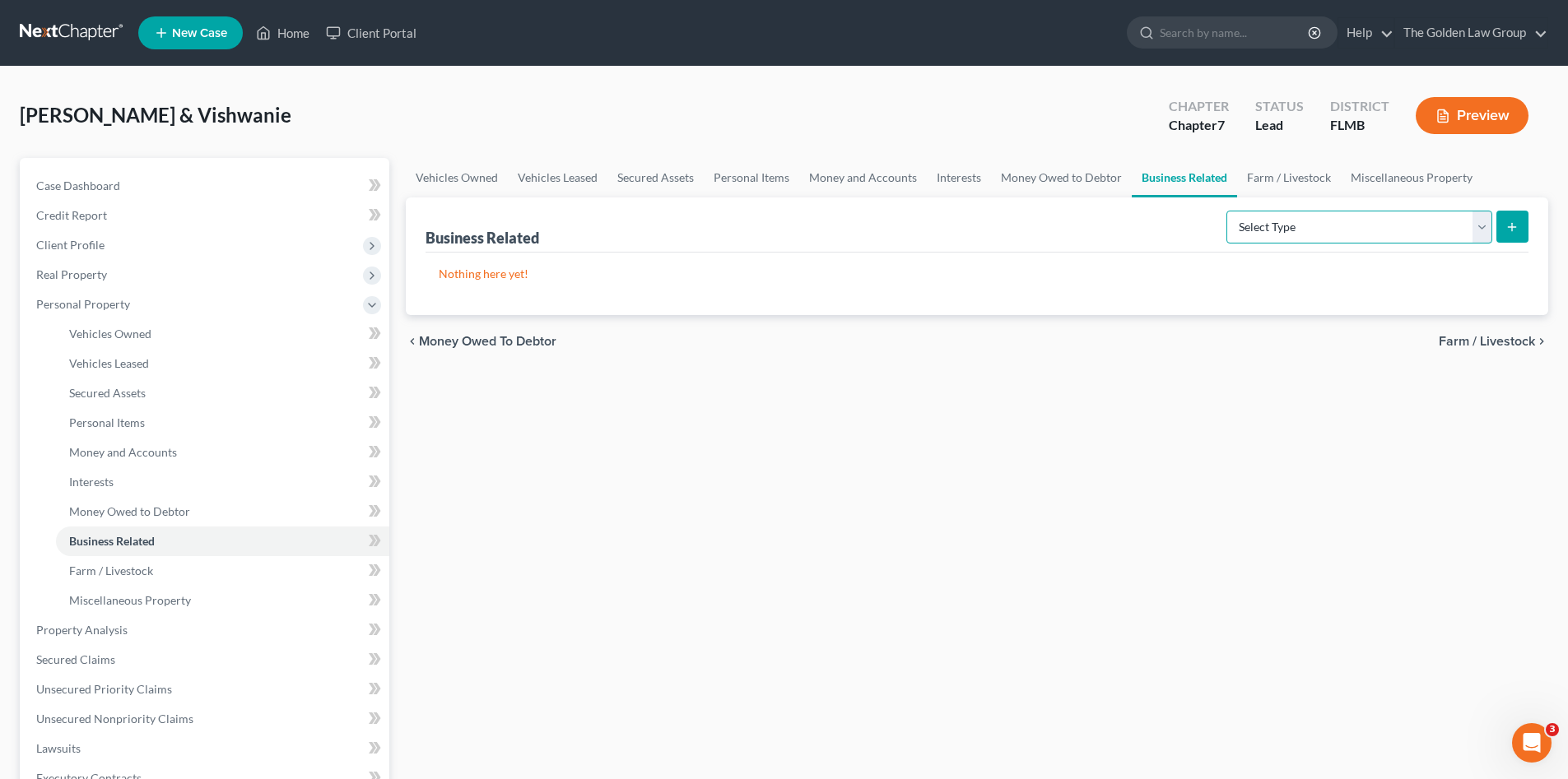
select select "license"
click at [1227, 211] on select "Select Type Customer Lists Franchises Inventory Licenses Machinery Office Equip…" at bounding box center [1359, 227] width 266 height 33
click at [1508, 225] on icon "submit" at bounding box center [1511, 227] width 13 height 13
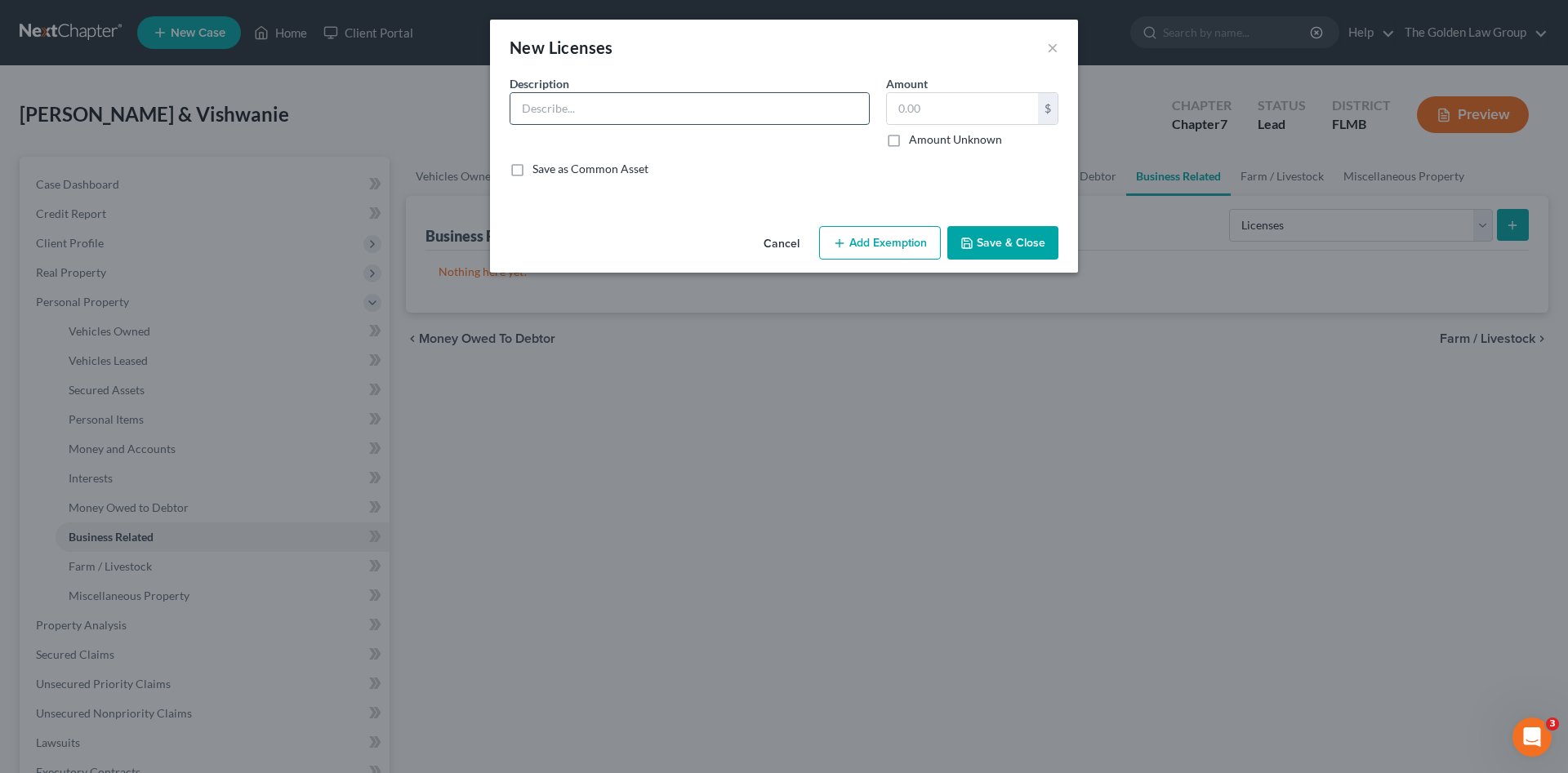
click at [571, 103] on input "text" at bounding box center [689, 108] width 359 height 31
click at [542, 102] on input "Licesnsed Plumber" at bounding box center [689, 108] width 359 height 31
click at [542, 104] on input "Licesnsed Plumber" at bounding box center [689, 108] width 359 height 31
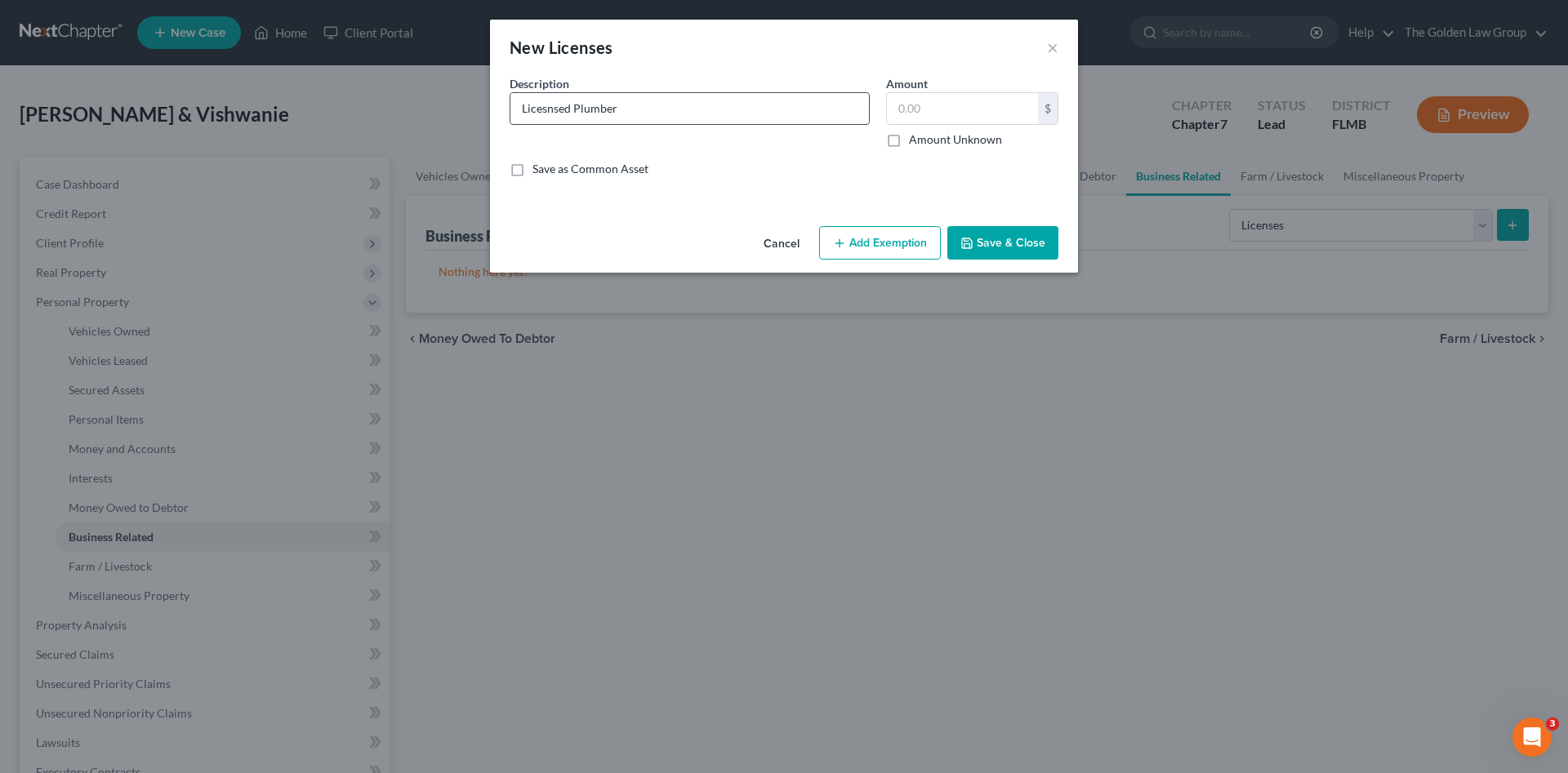
click at [580, 133] on div "Description * Licesnsed Plumber" at bounding box center [689, 111] width 376 height 73
click at [562, 110] on input "Licesnsed Plumber" at bounding box center [689, 108] width 359 height 31
drag, startPoint x: 655, startPoint y: 111, endPoint x: 911, endPoint y: 126, distance: 256.4
click at [717, 118] on input "Licensed Plumber" at bounding box center [689, 108] width 359 height 31
type input "Licensed Plumber"
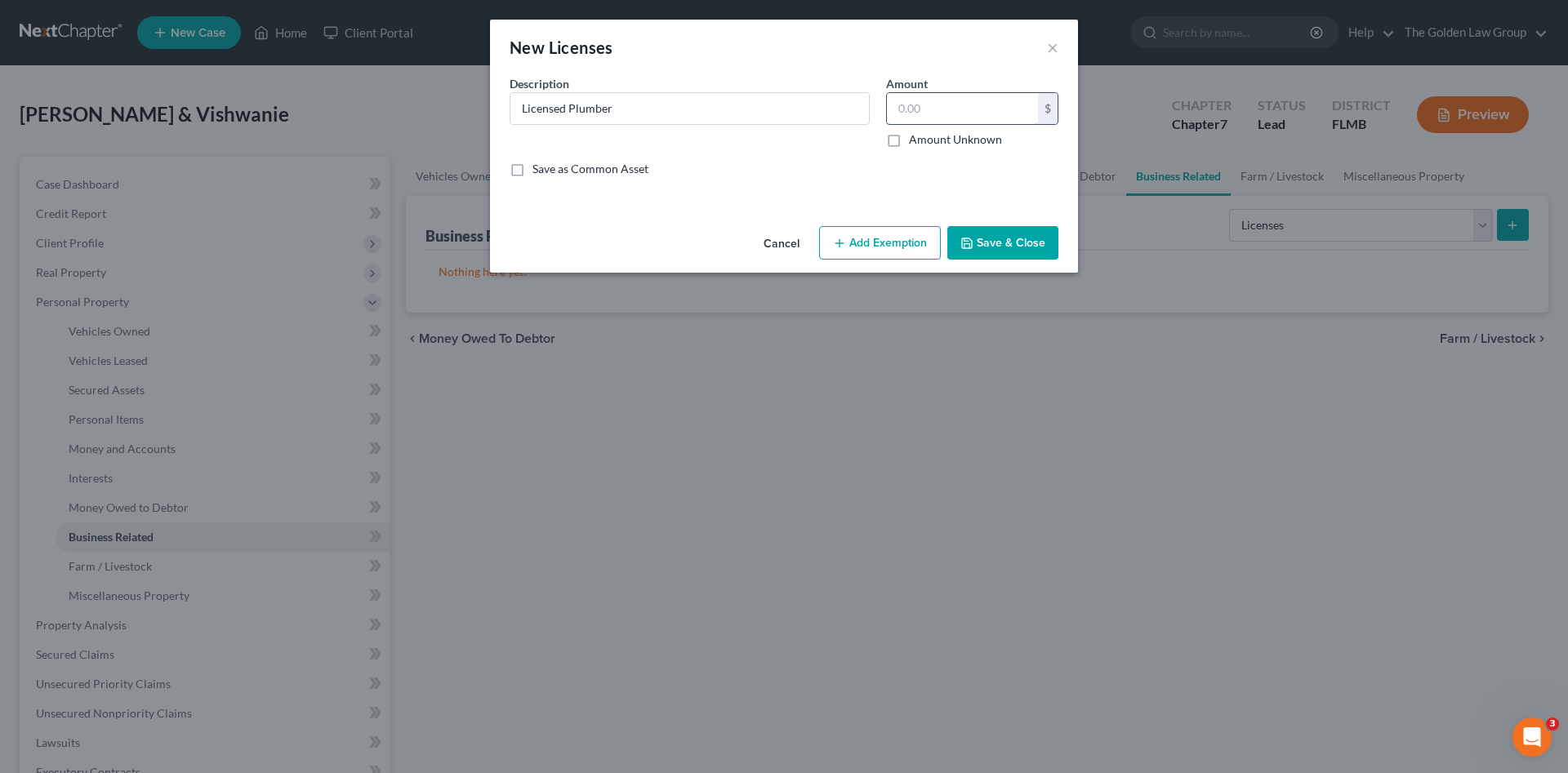
click at [925, 120] on input "text" at bounding box center [962, 108] width 151 height 31
type input "0.00"
click at [1004, 231] on button "Save & Close" at bounding box center [1003, 243] width 111 height 34
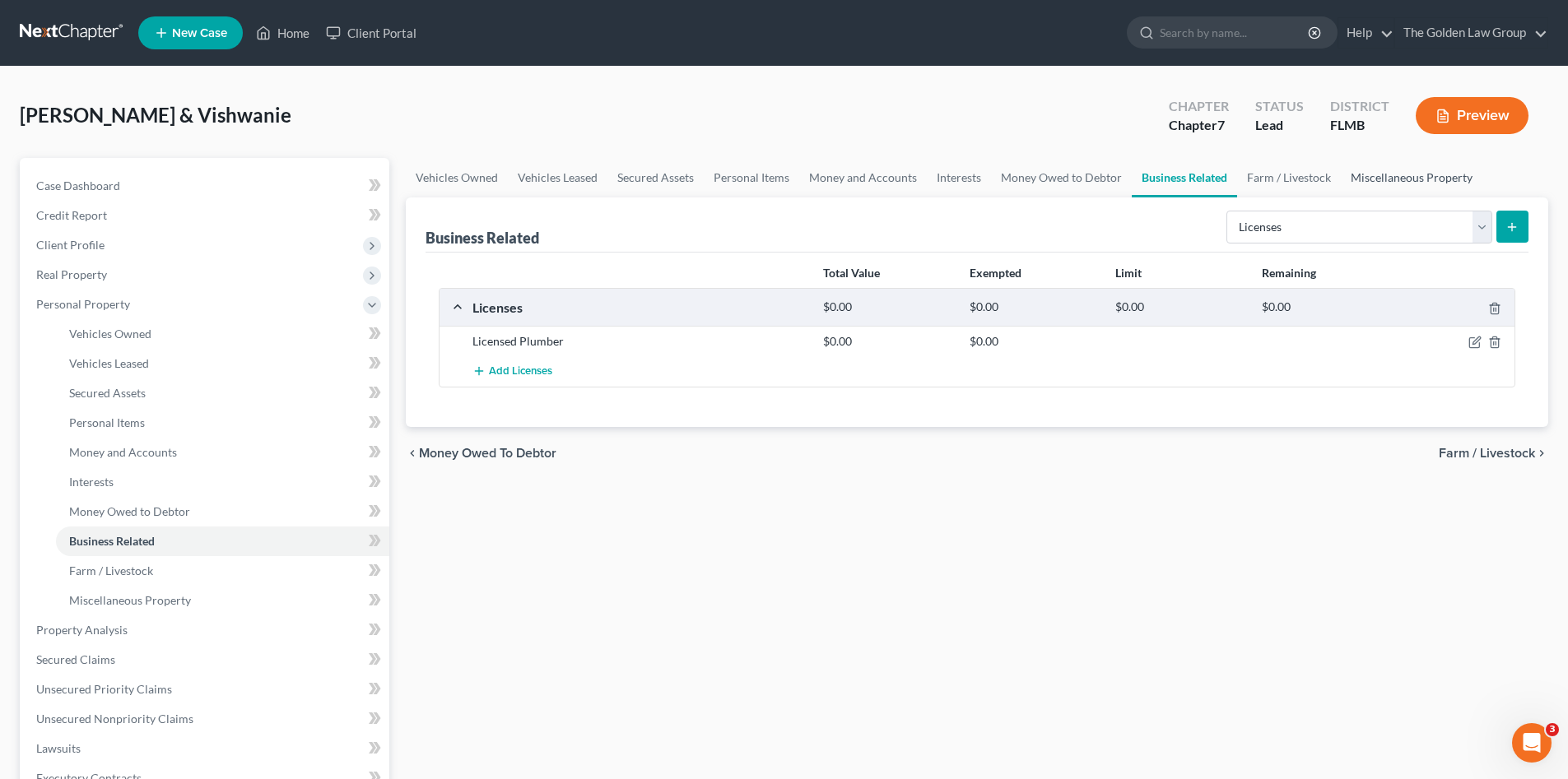
click at [1385, 178] on link "Miscellaneous Property" at bounding box center [1411, 177] width 142 height 40
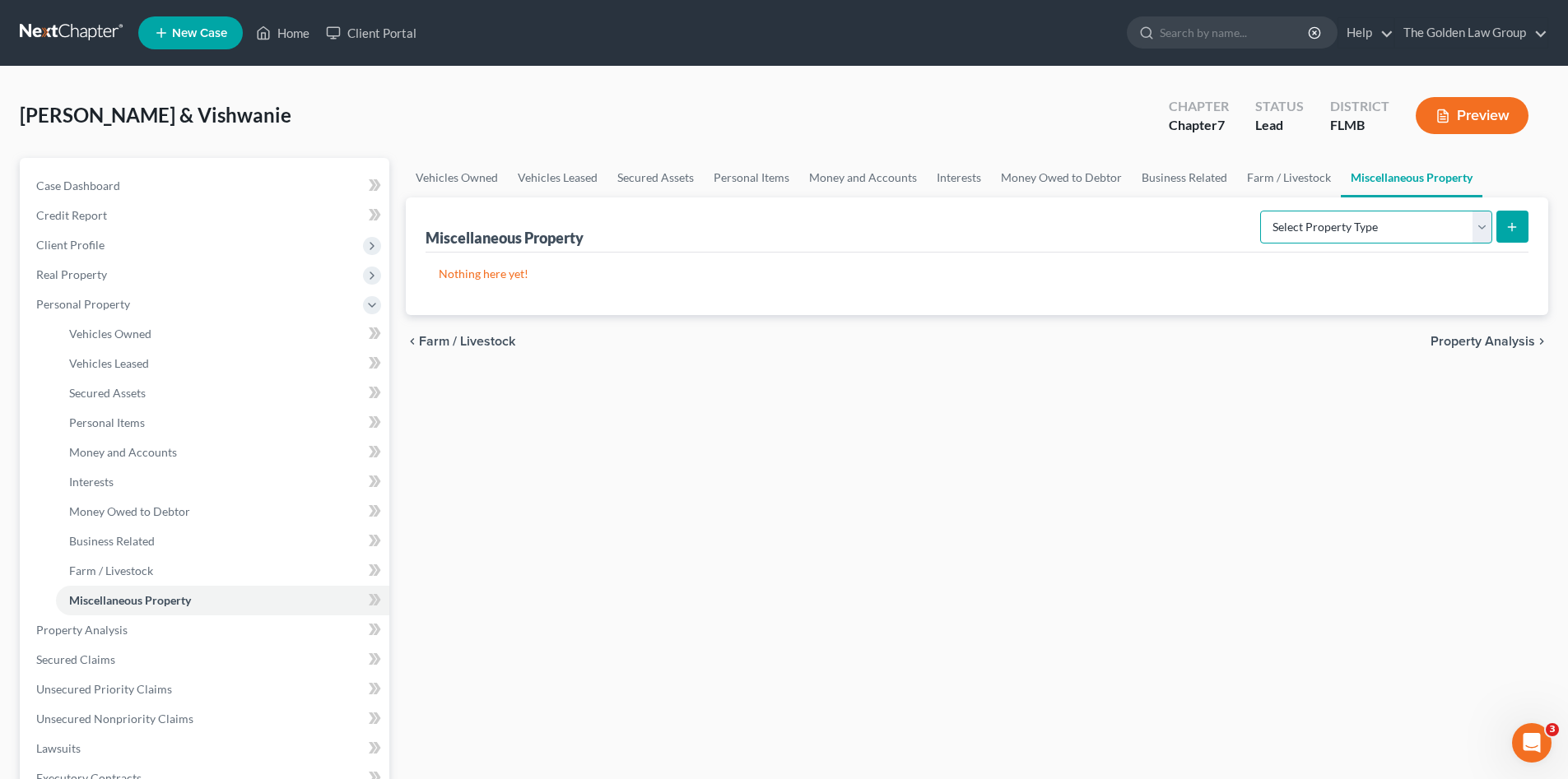
click at [1311, 224] on select "Select Property Type Assigned for Creditor Benefit Within 1 Year Holding for An…" at bounding box center [1376, 227] width 232 height 33
drag, startPoint x: 1021, startPoint y: 448, endPoint x: 603, endPoint y: 533, distance: 426.6
click at [1020, 448] on div "Vehicles Owned Vehicles Leased Secured Assets Personal Items Money and Accounts…" at bounding box center [976, 633] width 1158 height 950
click at [189, 717] on span "Unsecured Nonpriority Claims" at bounding box center [114, 719] width 157 height 14
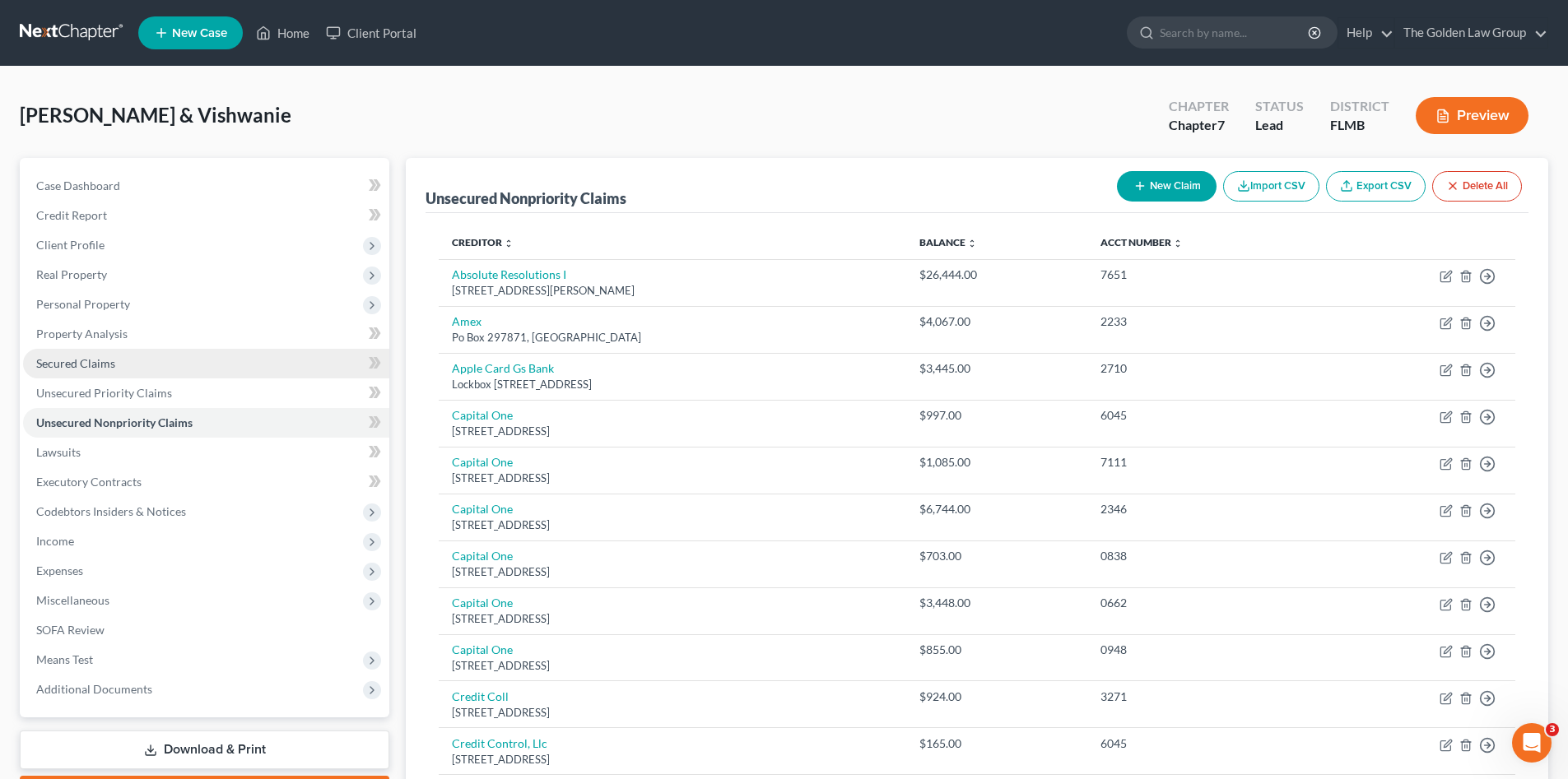
click at [139, 368] on link "Secured Claims" at bounding box center [206, 363] width 366 height 29
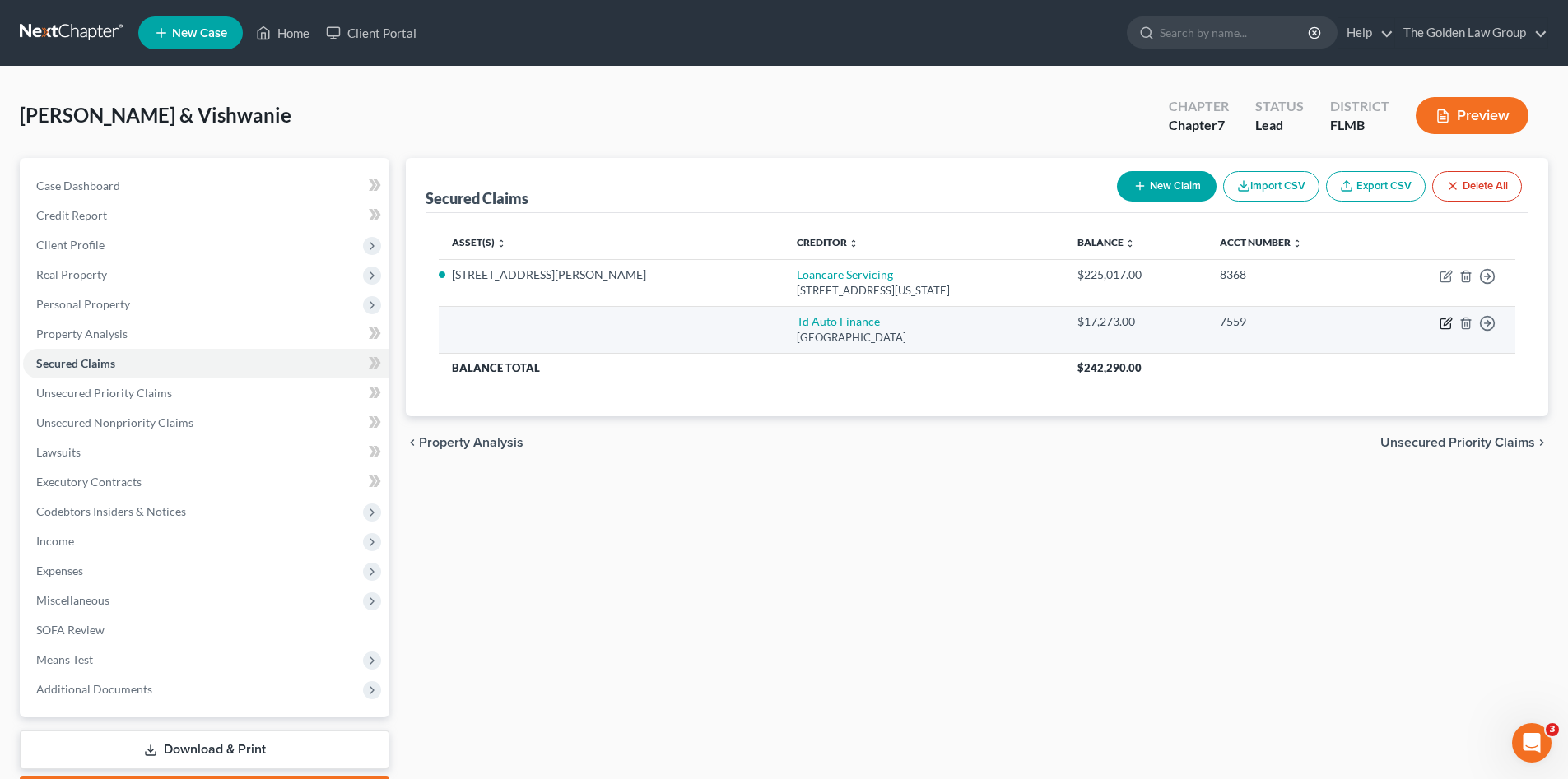
click at [1444, 320] on icon "button" at bounding box center [1446, 323] width 13 height 13
select select "39"
select select "0"
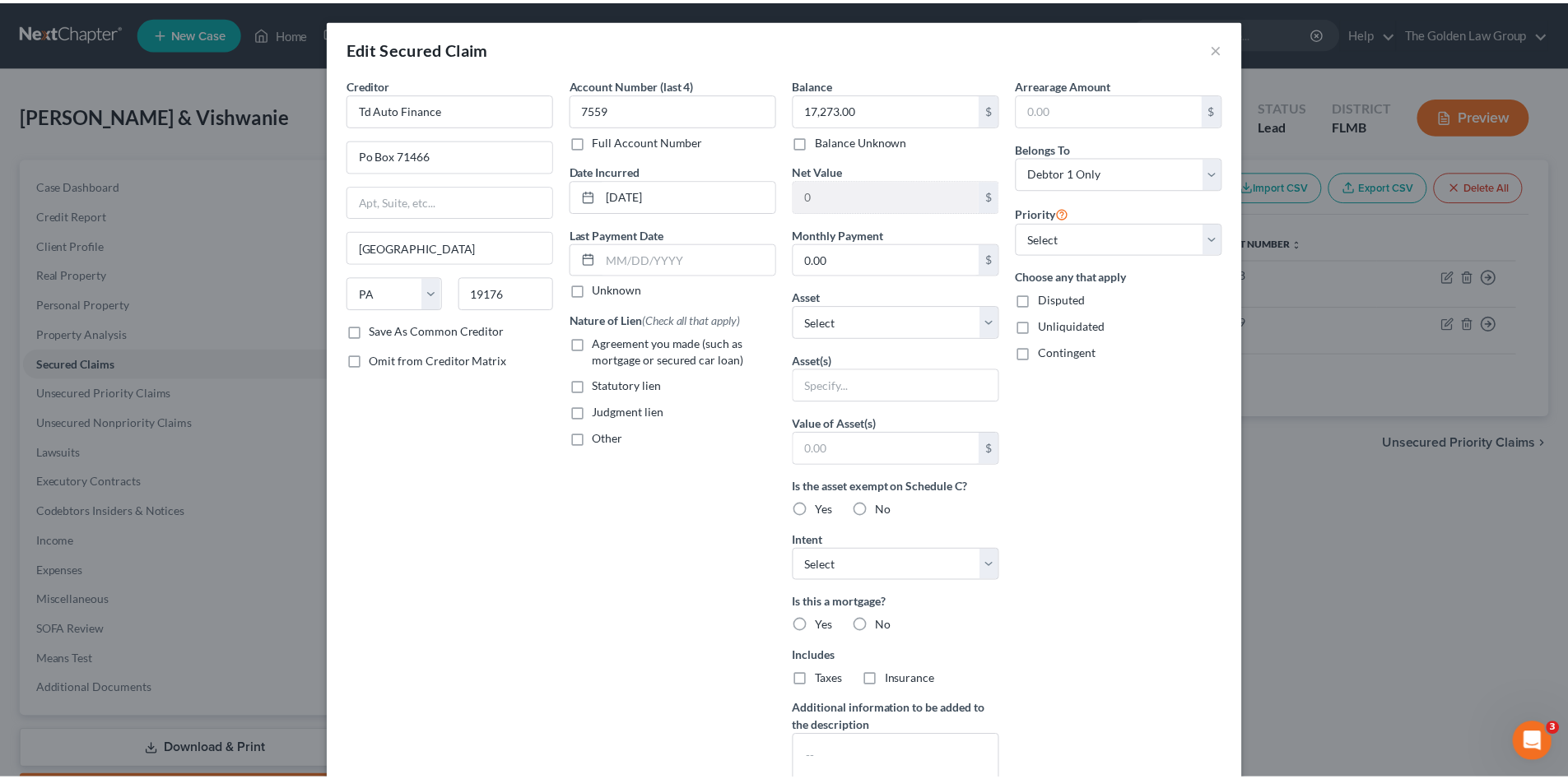
scroll to position [182, 0]
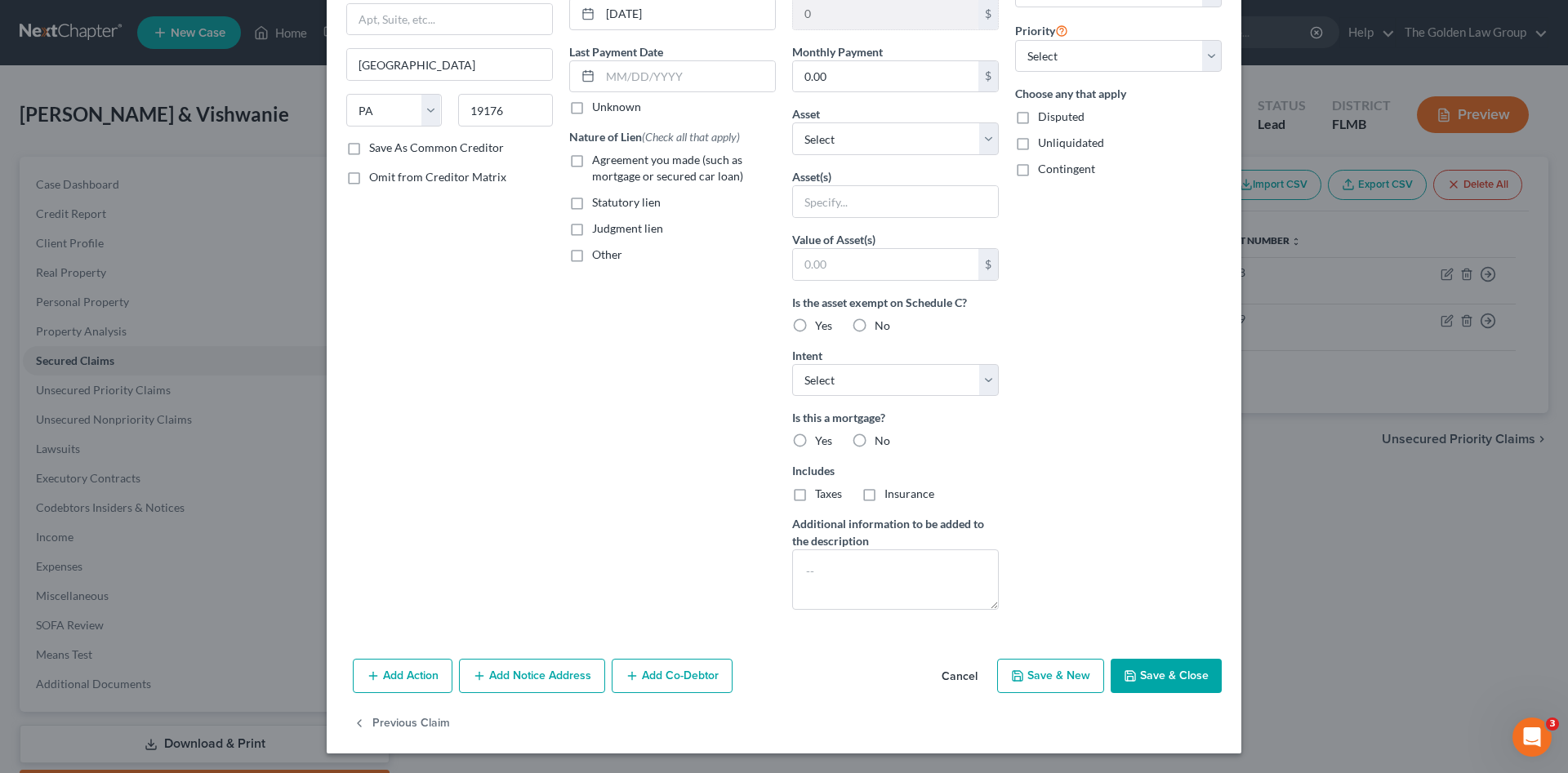
click at [952, 675] on button "Cancel" at bounding box center [959, 676] width 62 height 33
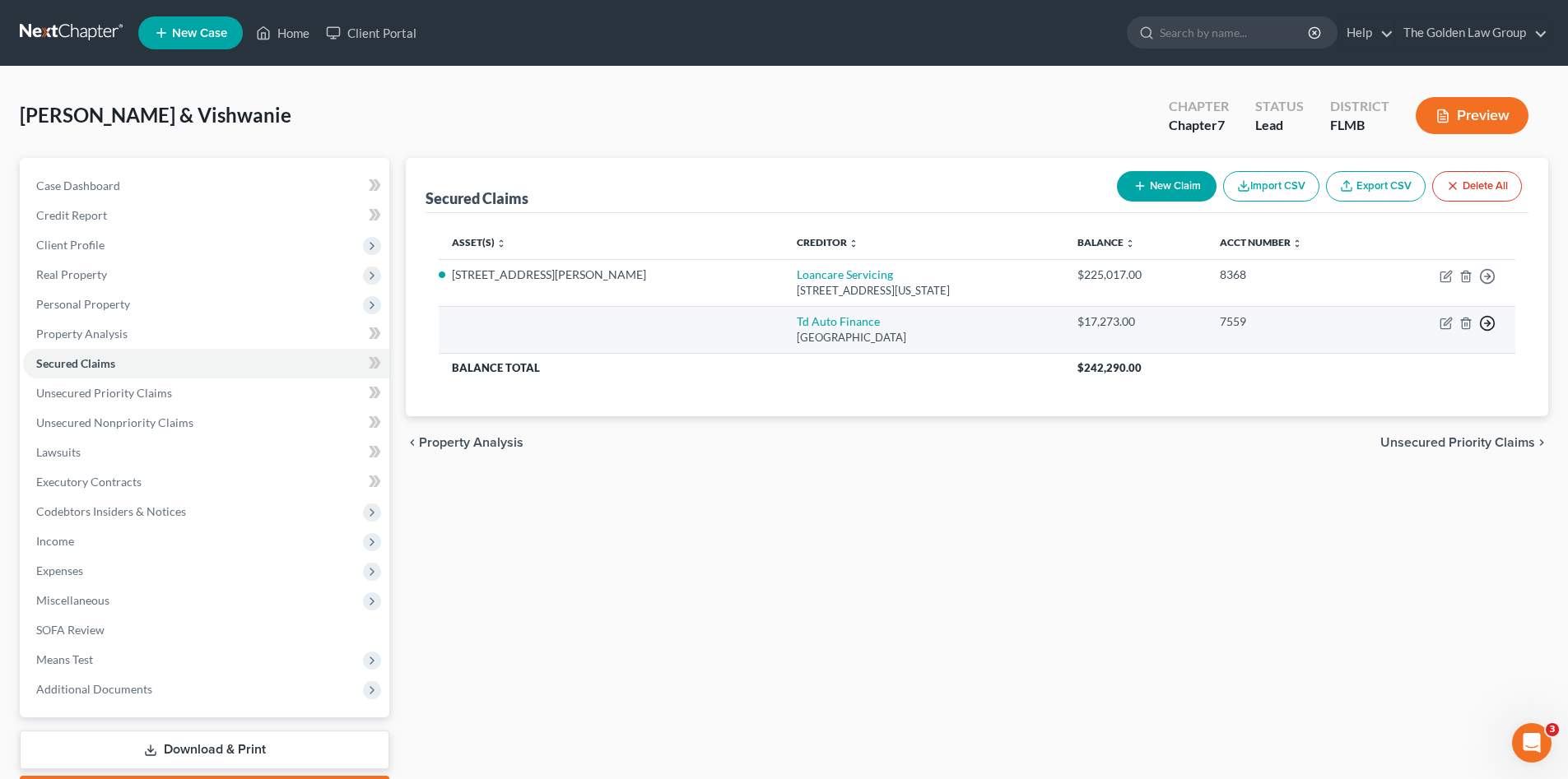
click at [1489, 324] on polyline "button" at bounding box center [1488, 323] width 3 height 5
click at [1393, 365] on link "Move to F" at bounding box center [1411, 363] width 137 height 28
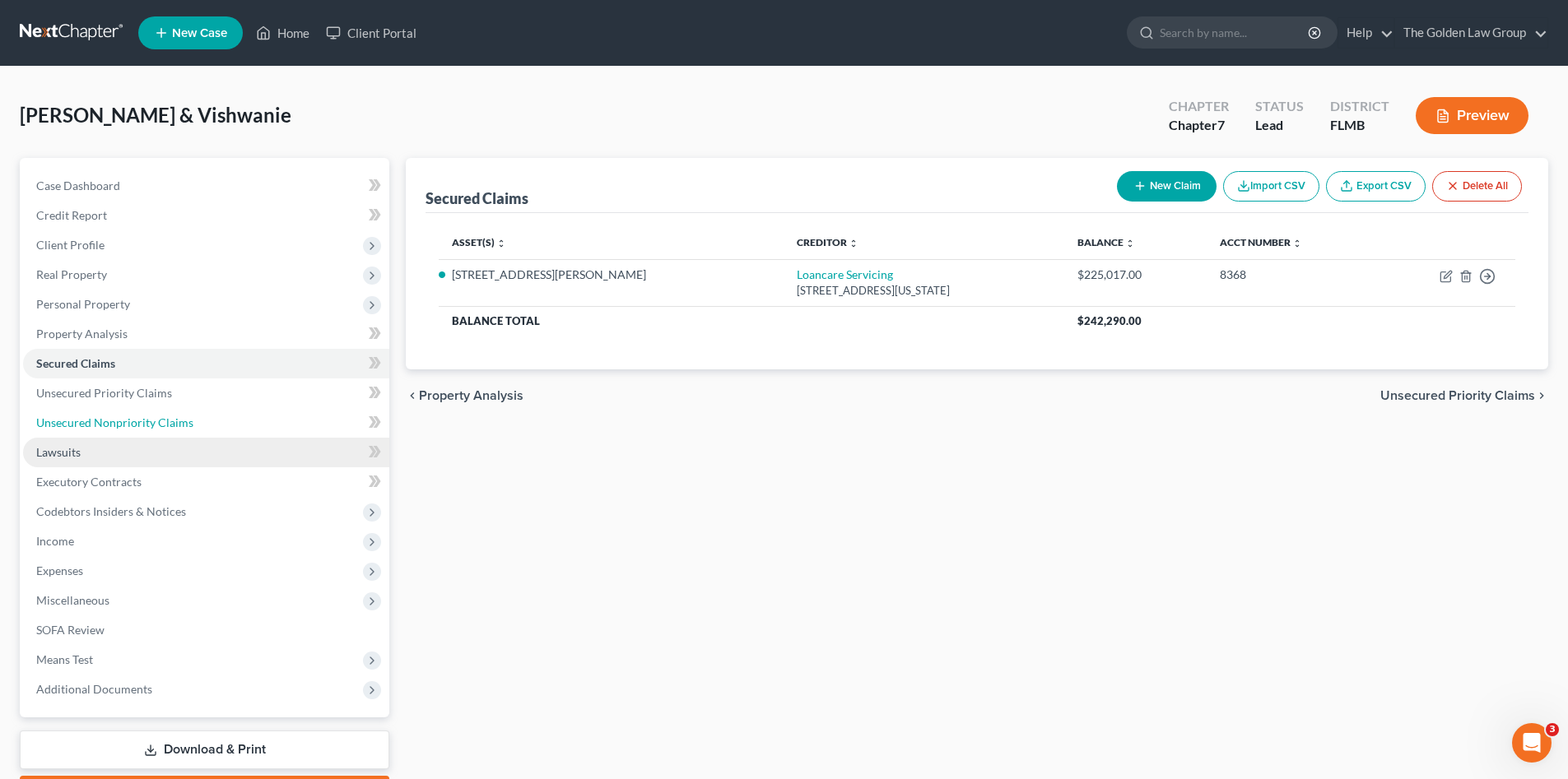
click at [138, 425] on span "Unsecured Nonpriority Claims" at bounding box center [114, 423] width 157 height 14
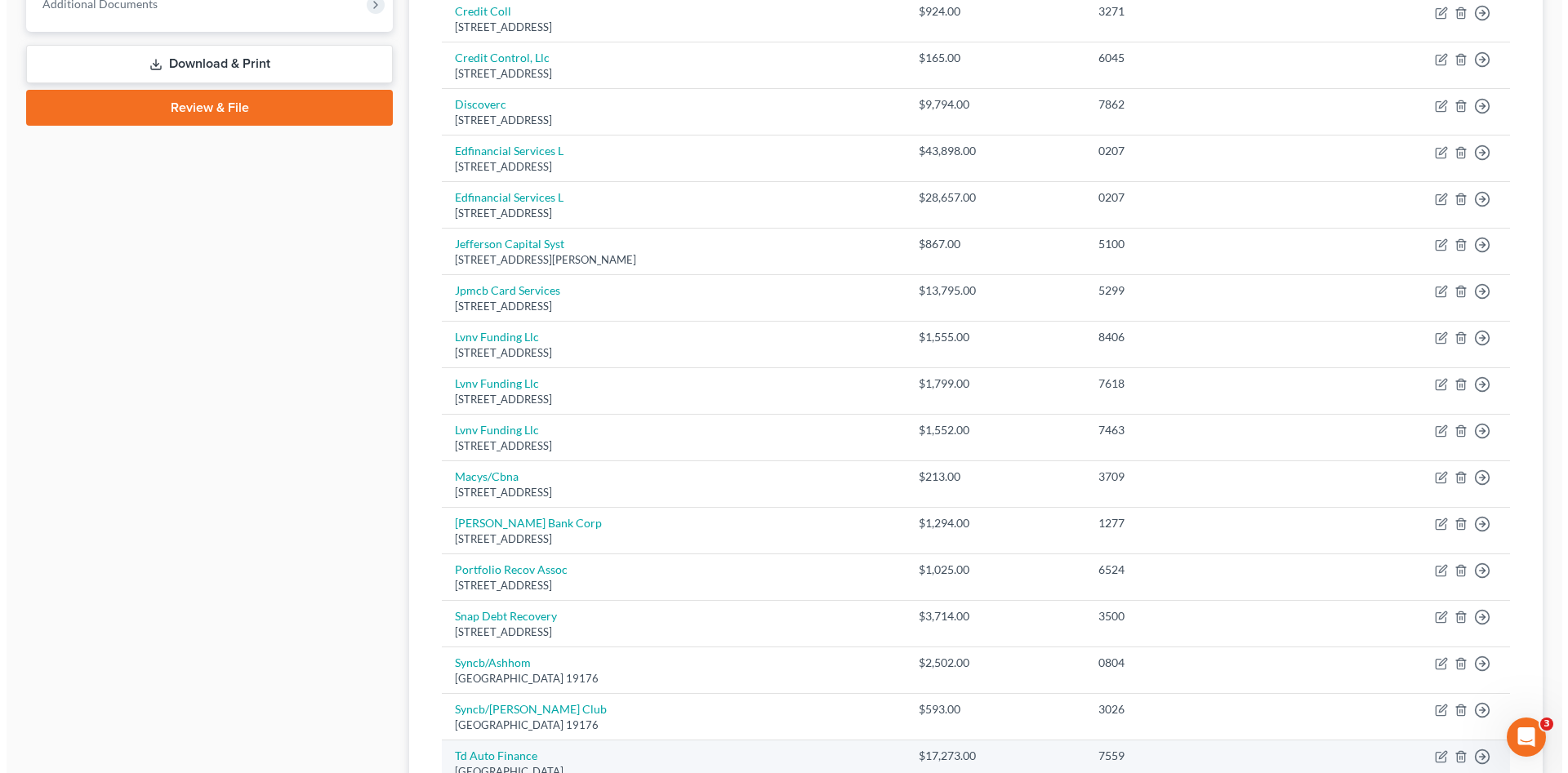
scroll to position [898, 0]
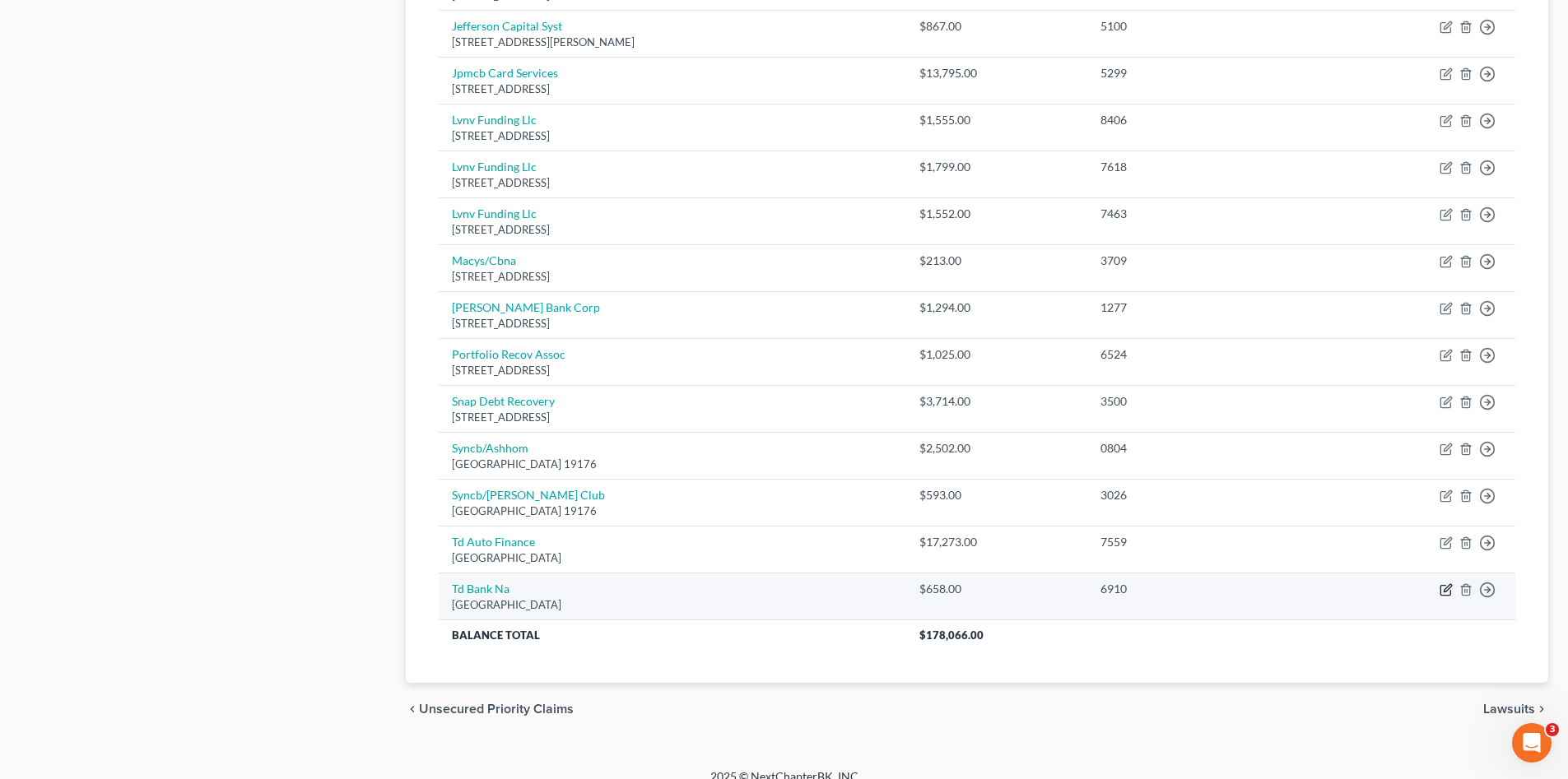
click at [1449, 590] on icon "button" at bounding box center [1446, 589] width 13 height 13
select select "39"
select select "2"
select select "1"
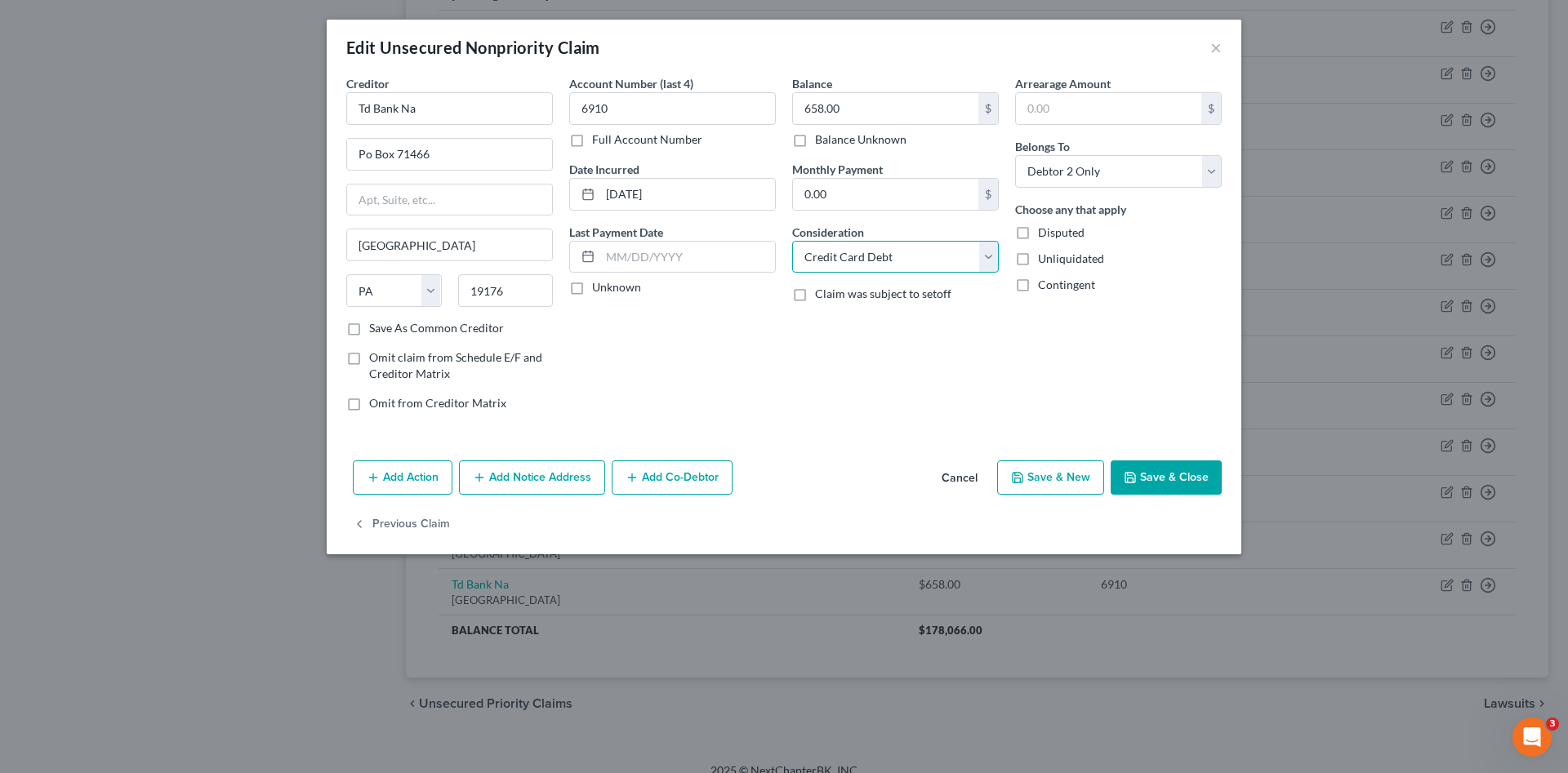
click at [893, 266] on select "Select Cable / Satellite Services Collection Agency Credit Card Debt Debt Couns…" at bounding box center [895, 257] width 207 height 33
select select "4"
click at [792, 241] on select "Select Cable / Satellite Services Collection Agency Credit Card Debt Debt Couns…" at bounding box center [895, 257] width 207 height 33
click at [405, 482] on button "Add Action" at bounding box center [402, 478] width 99 height 34
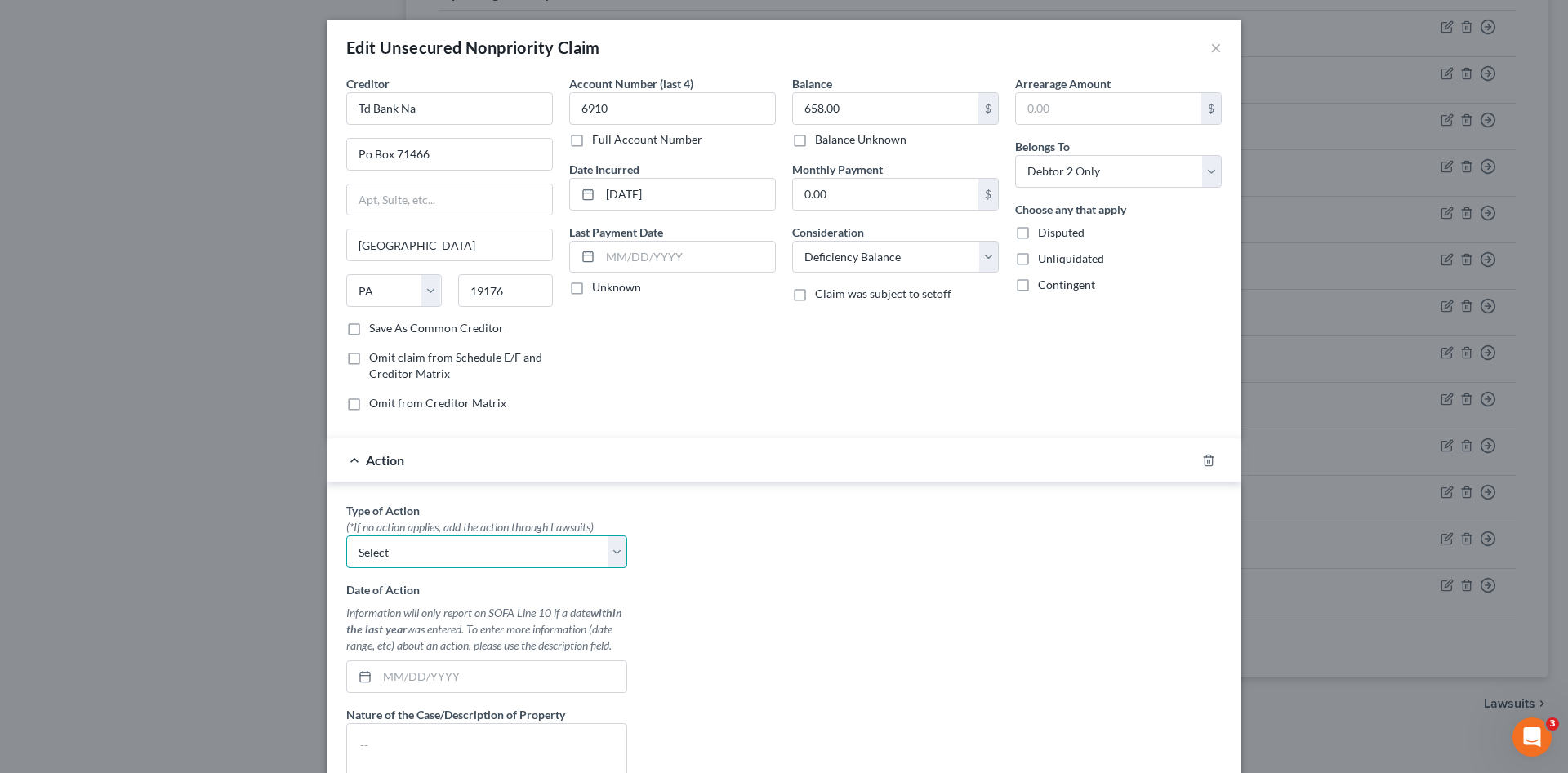
click at [411, 553] on select "Select Repossession Garnishment Foreclosure Personal Injury Attached, Seized, O…" at bounding box center [486, 551] width 281 height 33
select select "0"
click at [346, 536] on select "Select Repossession Garnishment Foreclosure Personal Injury Attached, Seized, O…" at bounding box center [486, 551] width 281 height 33
click at [417, 739] on textarea at bounding box center [486, 754] width 281 height 61
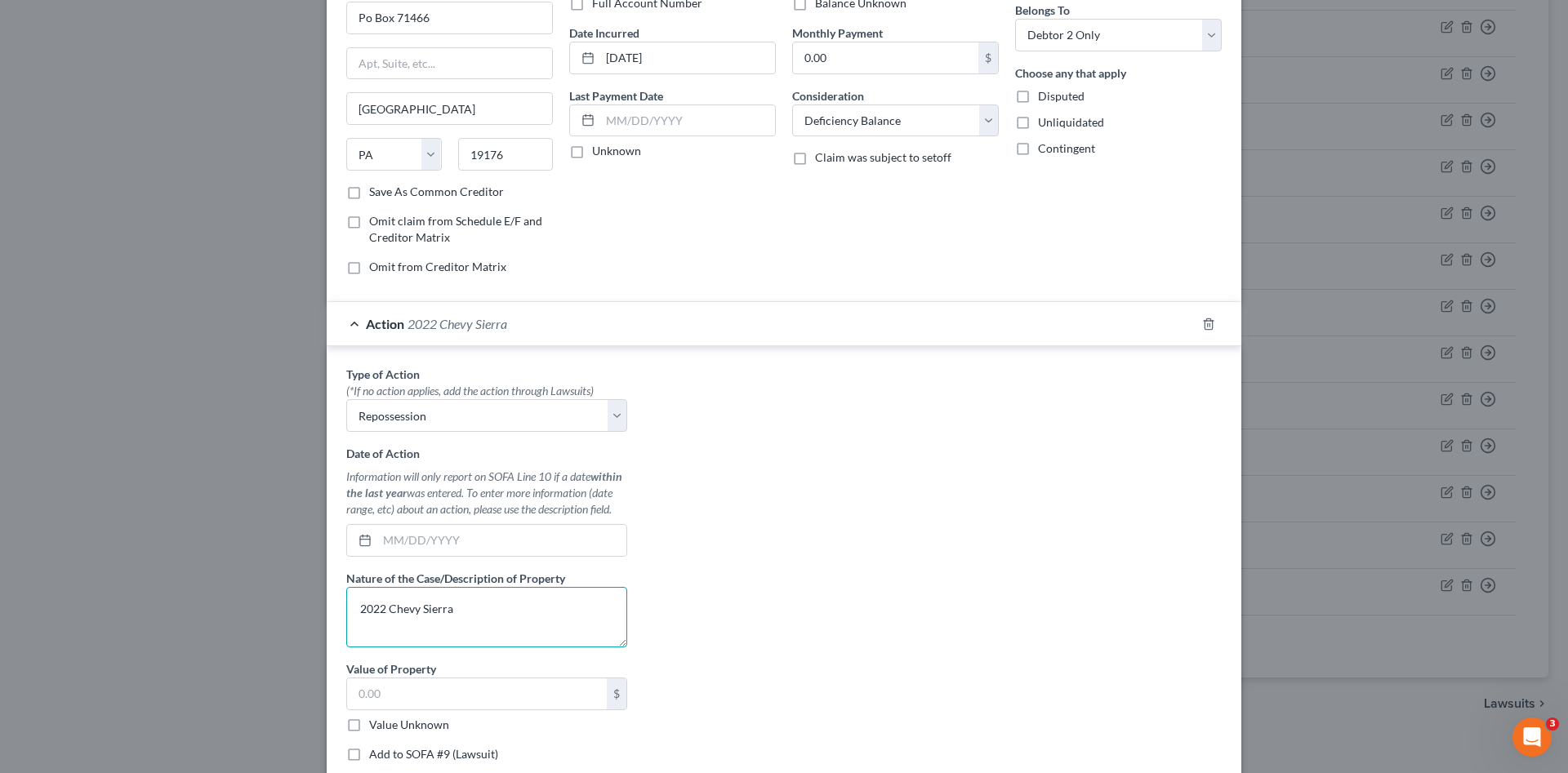
type textarea "2022 Chevy Sierra"
drag, startPoint x: 745, startPoint y: 589, endPoint x: 534, endPoint y: 529, distance: 219.4
click at [746, 589] on div "Type of Action * (*If no action applies, add the action through Lawsuits) Selec…" at bounding box center [784, 570] width 892 height 409
click at [486, 545] on input "text" at bounding box center [501, 540] width 249 height 31
click at [720, 576] on div "Type of Action * (*If no action applies, add the action through Lawsuits) Selec…" at bounding box center [784, 570] width 892 height 409
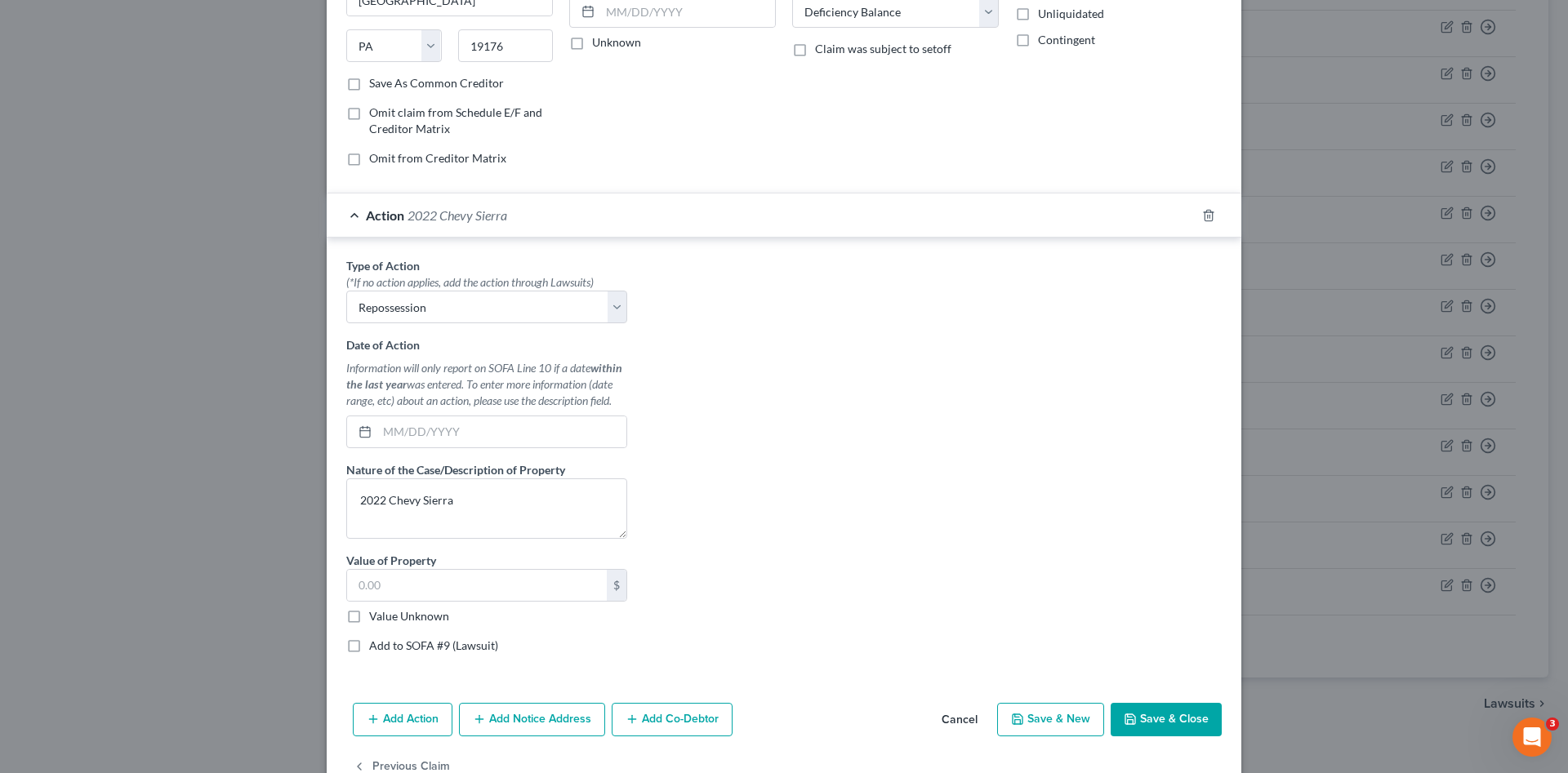
scroll to position [272, 0]
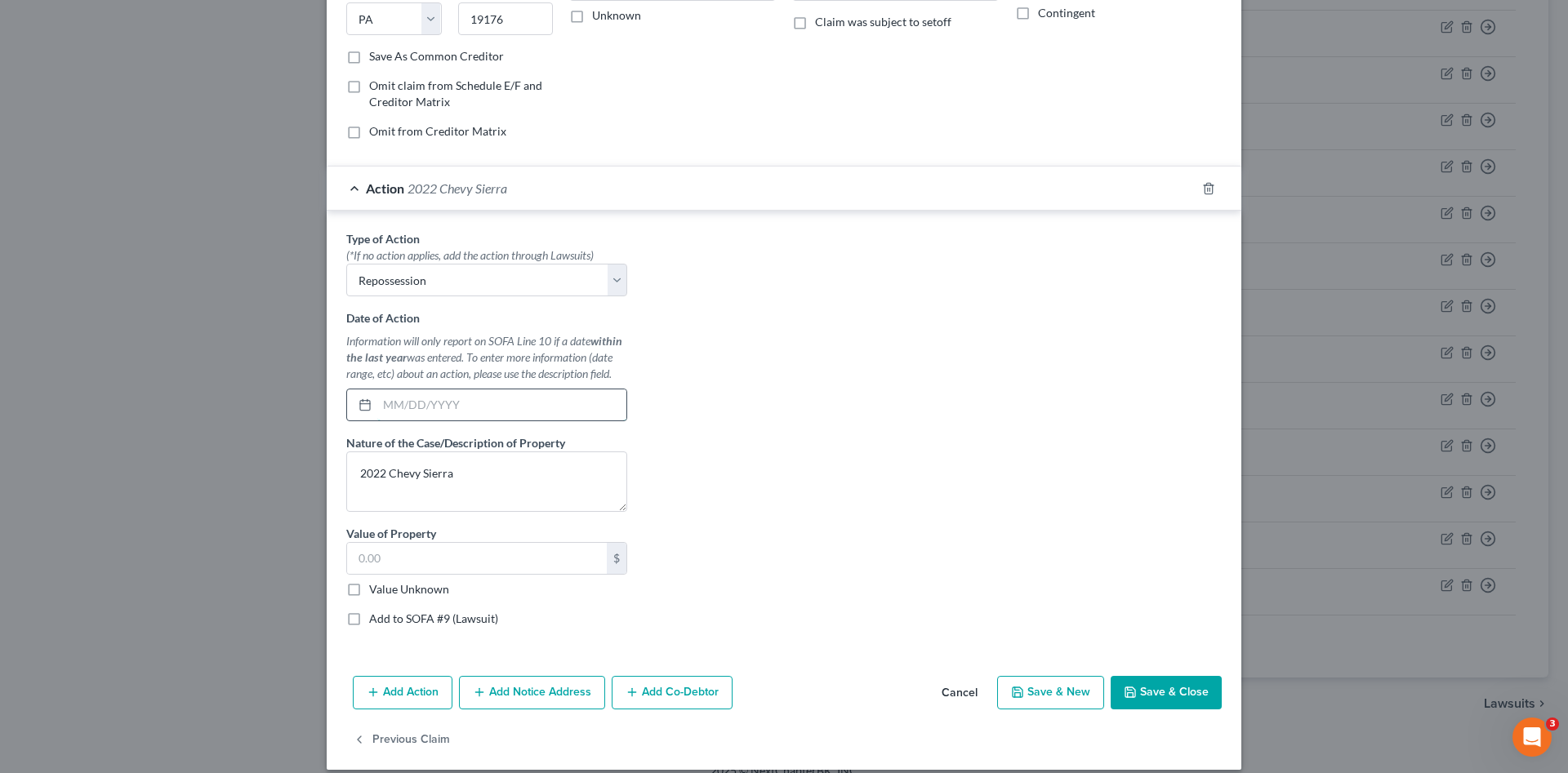
click at [500, 412] on input "text" at bounding box center [501, 405] width 249 height 31
click at [709, 566] on div "Type of Action * (*If no action applies, add the action through Lawsuits) Selec…" at bounding box center [784, 434] width 892 height 409
click at [550, 408] on input "text" at bounding box center [501, 405] width 249 height 31
type input "11/1/2024"
click at [866, 479] on div "Type of Action * (*If no action applies, add the action through Lawsuits) Selec…" at bounding box center [784, 434] width 892 height 409
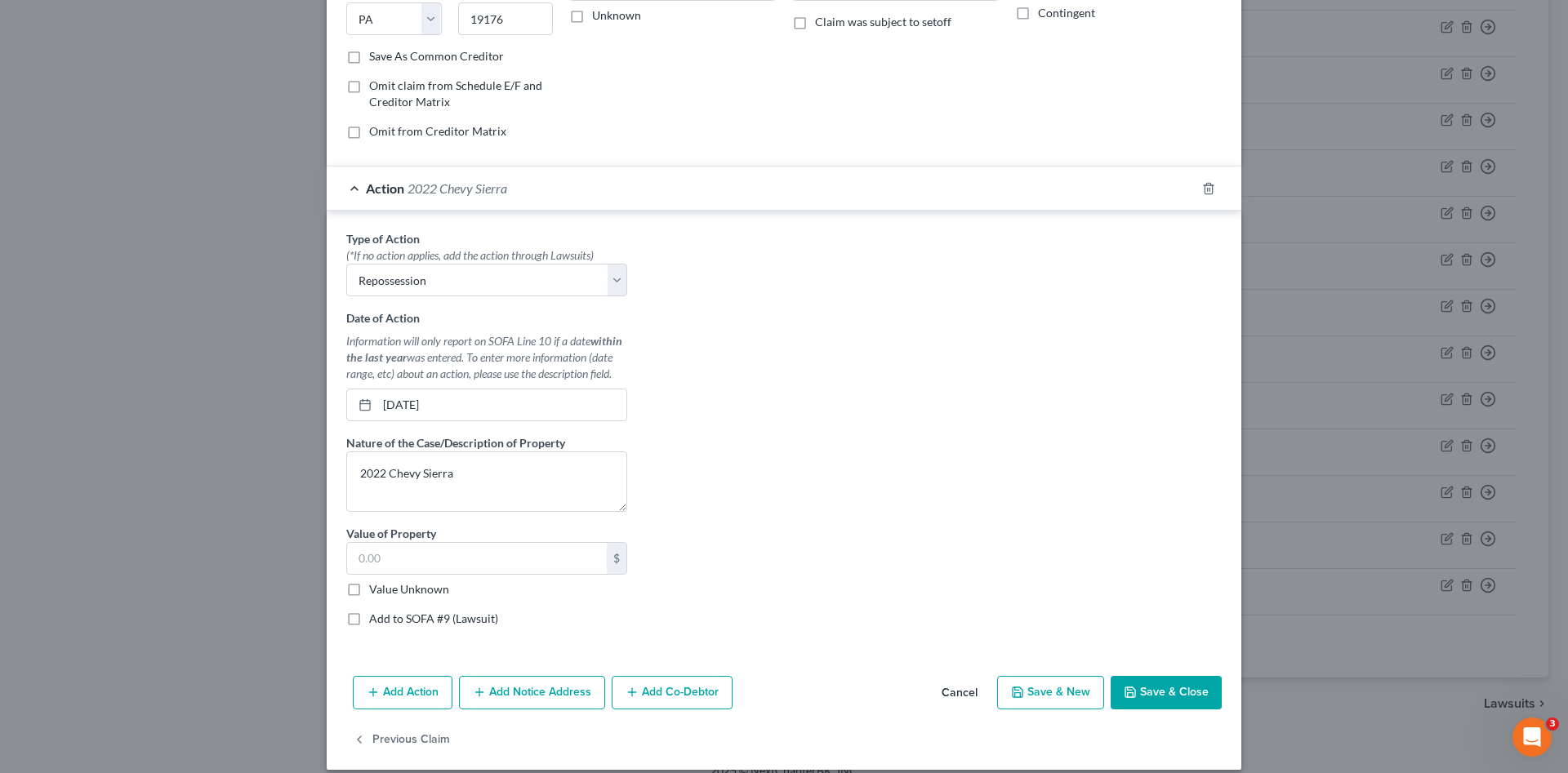
drag, startPoint x: 866, startPoint y: 479, endPoint x: 1251, endPoint y: 765, distance: 479.6
click at [882, 496] on div "Type of Action * (*If no action applies, add the action through Lawsuits) Selec…" at bounding box center [784, 434] width 892 height 409
drag, startPoint x: 1182, startPoint y: 696, endPoint x: 813, endPoint y: 449, distance: 444.0
click at [813, 451] on div "Edit Unsecured Nonpriority Claim × Creditor * Td Bank Na Po Box 71466 Philadelp…" at bounding box center [784, 259] width 915 height 1022
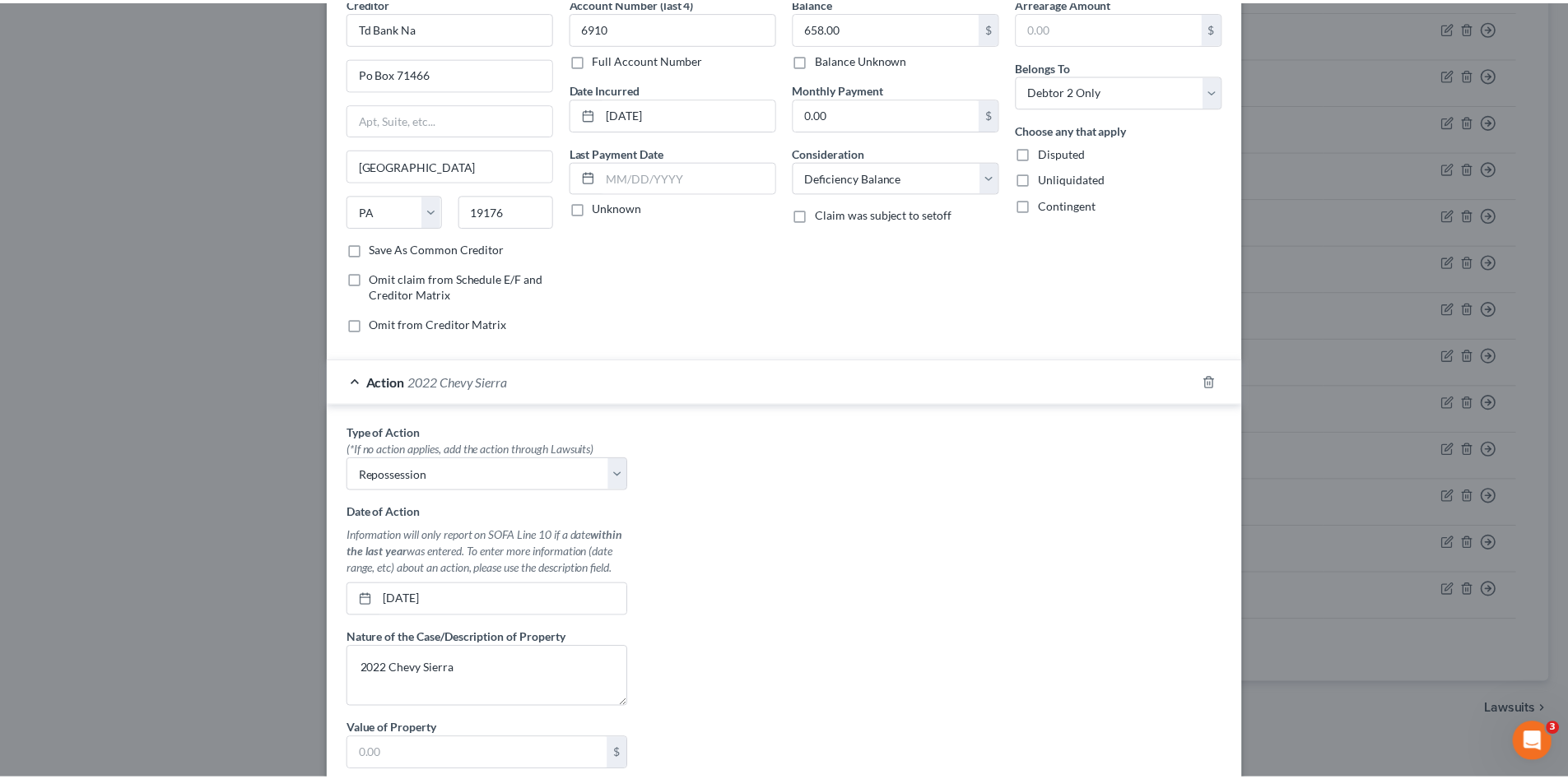
scroll to position [247, 0]
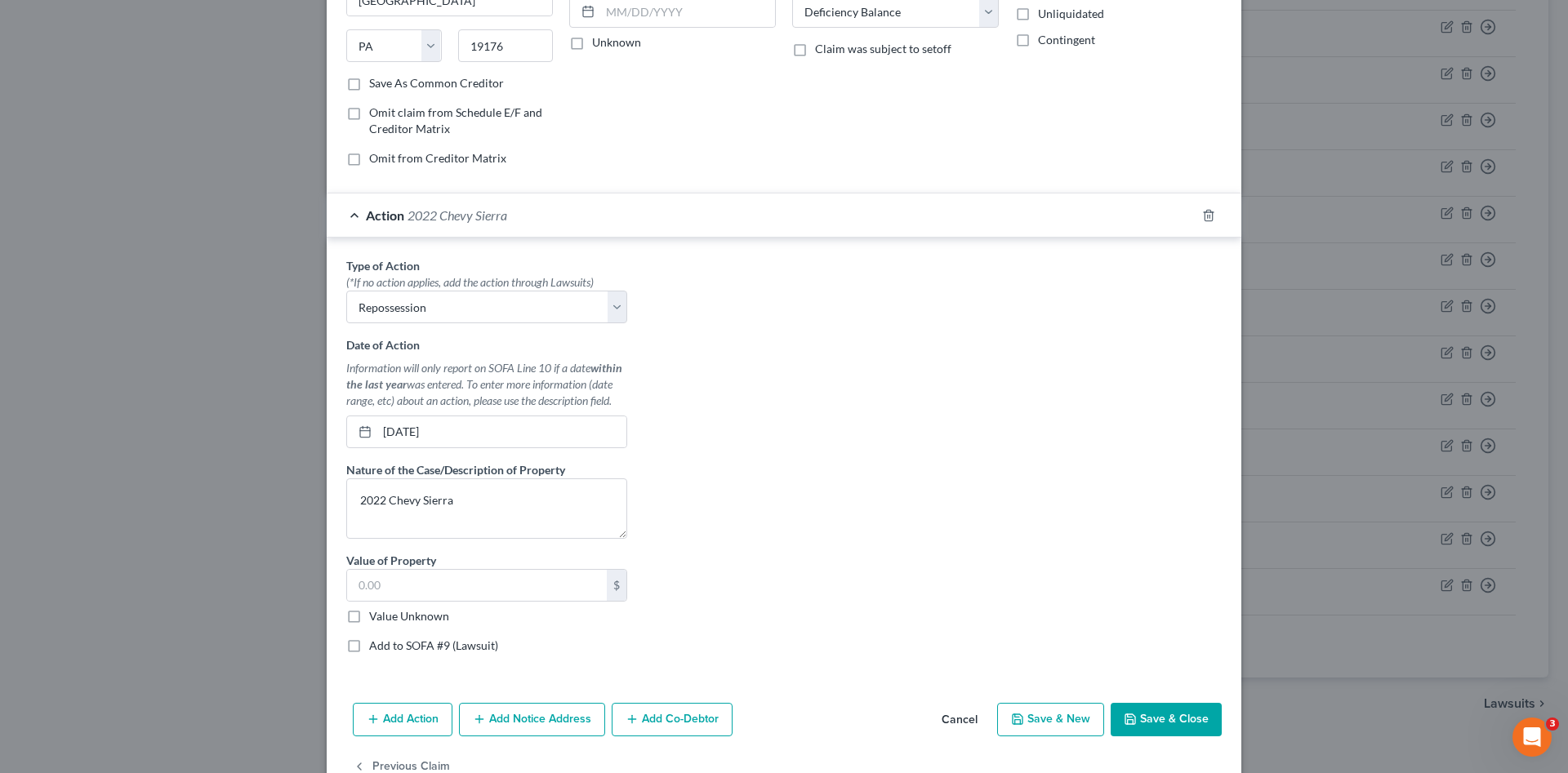
click at [1125, 714] on icon "button" at bounding box center [1129, 718] width 10 height 10
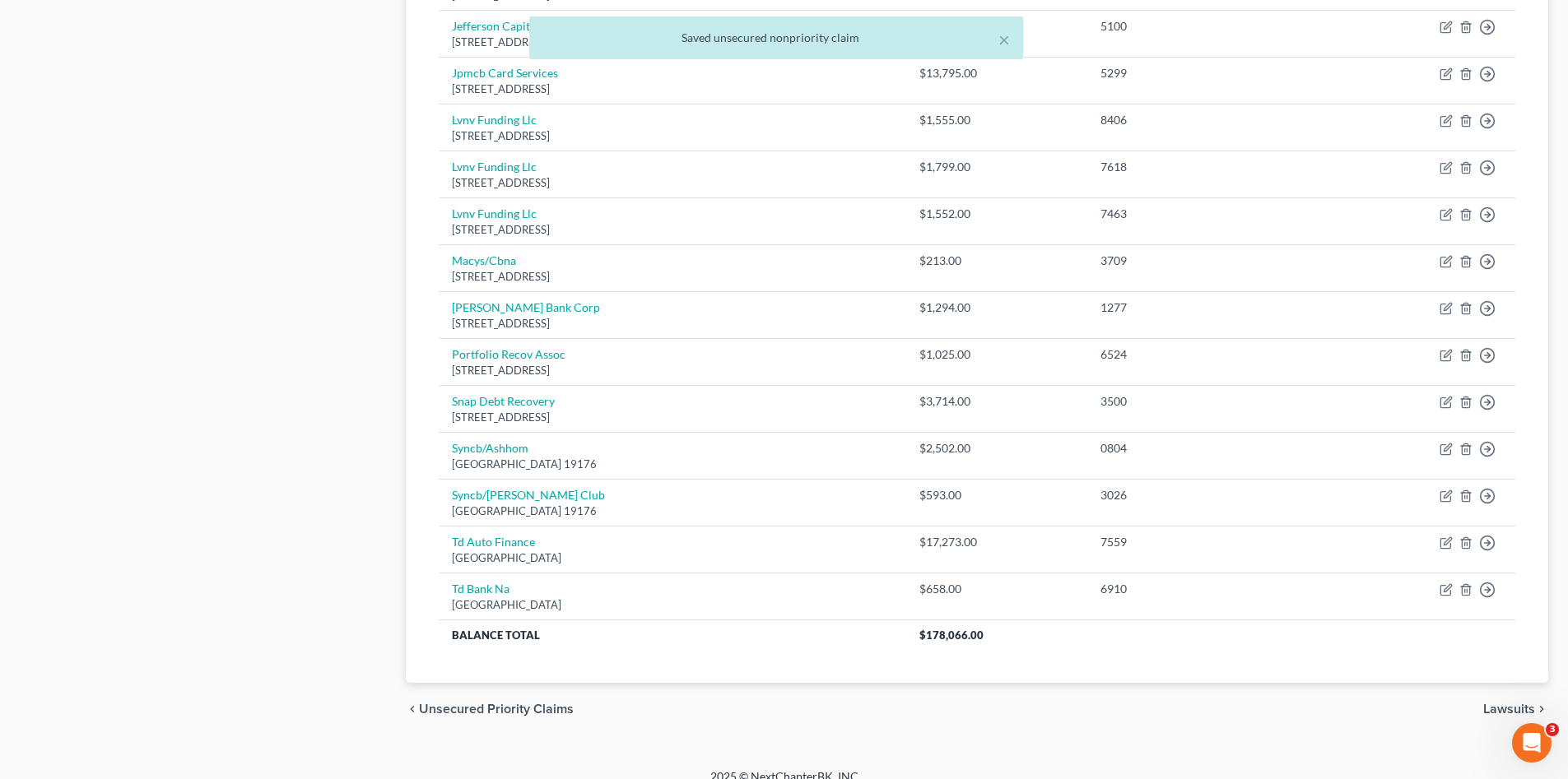
click at [1131, 720] on div "chevron_left Unsecured Priority Claims Lawsuits chevron_right" at bounding box center [977, 709] width 1143 height 52
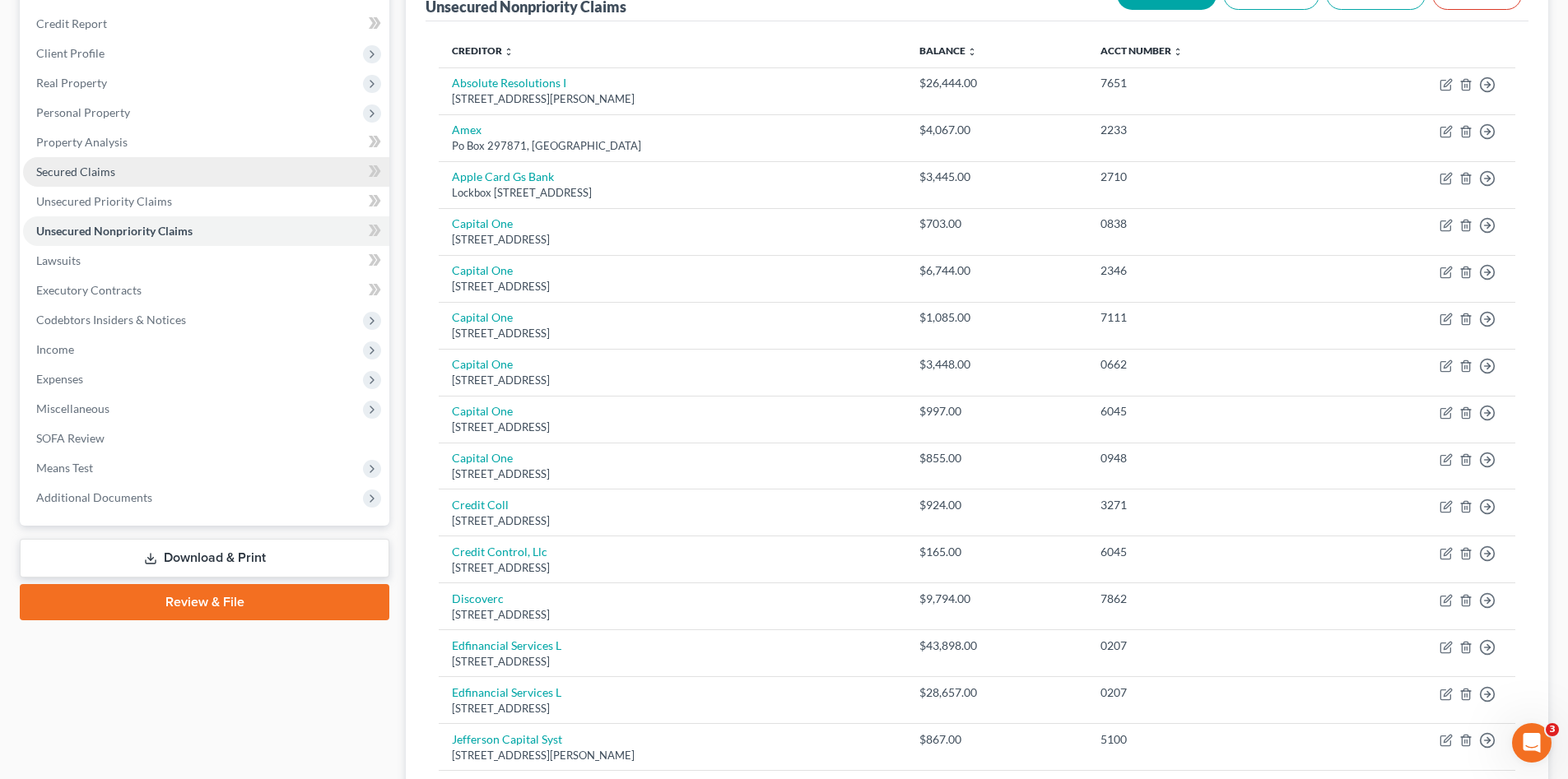
scroll to position [55, 0]
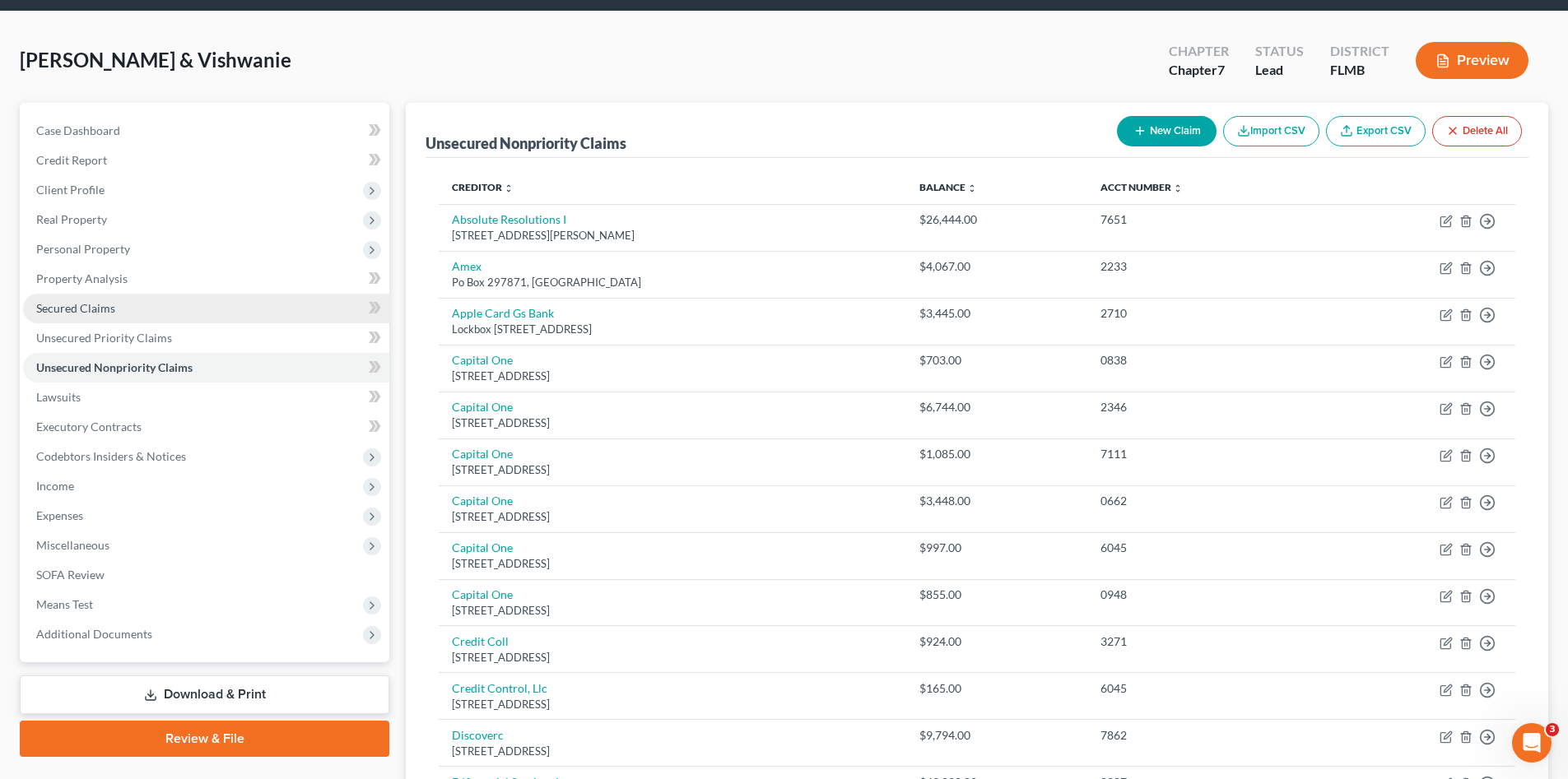
click at [145, 305] on link "Secured Claims" at bounding box center [206, 308] width 366 height 29
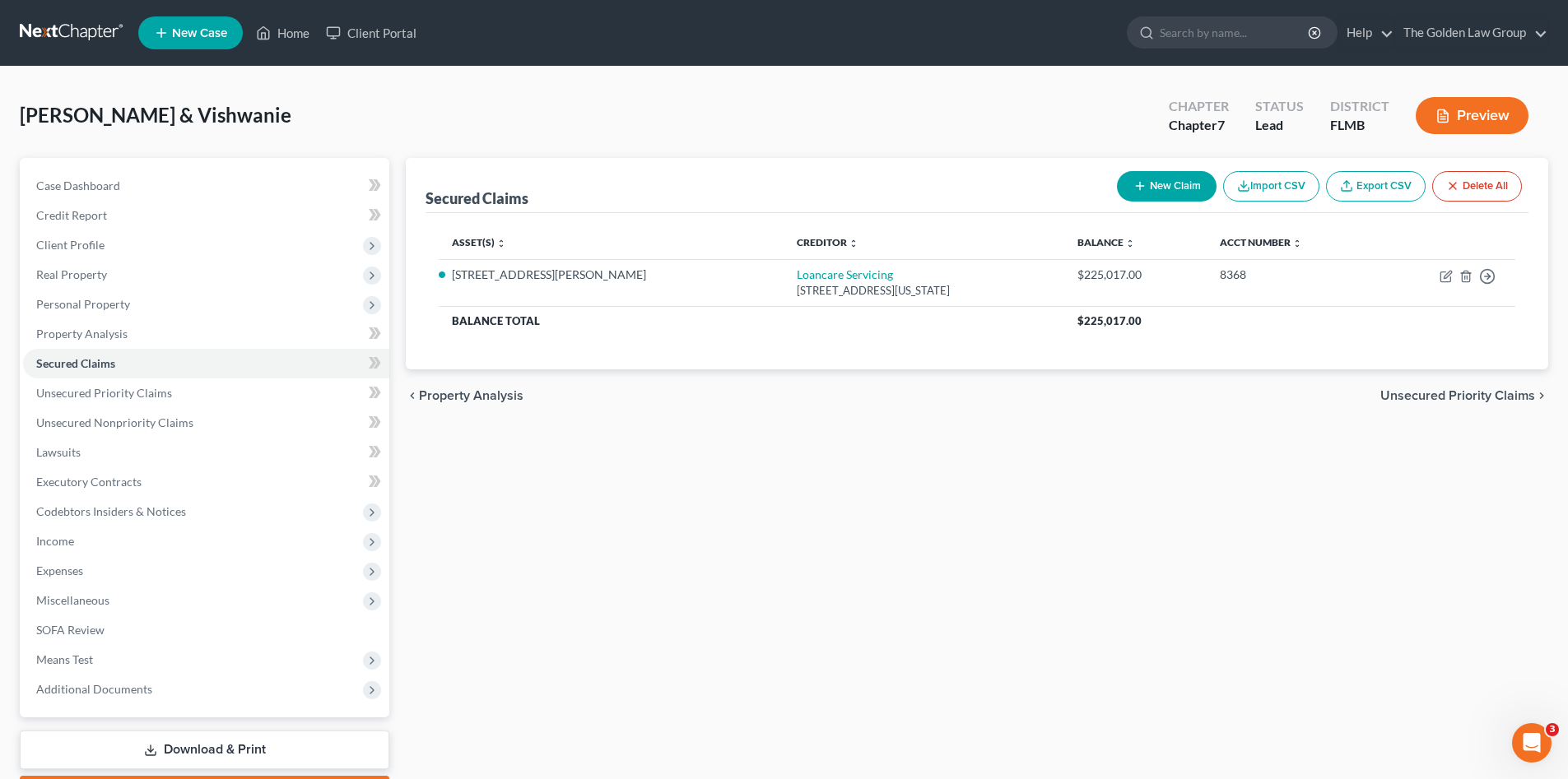
click at [1012, 612] on div "Secured Claims New Claim Import CSV Export CSV Delete All Asset(s) expand_more …" at bounding box center [976, 485] width 1158 height 654
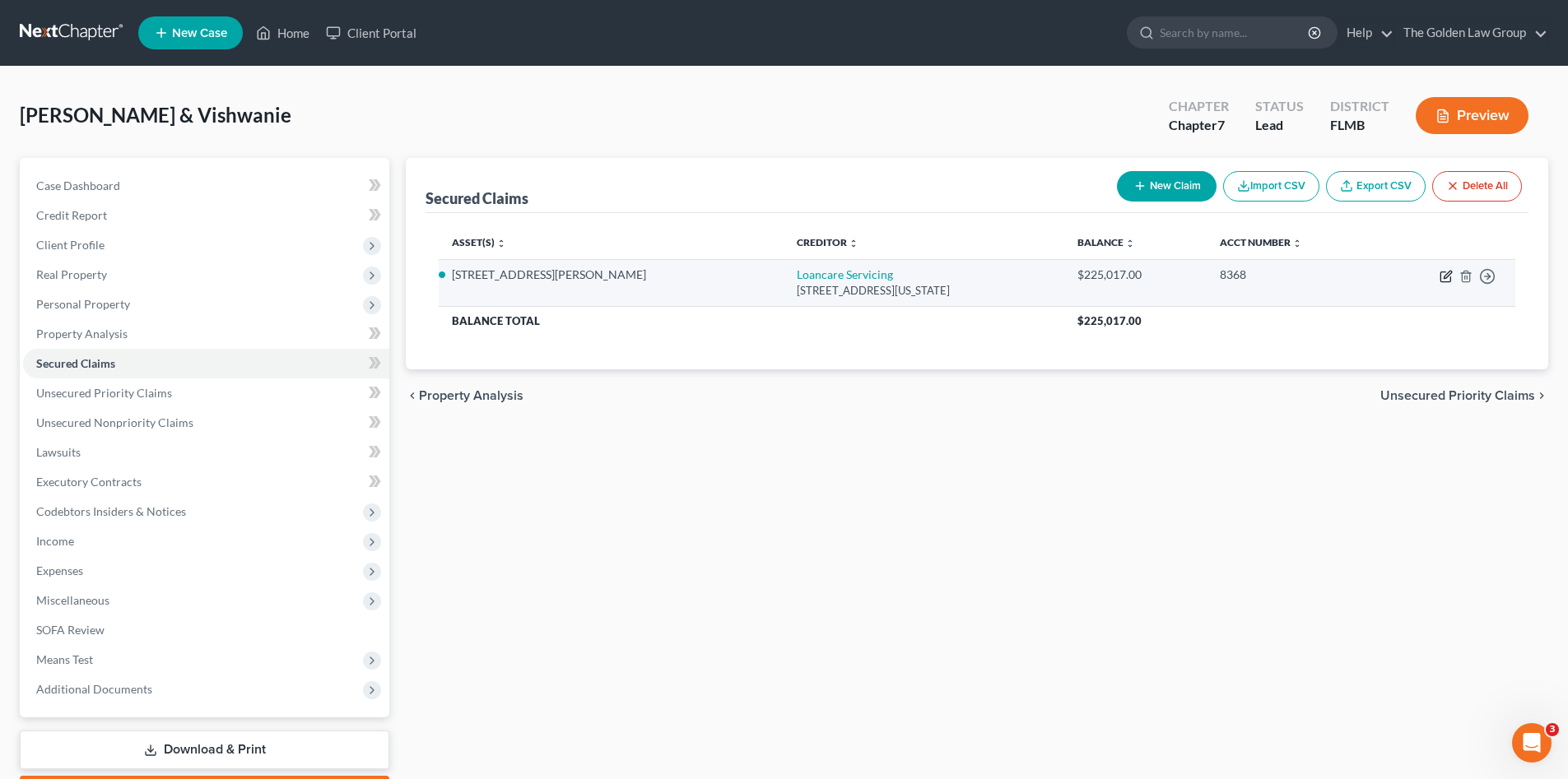
click at [1439, 277] on icon "button" at bounding box center [1446, 277] width 13 height 13
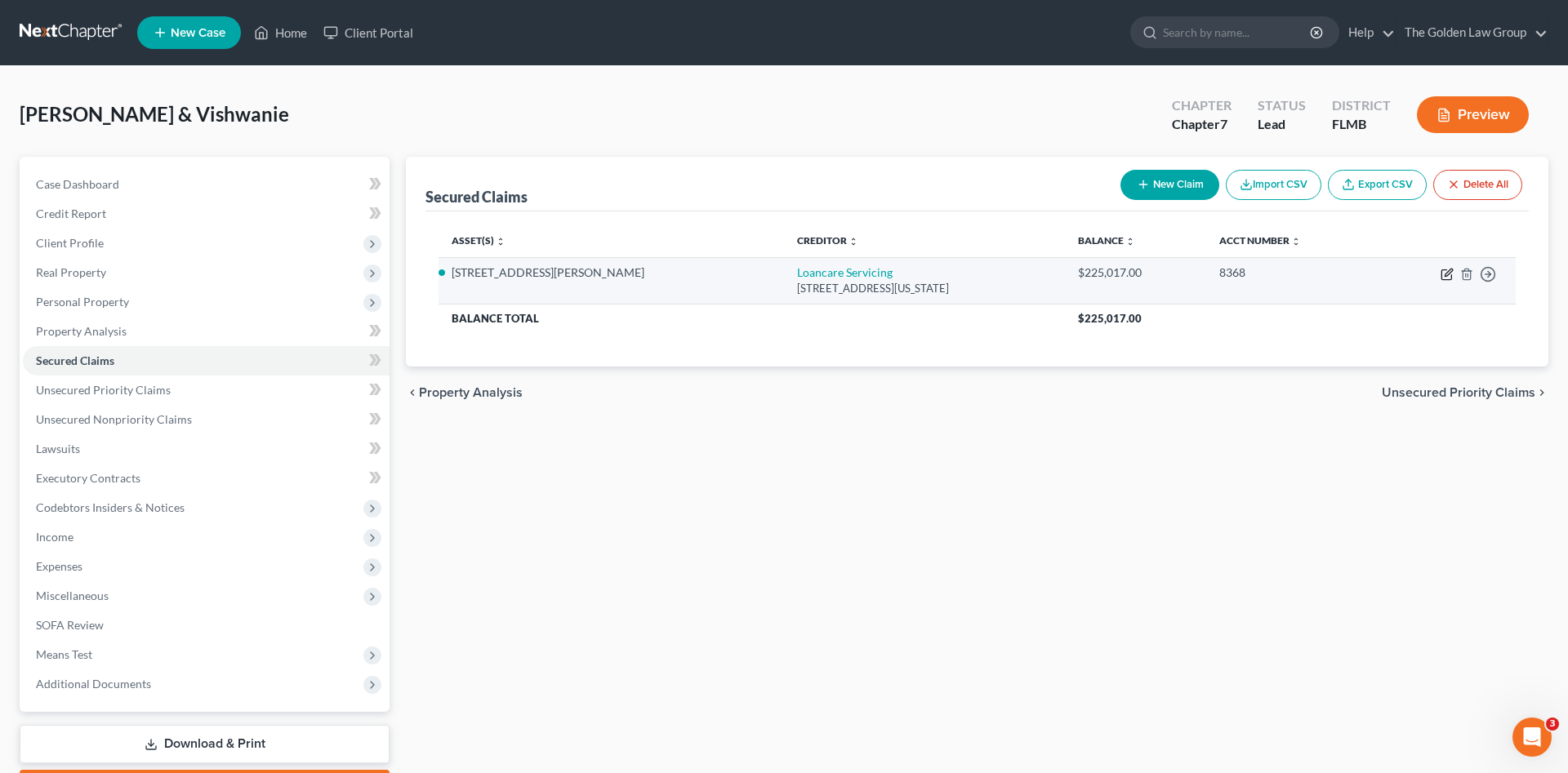
select select "48"
select select "4"
select select "1"
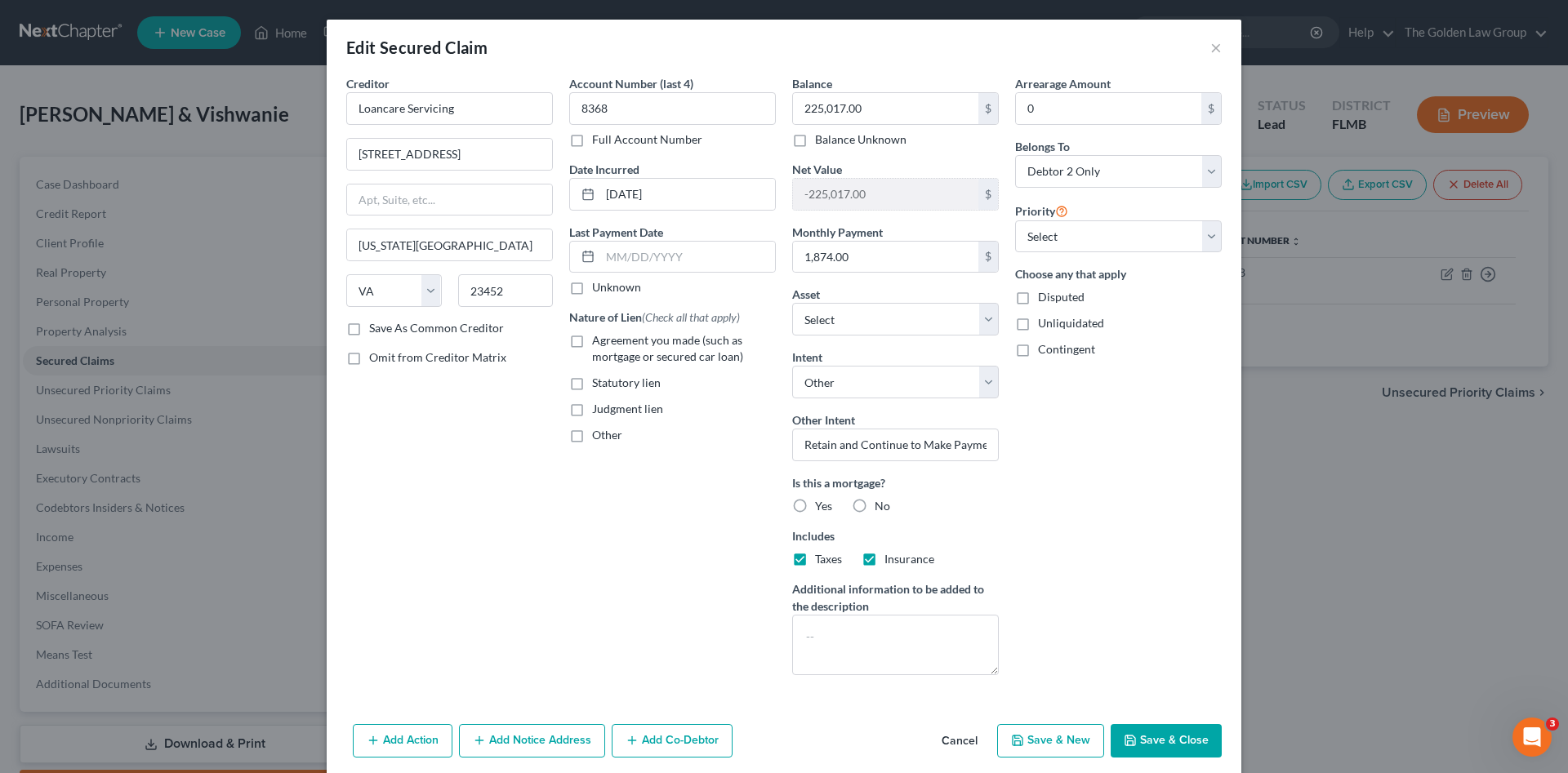
click at [609, 342] on span "Agreement you made (such as mortgage or secured car loan)" at bounding box center [667, 348] width 151 height 30
click at [609, 342] on input "Agreement you made (such as mortgage or secured car loan)" at bounding box center [604, 338] width 11 height 11
checkbox input "true"
click at [630, 255] on input "text" at bounding box center [687, 257] width 175 height 31
click at [815, 506] on label "Yes" at bounding box center [823, 506] width 17 height 17
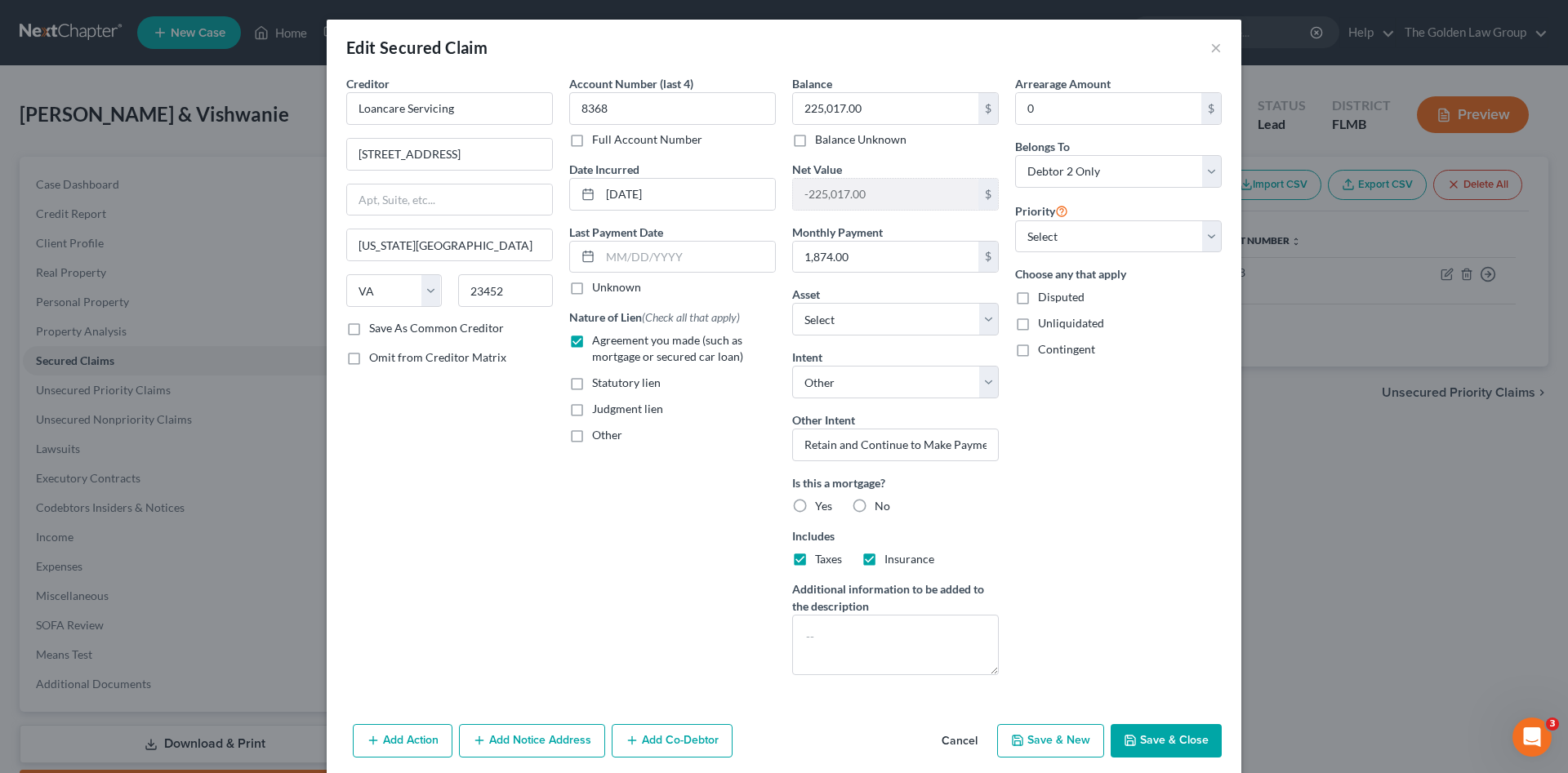
click at [821, 506] on input "Yes" at bounding box center [827, 503] width 11 height 11
radio input "true"
click at [616, 259] on input "text" at bounding box center [687, 257] width 175 height 31
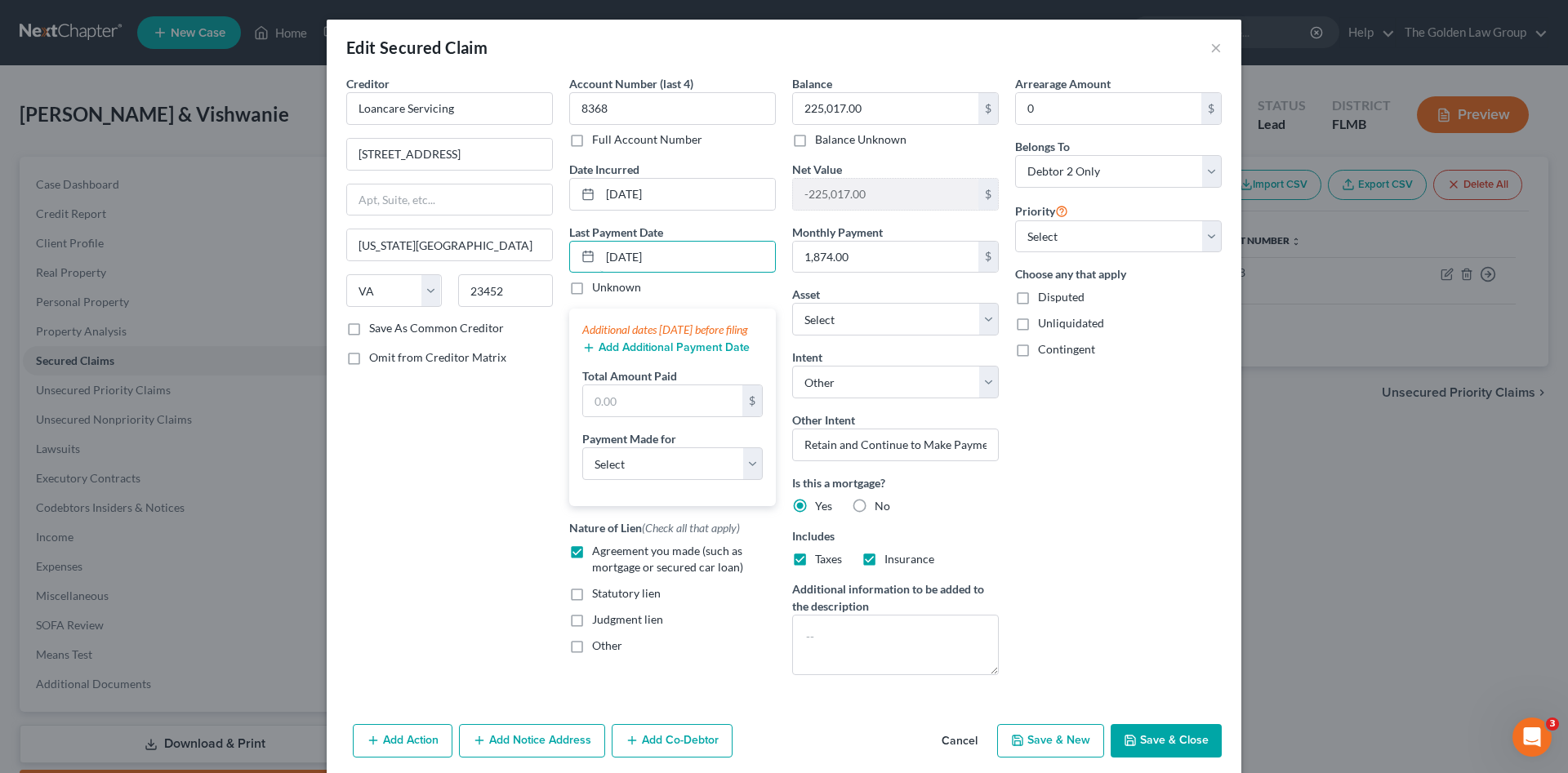
type input "08/11/2025"
click at [678, 354] on button "Add Additional Payment Date" at bounding box center [666, 347] width 167 height 13
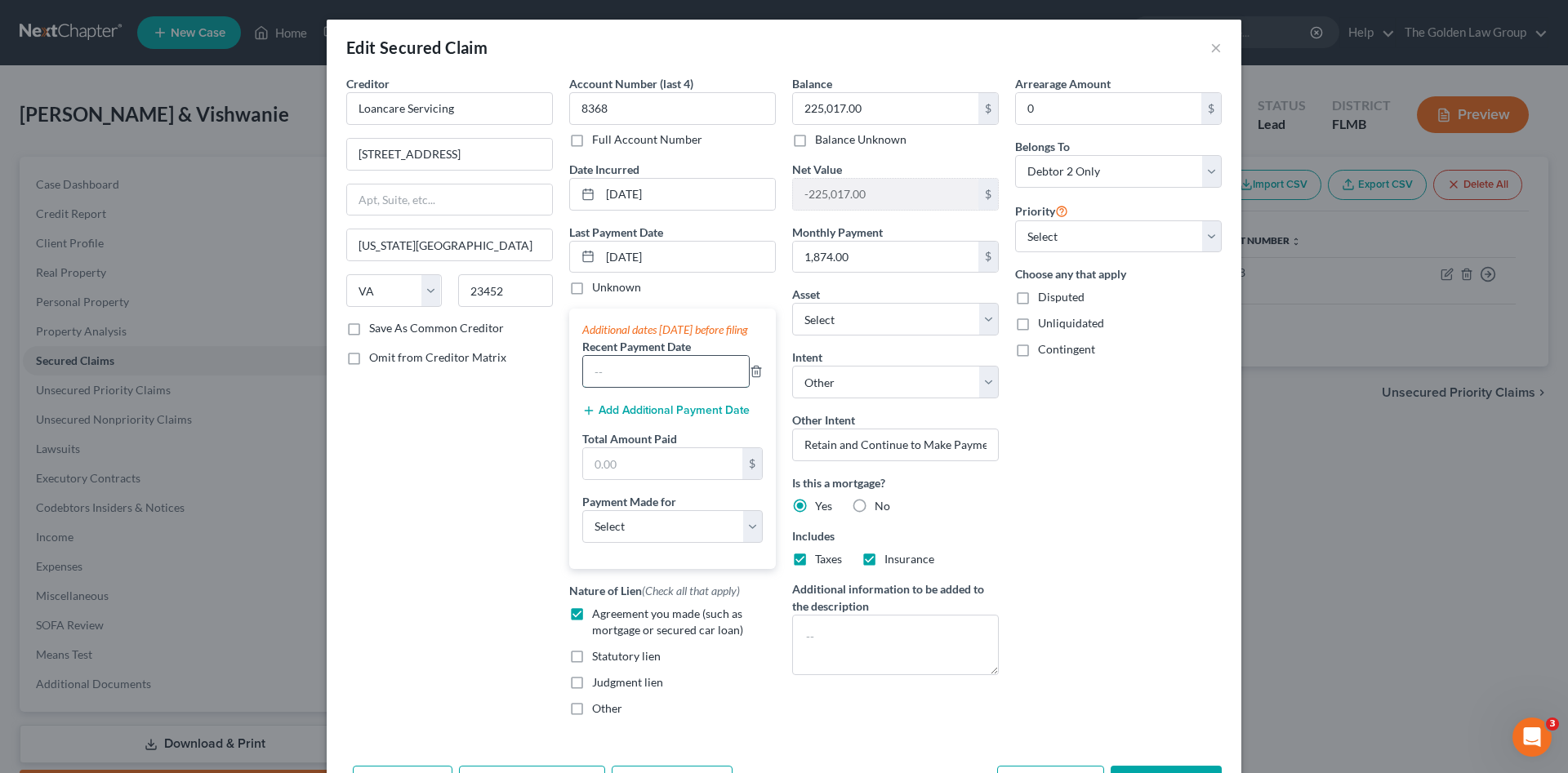
click at [678, 387] on input "text" at bounding box center [666, 371] width 165 height 31
type input "08/11/2025"
click at [661, 417] on button "Add Additional Payment Date" at bounding box center [666, 411] width 167 height 13
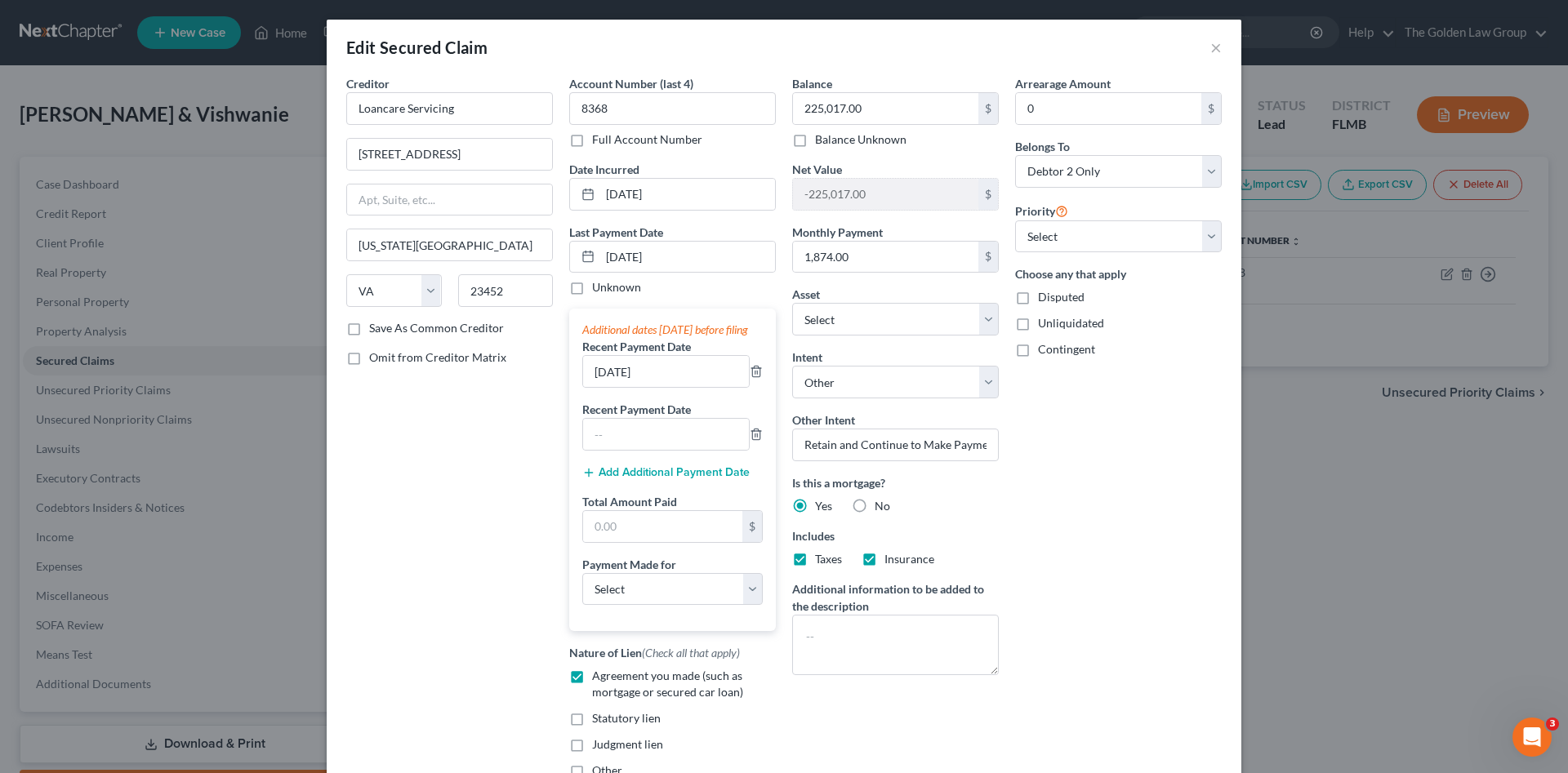
click at [652, 467] on div "Additional dates within 90 days before filing Recent Payment Date 08/11/2025 Re…" at bounding box center [672, 470] width 207 height 323
click at [647, 450] on input "text" at bounding box center [666, 434] width 165 height 31
type input "7/11/2025"
click at [619, 542] on input "text" at bounding box center [662, 526] width 159 height 31
type input "3,750.00"
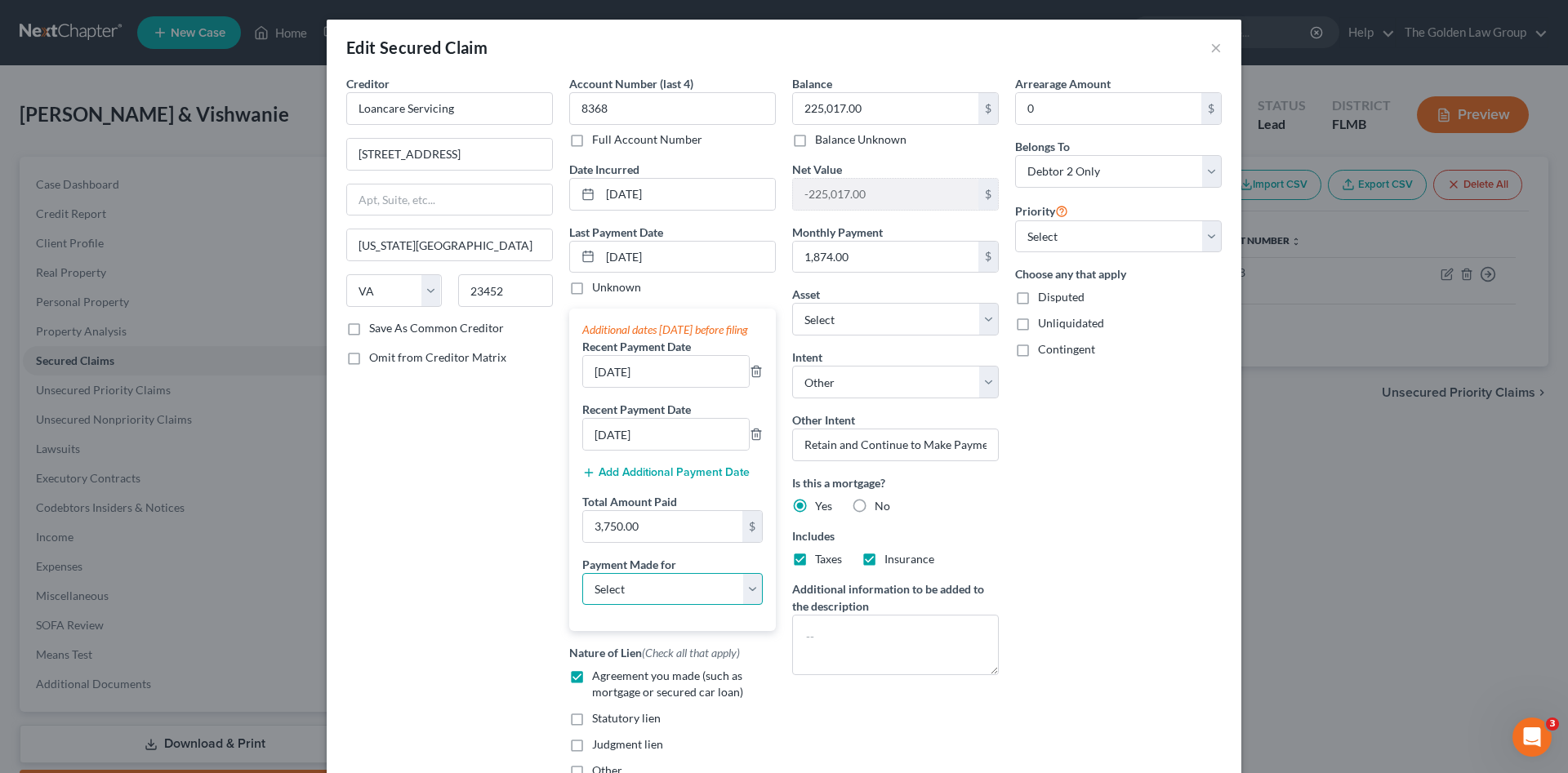
click at [618, 602] on select "Select Car Credit Card Loan Repayment Mortgage Other Suppliers Or Vendors" at bounding box center [672, 589] width 180 height 33
select select "3"
click at [582, 588] on select "Select Car Credit Card Loan Repayment Mortgage Other Suppliers Or Vendors" at bounding box center [672, 589] width 180 height 33
click at [1084, 629] on div "Arrearage Amount 0 $ Belongs To * Select Debtor 1 Only Debtor 2 Only Debtor 1 A…" at bounding box center [1118, 433] width 222 height 717
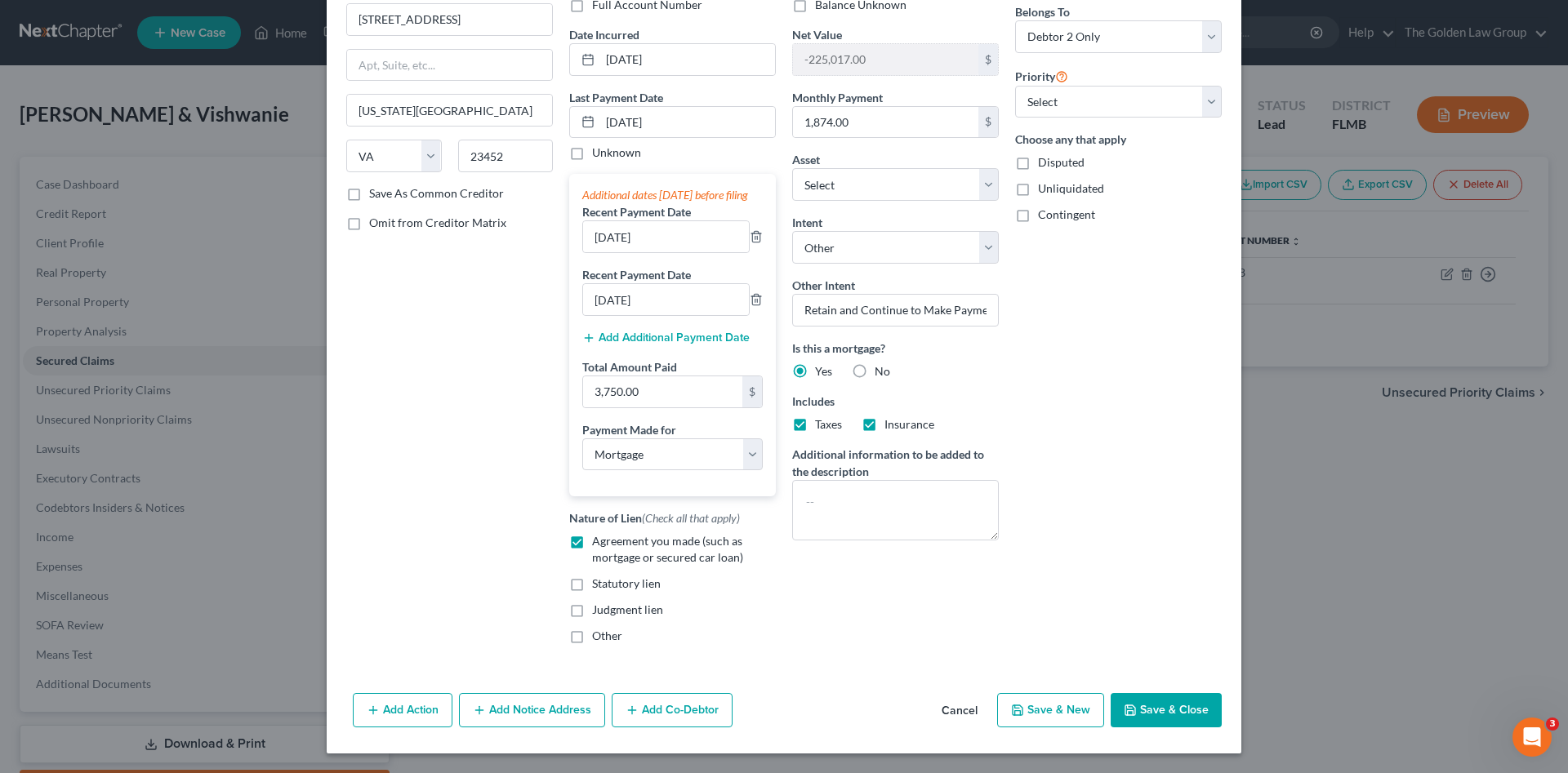
click at [1159, 700] on button "Save & Close" at bounding box center [1166, 710] width 111 height 34
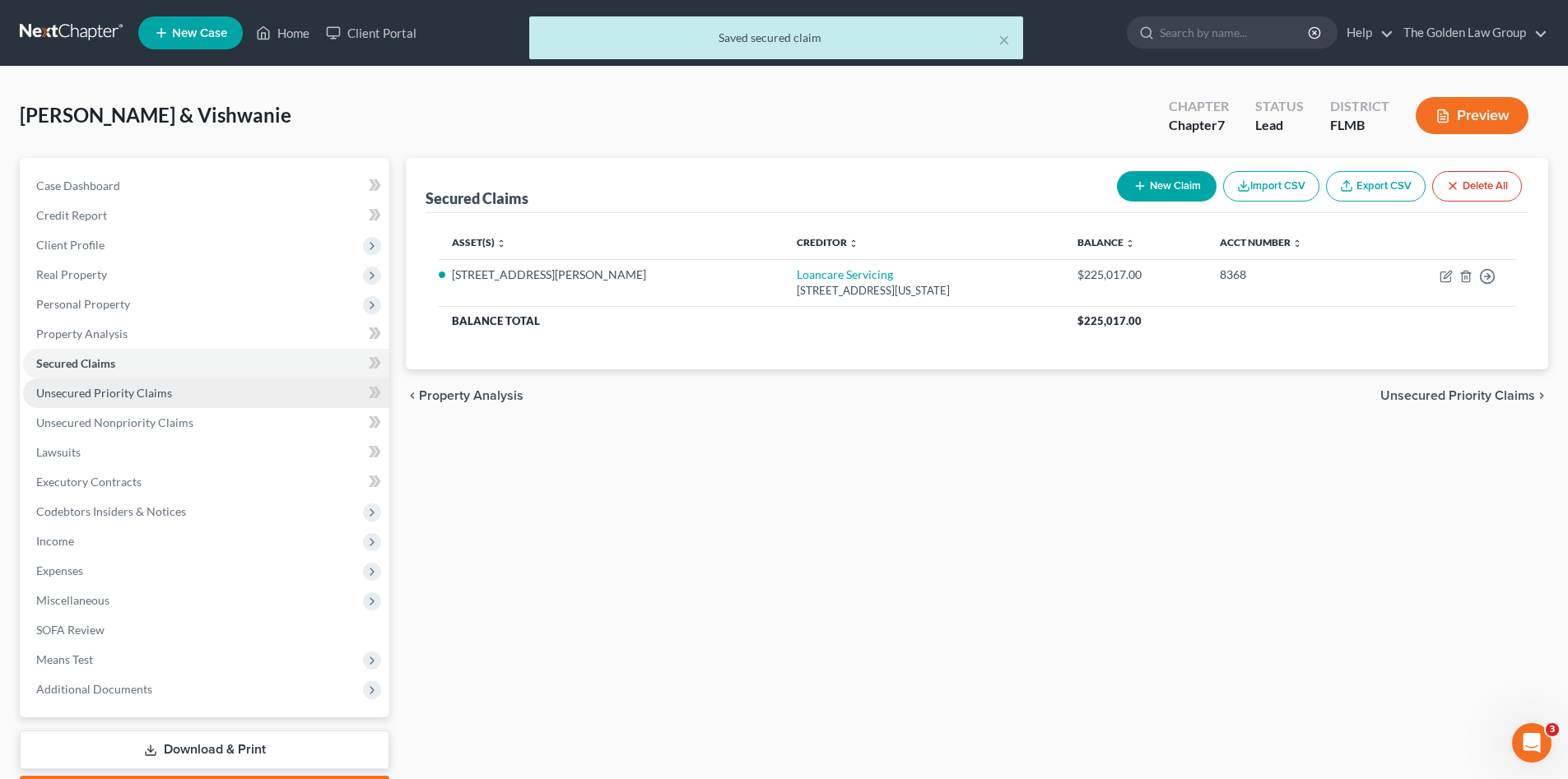
click at [152, 398] on span "Unsecured Priority Claims" at bounding box center [104, 393] width 136 height 14
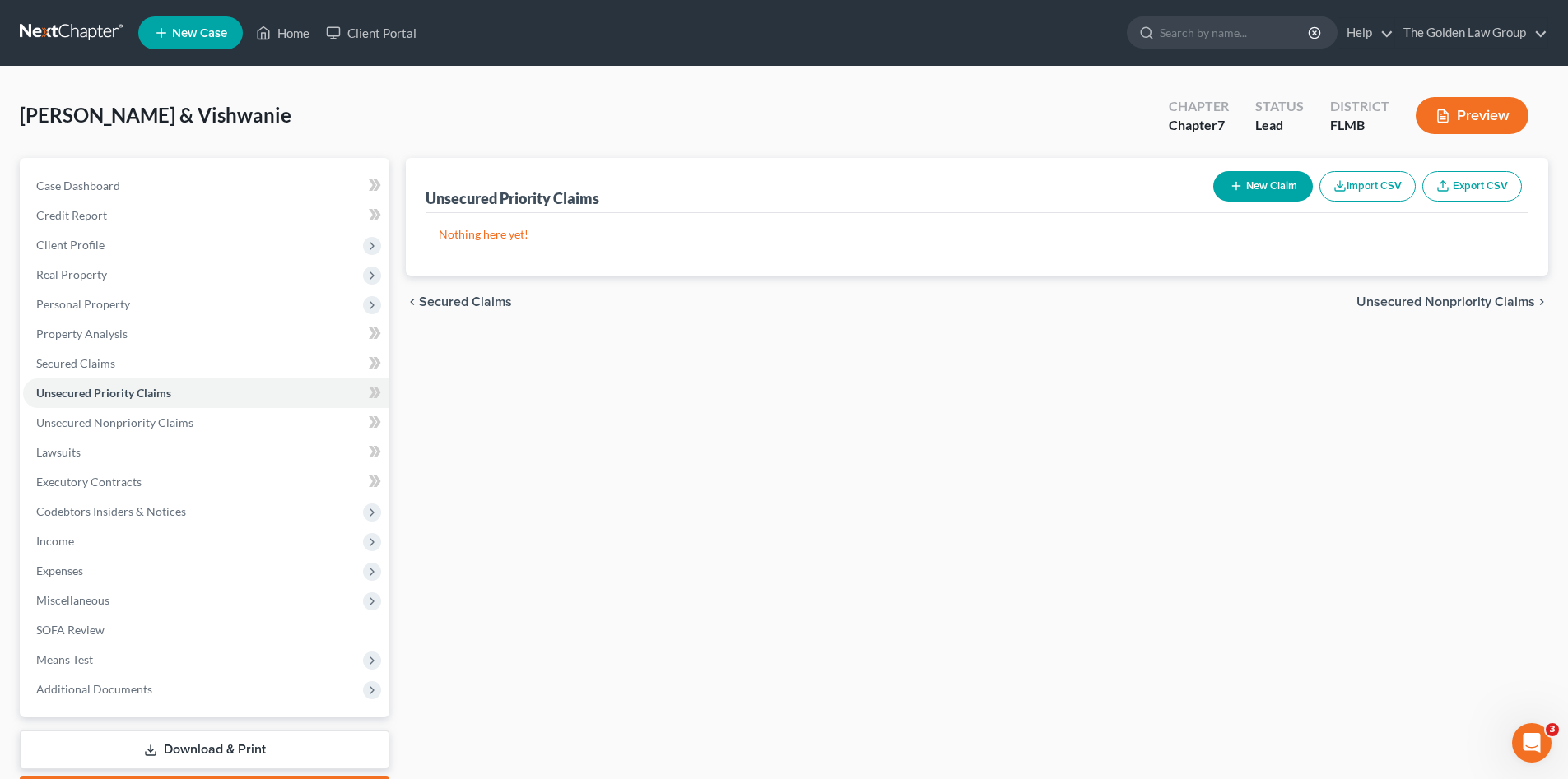
click at [1222, 183] on button "New Claim" at bounding box center [1262, 186] width 99 height 30
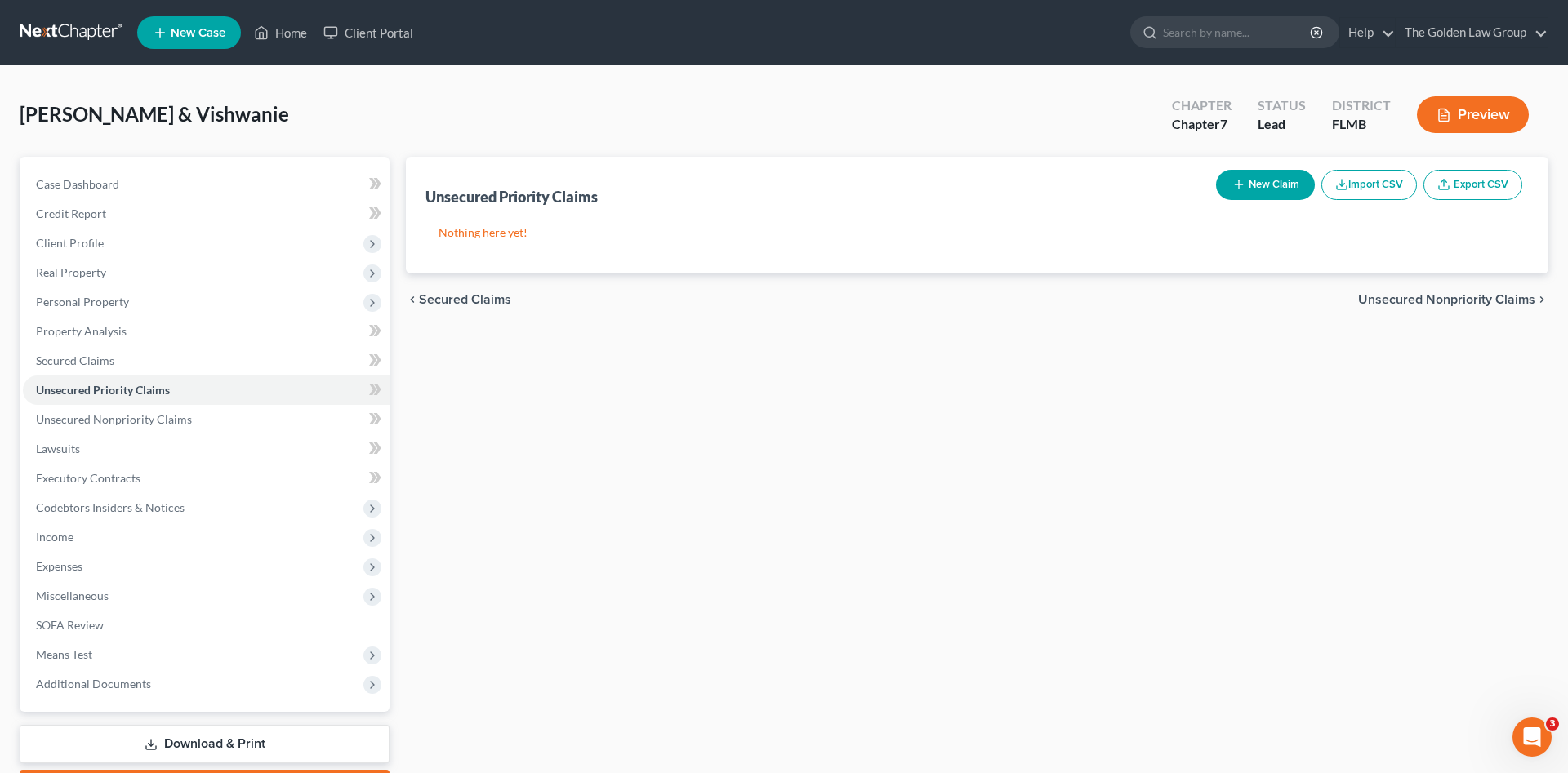
select select "2"
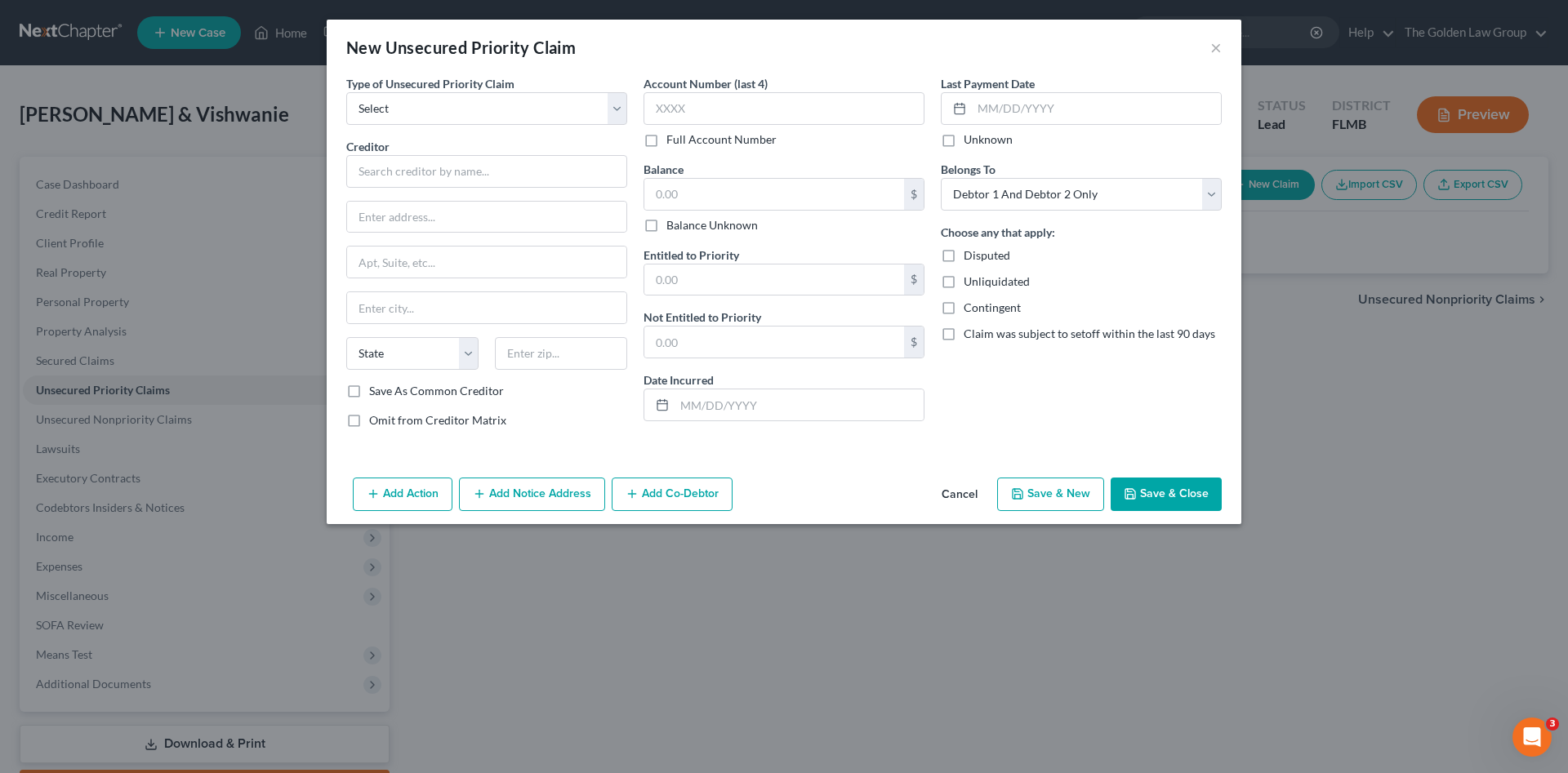
click at [603, 456] on div "Type of Unsecured Priority Claim * Select Taxes & Other Government Units Domest…" at bounding box center [784, 273] width 915 height 396
click at [511, 113] on select "Select Taxes & Other Government Units Domestic Support Obligations Extensions o…" at bounding box center [486, 108] width 281 height 33
click at [1106, 424] on div "Last Payment Date Unknown Belongs To * Select Debtor 1 Only Debtor 2 Only Debto…" at bounding box center [1081, 258] width 297 height 367
click at [1172, 488] on button "Save & Close" at bounding box center [1166, 494] width 111 height 34
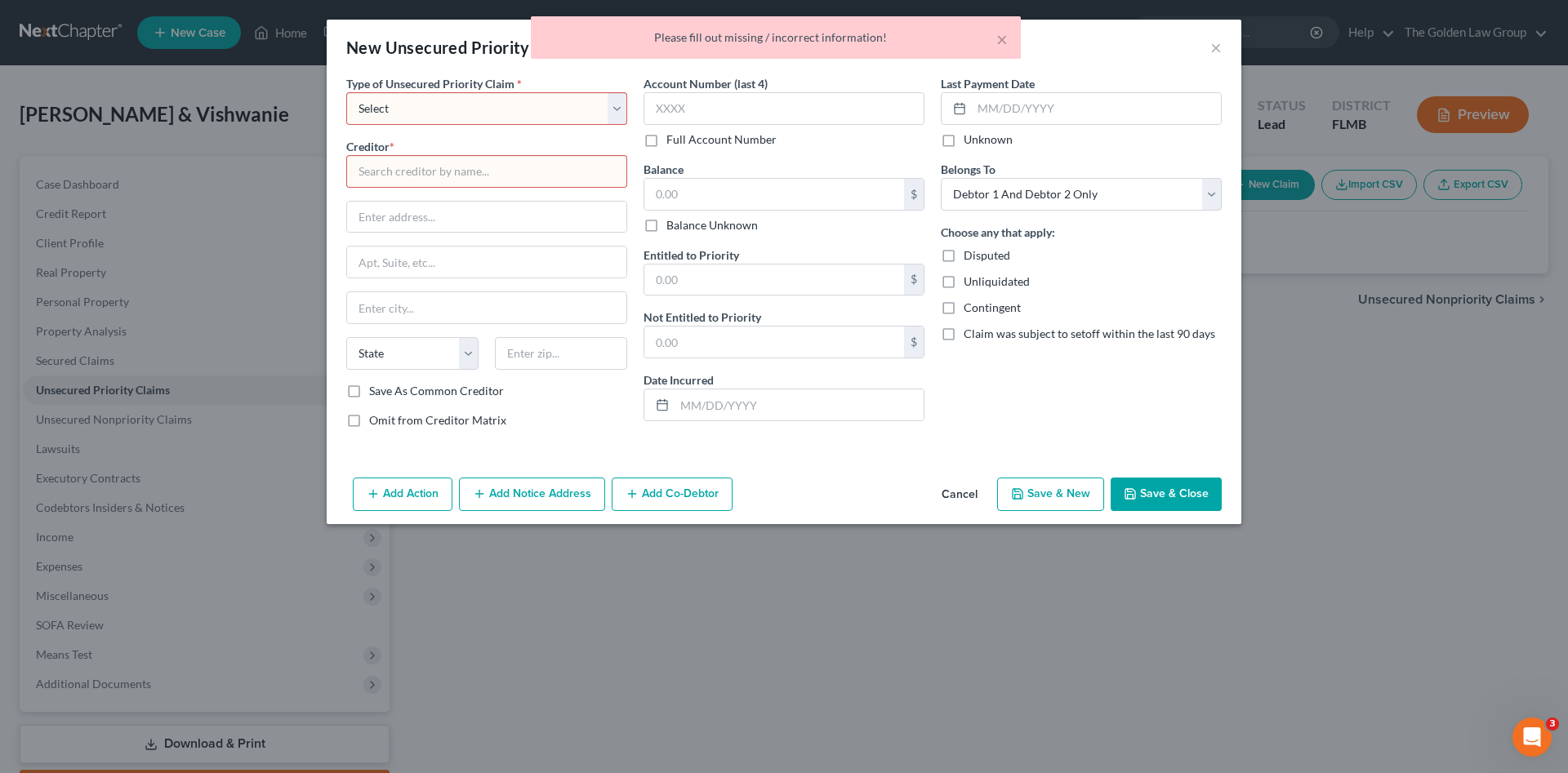
click at [1219, 42] on div "× Please fill out missing / incorrect information!" at bounding box center [776, 42] width 1568 height 51
click at [1214, 50] on div "× Please fill out missing / incorrect information!" at bounding box center [776, 42] width 1568 height 51
click at [961, 492] on button "Cancel" at bounding box center [959, 495] width 62 height 33
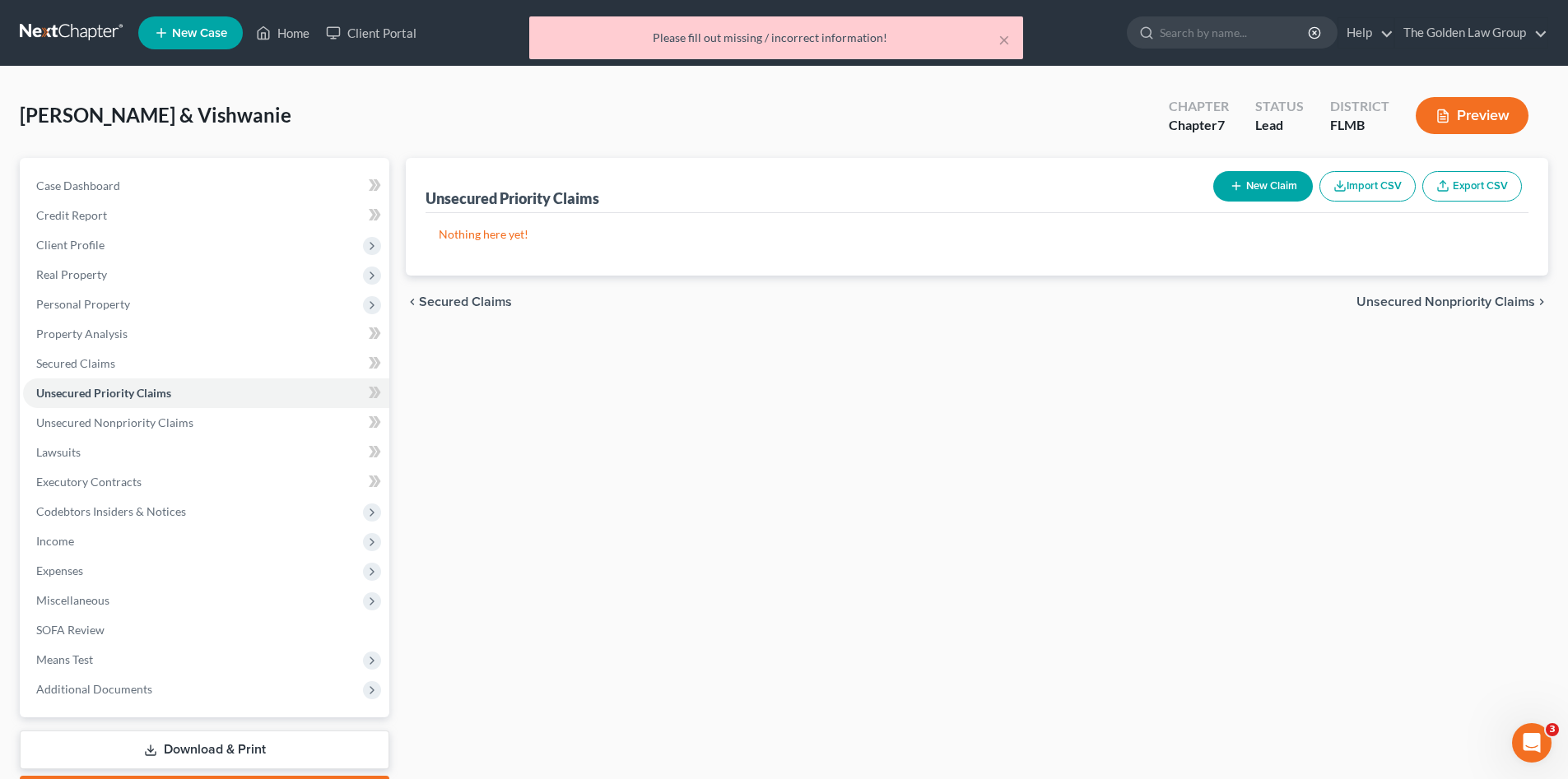
click at [1036, 409] on div "Unsecured Priority Claims New Claim Import CSV Export CSV Nothing here yet! Pre…" at bounding box center [976, 485] width 1158 height 654
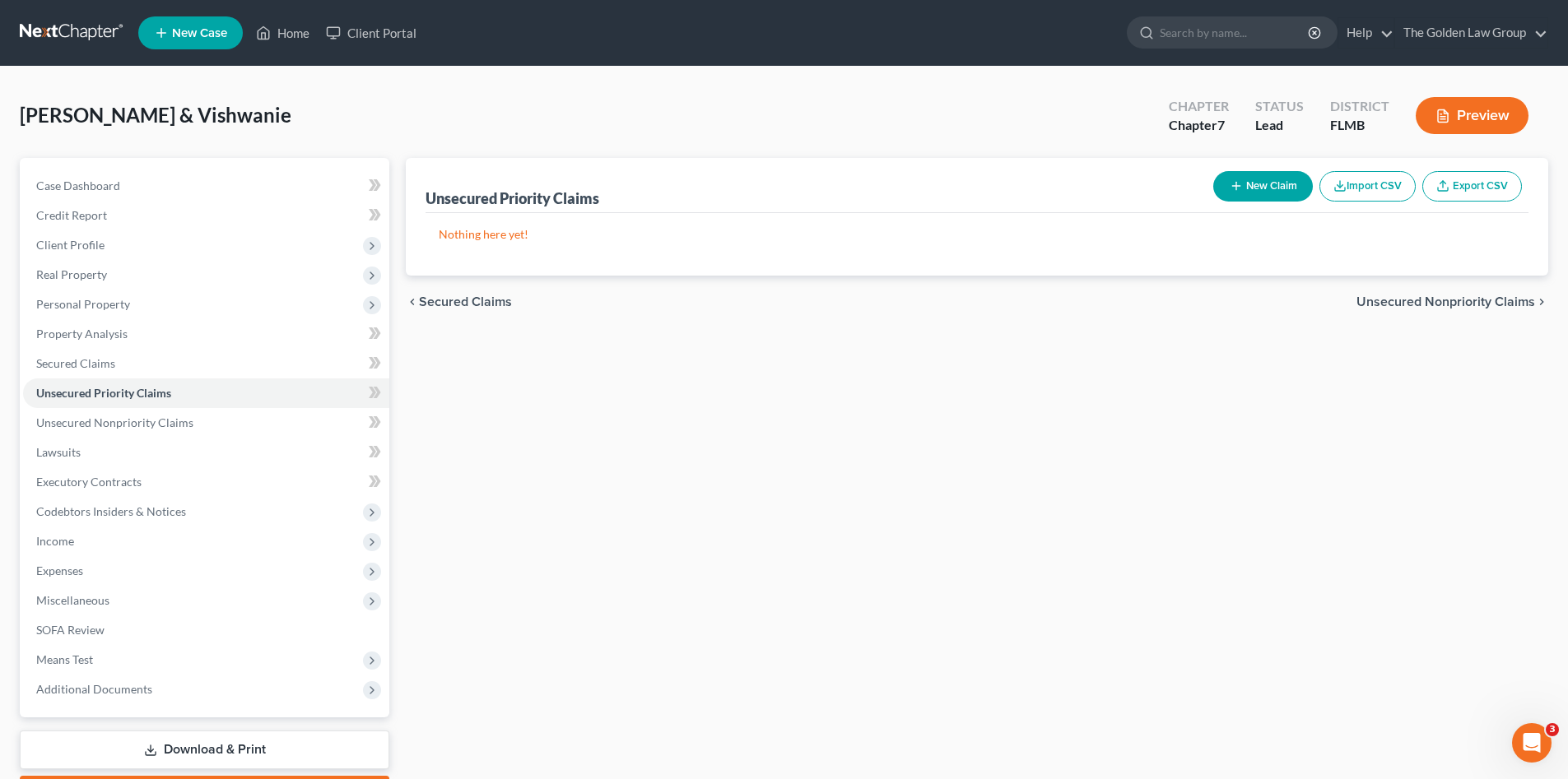
click at [597, 650] on div "Unsecured Priority Claims New Claim Import CSV Export CSV Nothing here yet! Pre…" at bounding box center [976, 485] width 1158 height 654
click at [1244, 196] on button "New Claim" at bounding box center [1262, 186] width 99 height 30
select select "2"
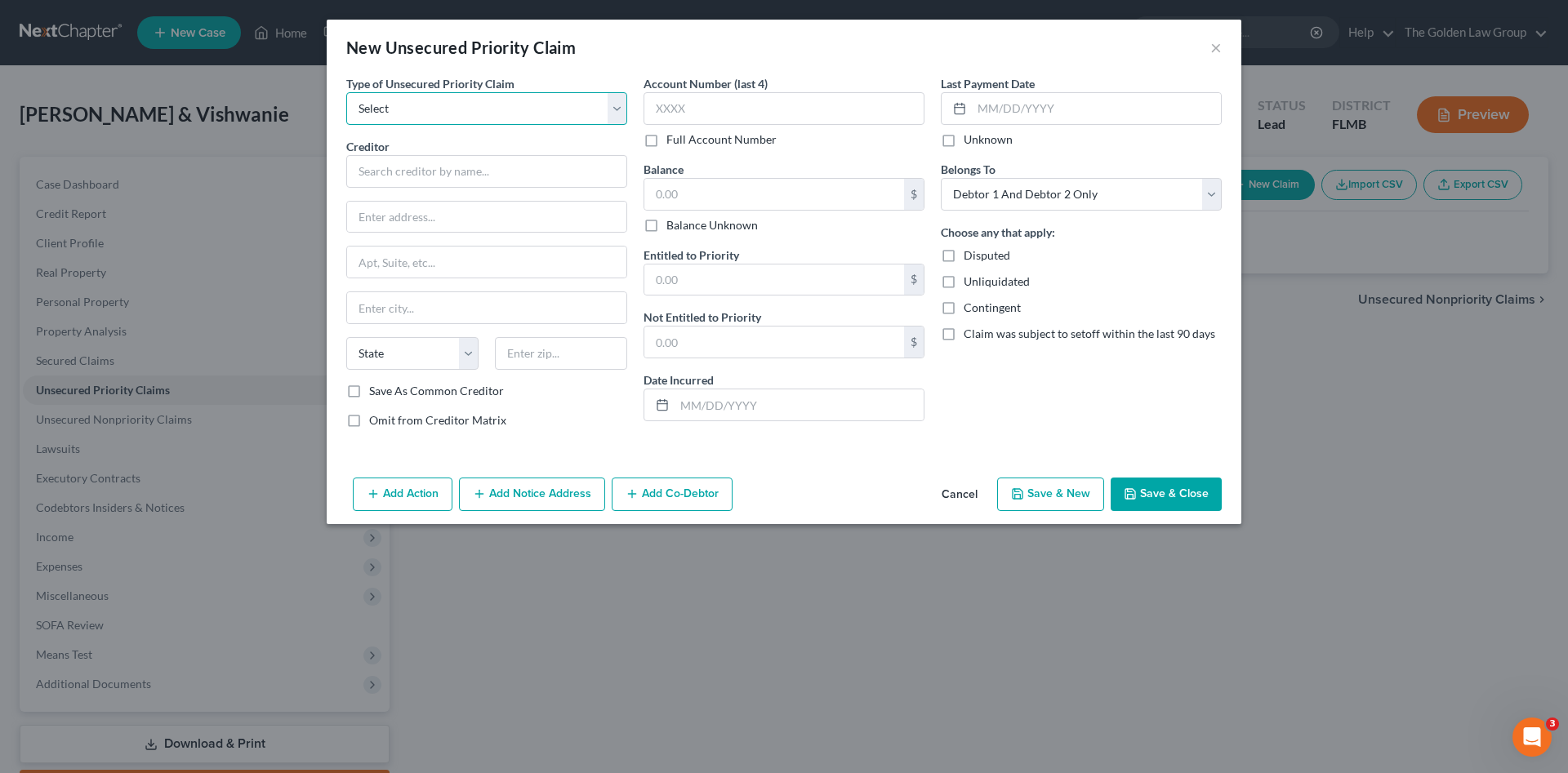
click at [487, 106] on select "Select Taxes & Other Government Units Domestic Support Obligations Extensions o…" at bounding box center [486, 108] width 281 height 33
select select "1"
click at [346, 92] on select "Select Taxes & Other Government Units Domestic Support Obligations Extensions o…" at bounding box center [486, 108] width 281 height 33
drag, startPoint x: 444, startPoint y: 173, endPoint x: 447, endPoint y: 156, distance: 17.3
click at [447, 163] on input "text" at bounding box center [486, 171] width 281 height 33
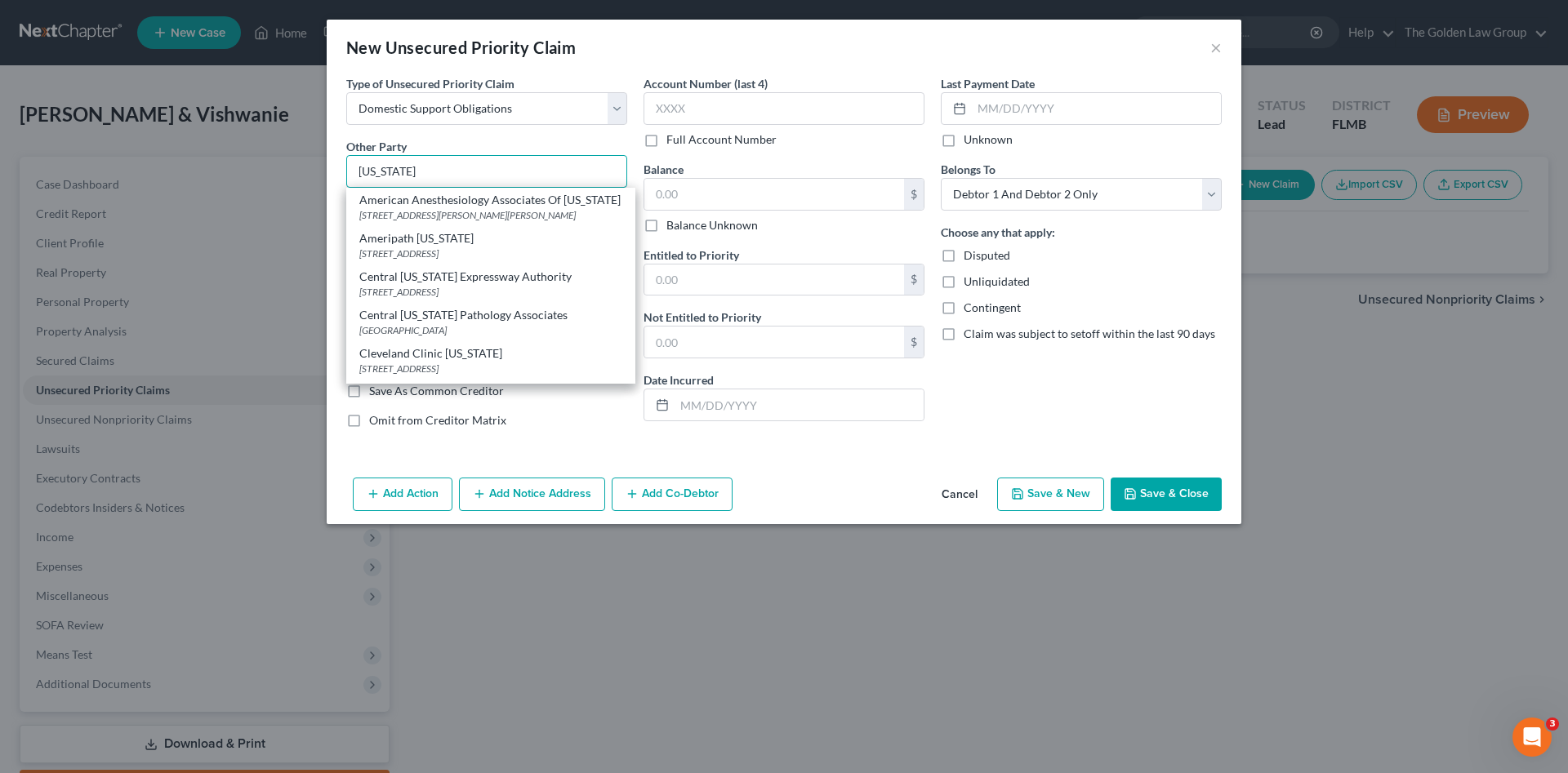
drag, startPoint x: 349, startPoint y: 158, endPoint x: 317, endPoint y: 151, distance: 32.8
click at [317, 151] on div "New Unsecured Priority Claim × Type of Unsecured Priority Claim * Select Taxes …" at bounding box center [784, 386] width 1568 height 773
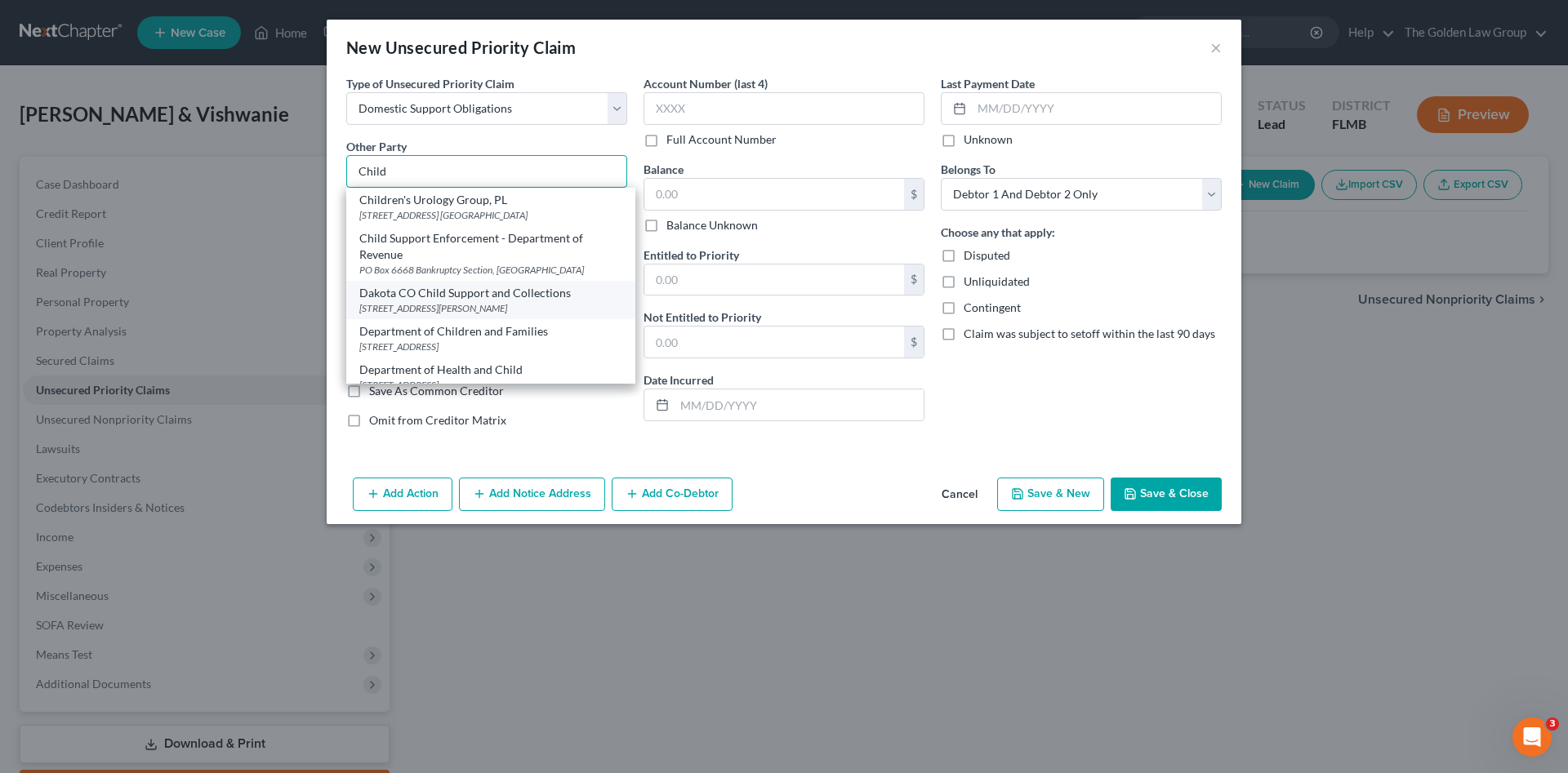
scroll to position [55, 0]
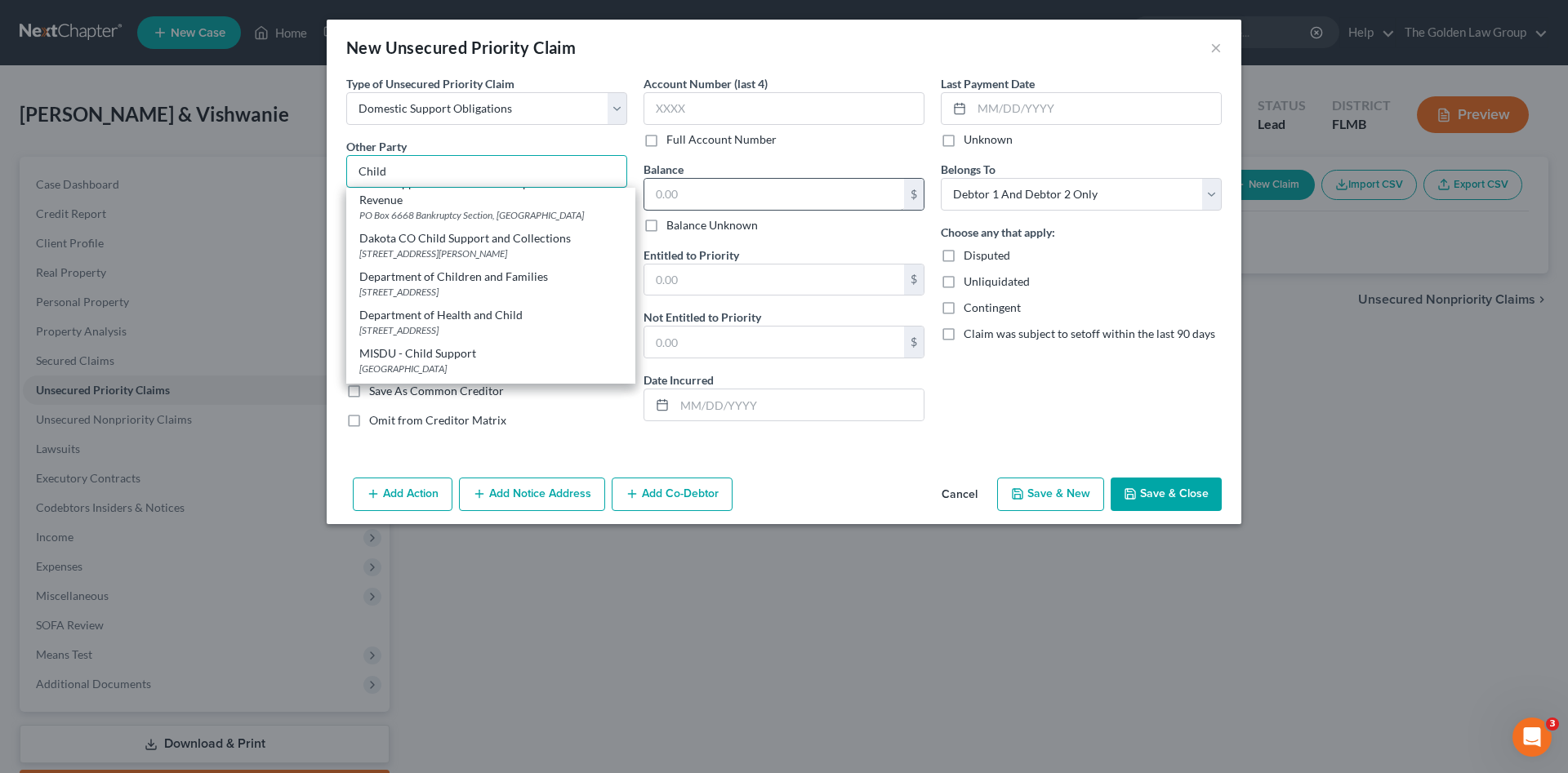
type input "Child"
click at [761, 206] on input "text" at bounding box center [774, 193] width 259 height 31
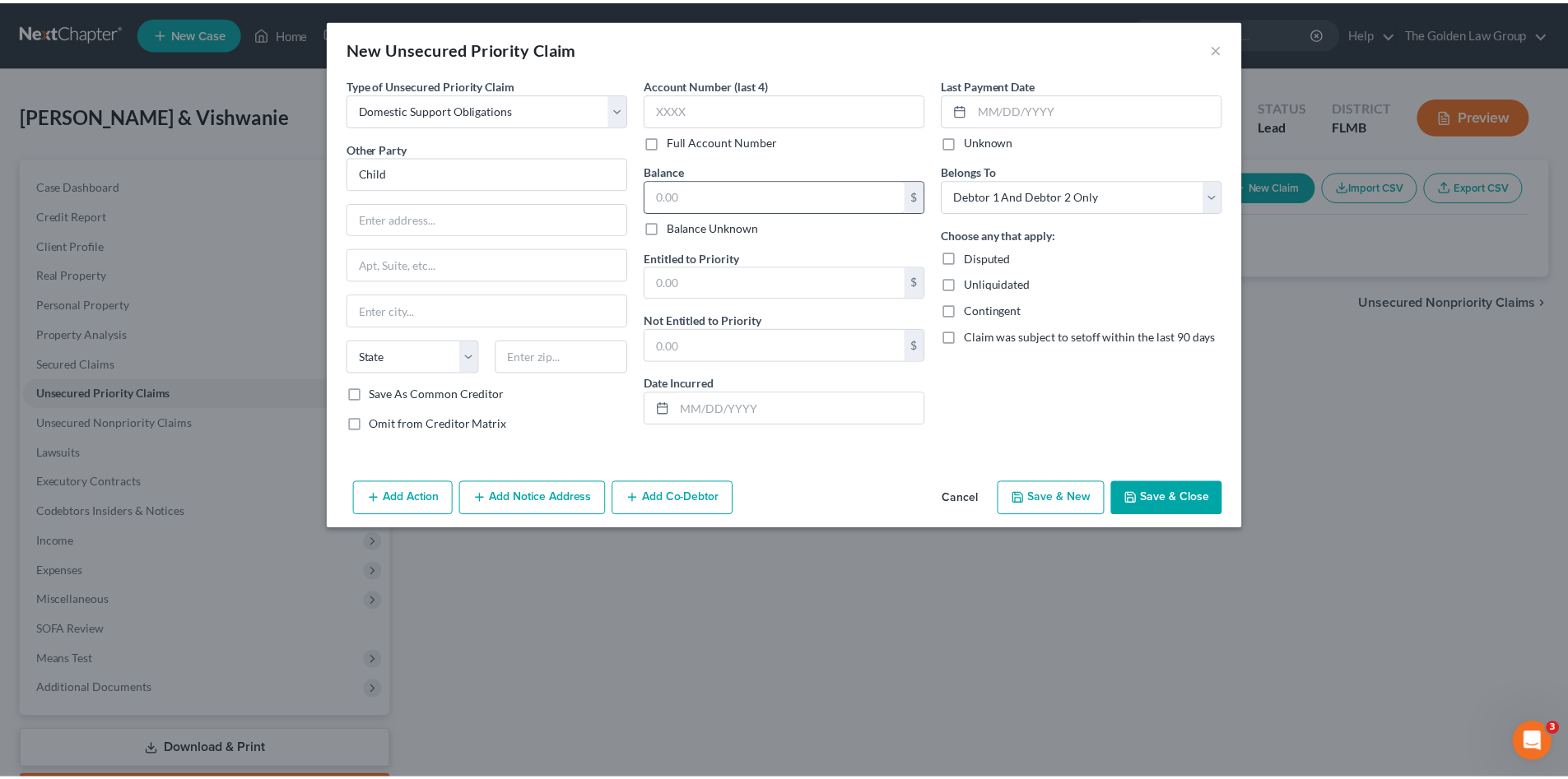
scroll to position [0, 0]
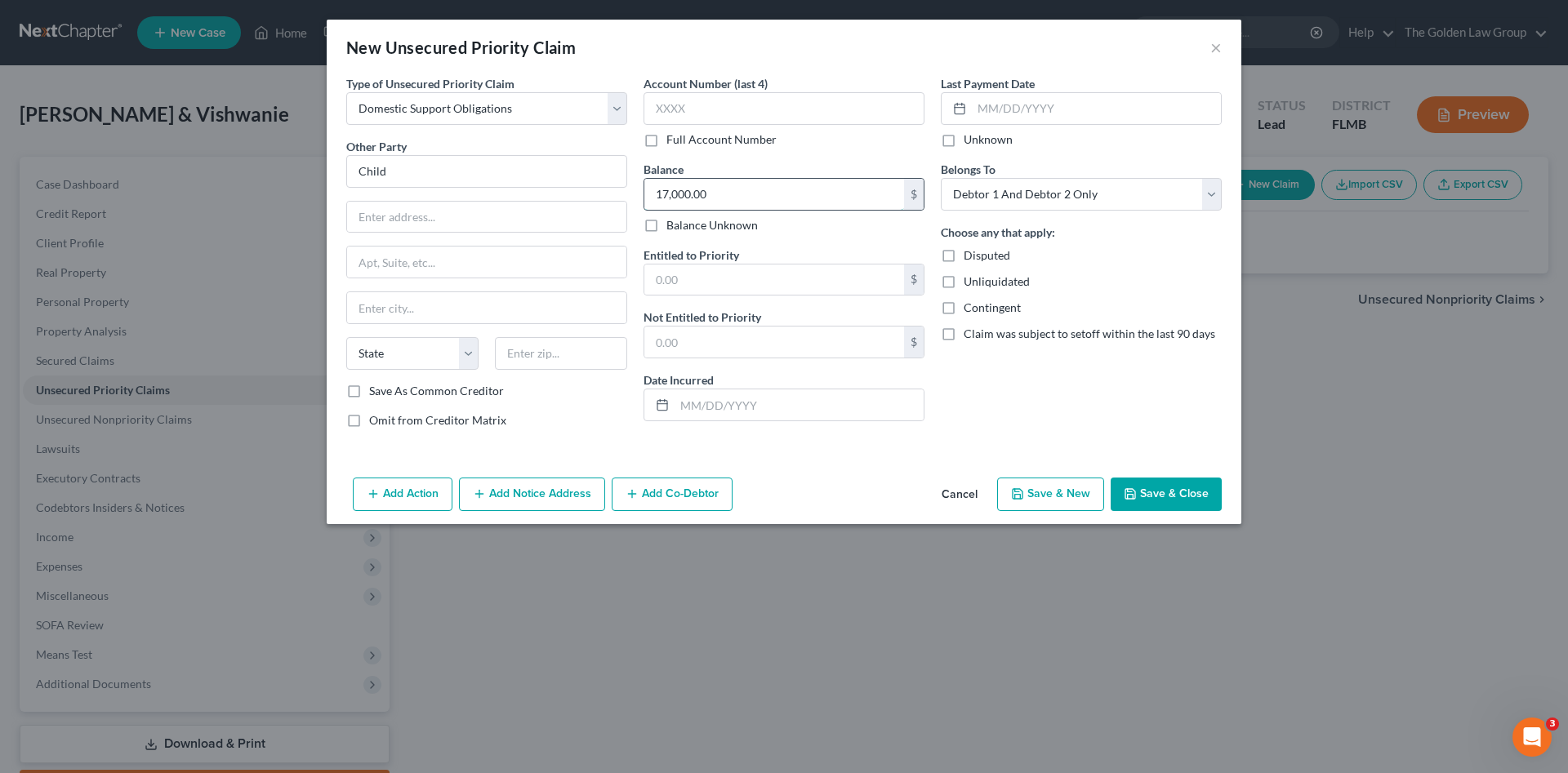
type input "17,000.00"
click at [816, 404] on input "text" at bounding box center [799, 405] width 249 height 31
click at [1054, 425] on div "Last Payment Date Unknown Belongs To * Select Debtor 1 Only Debtor 2 Only Debto…" at bounding box center [1081, 258] width 297 height 367
click at [1159, 490] on button "Save & Close" at bounding box center [1166, 494] width 111 height 34
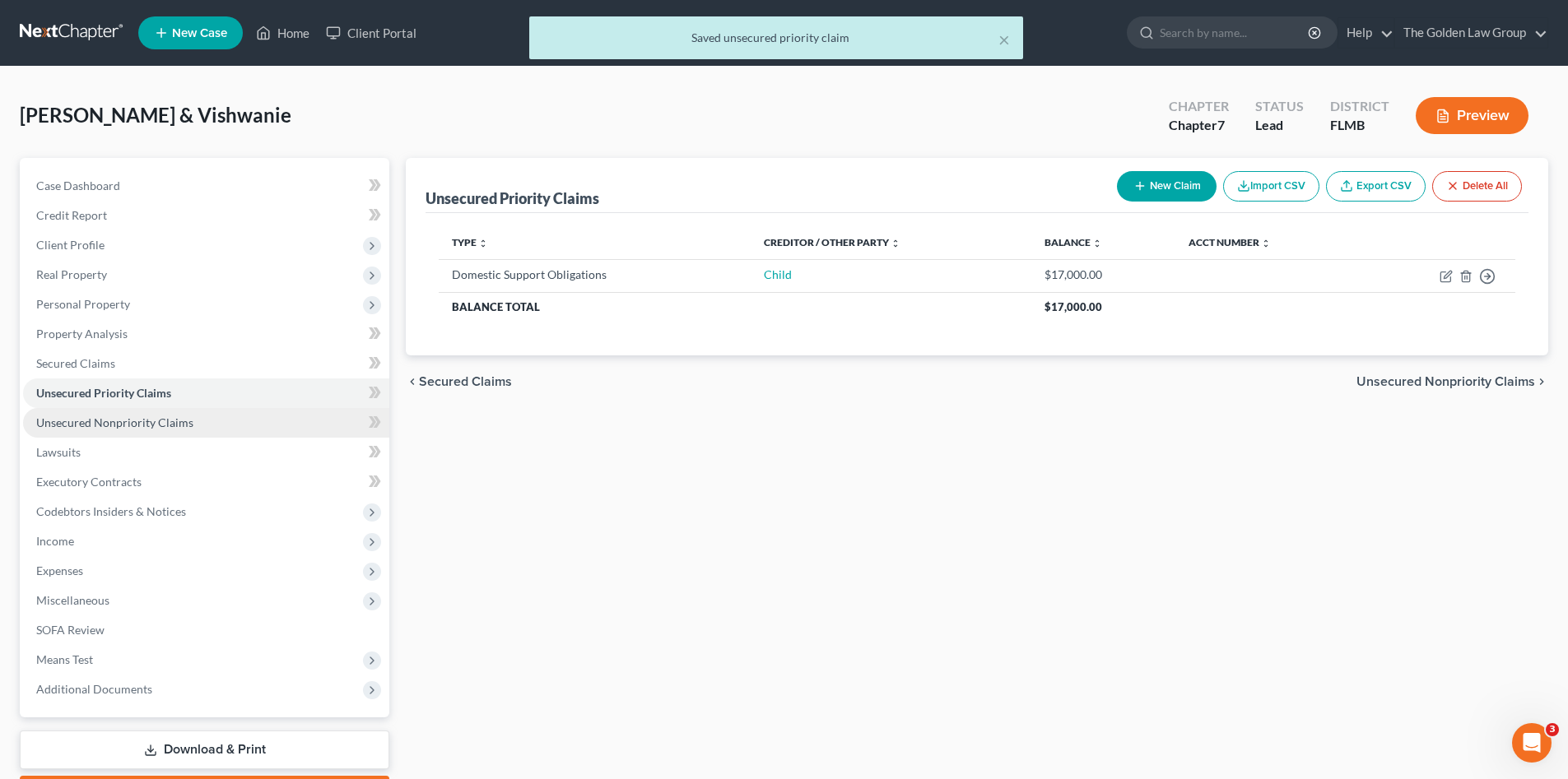
click at [91, 428] on span "Unsecured Nonpriority Claims" at bounding box center [114, 423] width 157 height 14
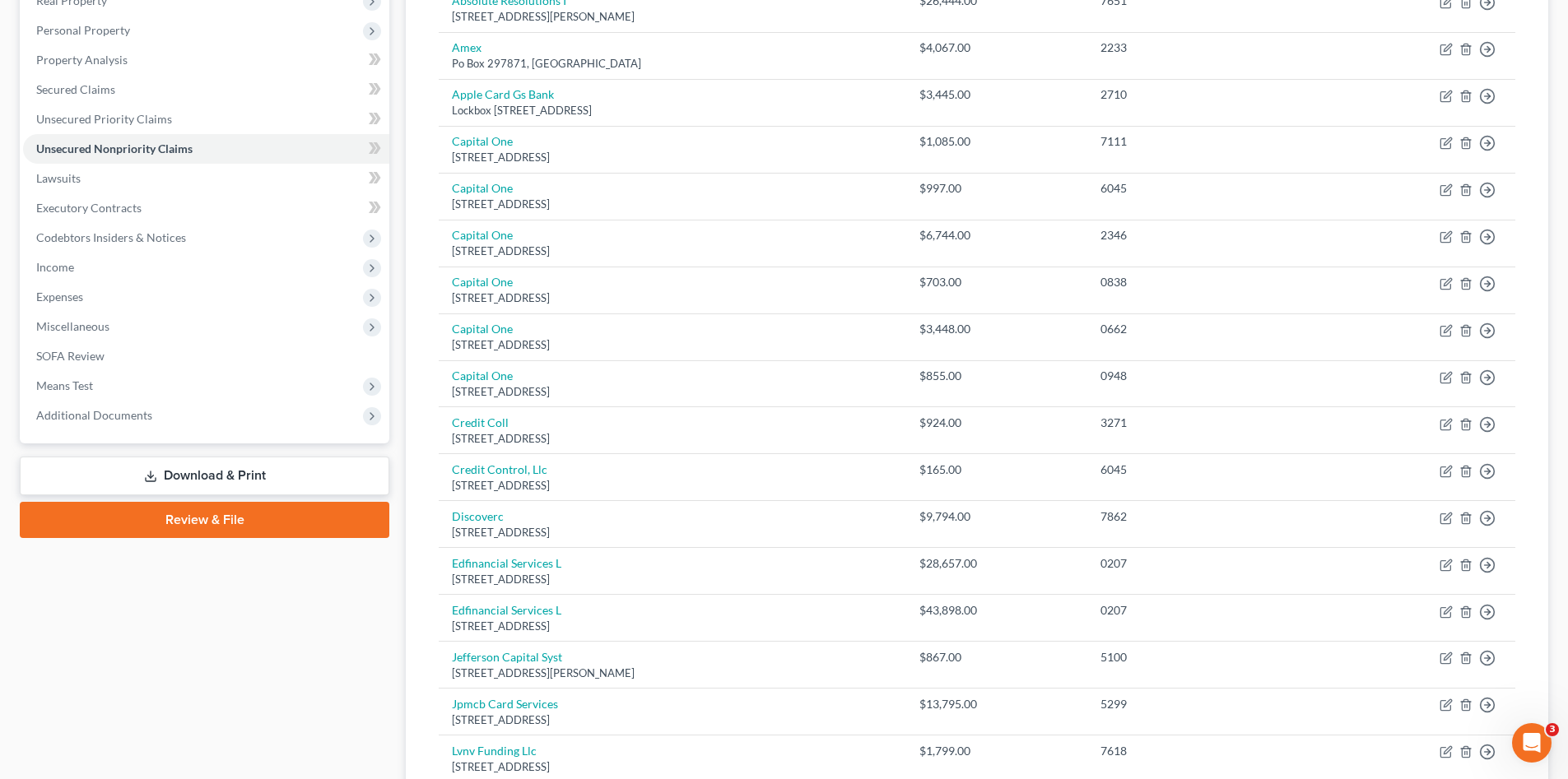
scroll to position [247, 0]
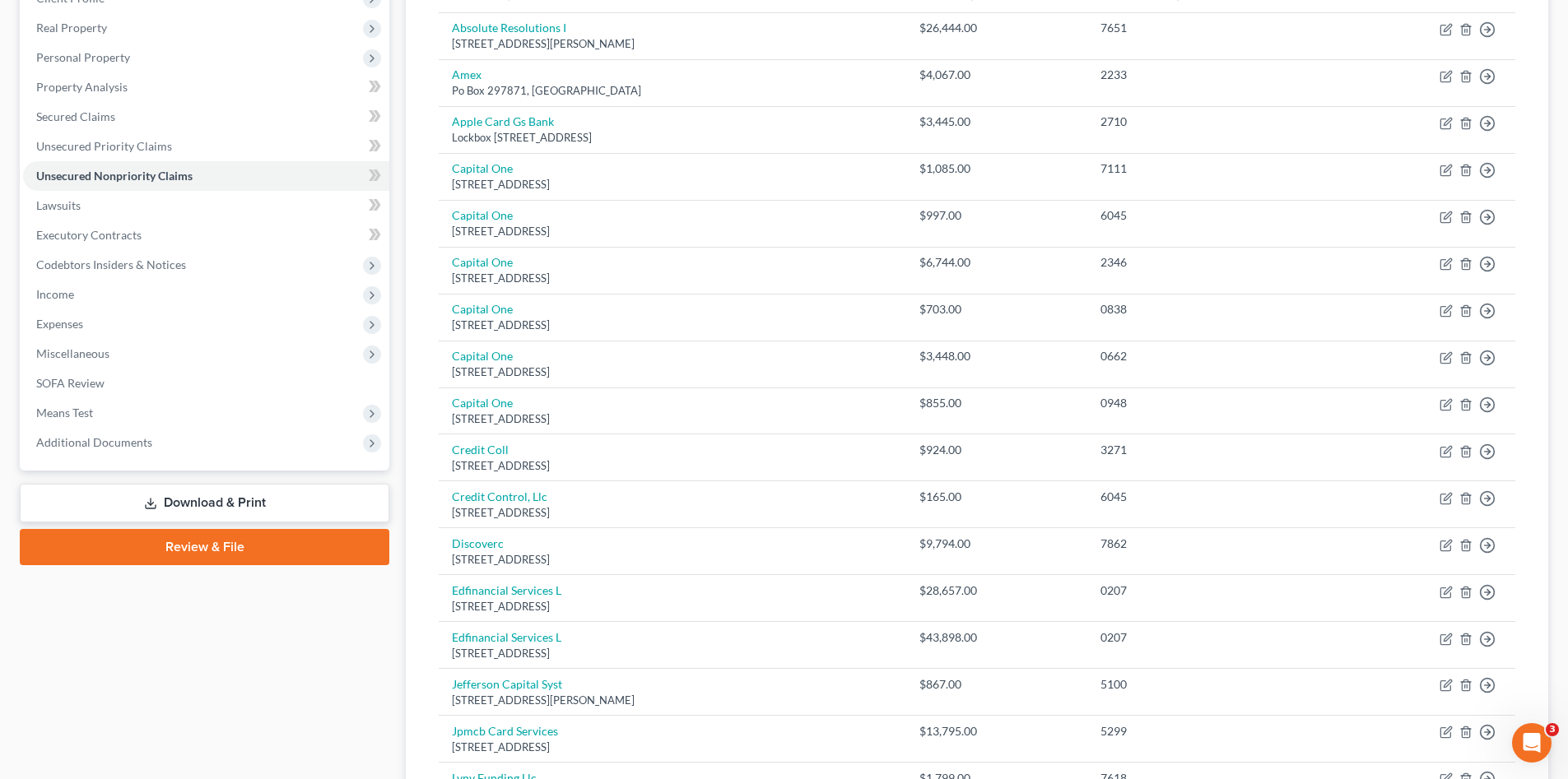
click at [238, 642] on div "Case Dashboard Payments Invoices Payments Payments Credit Report Client Profile" at bounding box center [204, 652] width 386 height 1483
click at [334, 615] on div "Case Dashboard Payments Invoices Payments Payments Credit Report Client Profile" at bounding box center [204, 652] width 386 height 1483
click at [297, 675] on div "Case Dashboard Payments Invoices Payments Payments Credit Report Client Profile" at bounding box center [204, 652] width 386 height 1483
click at [297, 676] on div "Case Dashboard Payments Invoices Payments Payments Credit Report Client Profile" at bounding box center [204, 652] width 386 height 1483
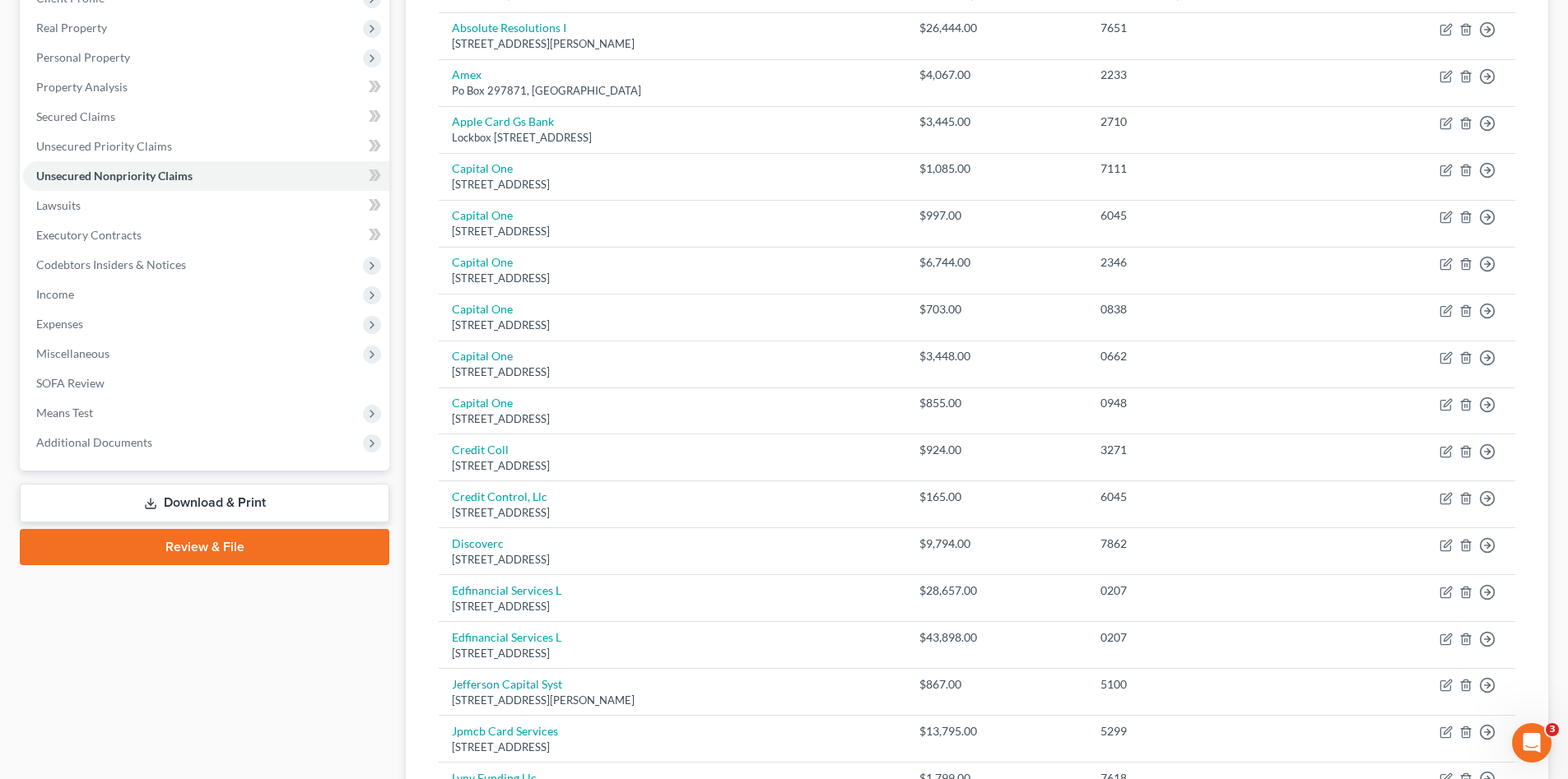
click at [295, 684] on div "Case Dashboard Payments Invoices Payments Payments Credit Report Client Profile" at bounding box center [204, 652] width 386 height 1483
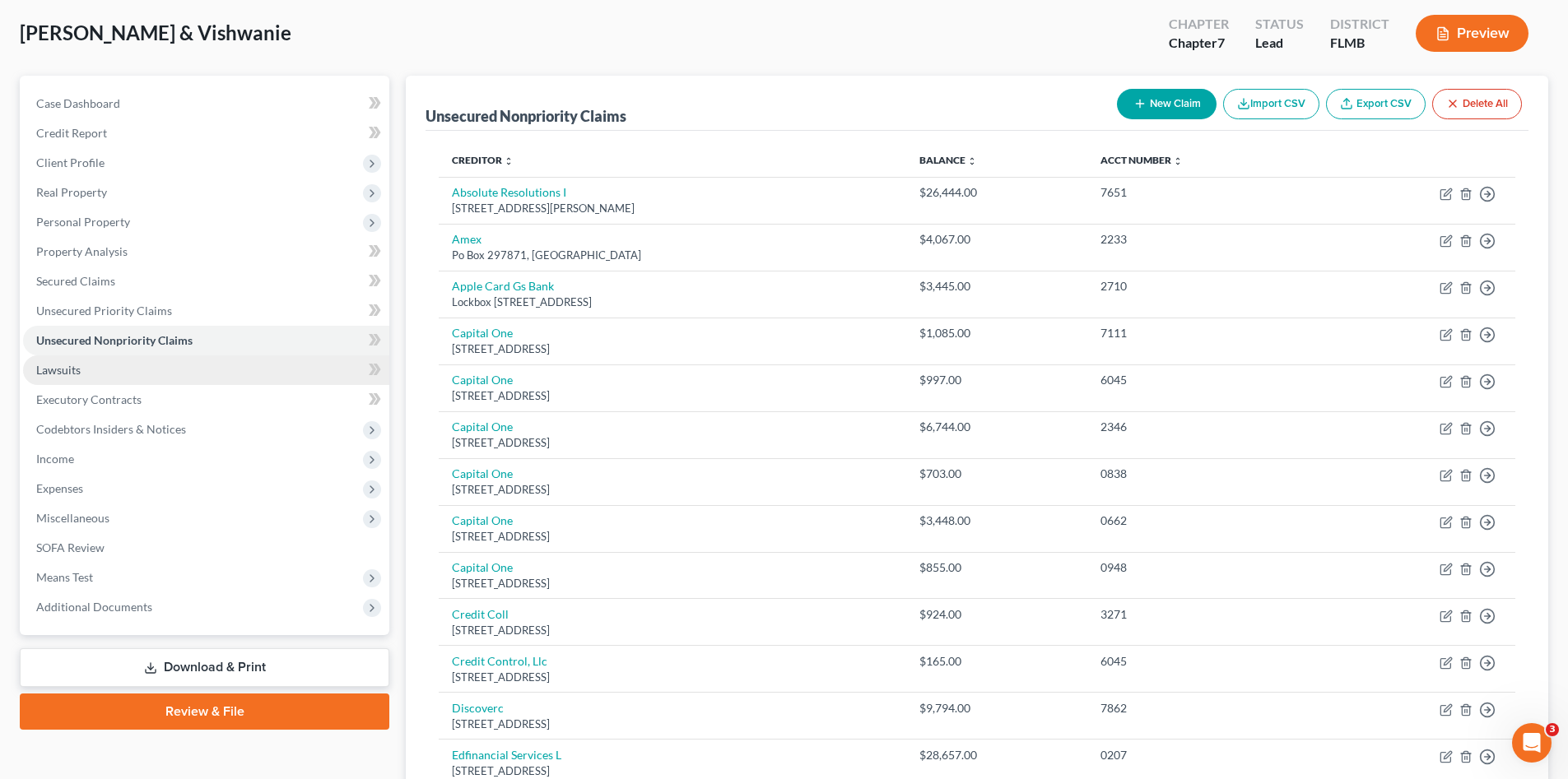
click at [80, 365] on span "Lawsuits" at bounding box center [59, 370] width 44 height 14
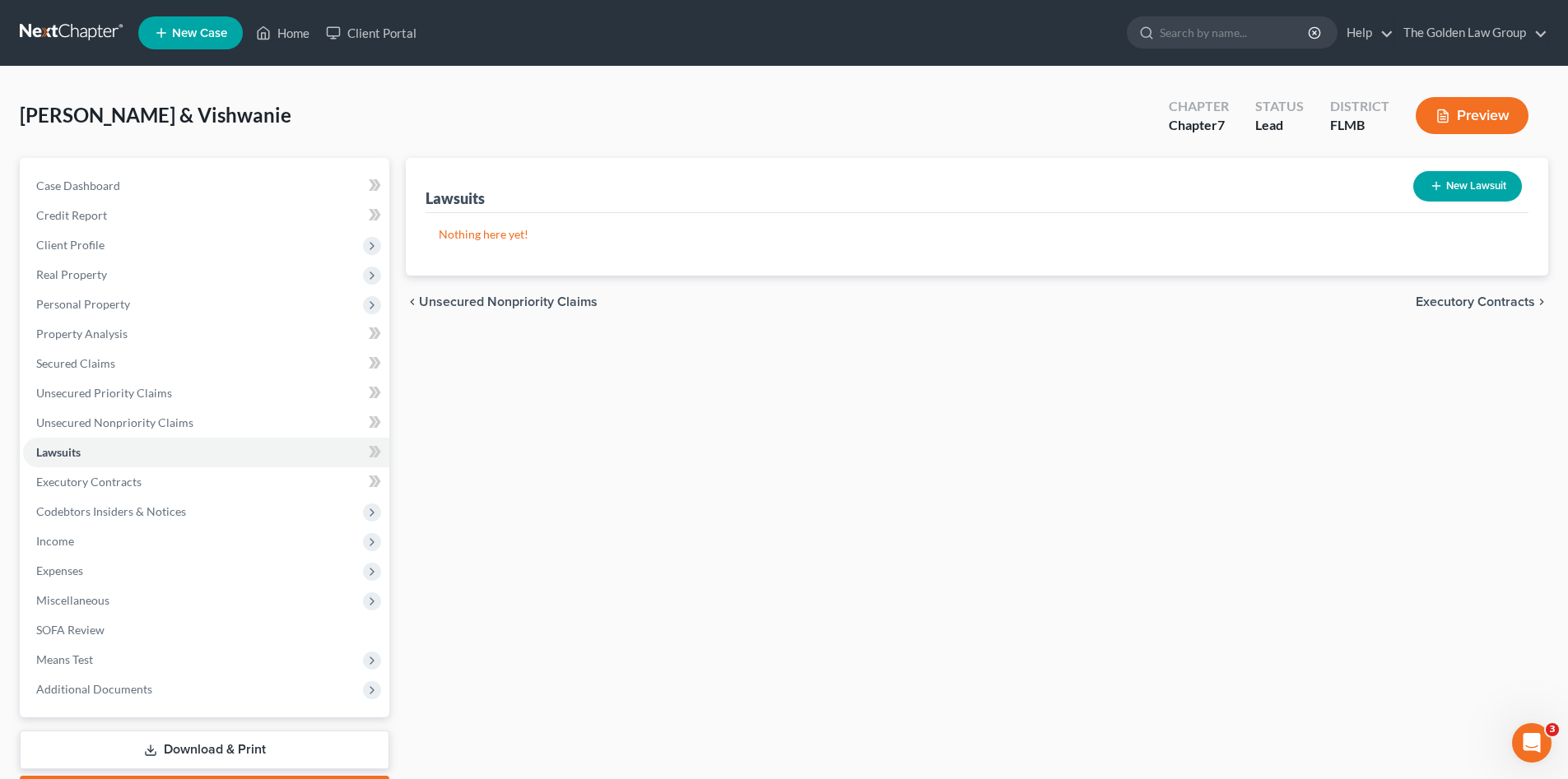
click at [684, 607] on div "Lawsuits New Lawsuit Nothing here yet! Court Name Date Filed Status Creditor Na…" at bounding box center [976, 485] width 1158 height 654
click at [142, 479] on link "Executory Contracts" at bounding box center [206, 481] width 366 height 29
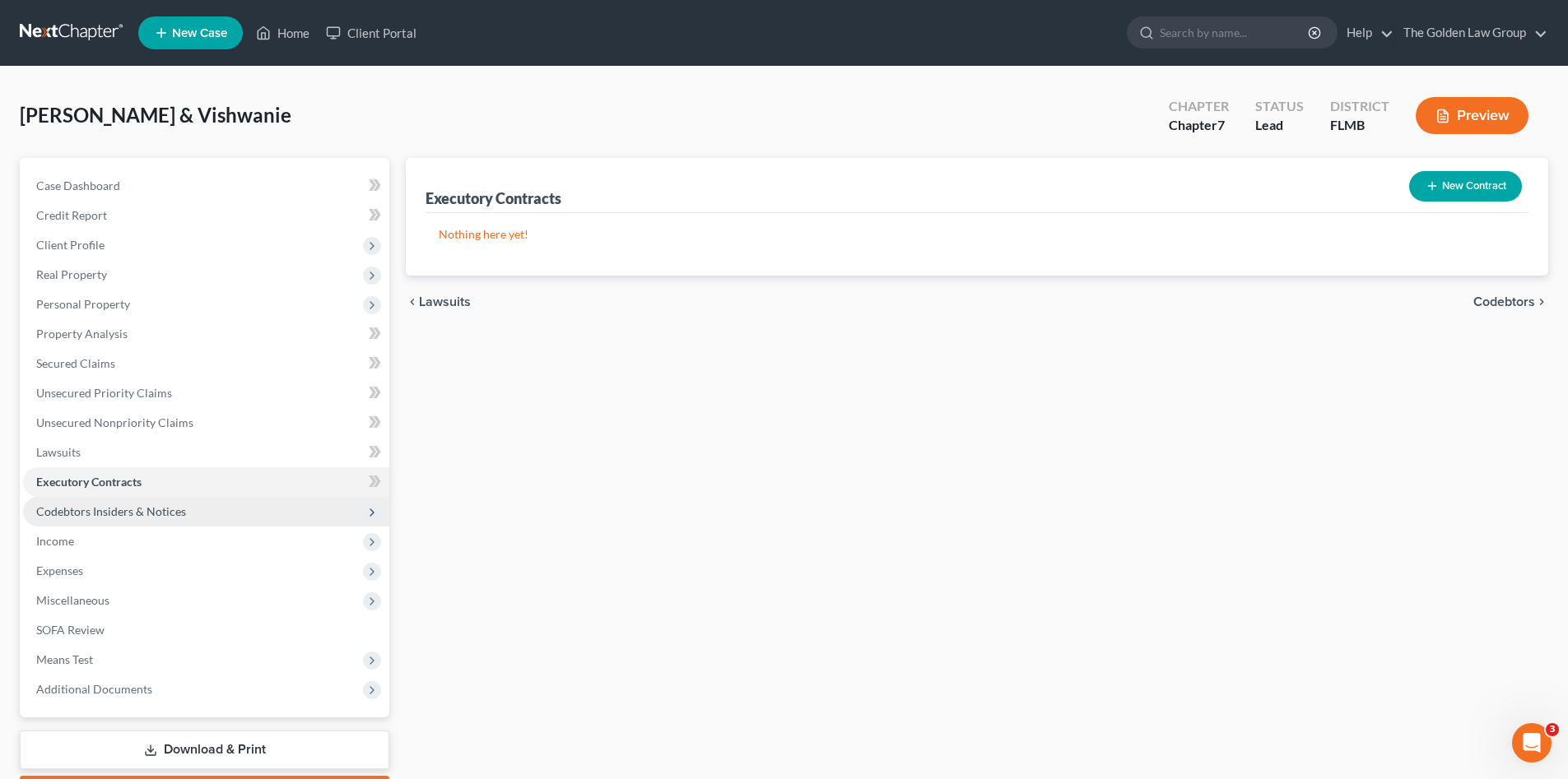
click at [130, 523] on span "Codebtors Insiders & Notices" at bounding box center [206, 511] width 366 height 29
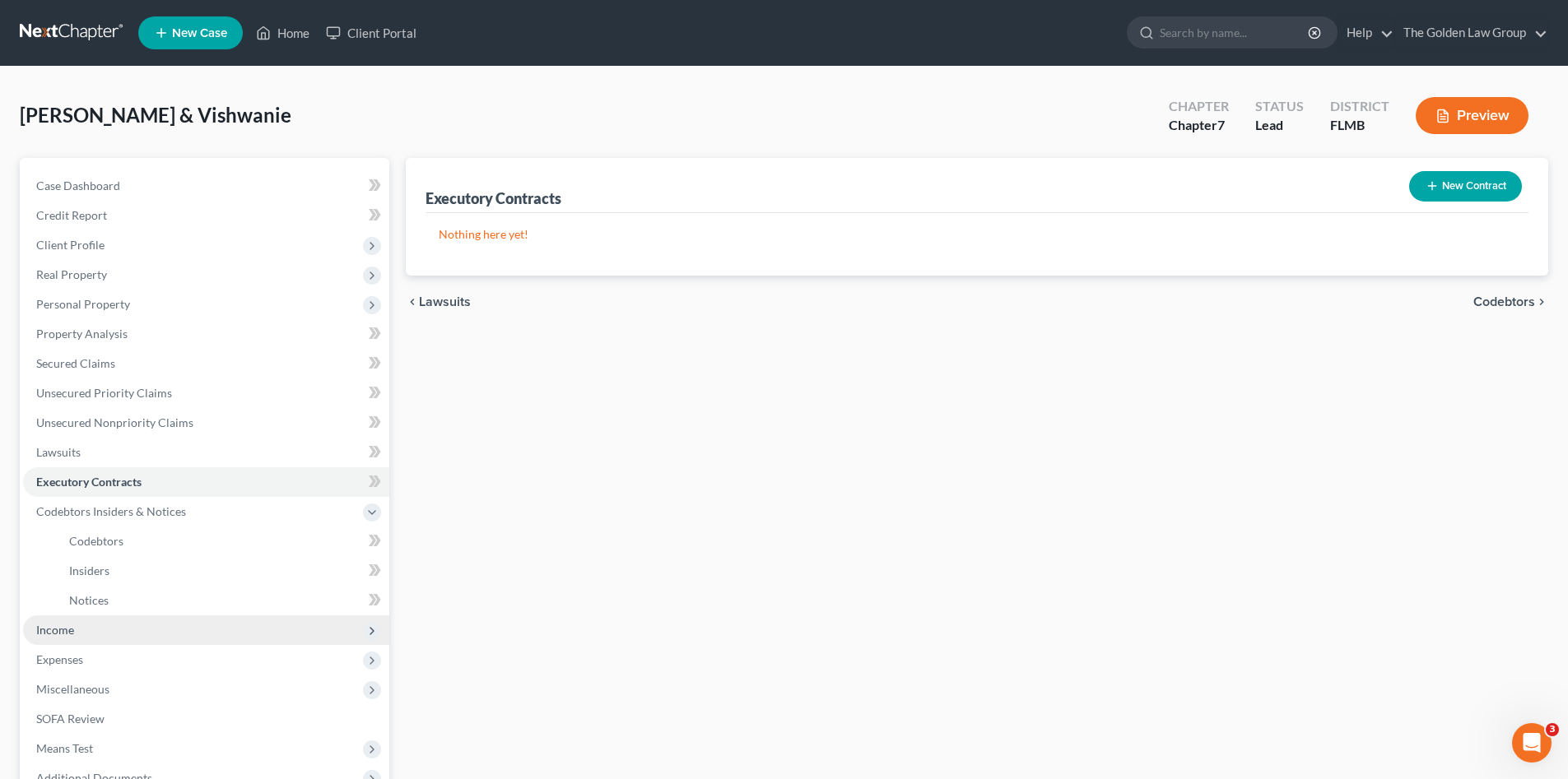
click at [78, 626] on span "Income" at bounding box center [206, 629] width 366 height 29
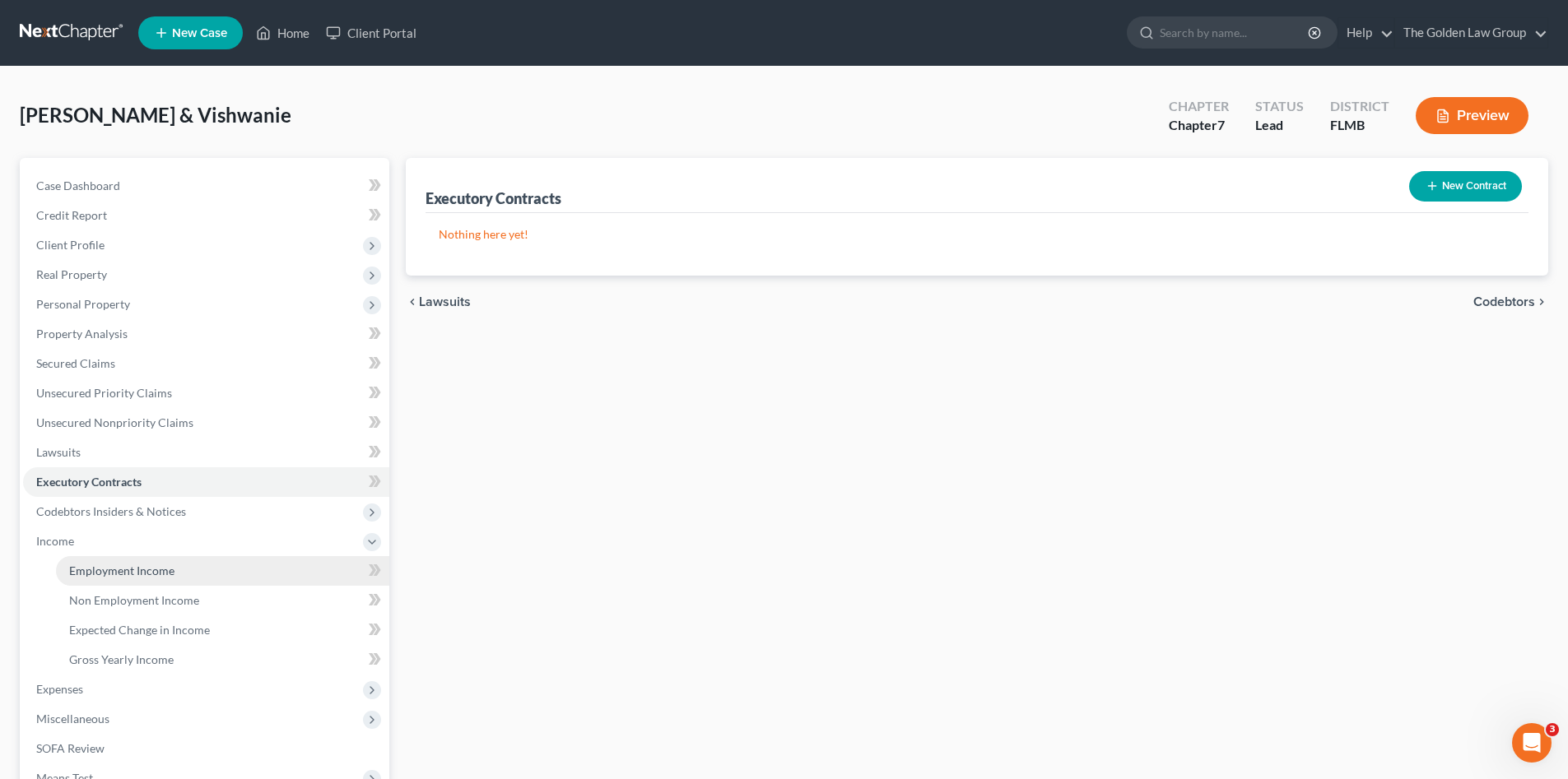
click at [123, 570] on span "Employment Income" at bounding box center [121, 571] width 105 height 14
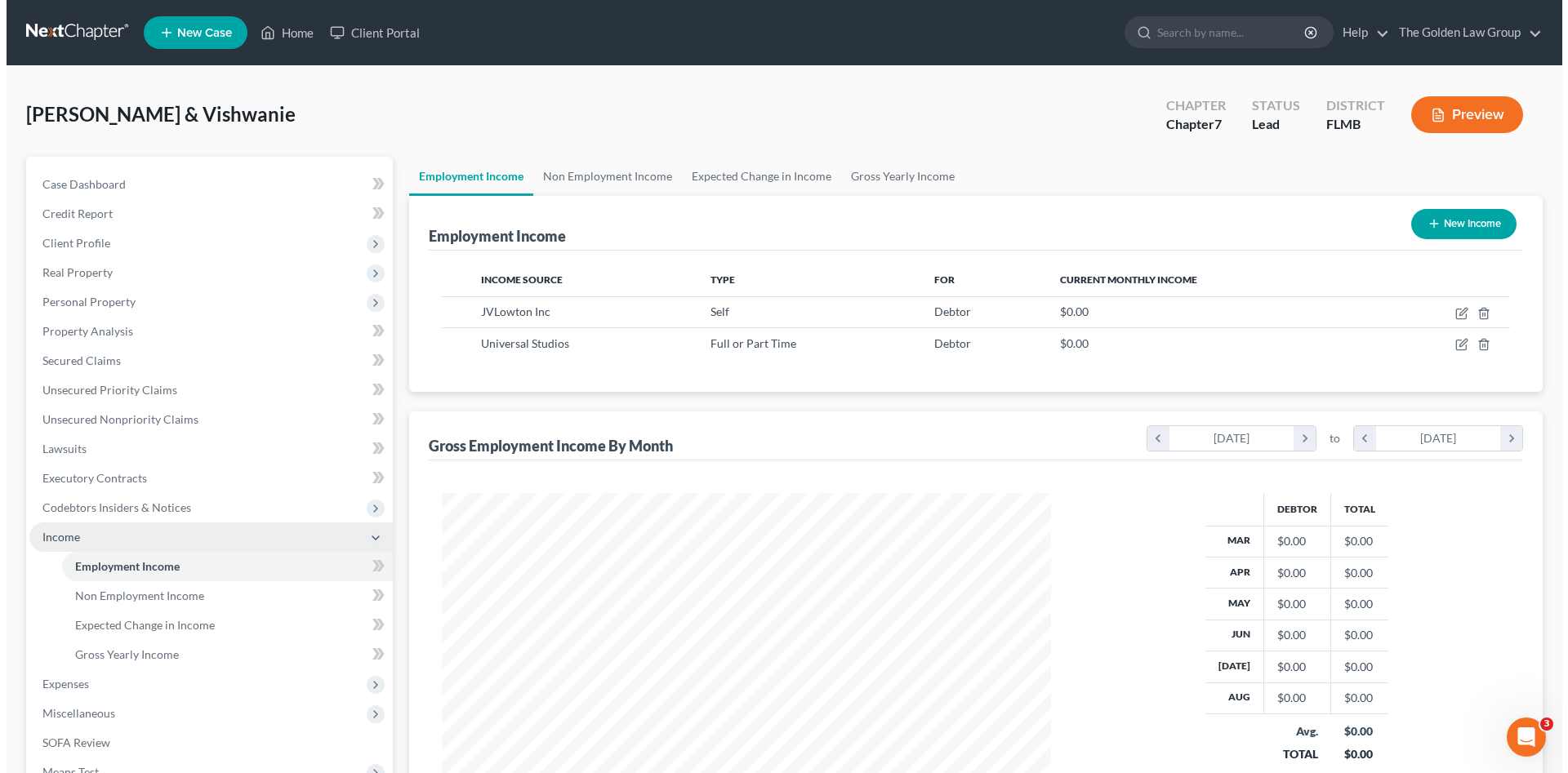
scroll to position [304, 642]
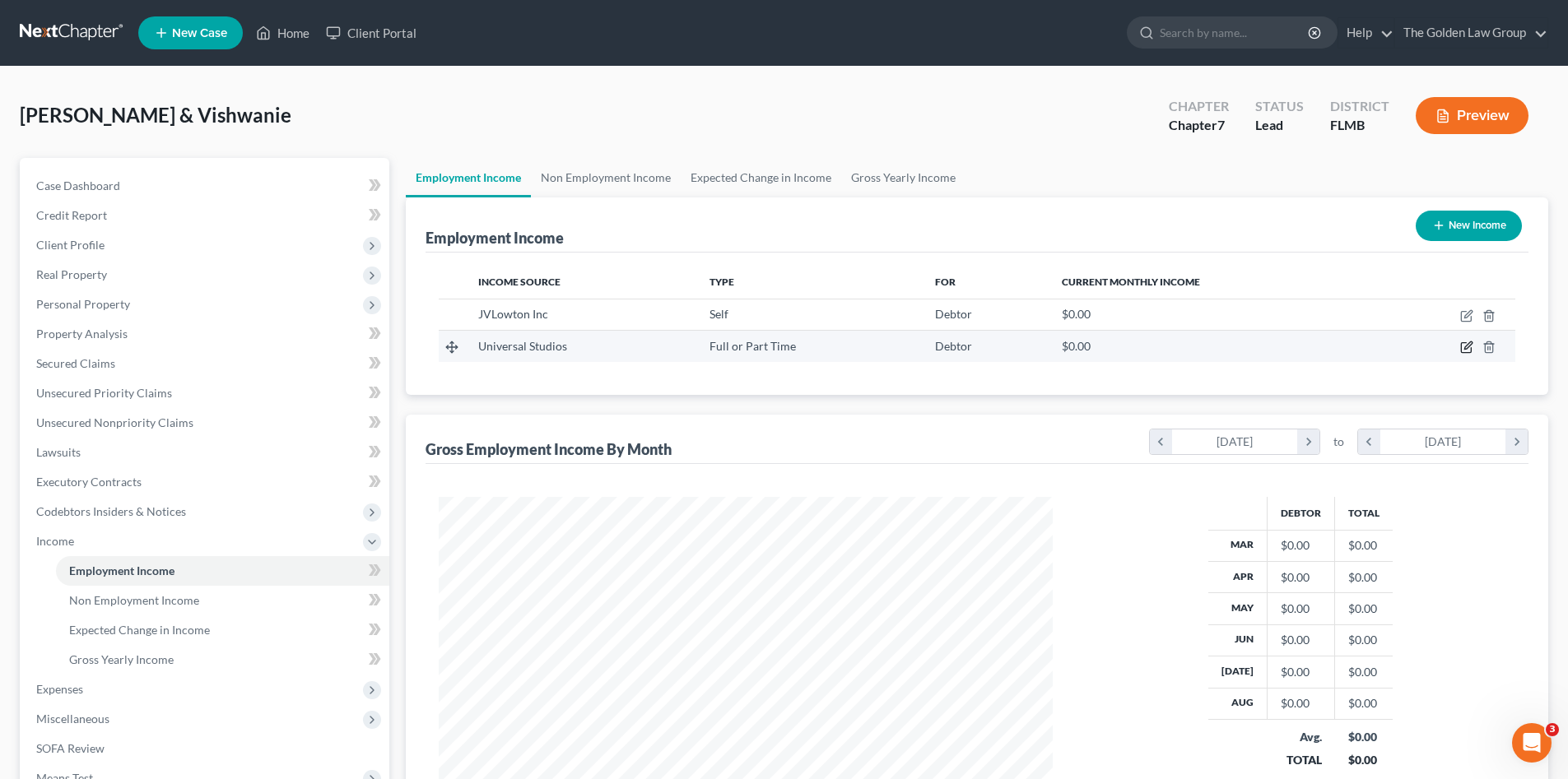
click at [1462, 347] on icon "button" at bounding box center [1465, 347] width 10 height 10
select select "0"
select select "3"
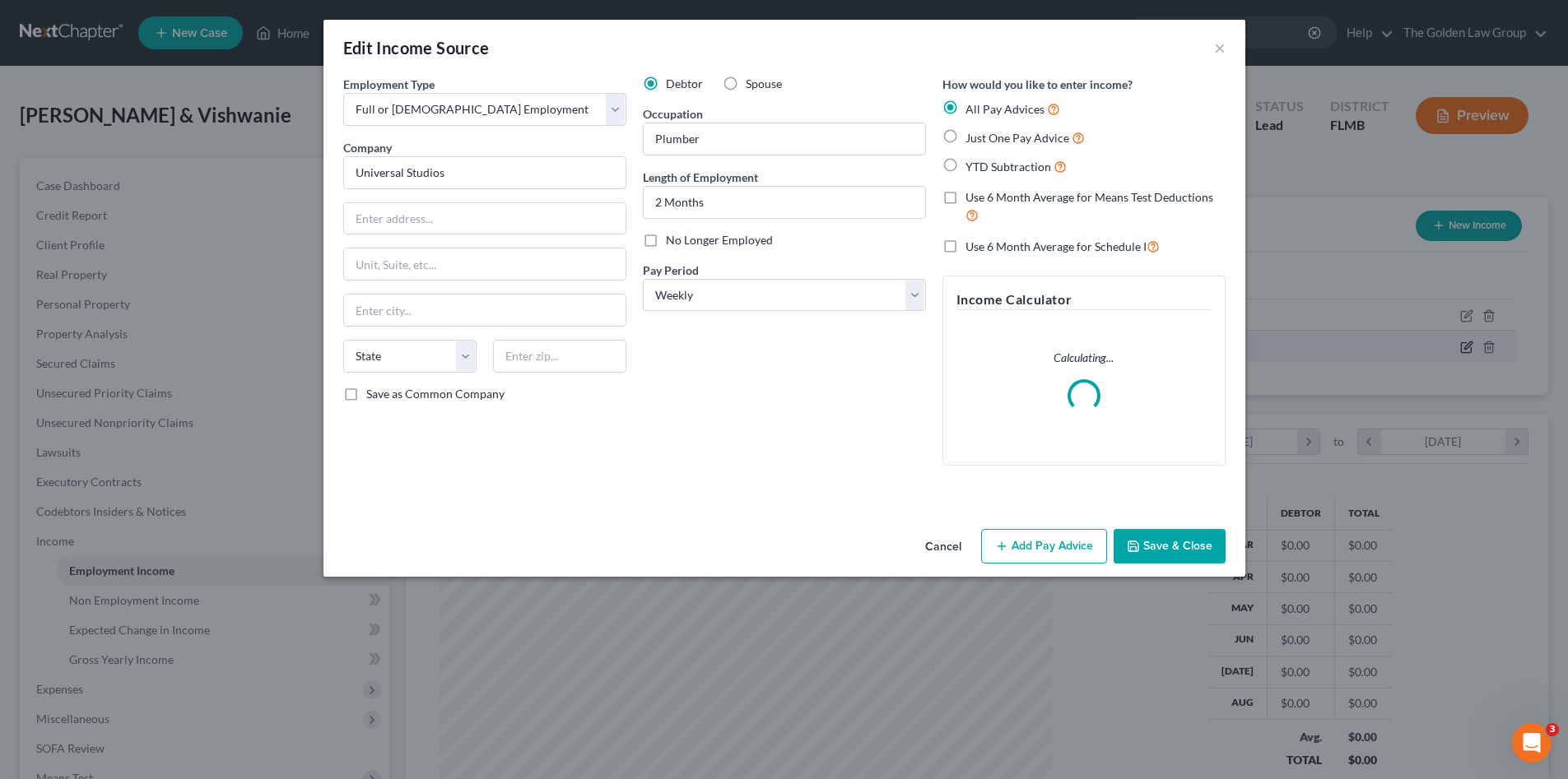
scroll to position [309, 652]
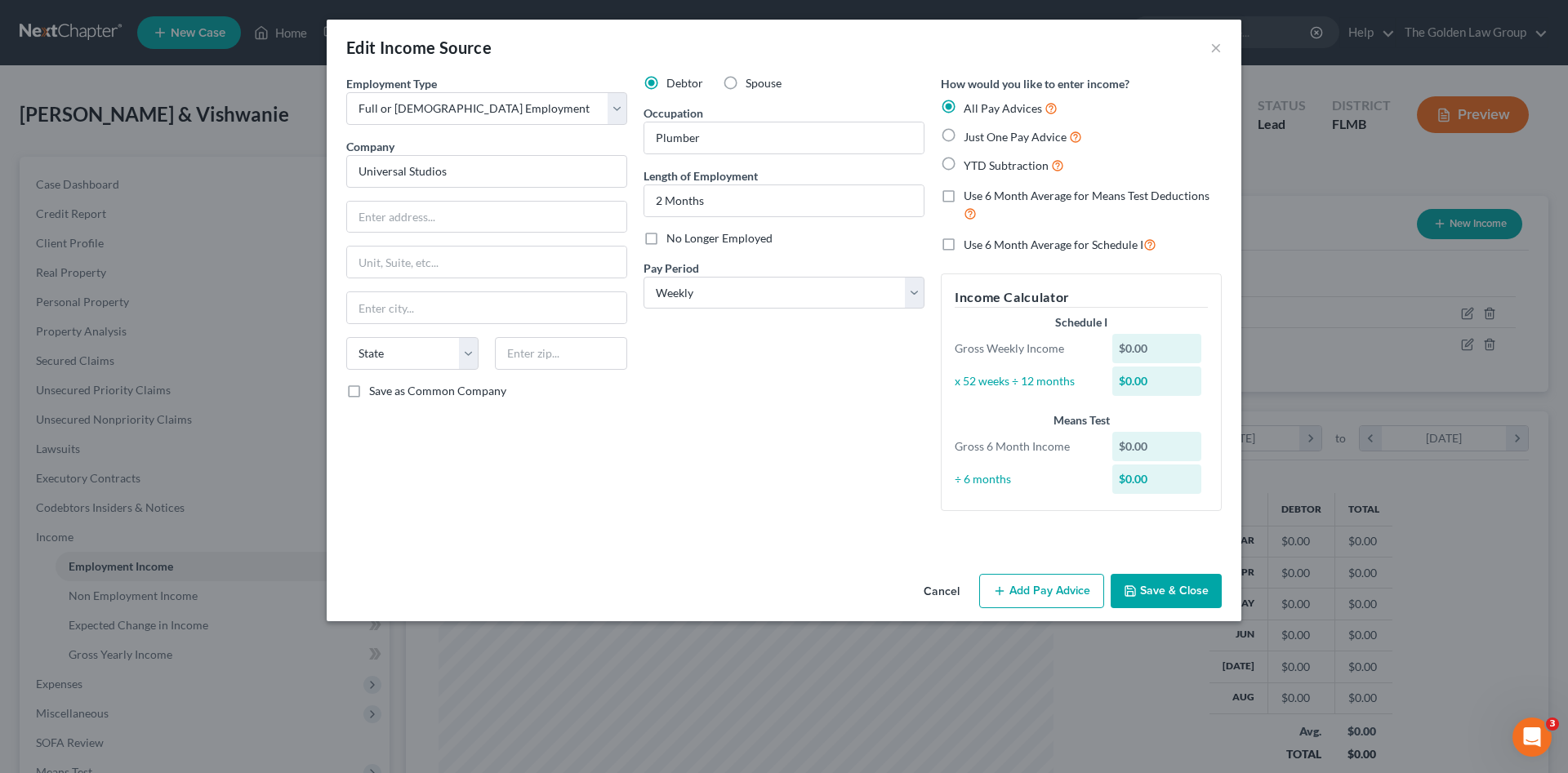
click at [1167, 583] on button "Save & Close" at bounding box center [1166, 591] width 111 height 34
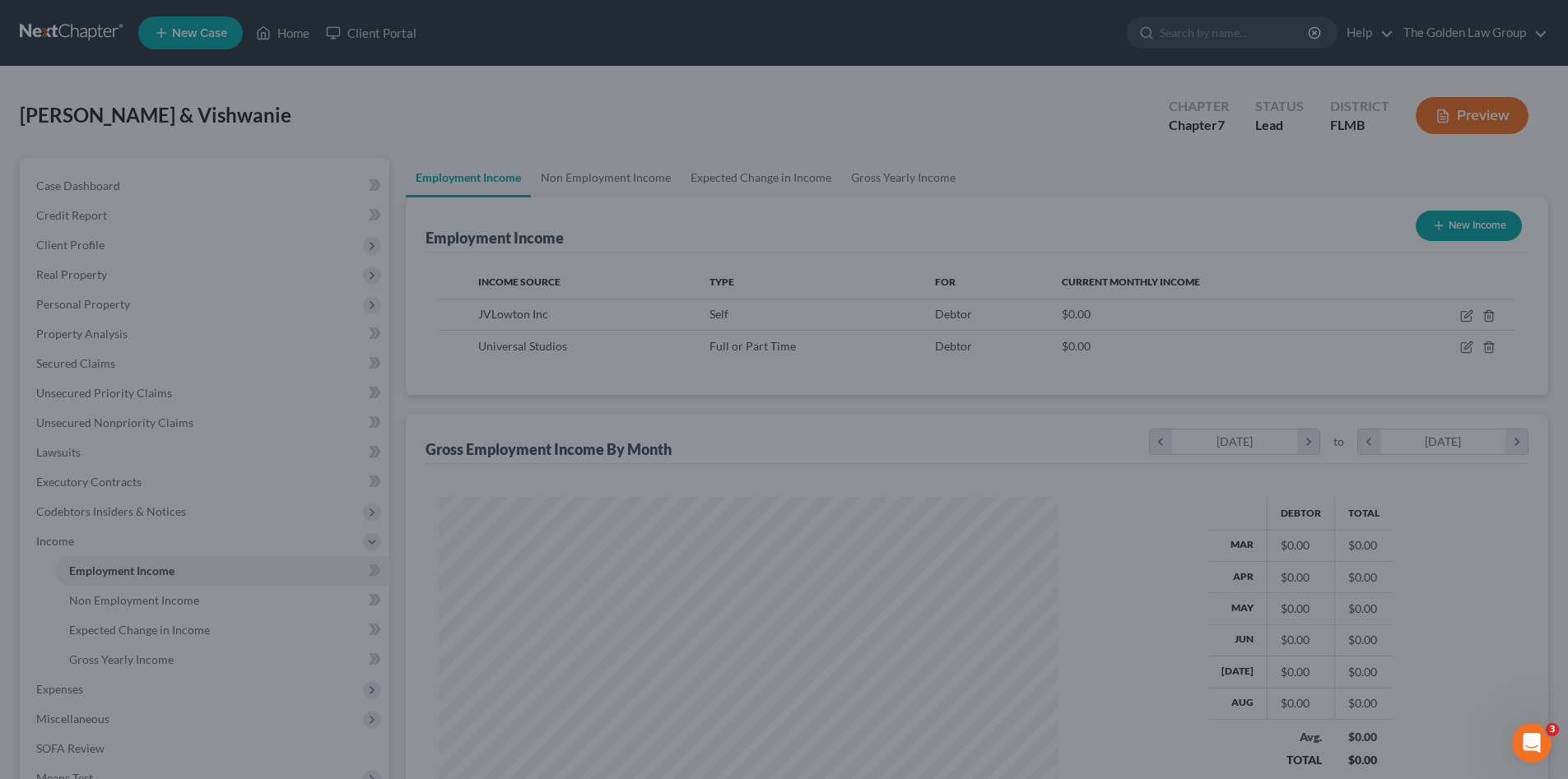
scroll to position [822487, 822278]
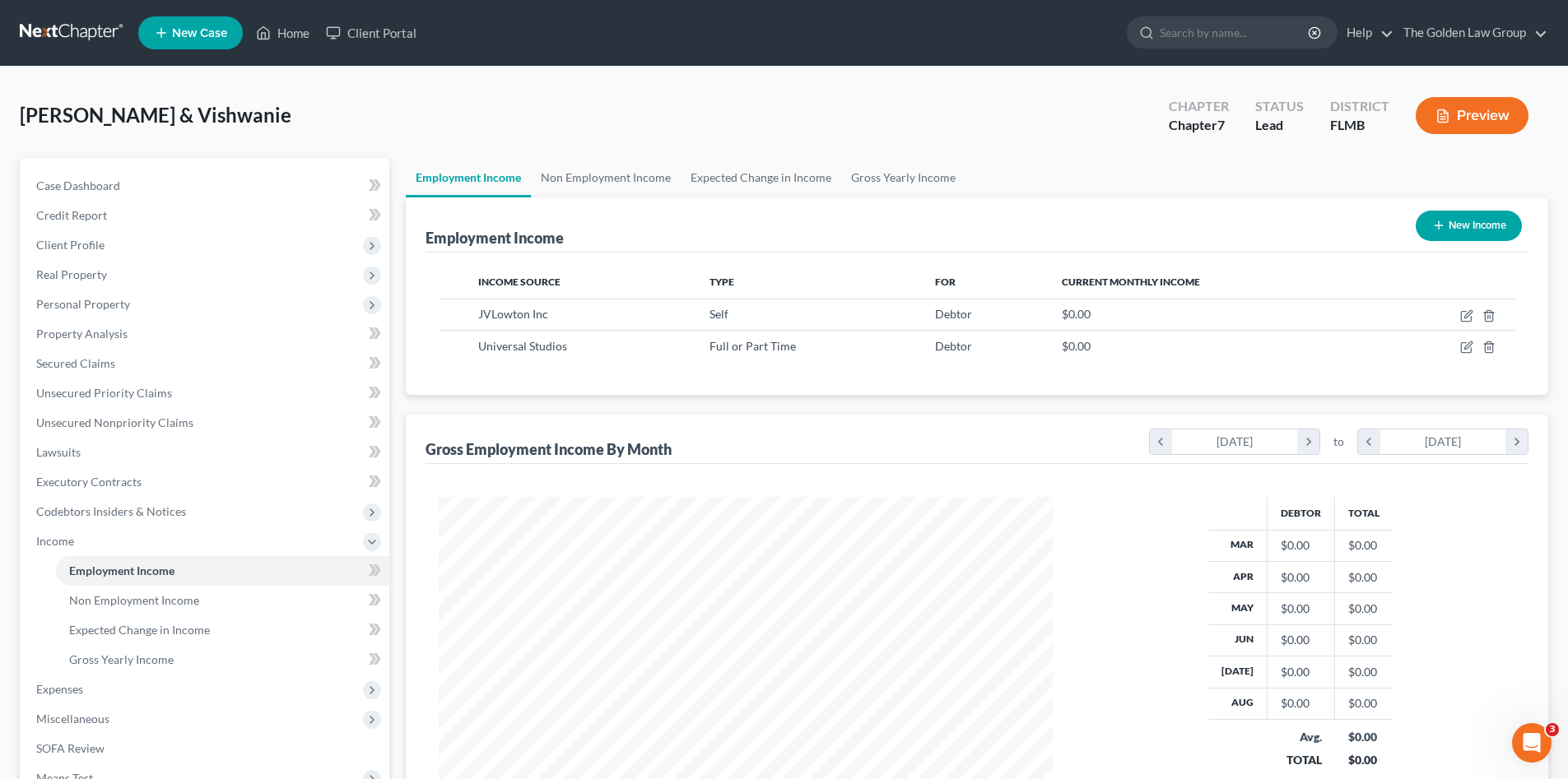
click at [731, 405] on div "Employment Income New Income Income Source Type For Current Monthly Income JVLo…" at bounding box center [977, 520] width 1143 height 646
click at [577, 183] on link "Non Employment Income" at bounding box center [605, 177] width 150 height 40
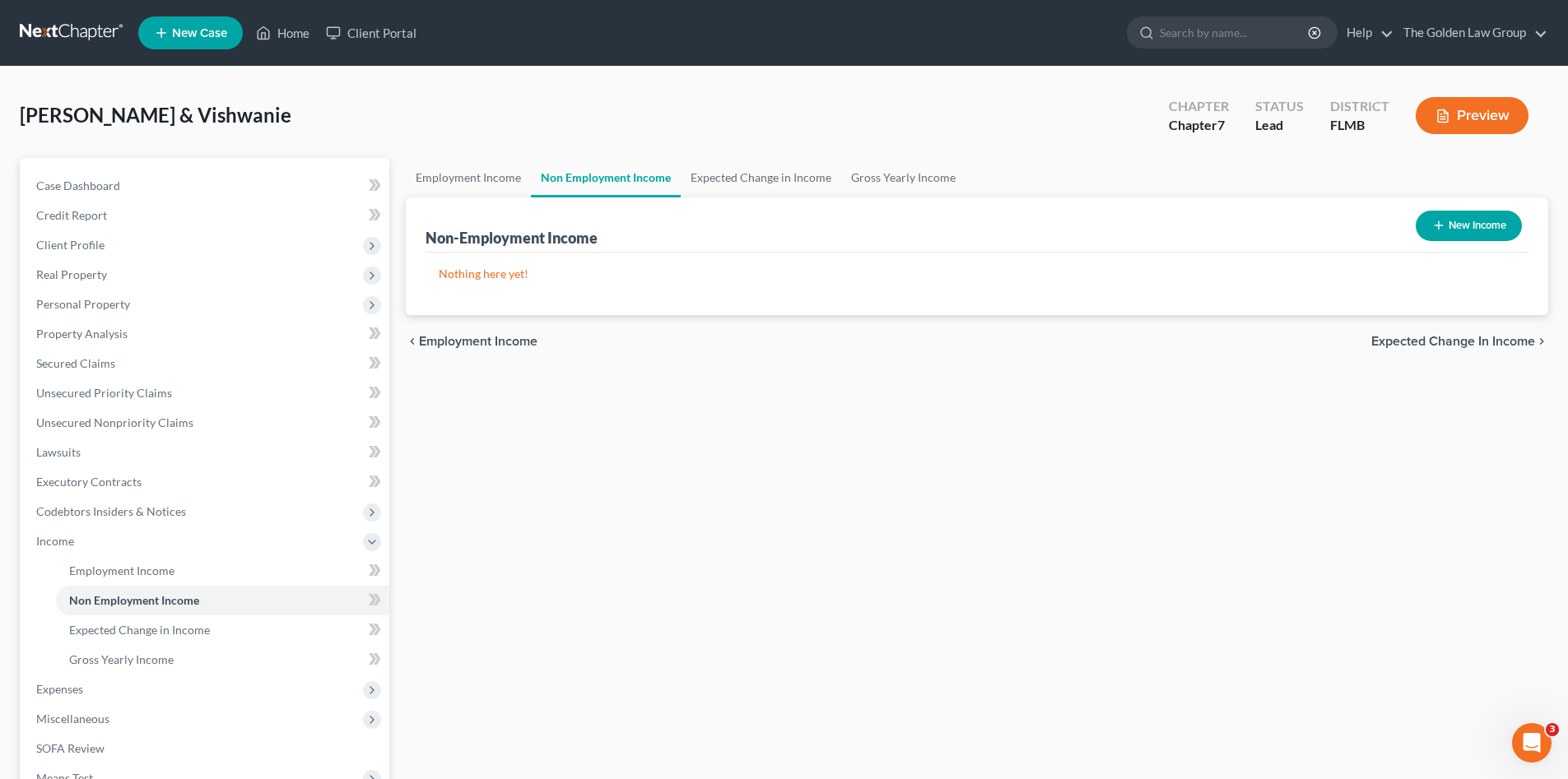
click at [545, 535] on div "Employment Income Non Employment Income Expected Change in Income Gross Yearly …" at bounding box center [976, 544] width 1158 height 773
click at [116, 638] on link "Expected Change in Income" at bounding box center [222, 629] width 333 height 29
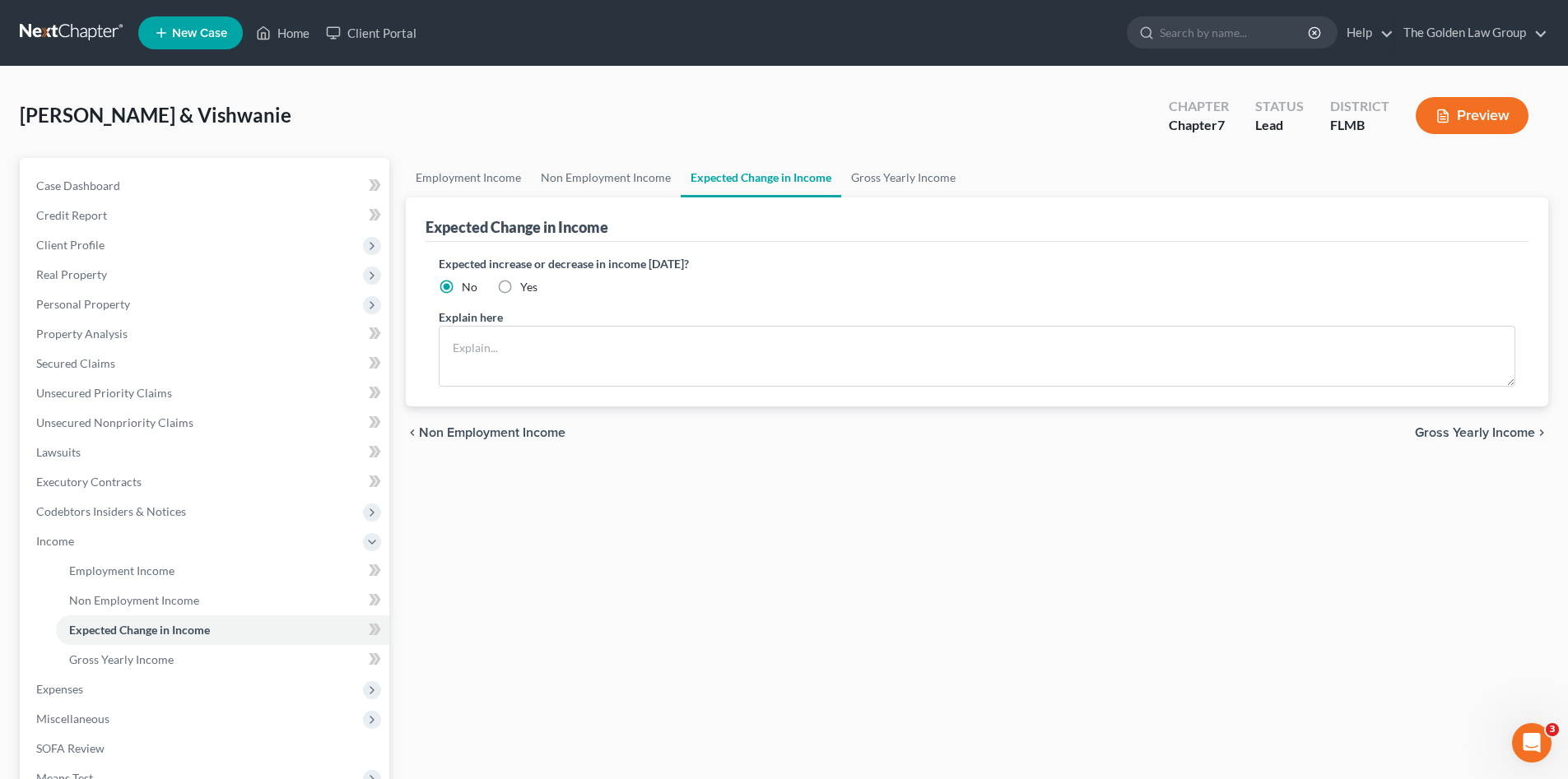
click at [598, 547] on div "Employment Income Non Employment Income Expected Change in Income Gross Yearly …" at bounding box center [976, 544] width 1158 height 773
click at [551, 487] on div "Employment Income Non Employment Income Expected Change in Income Gross Yearly …" at bounding box center [976, 544] width 1158 height 773
click at [716, 704] on div "Employment Income Non Employment Income Expected Change in Income Gross Yearly …" at bounding box center [976, 544] width 1158 height 773
click at [661, 569] on div "Employment Income Non Employment Income Expected Change in Income Gross Yearly …" at bounding box center [976, 544] width 1158 height 773
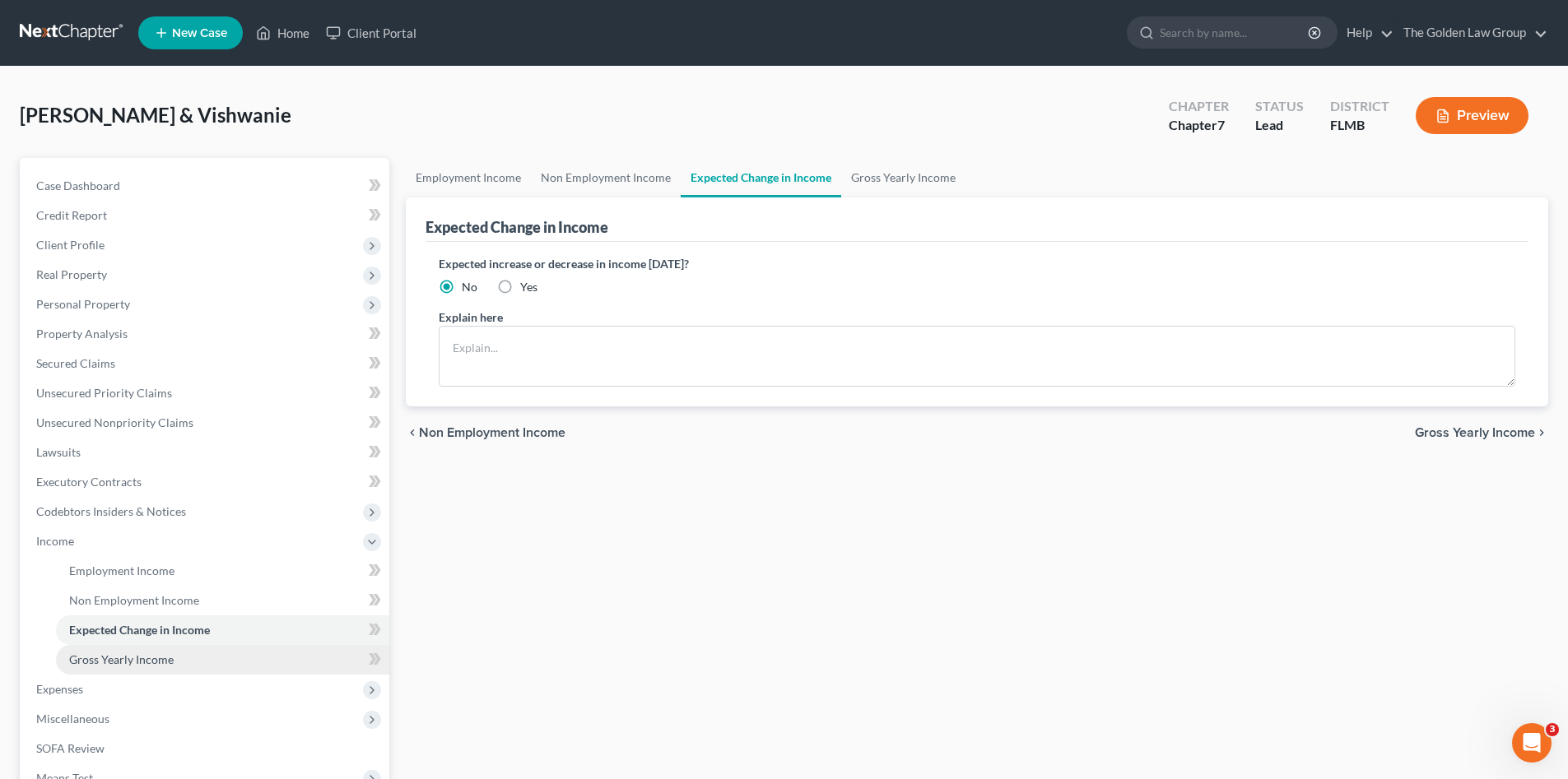
click at [185, 661] on link "Gross Yearly Income" at bounding box center [222, 659] width 333 height 29
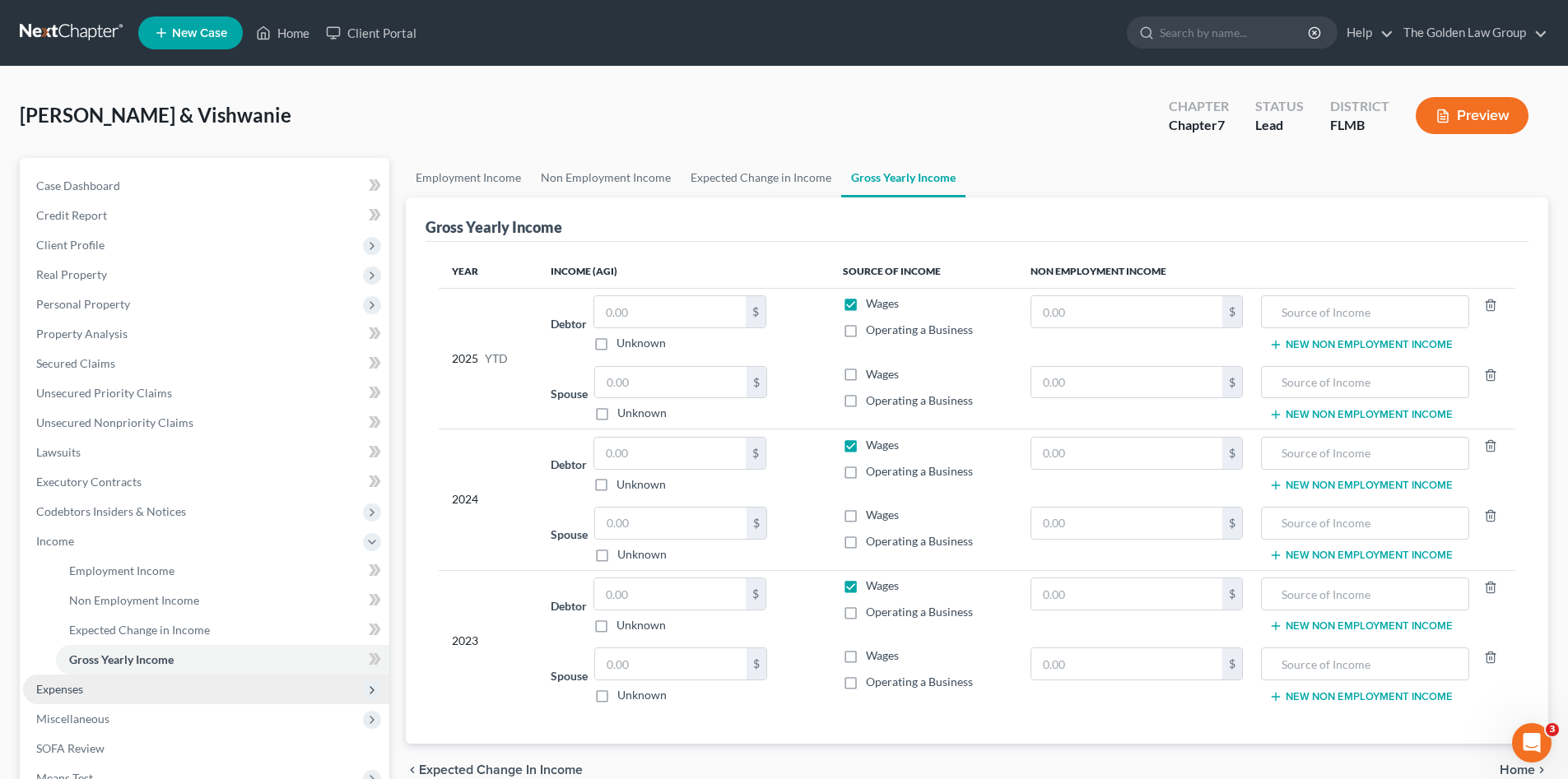
click at [78, 683] on span "Expenses" at bounding box center [59, 689] width 47 height 14
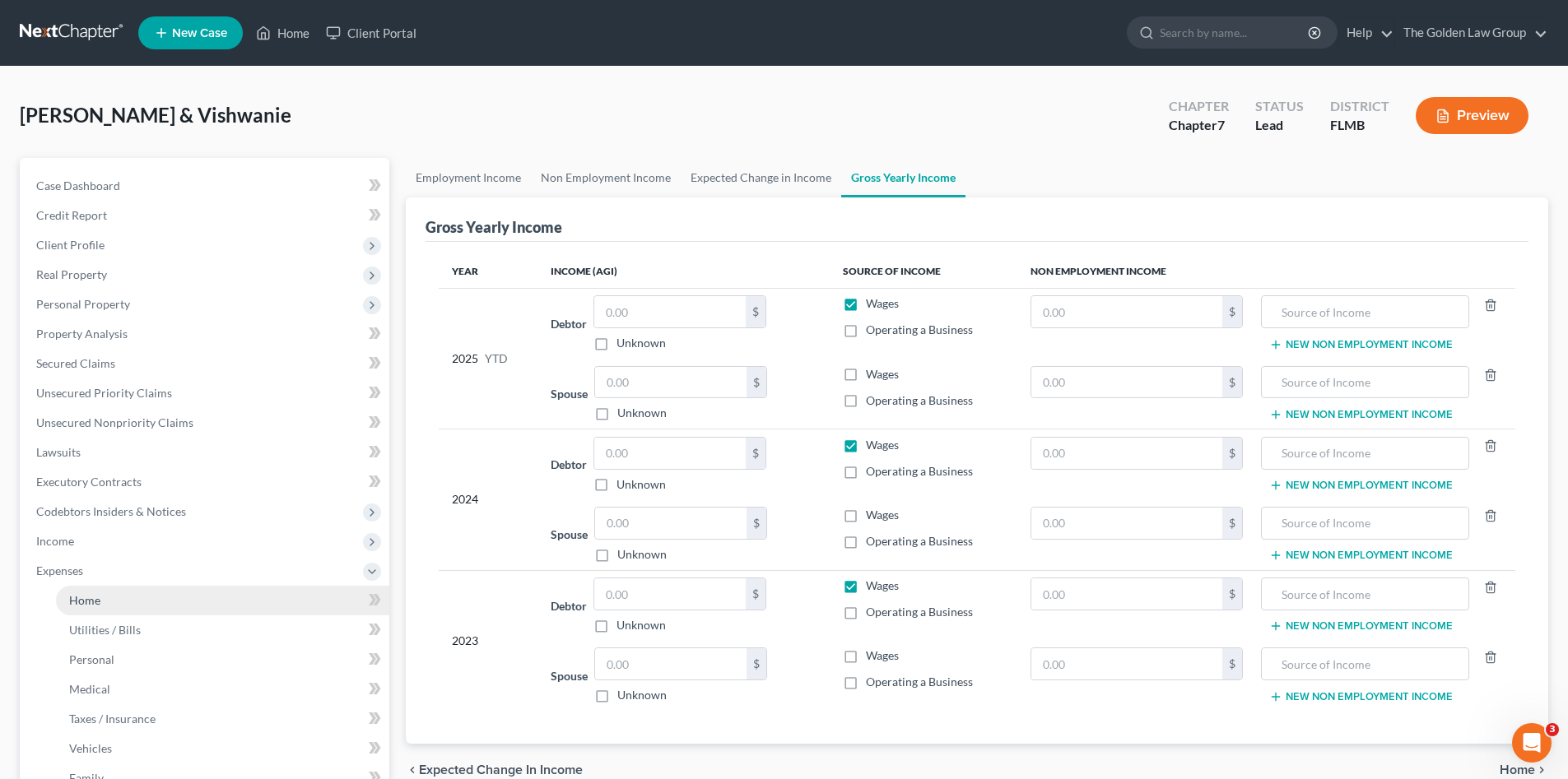
click at [105, 604] on link "Home" at bounding box center [222, 600] width 333 height 29
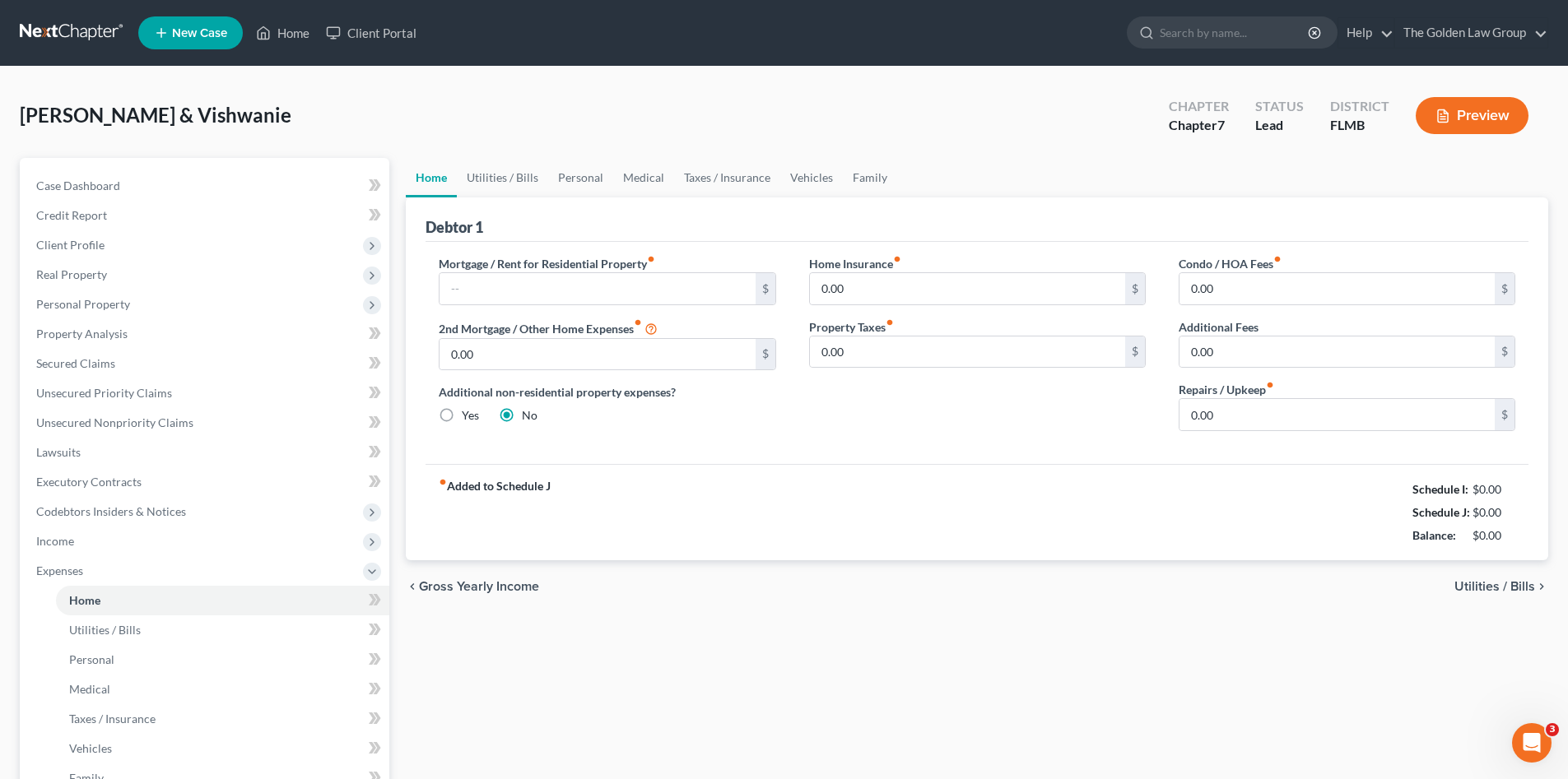
click at [713, 674] on div "Home Utilities / Bills Personal Medical Taxes / Insurance Vehicles Family Debto…" at bounding box center [976, 588] width 1158 height 861
click at [733, 650] on div "Home Utilities / Bills Personal Medical Taxes / Insurance Vehicles Family Debto…" at bounding box center [976, 588] width 1158 height 861
click at [550, 306] on div "Mortgage / Rent for Residential Property fiber_manual_record $ 2nd Mortgage / O…" at bounding box center [606, 350] width 370 height 190
click at [546, 300] on input "text" at bounding box center [597, 288] width 316 height 31
type input "1,874.00"
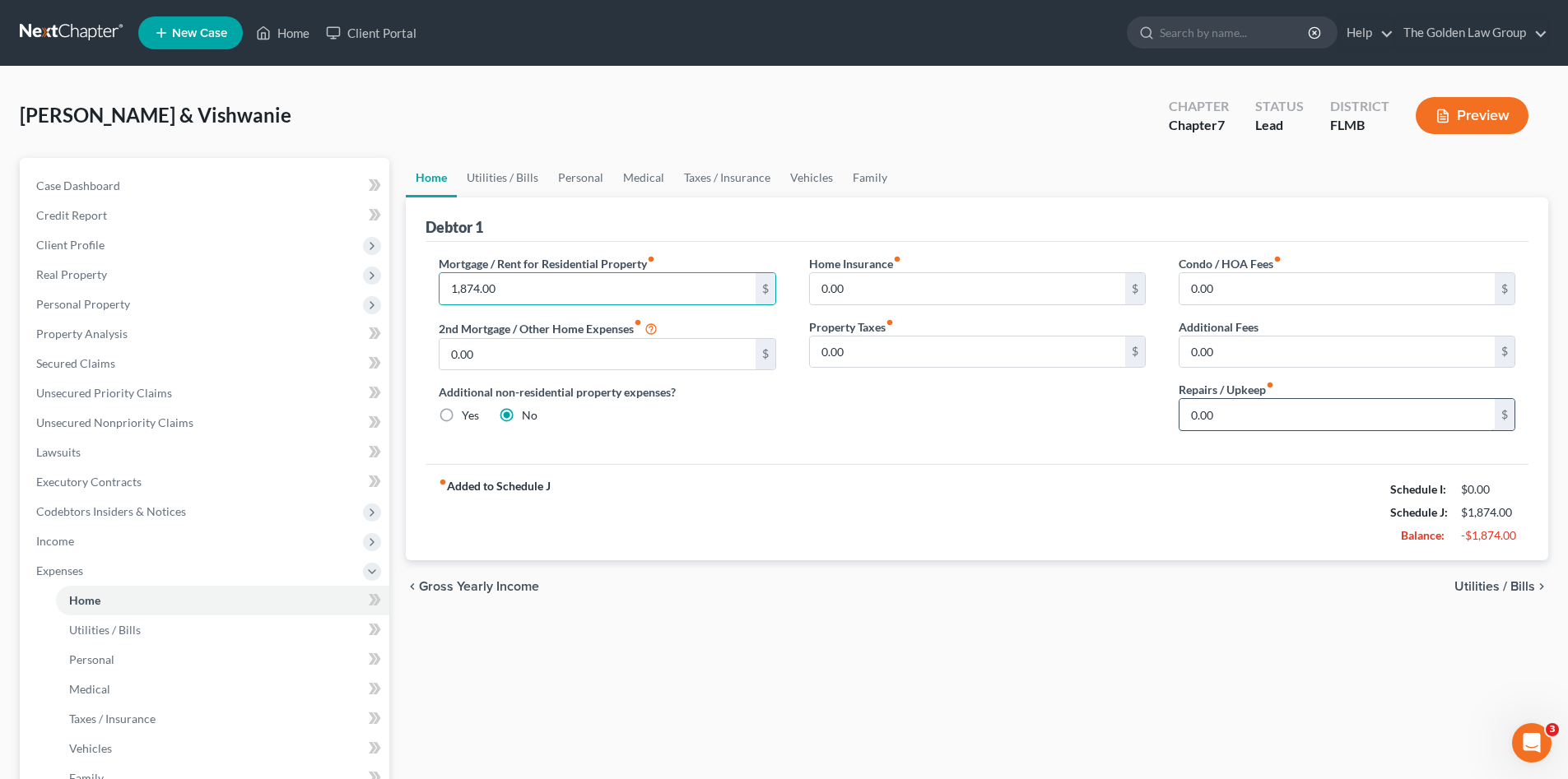
click at [1253, 425] on input "0.00" at bounding box center [1337, 414] width 316 height 31
click at [1257, 411] on input "0.00" at bounding box center [1337, 414] width 316 height 31
type input "0"
type input "300.00"
drag, startPoint x: 513, startPoint y: 173, endPoint x: 527, endPoint y: 246, distance: 74.3
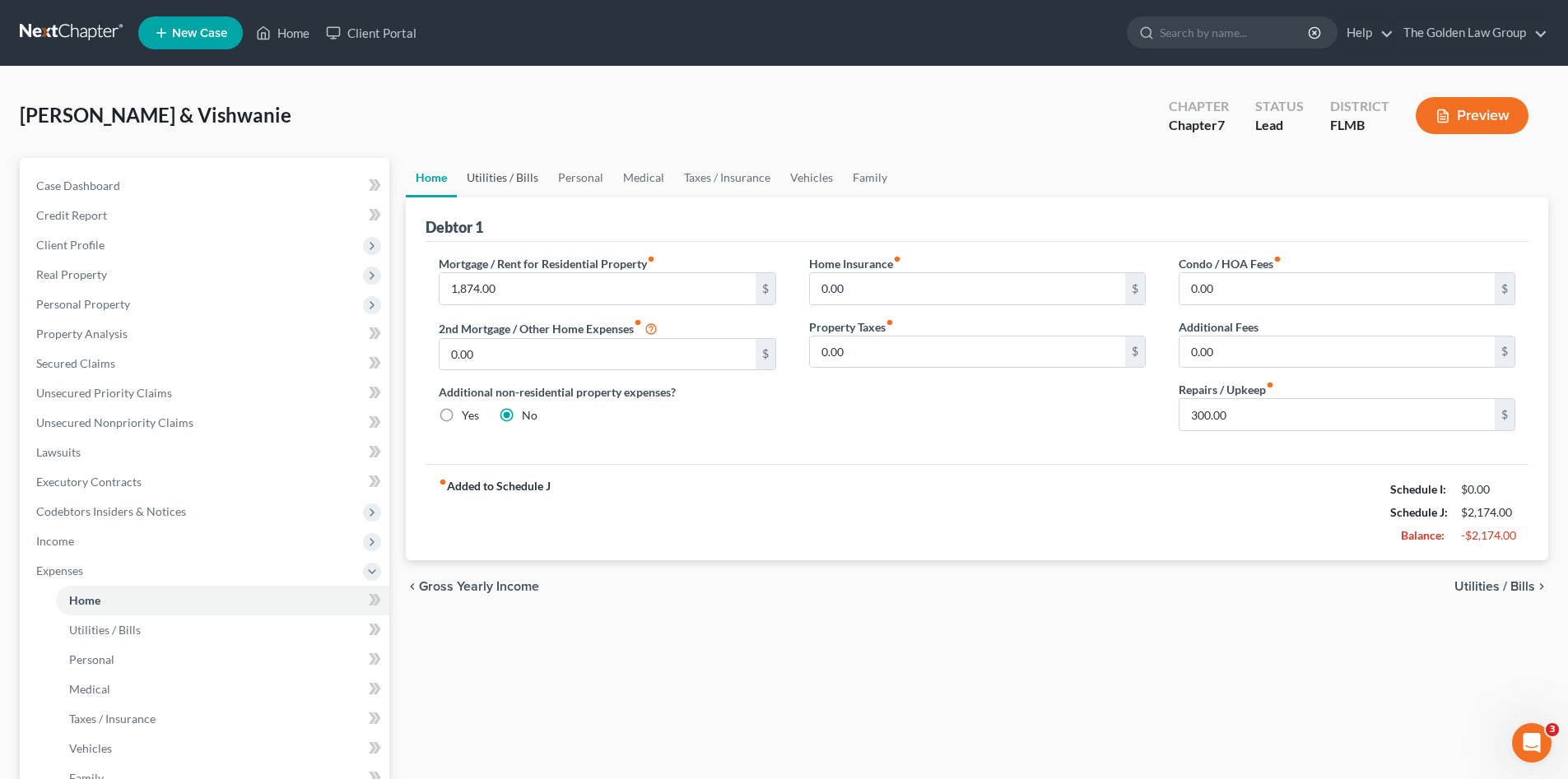
click at [513, 173] on link "Utilities / Bills" at bounding box center [502, 177] width 91 height 40
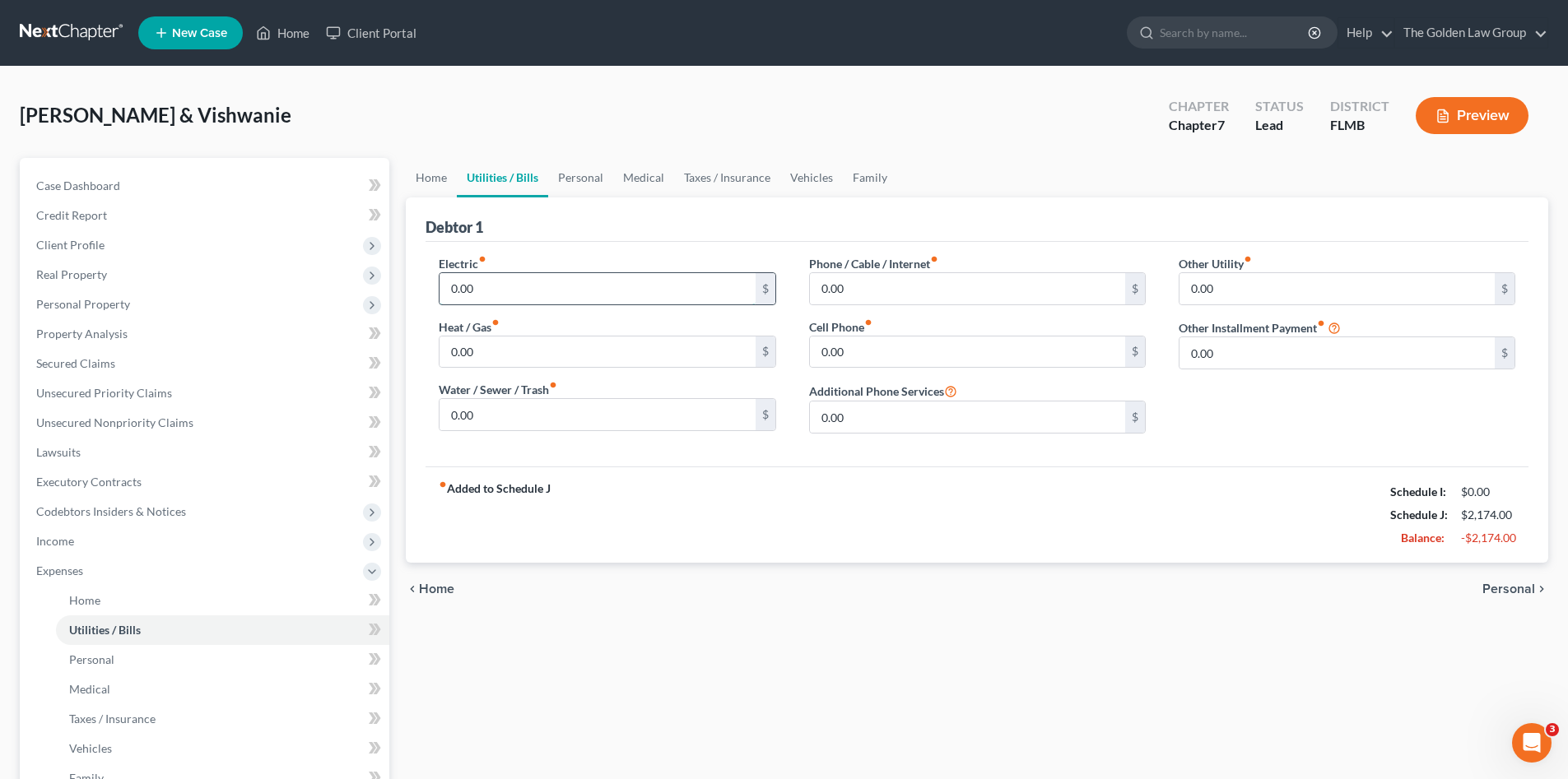
click at [508, 286] on input "0.00" at bounding box center [597, 288] width 316 height 31
type input "200.00"
type input "95.00"
type input "150.00"
click at [592, 178] on link "Personal" at bounding box center [580, 177] width 65 height 40
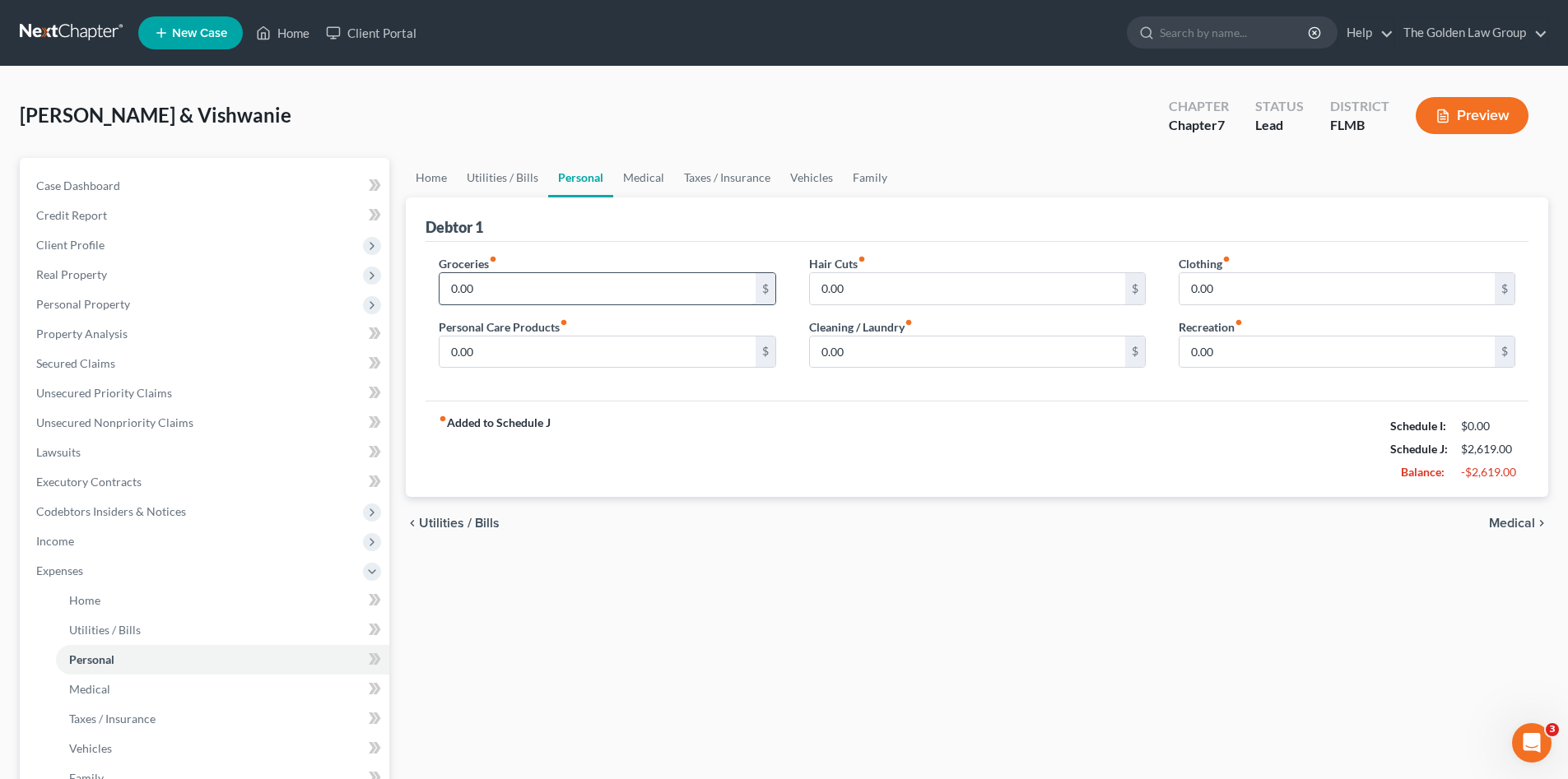
click at [511, 282] on input "0.00" at bounding box center [597, 288] width 316 height 31
type input "500.00"
type input "100.00"
type input "120.00"
type input "100.00"
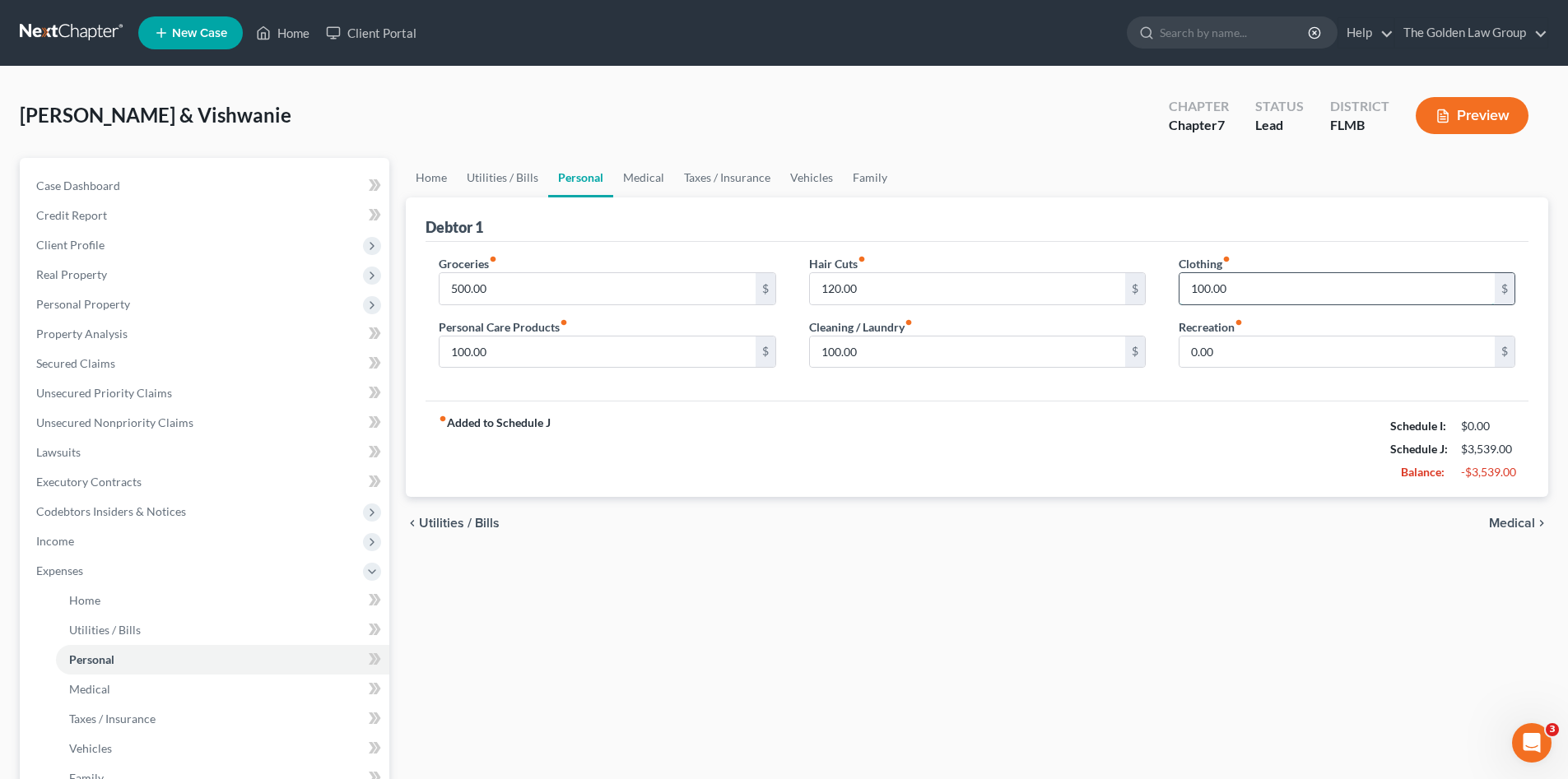
type input "100.00"
type input "75.00"
click at [1096, 452] on div "fiber_manual_record Added to Schedule J Schedule I: $0.00 Schedule J: $3,614.00…" at bounding box center [977, 448] width 1103 height 97
click at [632, 176] on link "Medical" at bounding box center [644, 177] width 61 height 40
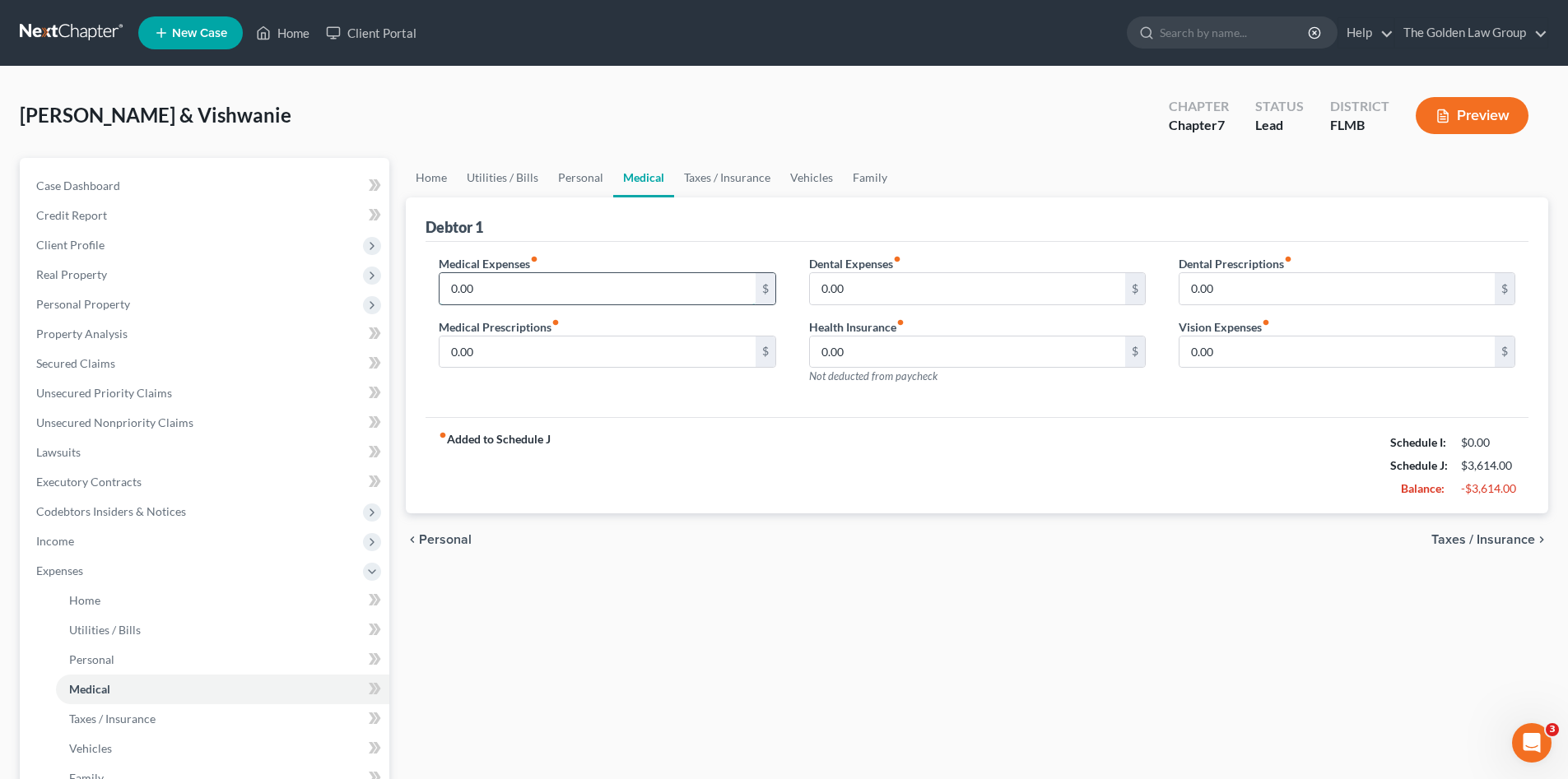
click at [552, 282] on input "0.00" at bounding box center [597, 288] width 316 height 31
click at [568, 172] on link "Personal" at bounding box center [580, 177] width 65 height 40
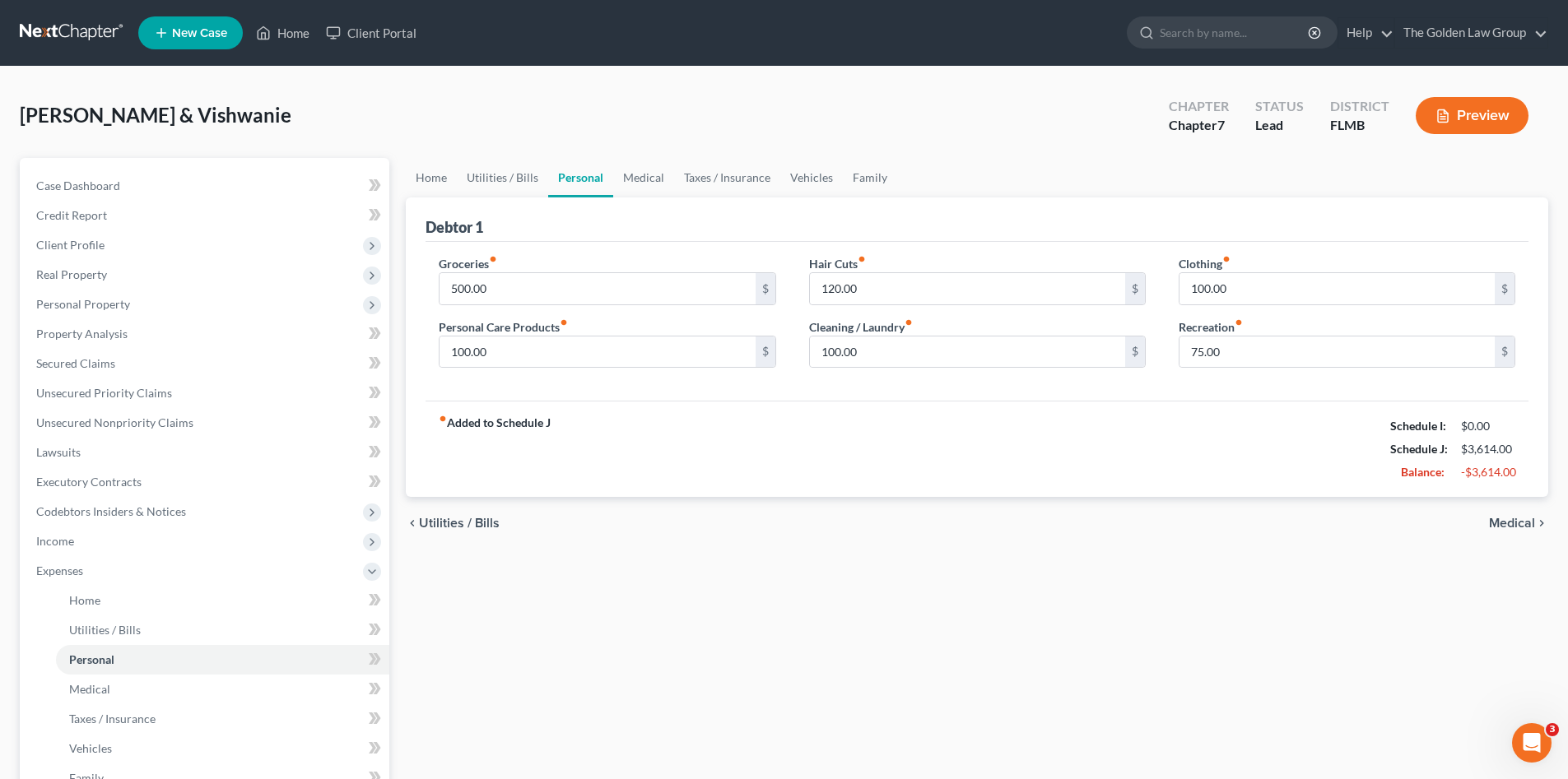
click at [1202, 441] on div "fiber_manual_record Added to Schedule J Schedule I: $0.00 Schedule J: $3,614.00…" at bounding box center [977, 448] width 1103 height 97
click at [1232, 290] on input "100.00" at bounding box center [1337, 288] width 316 height 31
type input "75.00"
click at [619, 444] on div "fiber_manual_record Added to Schedule J Schedule I: $0.00 Schedule J: $3,589.00…" at bounding box center [977, 448] width 1103 height 97
click at [644, 174] on link "Medical" at bounding box center [644, 177] width 61 height 40
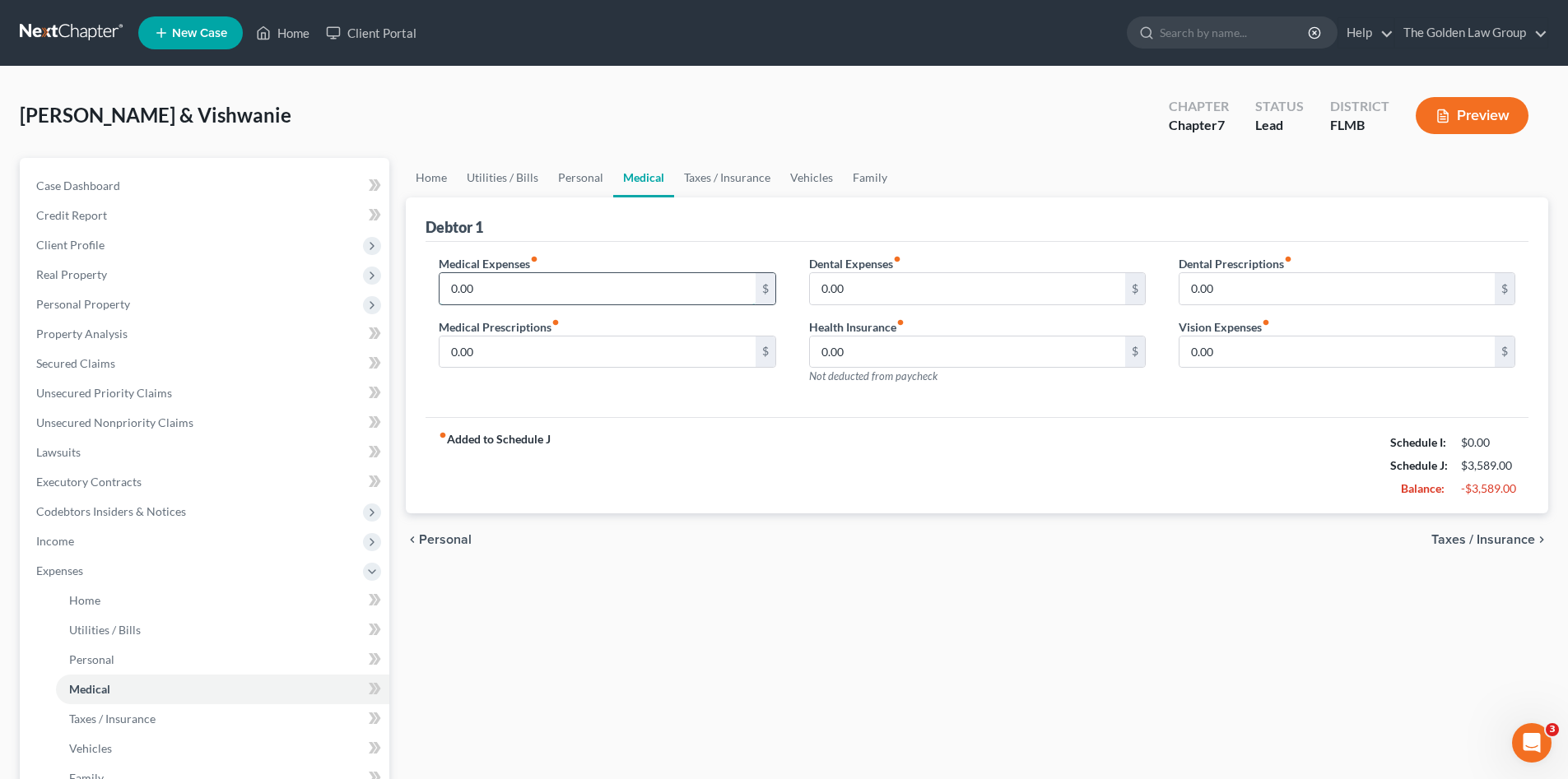
click at [566, 296] on input "0.00" at bounding box center [597, 288] width 316 height 31
type input "500.00"
type input "550.00"
click at [759, 442] on div "fiber_manual_record Added to Schedule J Schedule I: $0.00 Schedule J: $4,639.00…" at bounding box center [977, 465] width 1103 height 97
drag, startPoint x: 854, startPoint y: 292, endPoint x: 852, endPoint y: 315, distance: 23.1
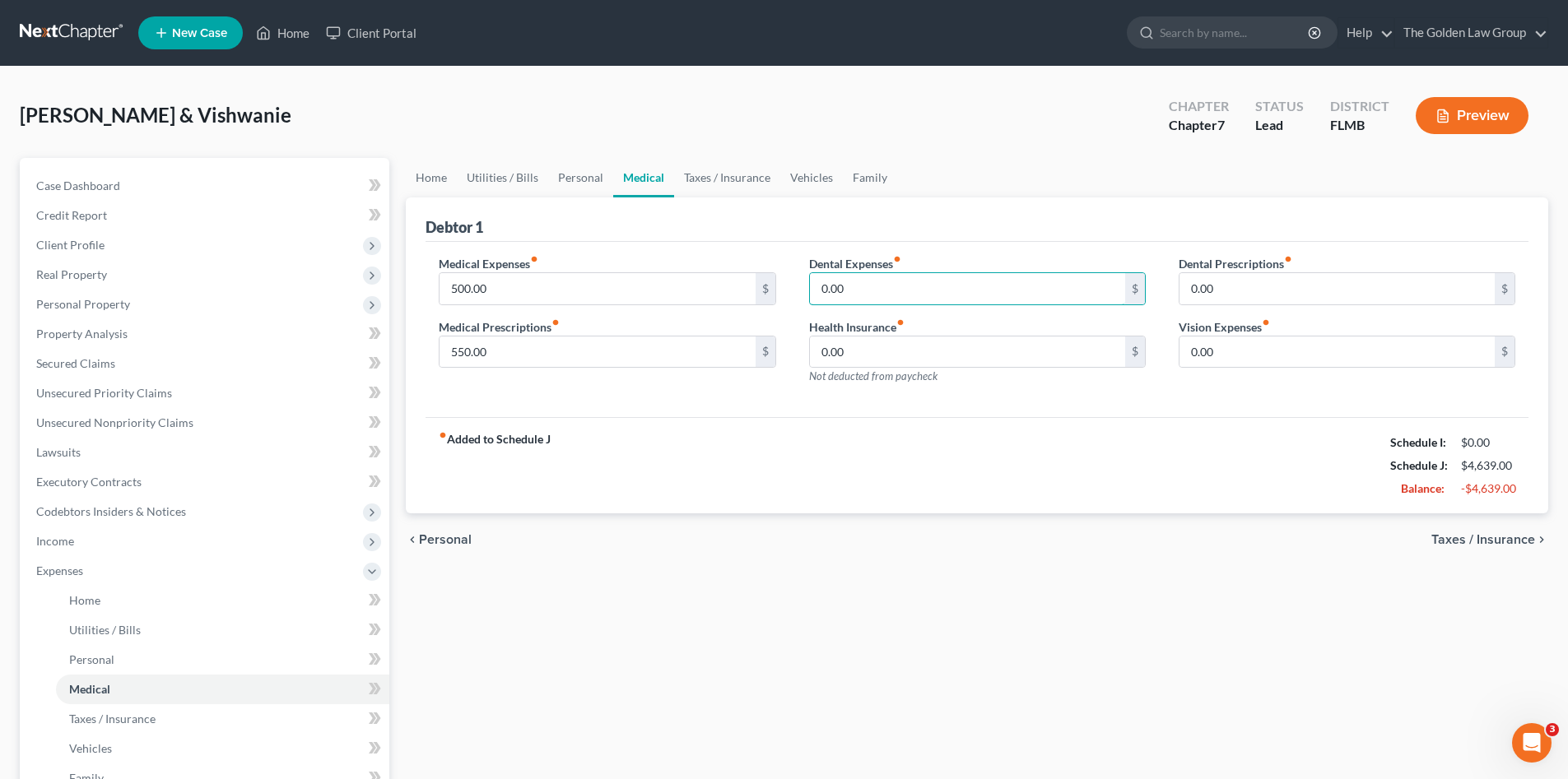
click at [853, 292] on input "0.00" at bounding box center [968, 288] width 316 height 31
click at [849, 462] on div "fiber_manual_record Added to Schedule J Schedule I: $0.00 Schedule J: $4,649.00…" at bounding box center [977, 465] width 1103 height 97
click at [961, 454] on div "fiber_manual_record Added to Schedule J Schedule I: $0.00 Schedule J: $4,649.00…" at bounding box center [977, 465] width 1103 height 97
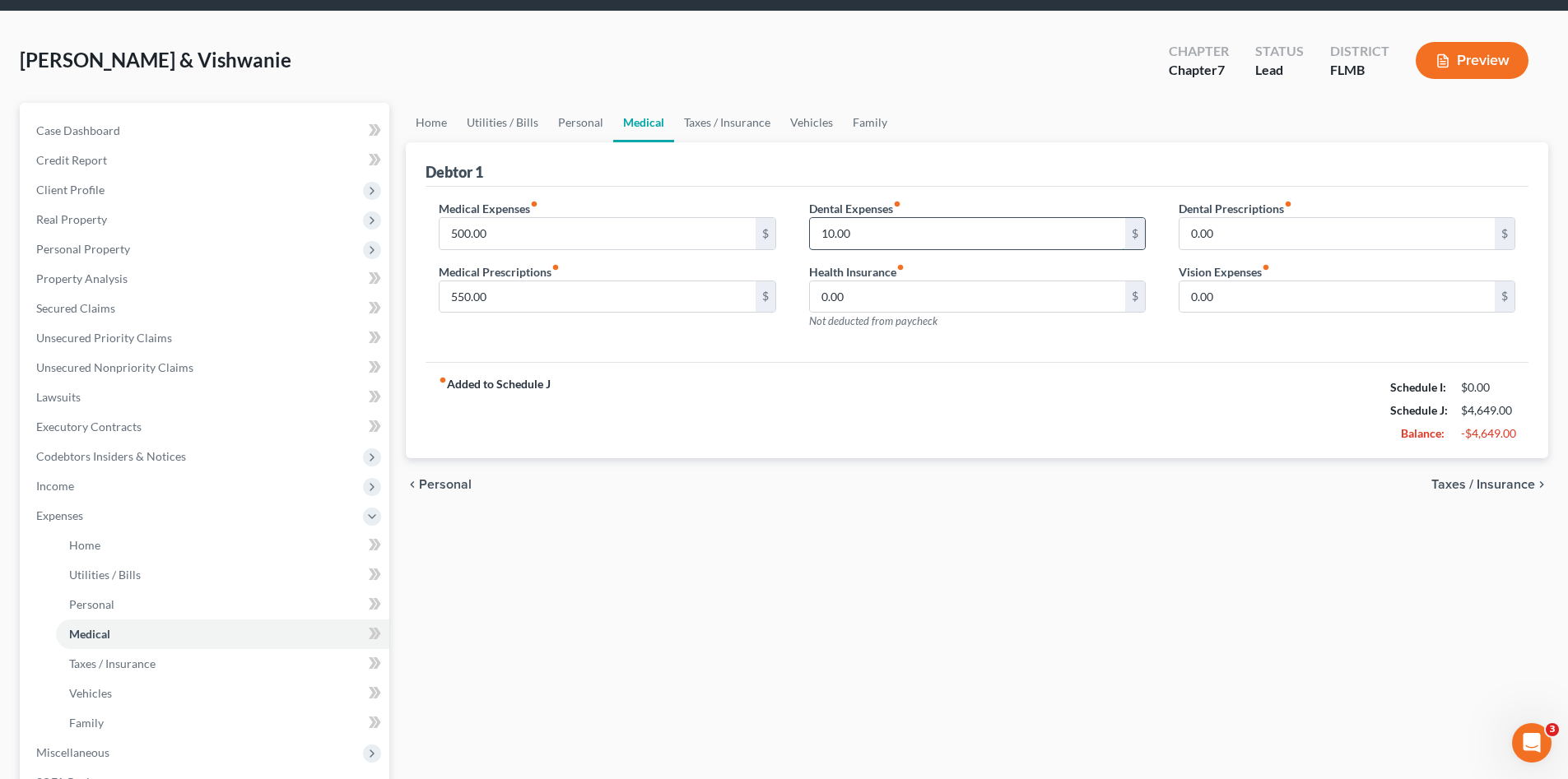
click at [872, 234] on input "10.00" at bounding box center [968, 233] width 316 height 31
type input "50.00"
click at [940, 411] on div "fiber_manual_record Added to Schedule J Schedule I: $0.00 Schedule J: $4,689.00…" at bounding box center [977, 410] width 1103 height 97
click at [1242, 298] on input "0.00" at bounding box center [1337, 297] width 316 height 31
click at [1239, 307] on input "0.00" at bounding box center [1337, 297] width 316 height 31
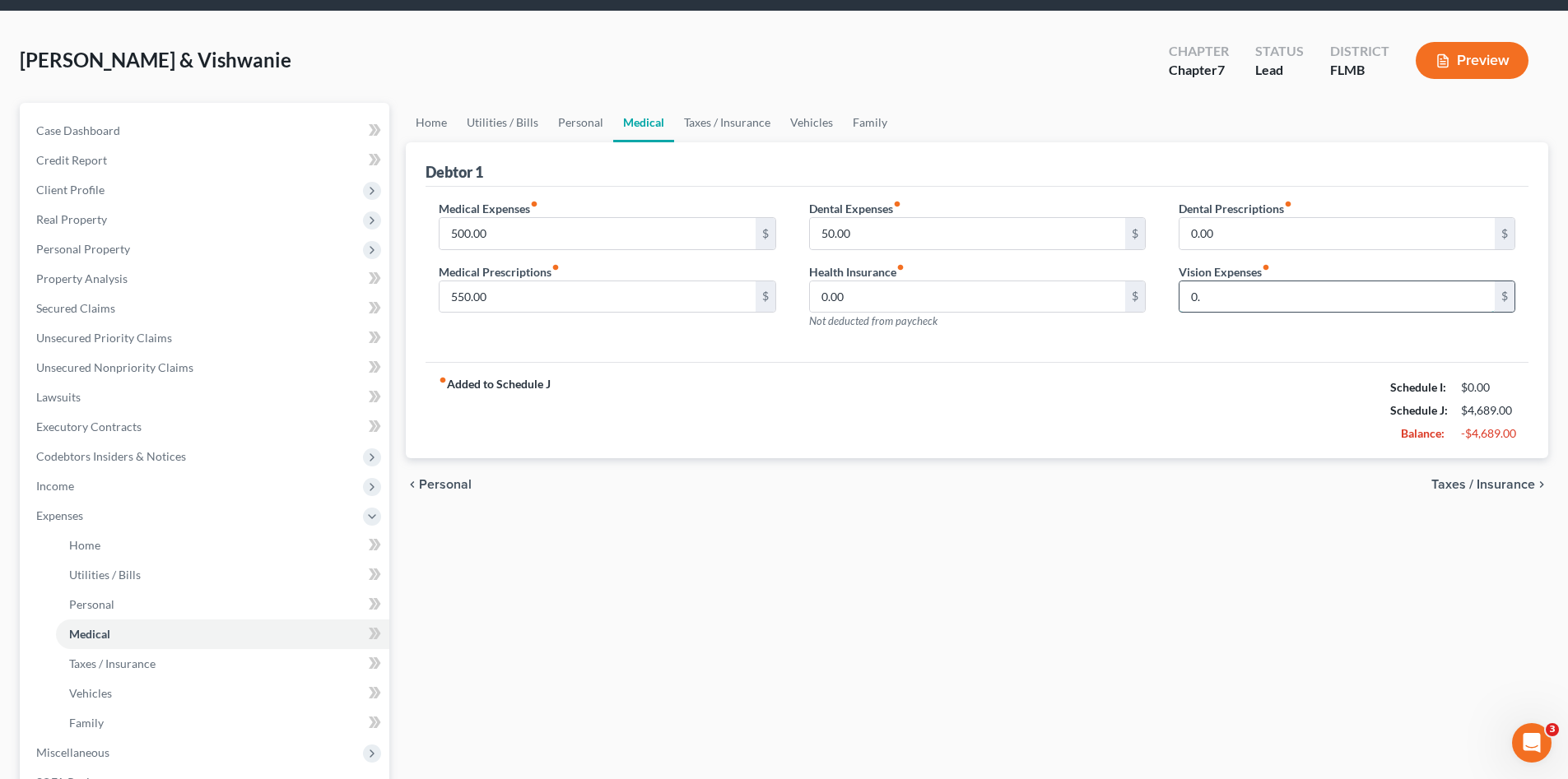
type input "0"
type input "50.00"
drag, startPoint x: 738, startPoint y: 120, endPoint x: 810, endPoint y: 118, distance: 72.0
click at [736, 120] on link "Taxes / Insurance" at bounding box center [727, 122] width 106 height 40
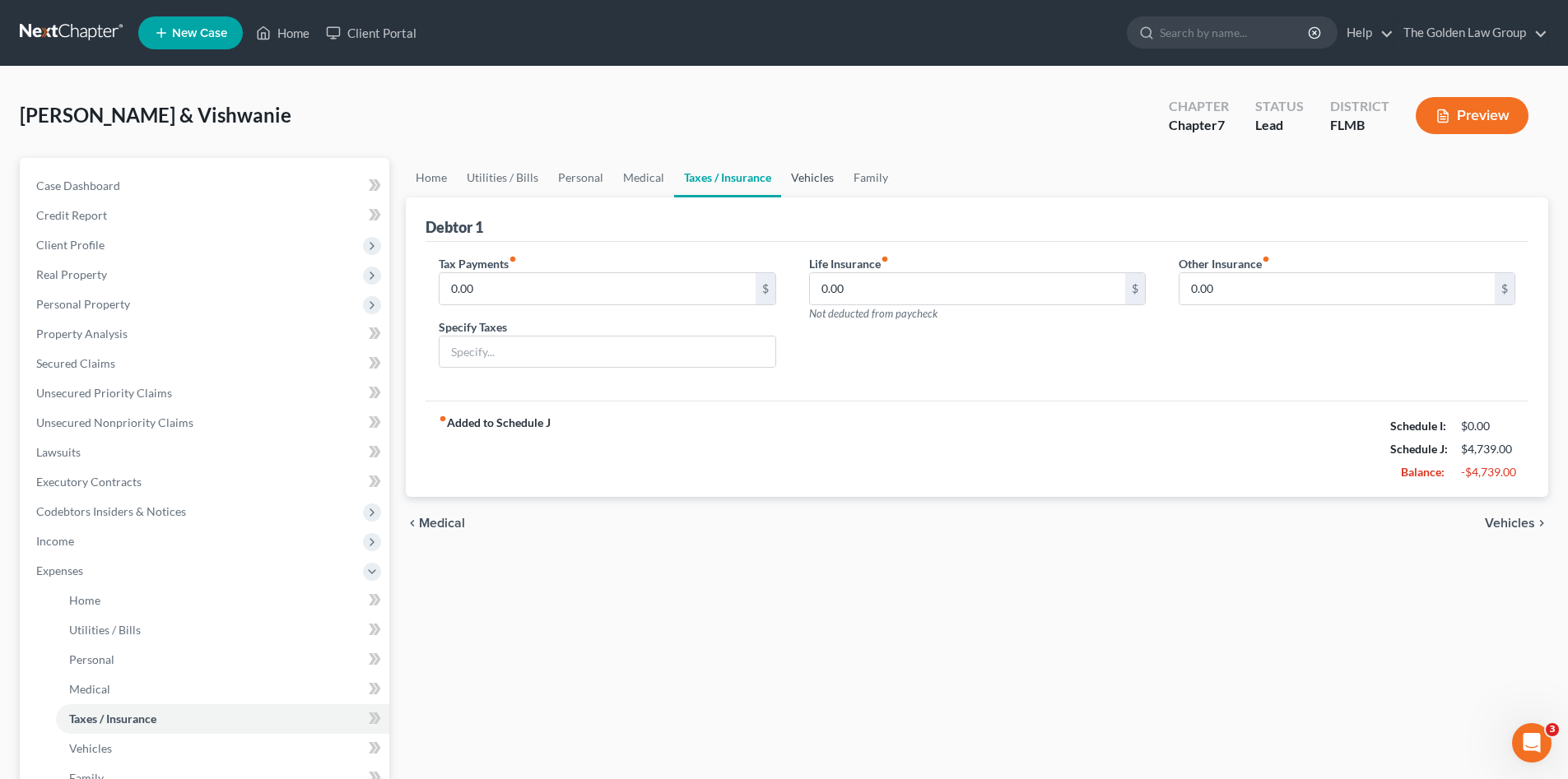
click at [805, 170] on link "Vehicles" at bounding box center [812, 177] width 63 height 40
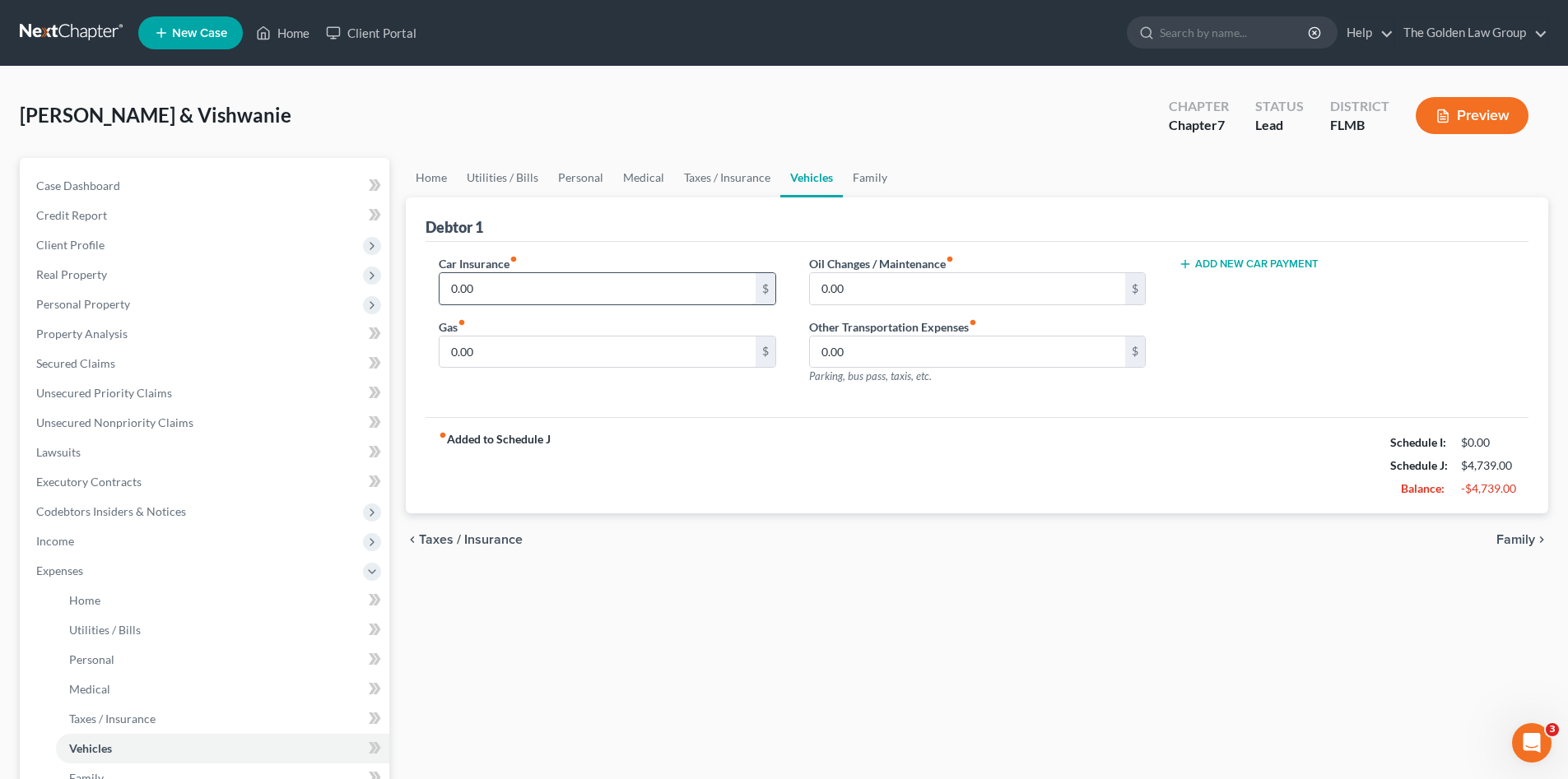
drag, startPoint x: 573, startPoint y: 288, endPoint x: 553, endPoint y: 297, distance: 21.9
click at [573, 288] on input "0.00" at bounding box center [597, 288] width 316 height 31
click at [517, 290] on input "0.00" at bounding box center [597, 288] width 316 height 31
drag, startPoint x: 517, startPoint y: 290, endPoint x: 422, endPoint y: 300, distance: 95.5
click at [422, 300] on div "Car Insurance fiber_manual_record 0.00 $ Gas fiber_manual_record 0.00 $" at bounding box center [606, 327] width 370 height 144
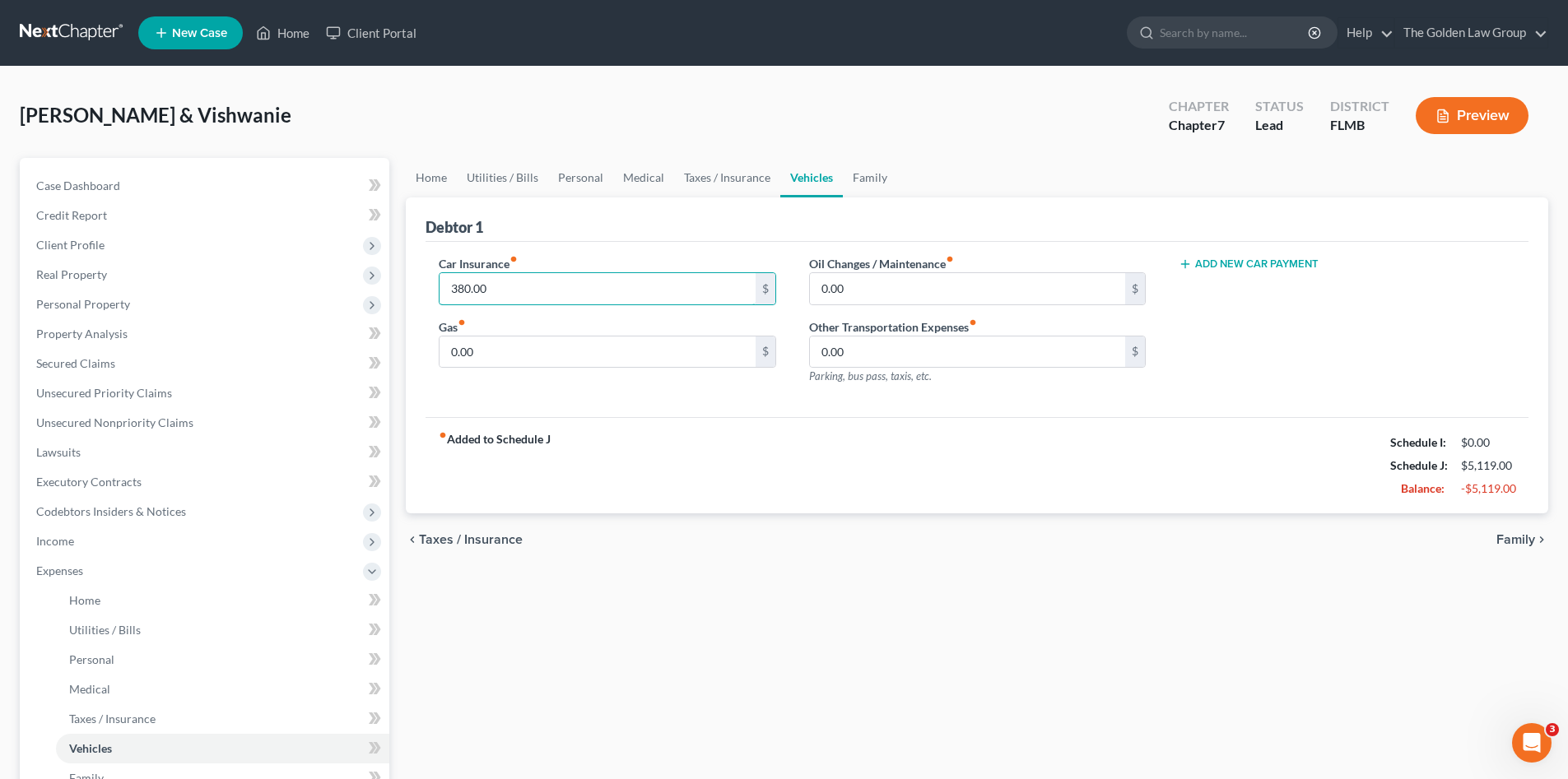
type input "380.00"
type input "200.00"
click at [725, 178] on link "Taxes / Insurance" at bounding box center [727, 177] width 106 height 40
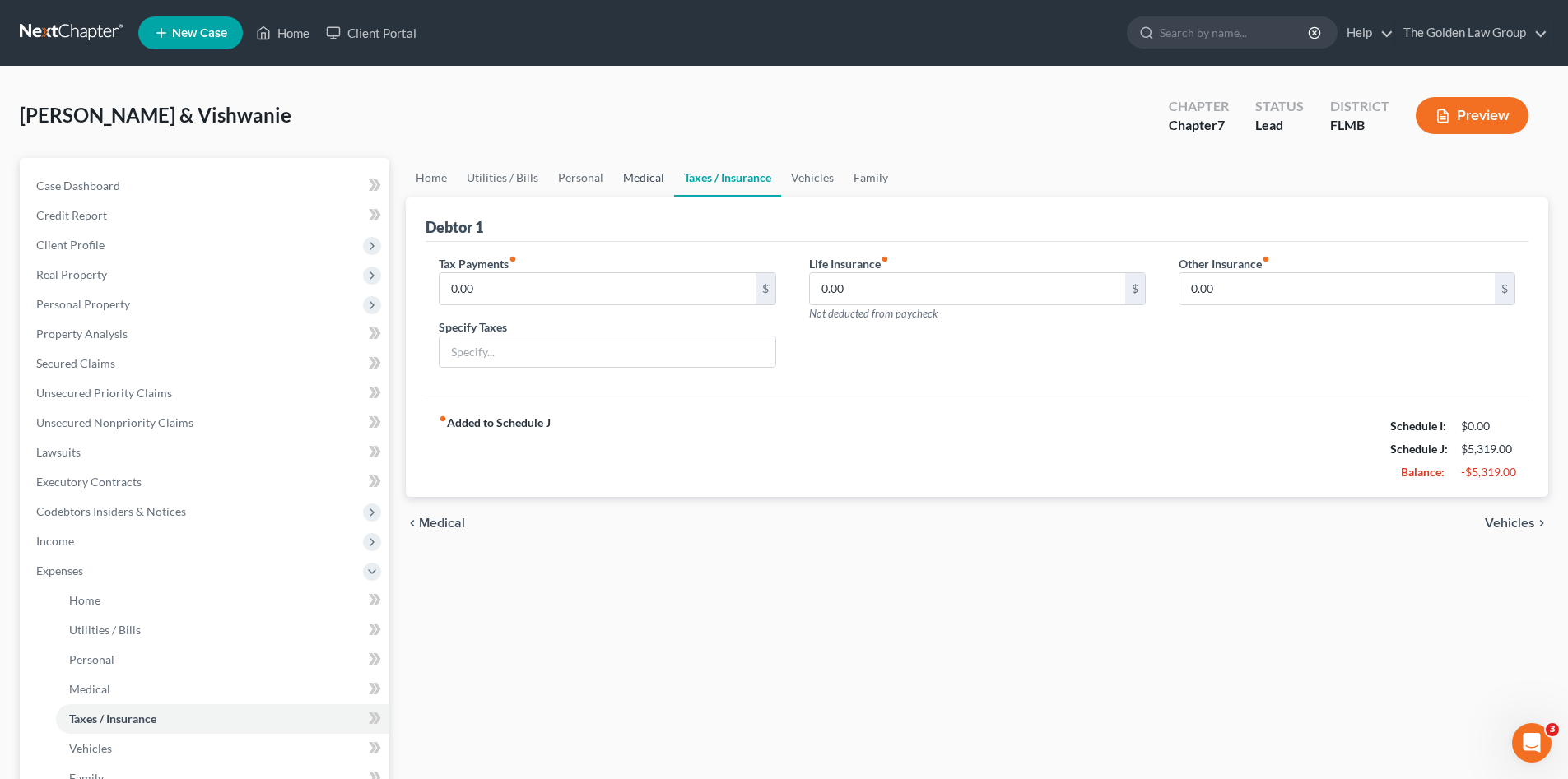
click at [635, 175] on link "Medical" at bounding box center [644, 177] width 61 height 40
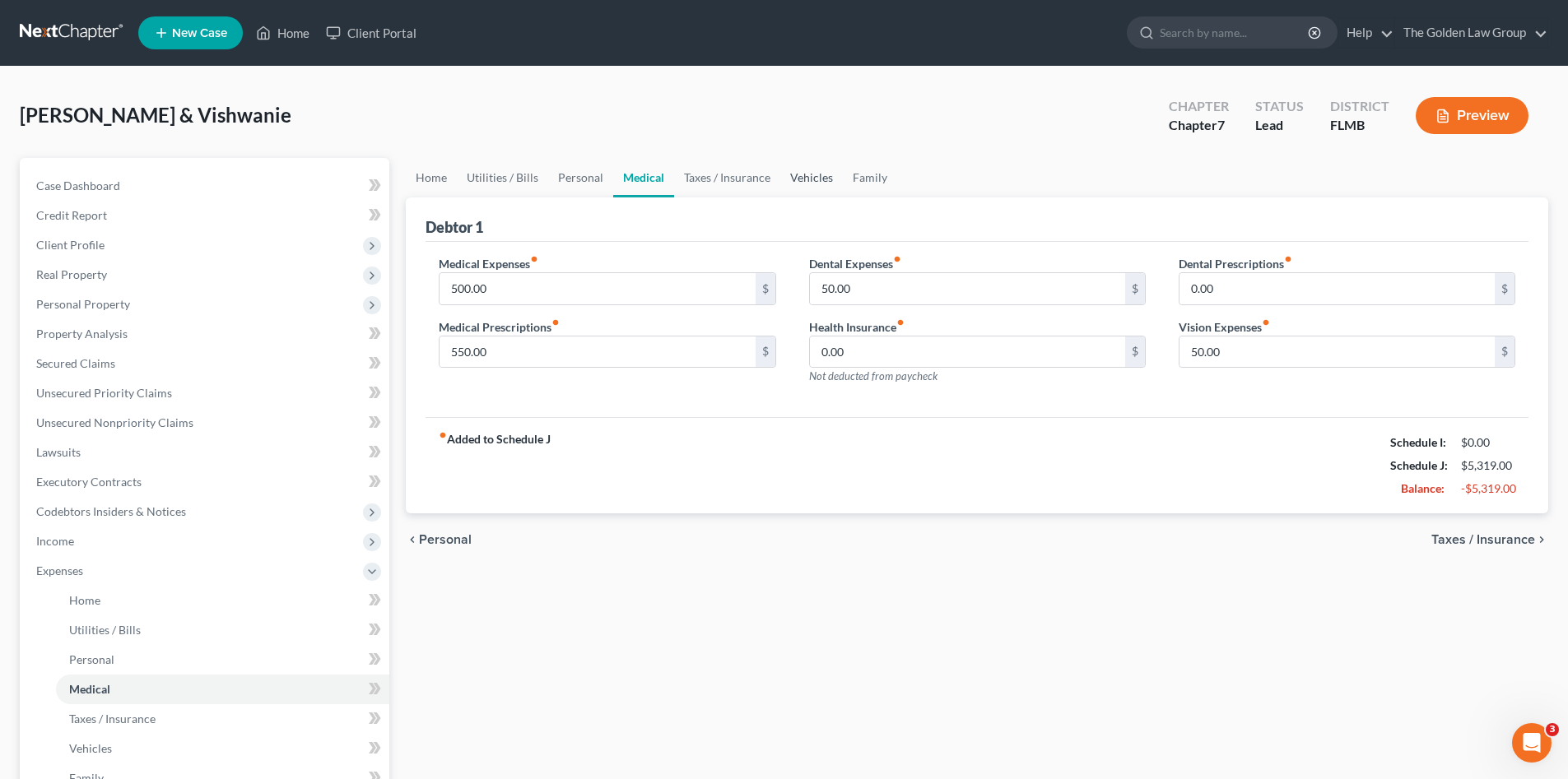
click at [818, 175] on link "Vehicles" at bounding box center [811, 177] width 63 height 40
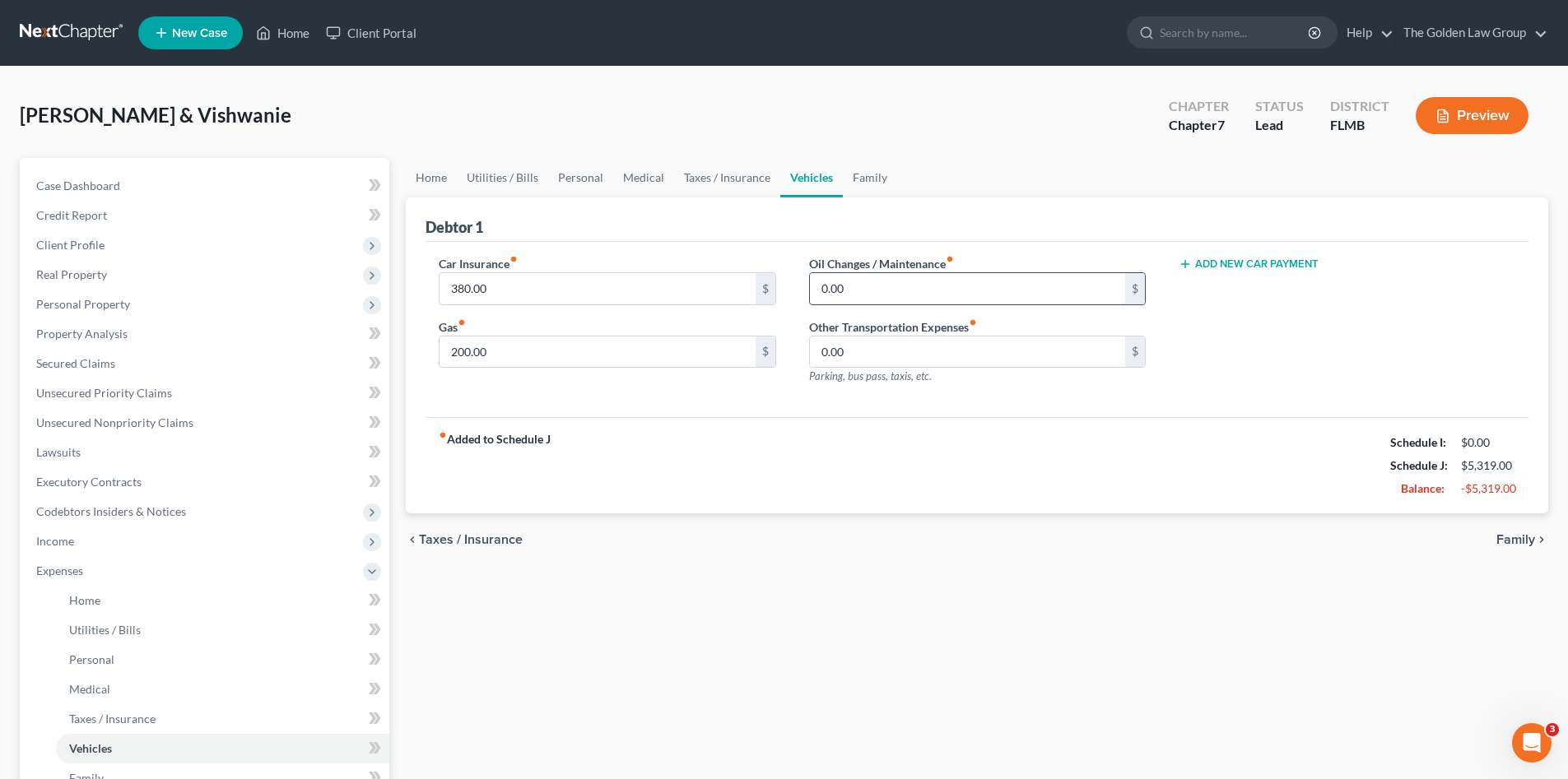
click at [856, 289] on input "0.00" at bounding box center [968, 288] width 316 height 31
type input "100.00"
click at [929, 546] on div "chevron_left Taxes / Insurance Family chevron_right" at bounding box center [977, 539] width 1143 height 52
click at [856, 178] on link "Family" at bounding box center [870, 177] width 54 height 40
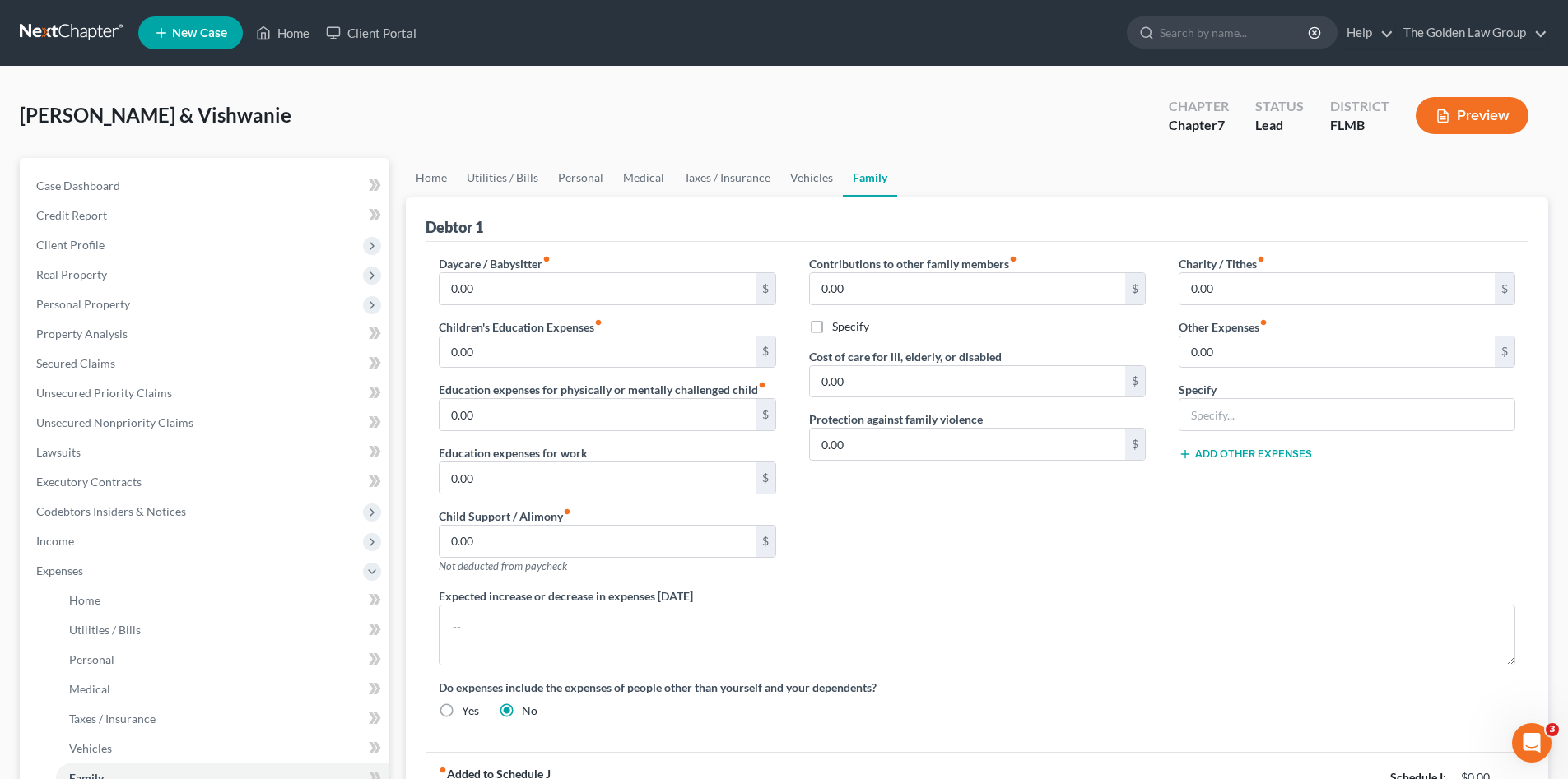
click at [924, 557] on div "Contributions to other family members fiber_manual_record 0.00 $ Specify Cost o…" at bounding box center [977, 421] width 370 height 332
drag, startPoint x: 945, startPoint y: 571, endPoint x: 901, endPoint y: 552, distance: 47.9
click at [945, 571] on div "Contributions to other family members fiber_manual_record 0.00 $ Specify Cost o…" at bounding box center [977, 421] width 370 height 332
click at [570, 533] on input "0.00" at bounding box center [597, 541] width 316 height 31
type input "60.00"
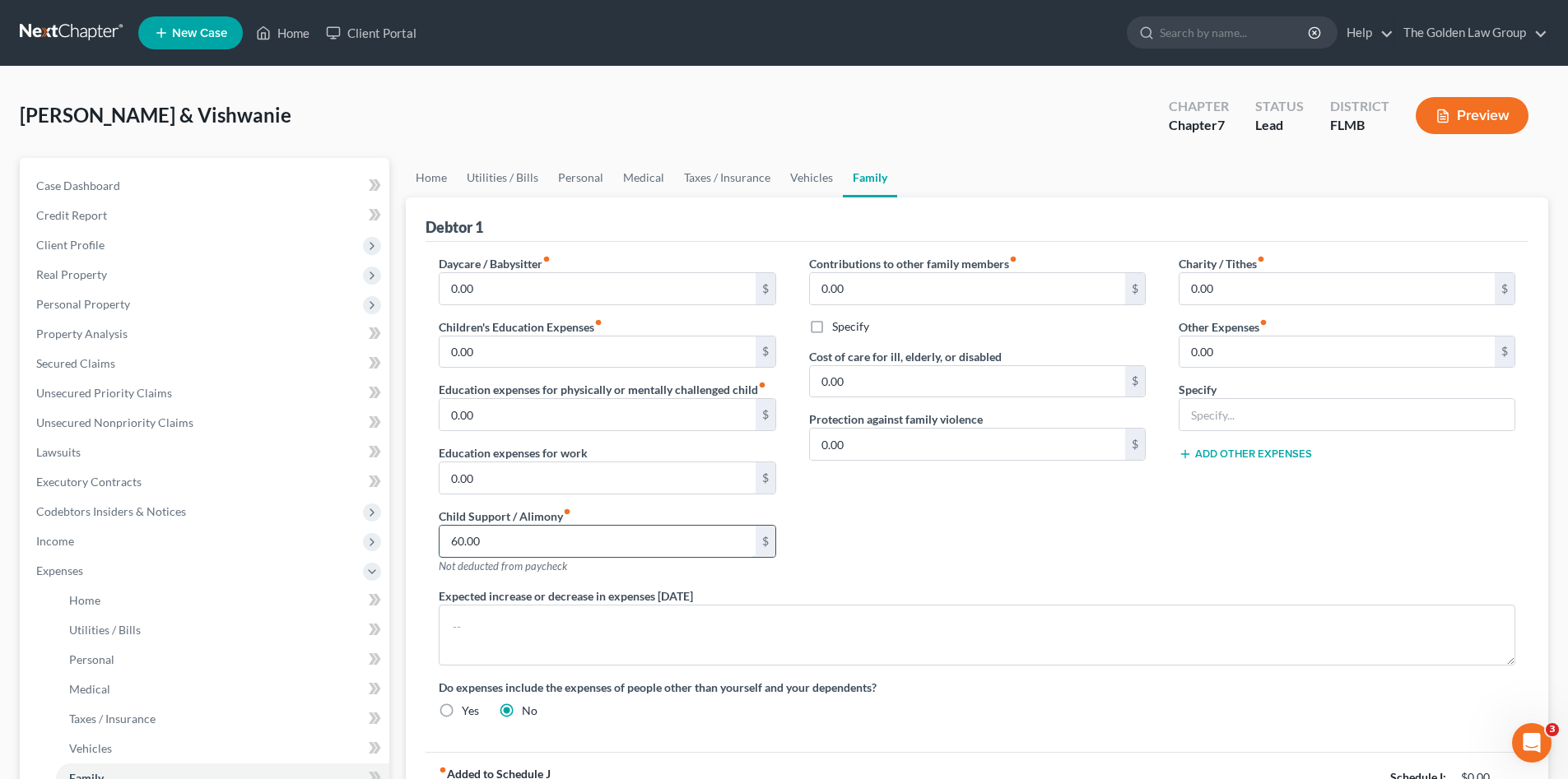
drag, startPoint x: 503, startPoint y: 541, endPoint x: 441, endPoint y: 551, distance: 62.8
click at [441, 551] on input "60.00" at bounding box center [597, 541] width 316 height 31
click at [573, 354] on input "0.00" at bounding box center [597, 352] width 316 height 31
type input "60.00"
click at [1050, 519] on div "Contributions to other family members fiber_manual_record 0.00 $ Specify Cost o…" at bounding box center [977, 421] width 370 height 332
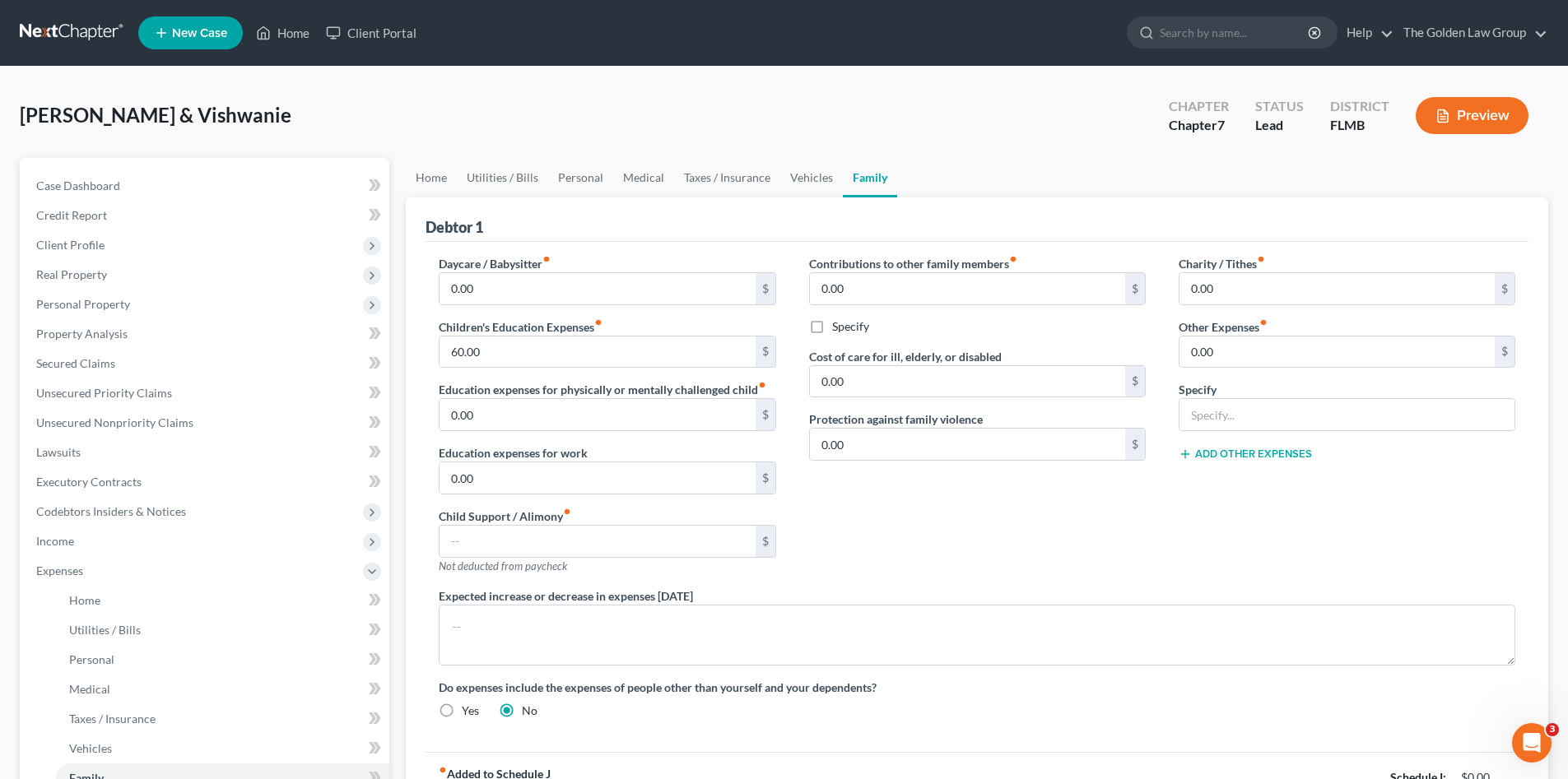
scroll to position [165, 0]
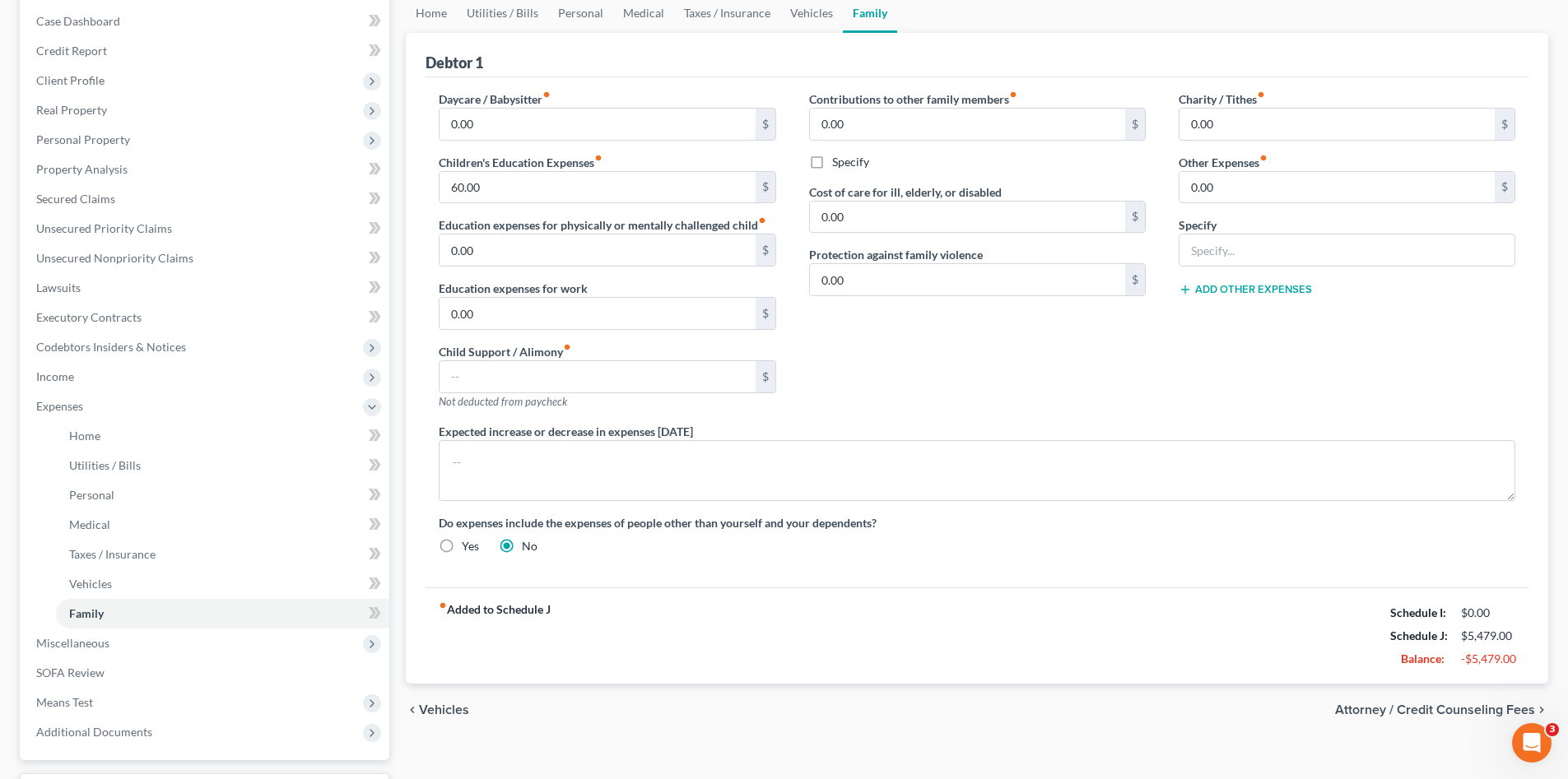
click at [1229, 549] on div "Do expenses include the expenses of people other than yourself and your depende…" at bounding box center [977, 534] width 1110 height 40
click at [1060, 571] on div "Daycare / Babysitter fiber_manual_record 0.00 $ Children's Education Expenses f…" at bounding box center [977, 332] width 1103 height 510
click at [1075, 596] on div "fiber_manual_record Added to Schedule J Schedule I: $0.00 Schedule J: $5,479.00…" at bounding box center [977, 635] width 1103 height 97
click at [1362, 708] on span "Attorney / Credit Counseling Fees" at bounding box center [1435, 710] width 200 height 13
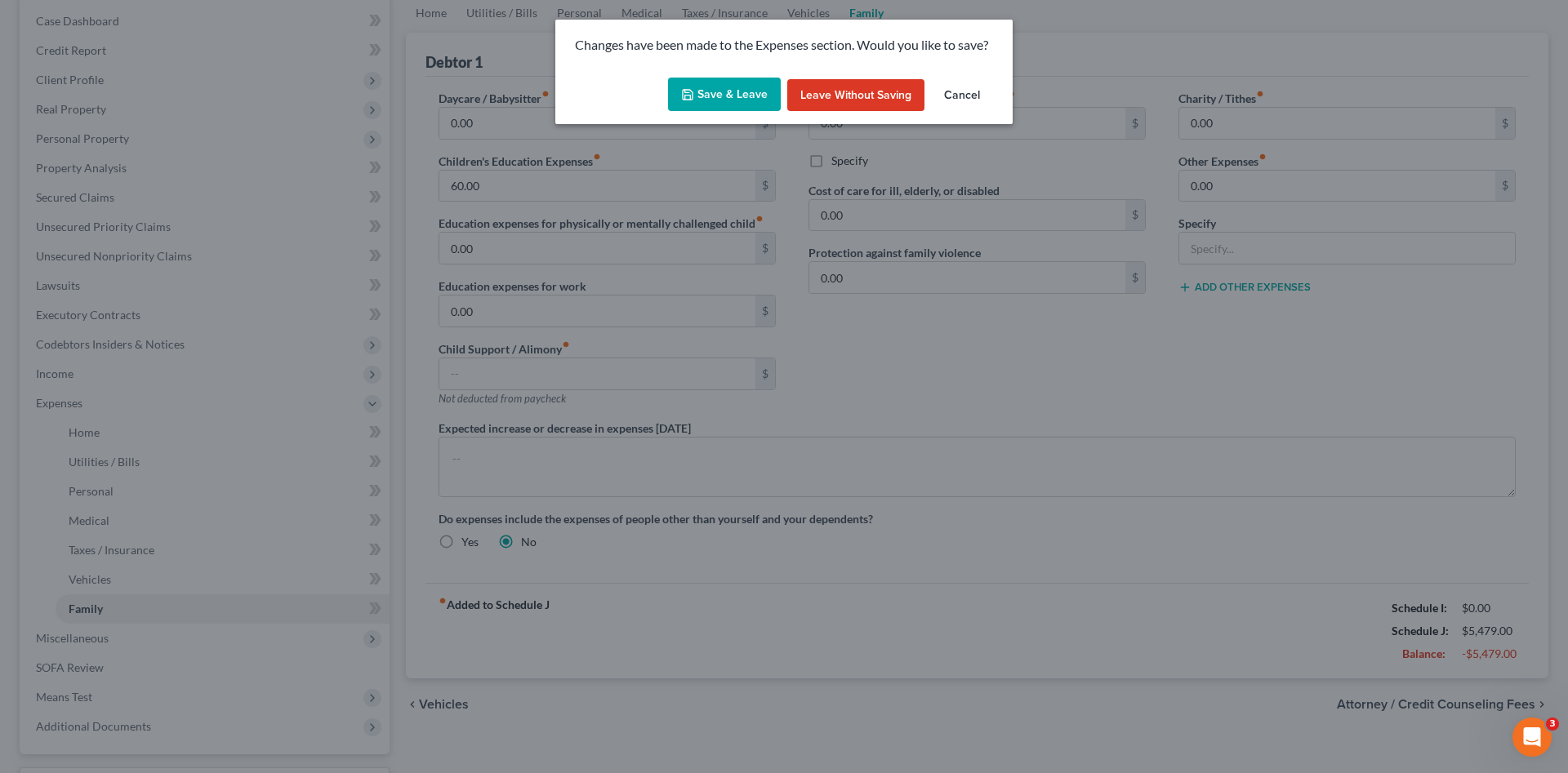
drag, startPoint x: 722, startPoint y: 88, endPoint x: 1027, endPoint y: 492, distance: 506.2
click at [722, 86] on button "Save & Leave" at bounding box center [724, 94] width 113 height 34
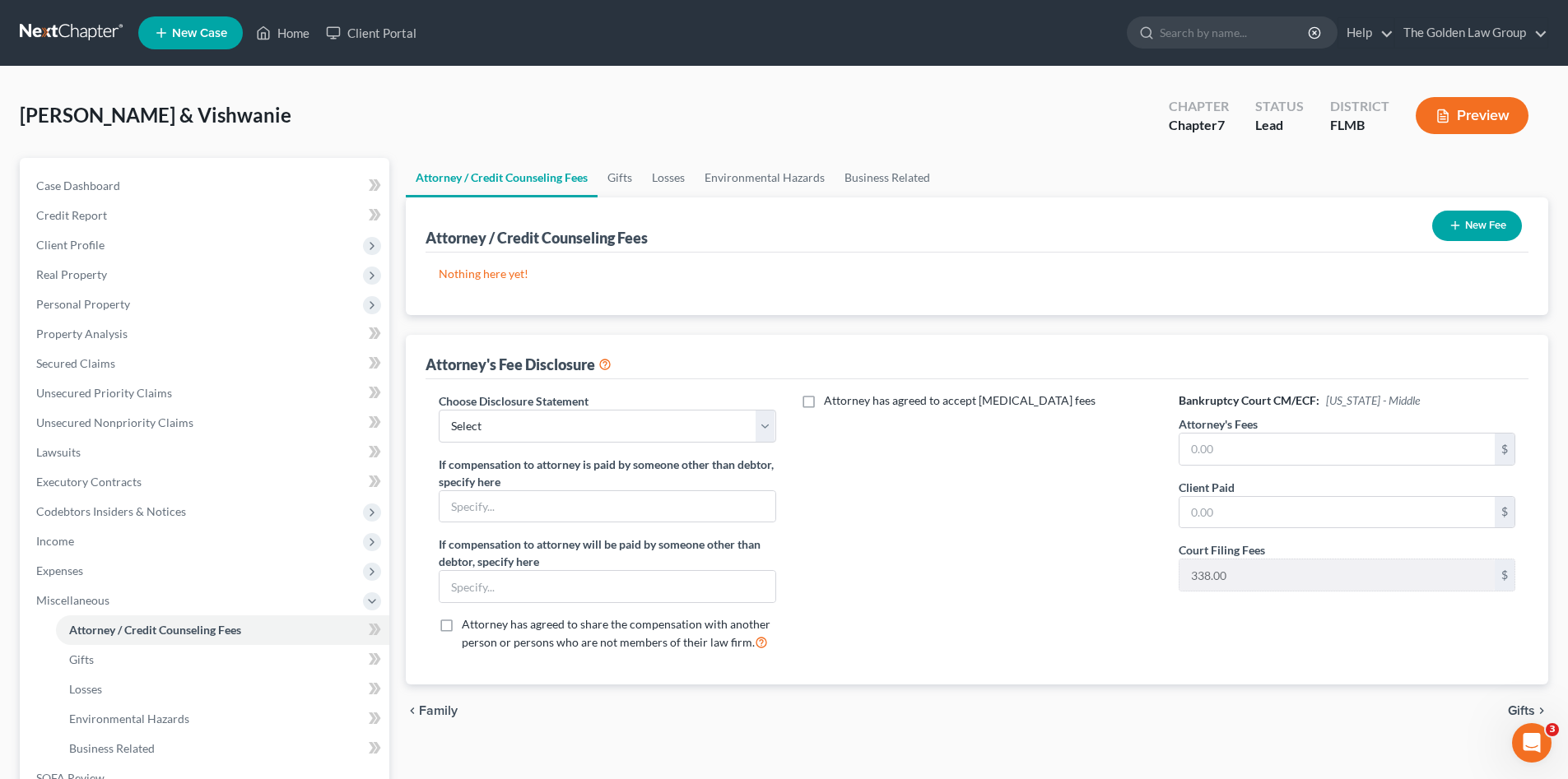
click at [909, 642] on div "Attorney has agreed to accept retainer fees" at bounding box center [977, 528] width 370 height 272
click at [1022, 627] on div "Attorney has agreed to accept retainer fees" at bounding box center [977, 528] width 370 height 272
click at [58, 35] on link at bounding box center [72, 32] width 105 height 29
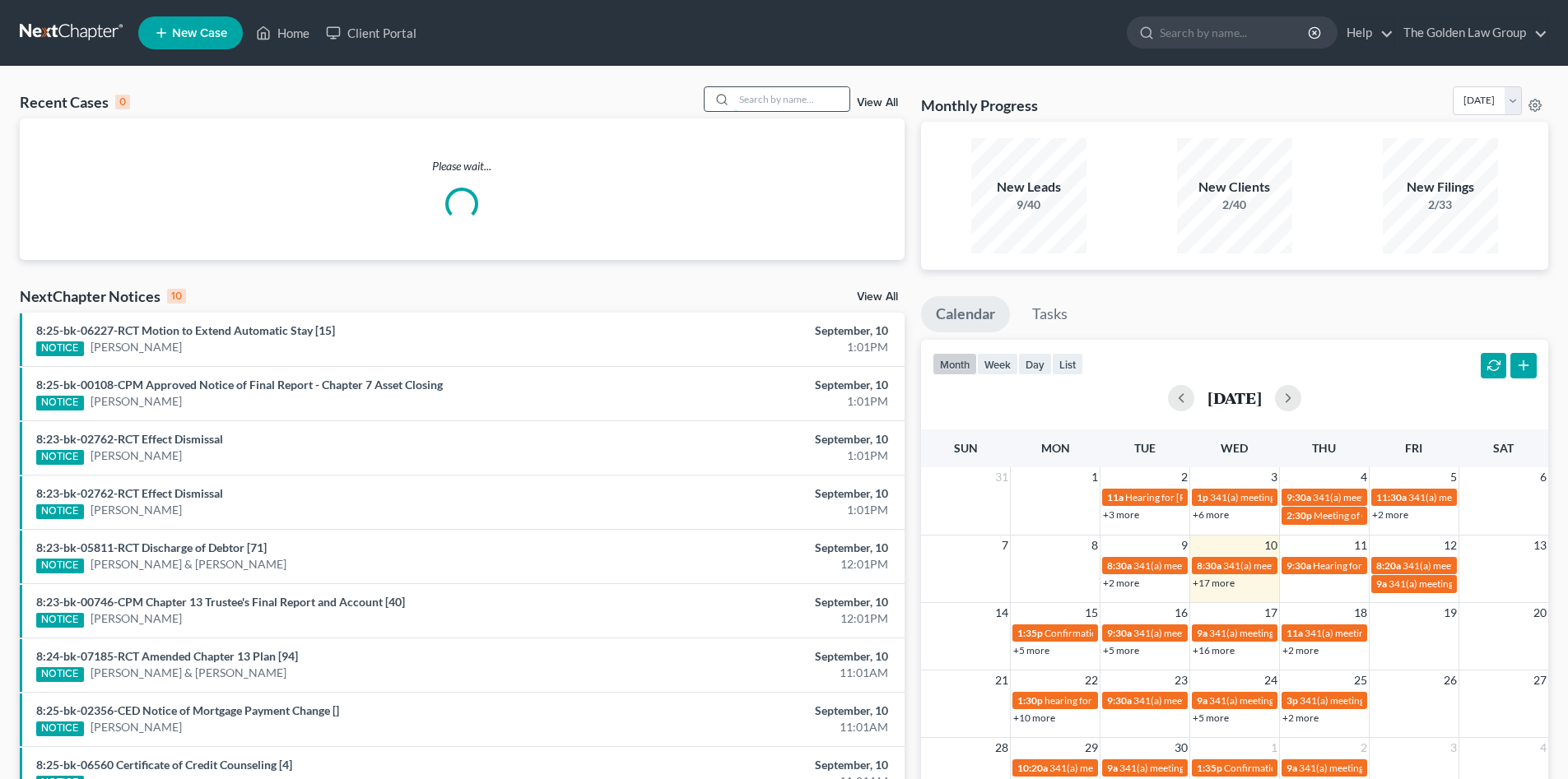
click at [737, 98] on input "search" at bounding box center [792, 98] width 115 height 24
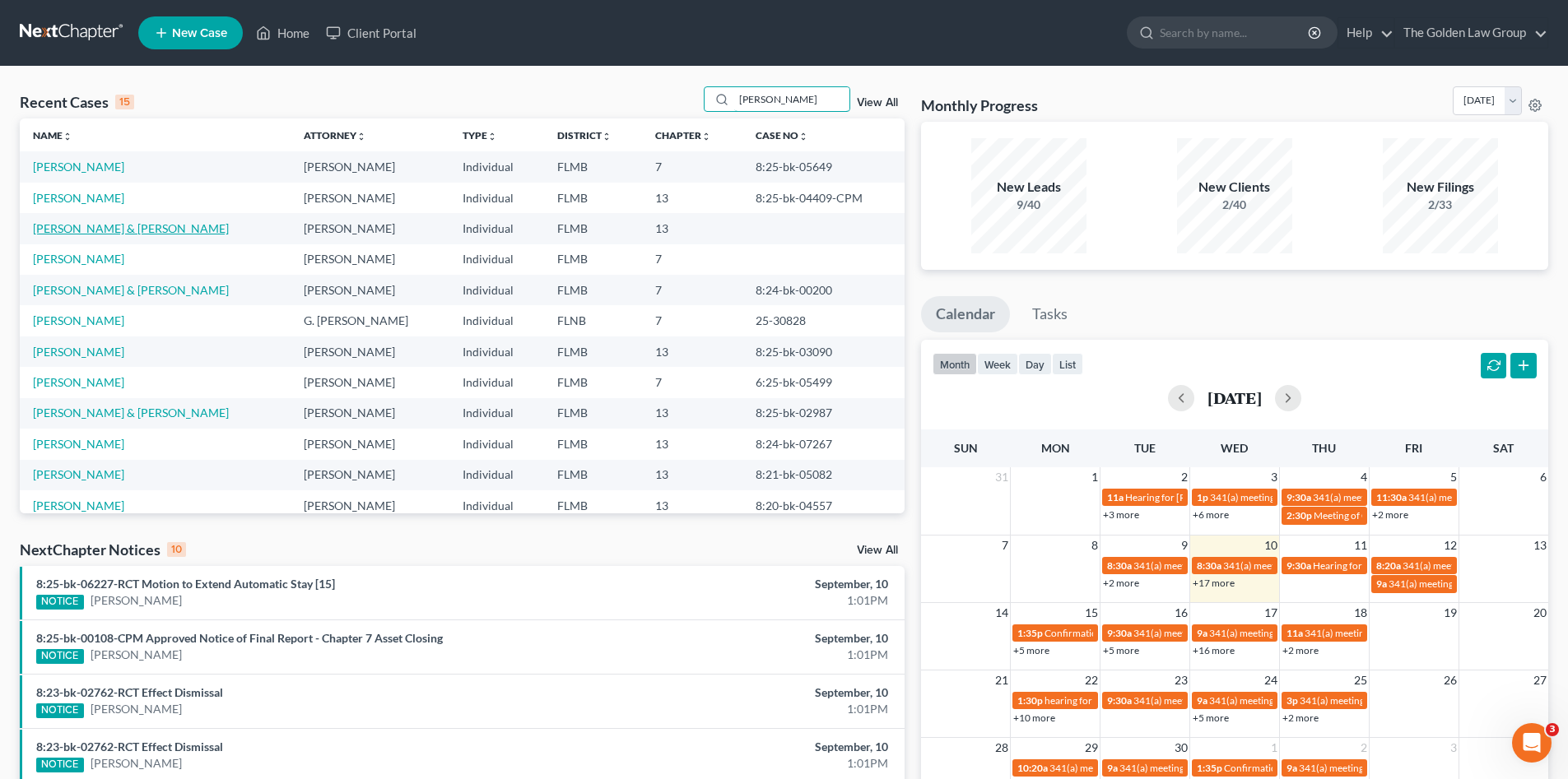
type input "[PERSON_NAME]"
click at [109, 228] on link "[PERSON_NAME] & [PERSON_NAME]" at bounding box center [130, 229] width 196 height 14
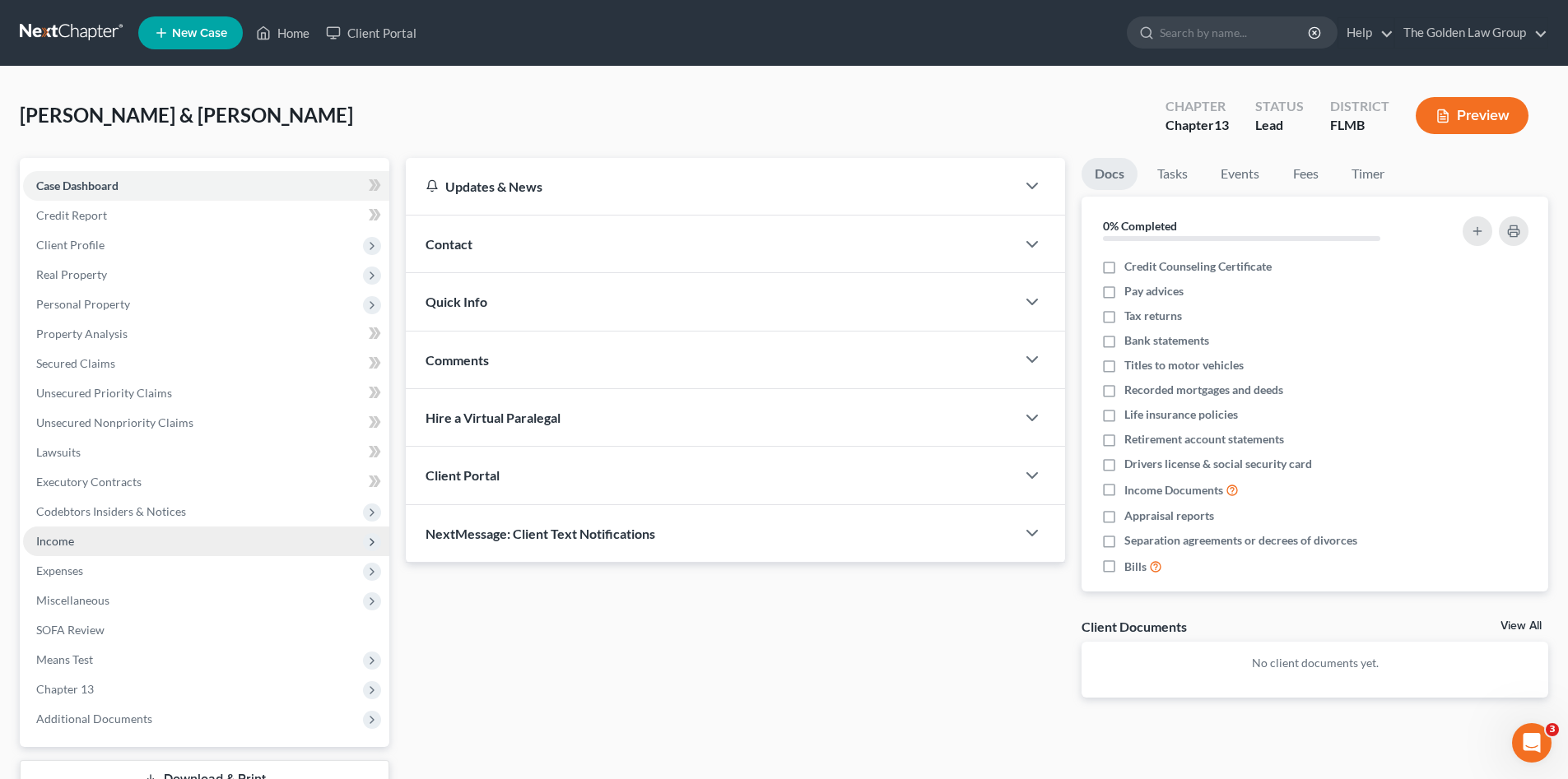
click at [86, 543] on span "Income" at bounding box center [206, 541] width 366 height 29
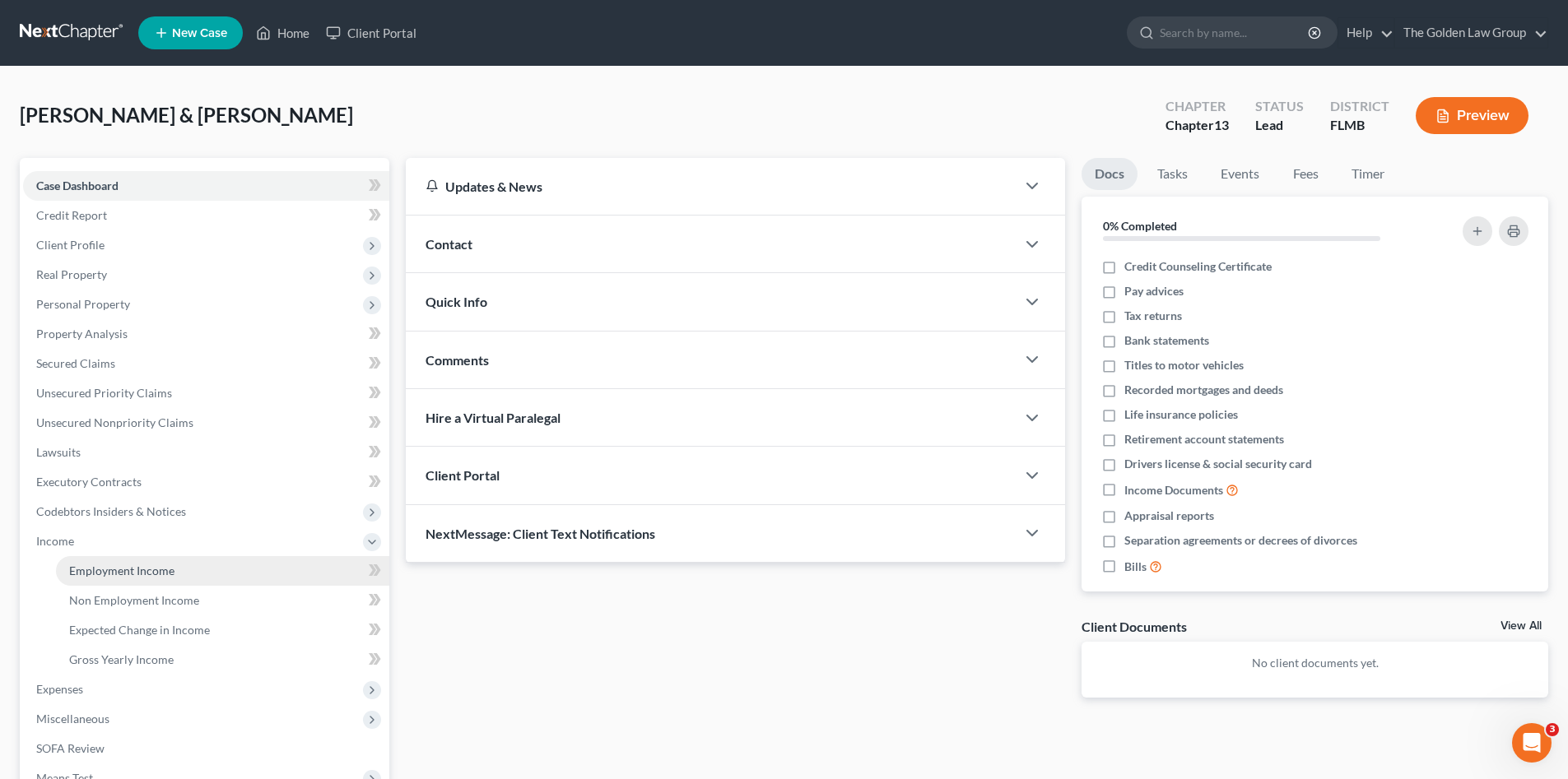
click at [123, 559] on link "Employment Income" at bounding box center [222, 571] width 333 height 29
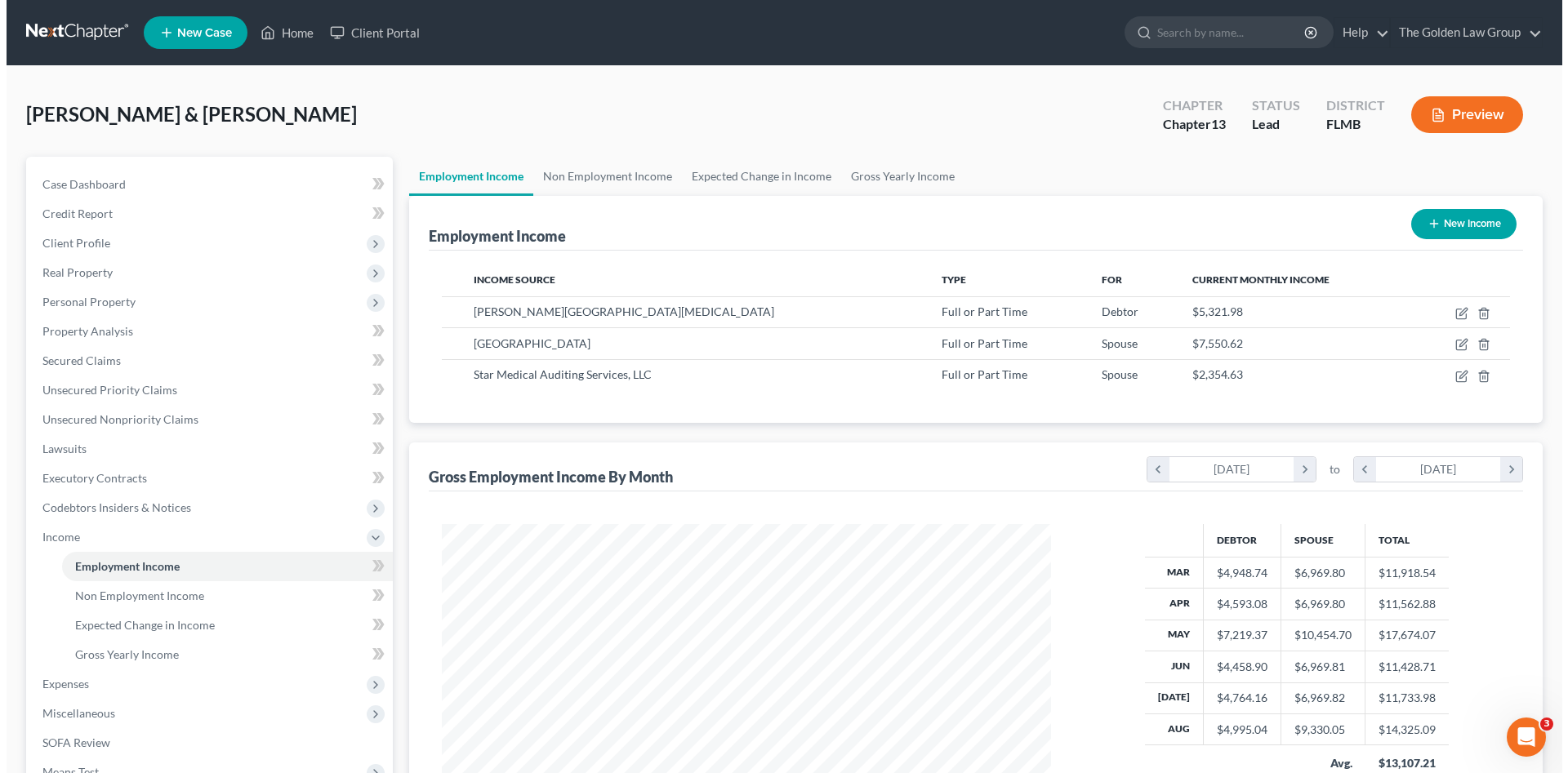
scroll to position [304, 642]
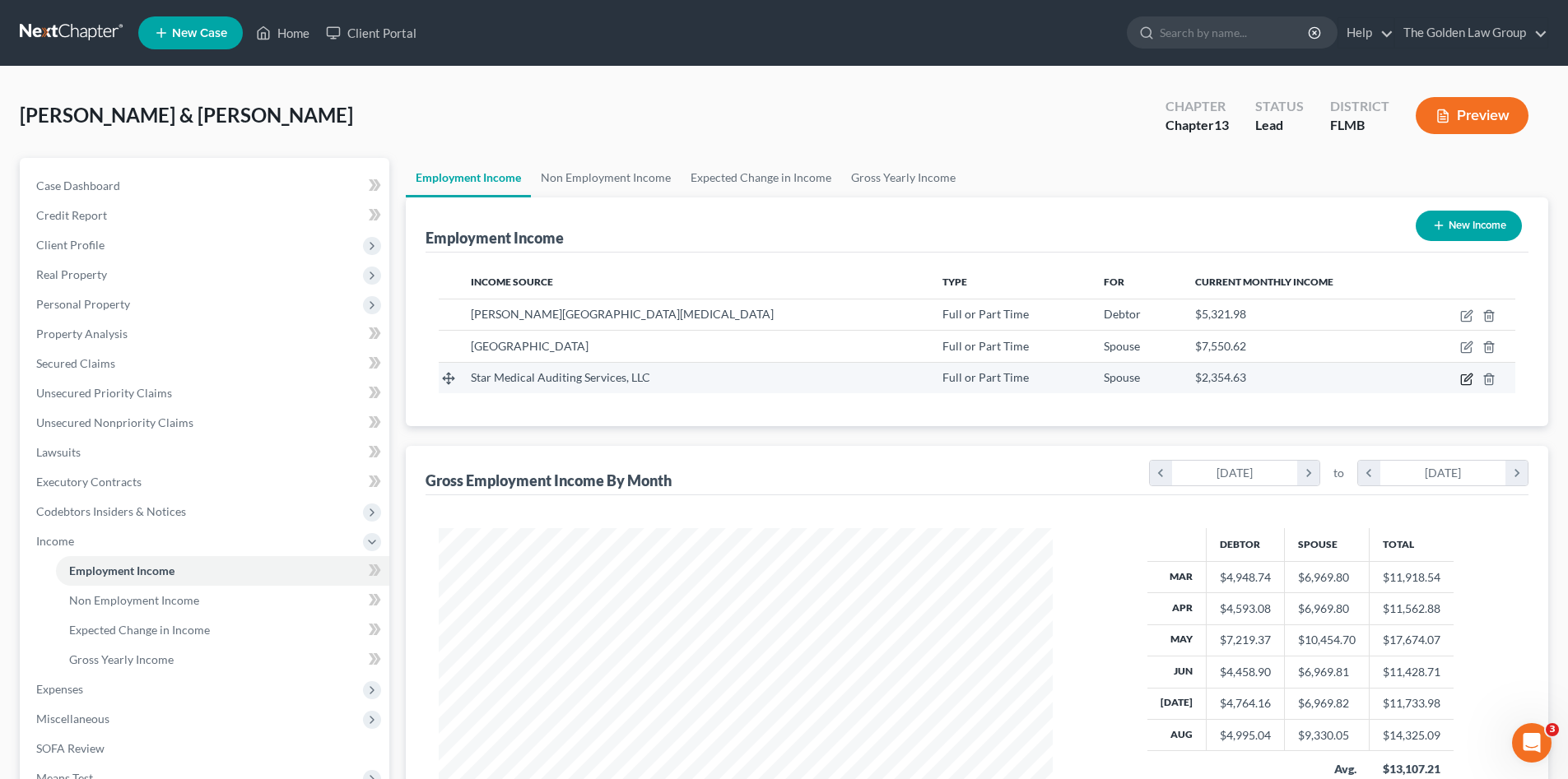
click at [1465, 379] on icon "button" at bounding box center [1468, 378] width 7 height 7
select select "0"
select select "12"
select select "2"
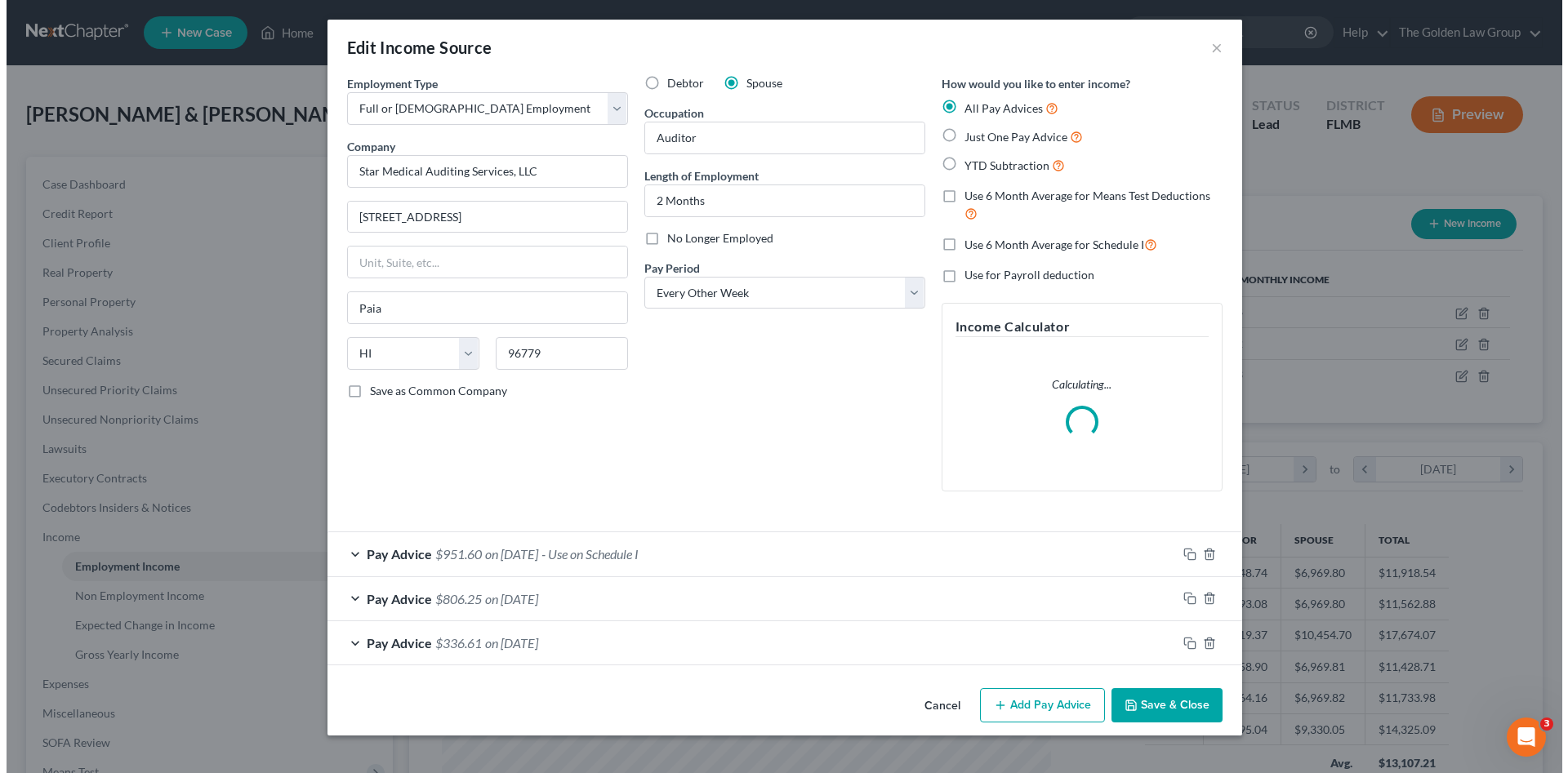
scroll to position [307, 647]
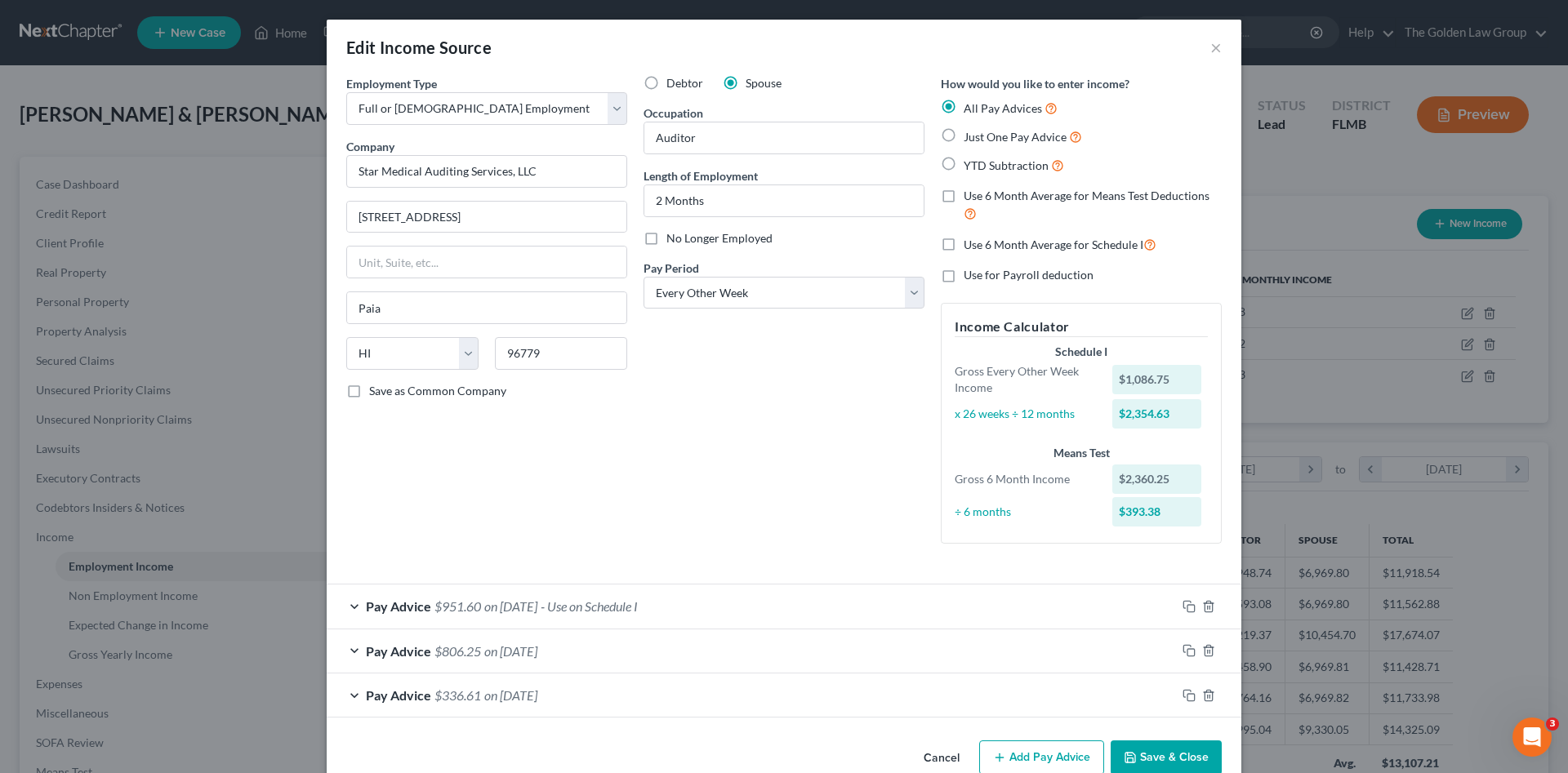
click at [667, 240] on label "No Longer Employed" at bounding box center [719, 238] width 106 height 17
click at [673, 240] on input "No Longer Employed" at bounding box center [678, 236] width 11 height 11
checkbox input "true"
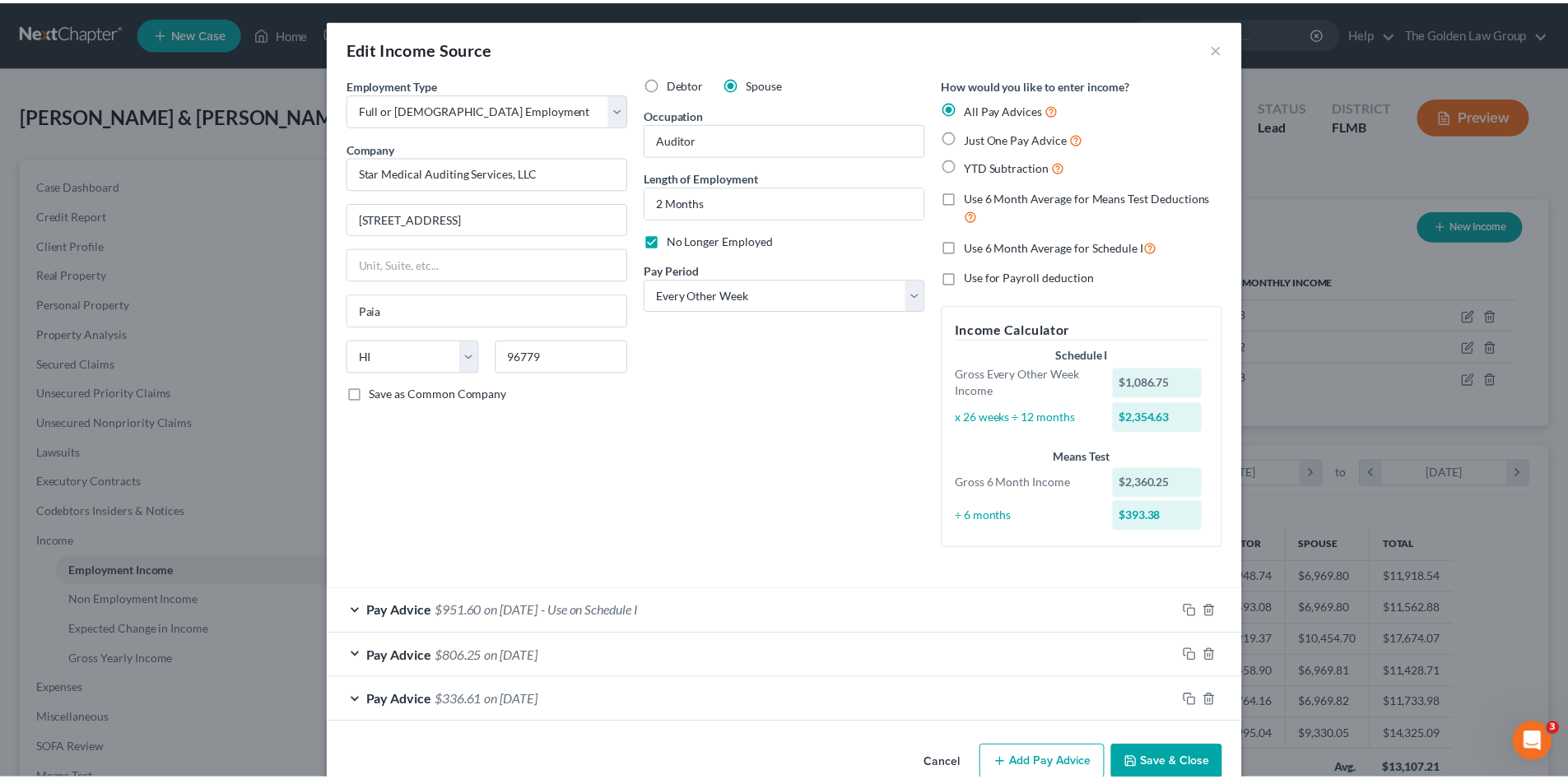
scroll to position [35, 0]
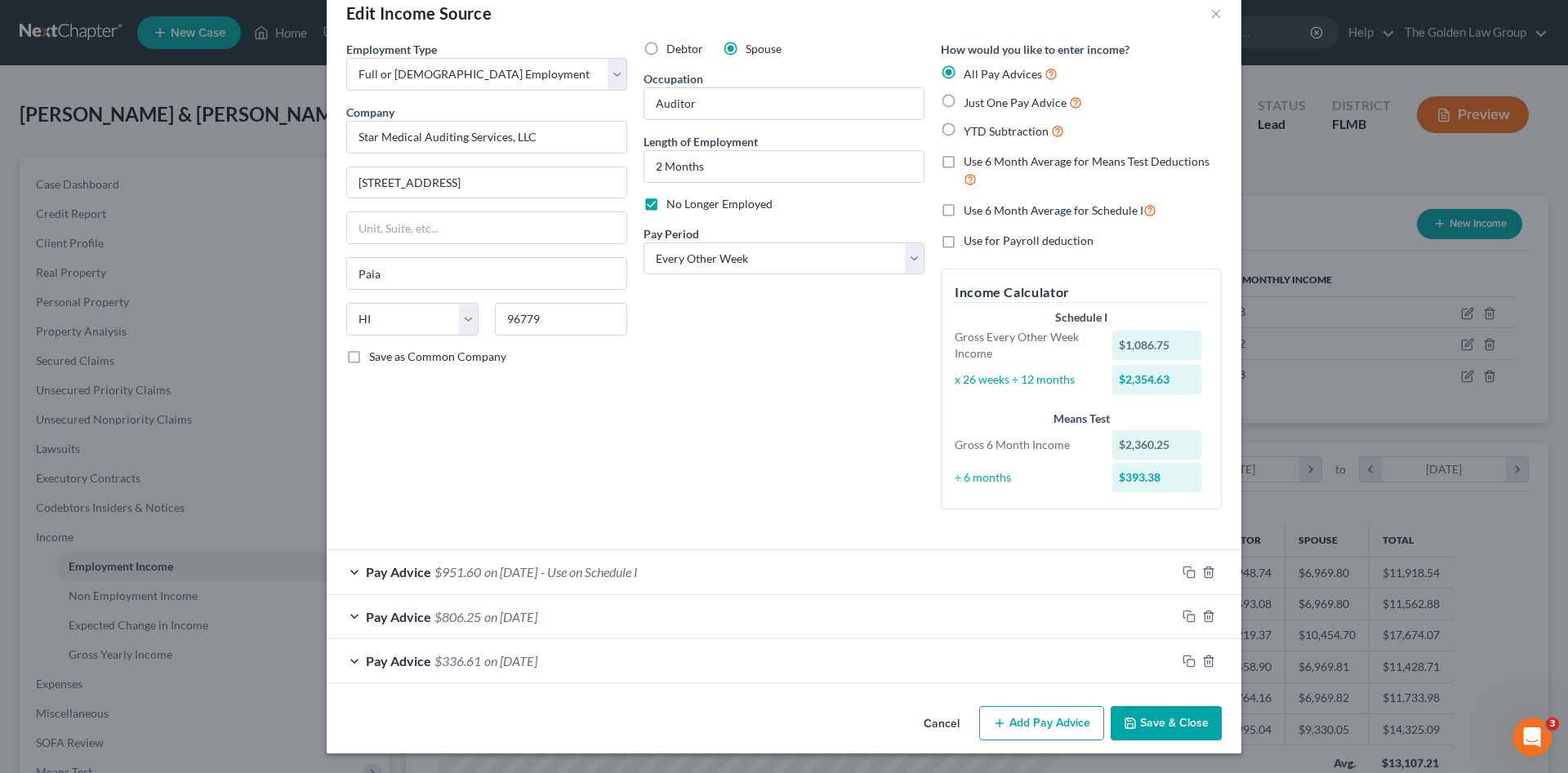
click at [1171, 729] on button "Save & Close" at bounding box center [1166, 723] width 111 height 34
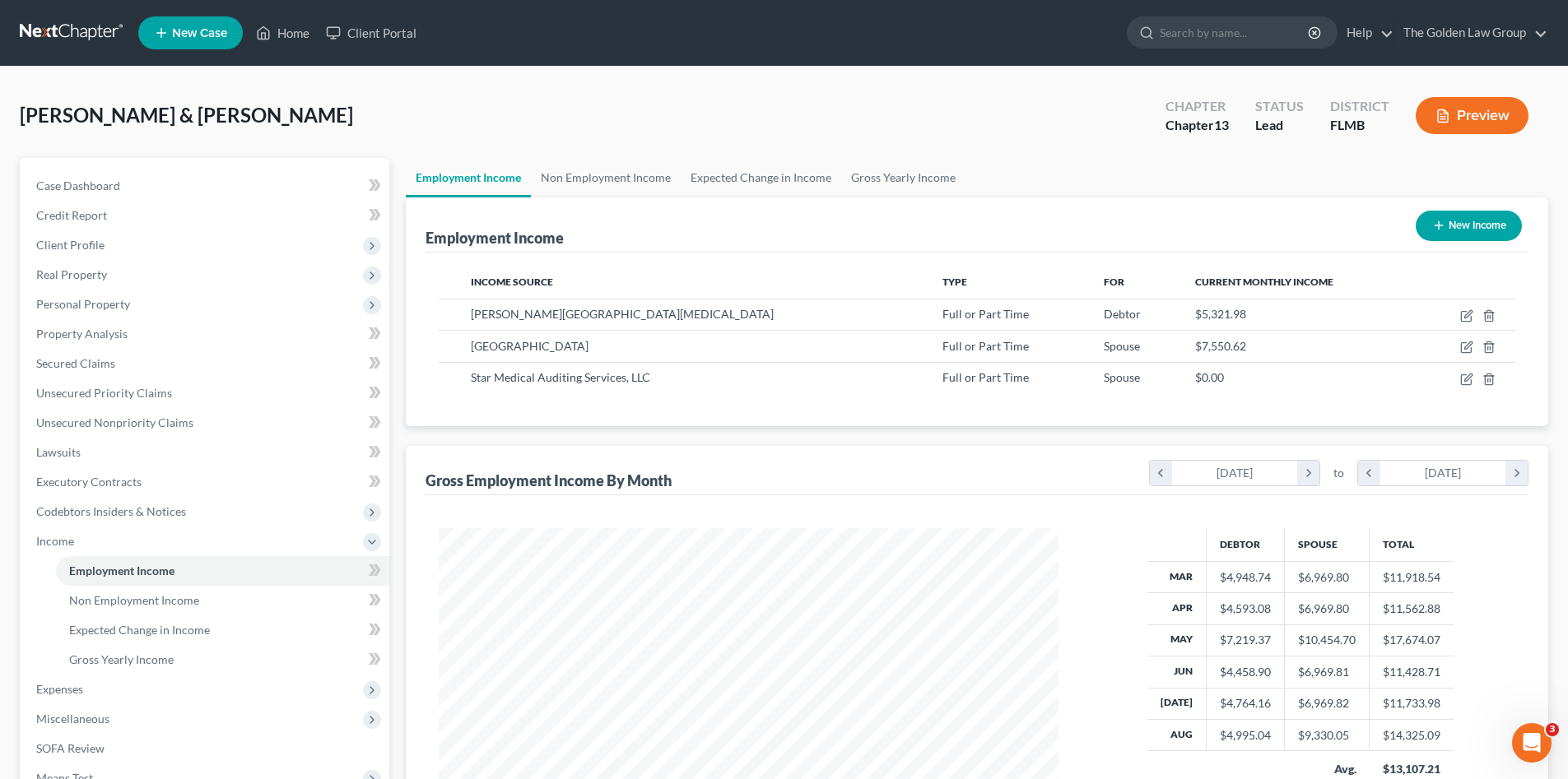
scroll to position [822487, 822278]
click at [381, 123] on div "[PERSON_NAME] & [PERSON_NAME] Upgraded Chapter Chapter 13 Status Lead District …" at bounding box center [784, 121] width 1528 height 72
click at [70, 29] on link at bounding box center [72, 32] width 105 height 29
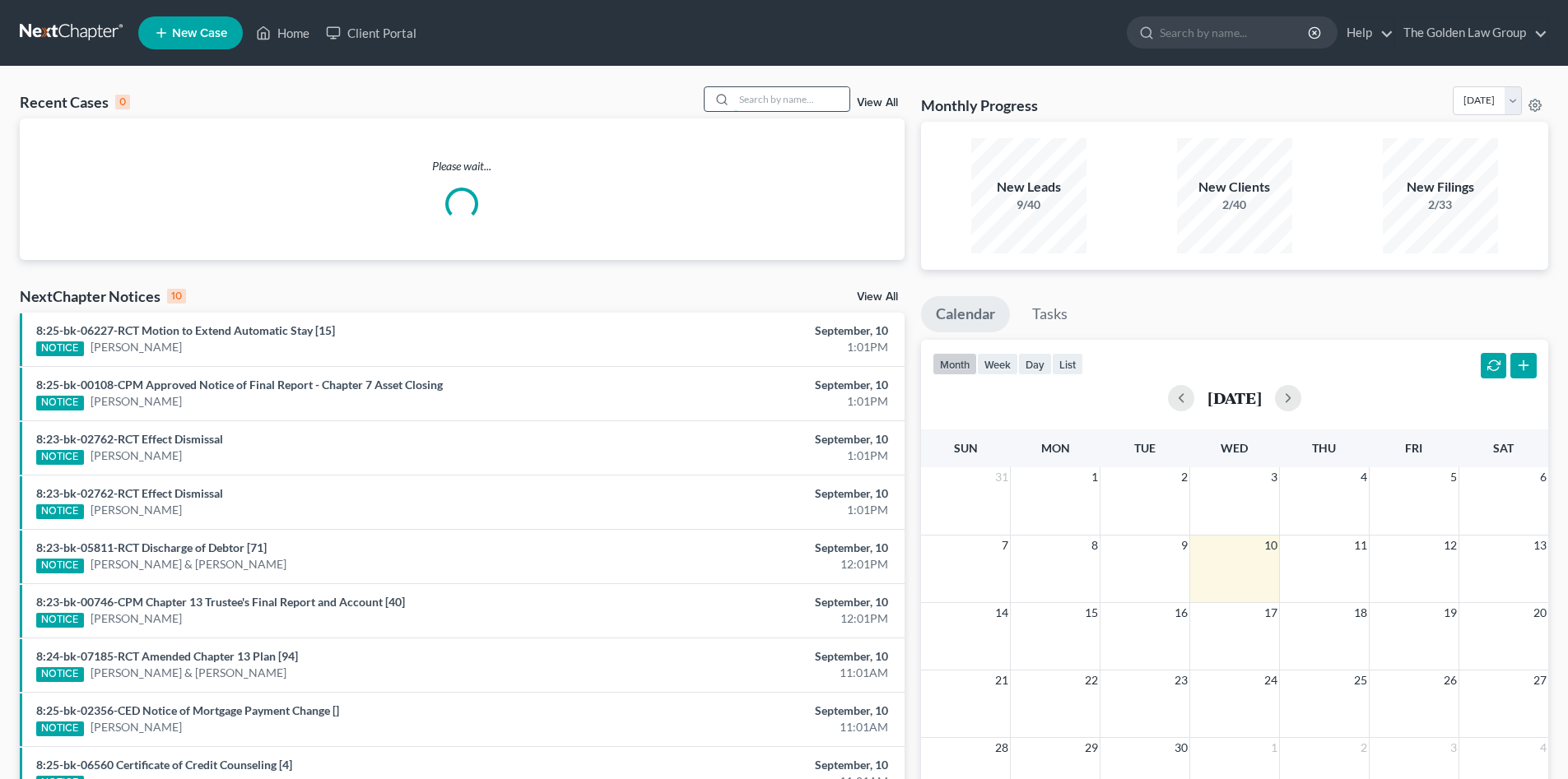
click at [784, 103] on input "search" at bounding box center [792, 98] width 115 height 24
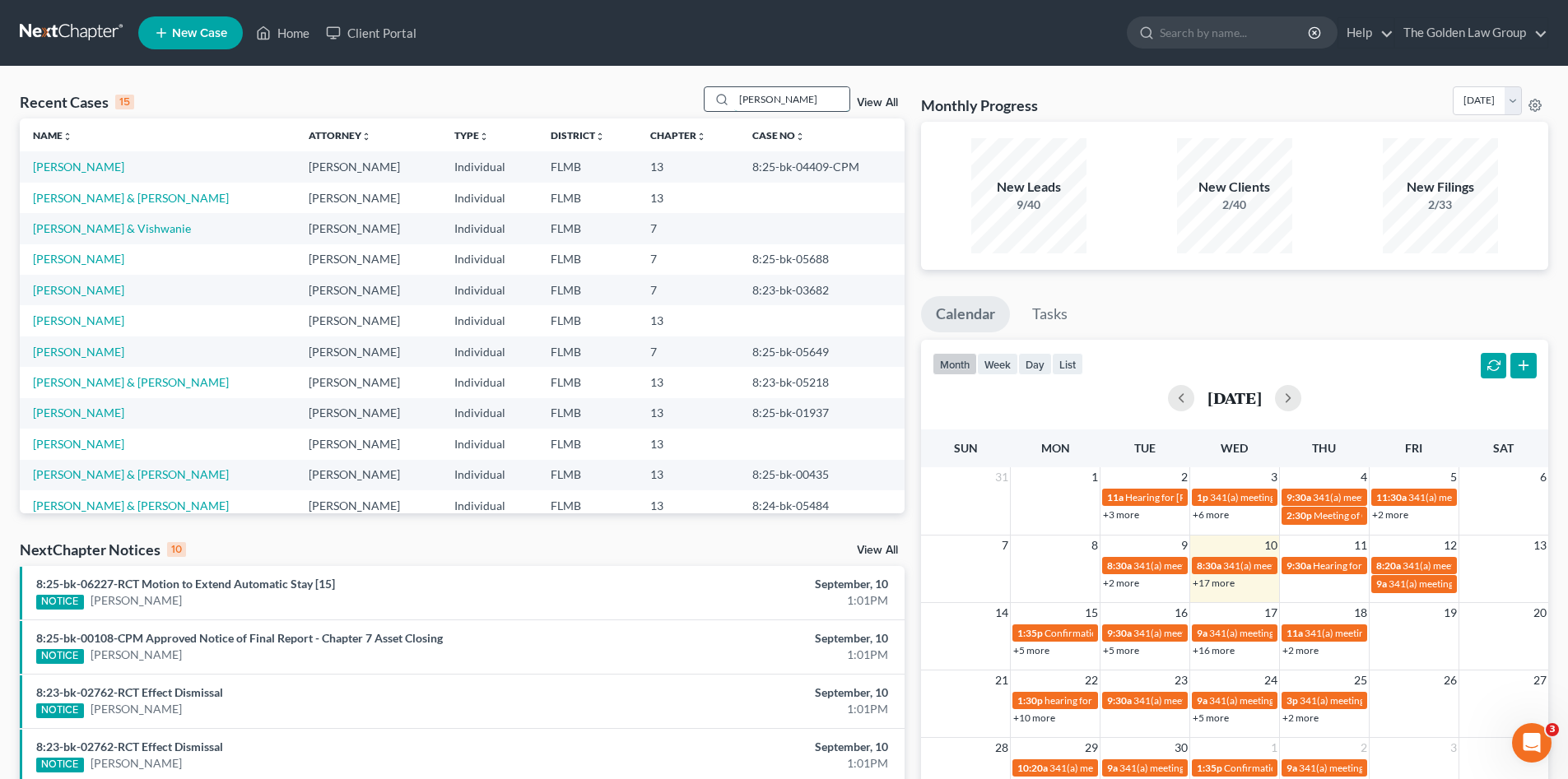
type input "harris"
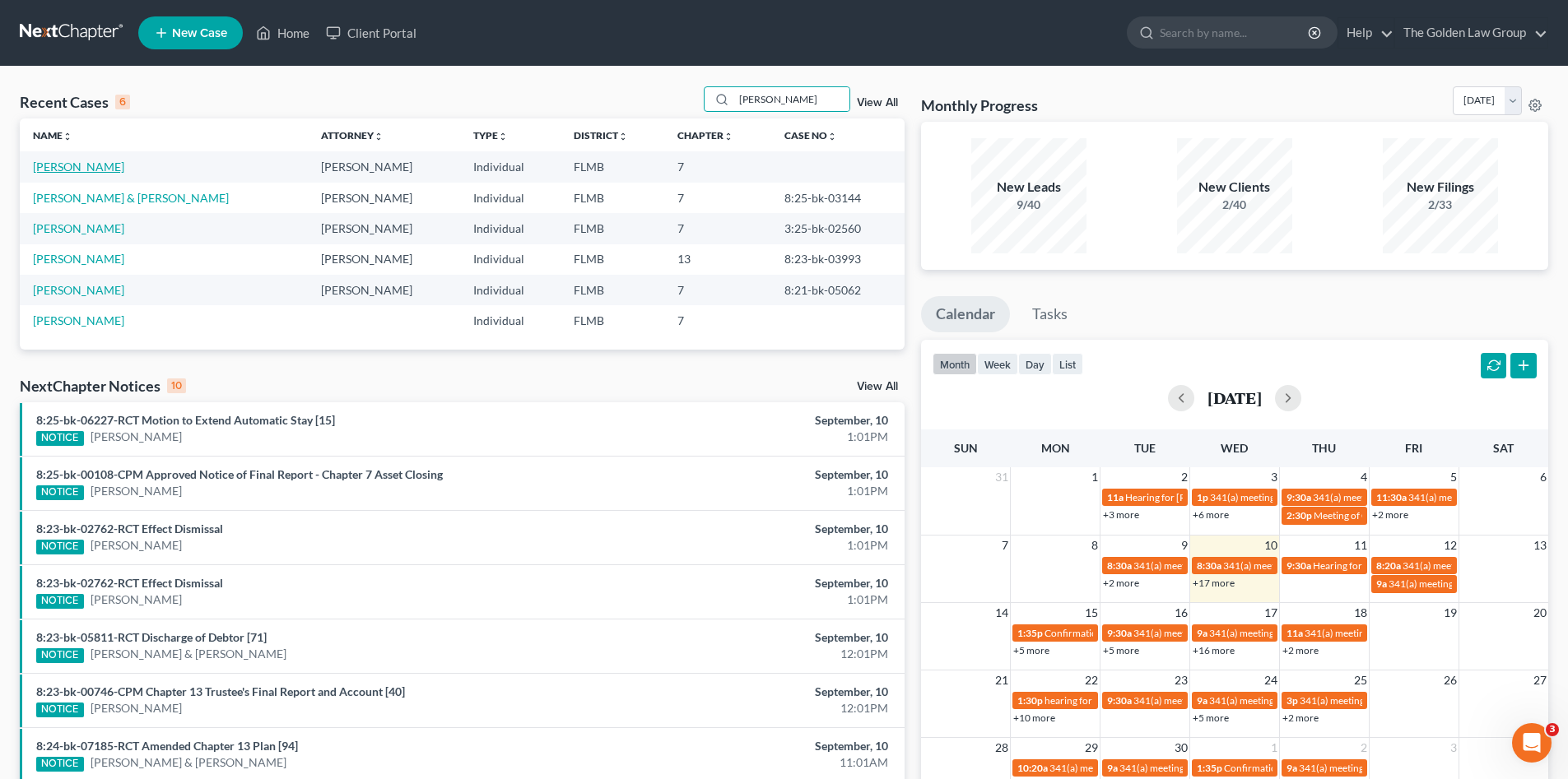
click at [61, 167] on link "Harris, Adrienne" at bounding box center [78, 167] width 91 height 14
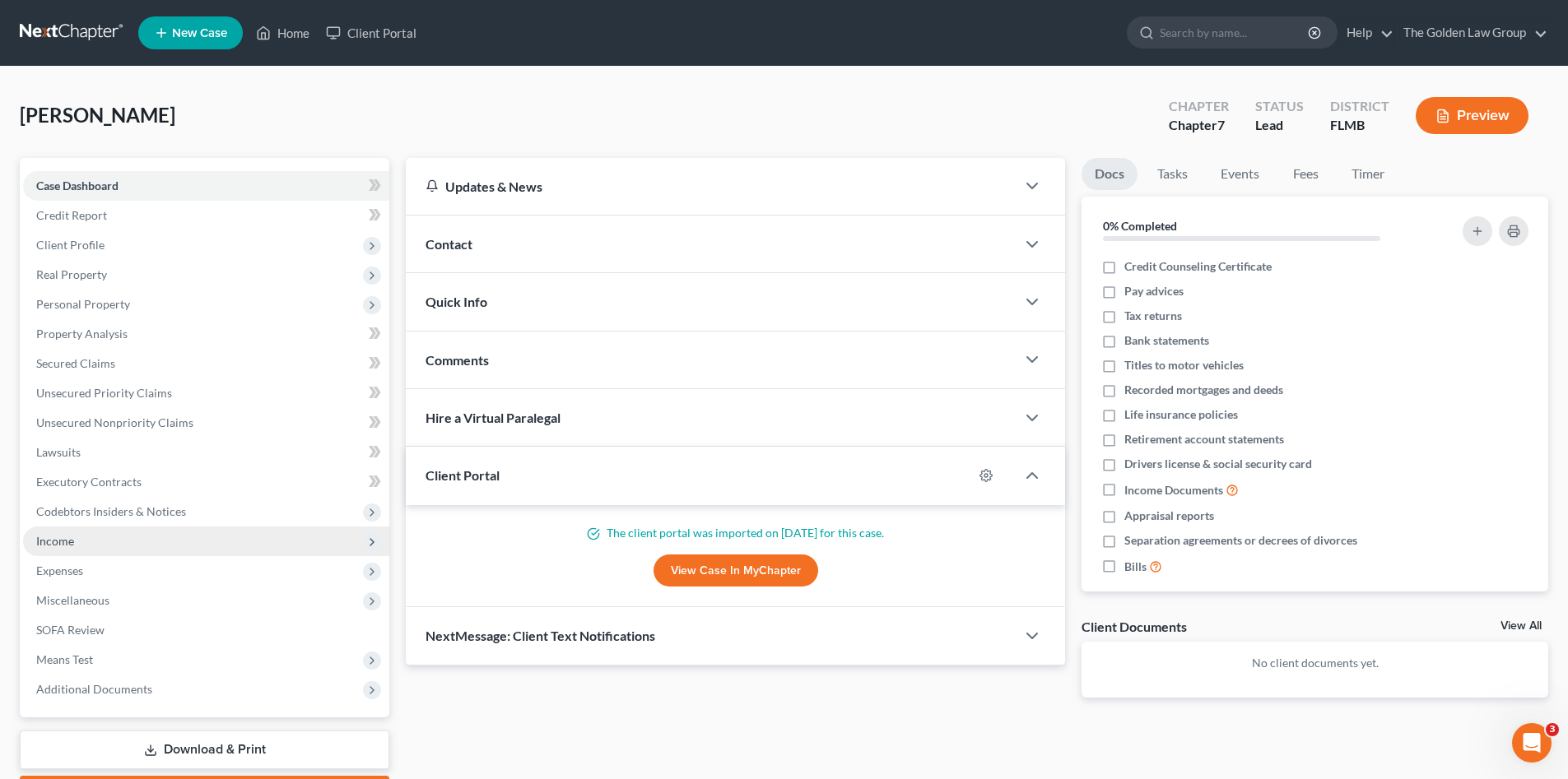
click at [70, 544] on span "Income" at bounding box center [55, 541] width 38 height 14
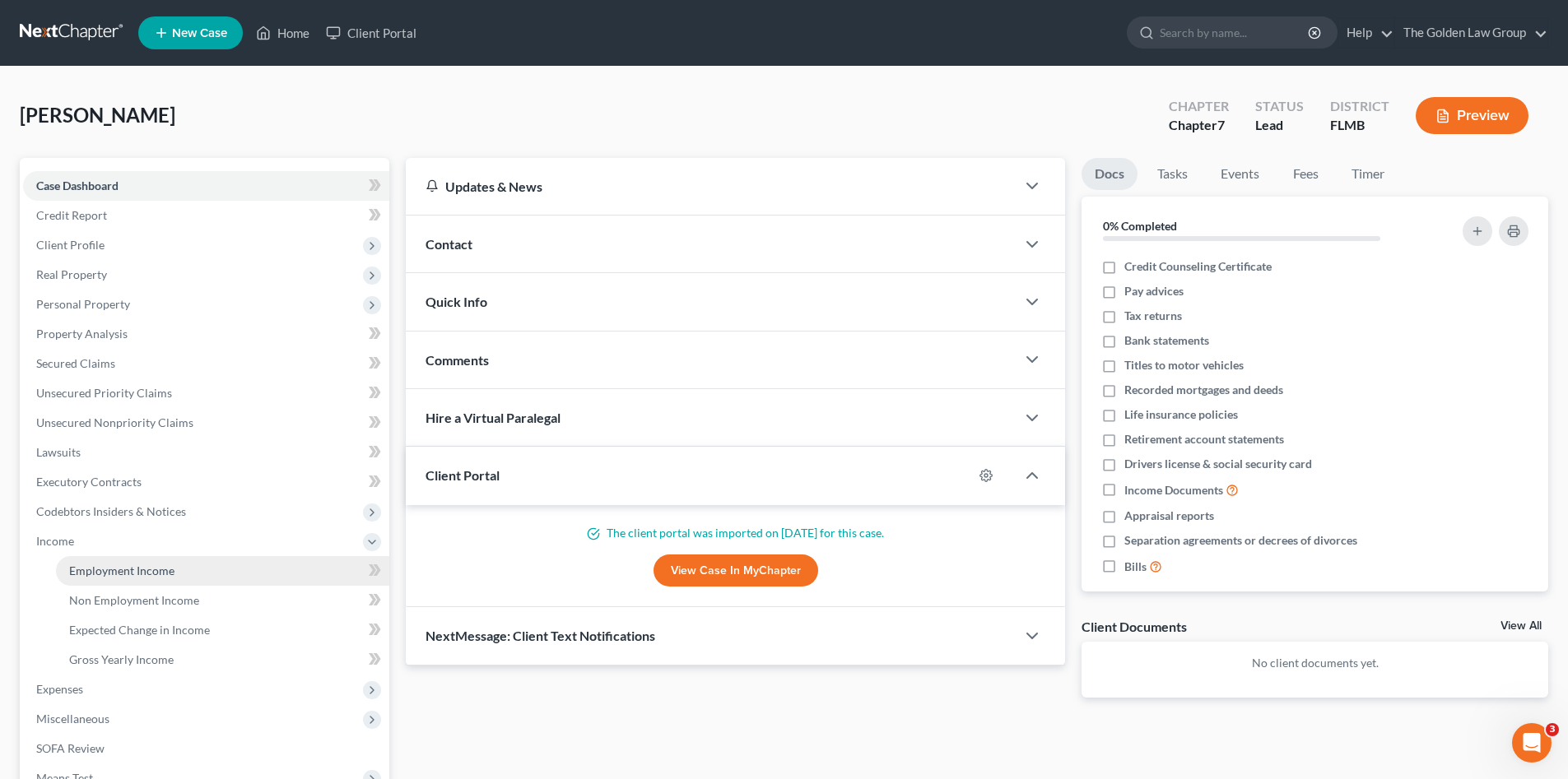
click at [129, 557] on link "Employment Income" at bounding box center [222, 571] width 333 height 29
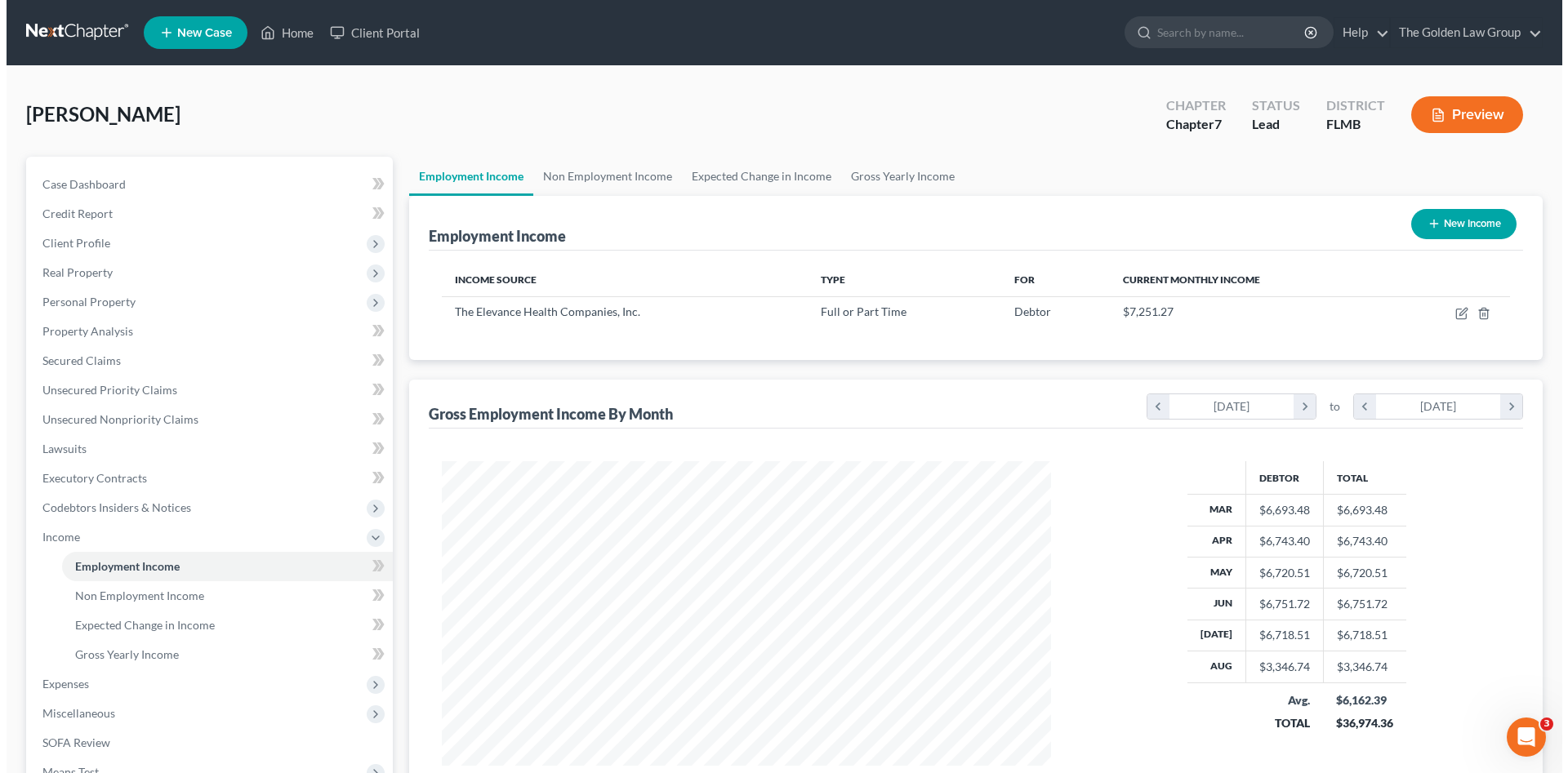
scroll to position [304, 642]
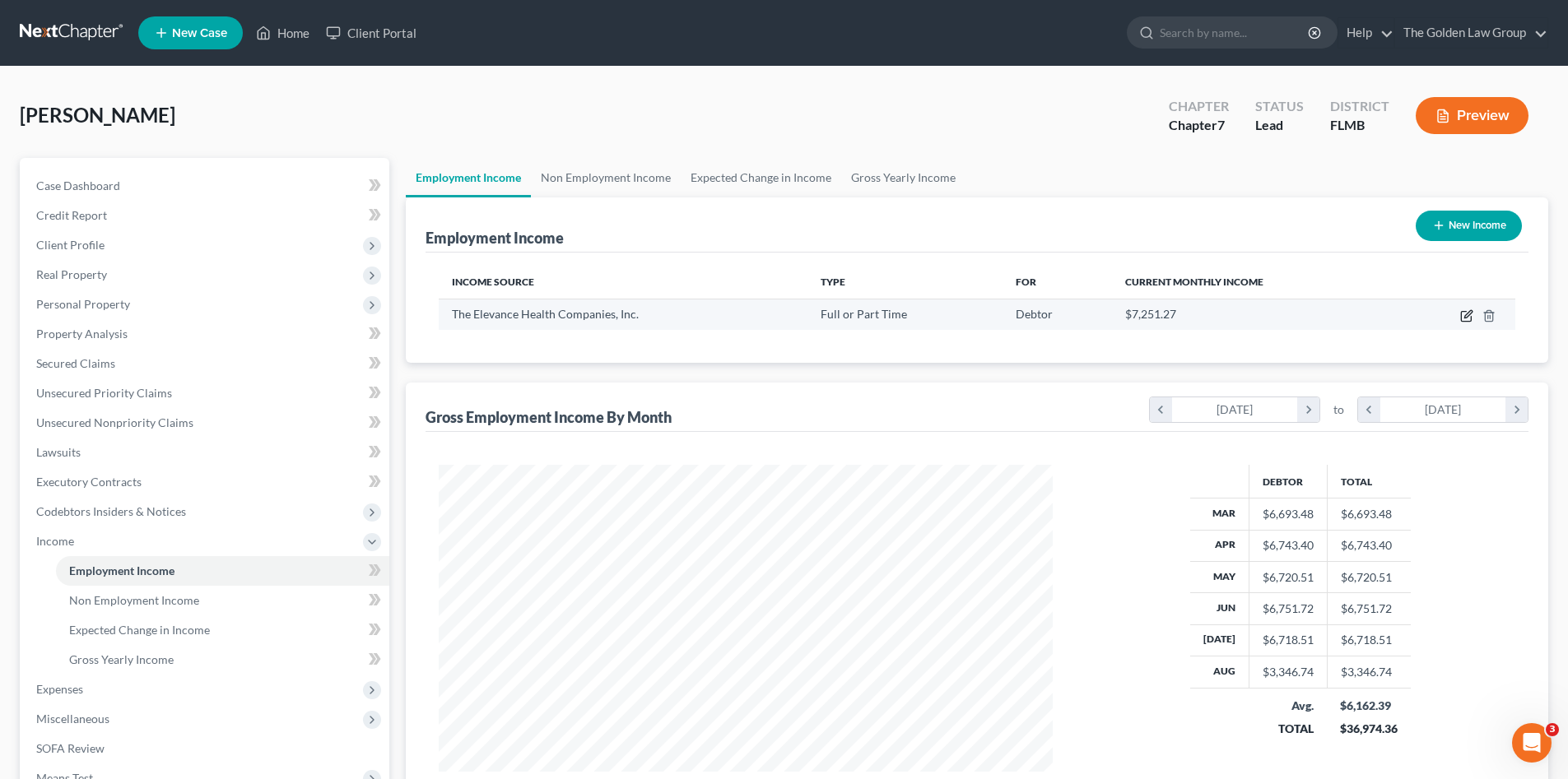
click at [1463, 316] on icon "button" at bounding box center [1466, 315] width 13 height 13
select select "0"
select select "15"
select select "2"
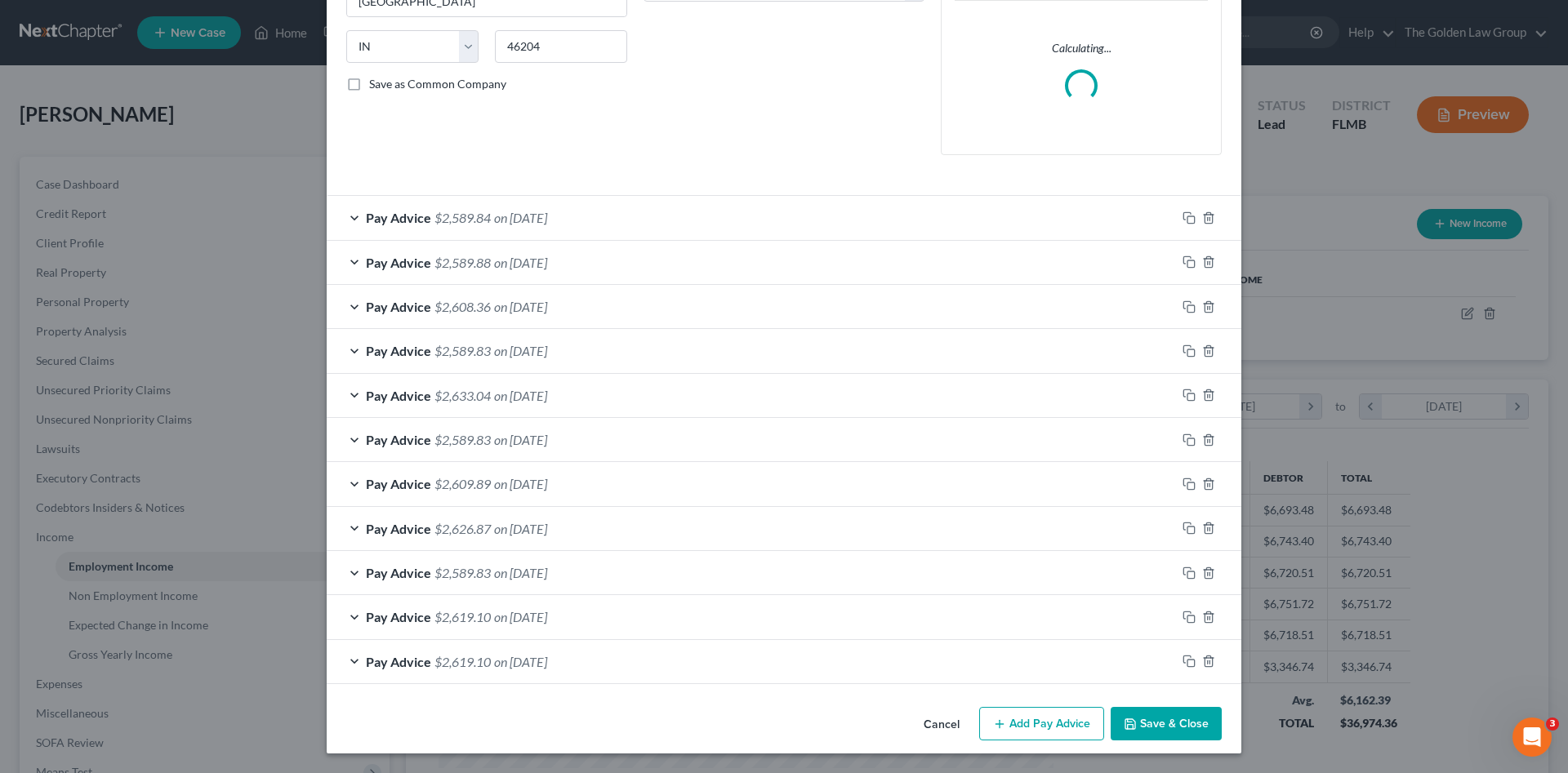
scroll to position [117, 0]
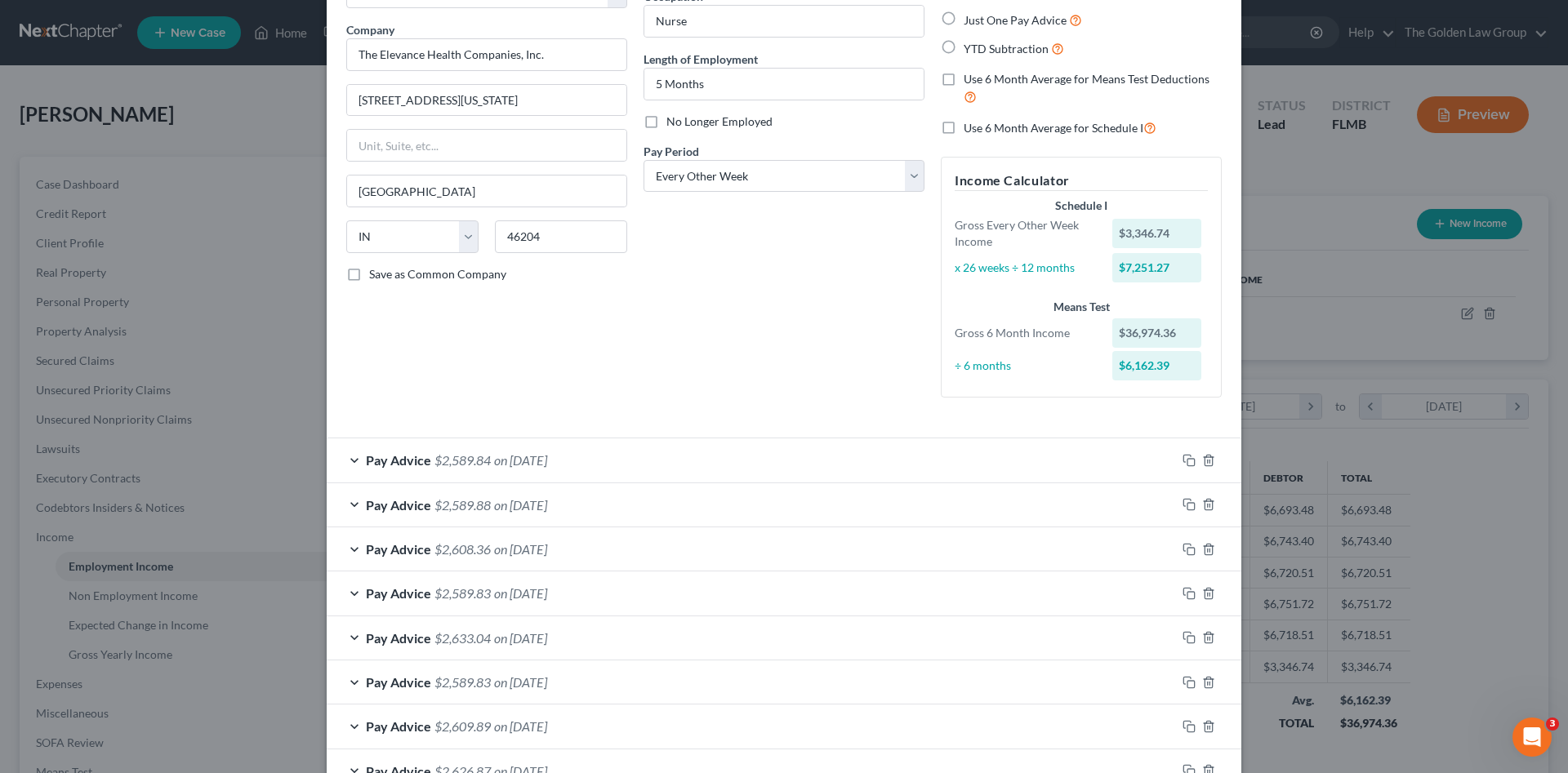
click at [1178, 405] on div "How would you like to enter income? All Pay Advices Just One Pay Advice YTD Sub…" at bounding box center [1081, 185] width 297 height 452
click at [1182, 458] on icon "button" at bounding box center [1188, 460] width 13 height 13
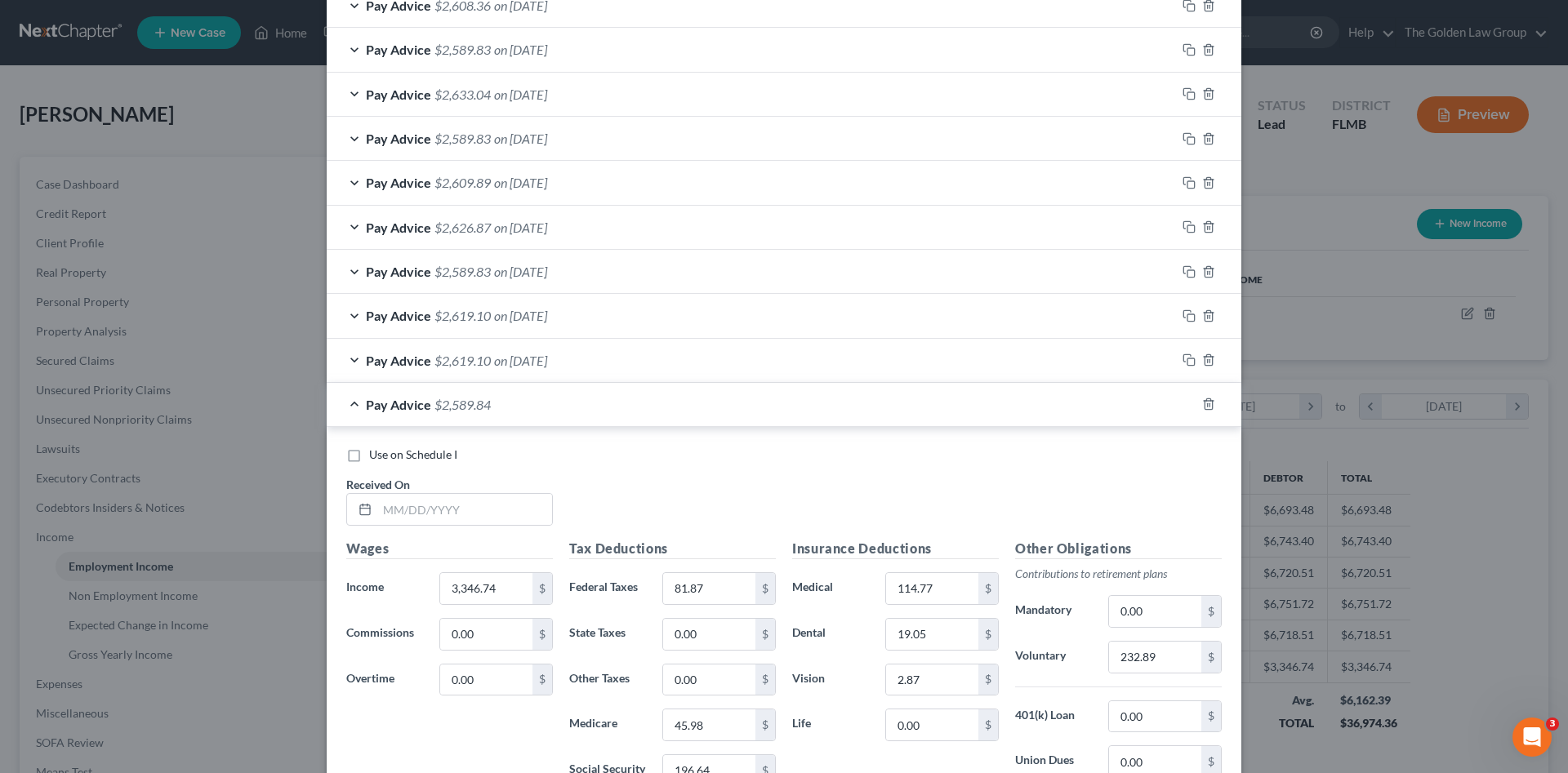
scroll to position [689, 0]
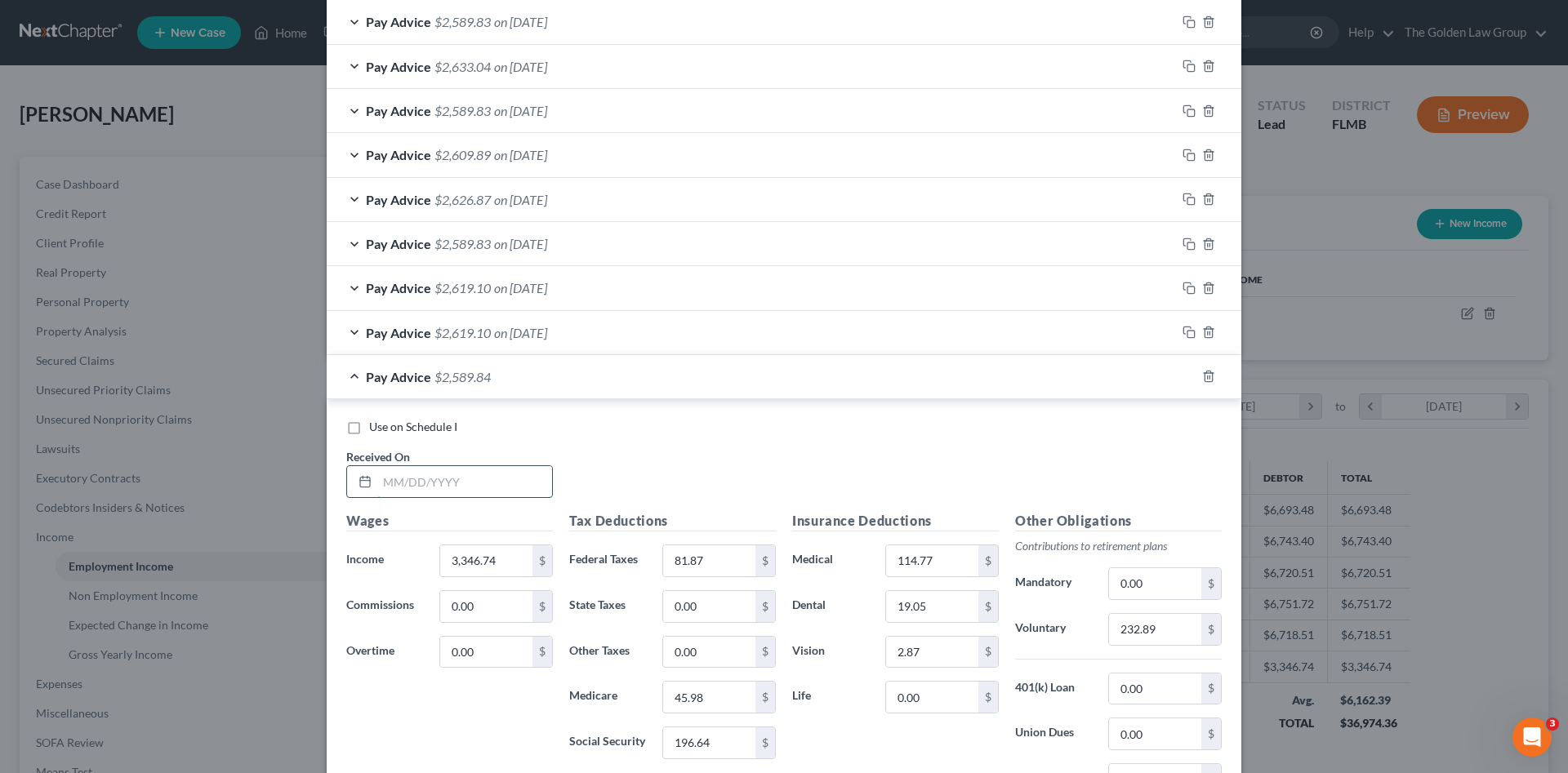
drag, startPoint x: 462, startPoint y: 490, endPoint x: 458, endPoint y: 478, distance: 12.6
click at [460, 485] on input "text" at bounding box center [464, 481] width 175 height 31
type input "[DATE]"
type input "3,346.74"
type input "81.87"
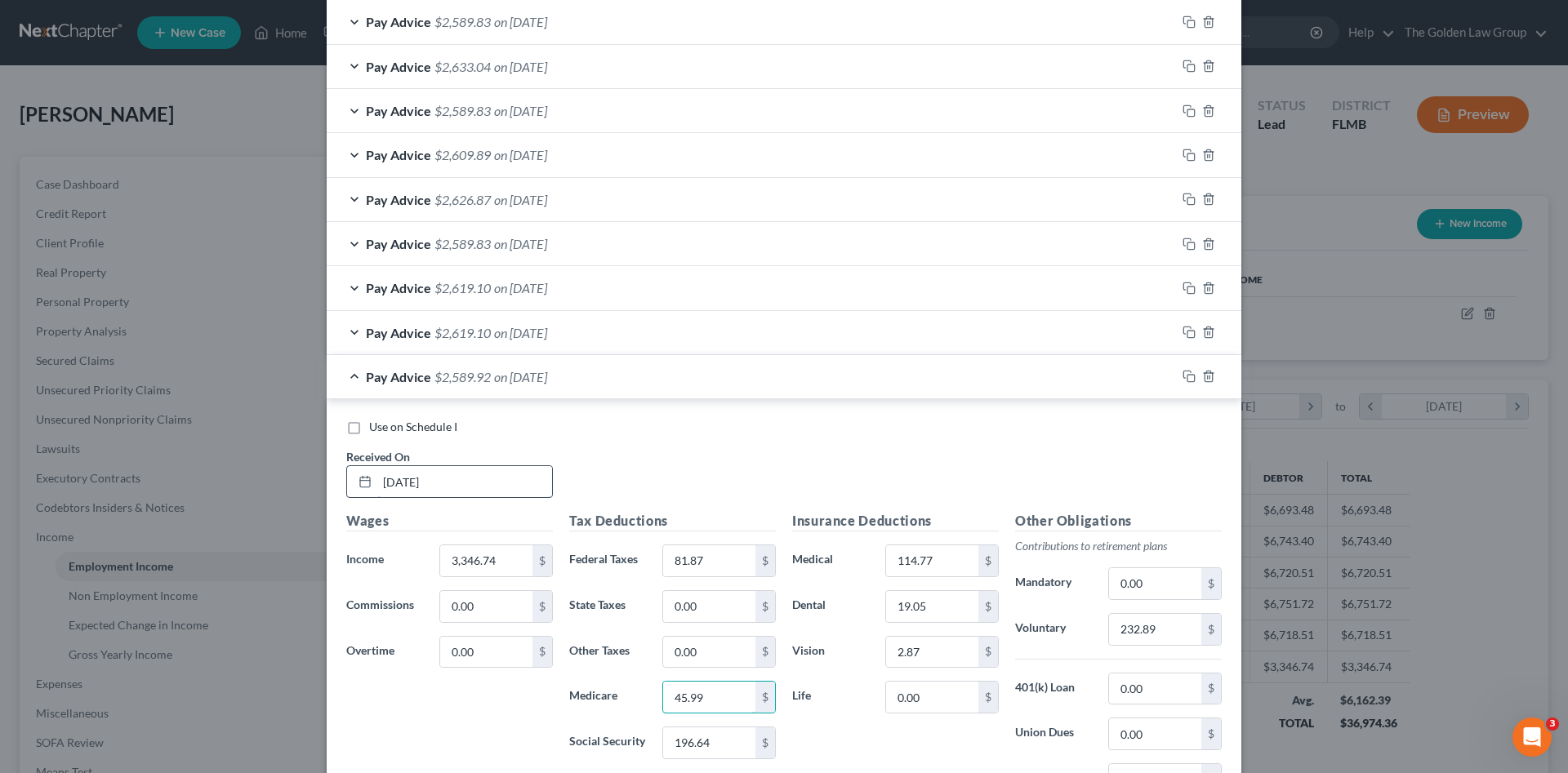
type input "45.99"
type input "196.64"
click at [1182, 373] on icon "button" at bounding box center [1188, 376] width 13 height 13
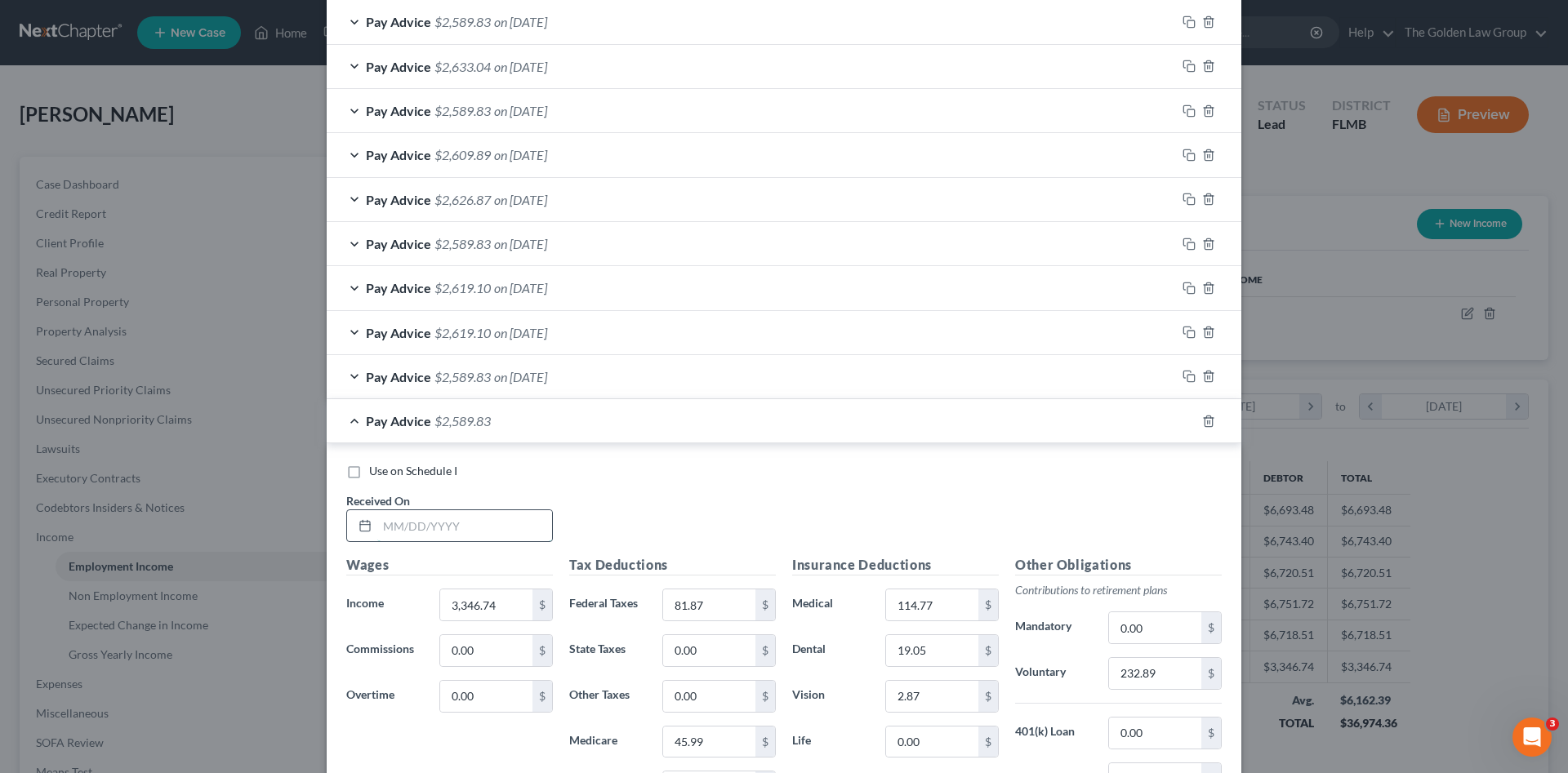
click at [473, 533] on input "text" at bounding box center [464, 525] width 175 height 31
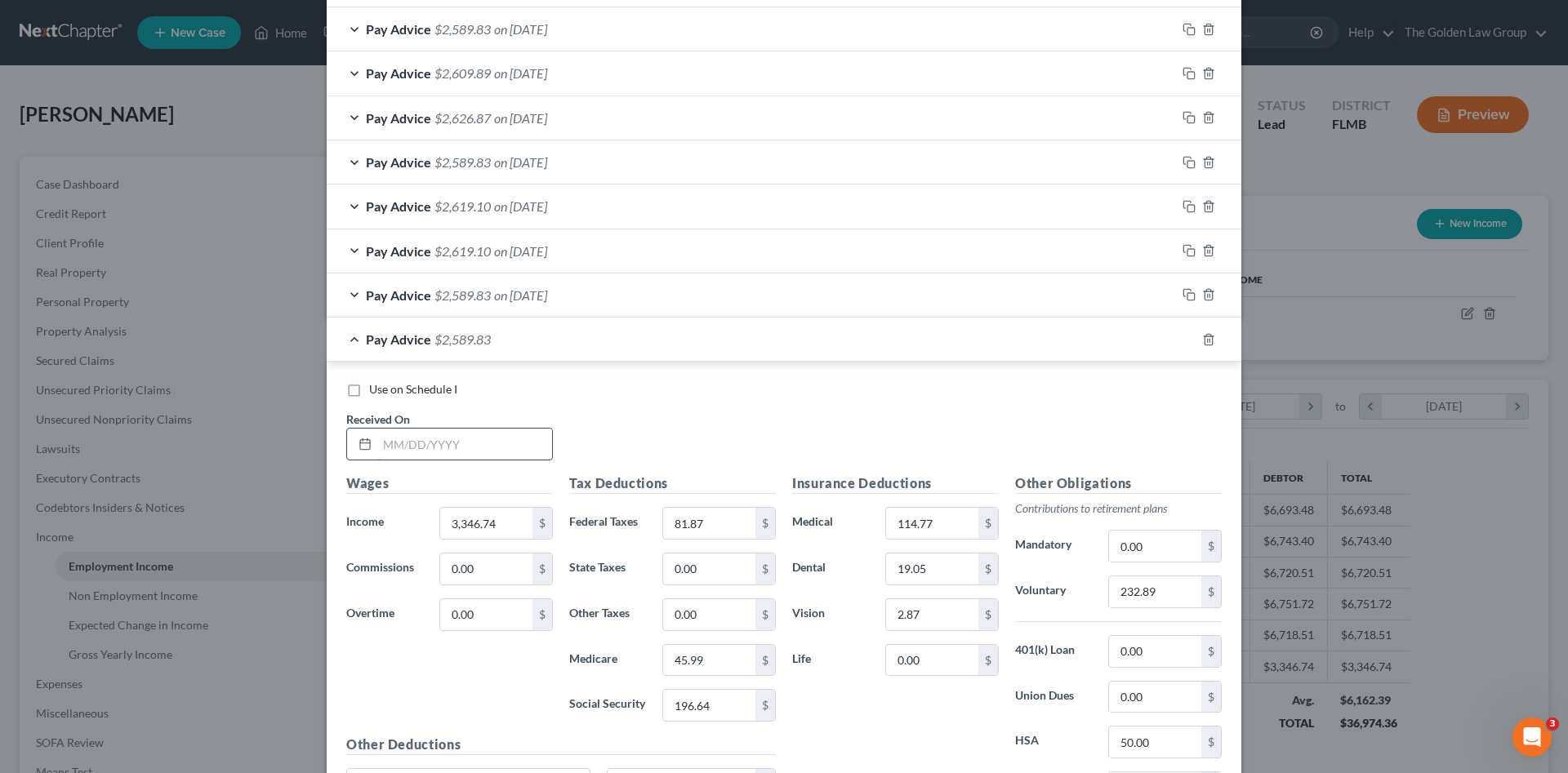
click at [433, 437] on input "text" at bounding box center [464, 443] width 175 height 31
type input "[DATE]"
click at [401, 391] on span "Use on Schedule I" at bounding box center [413, 389] width 88 height 14
click at [386, 391] on input "Use on Schedule I" at bounding box center [381, 387] width 11 height 11
checkbox input "true"
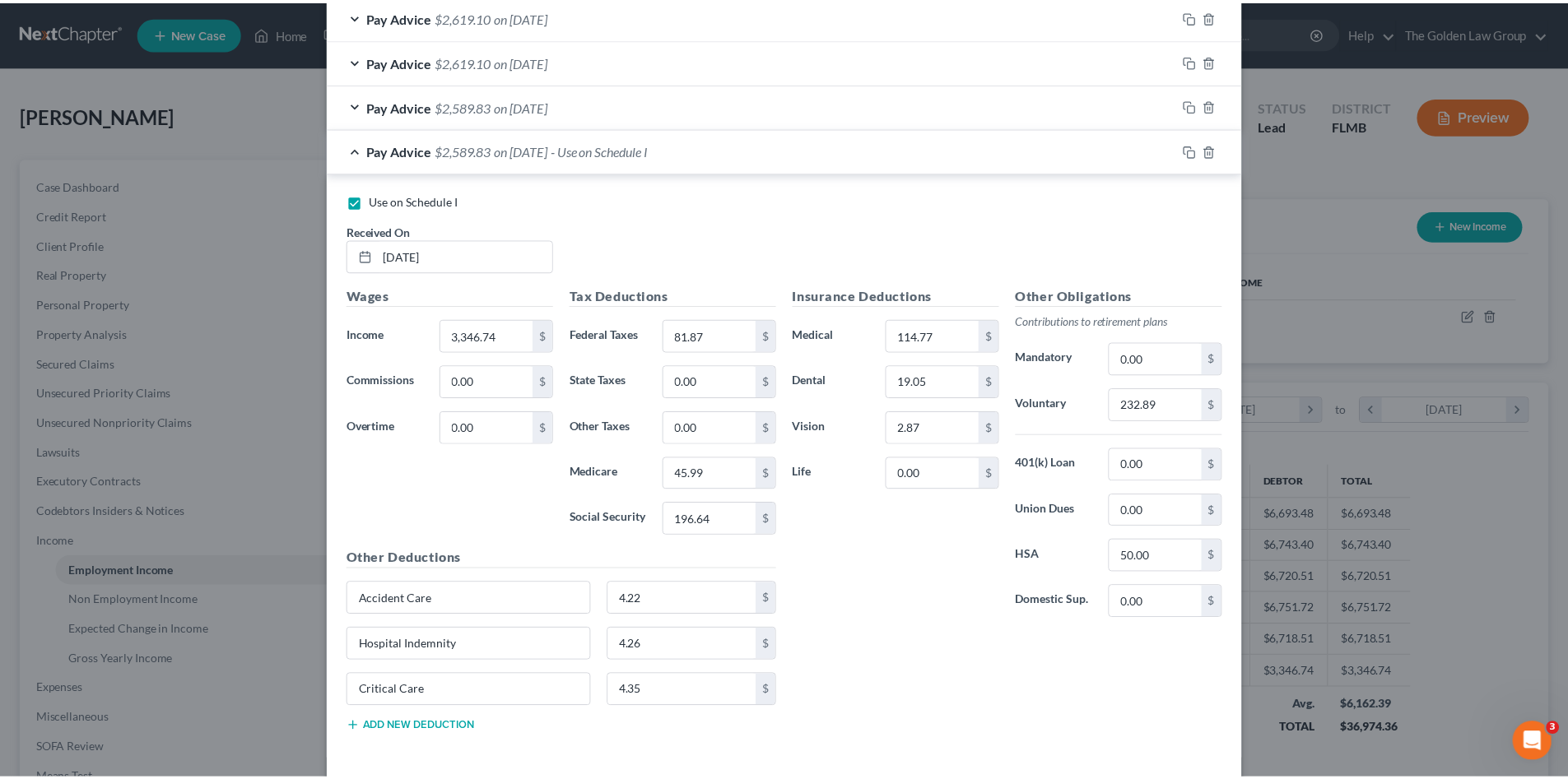
scroll to position [1039, 0]
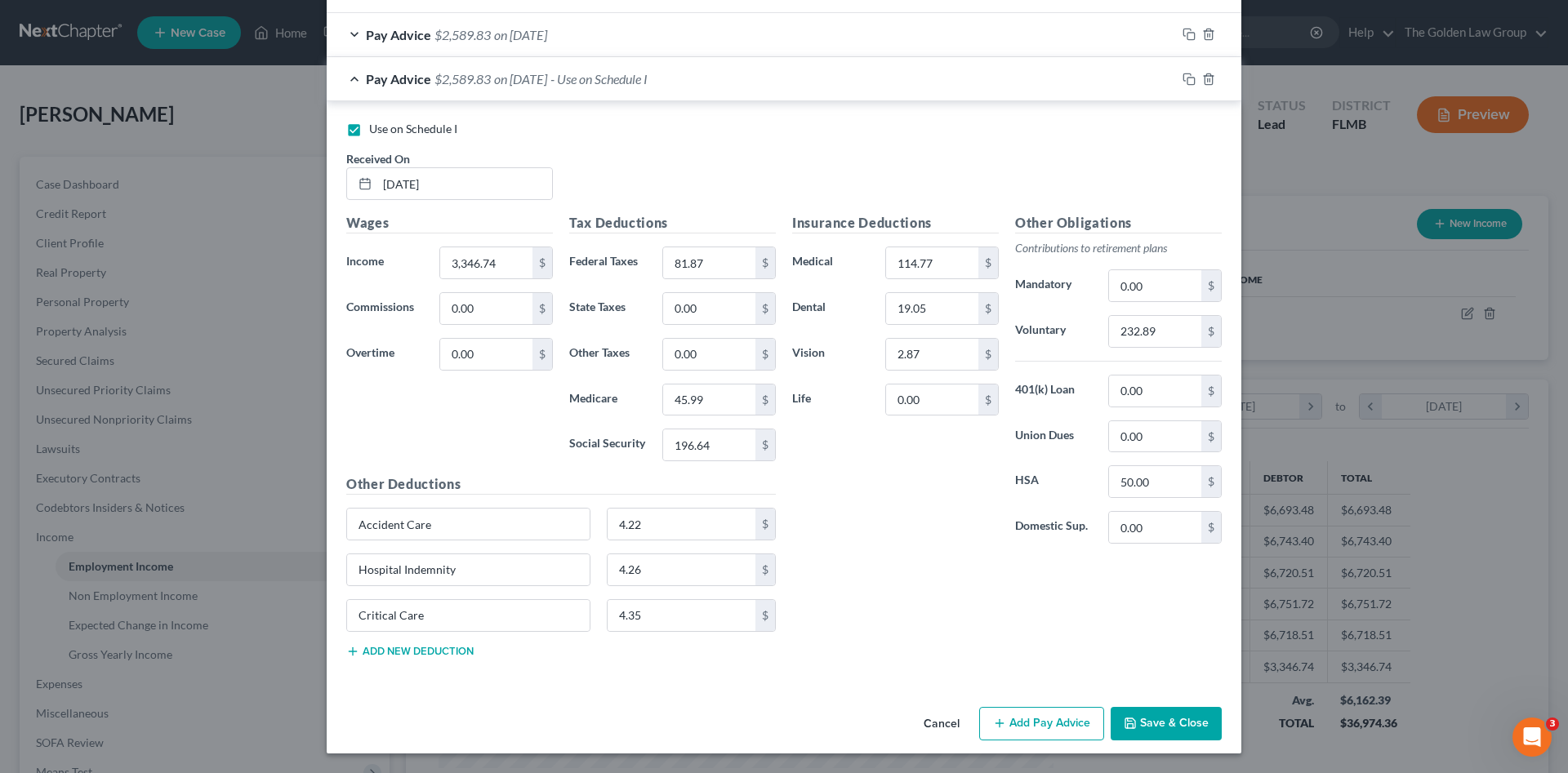
click at [1146, 728] on button "Save & Close" at bounding box center [1166, 724] width 111 height 34
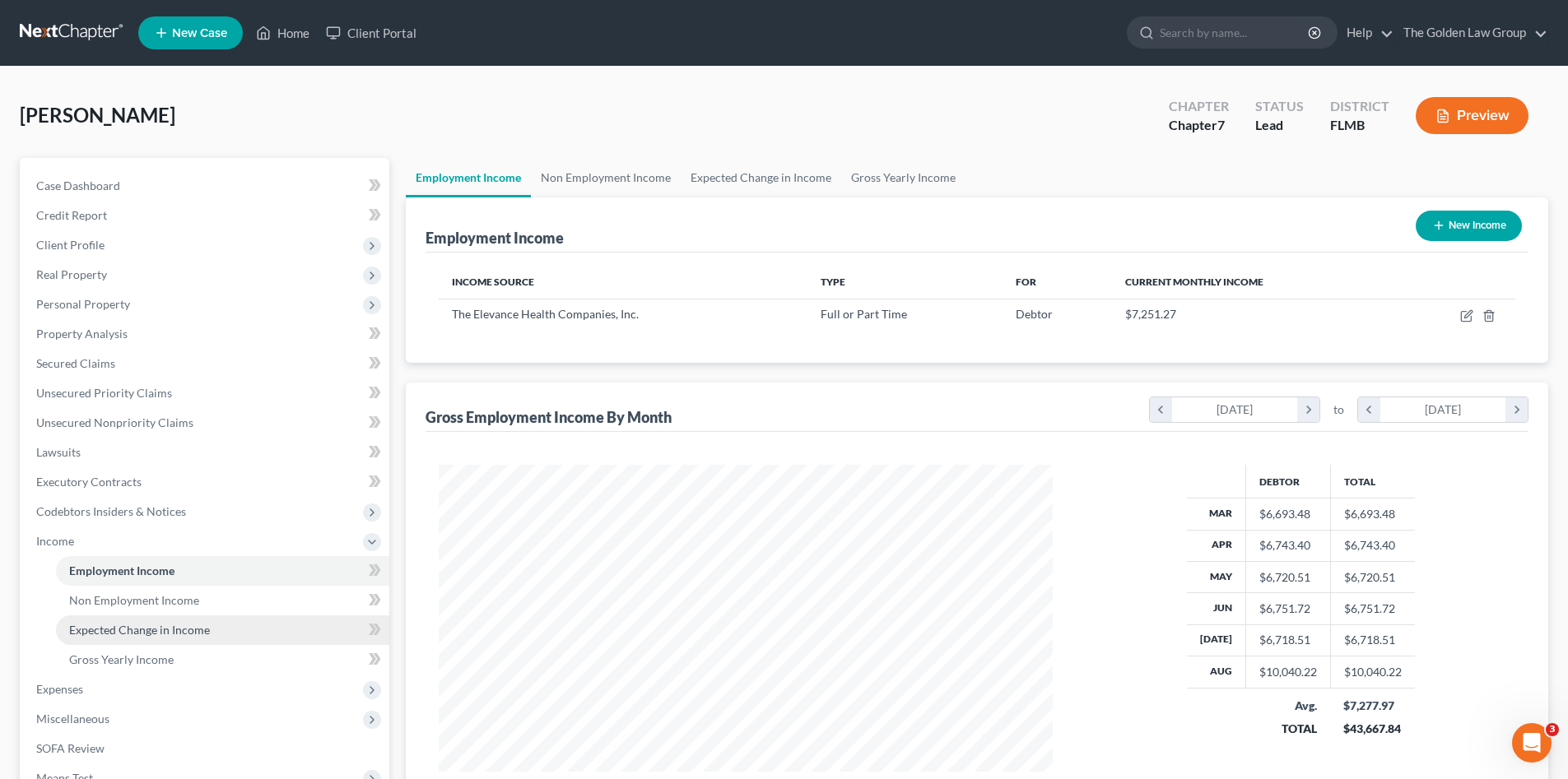
scroll to position [822487, 822278]
click at [165, 656] on span "Gross Yearly Income" at bounding box center [121, 659] width 105 height 14
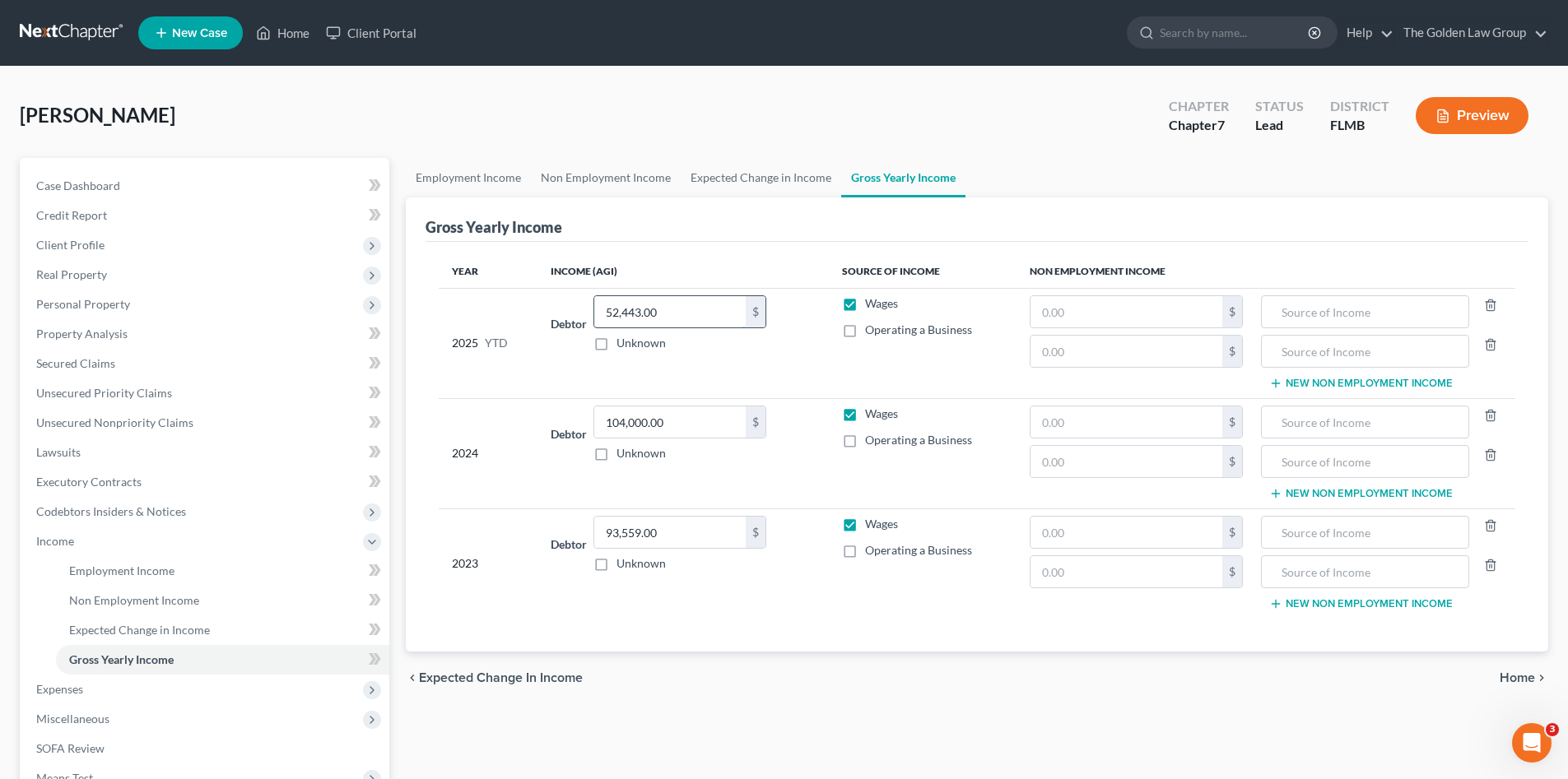
click at [664, 311] on input "52,443.00" at bounding box center [669, 311] width 152 height 31
type input "59,137.34"
click at [806, 722] on div "Employment Income Non Employment Income Expected Change in Income Gross Yearly …" at bounding box center [976, 544] width 1158 height 773
click at [53, 539] on span "Income" at bounding box center [55, 541] width 38 height 14
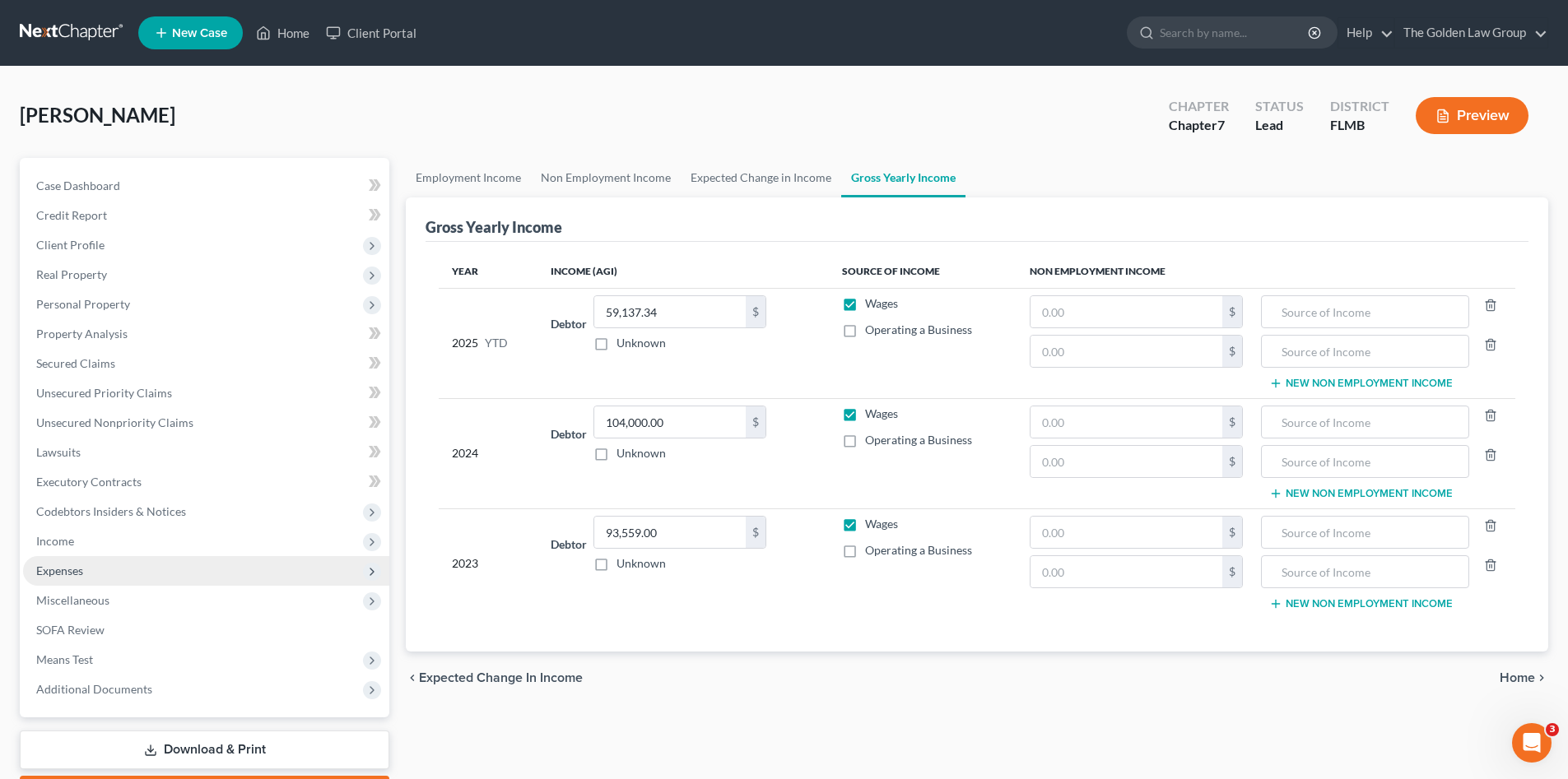
click at [92, 567] on span "Expenses" at bounding box center [206, 571] width 366 height 29
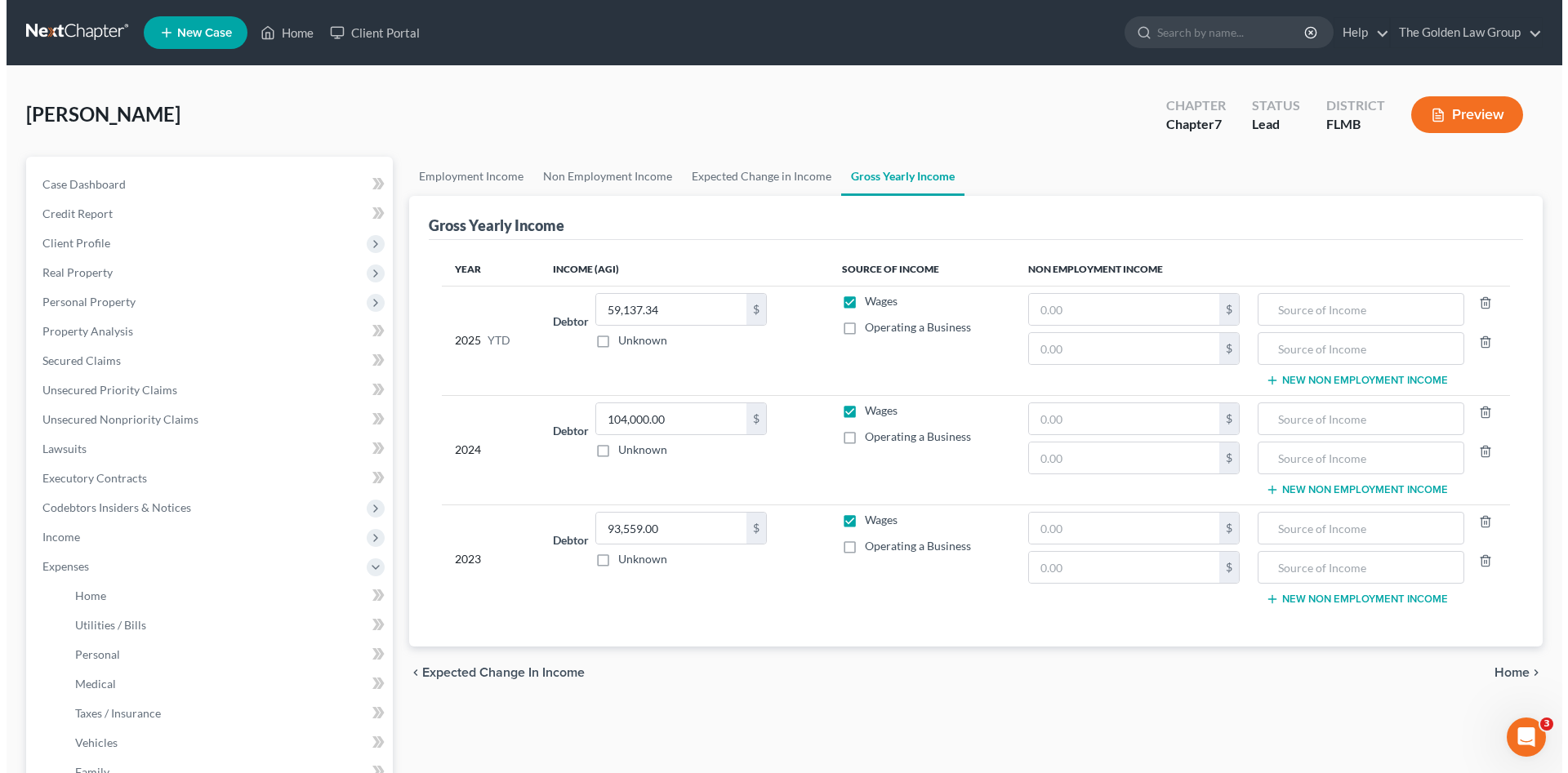
scroll to position [136, 0]
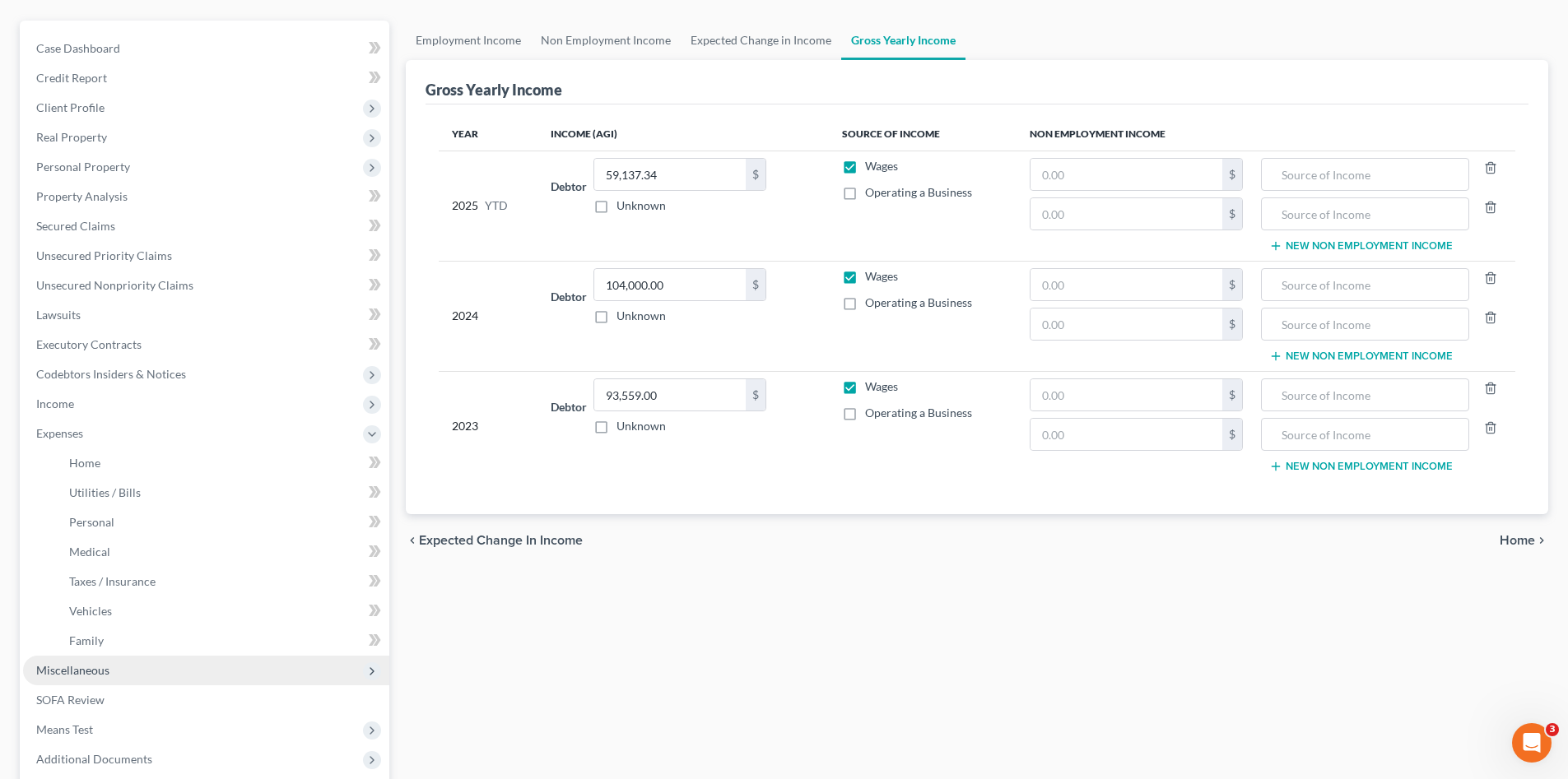
click at [135, 672] on span "Miscellaneous" at bounding box center [206, 670] width 366 height 29
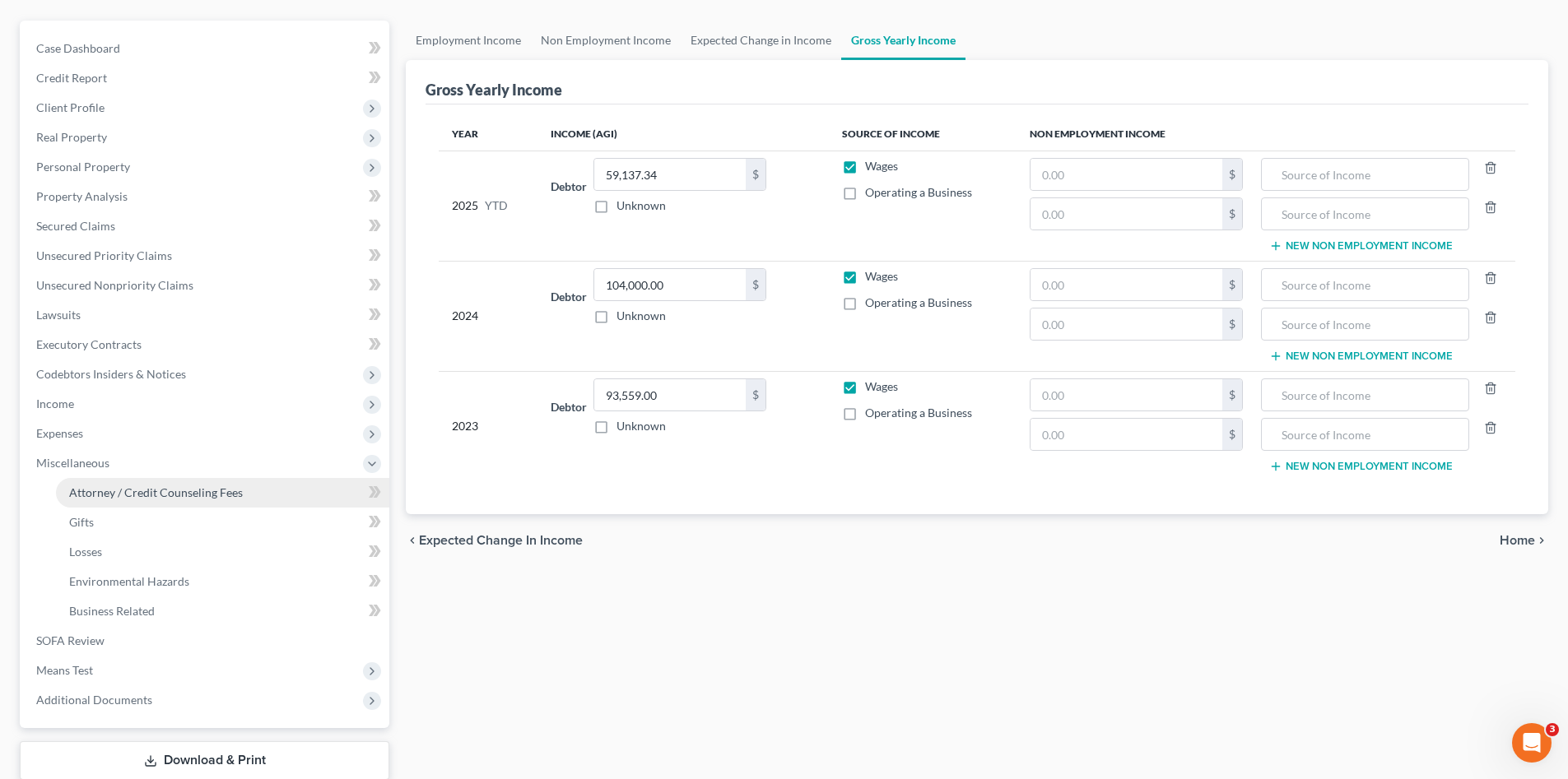
click at [119, 487] on span "Attorney / Credit Counseling Fees" at bounding box center [156, 493] width 174 height 14
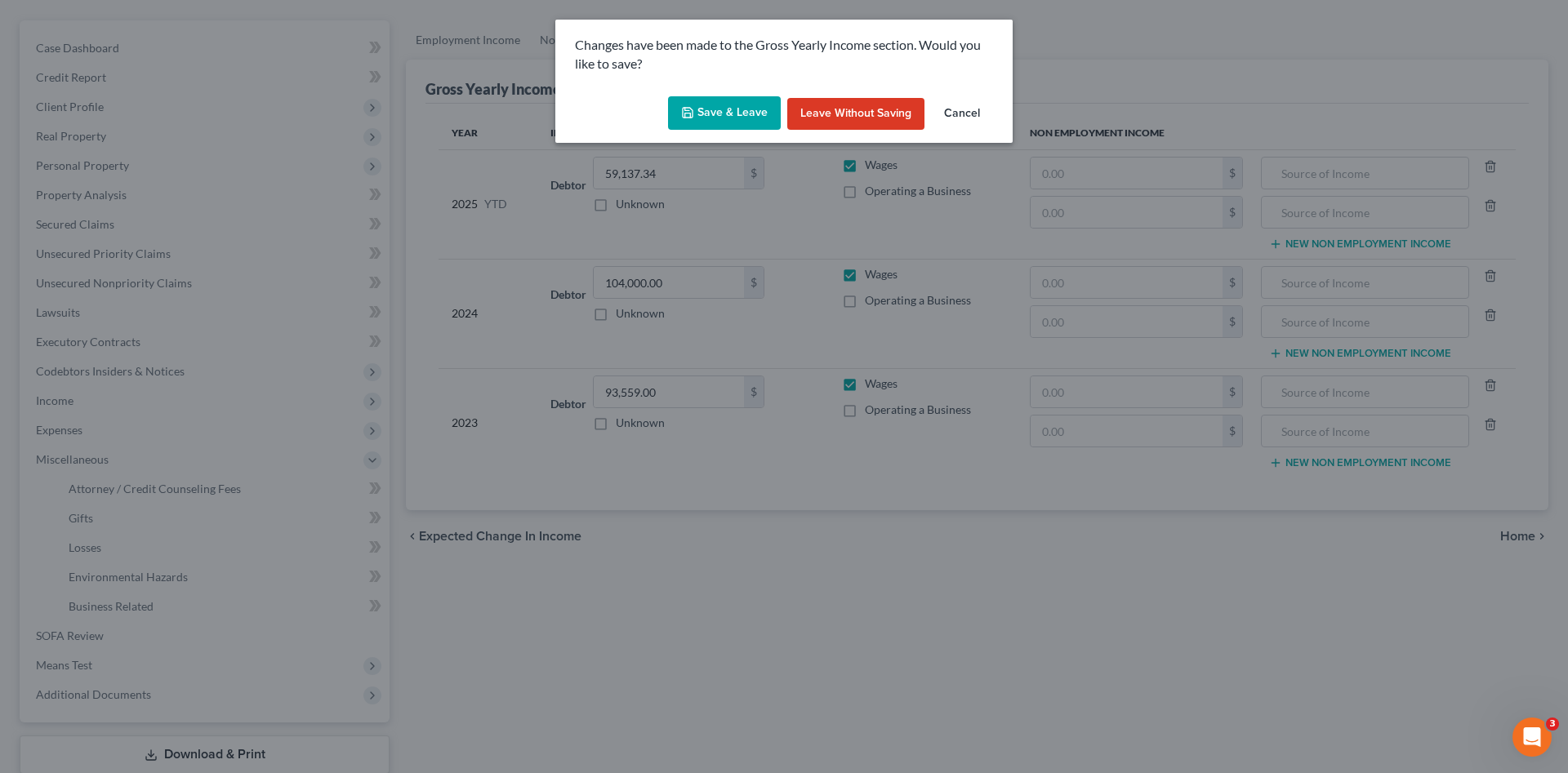
click at [726, 120] on button "Save & Leave" at bounding box center [724, 113] width 113 height 34
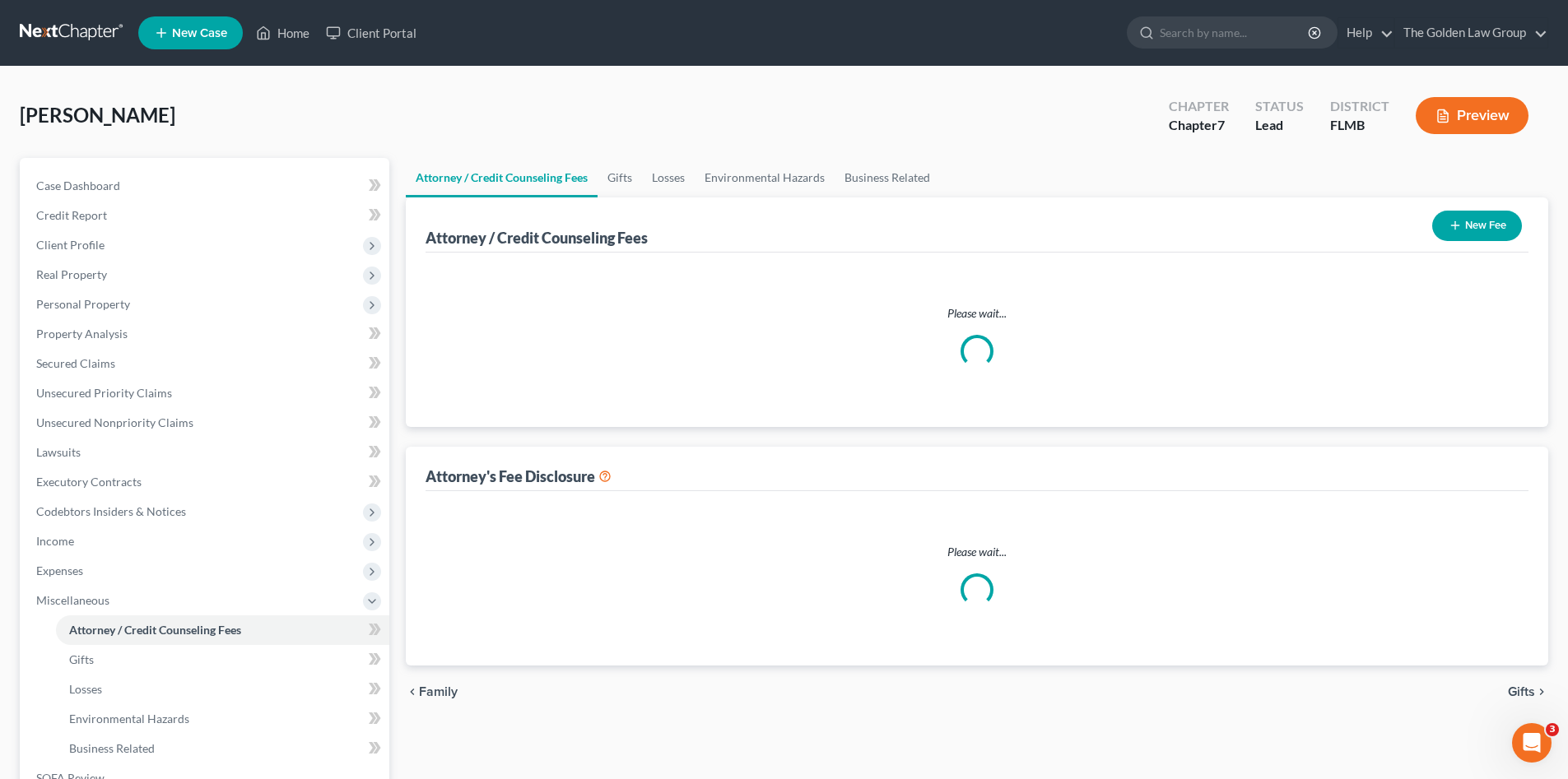
select select "2"
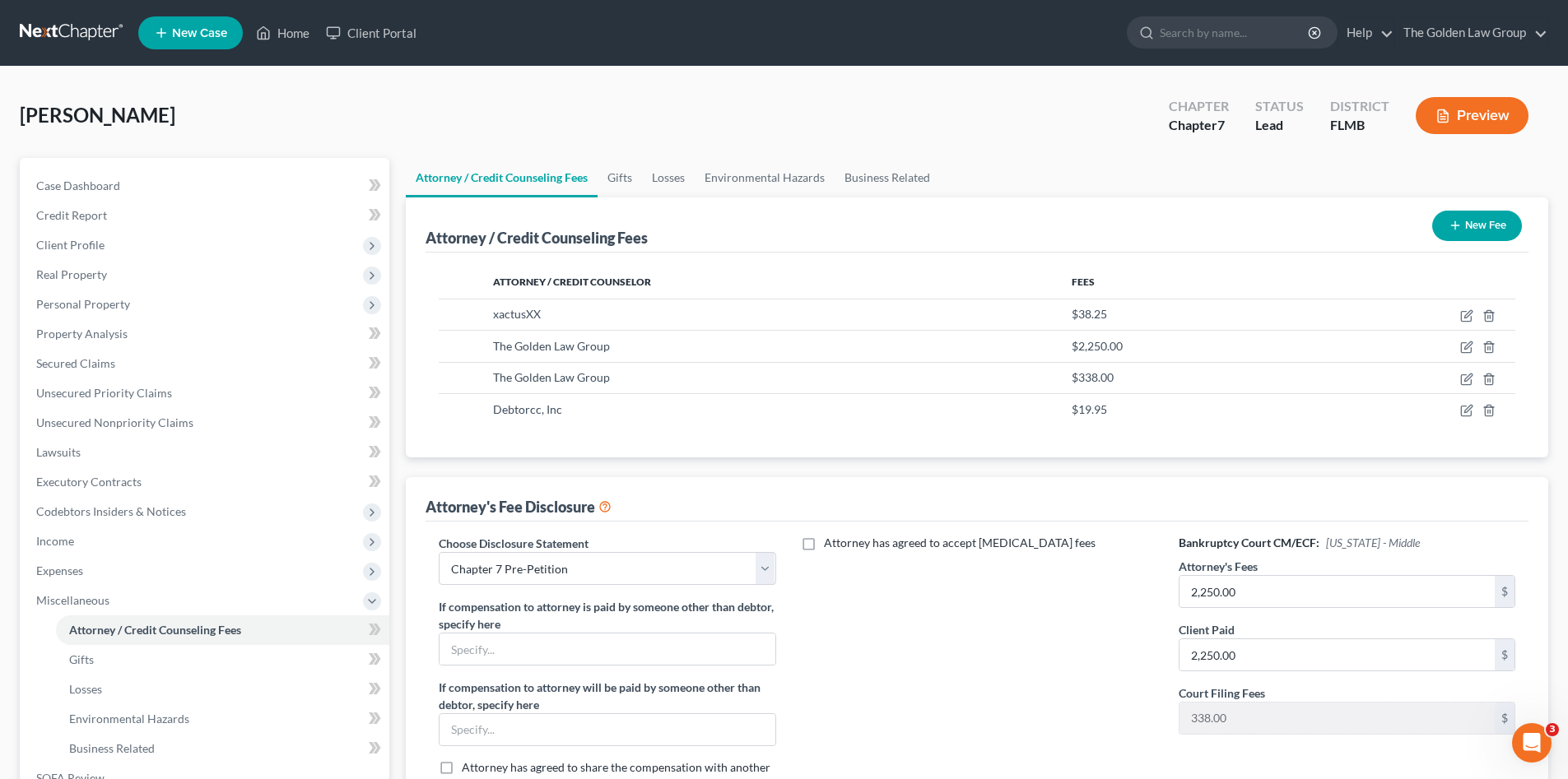
click at [957, 692] on div "Attorney has agreed to accept retainer fees" at bounding box center [977, 670] width 370 height 272
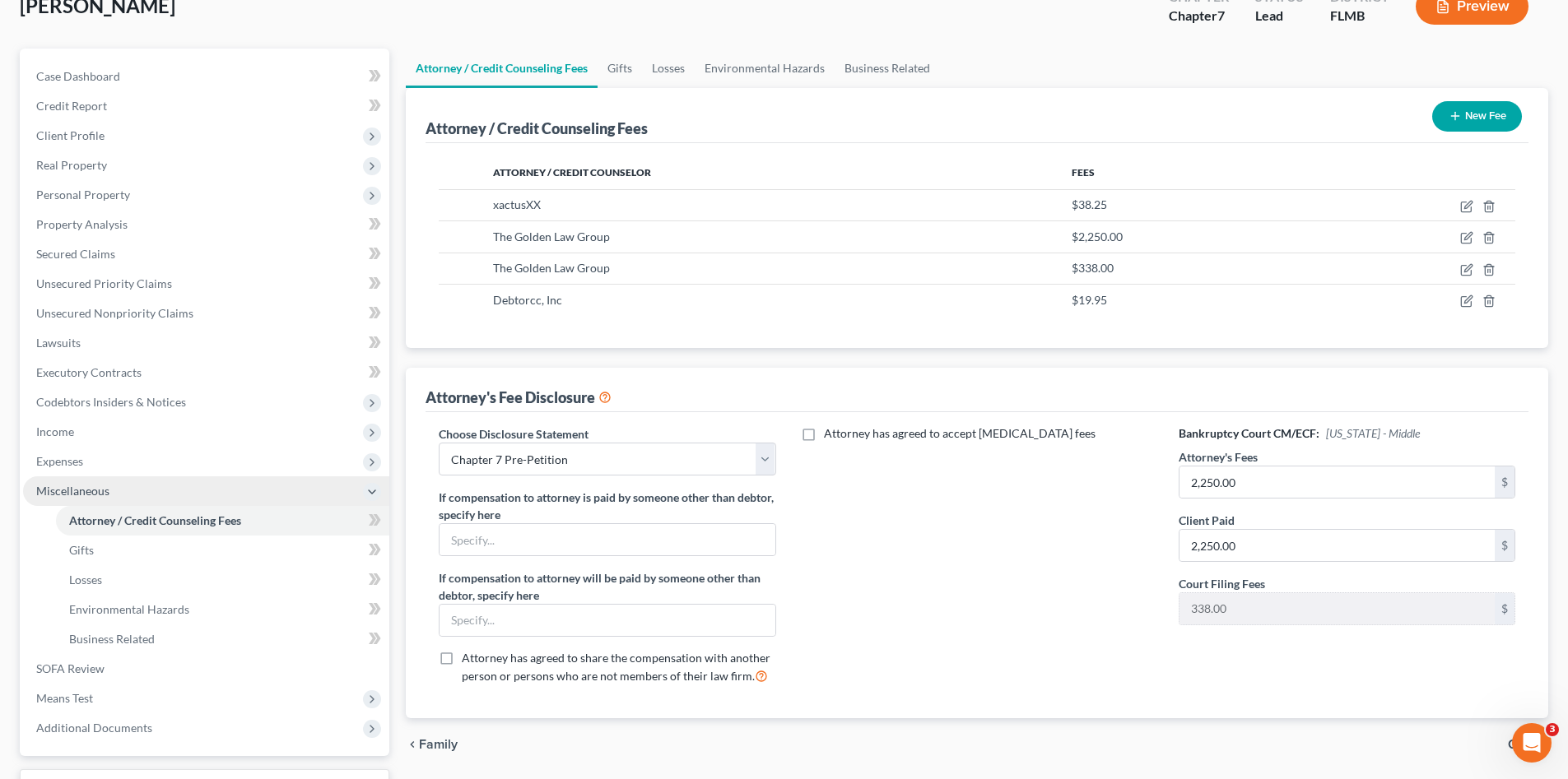
click at [64, 486] on span "Miscellaneous" at bounding box center [73, 491] width 74 height 14
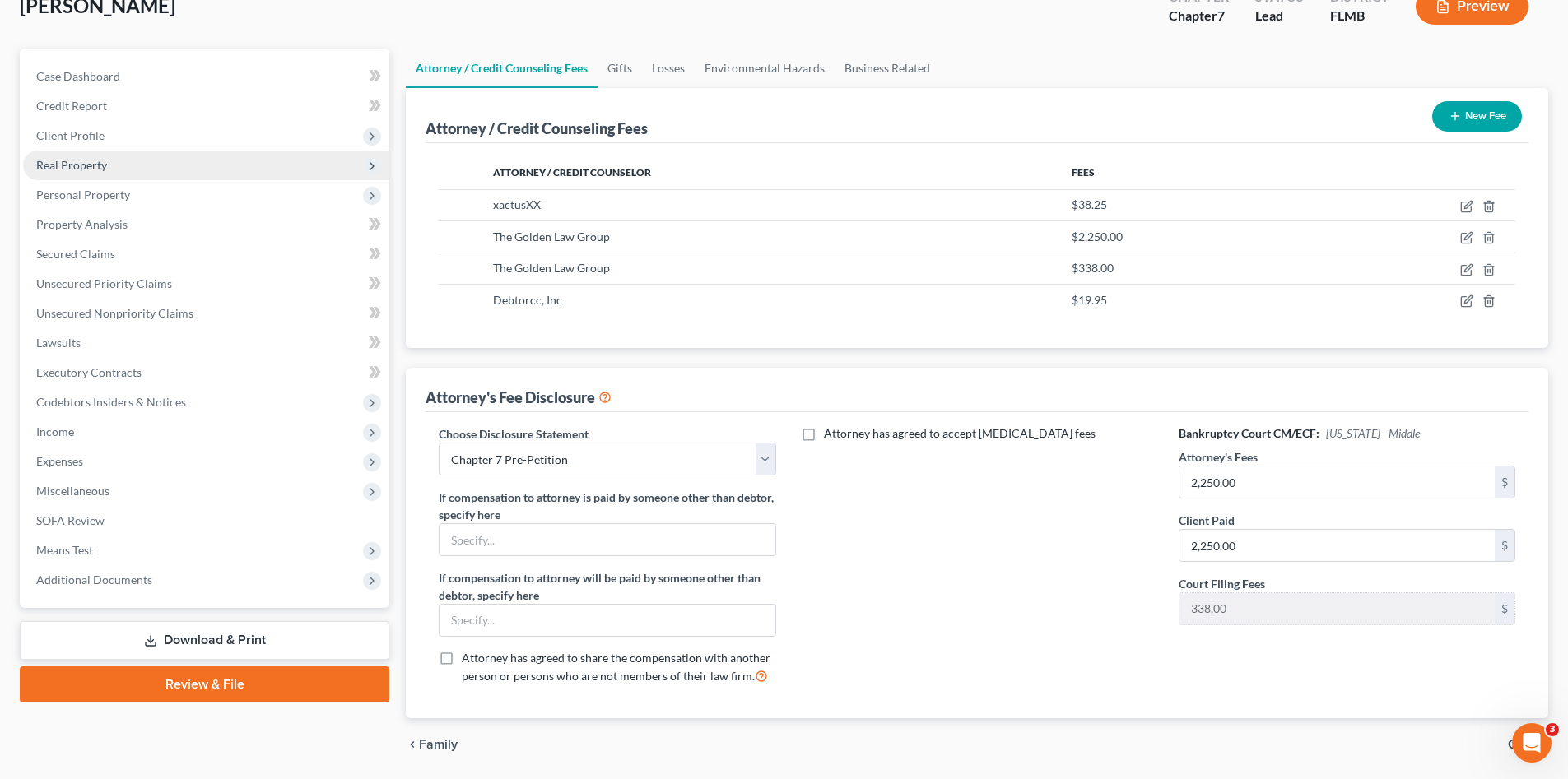
click at [94, 160] on span "Real Property" at bounding box center [72, 165] width 71 height 14
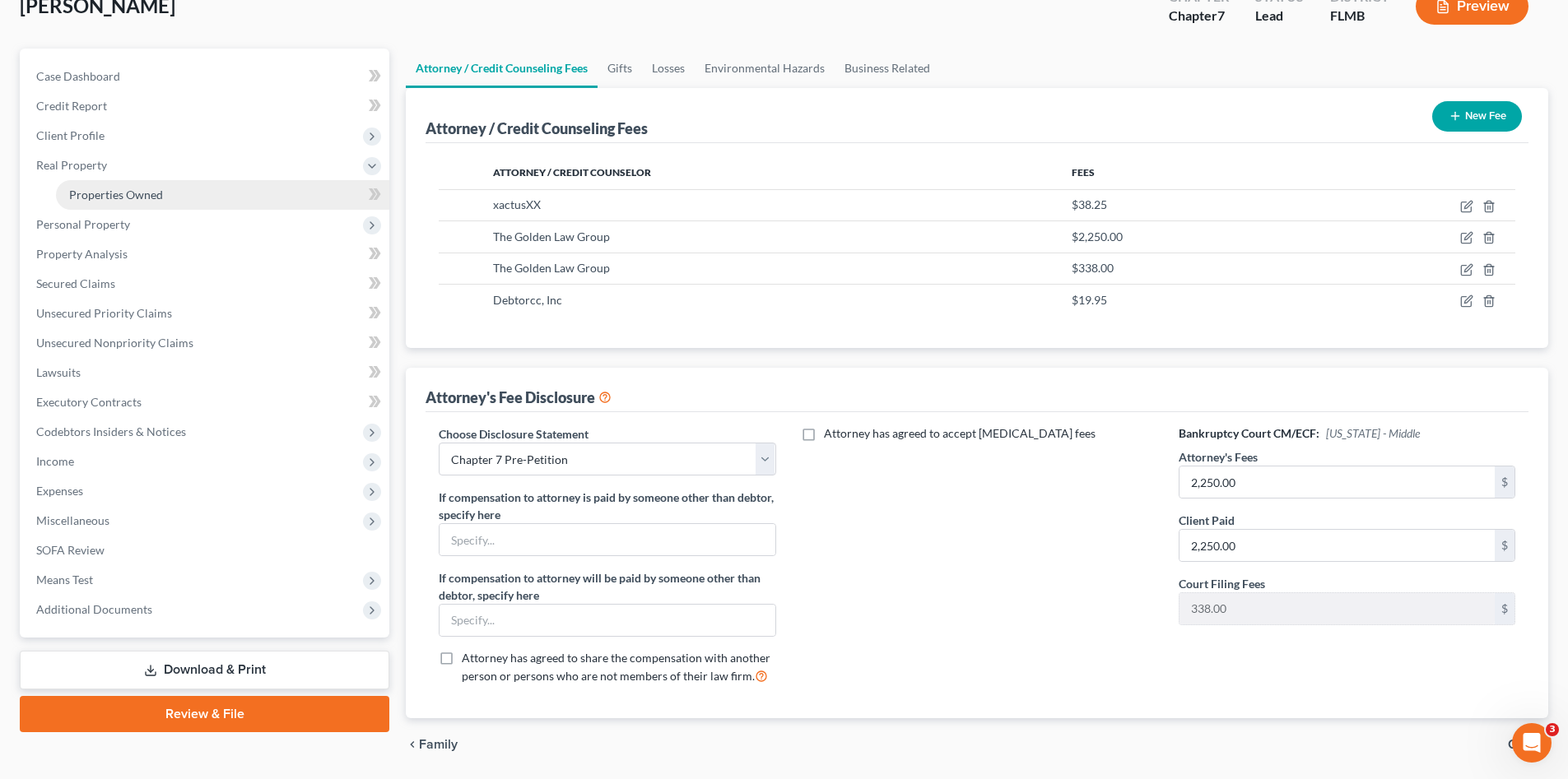
click at [109, 195] on span "Properties Owned" at bounding box center [116, 195] width 94 height 14
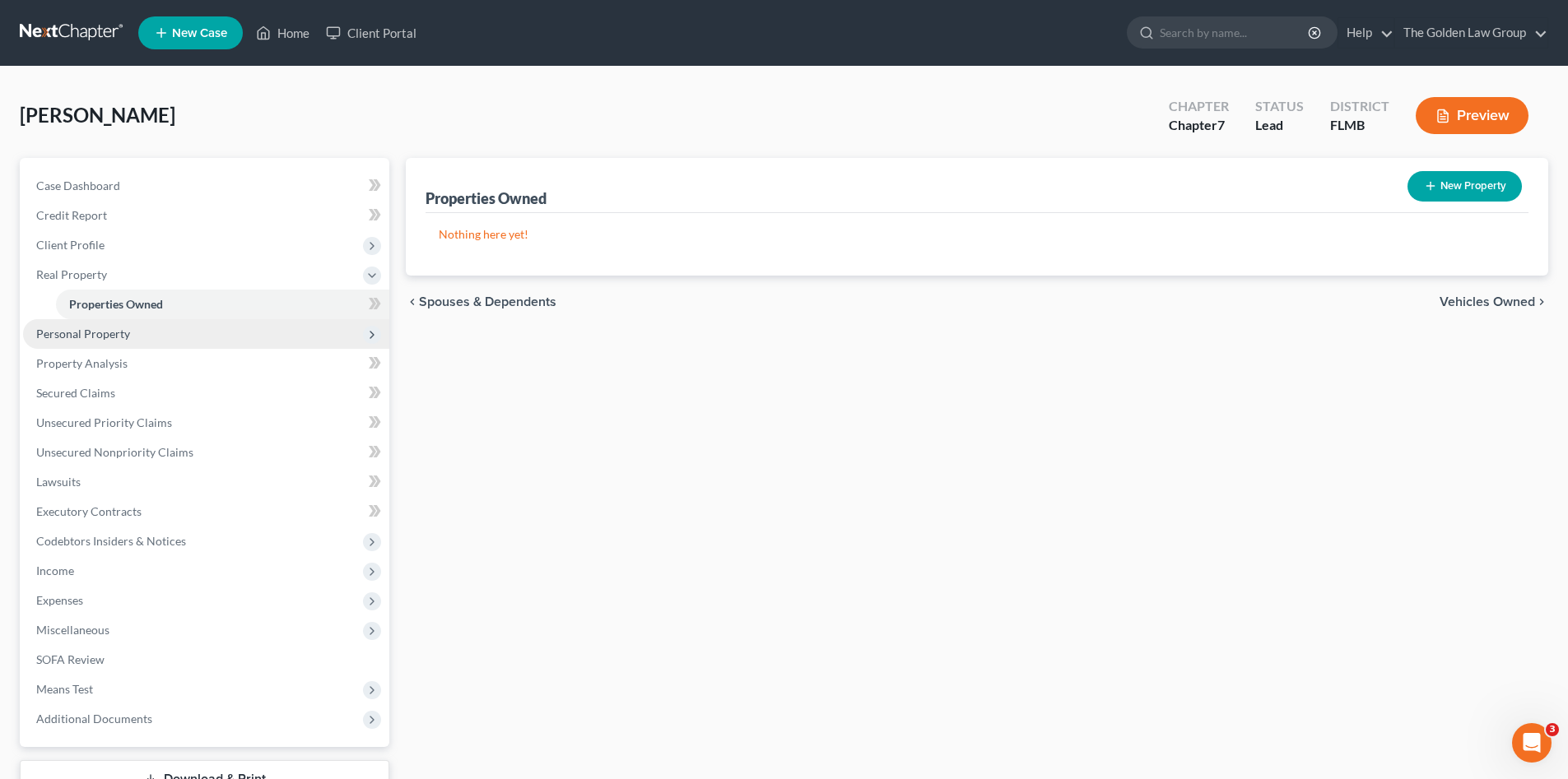
click at [94, 335] on span "Personal Property" at bounding box center [83, 334] width 94 height 14
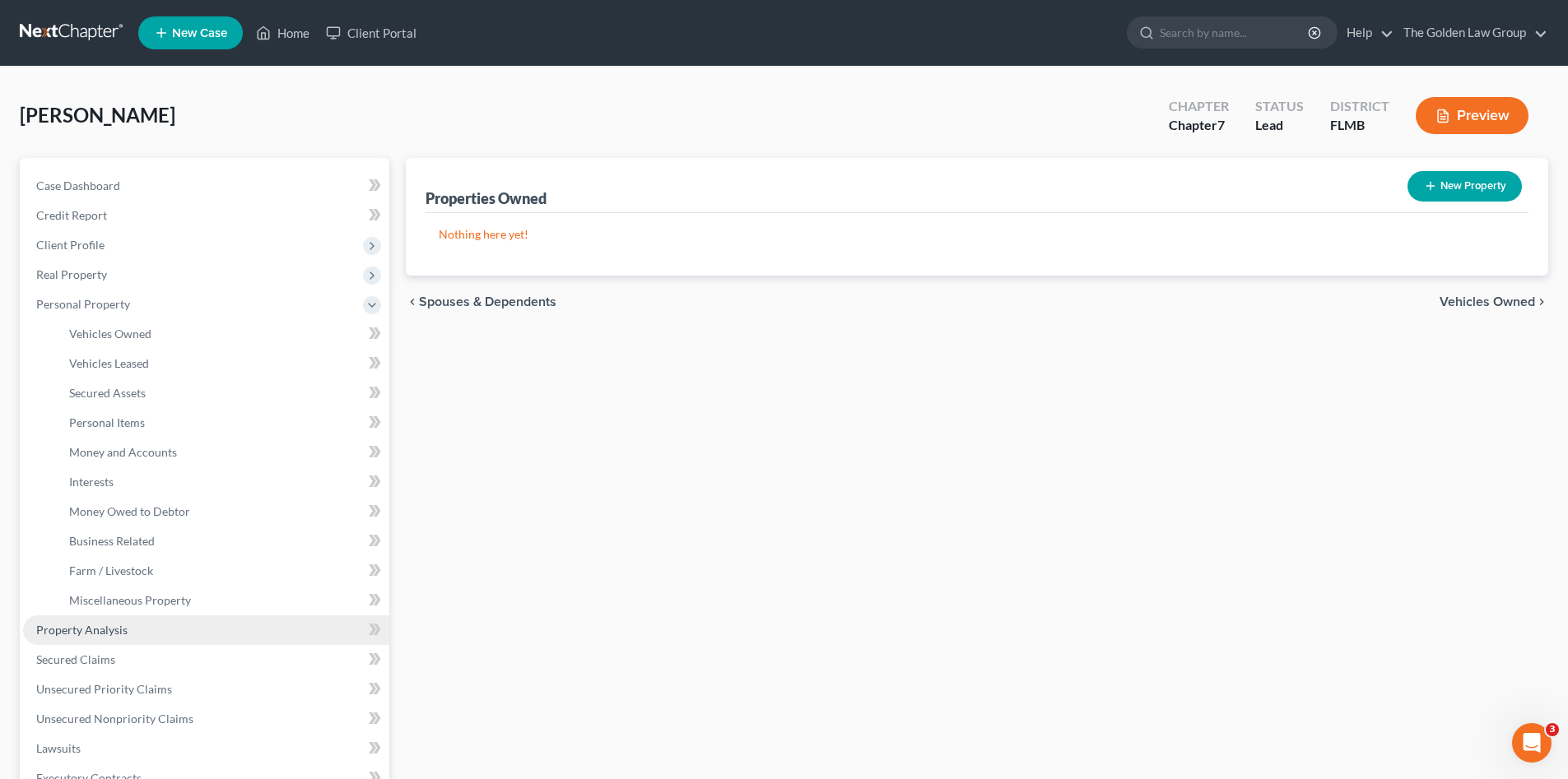
click at [113, 628] on span "Property Analysis" at bounding box center [82, 630] width 91 height 14
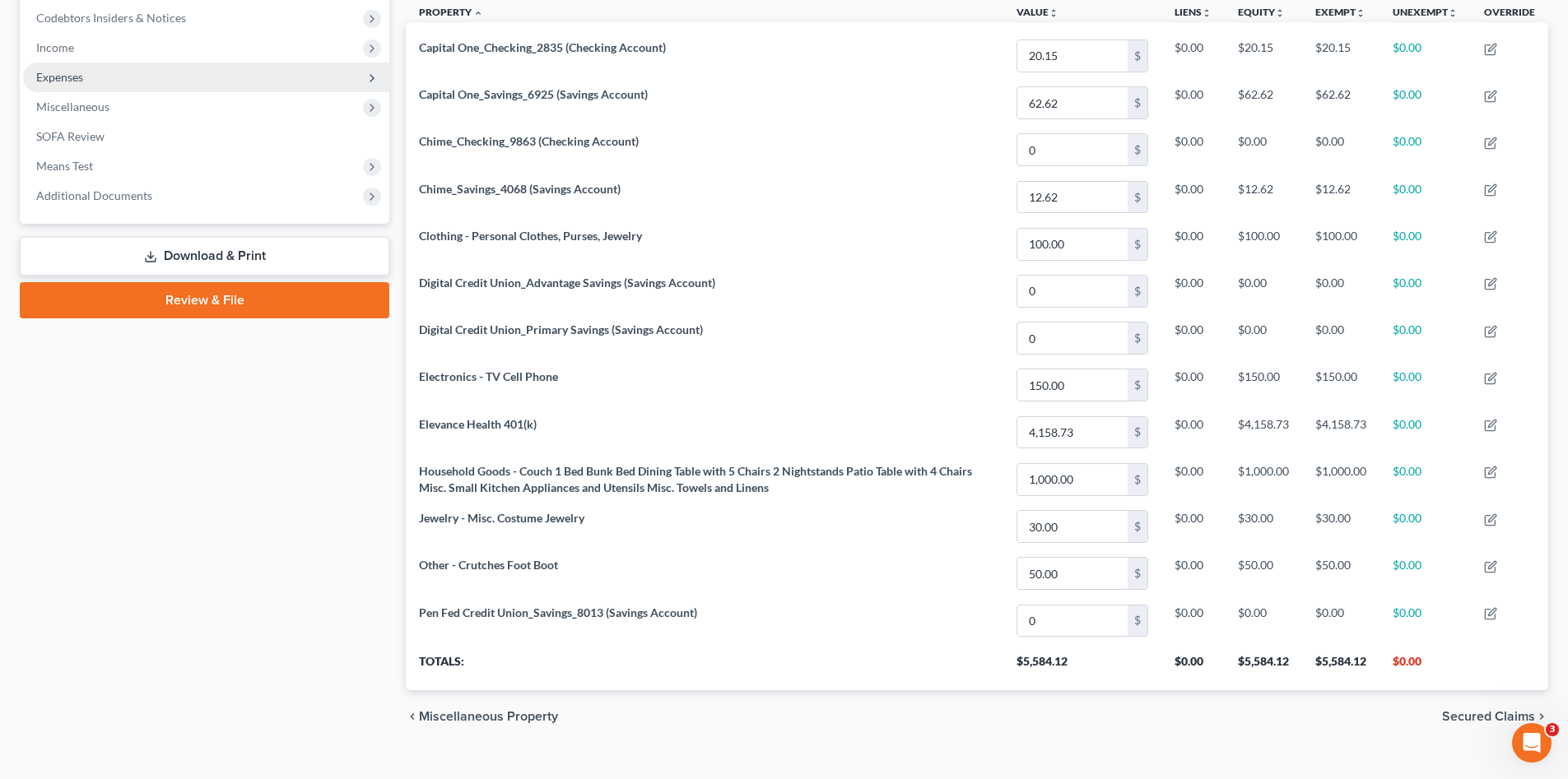
click at [87, 64] on span "Expenses" at bounding box center [206, 77] width 366 height 29
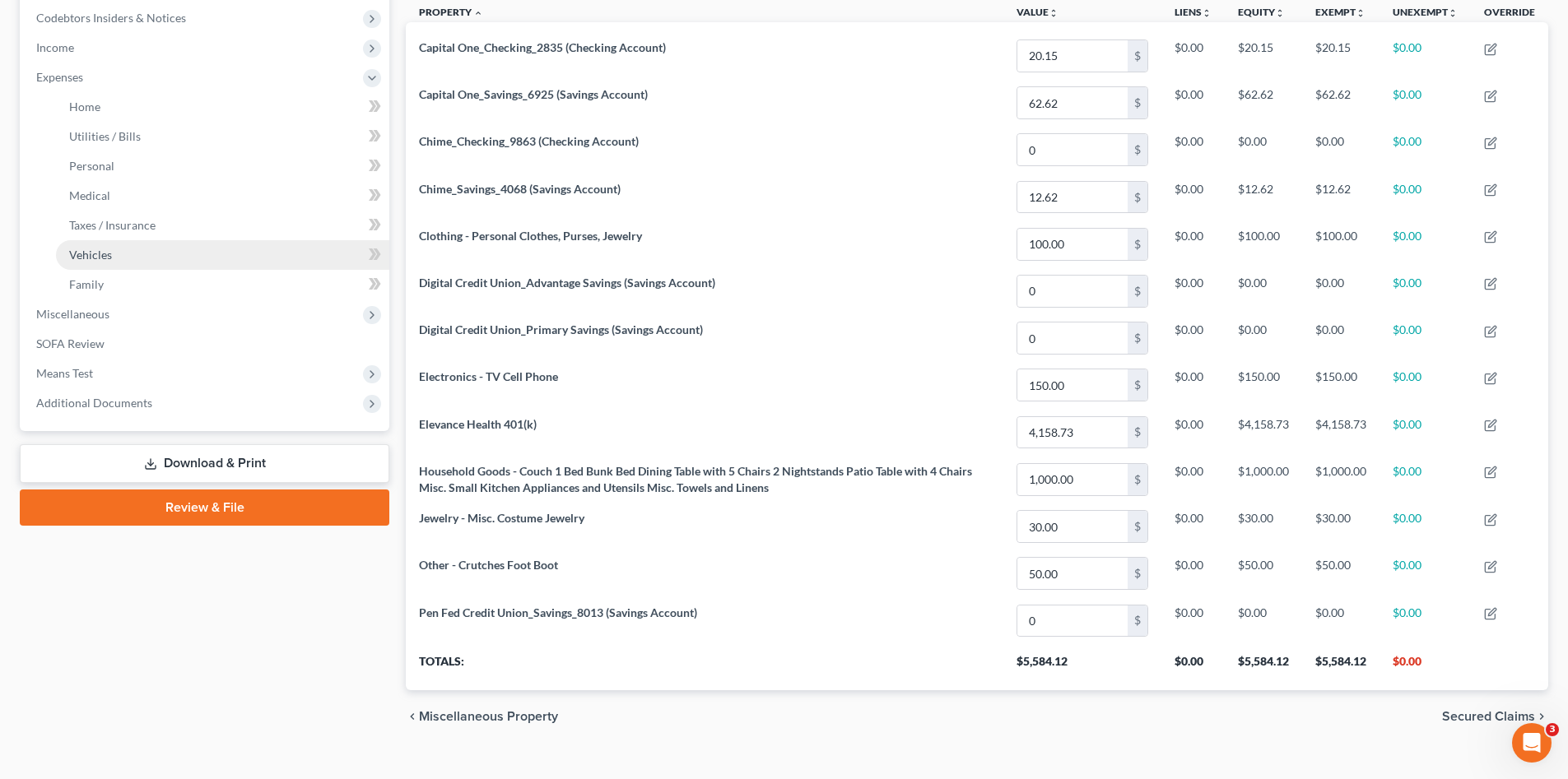
click at [210, 243] on link "Vehicles" at bounding box center [222, 254] width 333 height 29
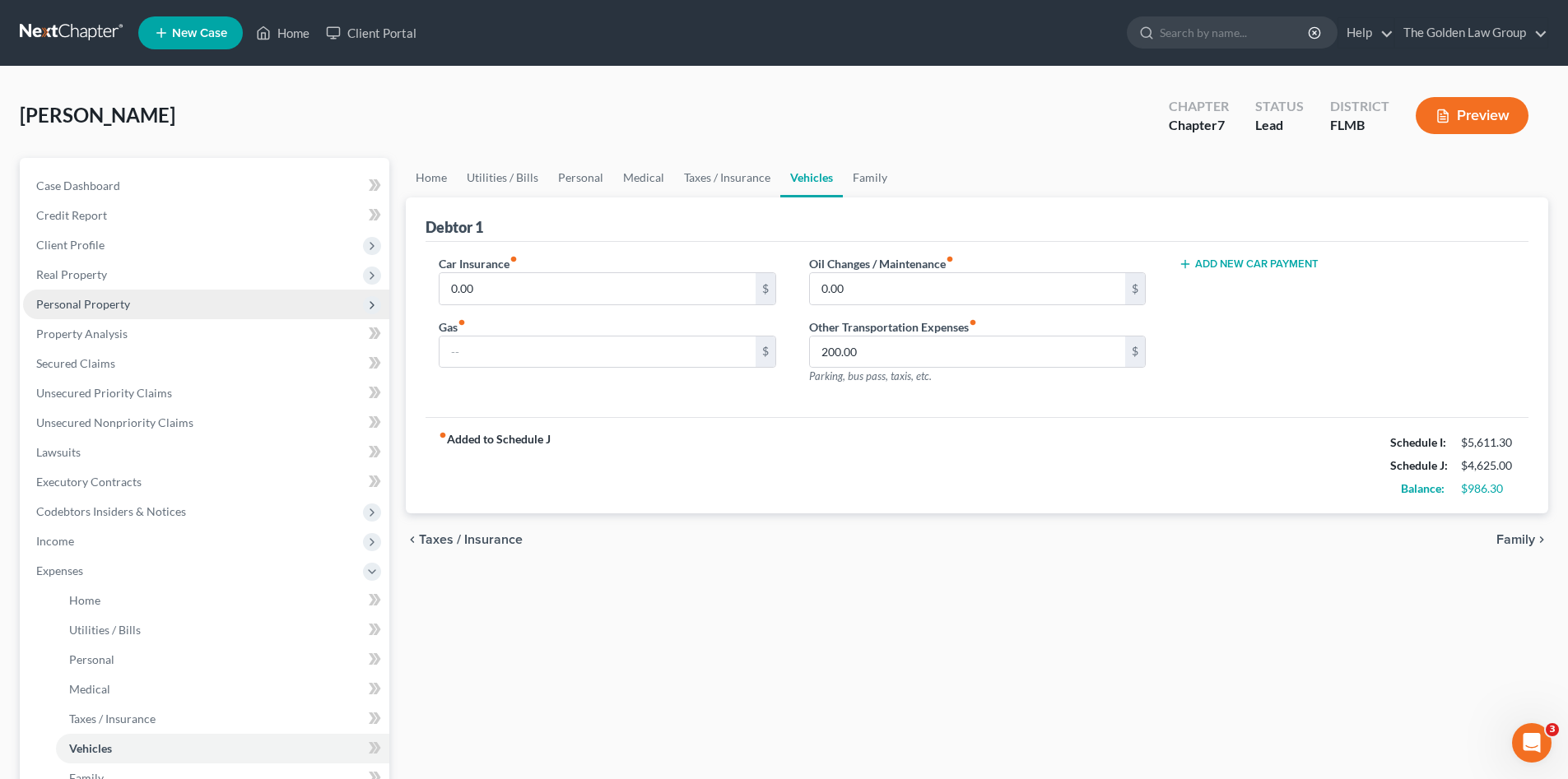
click at [78, 304] on span "Personal Property" at bounding box center [83, 304] width 94 height 14
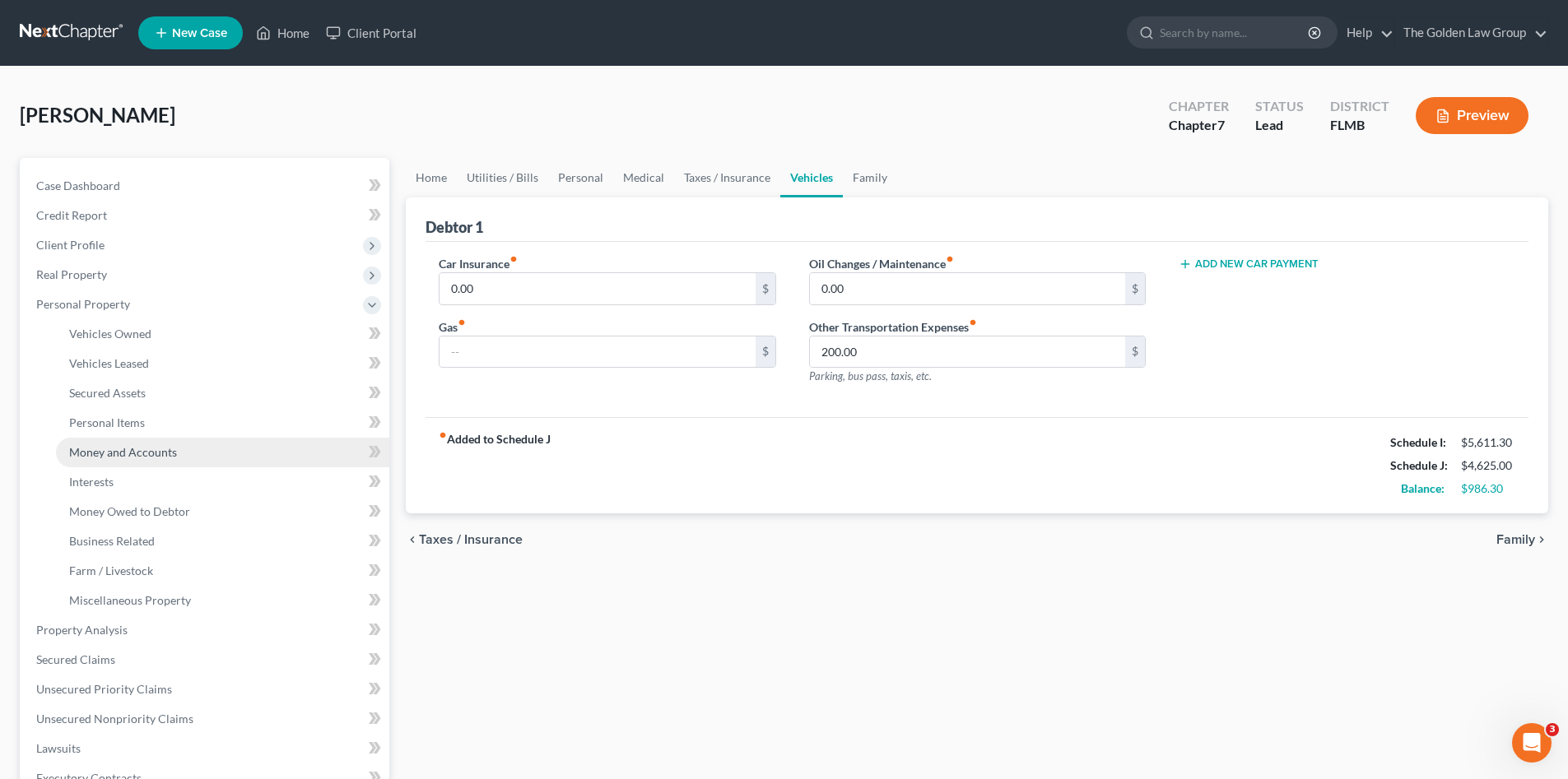
click at [144, 440] on link "Money and Accounts" at bounding box center [222, 452] width 333 height 29
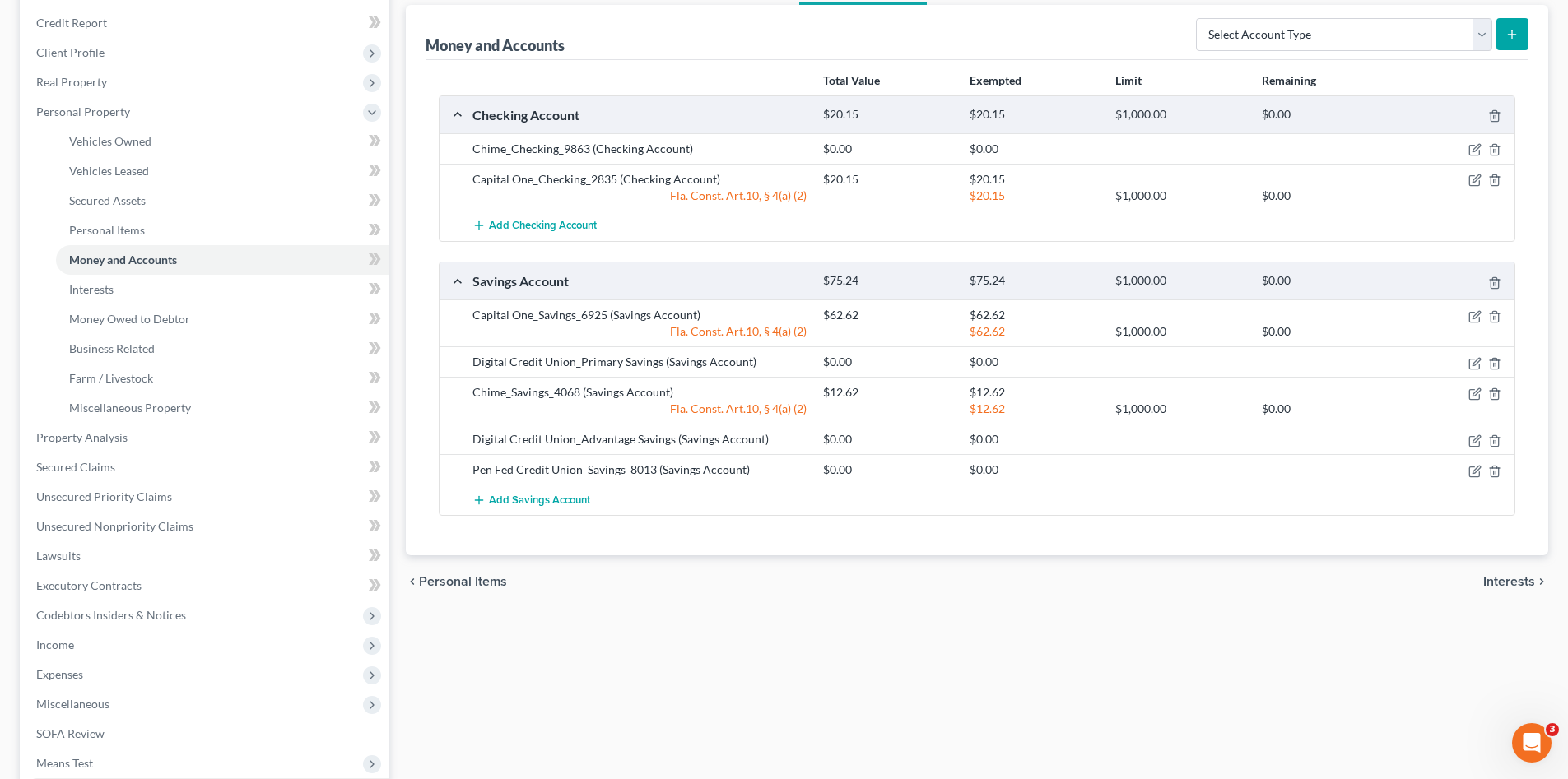
scroll to position [275, 0]
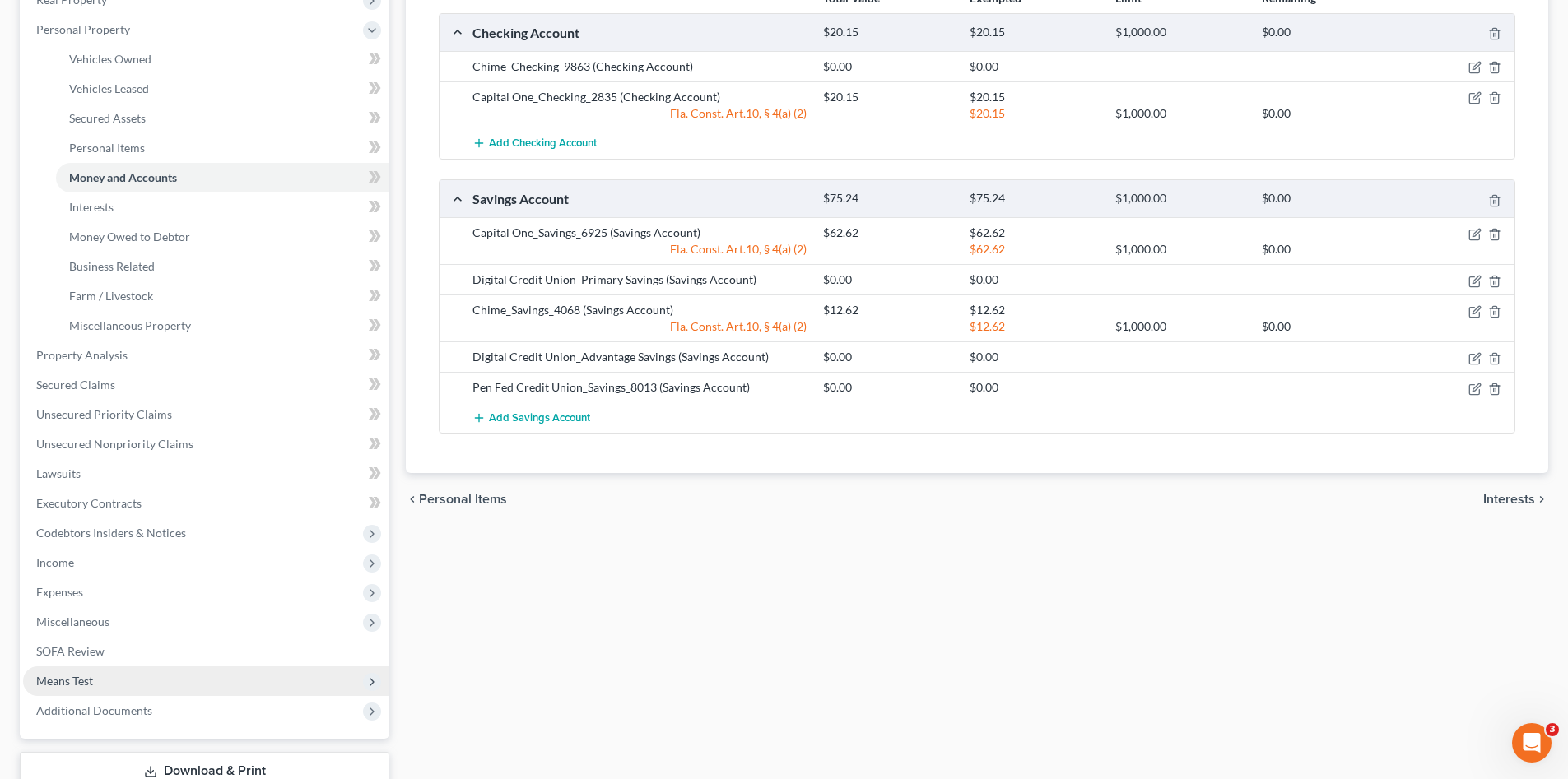
click at [86, 682] on span "Means Test" at bounding box center [65, 681] width 57 height 14
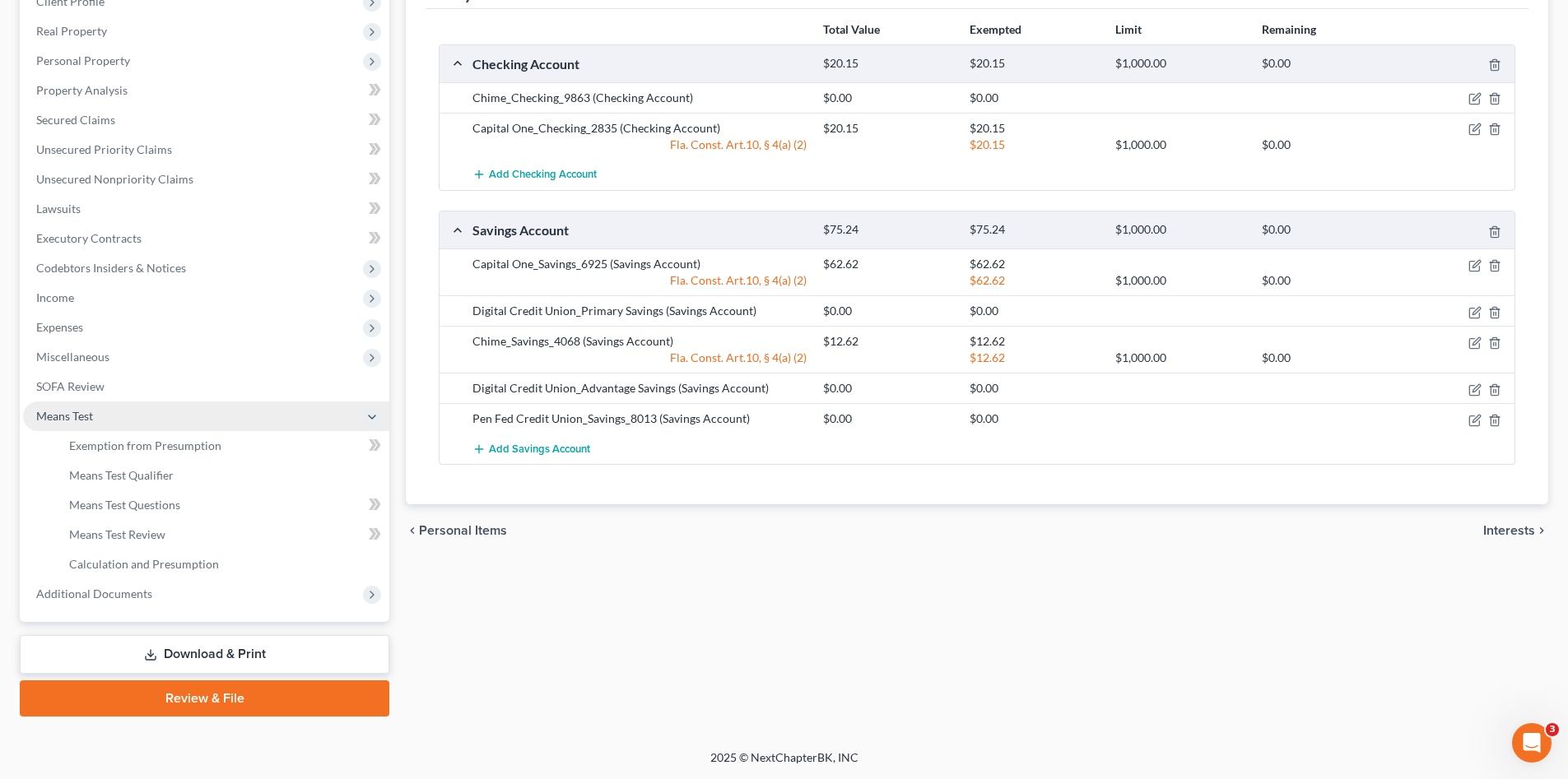
scroll to position [244, 0]
click at [106, 451] on span "Exemption from Presumption" at bounding box center [145, 446] width 152 height 14
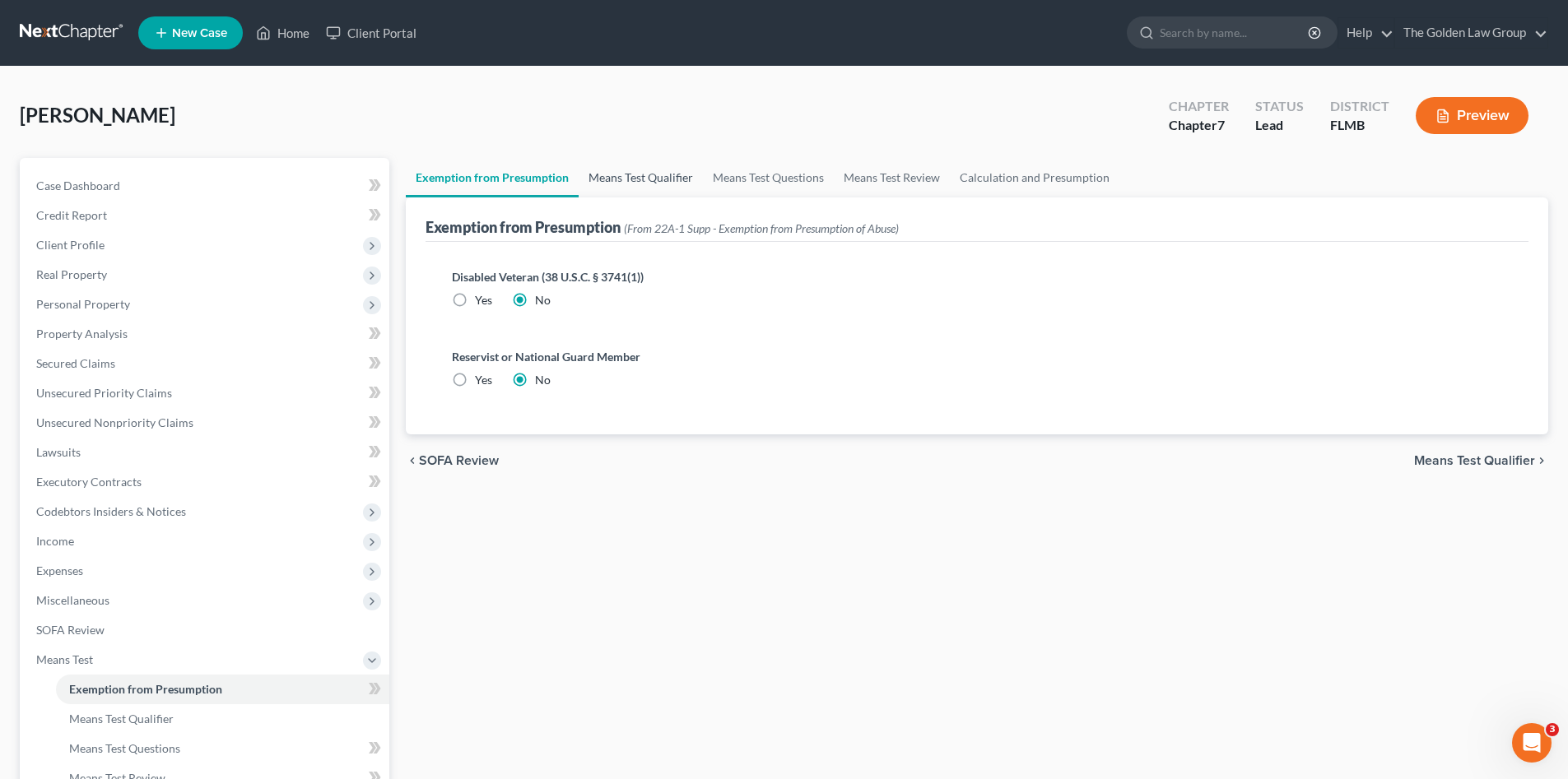
click at [614, 175] on link "Means Test Qualifier" at bounding box center [641, 177] width 124 height 40
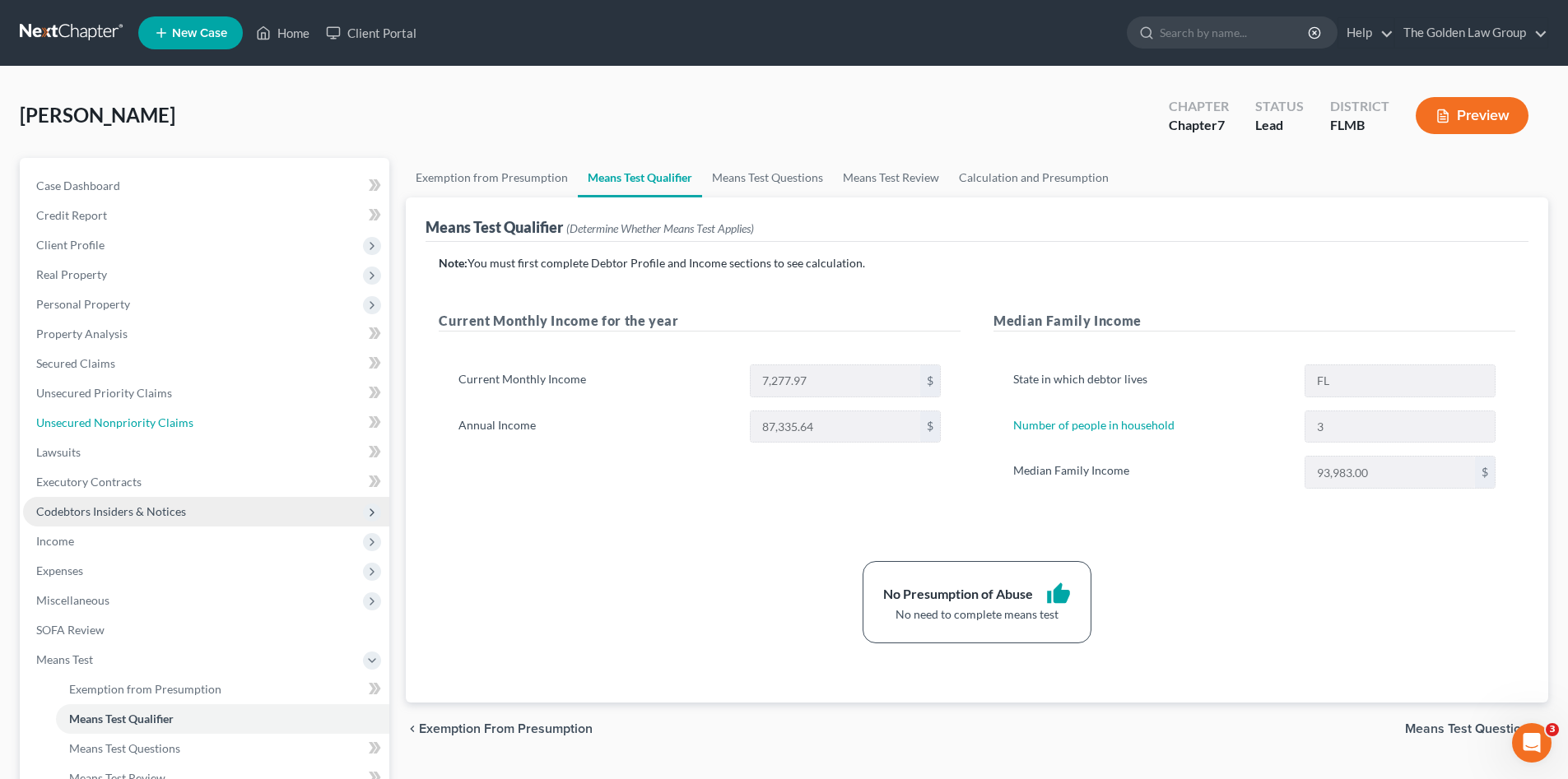
click at [132, 424] on span "Unsecured Nonpriority Claims" at bounding box center [114, 423] width 157 height 14
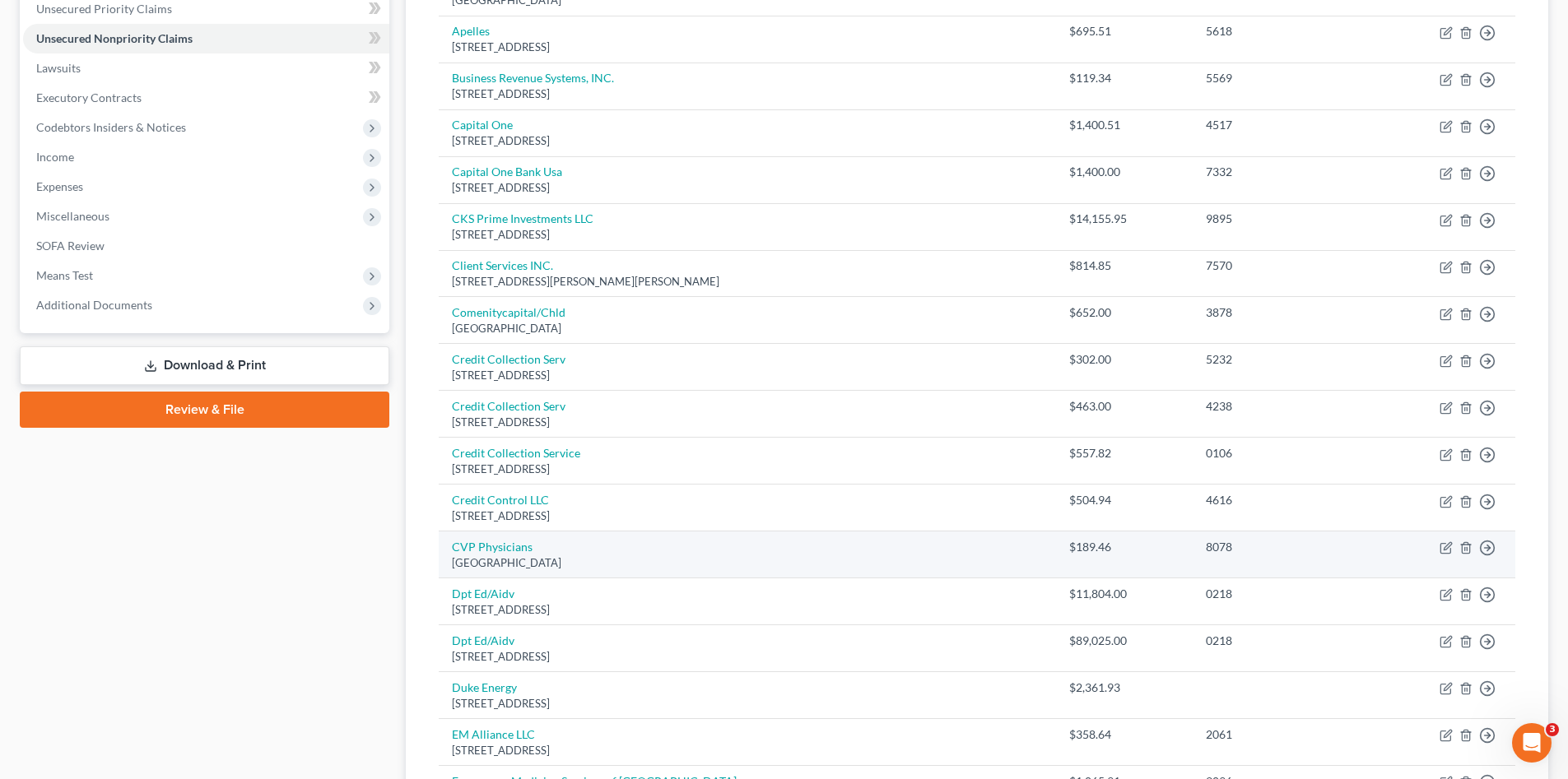
scroll to position [466, 0]
